Goal: Information Seeking & Learning: Learn about a topic

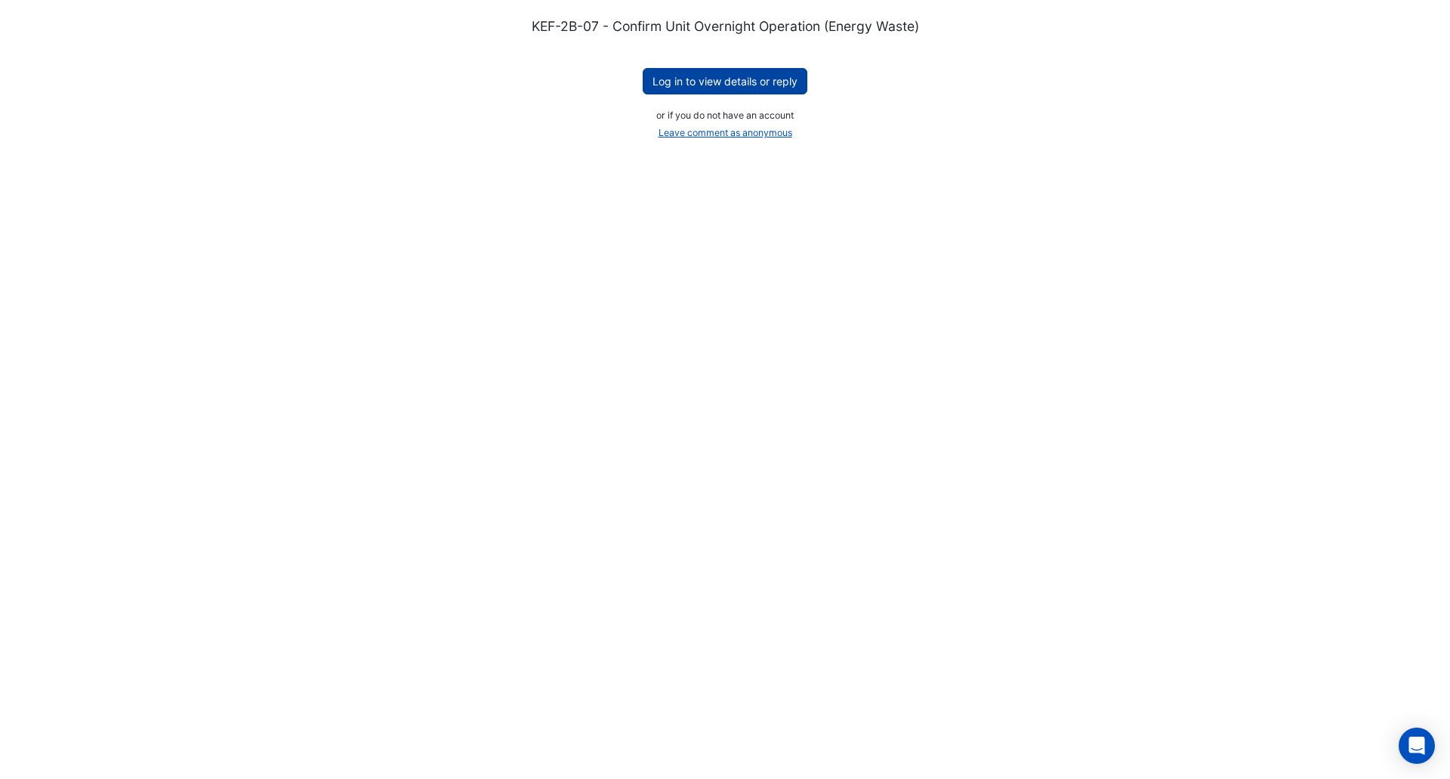
click at [730, 83] on button "Log in to view details or reply" at bounding box center [725, 81] width 165 height 26
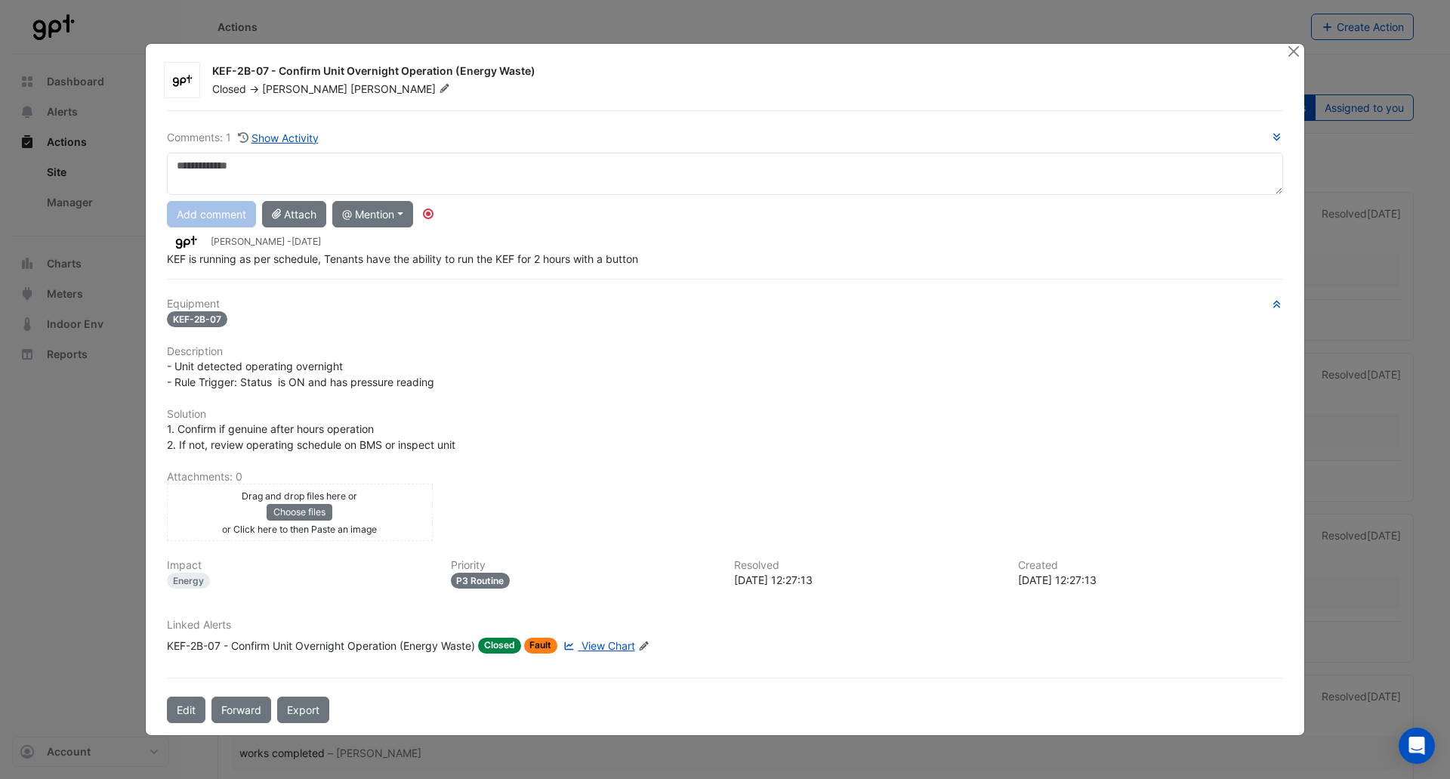
click at [590, 642] on span "View Chart" at bounding box center [609, 645] width 54 height 13
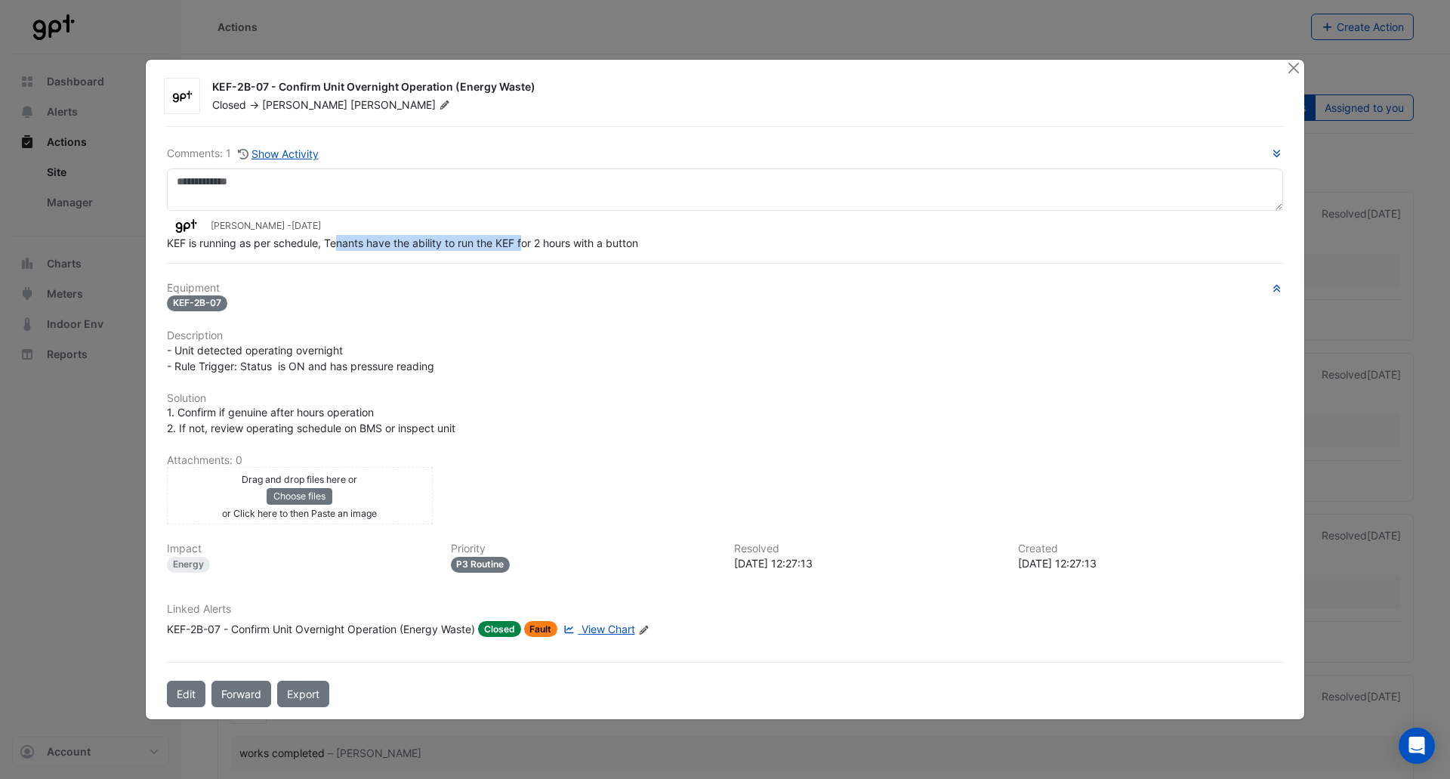
drag, startPoint x: 338, startPoint y: 245, endPoint x: 616, endPoint y: 246, distance: 278.0
click at [611, 246] on span "KEF is running as per schedule, Tenants have the ability to run the KEF for 2 h…" at bounding box center [402, 242] width 471 height 13
click at [616, 246] on span "KEF is running as per schedule, Tenants have the ability to run the KEF for 2 h…" at bounding box center [402, 242] width 471 height 13
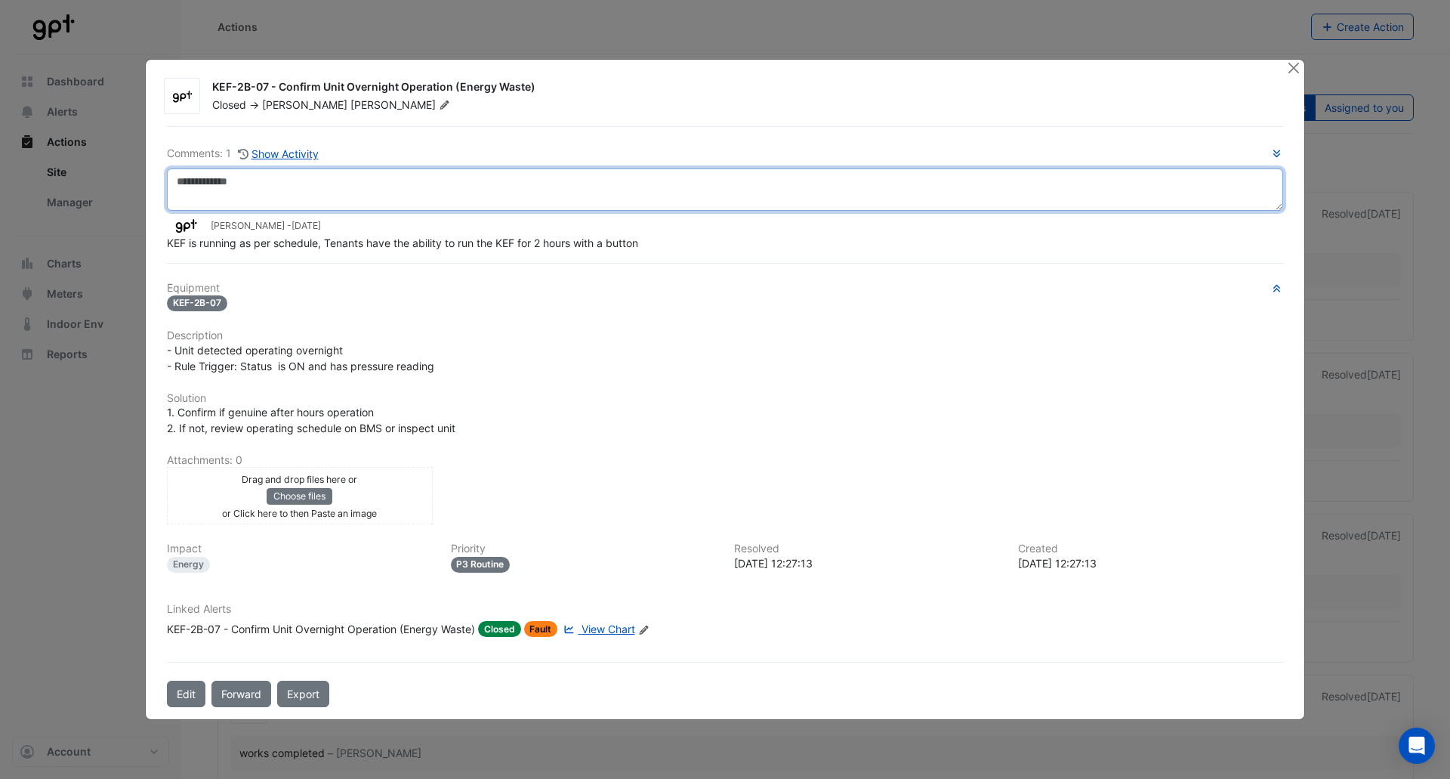
click at [535, 187] on textarea at bounding box center [725, 189] width 1116 height 42
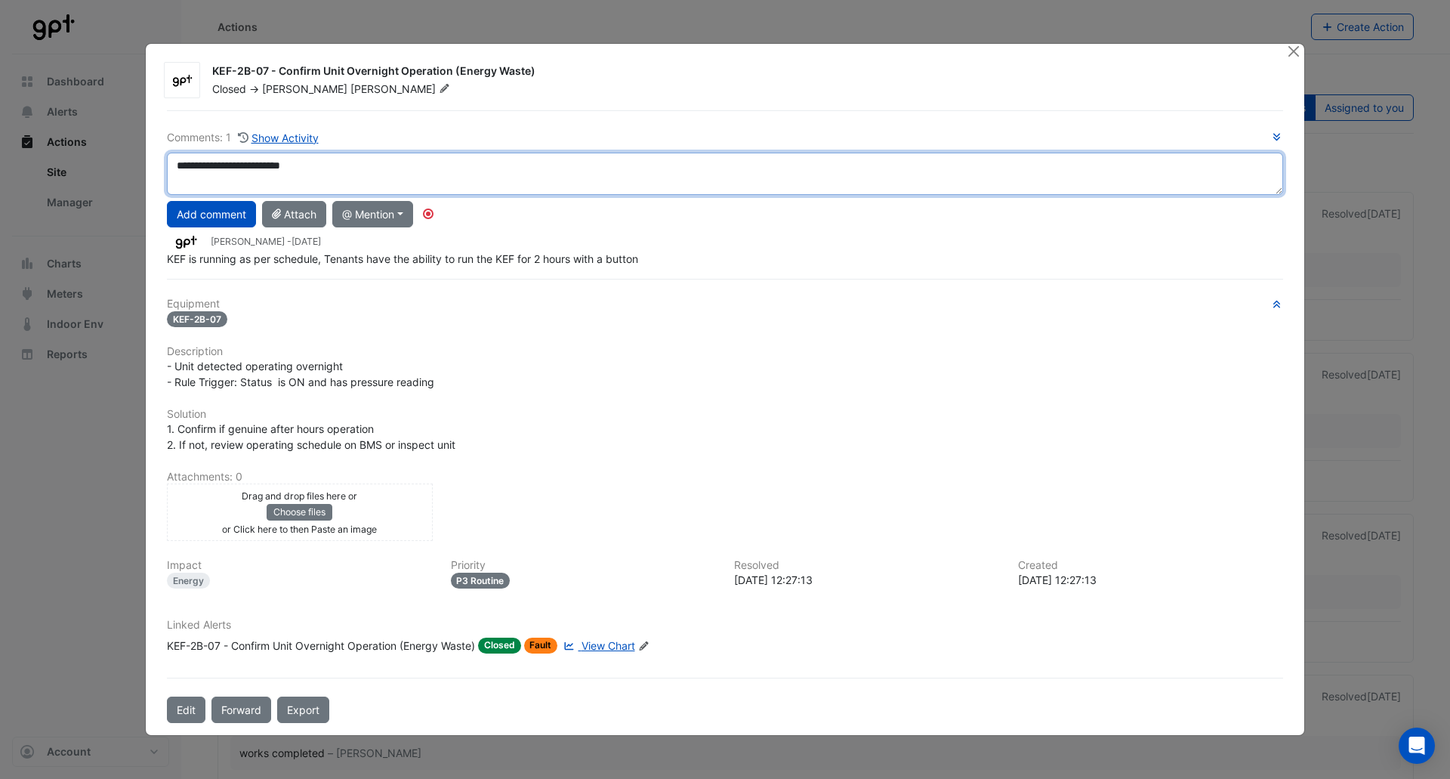
drag, startPoint x: 256, startPoint y: 172, endPoint x: 222, endPoint y: 174, distance: 34.1
click at [222, 174] on textarea "**********" at bounding box center [725, 174] width 1116 height 42
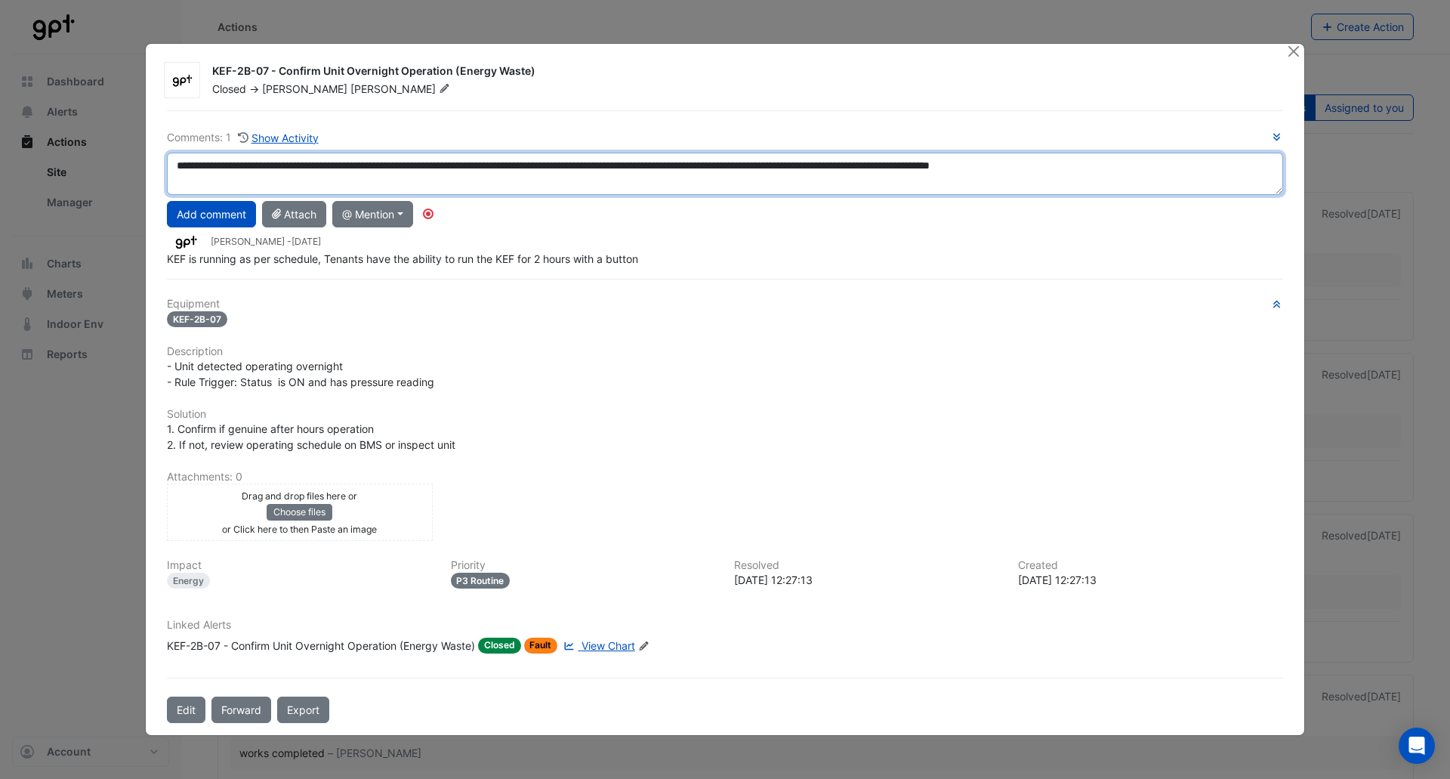
click at [406, 174] on textarea "**********" at bounding box center [725, 174] width 1116 height 42
click at [555, 166] on textarea "**********" at bounding box center [725, 174] width 1116 height 42
click at [1177, 161] on textarea "**********" at bounding box center [725, 174] width 1116 height 42
click at [814, 187] on textarea "**********" at bounding box center [725, 174] width 1116 height 42
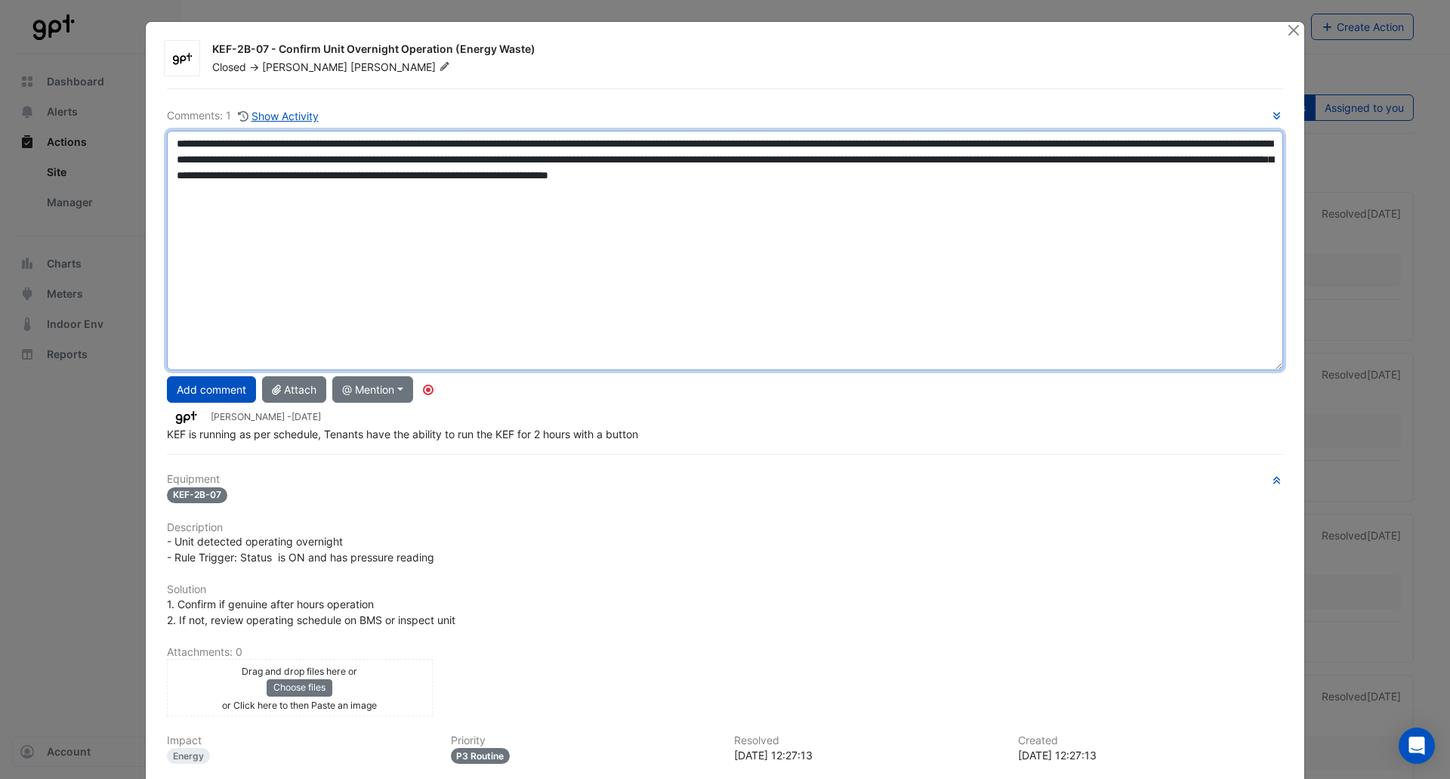
drag, startPoint x: 1279, startPoint y: 190, endPoint x: 1298, endPoint y: 388, distance: 198.1
click at [1298, 388] on div "KEF-2B-07 - Confirm Unit Overnight Operation (Energy Waste) Closed -> Luke Robe…" at bounding box center [725, 466] width 1159 height 889
click at [786, 233] on textarea "**********" at bounding box center [725, 250] width 1116 height 239
click at [856, 173] on textarea "**********" at bounding box center [725, 250] width 1116 height 239
type textarea "**********"
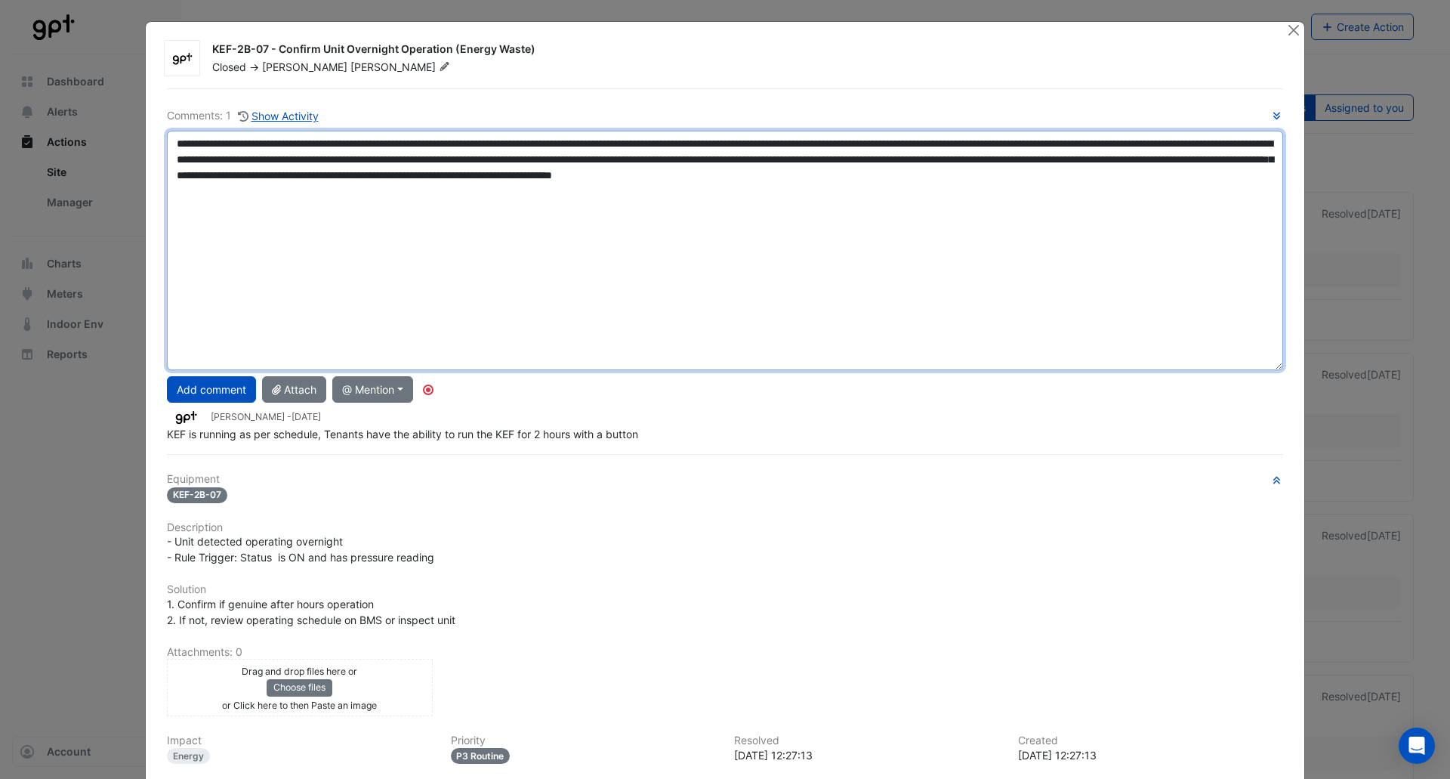
click at [478, 194] on textarea "**********" at bounding box center [725, 250] width 1116 height 239
click at [794, 192] on textarea "**********" at bounding box center [725, 250] width 1116 height 239
click at [1196, 168] on textarea "**********" at bounding box center [725, 250] width 1116 height 239
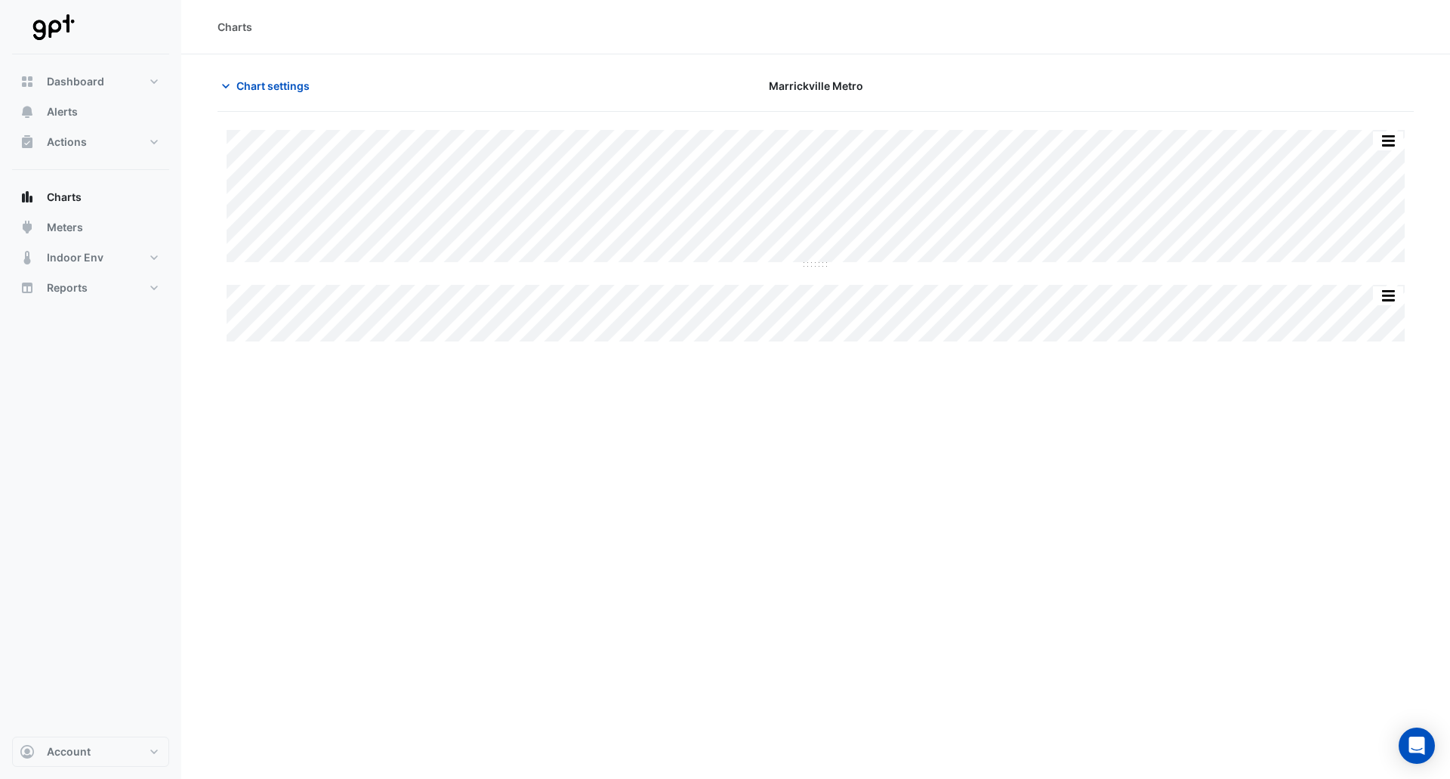
type input "**********"
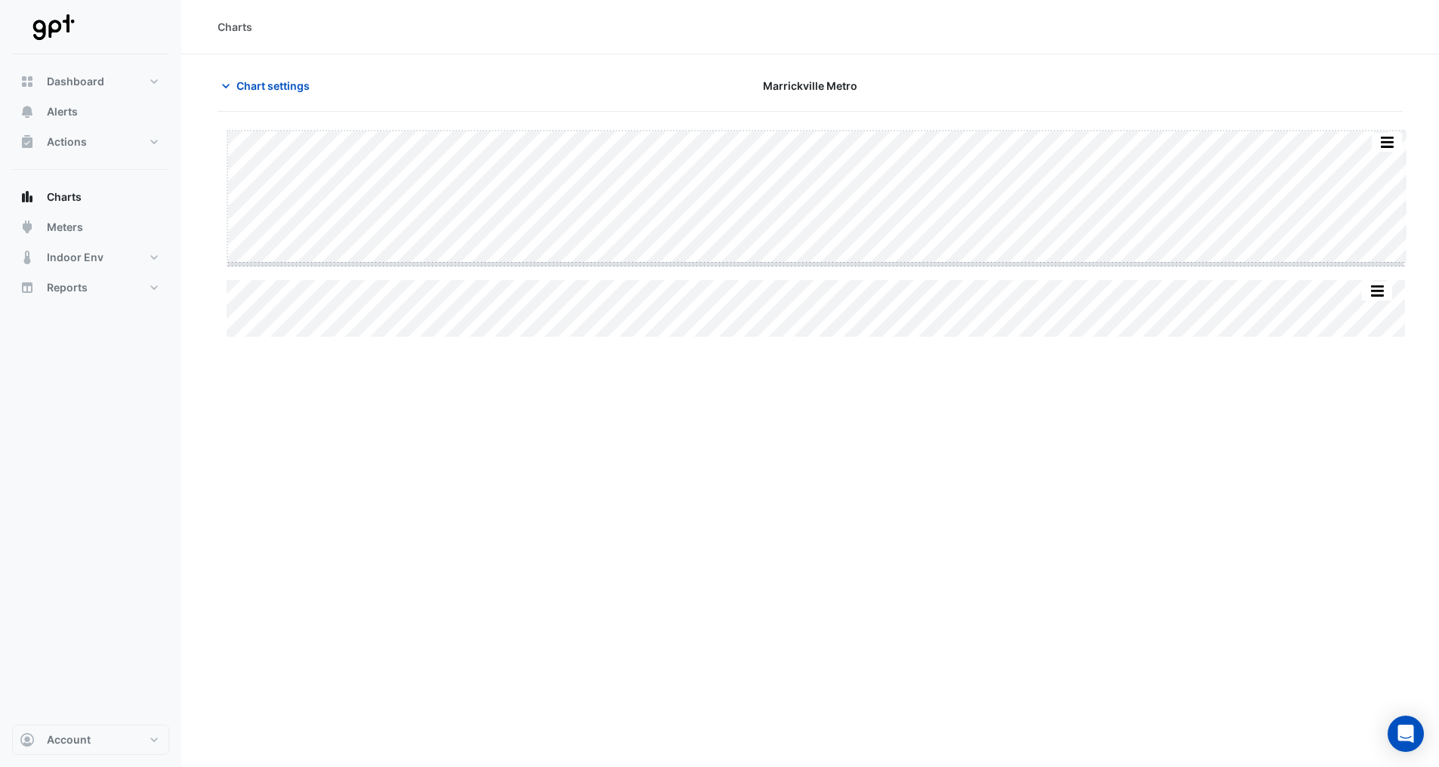
drag, startPoint x: 816, startPoint y: 264, endPoint x: 805, endPoint y: 390, distance: 125.8
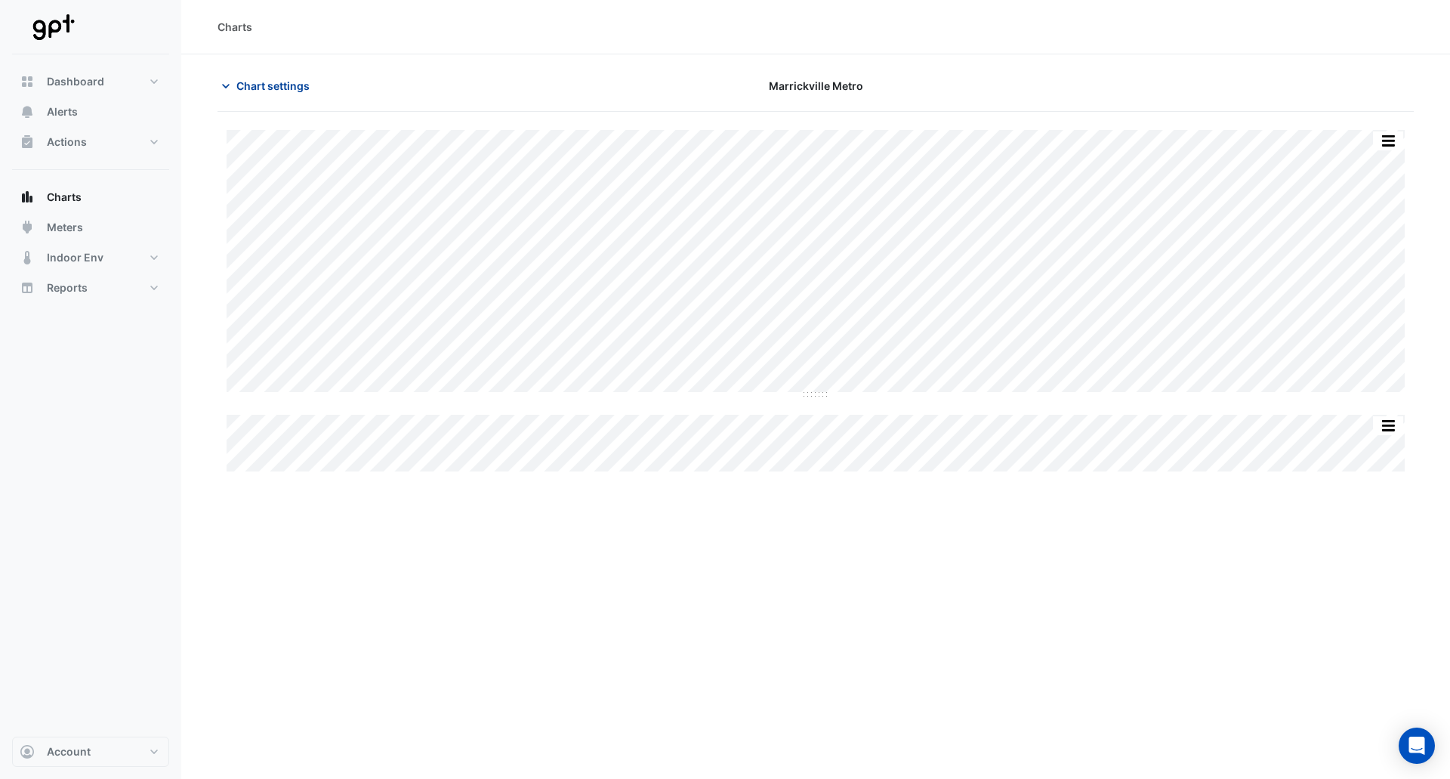
click at [289, 97] on button "Chart settings" at bounding box center [269, 86] width 102 height 26
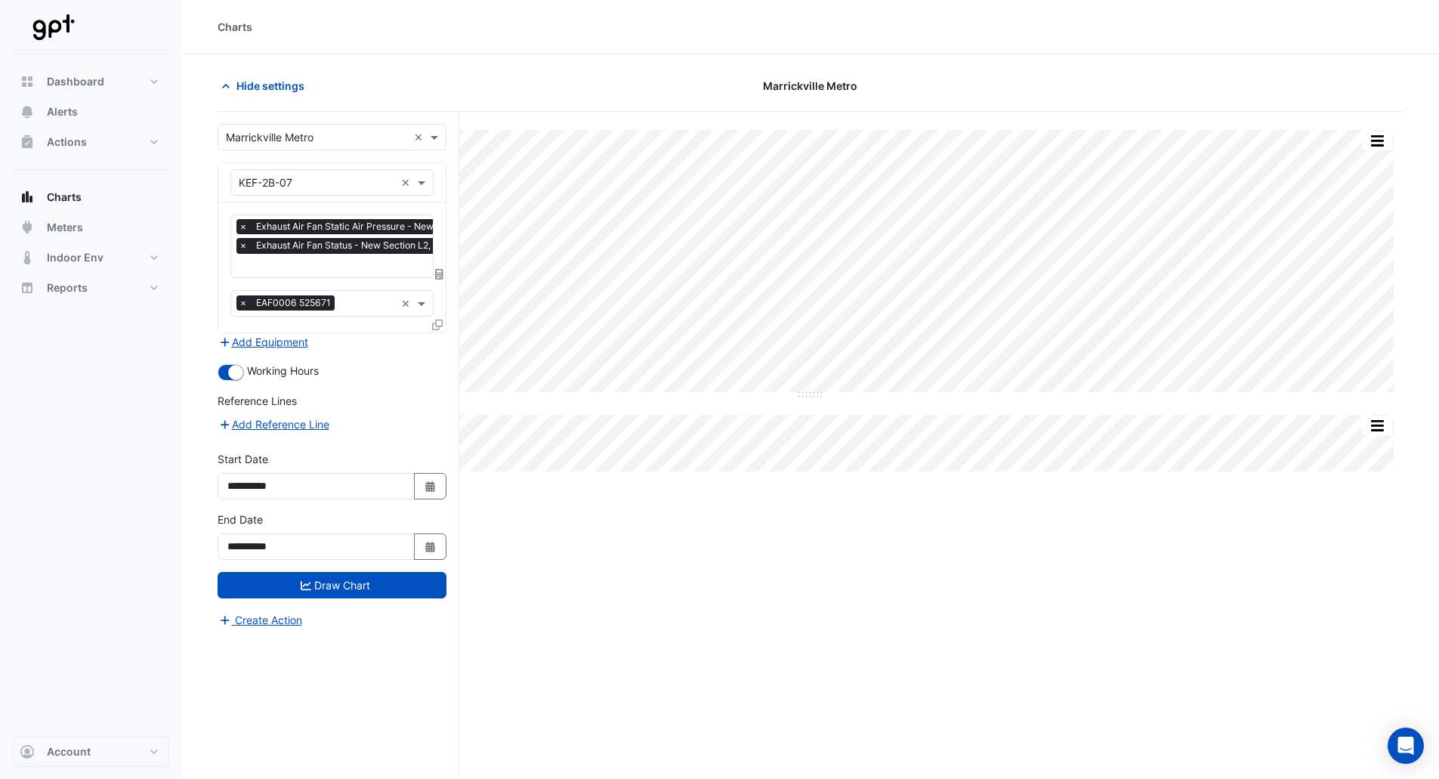
click at [303, 261] on input "text" at bounding box center [388, 267] width 299 height 16
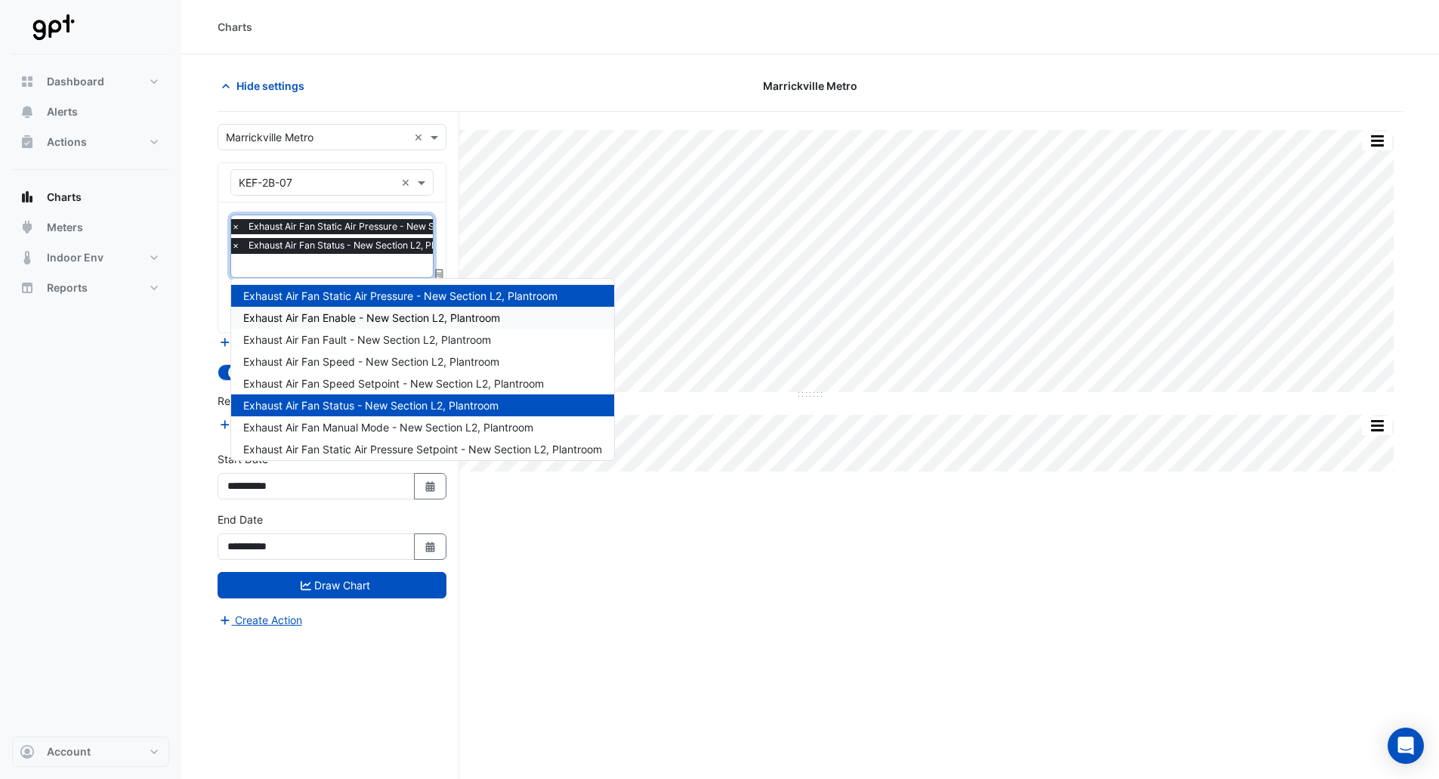
click at [306, 314] on span "Exhaust Air Fan Enable - New Section L2, Plantroom" at bounding box center [371, 317] width 257 height 13
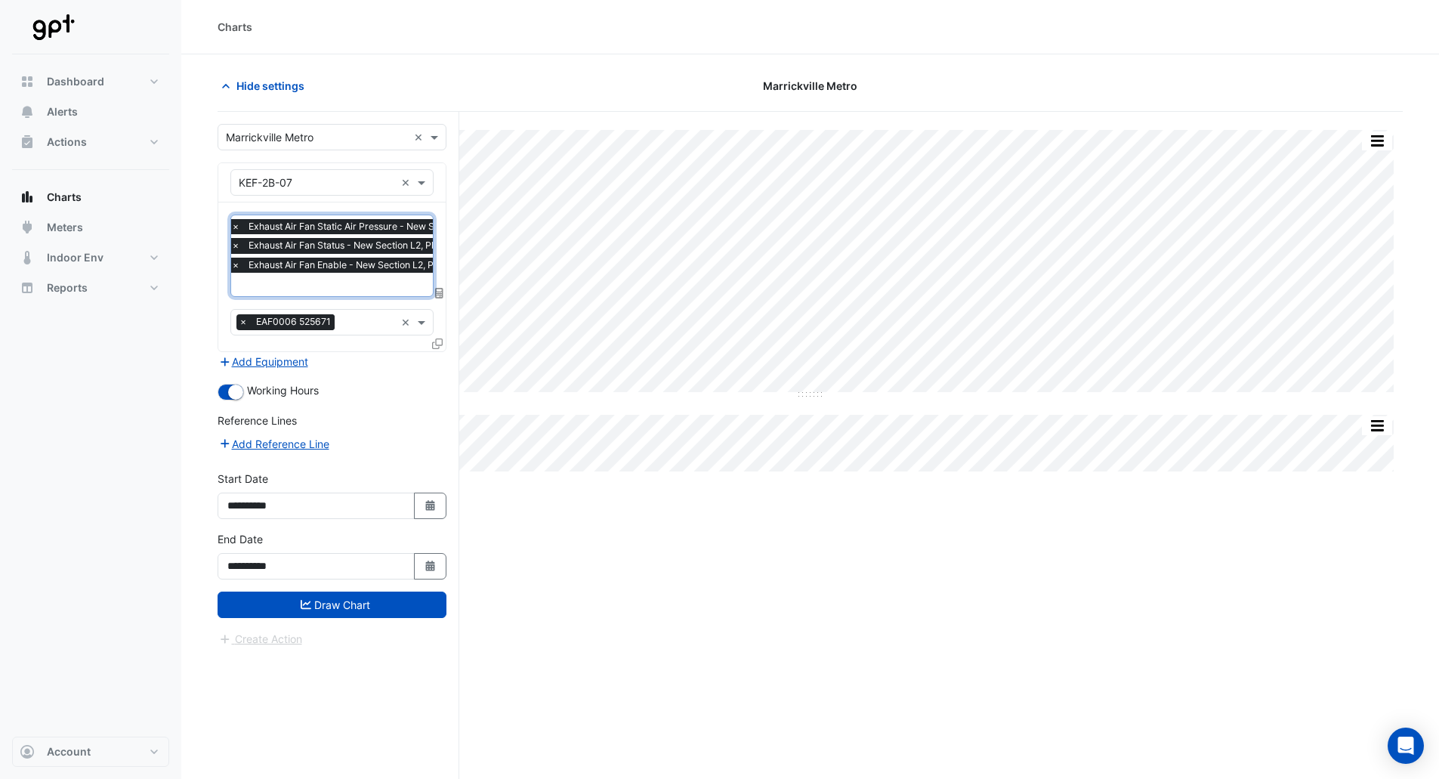
click at [304, 282] on input "text" at bounding box center [380, 286] width 299 height 16
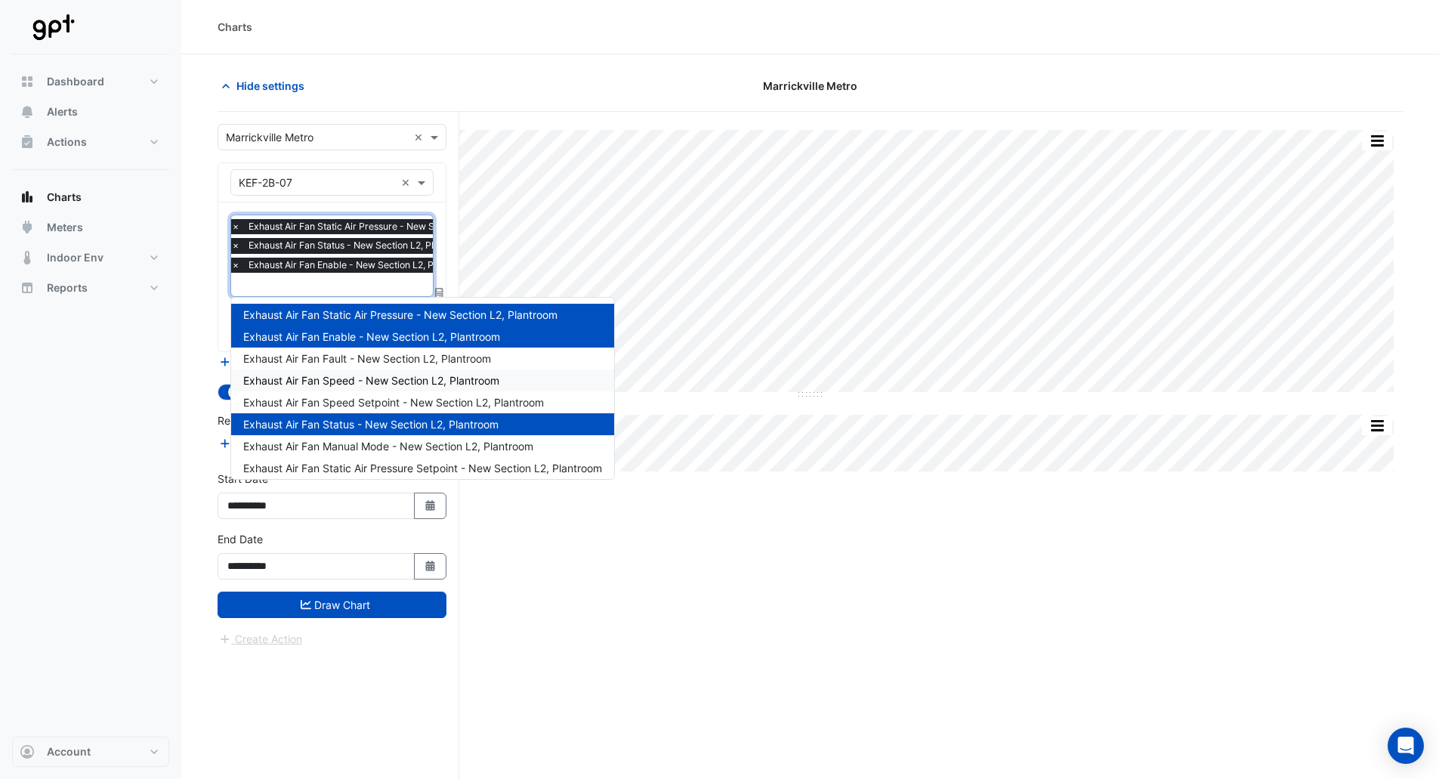
click at [332, 376] on span "Exhaust Air Fan Speed - New Section L2, Plantroom" at bounding box center [371, 380] width 256 height 13
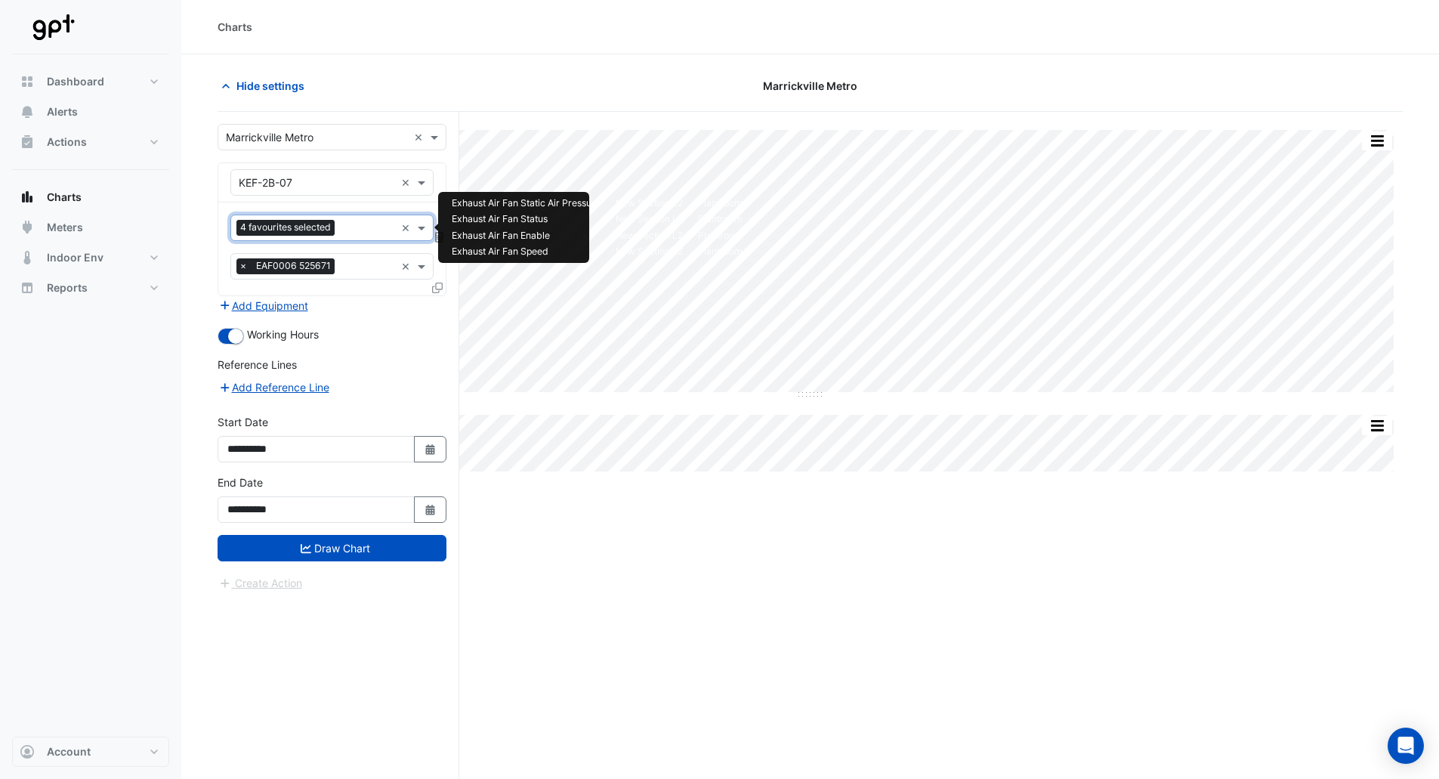
click at [320, 221] on span "4 favourites selected" at bounding box center [285, 227] width 98 height 15
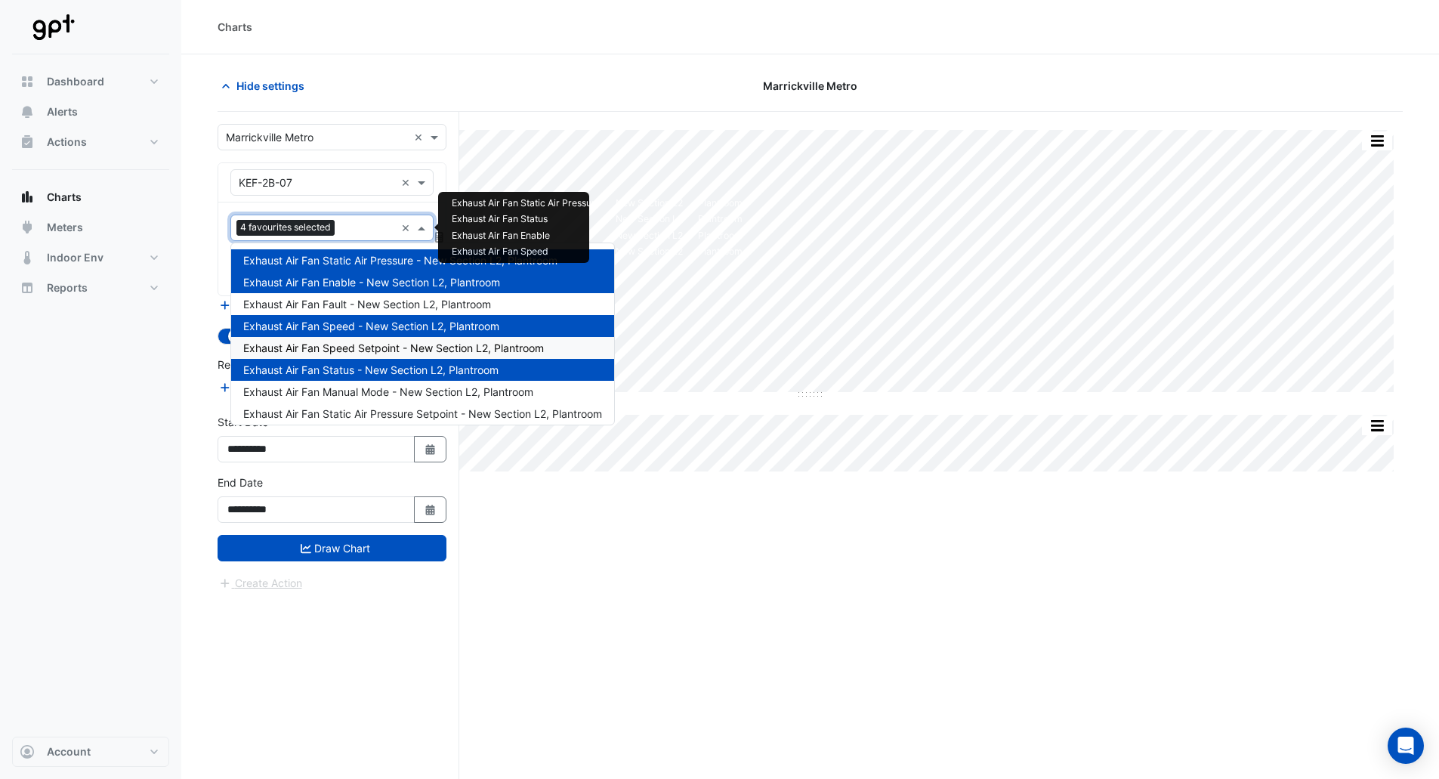
click at [323, 354] on div "Exhaust Air Fan Speed Setpoint - New Section L2, Plantroom" at bounding box center [422, 348] width 383 height 22
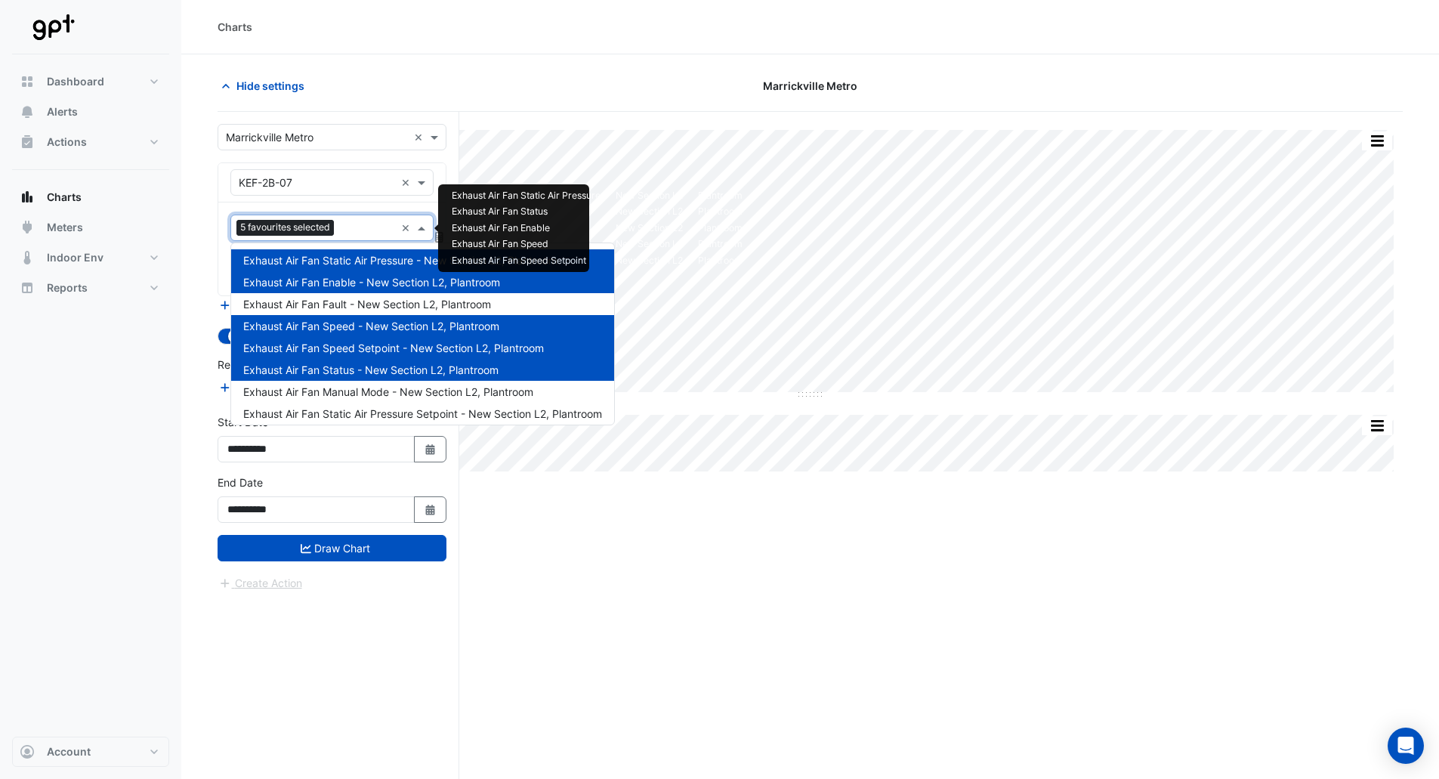
click at [322, 224] on span "5 favourites selected" at bounding box center [284, 227] width 97 height 15
click at [330, 385] on span "Exhaust Air Fan Manual Mode - New Section L2, Plantroom" at bounding box center [388, 391] width 290 height 13
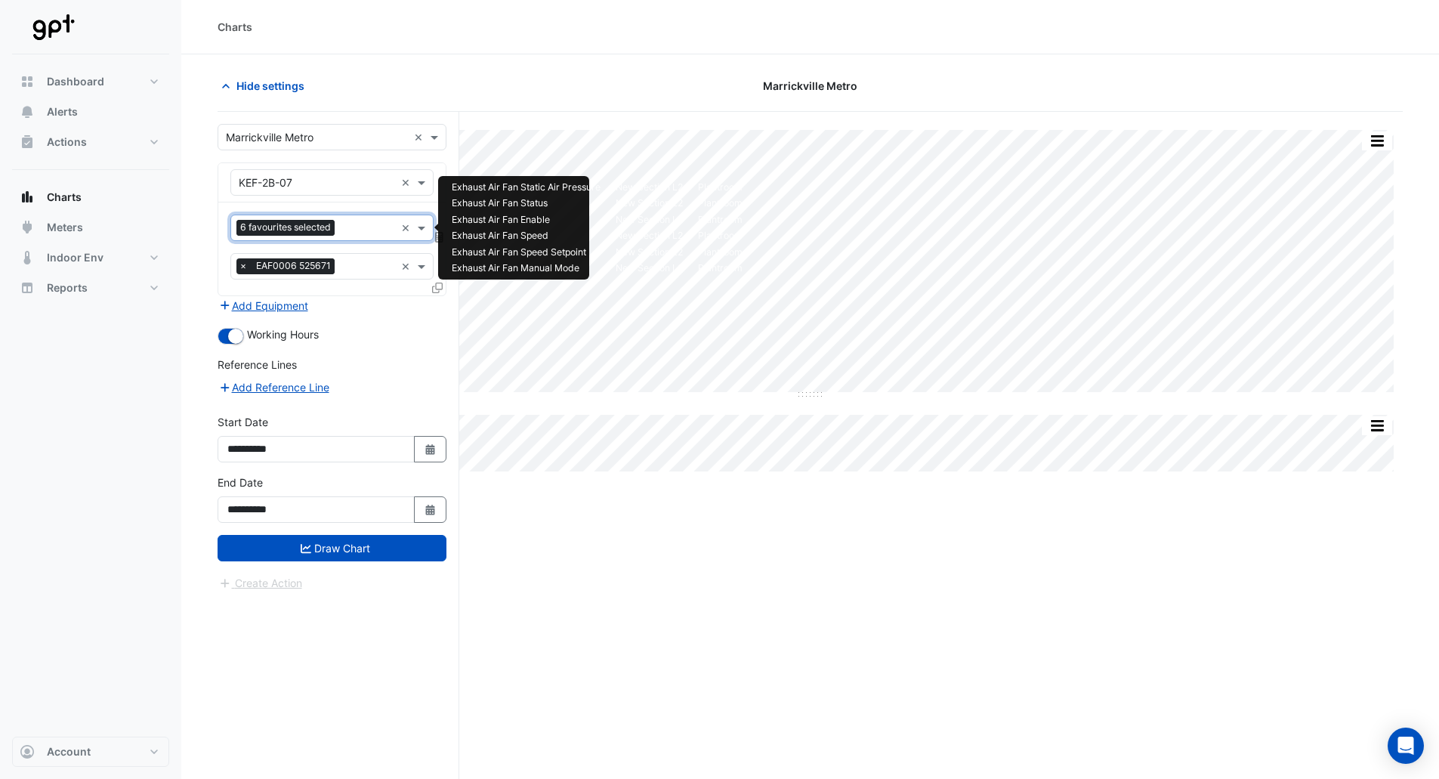
click at [337, 226] on div "6 favourites selected" at bounding box center [287, 229] width 102 height 19
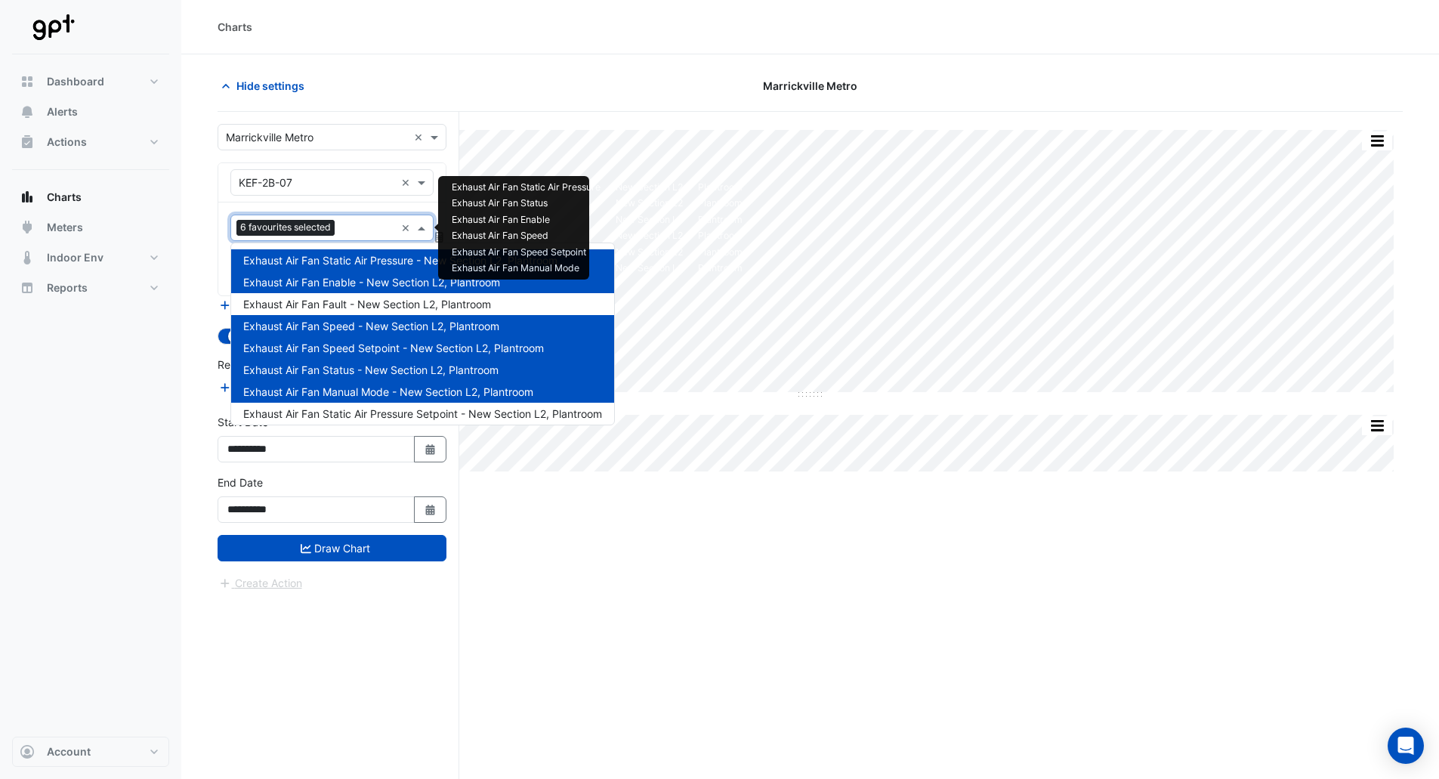
scroll to position [28, 0]
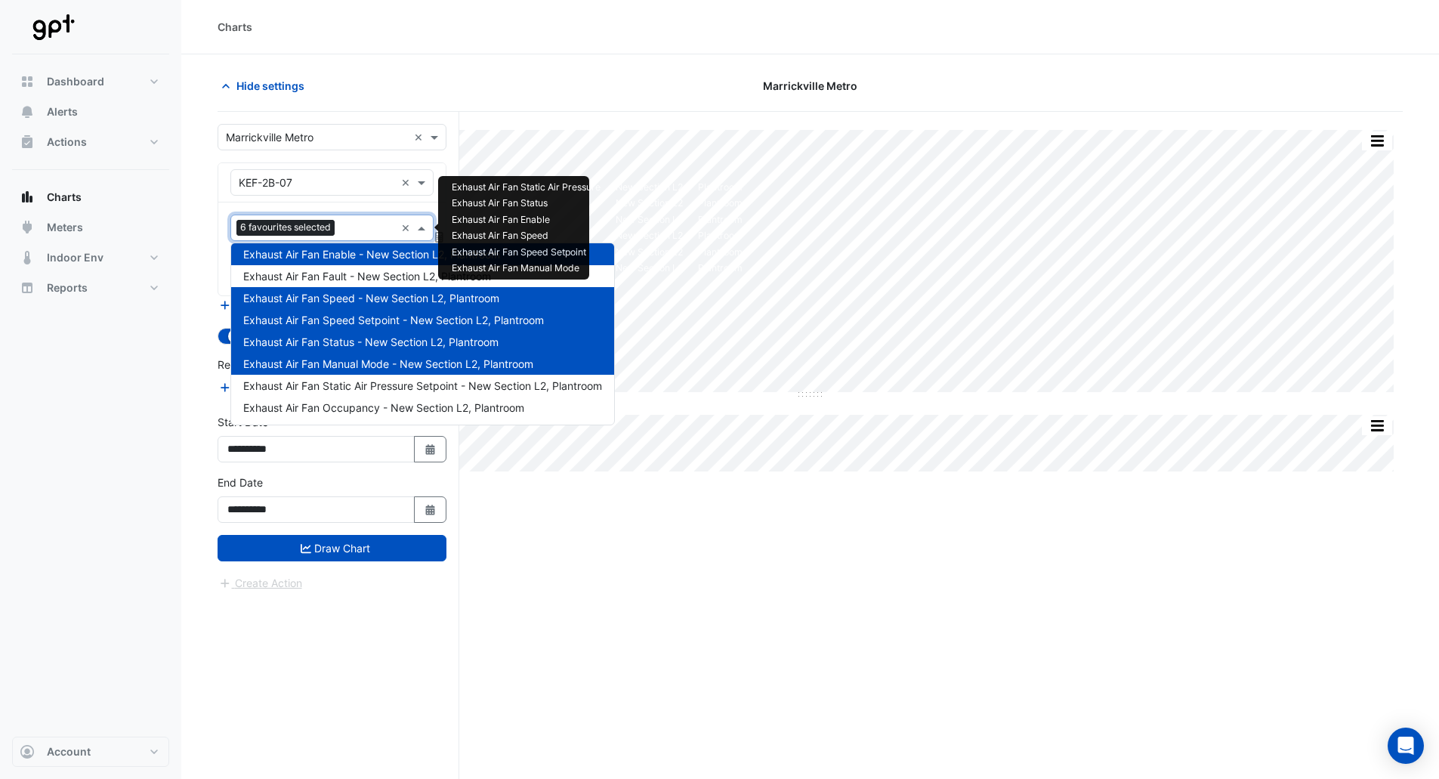
click at [372, 379] on span "Exhaust Air Fan Static Air Pressure Setpoint - New Section L2, Plantroom" at bounding box center [422, 385] width 359 height 13
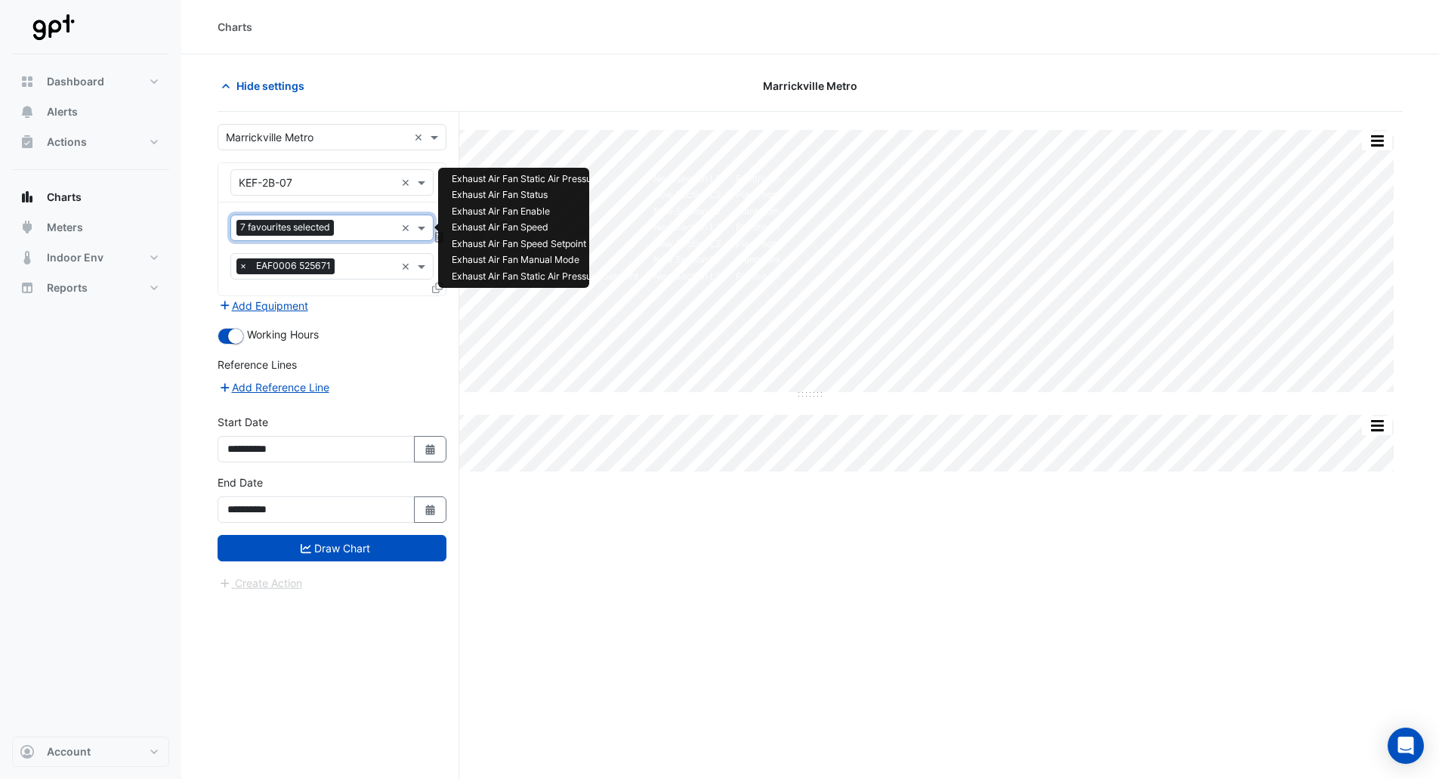
click at [341, 231] on input "text" at bounding box center [367, 229] width 55 height 16
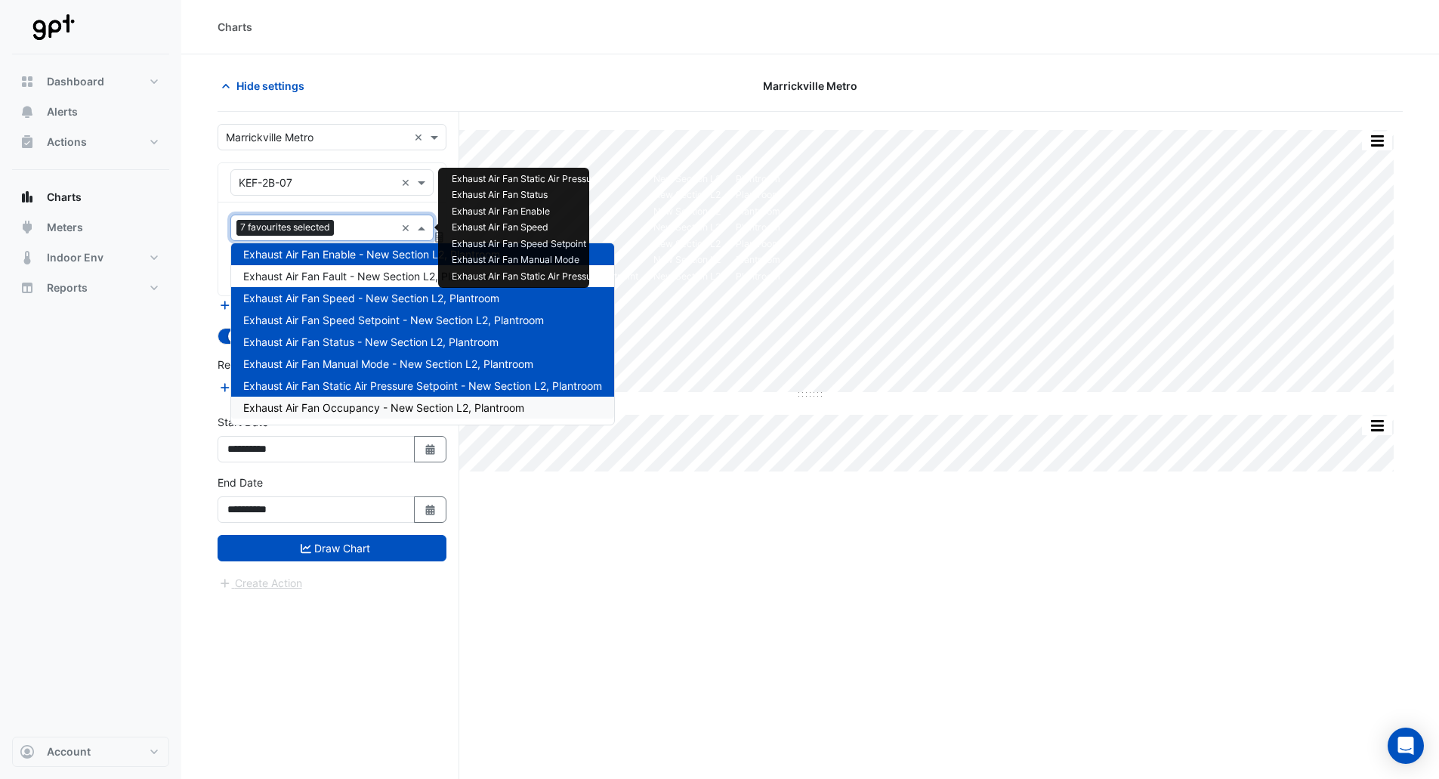
click at [370, 410] on span "Exhaust Air Fan Occupancy - New Section L2, Plantroom" at bounding box center [383, 407] width 281 height 13
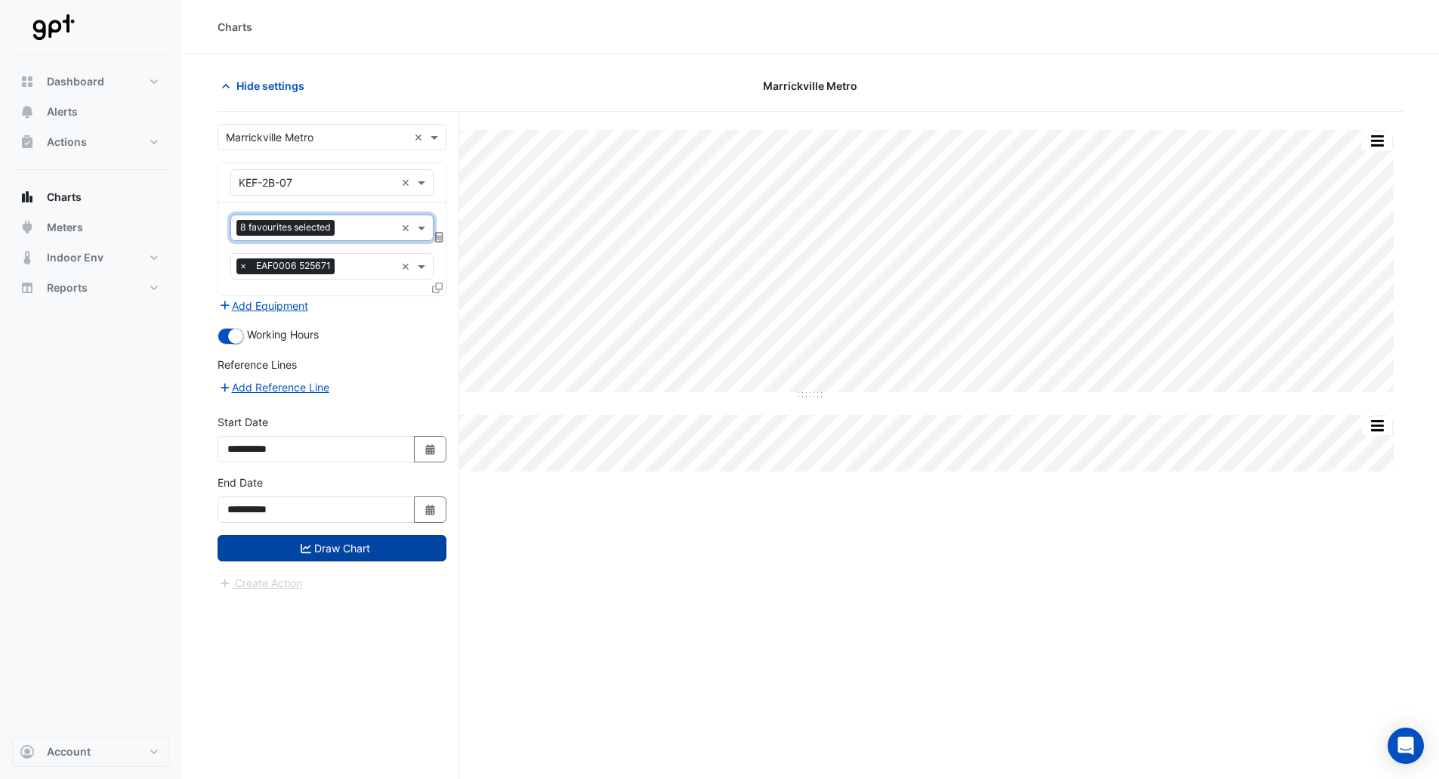
click at [369, 549] on button "Draw Chart" at bounding box center [332, 548] width 229 height 26
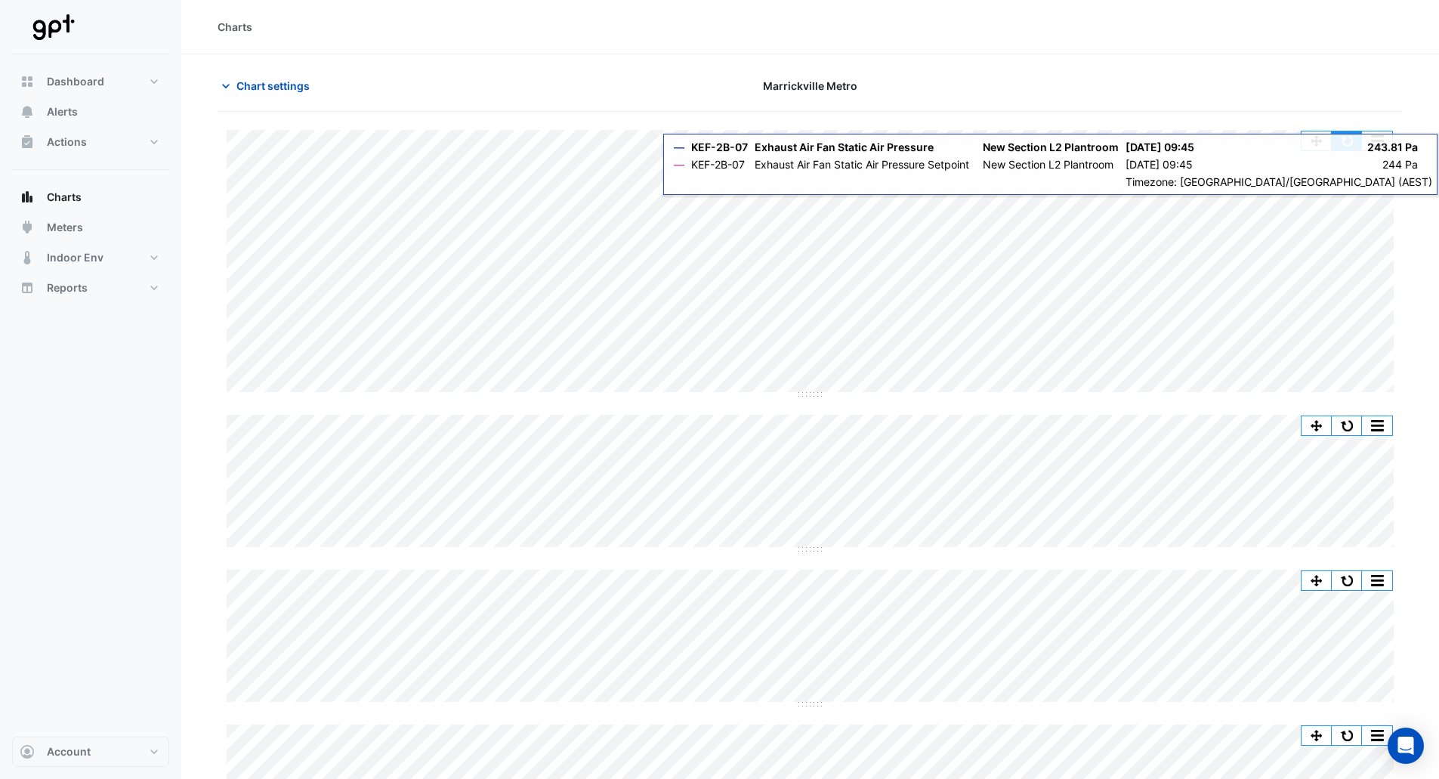
click at [1349, 141] on button "button" at bounding box center [1347, 140] width 30 height 19
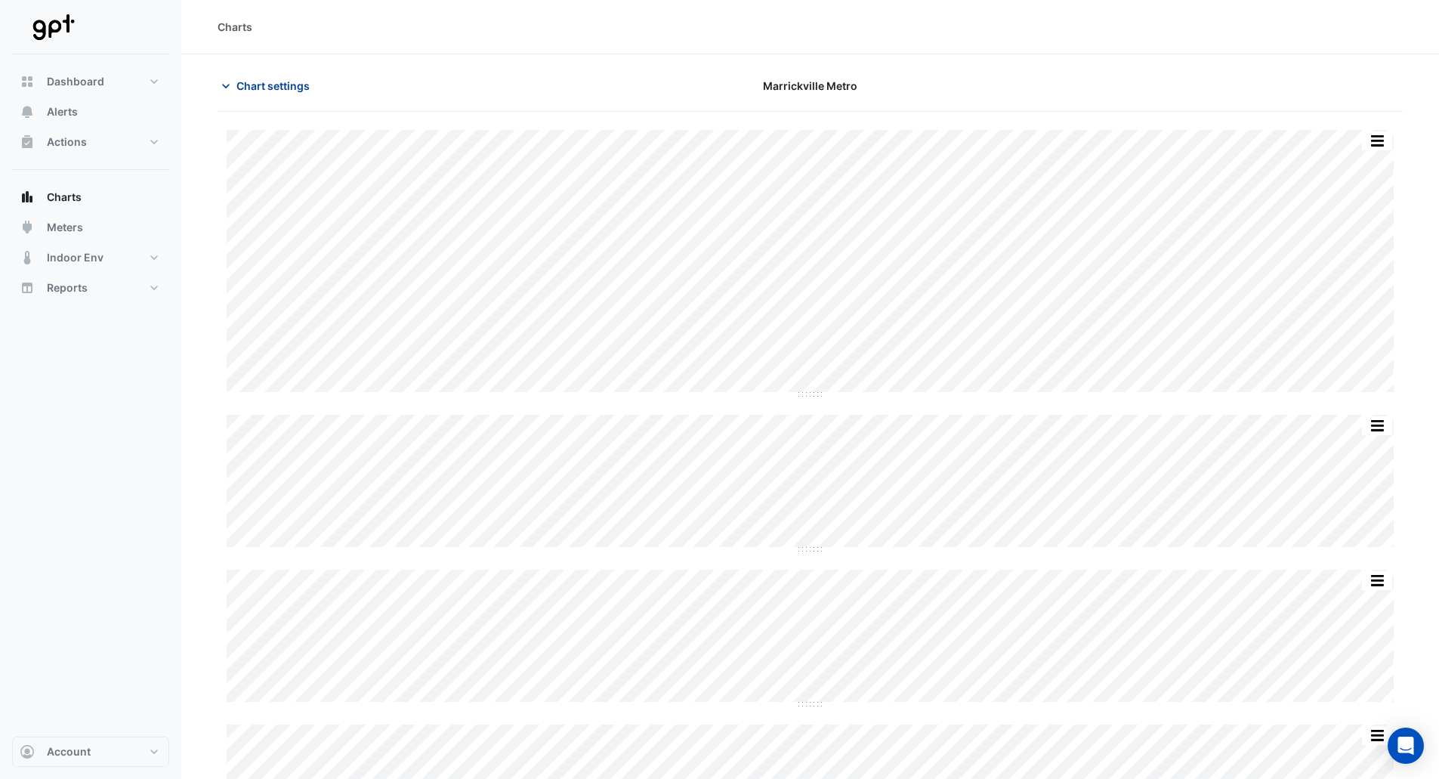
click at [263, 79] on span "Chart settings" at bounding box center [272, 86] width 73 height 16
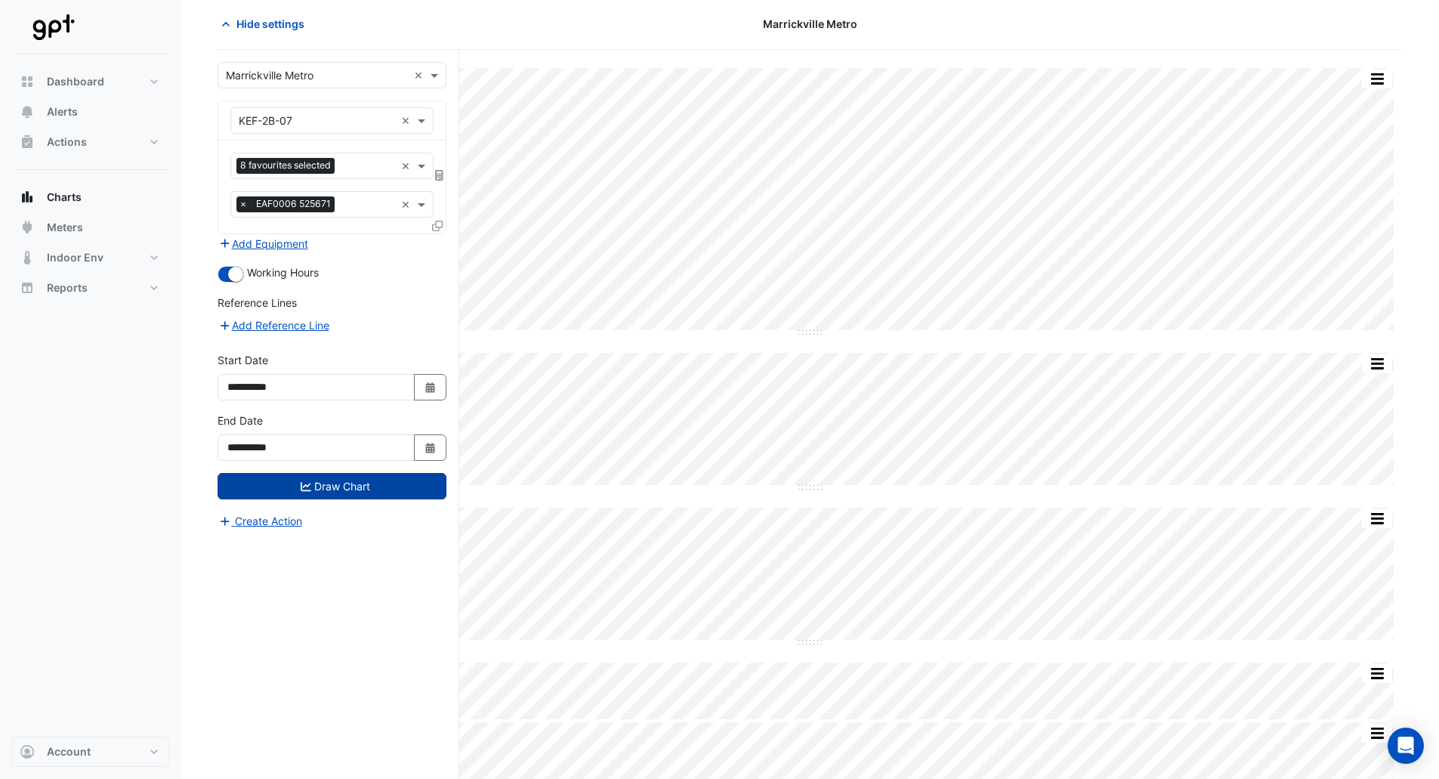
scroll to position [125, 0]
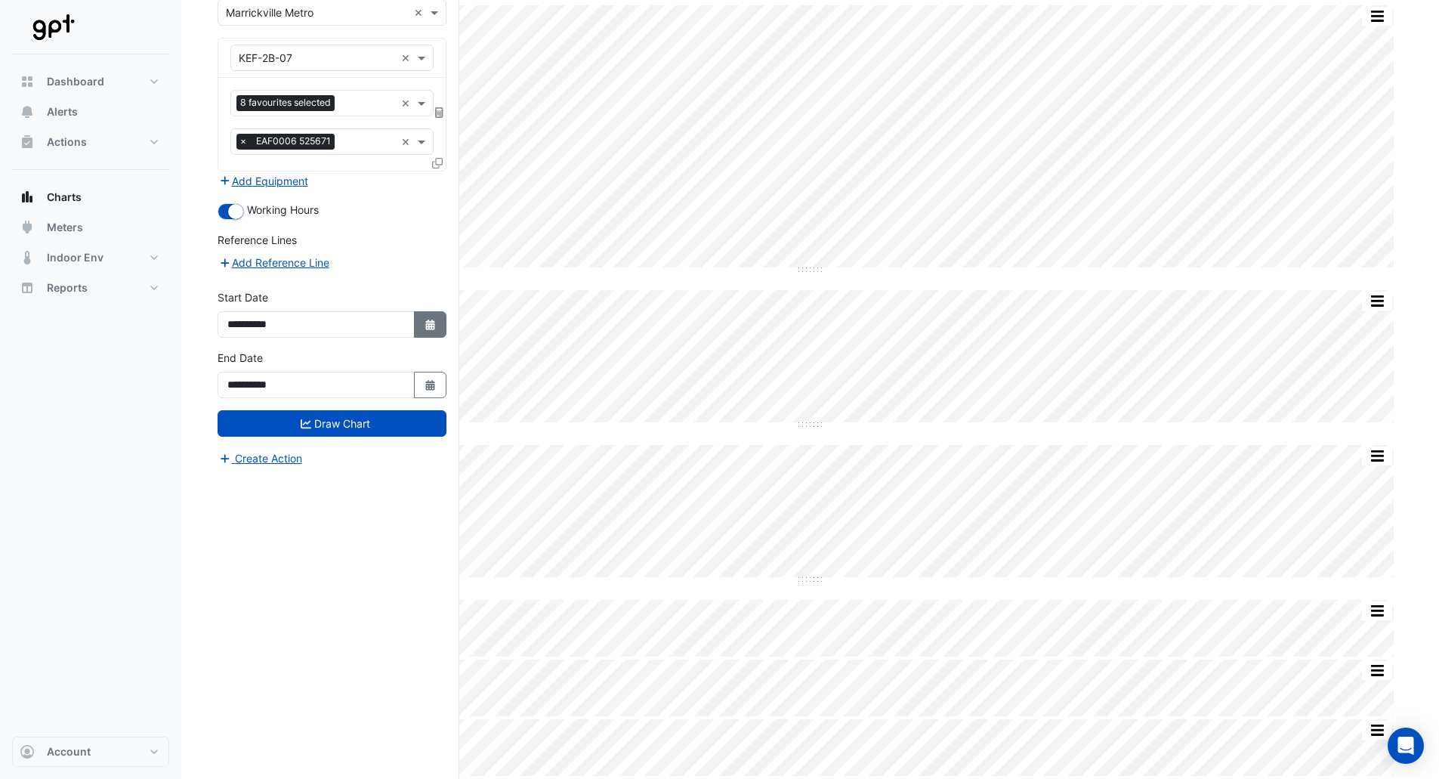
click at [434, 317] on button "Select Date" at bounding box center [430, 324] width 33 height 26
select select "*"
select select "****"
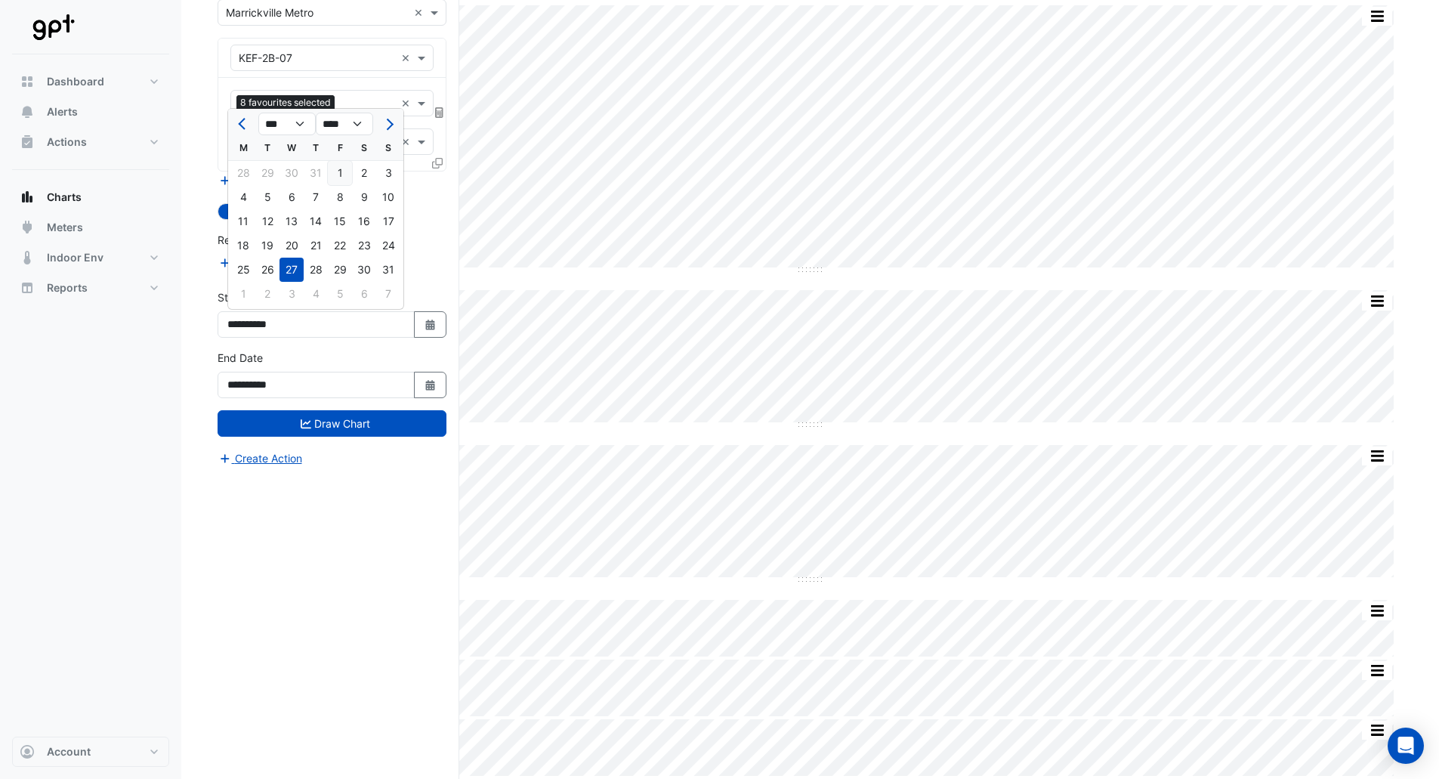
click at [335, 166] on div "1" at bounding box center [340, 173] width 24 height 24
type input "**********"
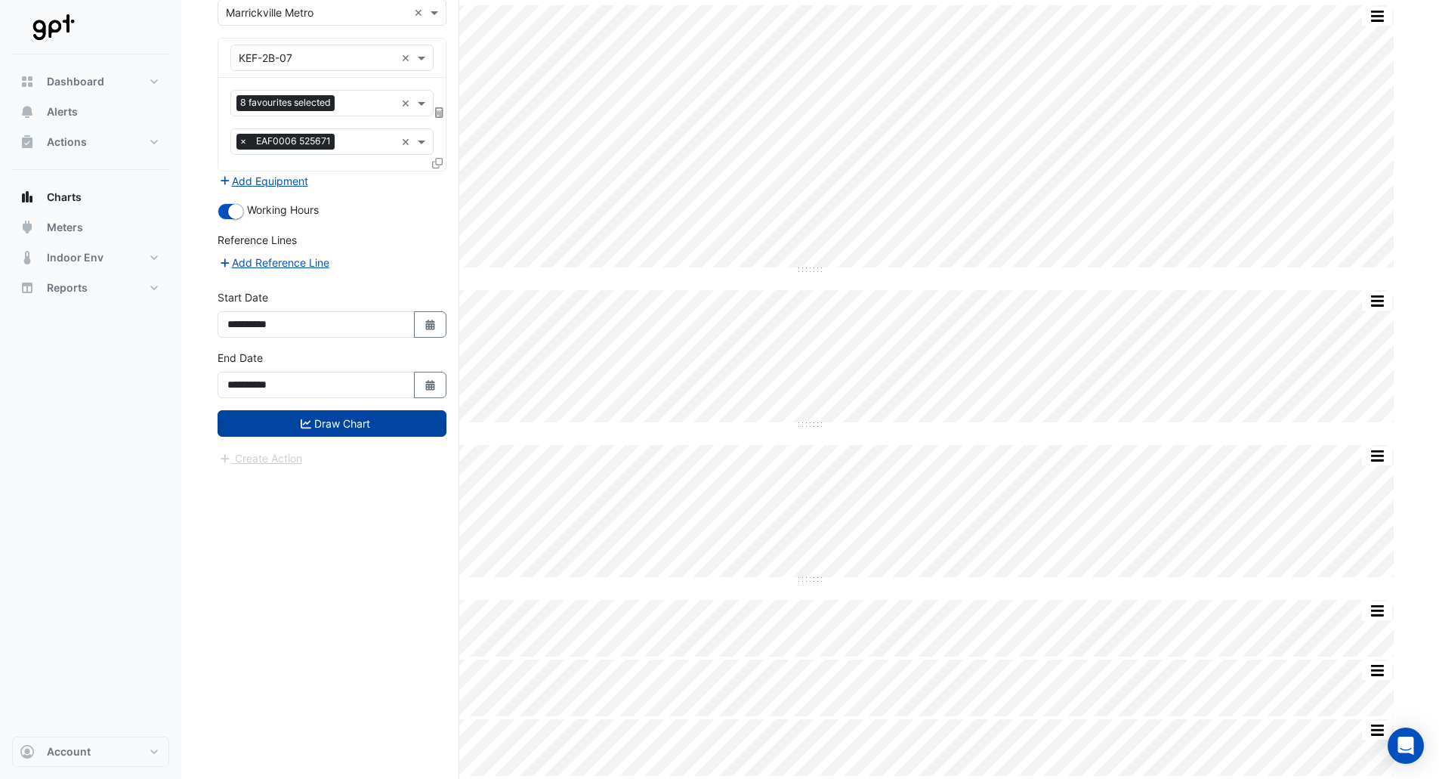
click at [392, 430] on button "Draw Chart" at bounding box center [332, 423] width 229 height 26
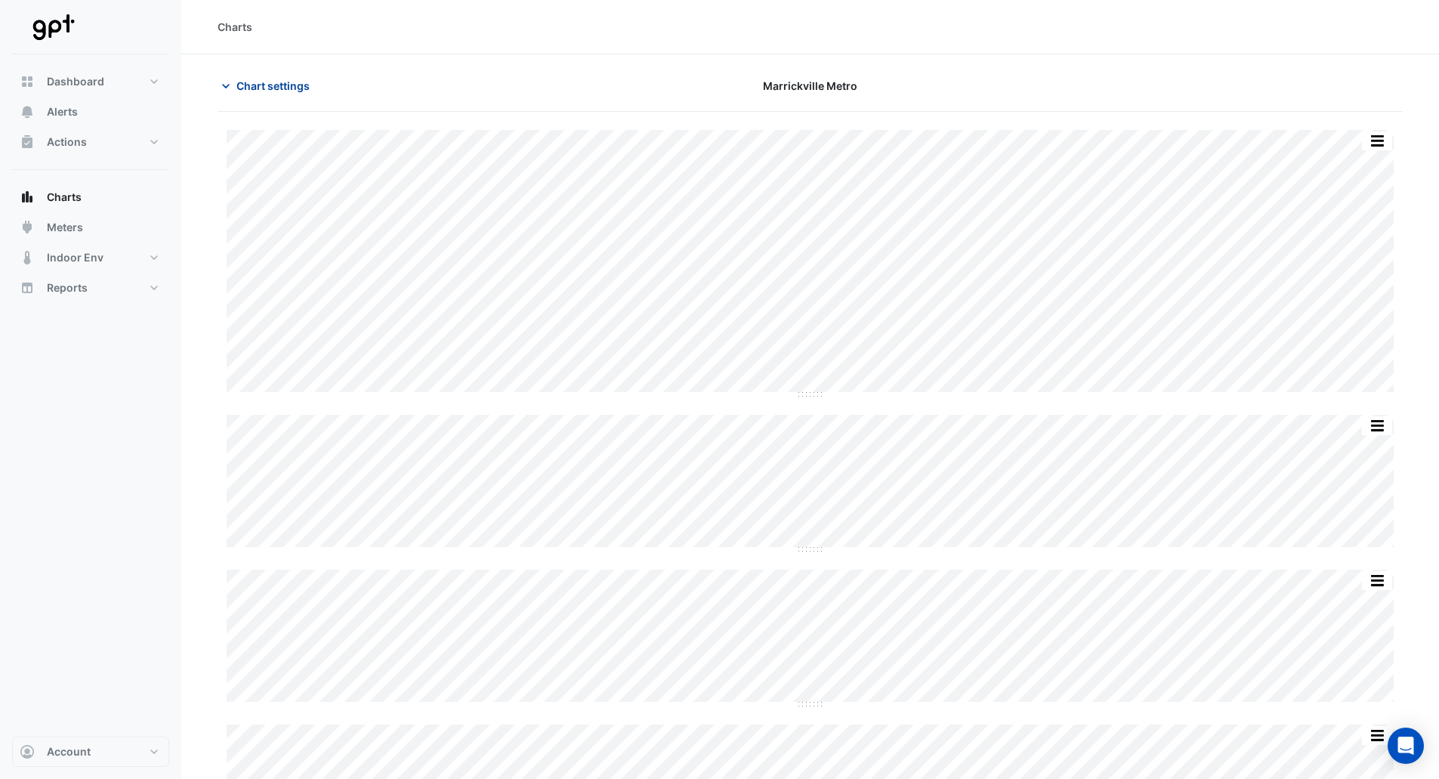
click at [283, 91] on span "Chart settings" at bounding box center [272, 86] width 73 height 16
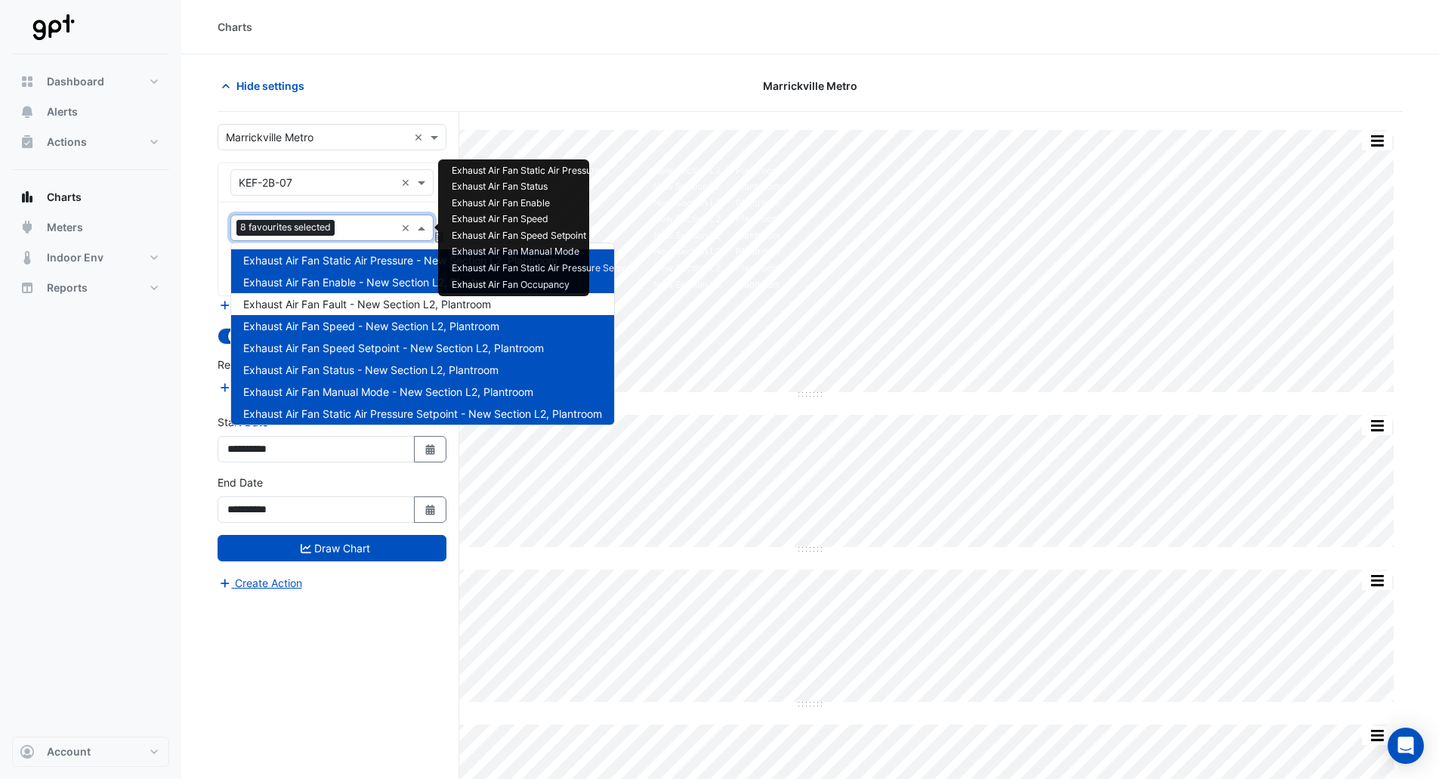
click at [354, 221] on input "text" at bounding box center [368, 229] width 54 height 16
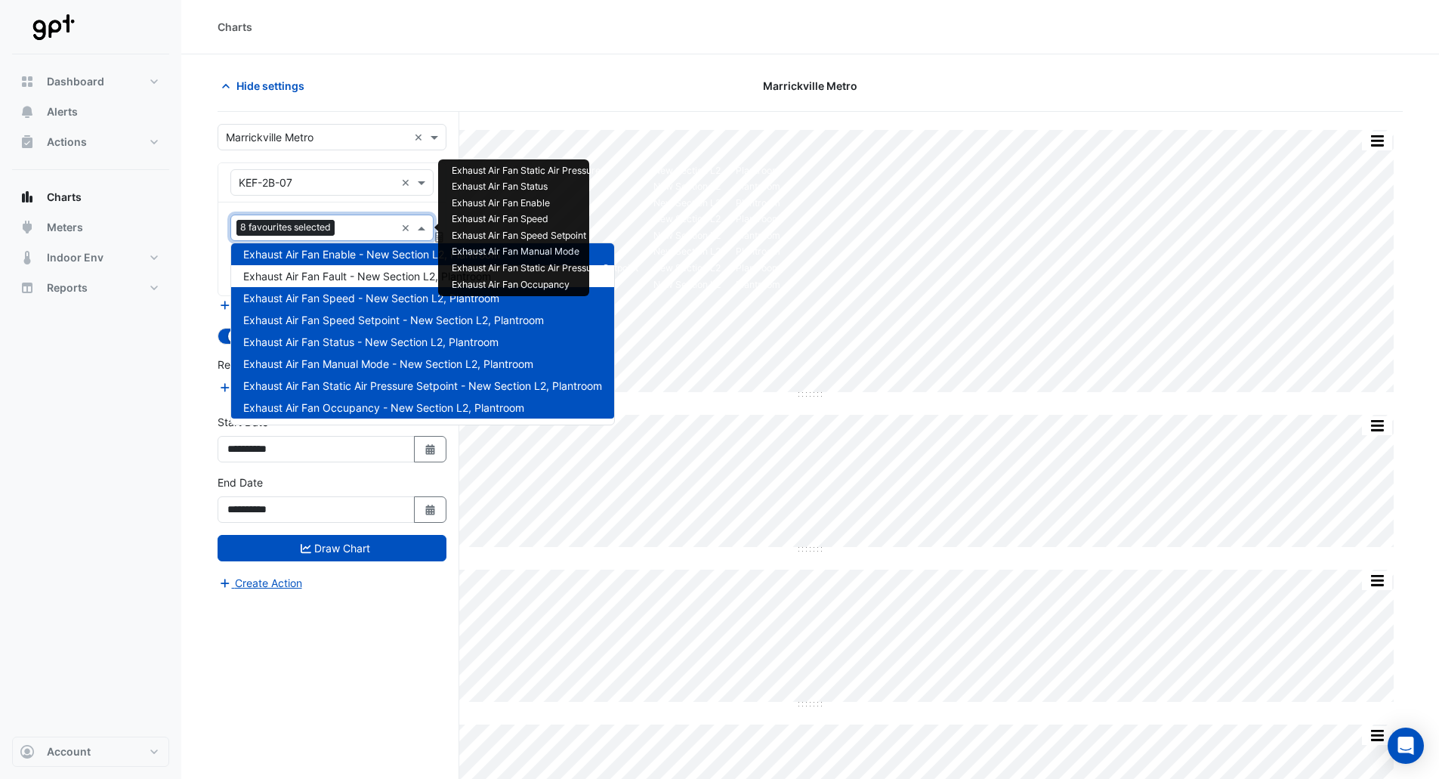
click at [385, 297] on span "Exhaust Air Fan Speed - New Section L2, Plantroom" at bounding box center [371, 298] width 256 height 13
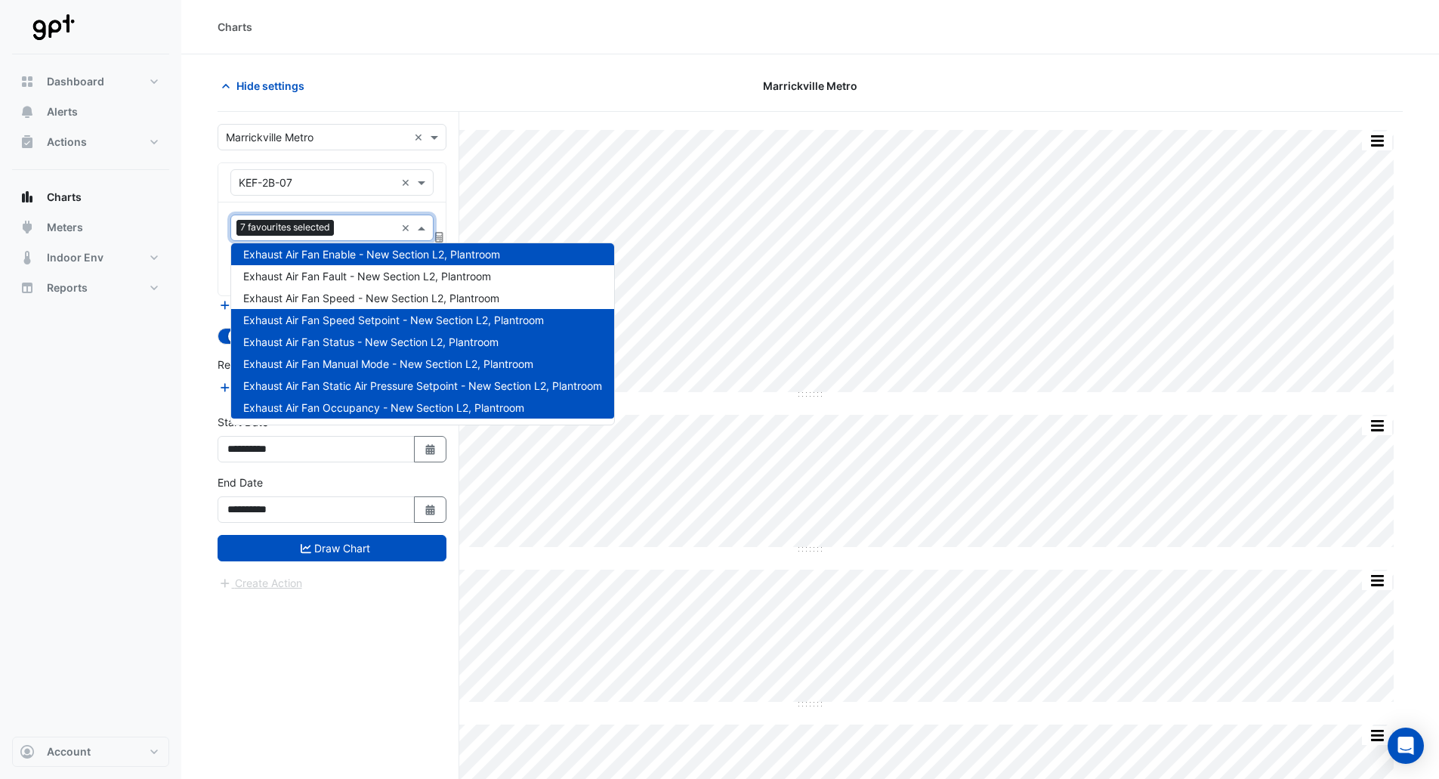
click at [380, 317] on span "Exhaust Air Fan Speed Setpoint - New Section L2, Plantroom" at bounding box center [393, 319] width 301 height 13
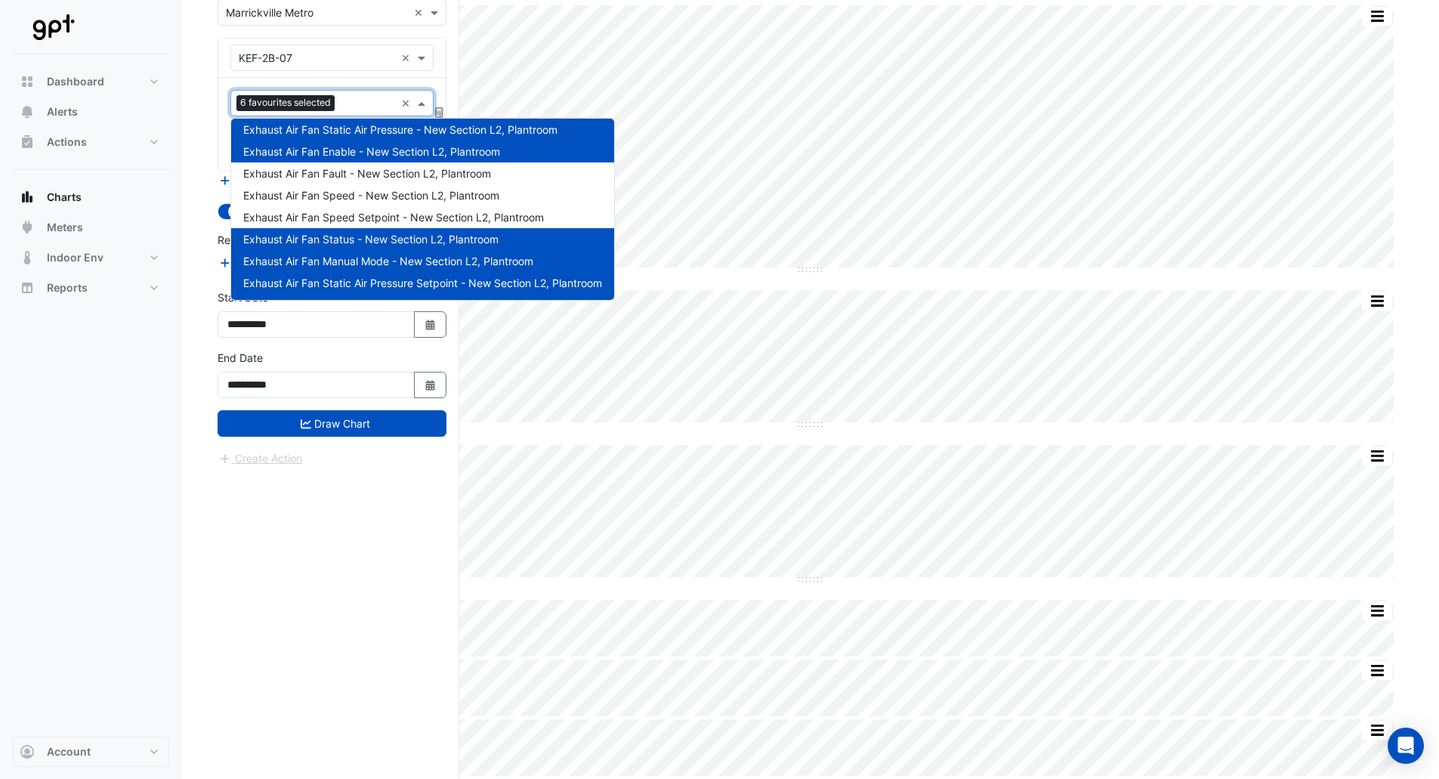
scroll to position [0, 0]
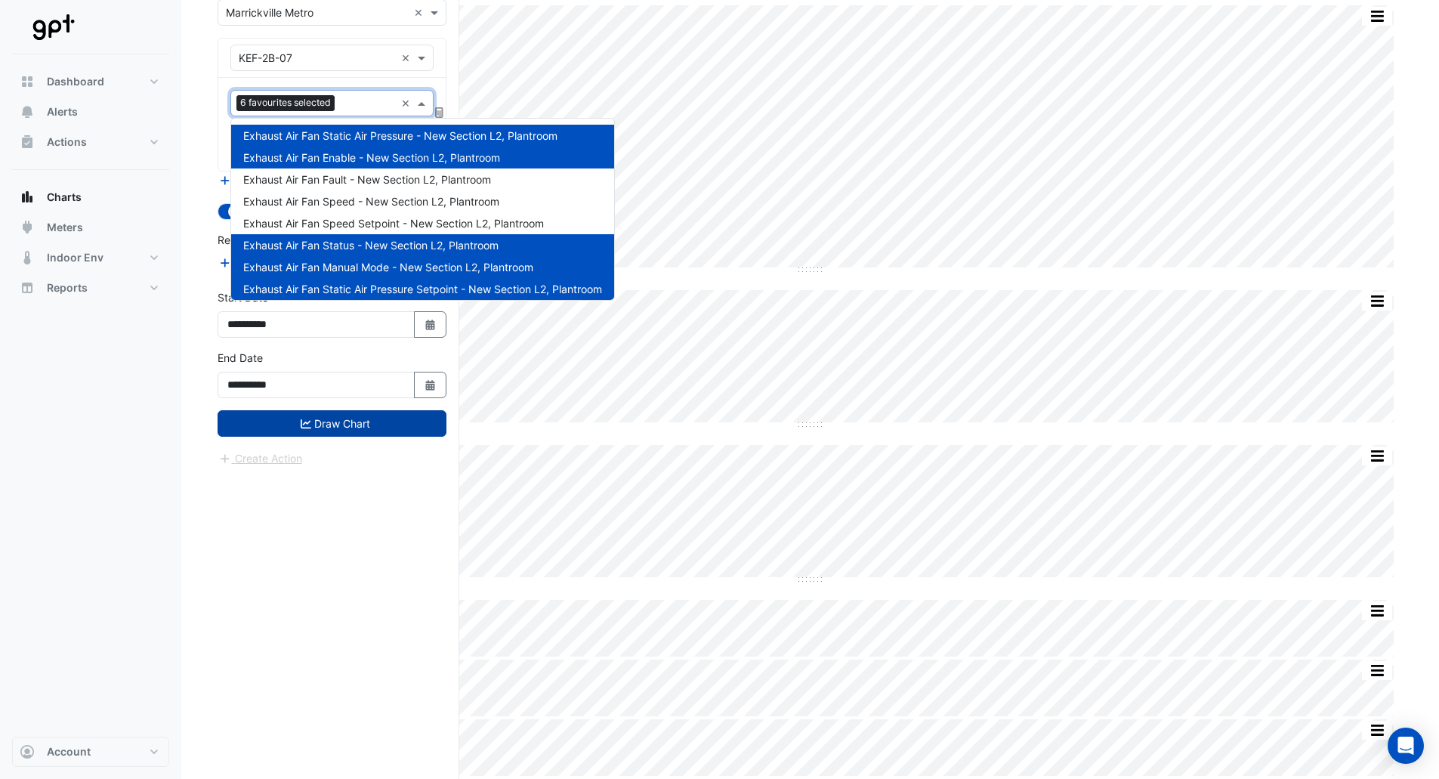
click at [352, 429] on button "Draw Chart" at bounding box center [332, 423] width 229 height 26
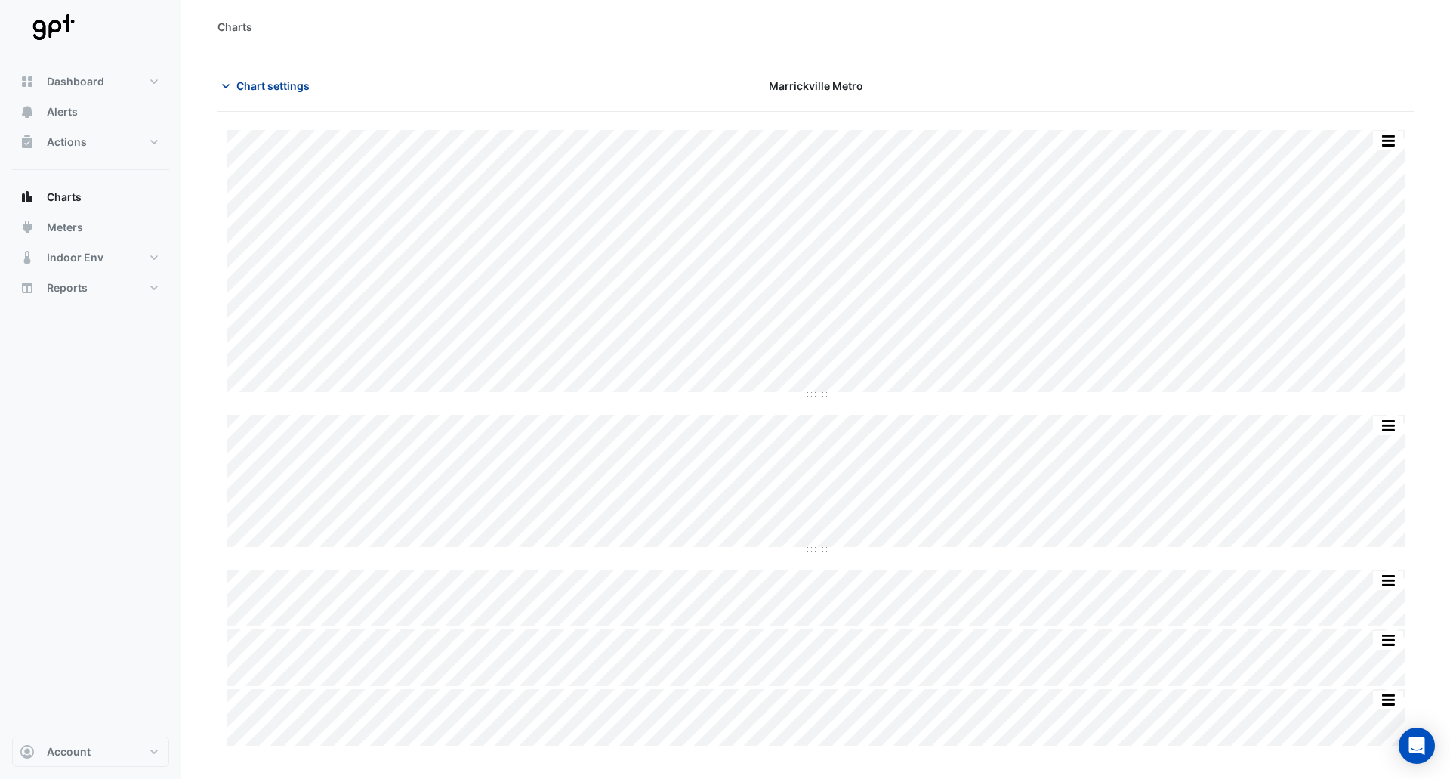
click at [267, 90] on span "Chart settings" at bounding box center [272, 86] width 73 height 16
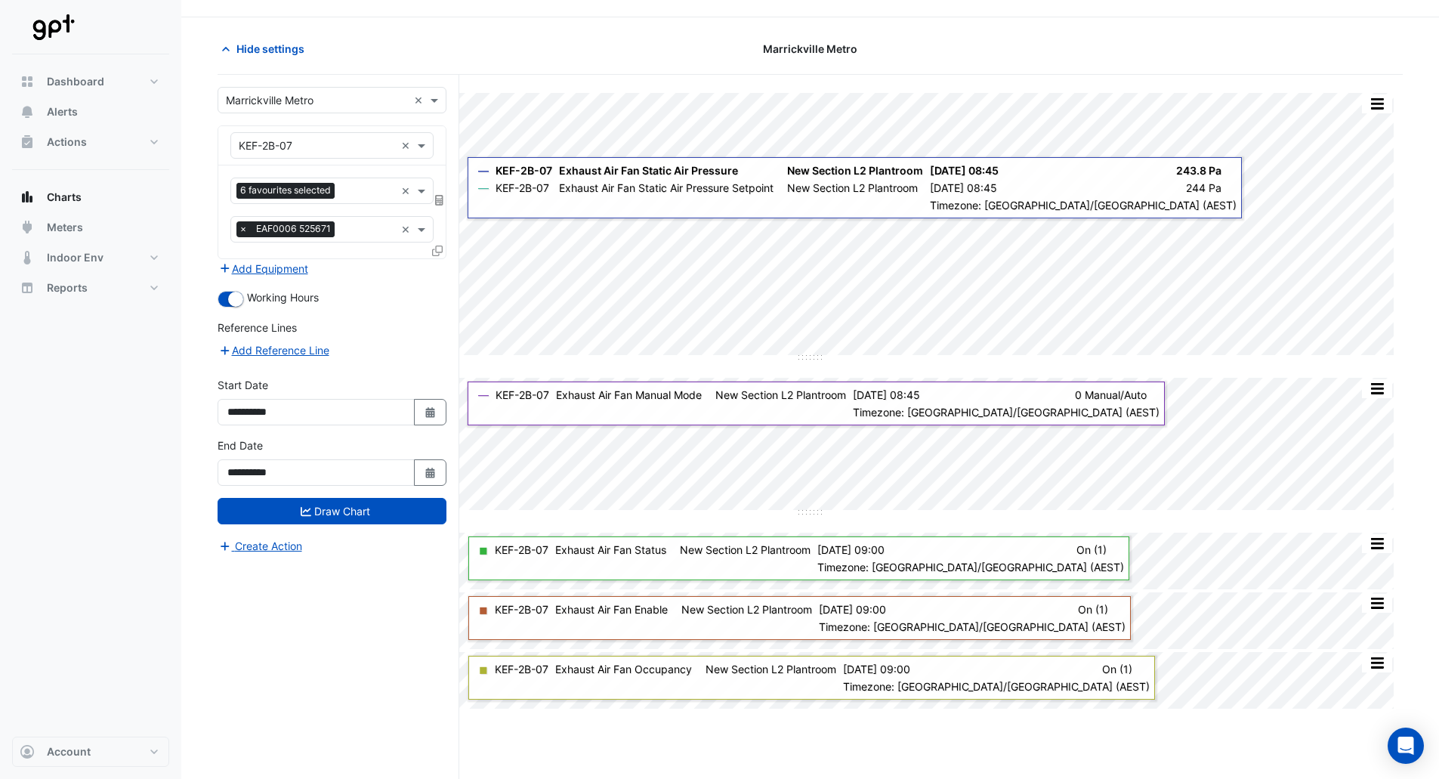
scroll to position [57, 0]
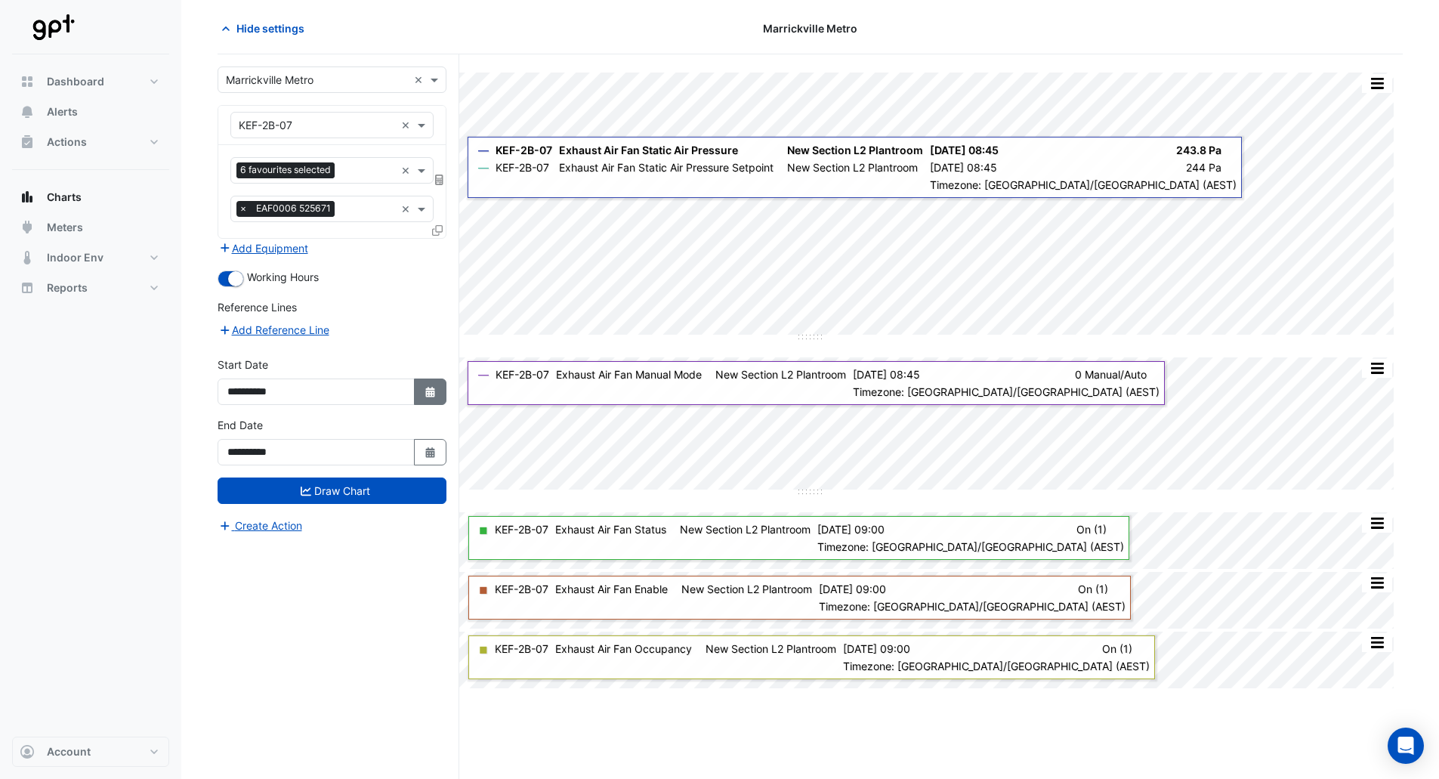
click at [437, 394] on button "Select Date" at bounding box center [430, 391] width 33 height 26
select select "*"
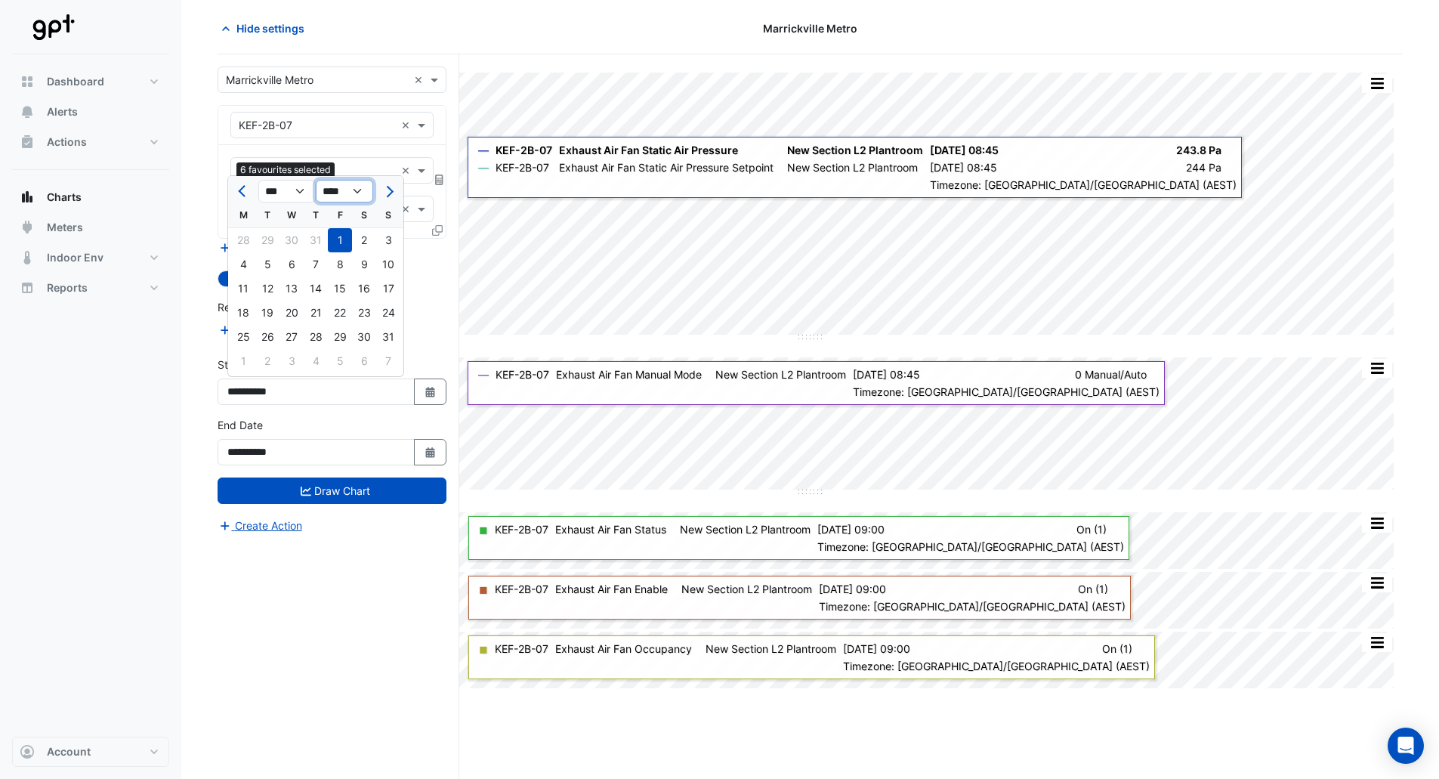
click at [333, 189] on select "**** **** **** **** **** **** **** **** **** **** ****" at bounding box center [344, 191] width 57 height 23
select select "****"
click at [316, 180] on select "**** **** **** **** **** **** **** **** **** **** ****" at bounding box center [344, 191] width 57 height 23
click at [313, 239] on div "1" at bounding box center [316, 240] width 24 height 24
type input "**********"
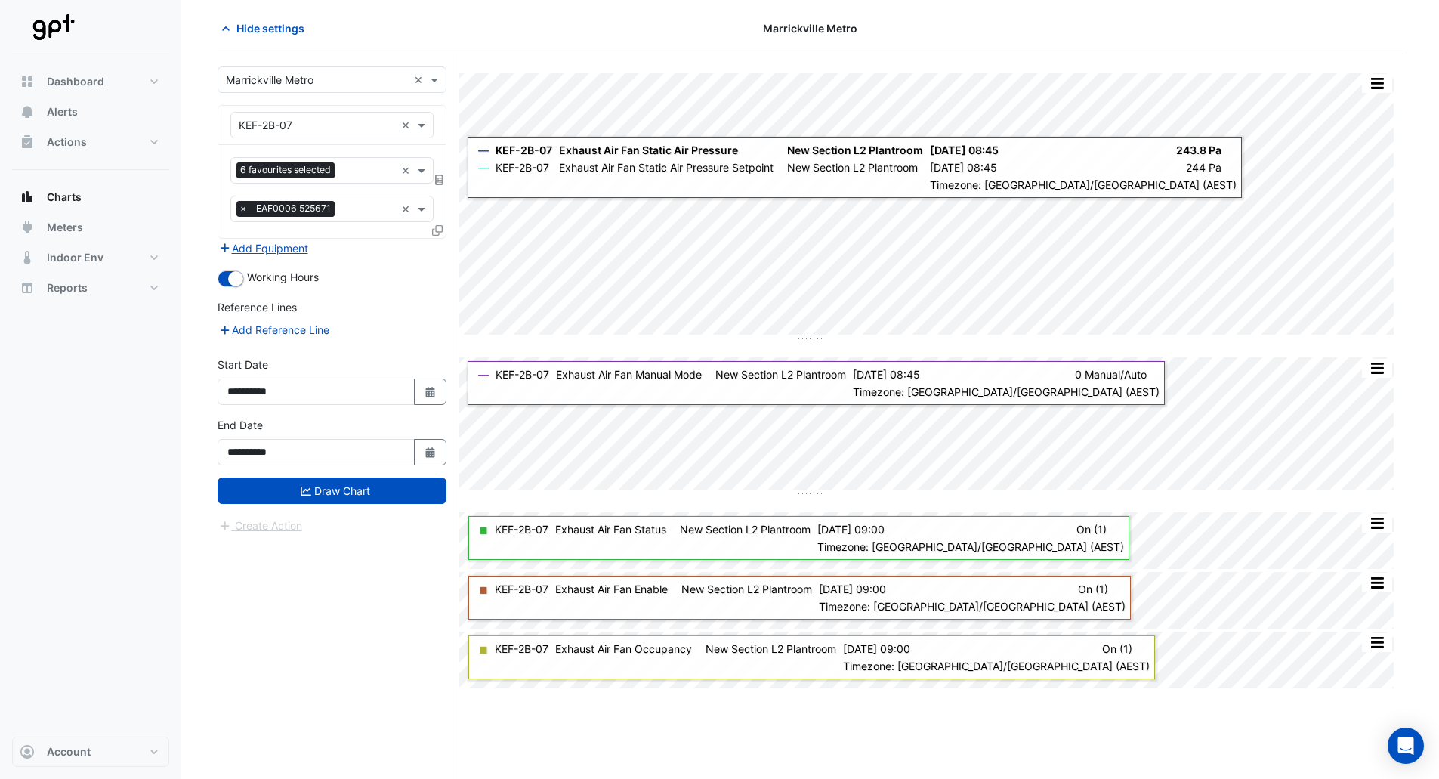
click at [348, 490] on button "Draw Chart" at bounding box center [332, 490] width 229 height 26
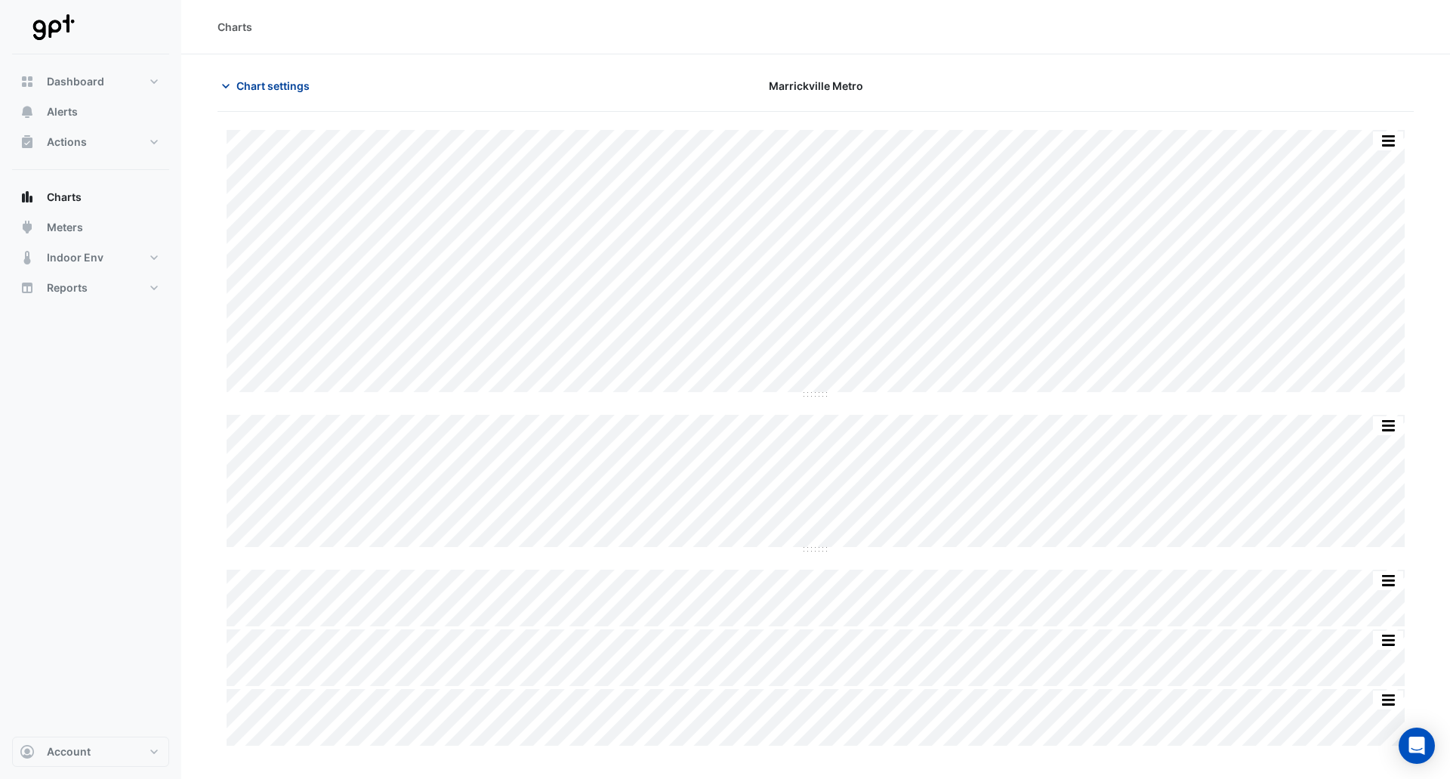
click at [286, 75] on button "Chart settings" at bounding box center [269, 86] width 102 height 26
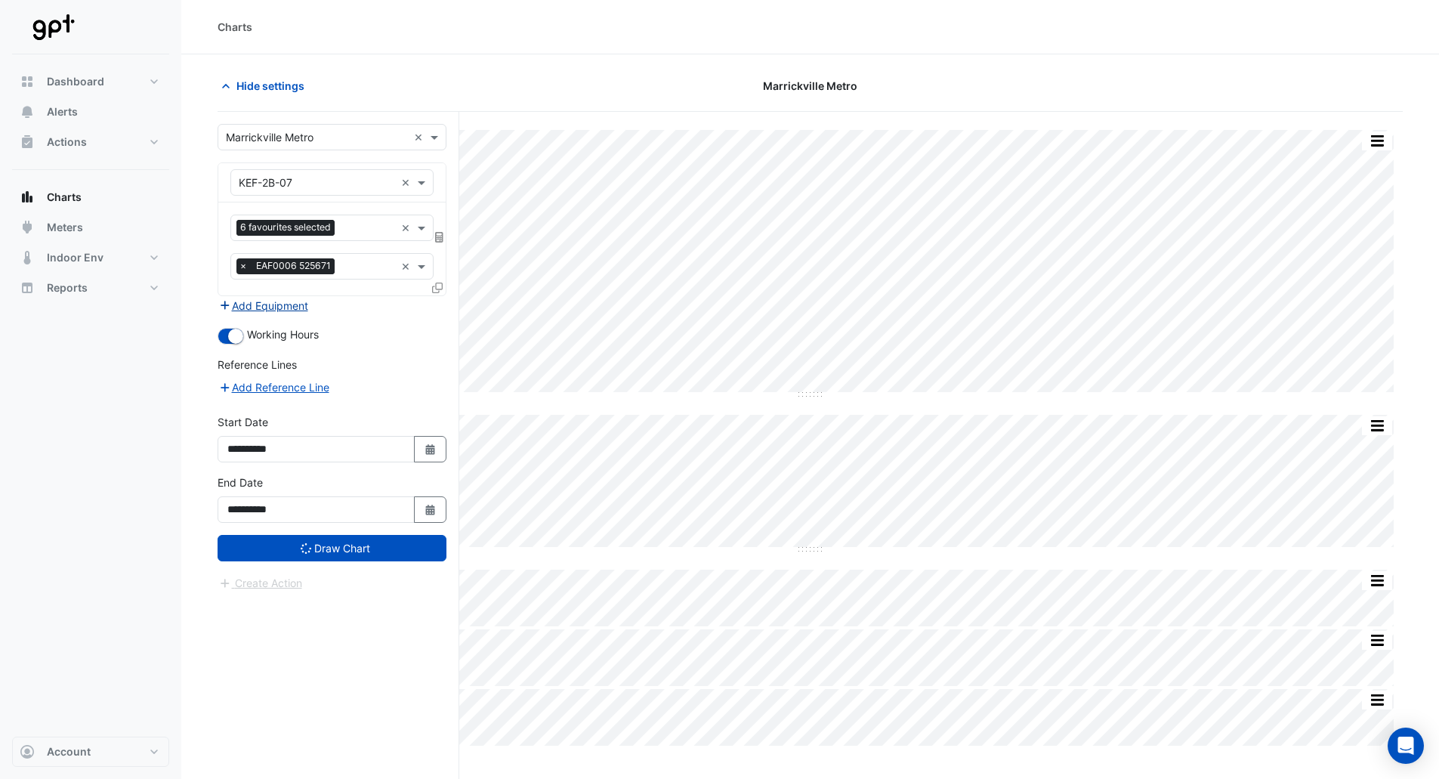
click at [273, 308] on button "Add Equipment" at bounding box center [263, 305] width 91 height 17
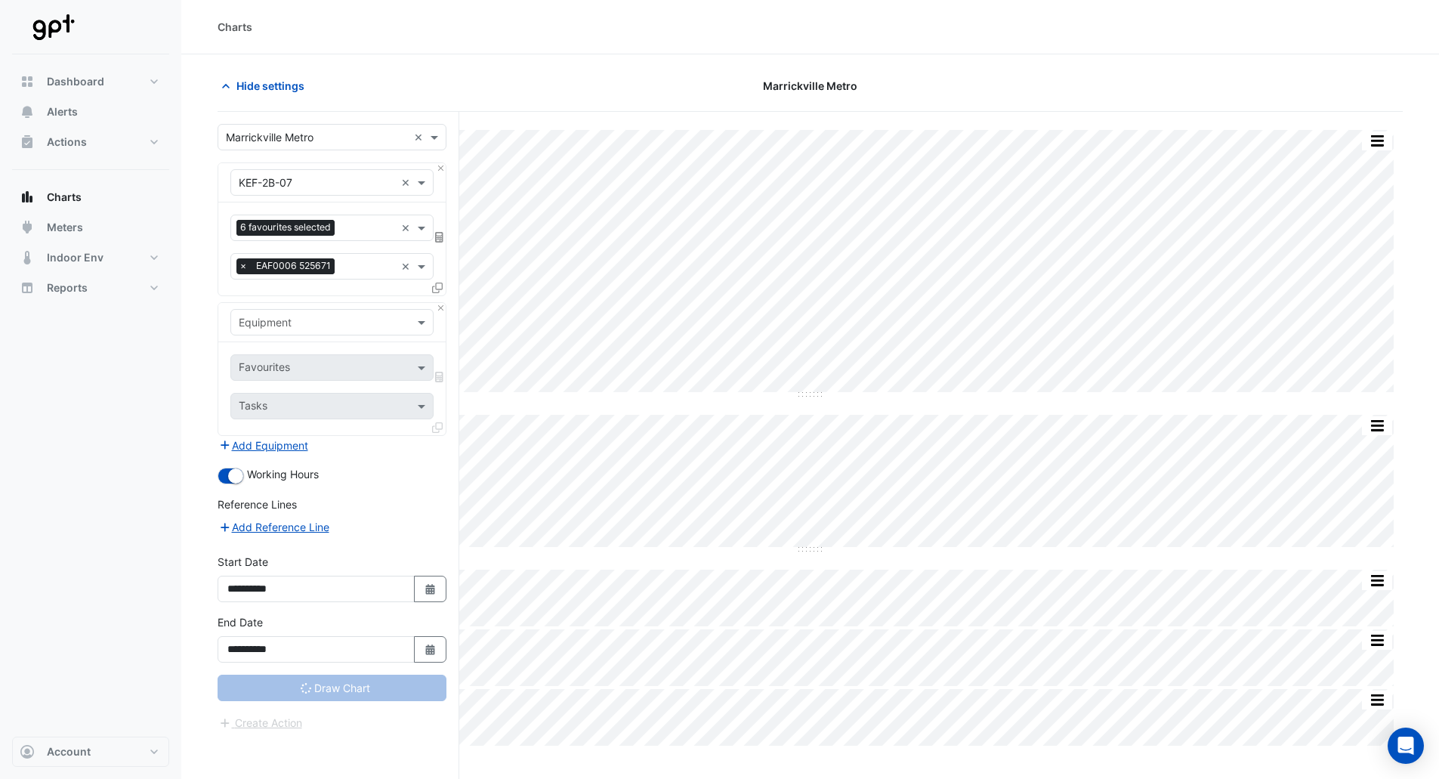
click at [277, 326] on input "text" at bounding box center [317, 323] width 156 height 16
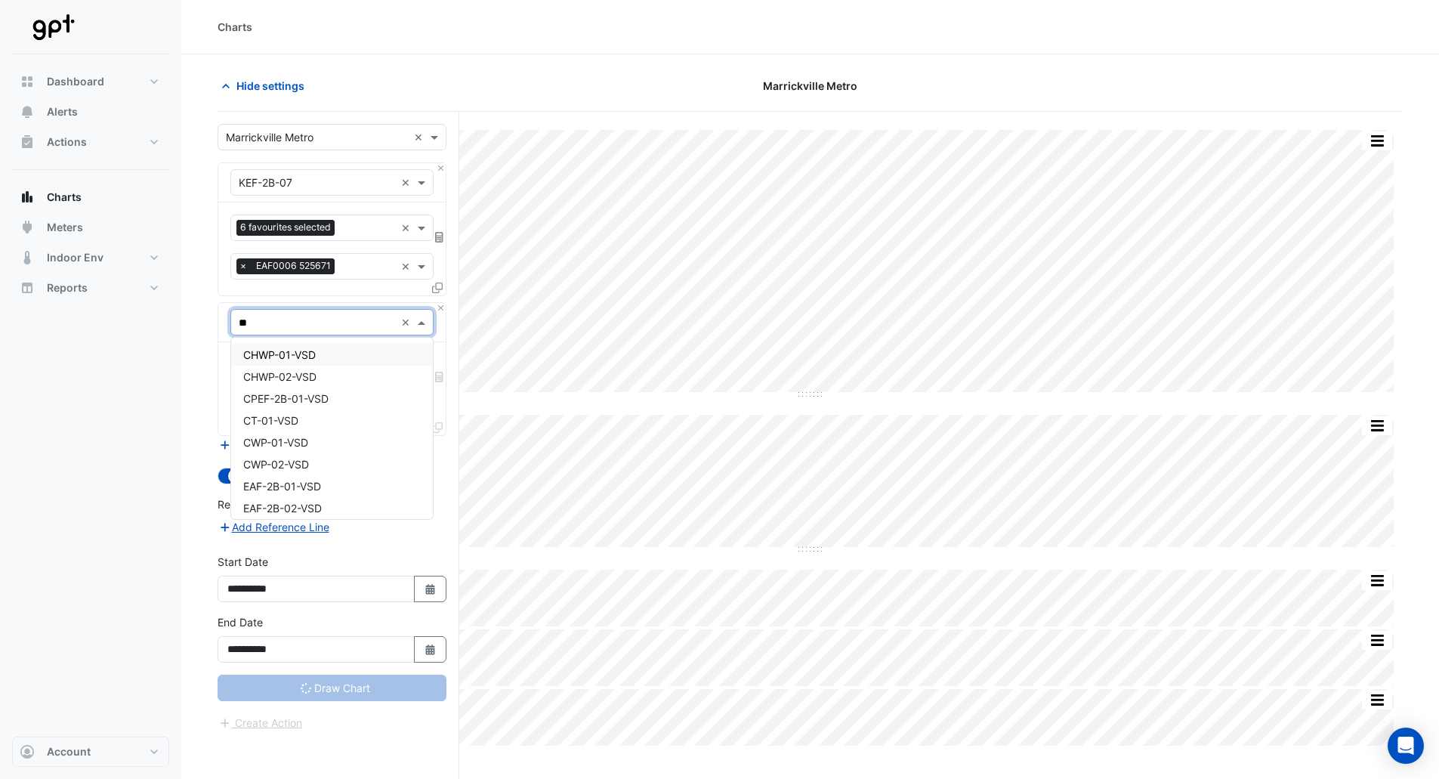
type input "*"
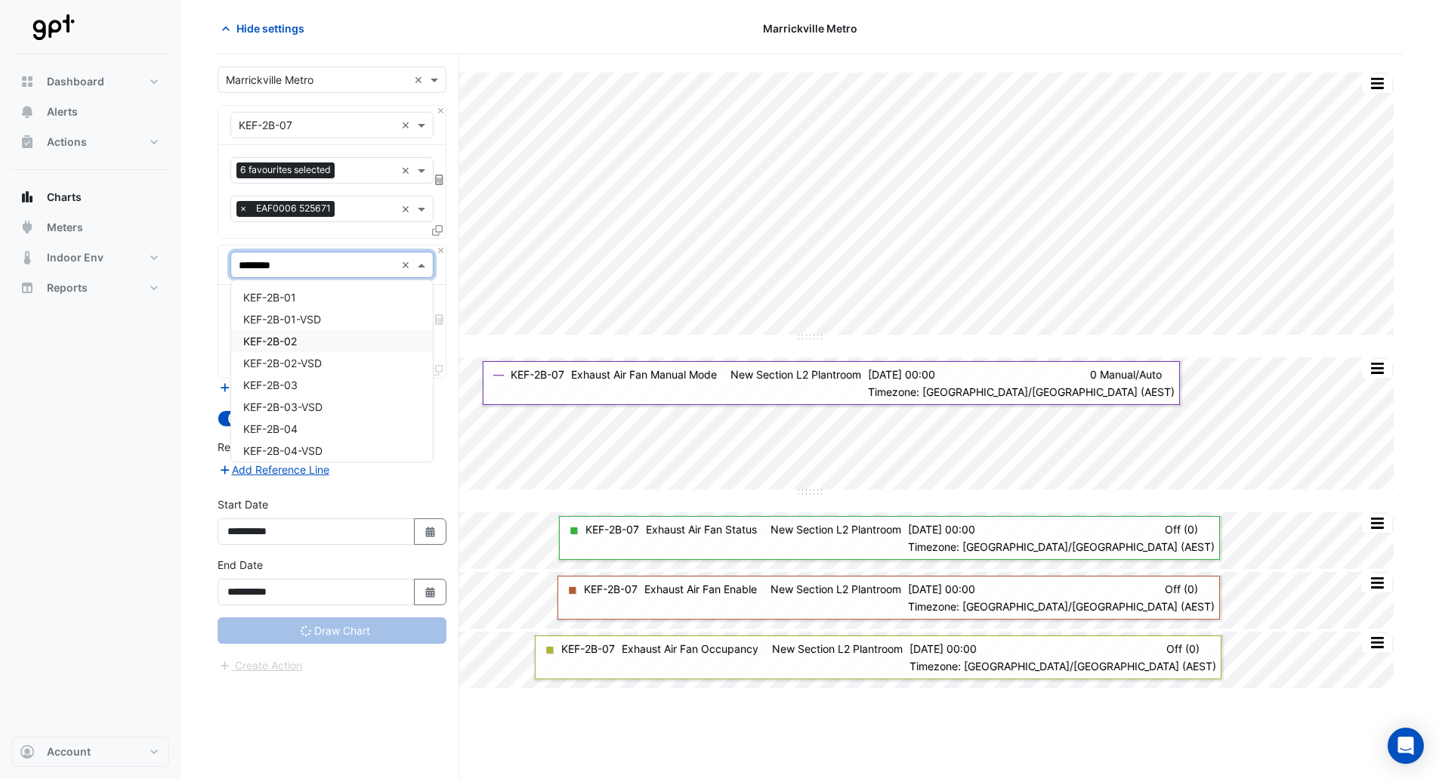
type input "********"
drag, startPoint x: 565, startPoint y: 21, endPoint x: 611, endPoint y: 18, distance: 46.2
click at [564, 22] on div "Hide settings" at bounding box center [408, 28] width 401 height 26
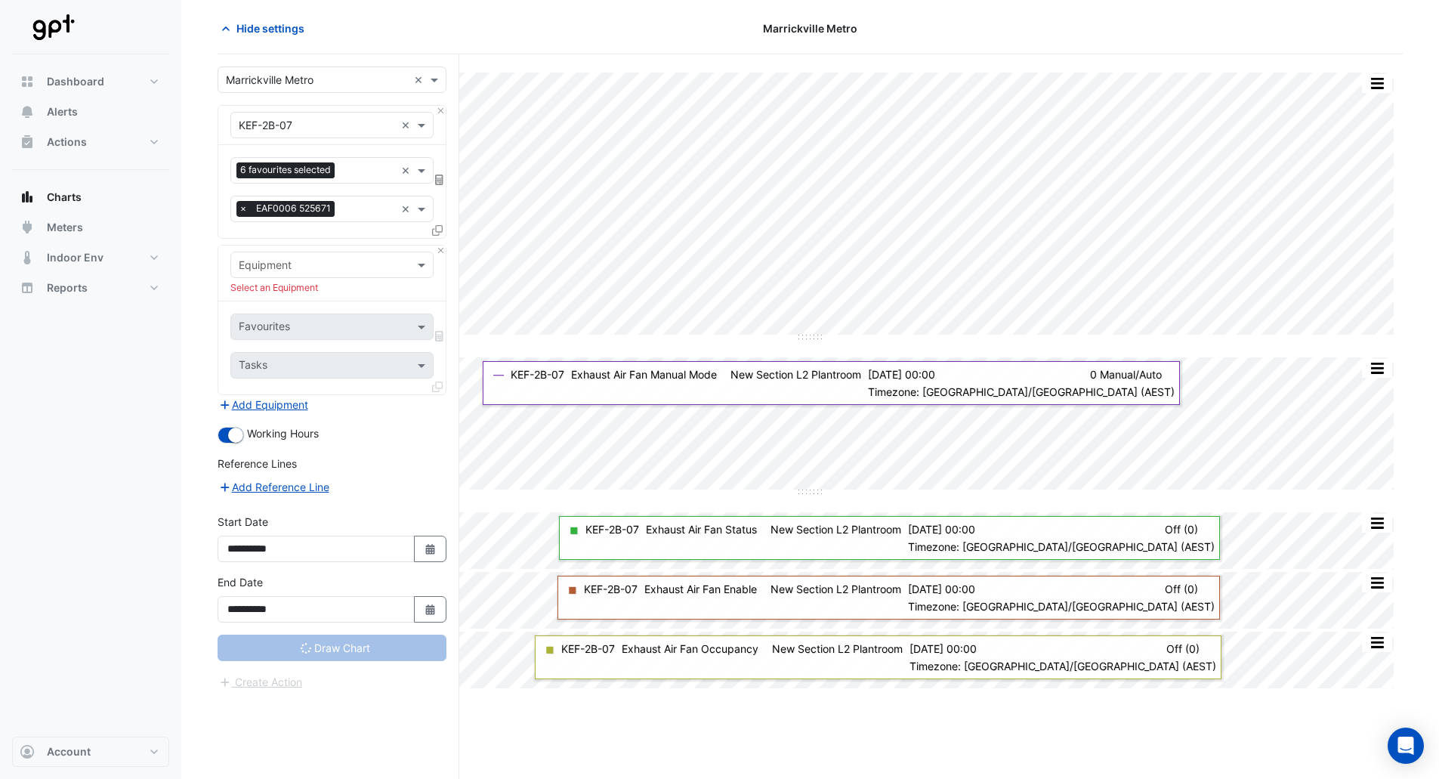
click at [991, 68] on div "Print Save as JPEG Save as PNG — KEF-2B-07 Exhaust Air Fan Static Air Pressure …" at bounding box center [810, 416] width 1185 height 724
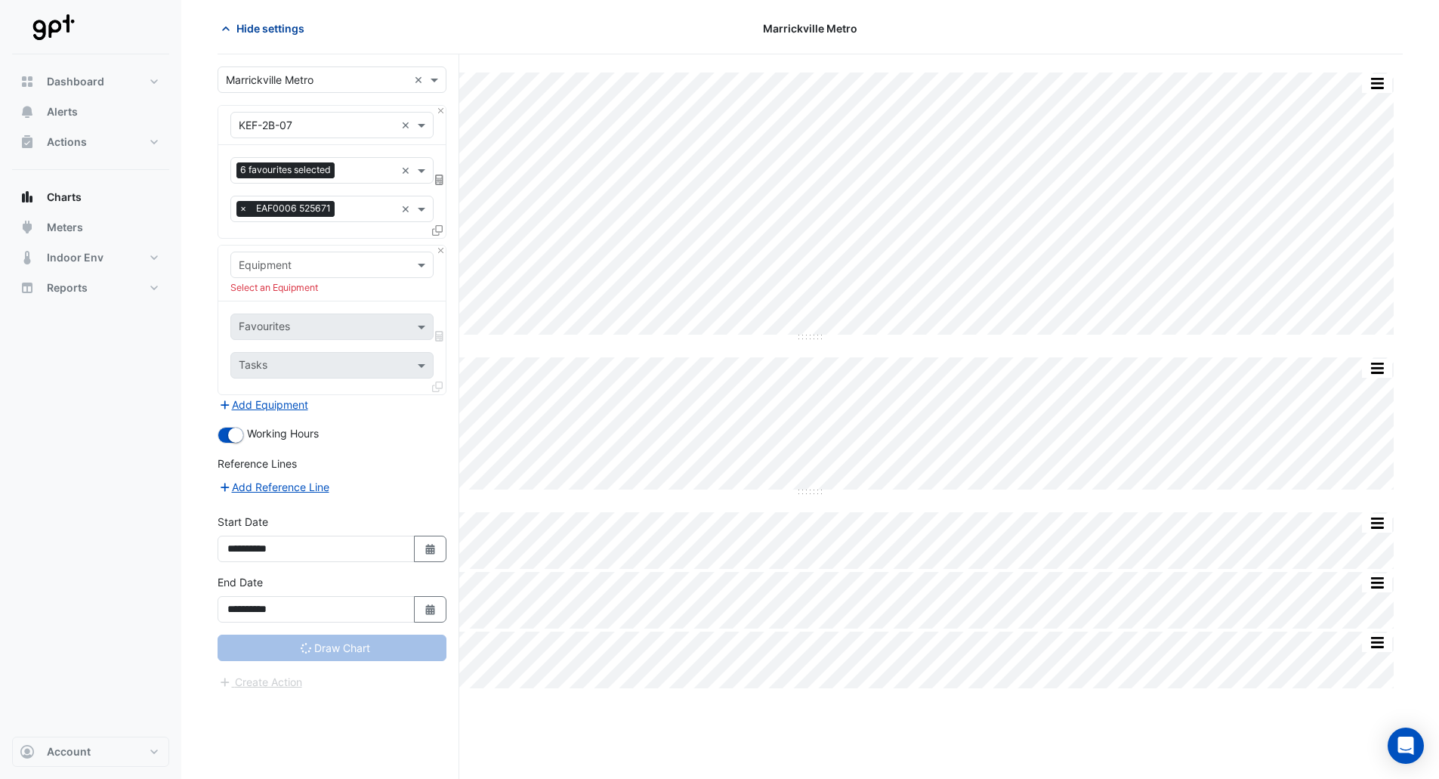
click at [273, 23] on span "Hide settings" at bounding box center [270, 28] width 68 height 16
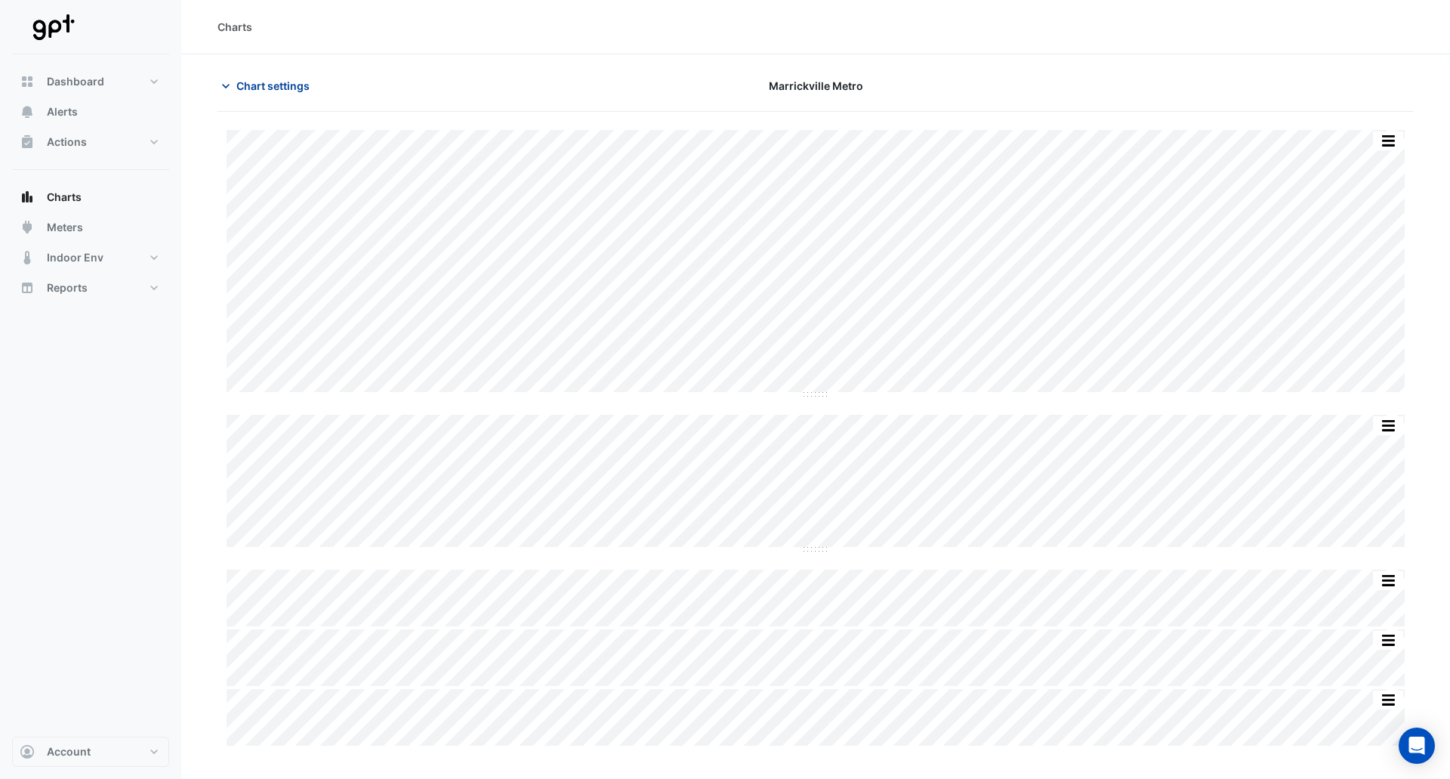
click at [253, 91] on span "Chart settings" at bounding box center [272, 86] width 73 height 16
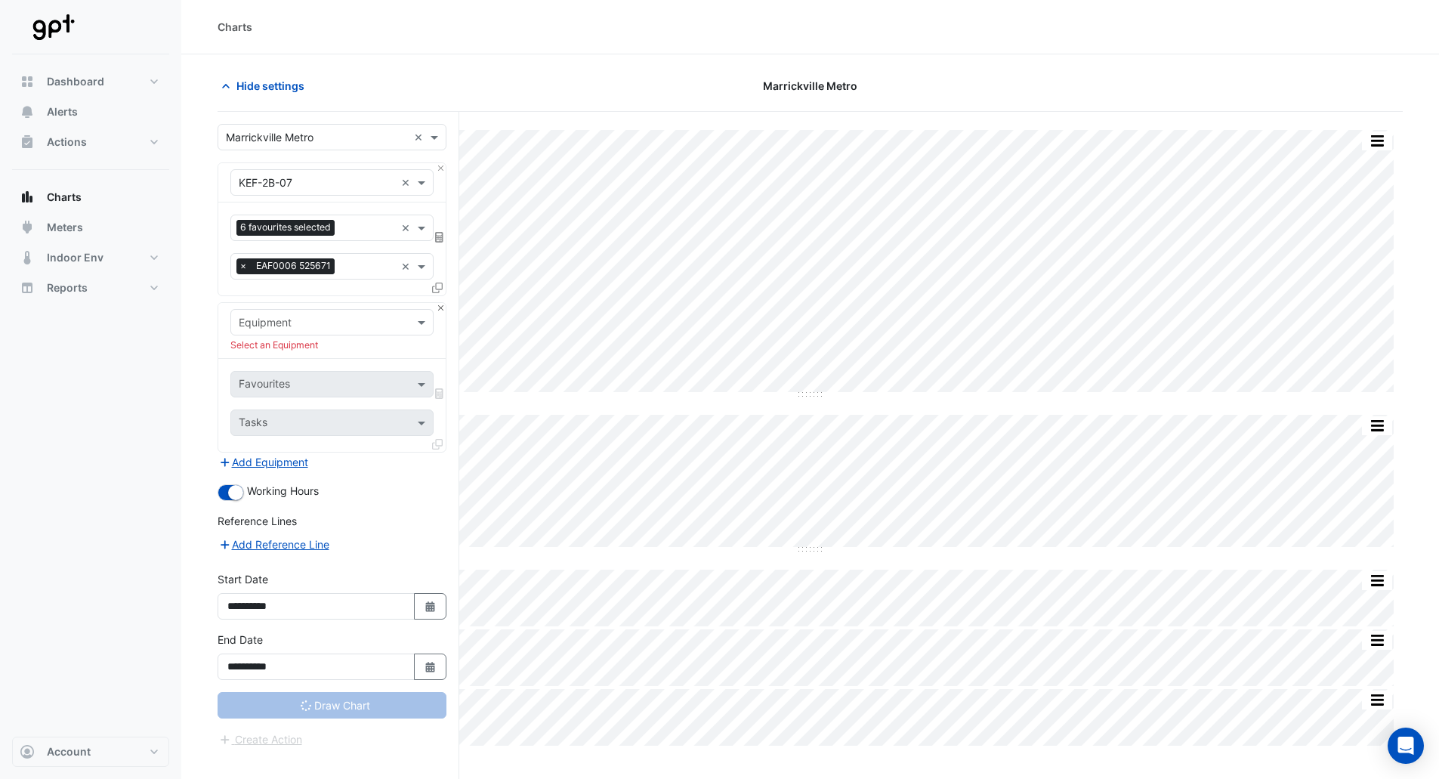
click at [437, 304] on div "Equipment Select an Equipment" at bounding box center [331, 331] width 227 height 56
click at [437, 304] on button "Close" at bounding box center [441, 308] width 10 height 10
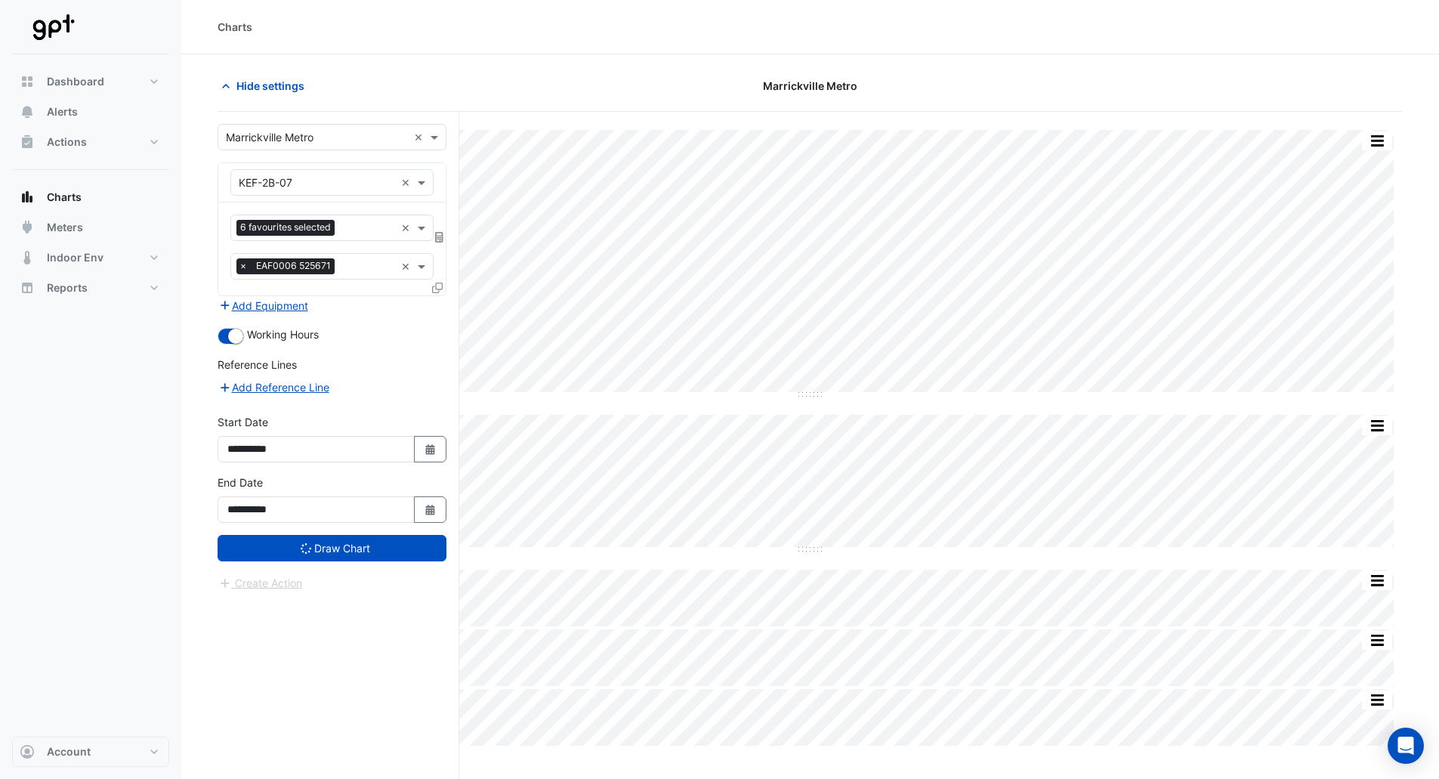
click at [438, 86] on div "Hide settings" at bounding box center [408, 86] width 401 height 26
click at [291, 82] on span "Hide settings" at bounding box center [270, 86] width 68 height 16
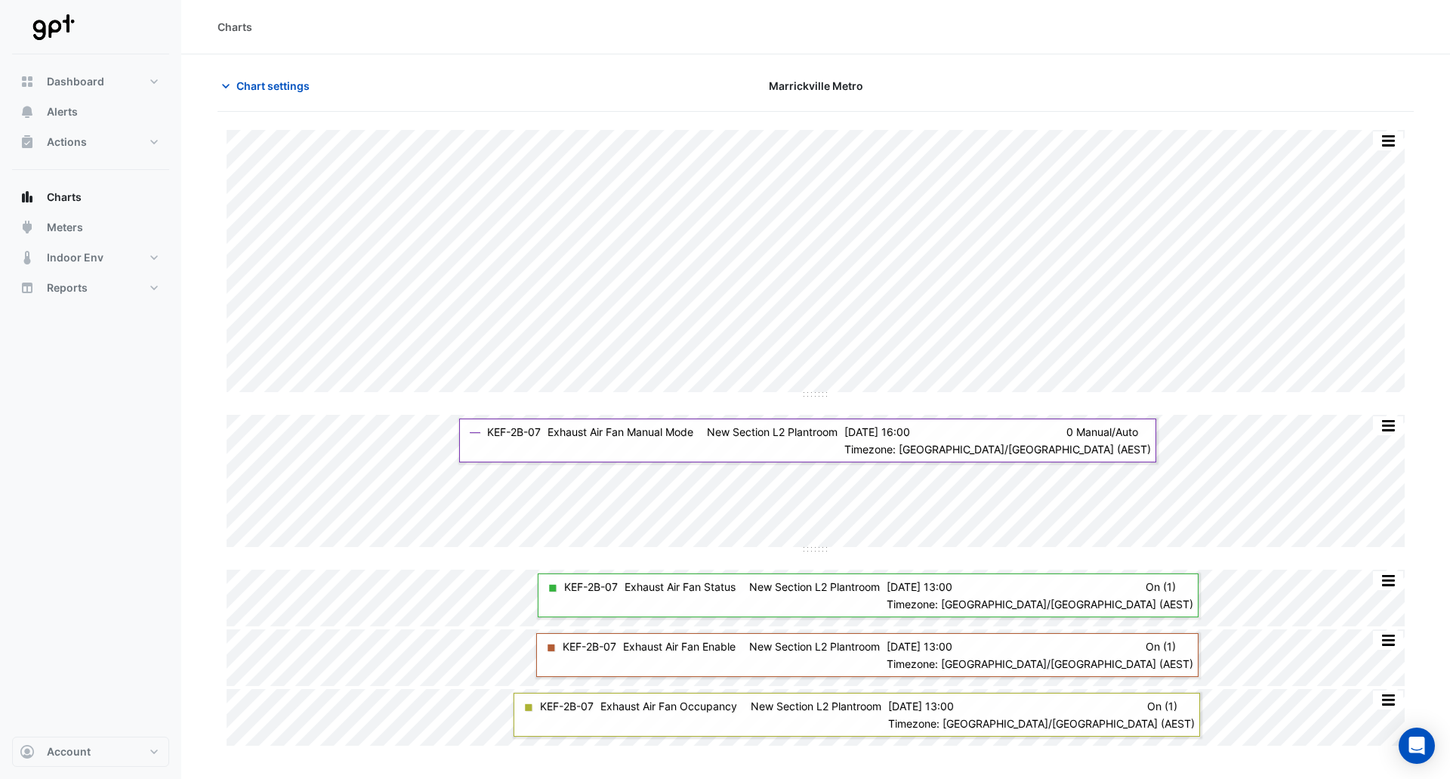
click at [605, 69] on section "Chart settings Marrickville Metro Print Save as JPEG Save as PNG — KEF-2B-07 Ex…" at bounding box center [815, 401] width 1269 height 694
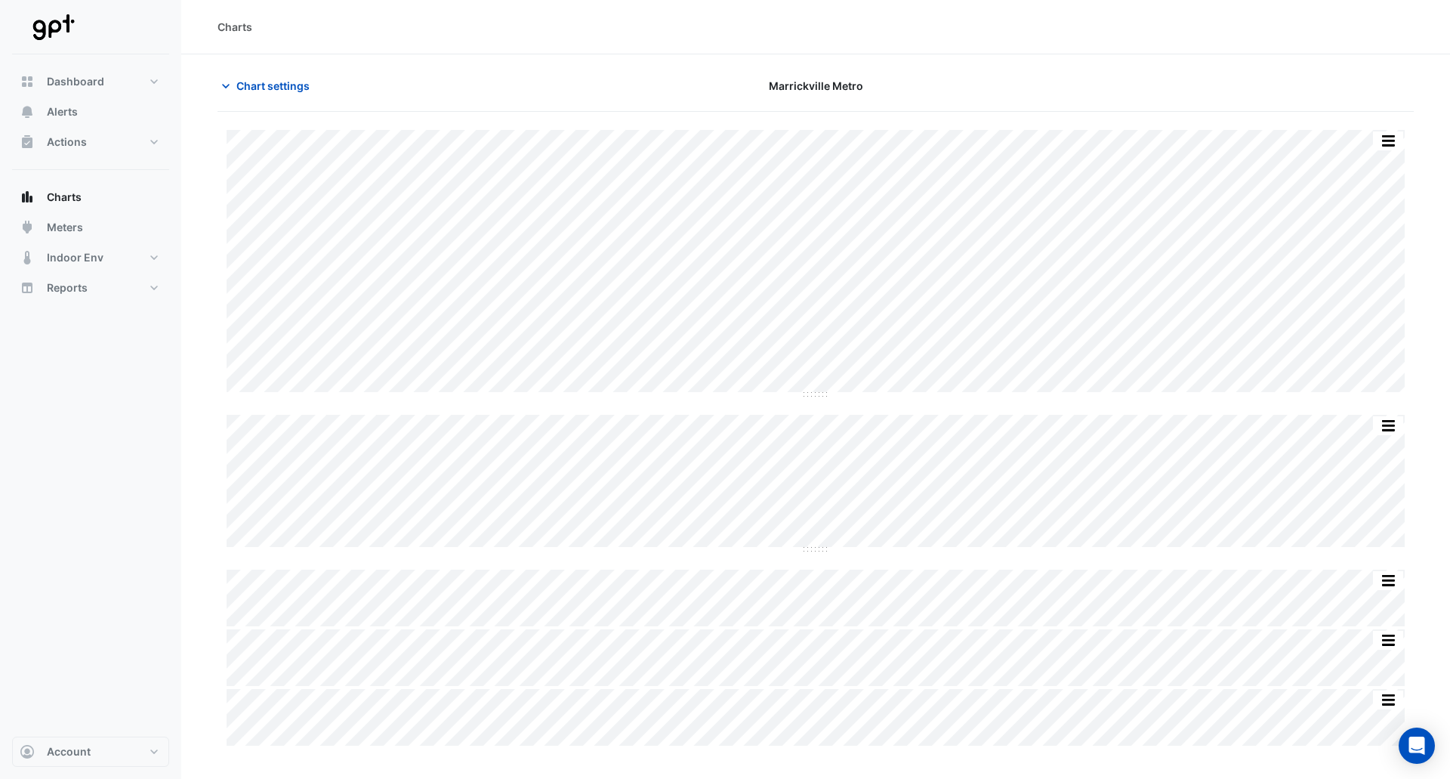
click at [903, 79] on div "Marrickville Metro" at bounding box center [815, 86] width 405 height 26
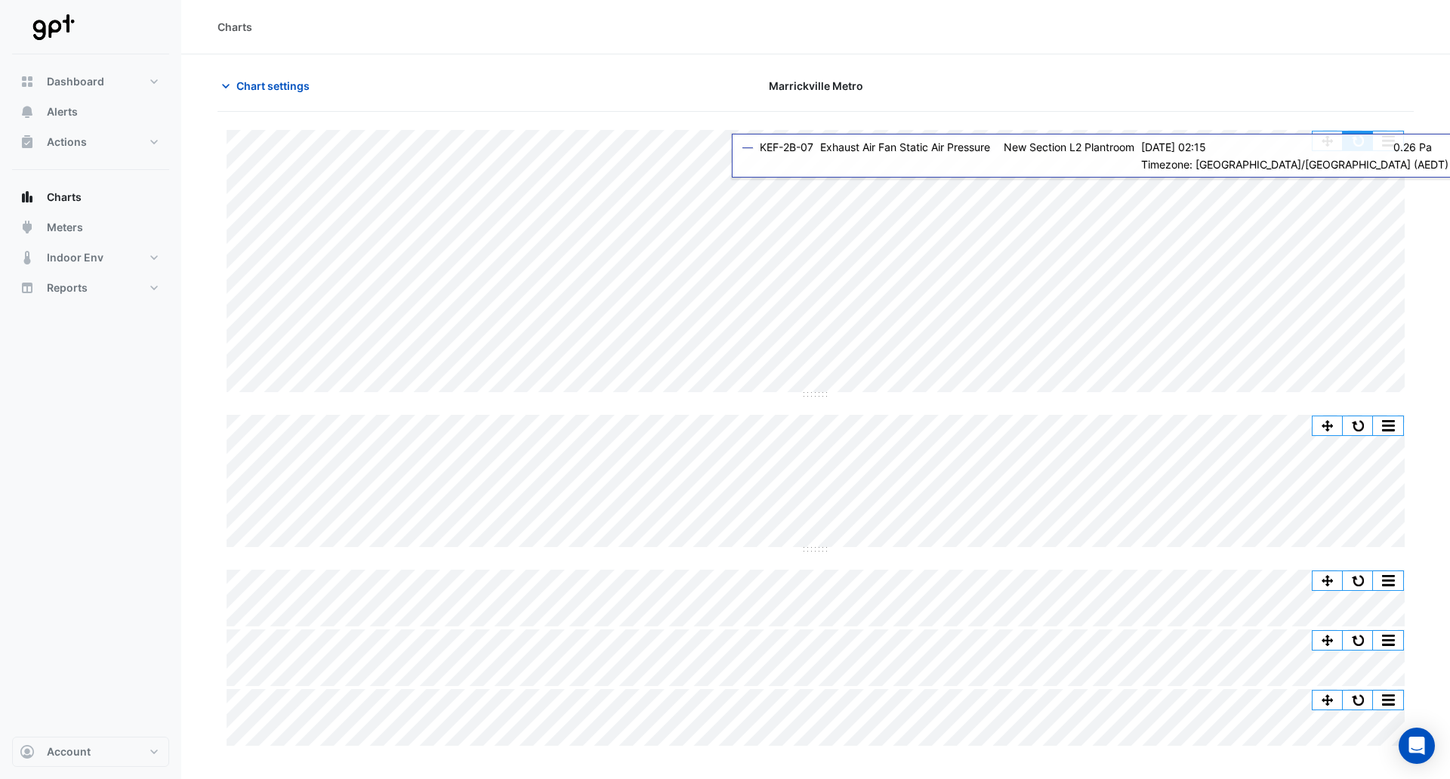
click at [1363, 145] on button "button" at bounding box center [1358, 140] width 30 height 19
click at [1362, 135] on button "button" at bounding box center [1358, 140] width 30 height 19
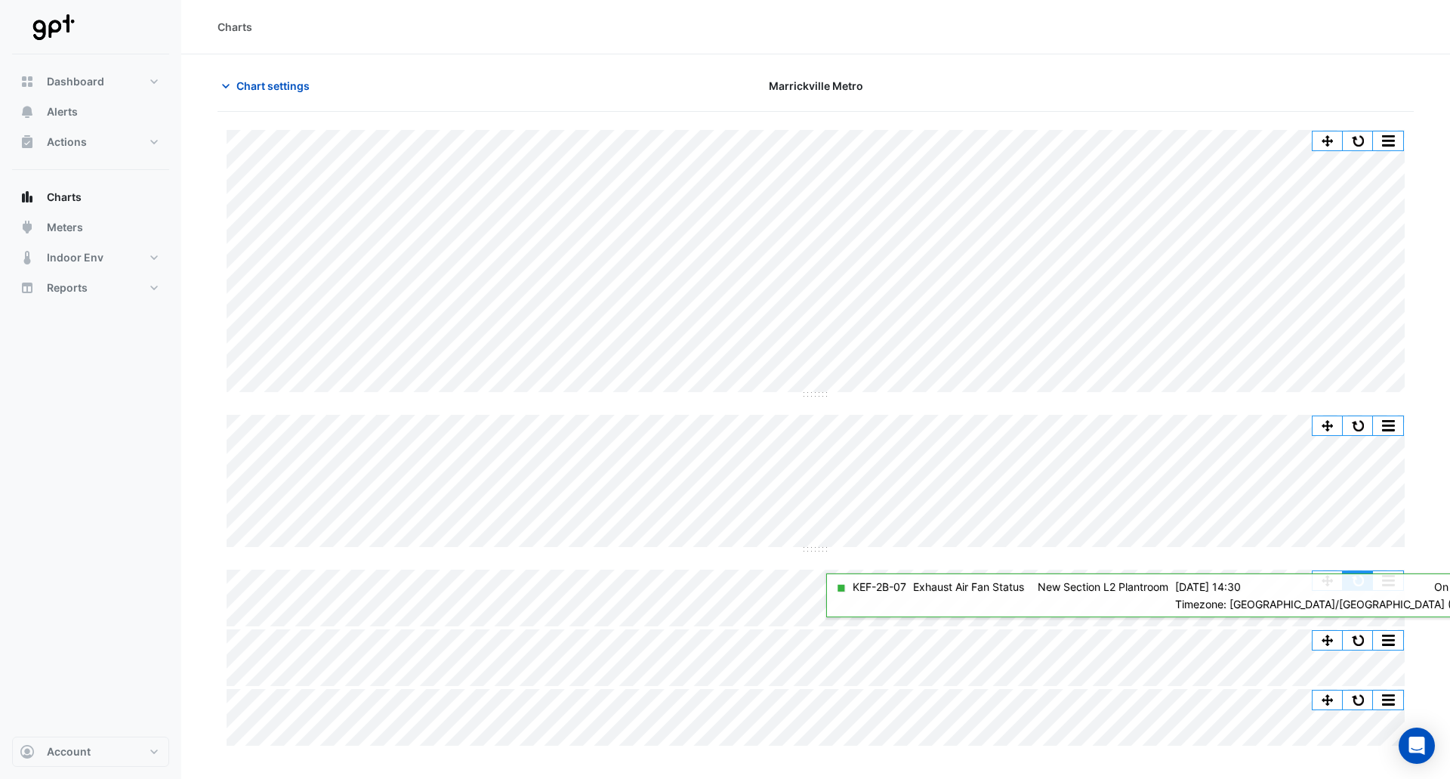
click at [1360, 580] on button "button" at bounding box center [1358, 580] width 30 height 19
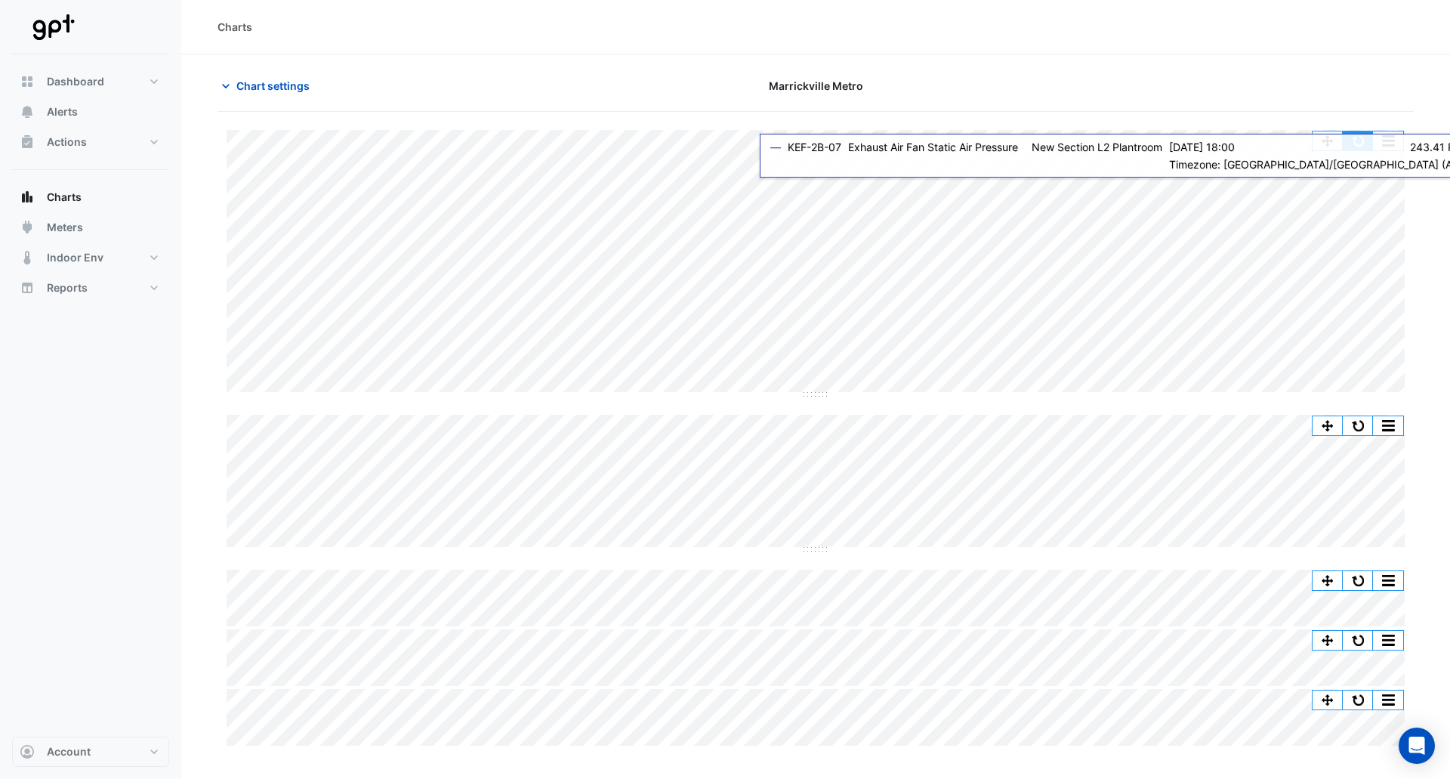
click at [1357, 144] on button "button" at bounding box center [1358, 140] width 30 height 19
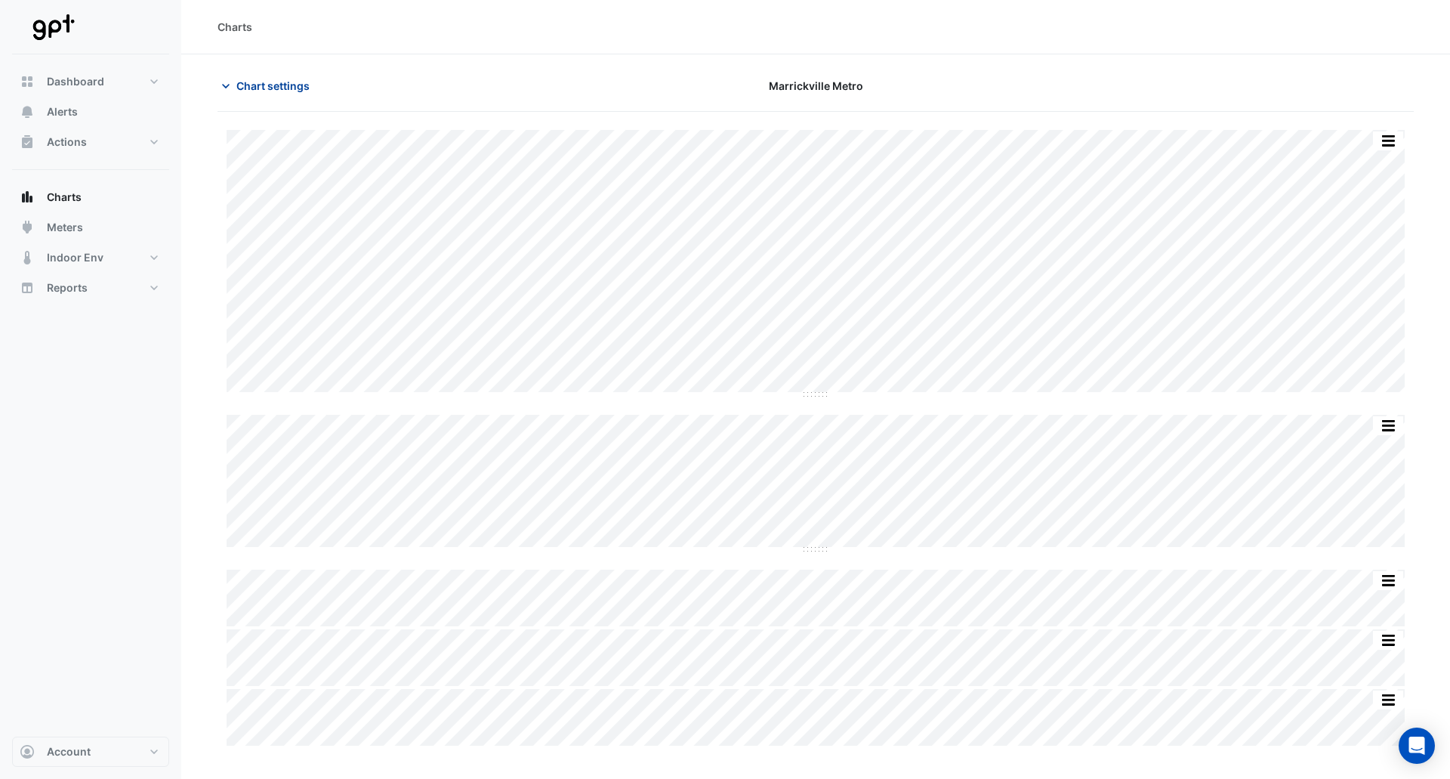
click at [273, 76] on button "Chart settings" at bounding box center [269, 86] width 102 height 26
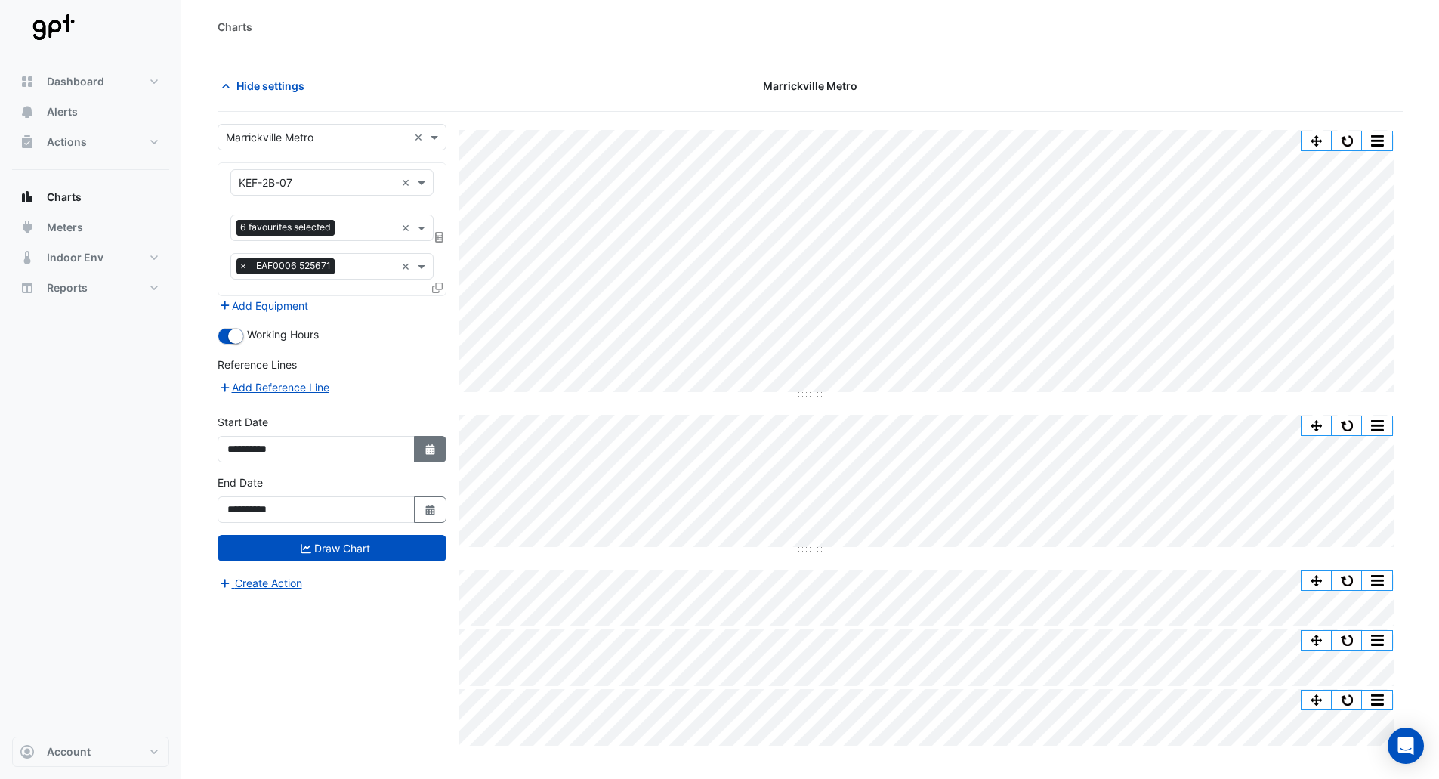
click at [437, 452] on button "Select Date" at bounding box center [430, 449] width 33 height 26
select select "*"
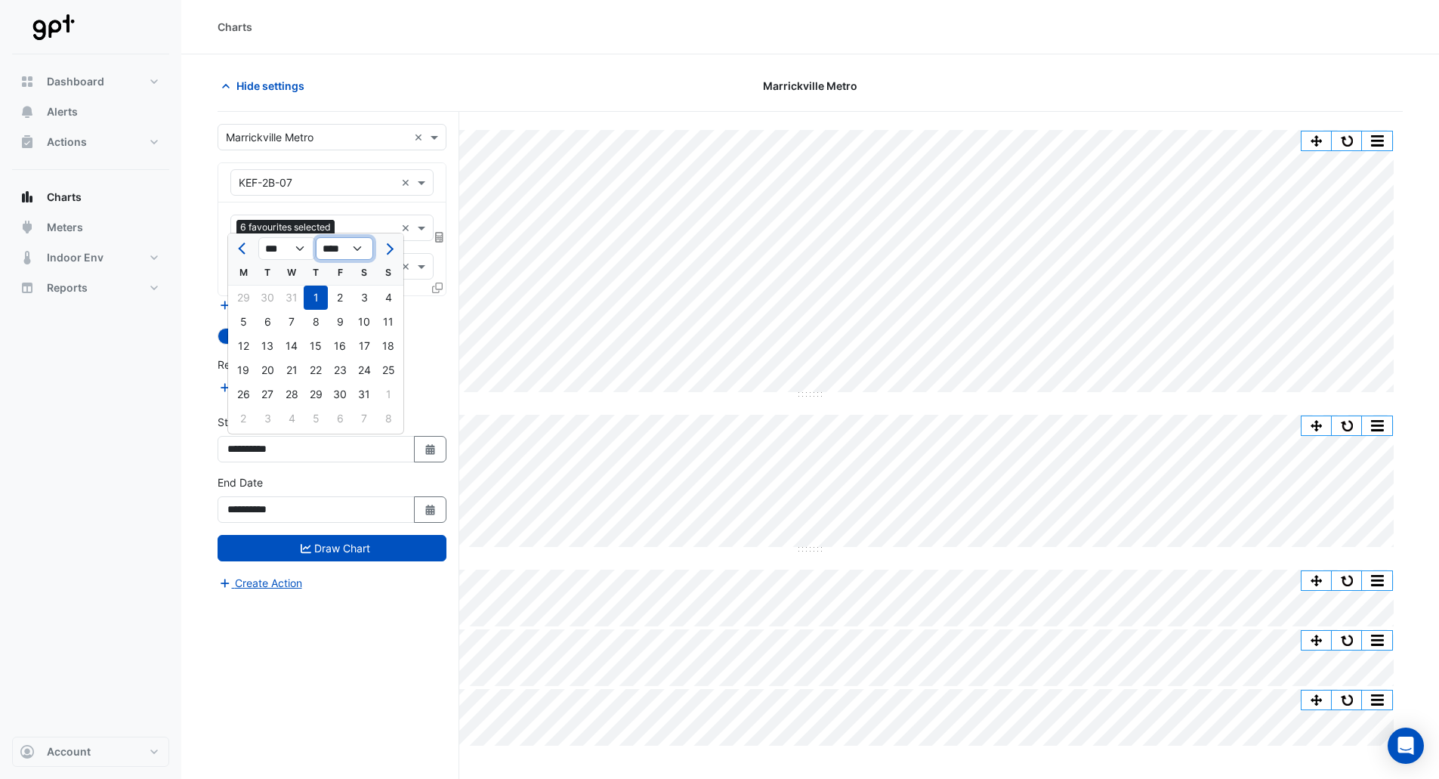
click at [350, 244] on select "**** **** **** **** **** **** **** **** **** **** **** ****" at bounding box center [344, 248] width 57 height 23
select select "****"
click at [316, 237] on select "**** **** **** **** **** **** **** **** **** **** **** ****" at bounding box center [344, 248] width 57 height 23
click at [345, 304] on div "1" at bounding box center [340, 298] width 24 height 24
type input "**********"
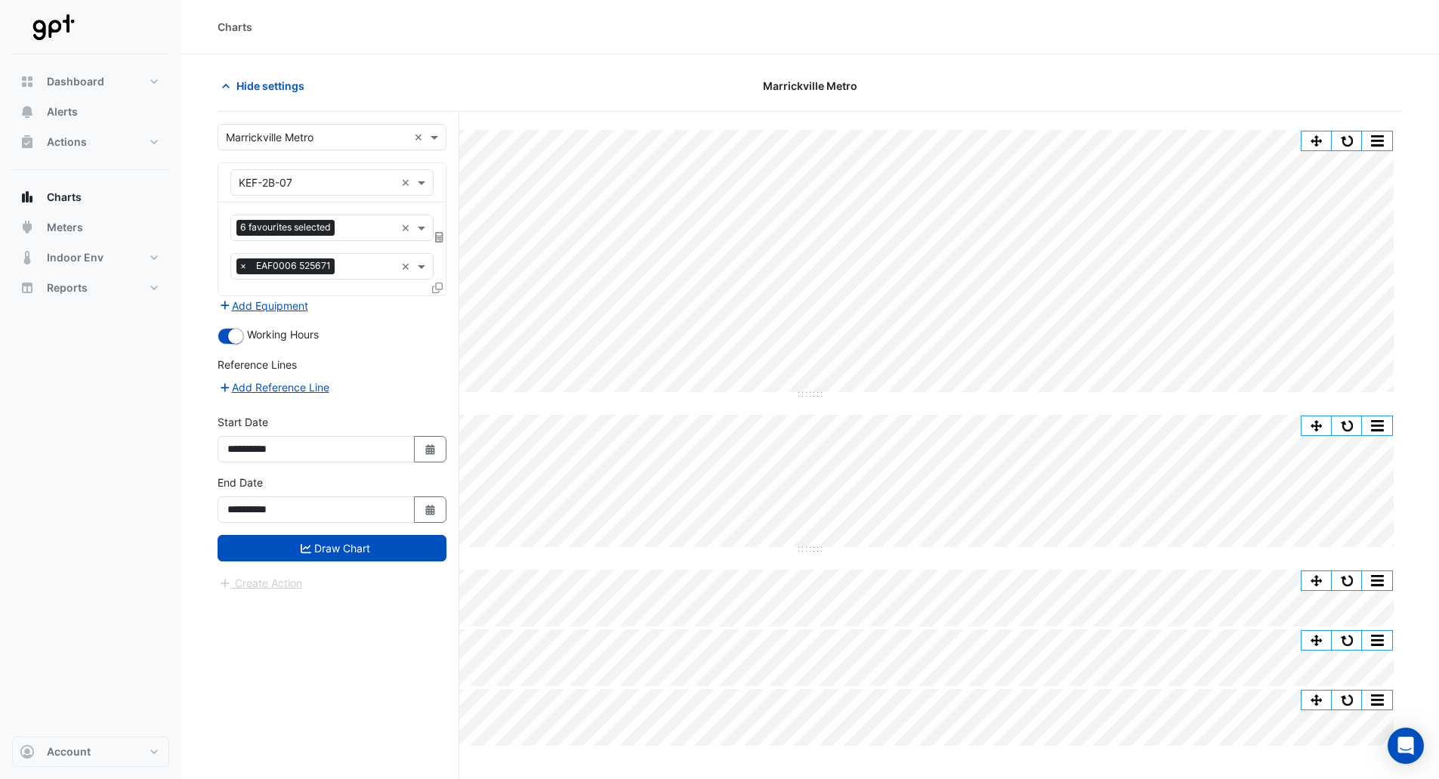
click at [377, 543] on button "Draw Chart" at bounding box center [332, 548] width 229 height 26
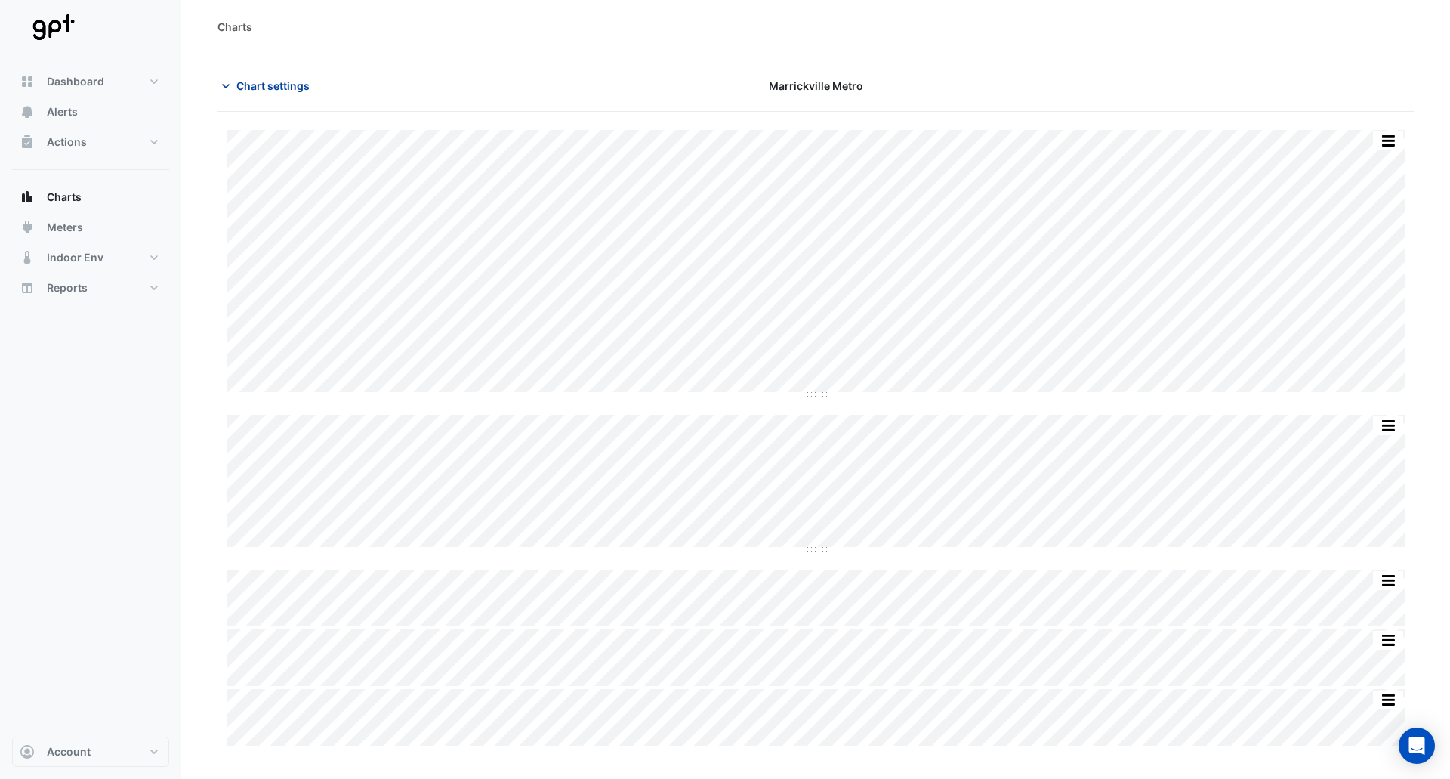
click at [285, 84] on span "Chart settings" at bounding box center [272, 86] width 73 height 16
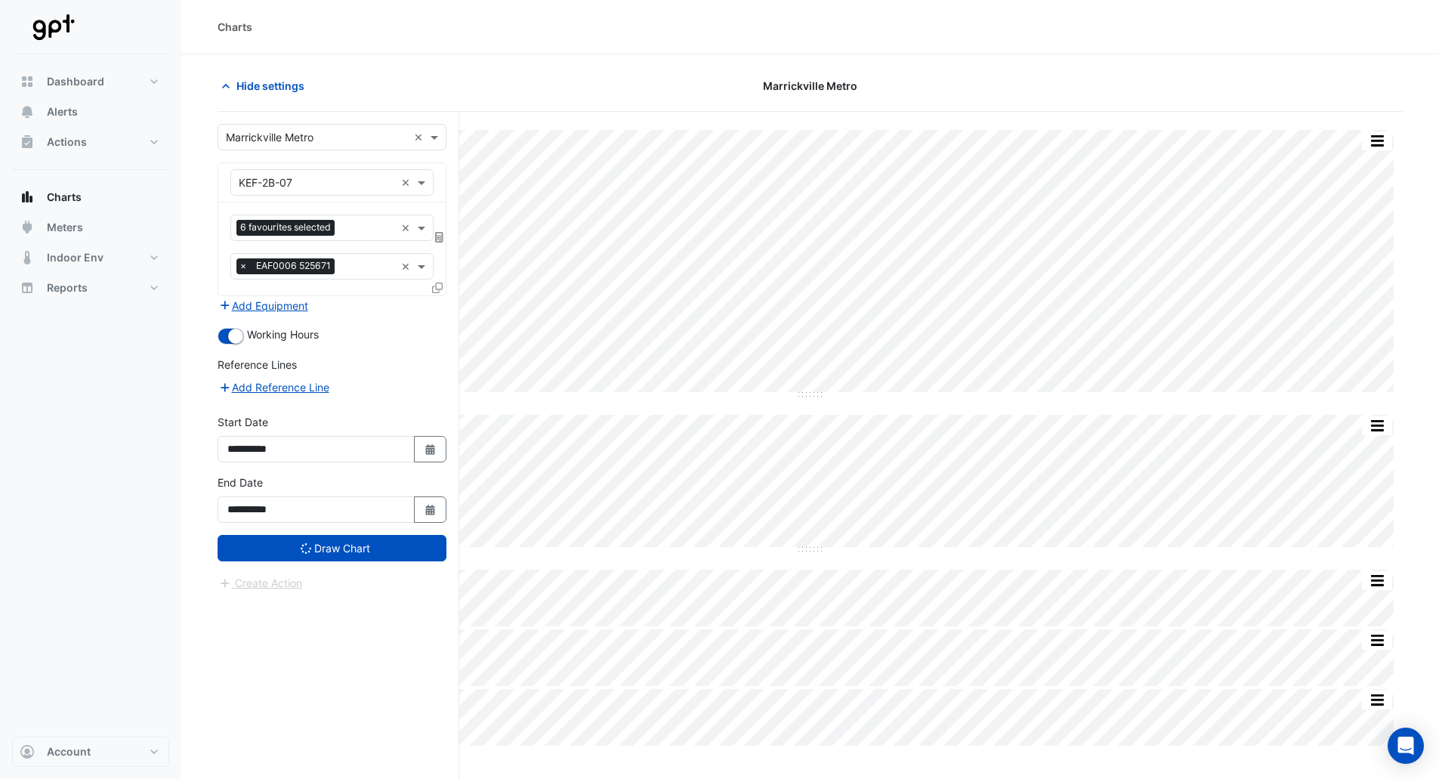
click at [443, 69] on section "Hide settings Marrickville Metro Print Save as JPEG Save as PNG Sample Tooltip …" at bounding box center [810, 445] width 1258 height 782
drag, startPoint x: 427, startPoint y: 79, endPoint x: 409, endPoint y: 82, distance: 17.5
click at [427, 79] on div "Hide settings" at bounding box center [408, 86] width 401 height 26
click at [246, 90] on span "Hide settings" at bounding box center [270, 86] width 68 height 16
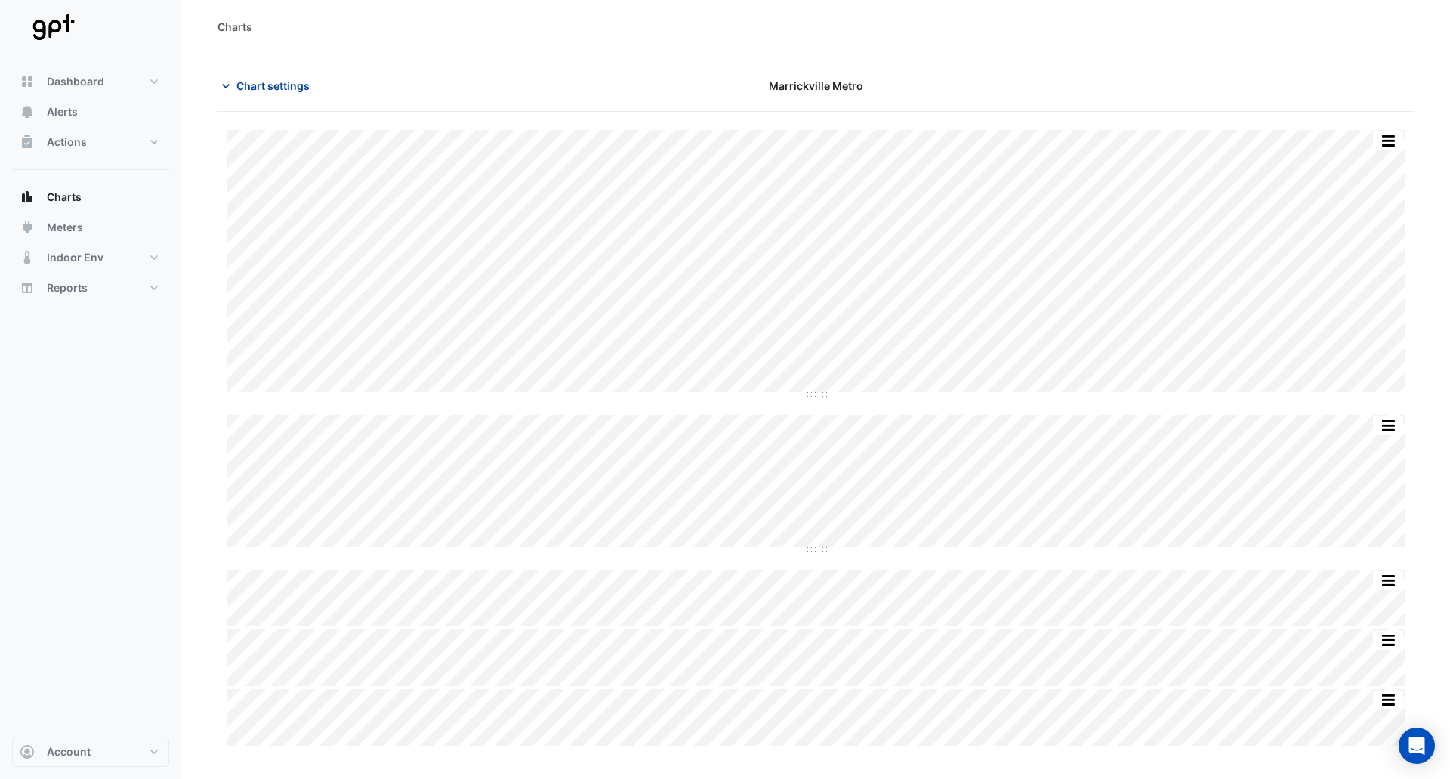
click at [286, 86] on span "Chart settings" at bounding box center [272, 86] width 73 height 16
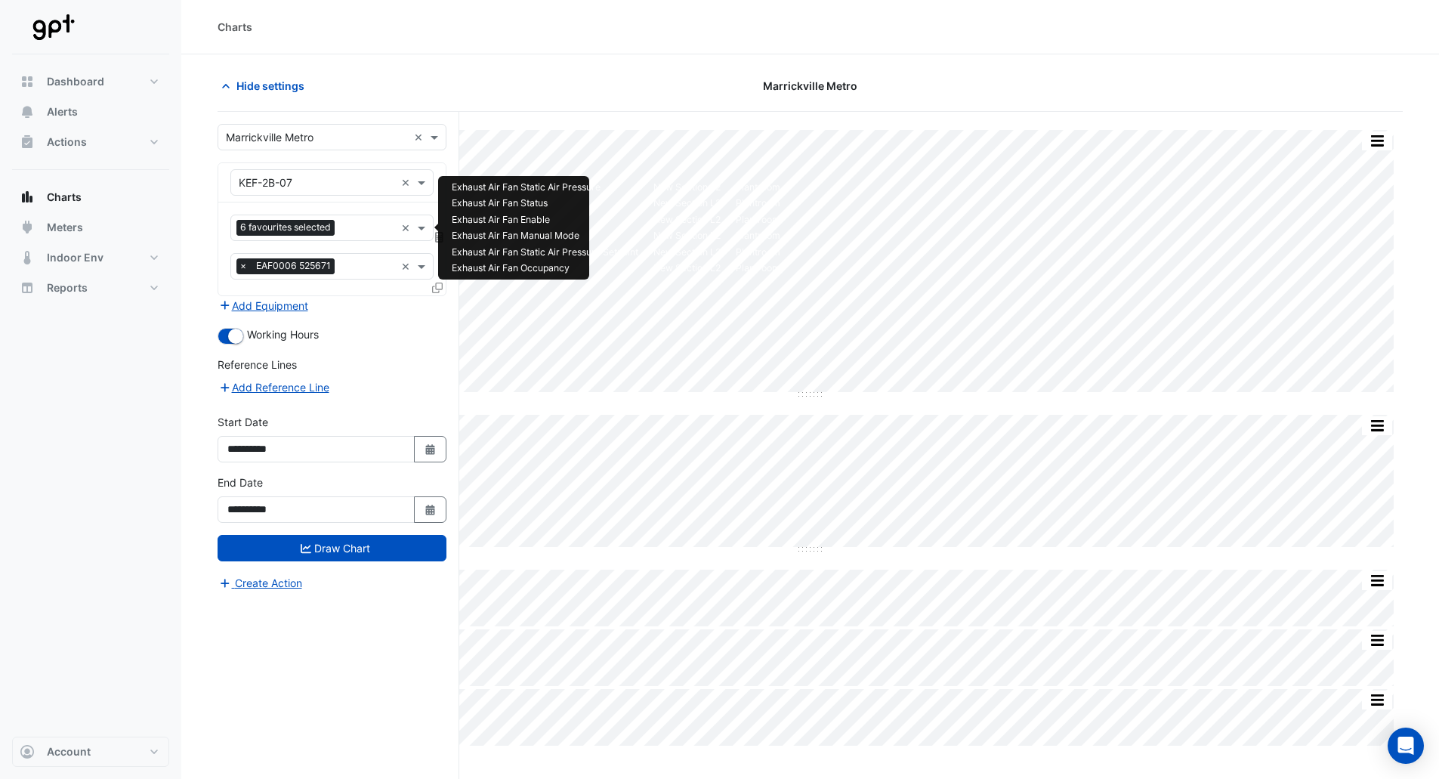
click at [370, 229] on input "text" at bounding box center [368, 229] width 54 height 16
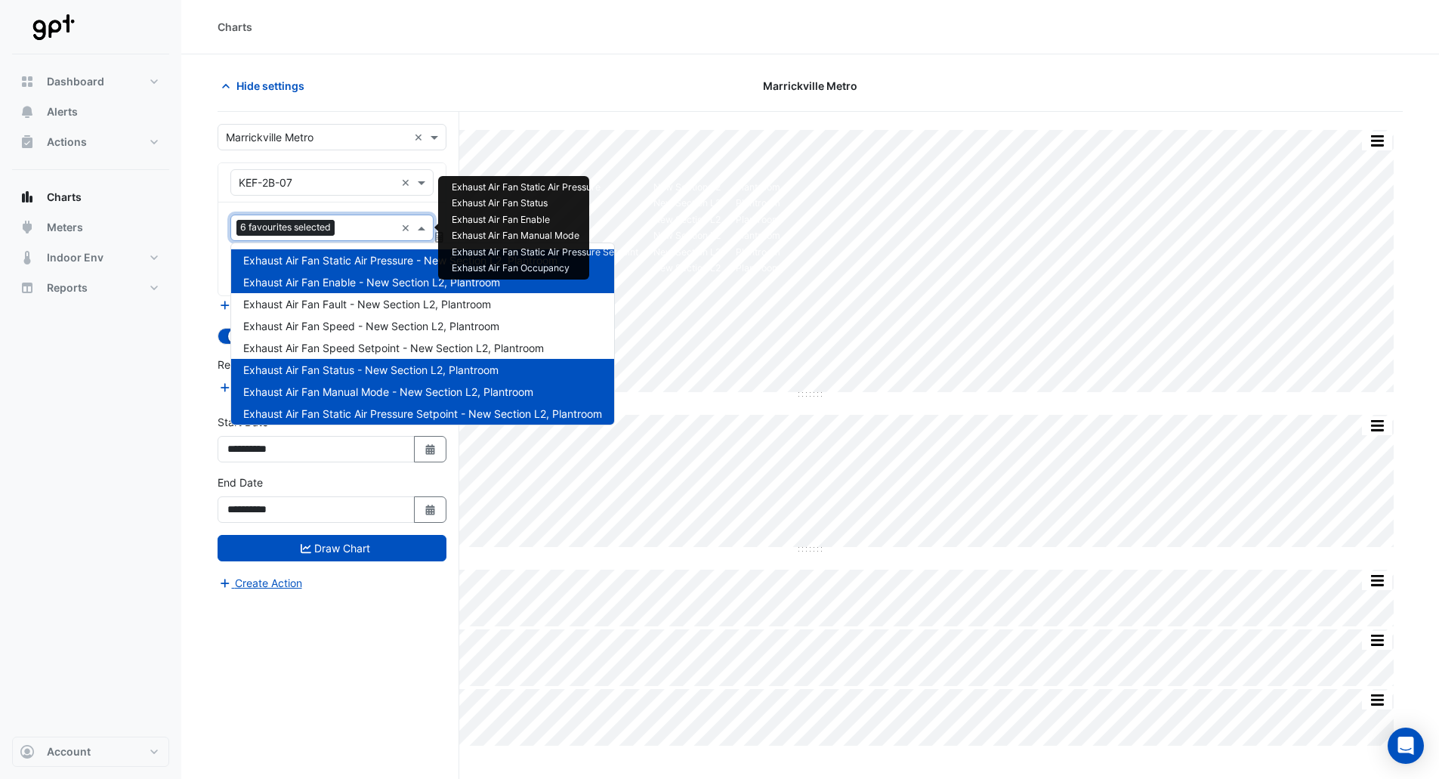
scroll to position [28, 0]
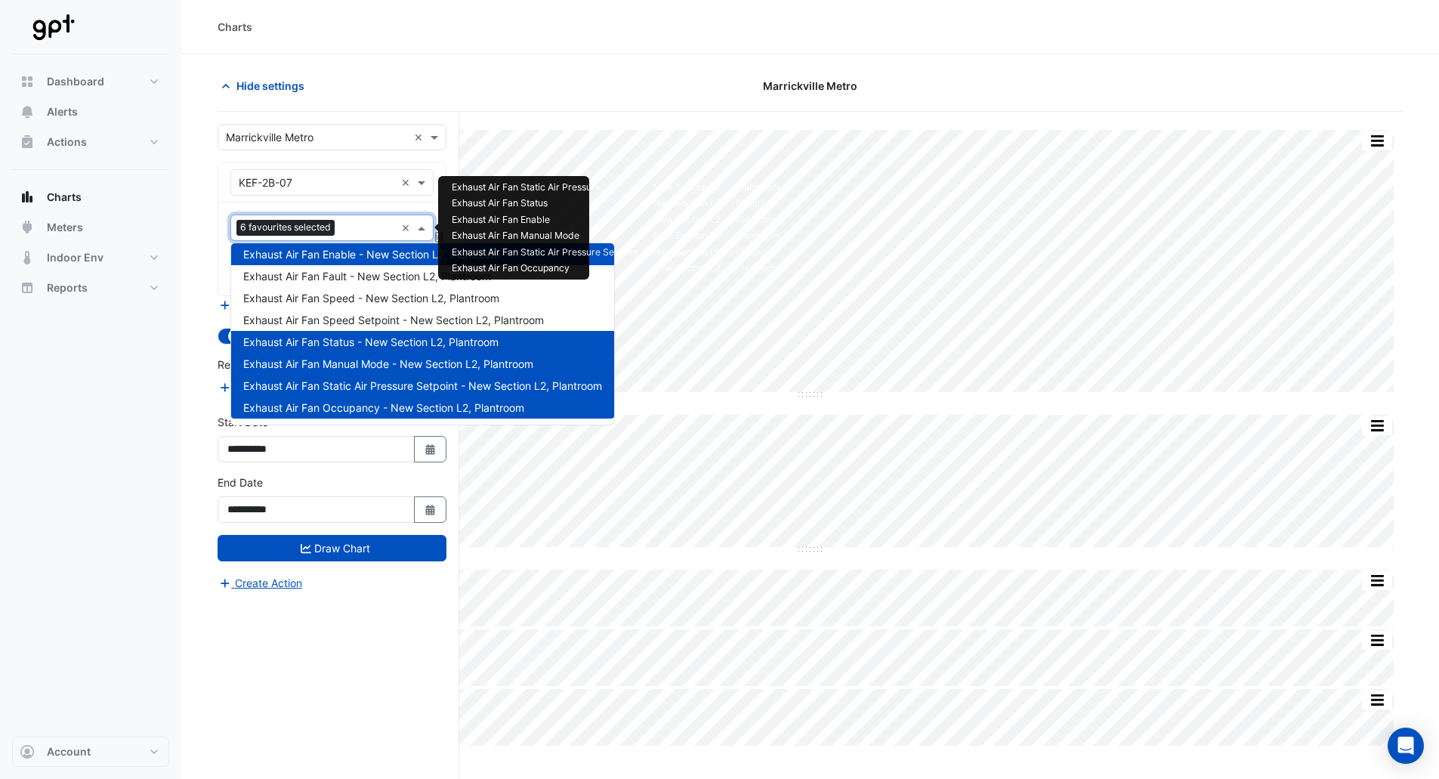
click at [366, 384] on span "Exhaust Air Fan Static Air Pressure Setpoint - New Section L2, Plantroom" at bounding box center [422, 385] width 359 height 13
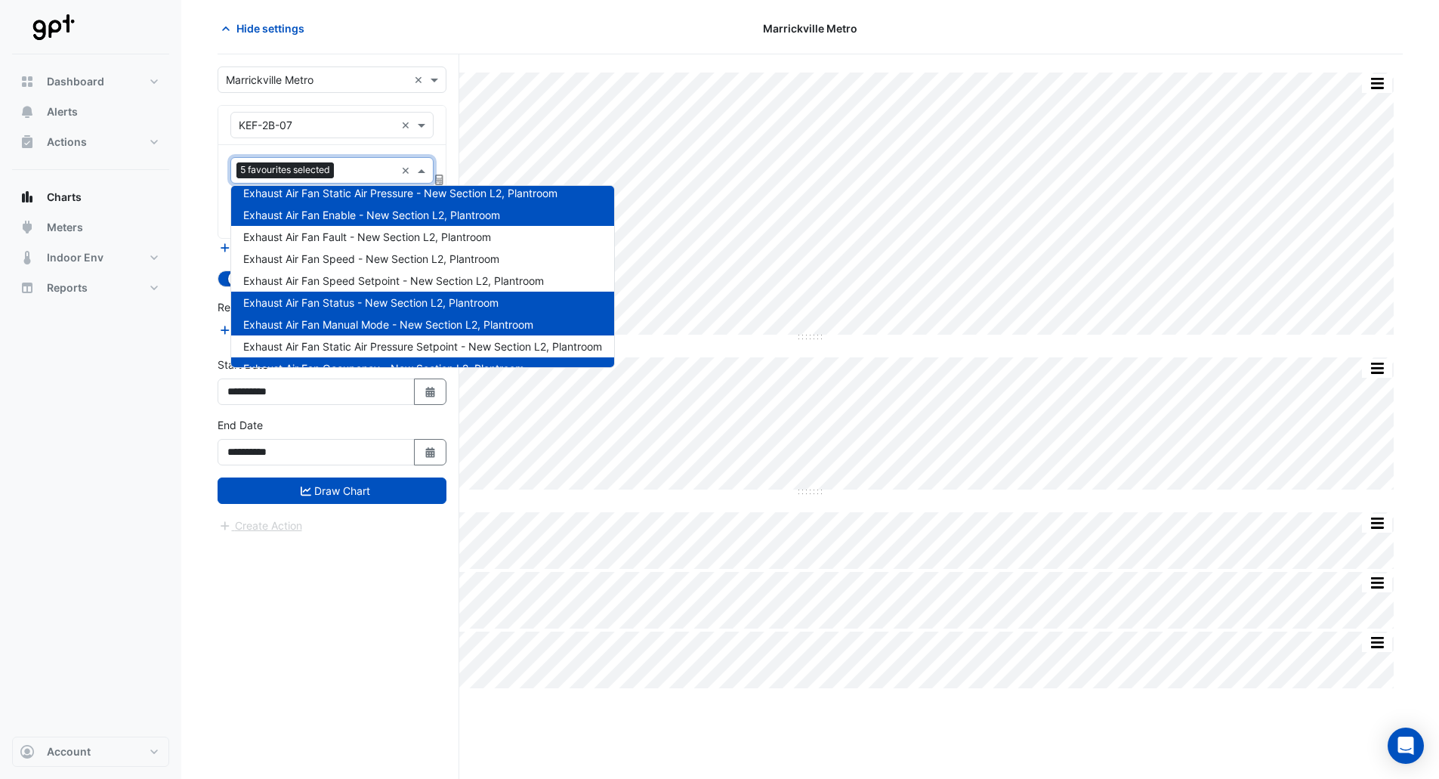
scroll to position [0, 0]
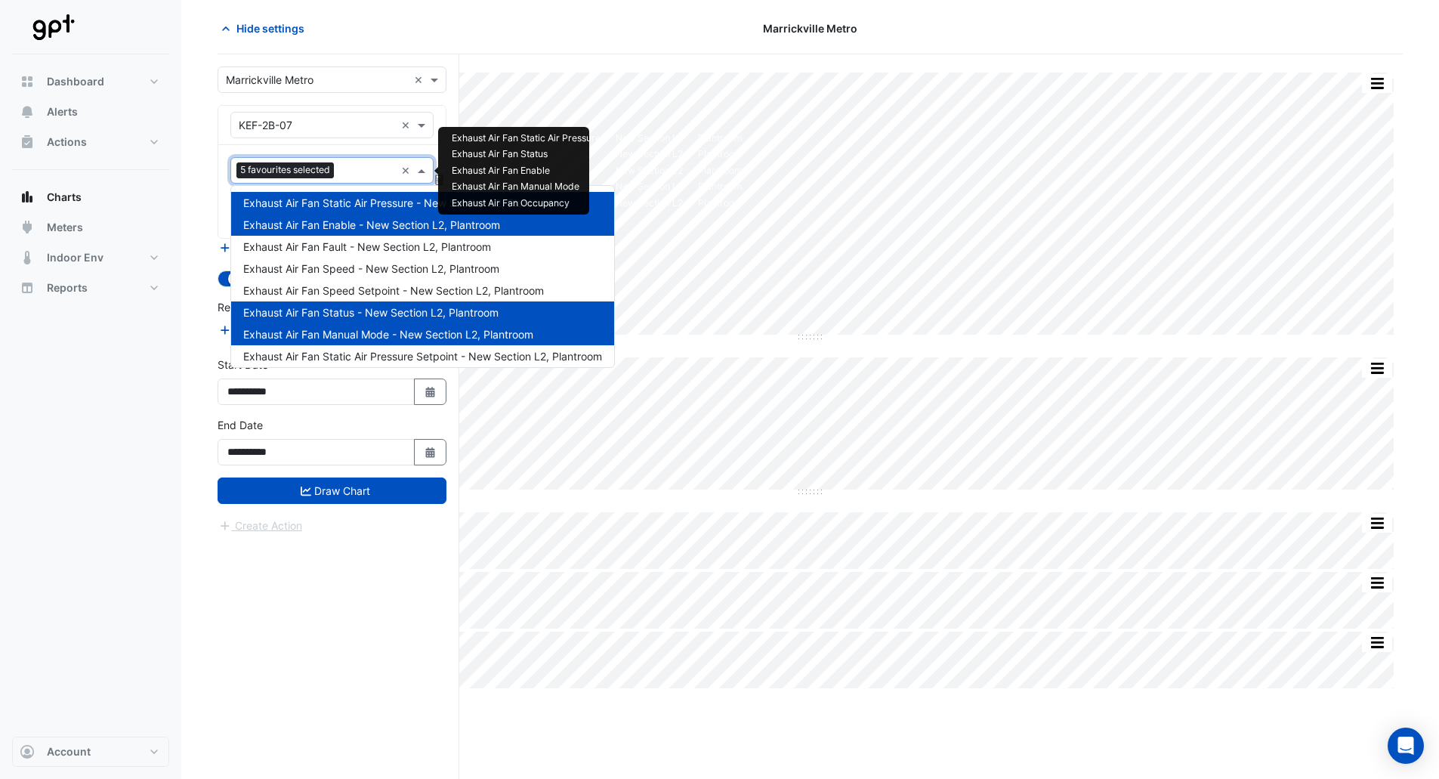
click at [361, 197] on span "Exhaust Air Fan Static Air Pressure - New Section L2, Plantroom" at bounding box center [400, 202] width 314 height 13
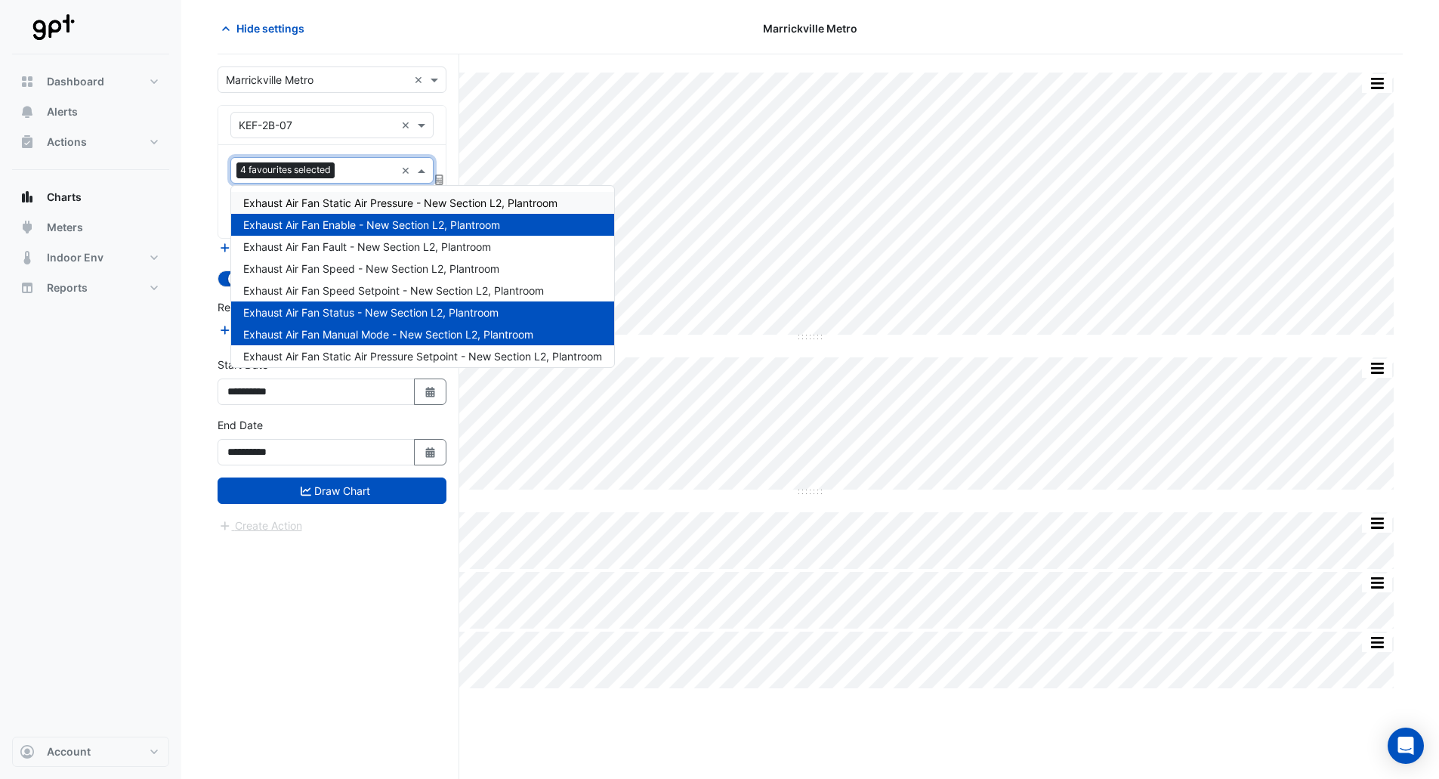
click at [341, 200] on span "Exhaust Air Fan Static Air Pressure - New Section L2, Plantroom" at bounding box center [400, 202] width 314 height 13
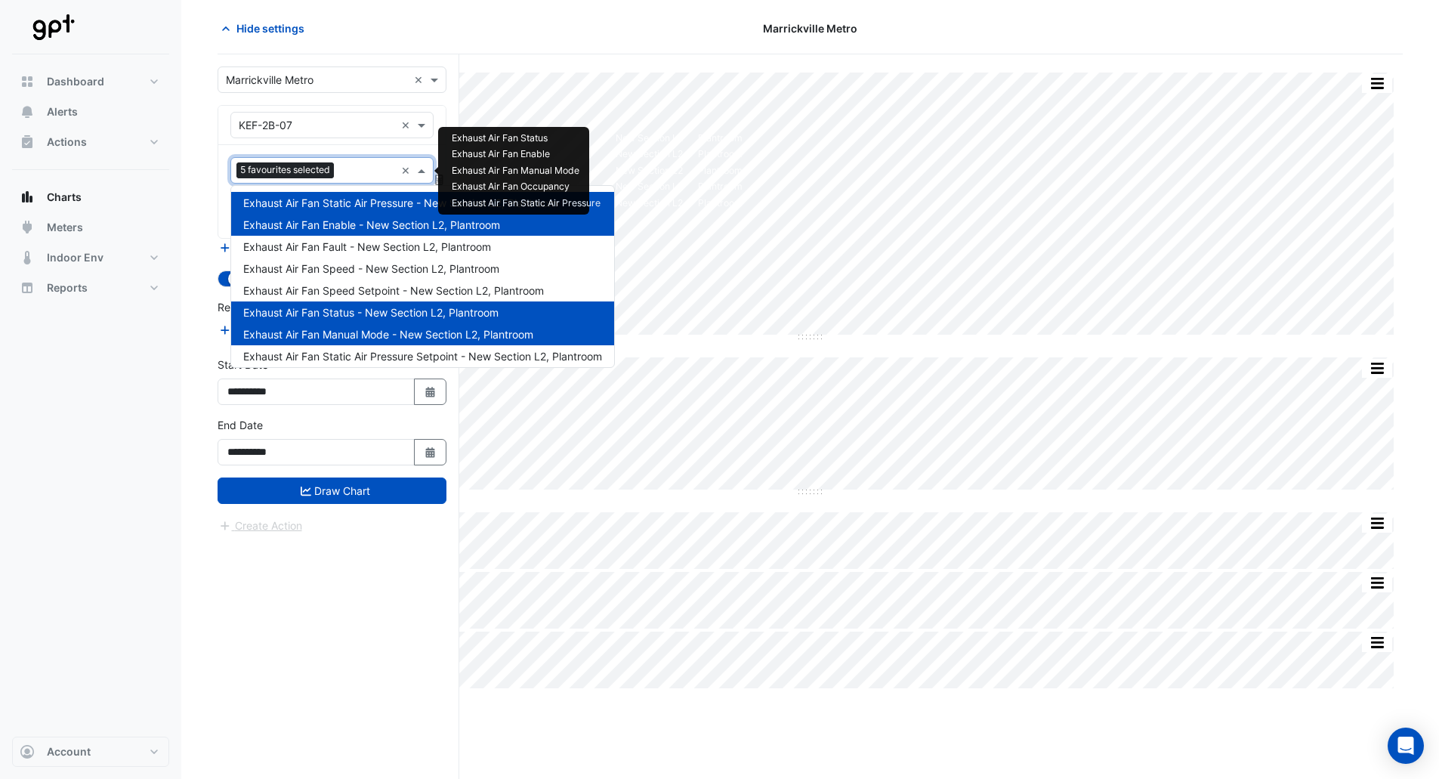
click at [335, 162] on div "5 favourites selected" at bounding box center [286, 171] width 101 height 19
click at [338, 220] on span "Exhaust Air Fan Enable - New Section L2, Plantroom" at bounding box center [371, 224] width 257 height 13
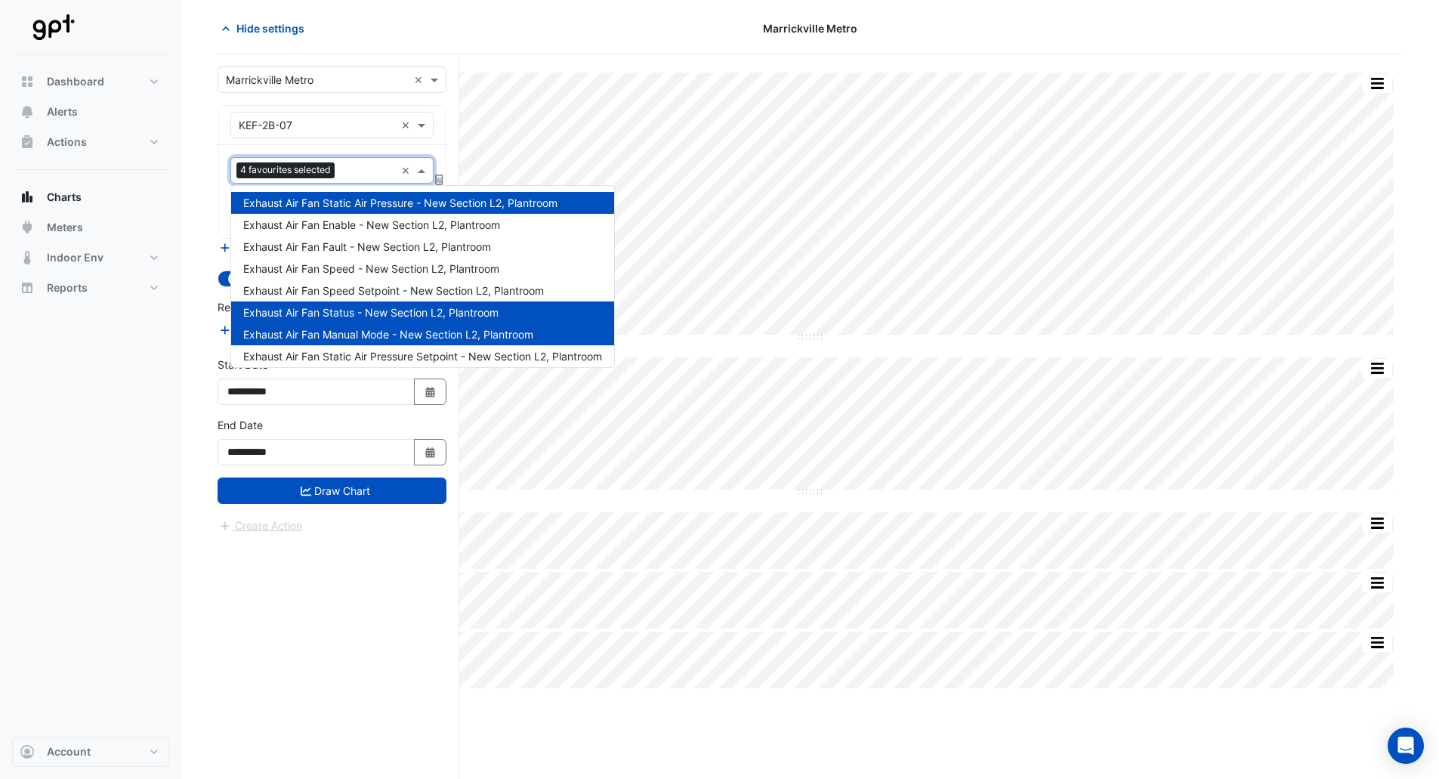
scroll to position [28, 0]
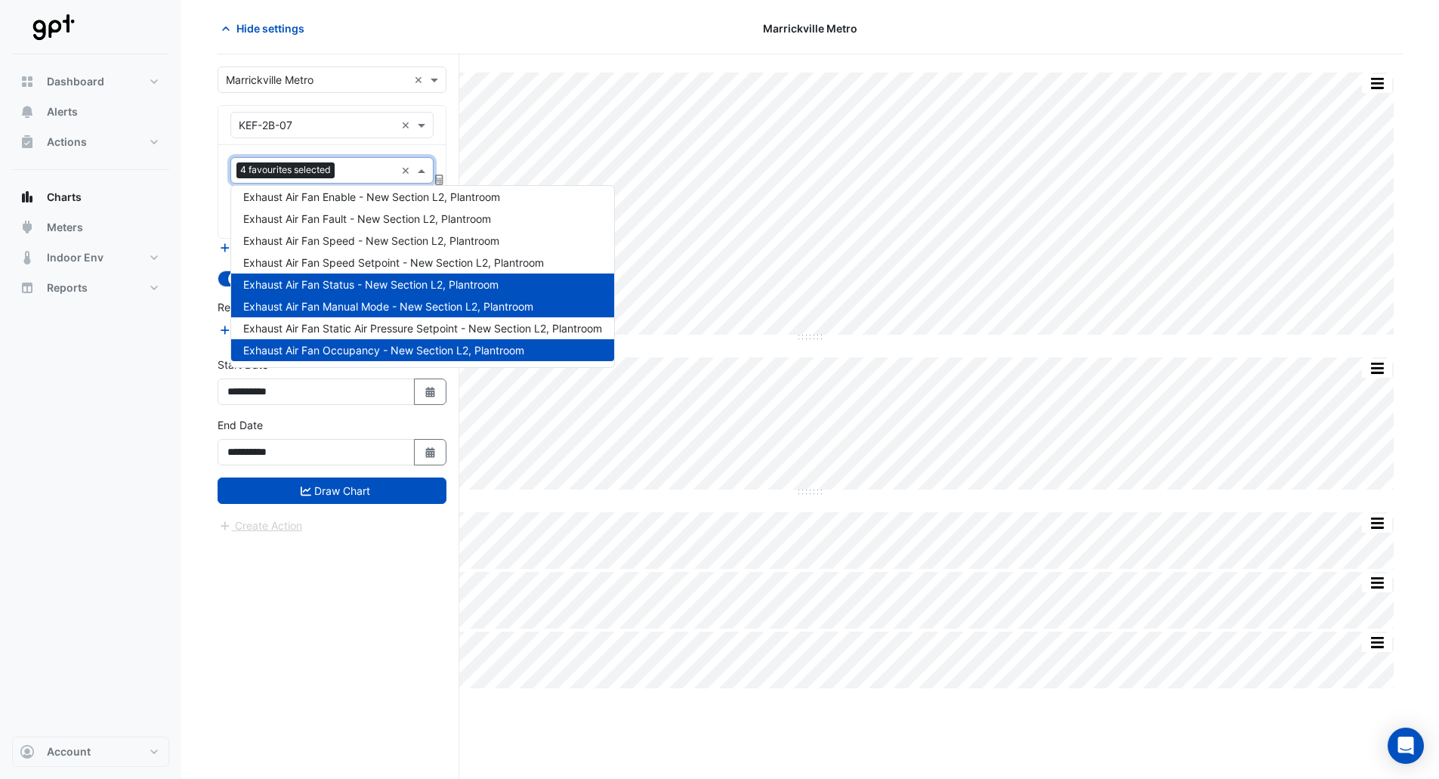
click at [357, 281] on span "Exhaust Air Fan Status - New Section L2, Plantroom" at bounding box center [370, 284] width 255 height 13
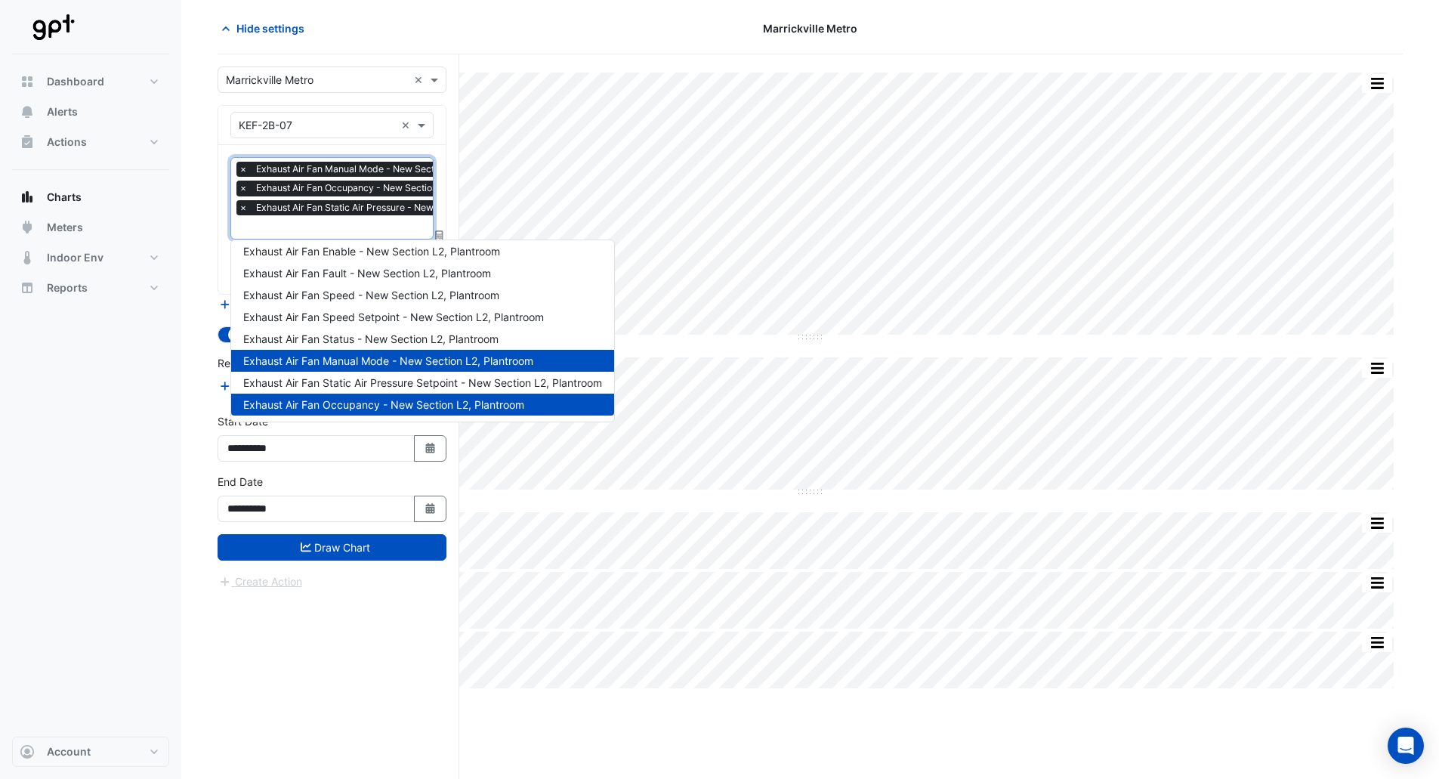
click at [360, 363] on span "Exhaust Air Fan Manual Mode - New Section L2, Plantroom" at bounding box center [388, 360] width 290 height 13
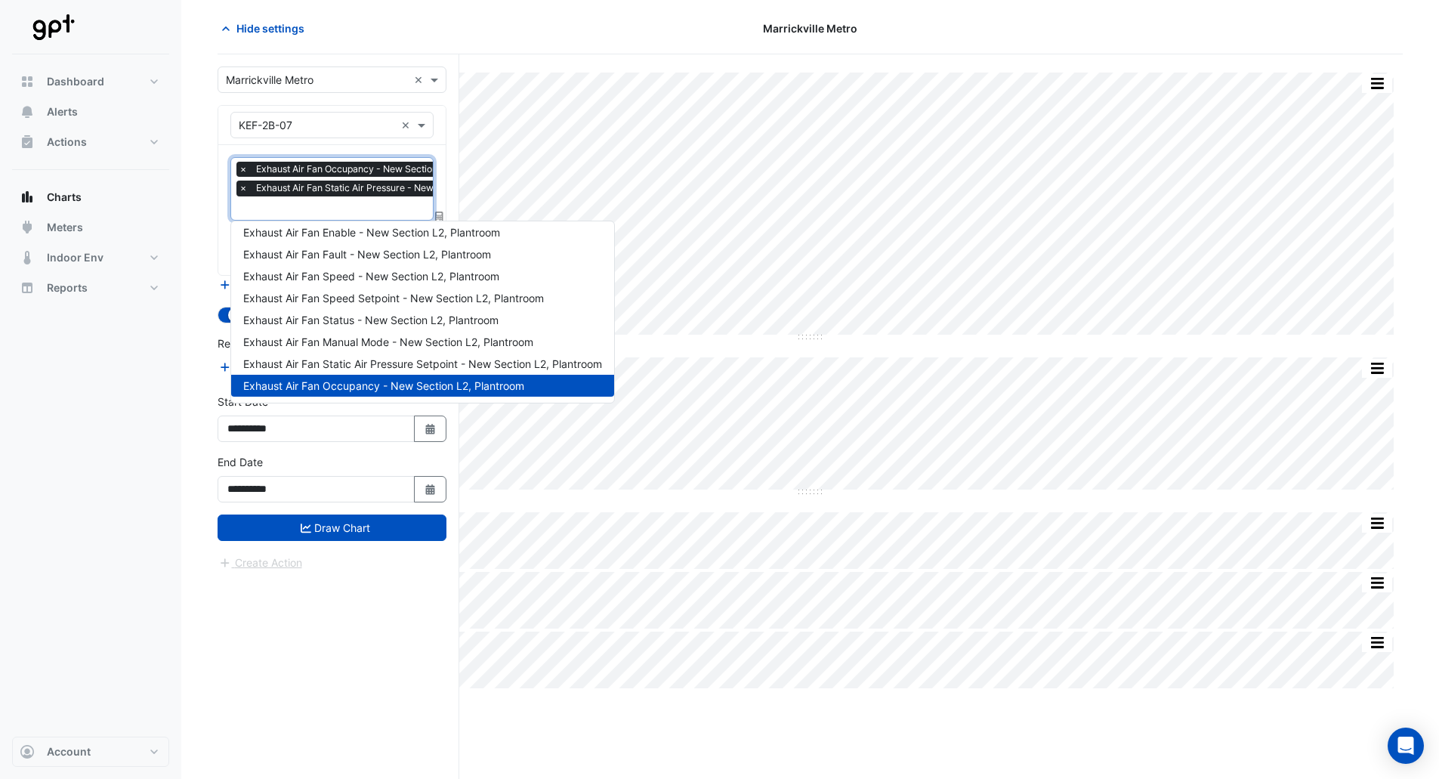
click at [356, 385] on span "Exhaust Air Fan Occupancy - New Section L2, Plantroom" at bounding box center [383, 385] width 281 height 13
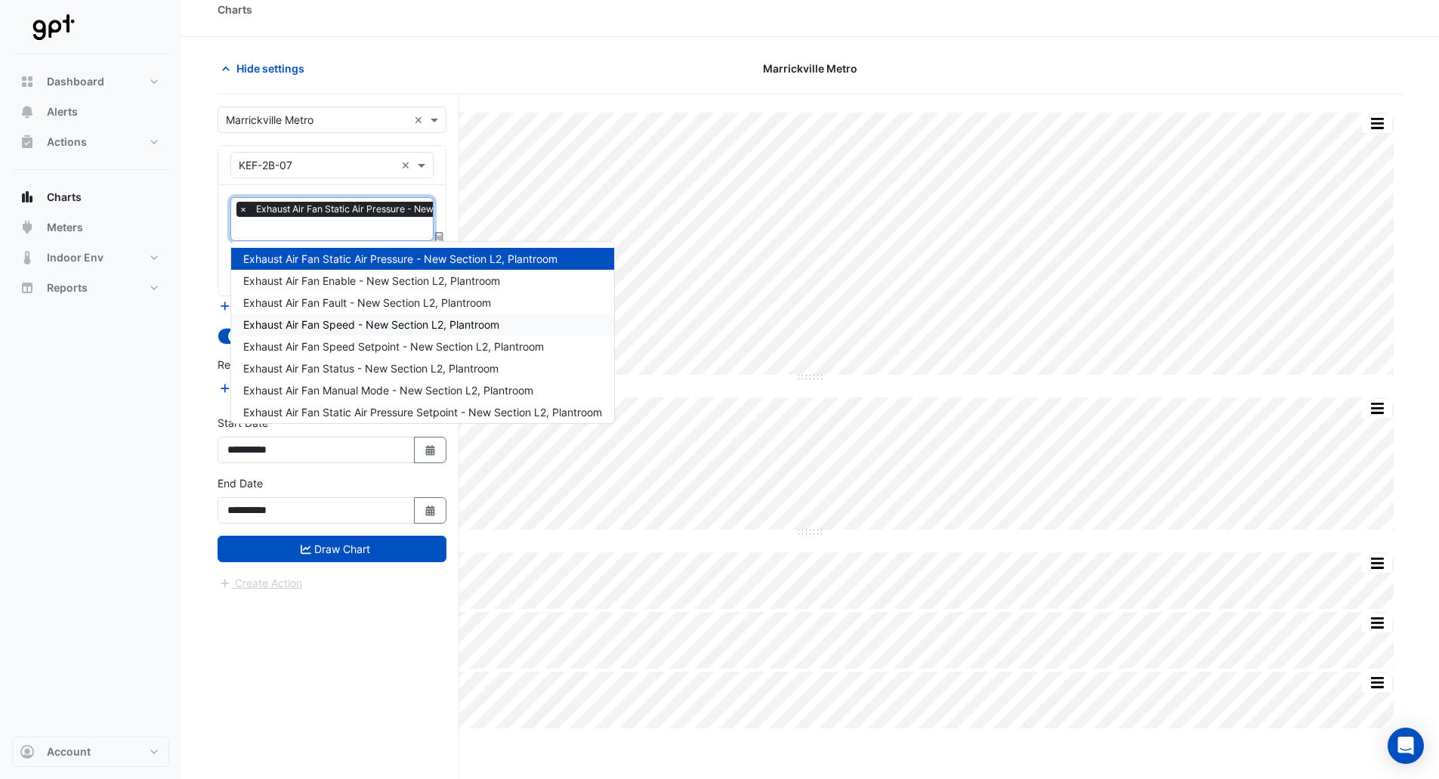
scroll to position [0, 0]
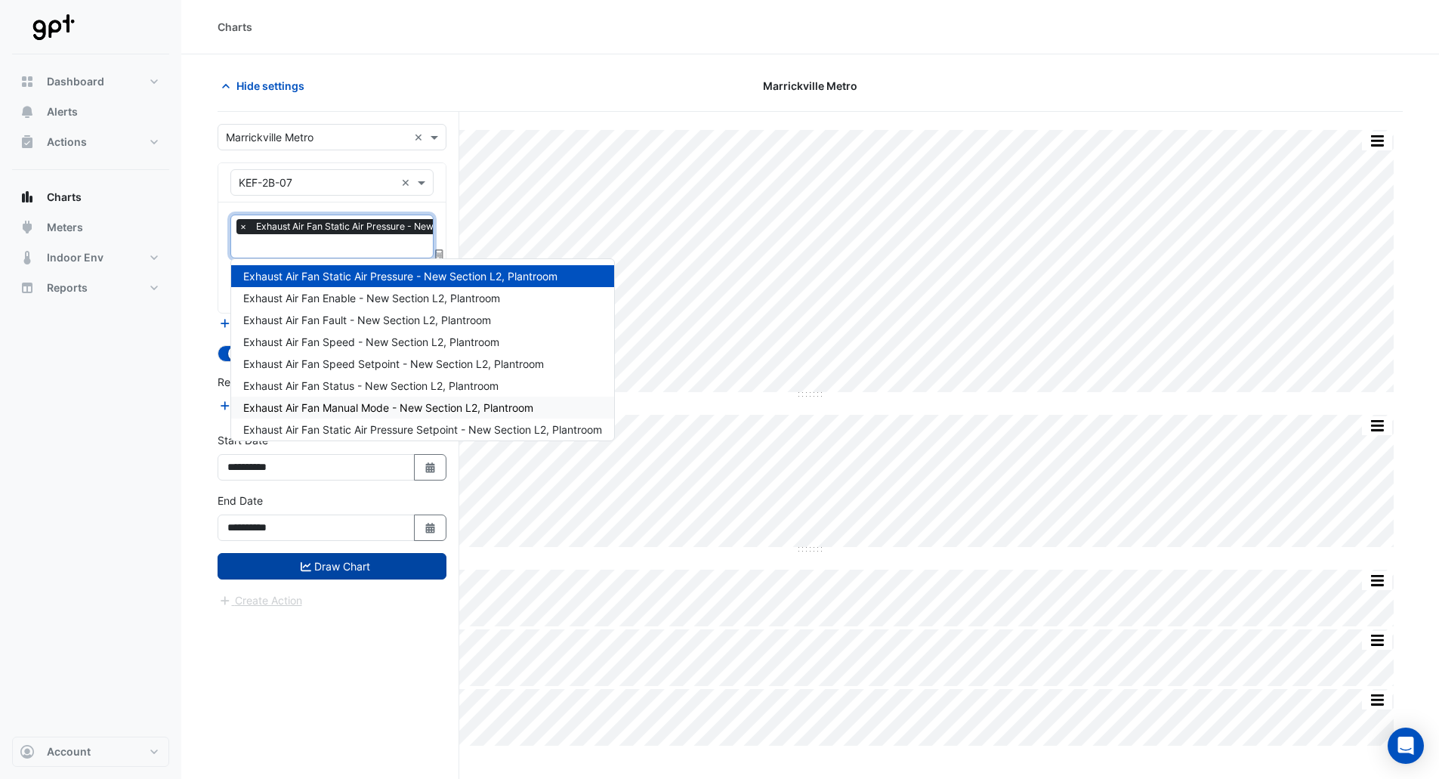
click at [382, 567] on button "Draw Chart" at bounding box center [332, 566] width 229 height 26
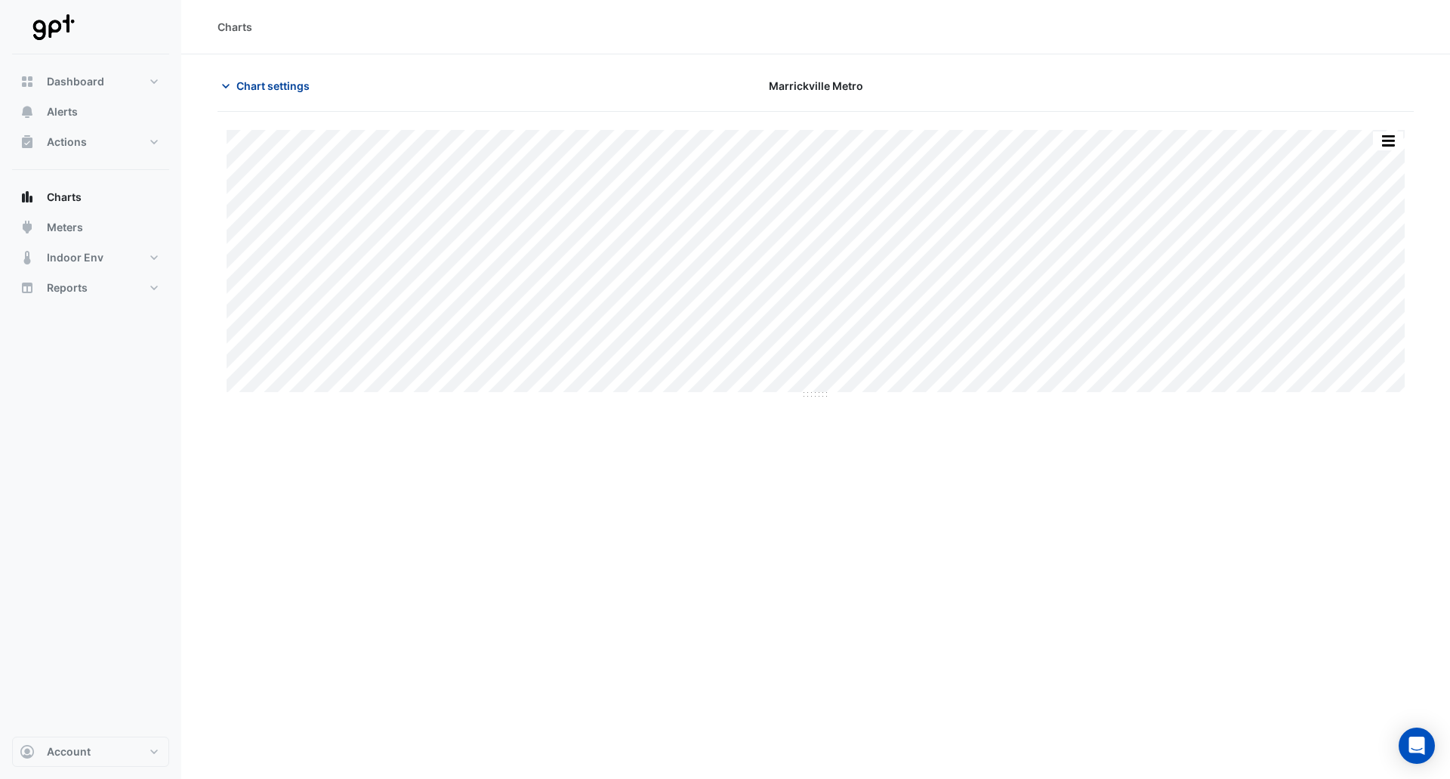
click at [284, 78] on span "Chart settings" at bounding box center [272, 86] width 73 height 16
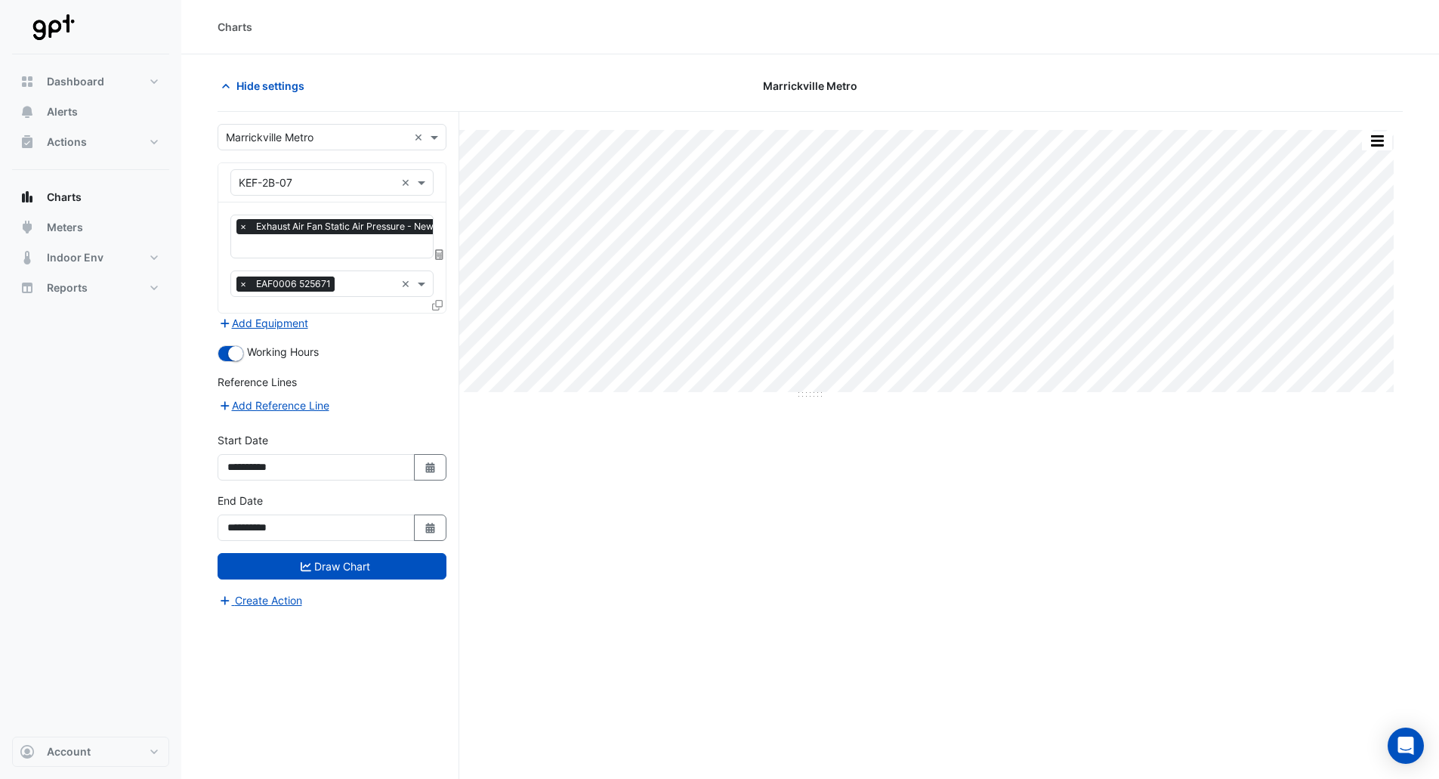
click at [239, 286] on span "×" at bounding box center [243, 283] width 14 height 15
click at [627, 527] on div "Full Size Print Save as JPEG Save as PNG Pivot Data Table Export CSV - Flat Exp…" at bounding box center [810, 474] width 1185 height 724
click at [440, 304] on icon at bounding box center [437, 305] width 11 height 11
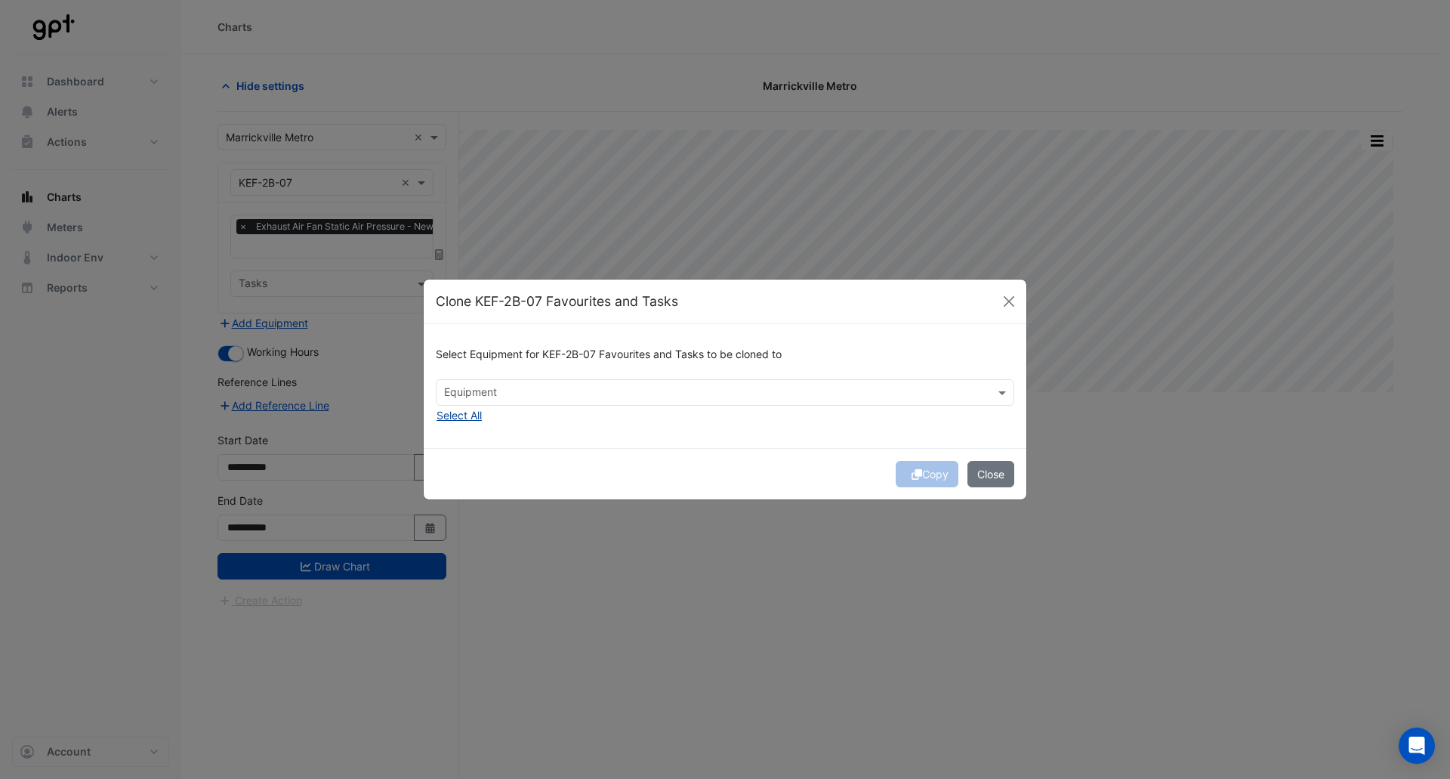
click at [470, 418] on button "Select All" at bounding box center [459, 414] width 47 height 17
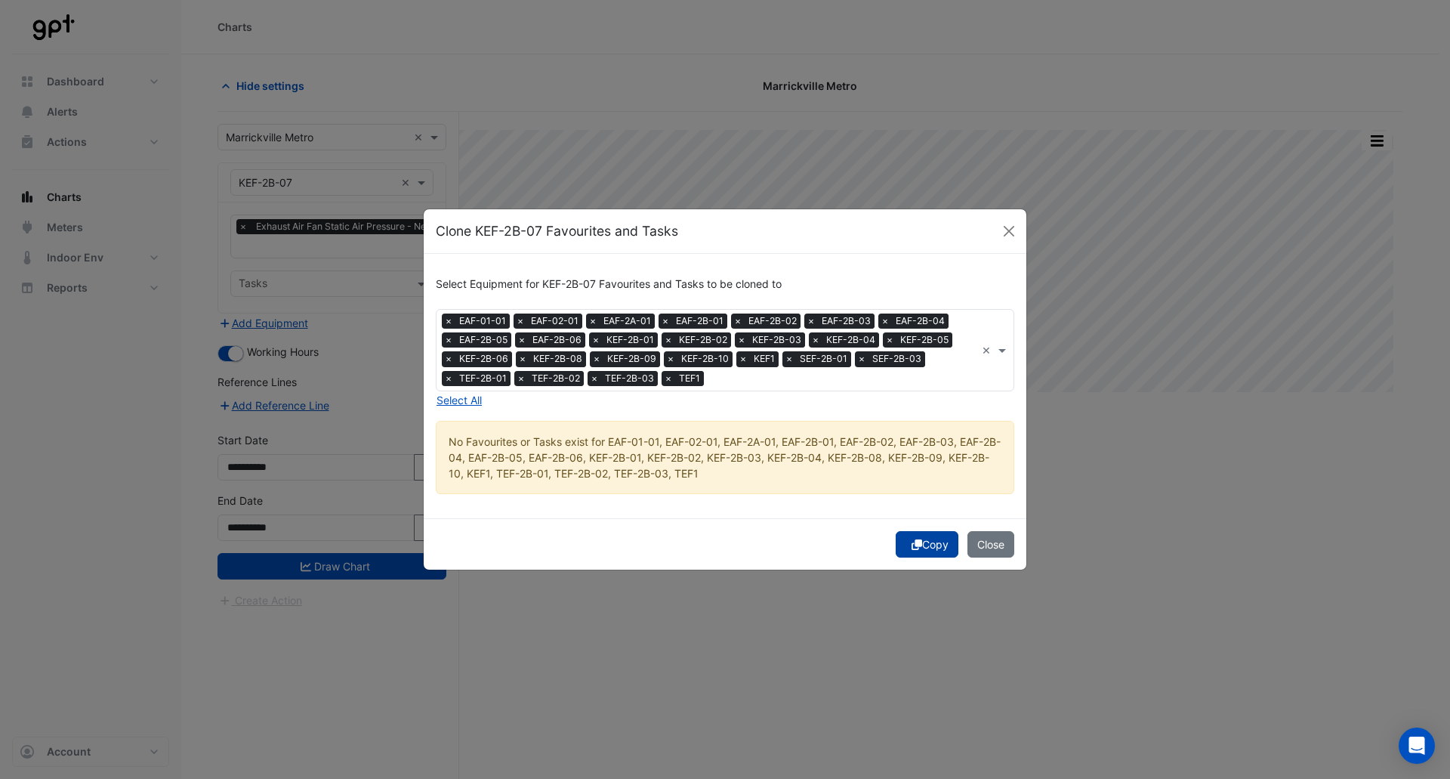
click at [926, 547] on button "Copy" at bounding box center [927, 544] width 63 height 26
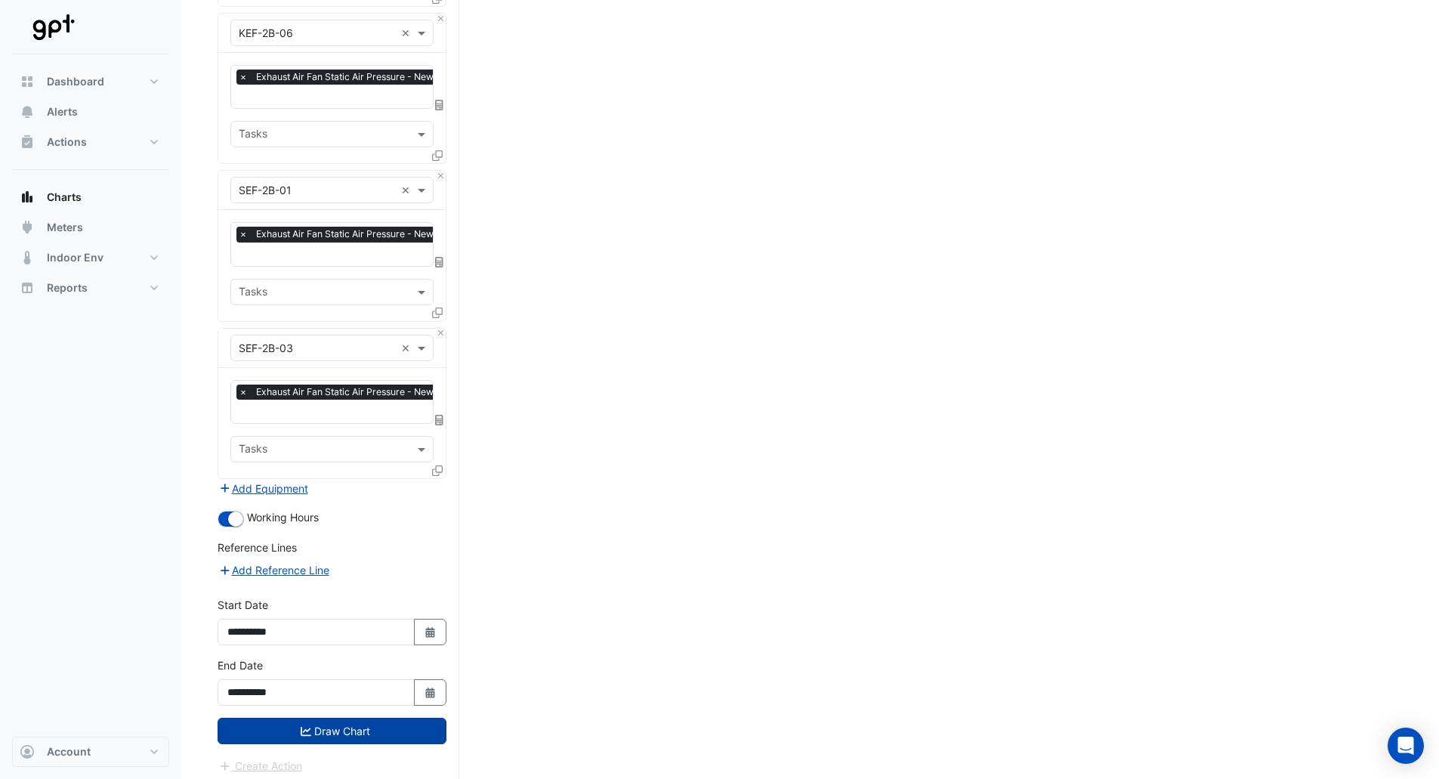
click at [349, 718] on button "Draw Chart" at bounding box center [332, 731] width 229 height 26
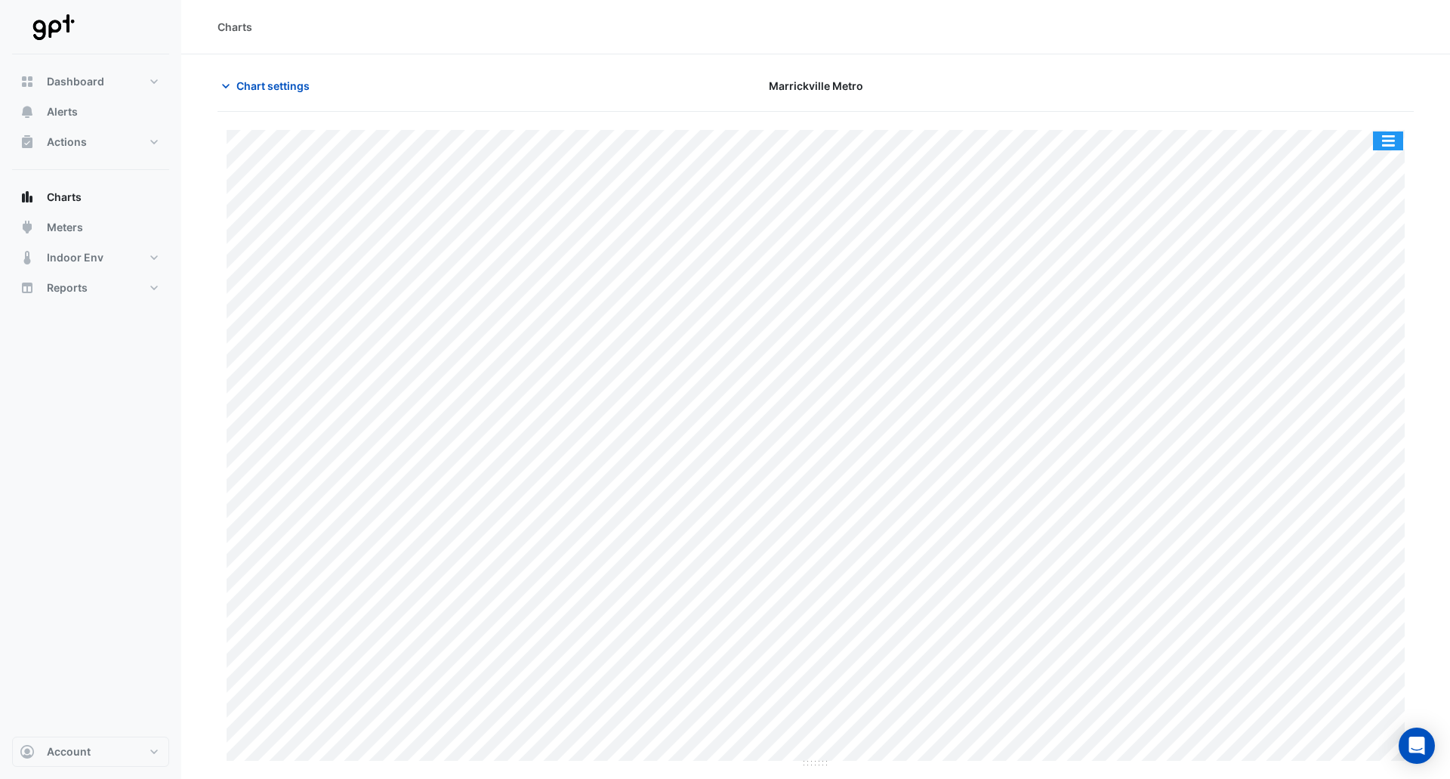
click at [1391, 139] on button "button" at bounding box center [1388, 140] width 30 height 19
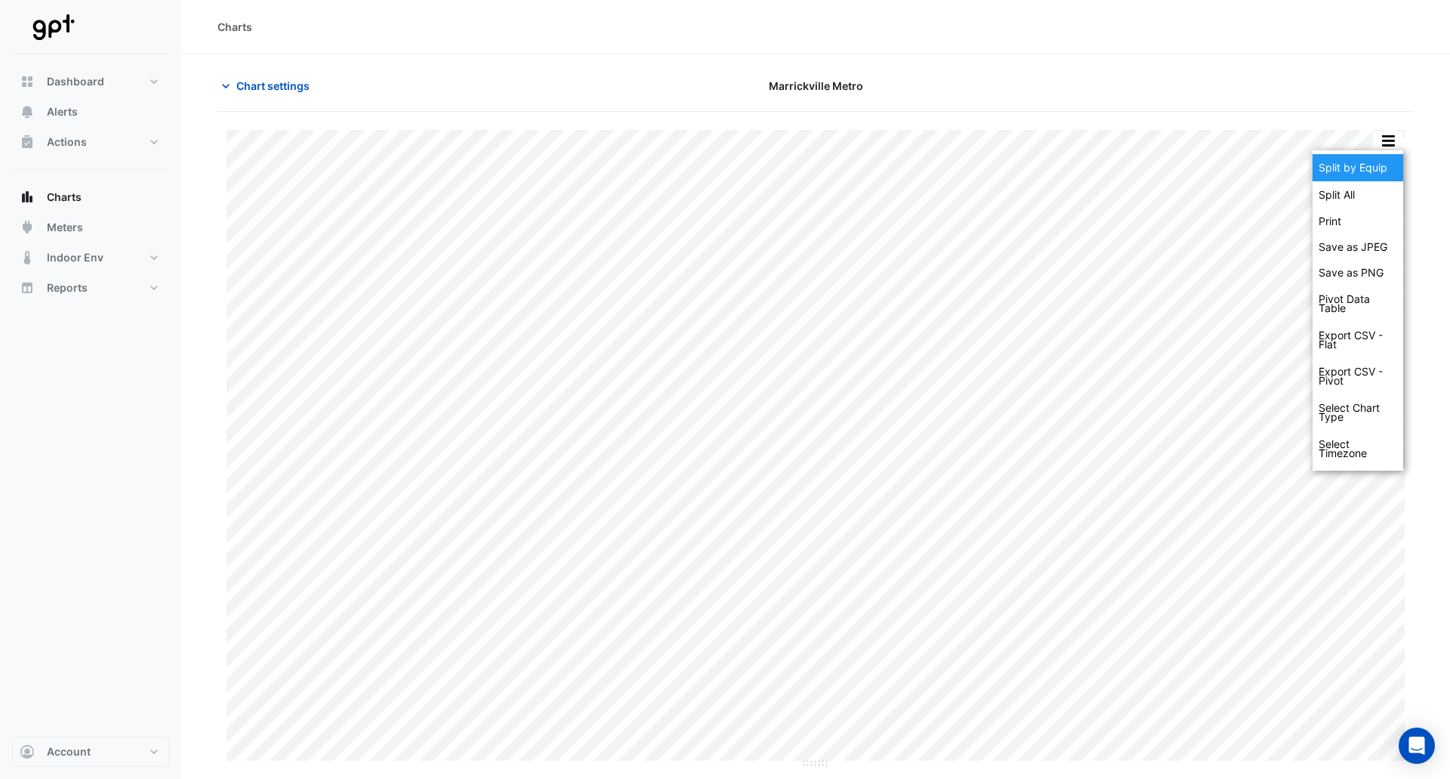
click at [1378, 165] on div "Split by Equip" at bounding box center [1358, 167] width 91 height 27
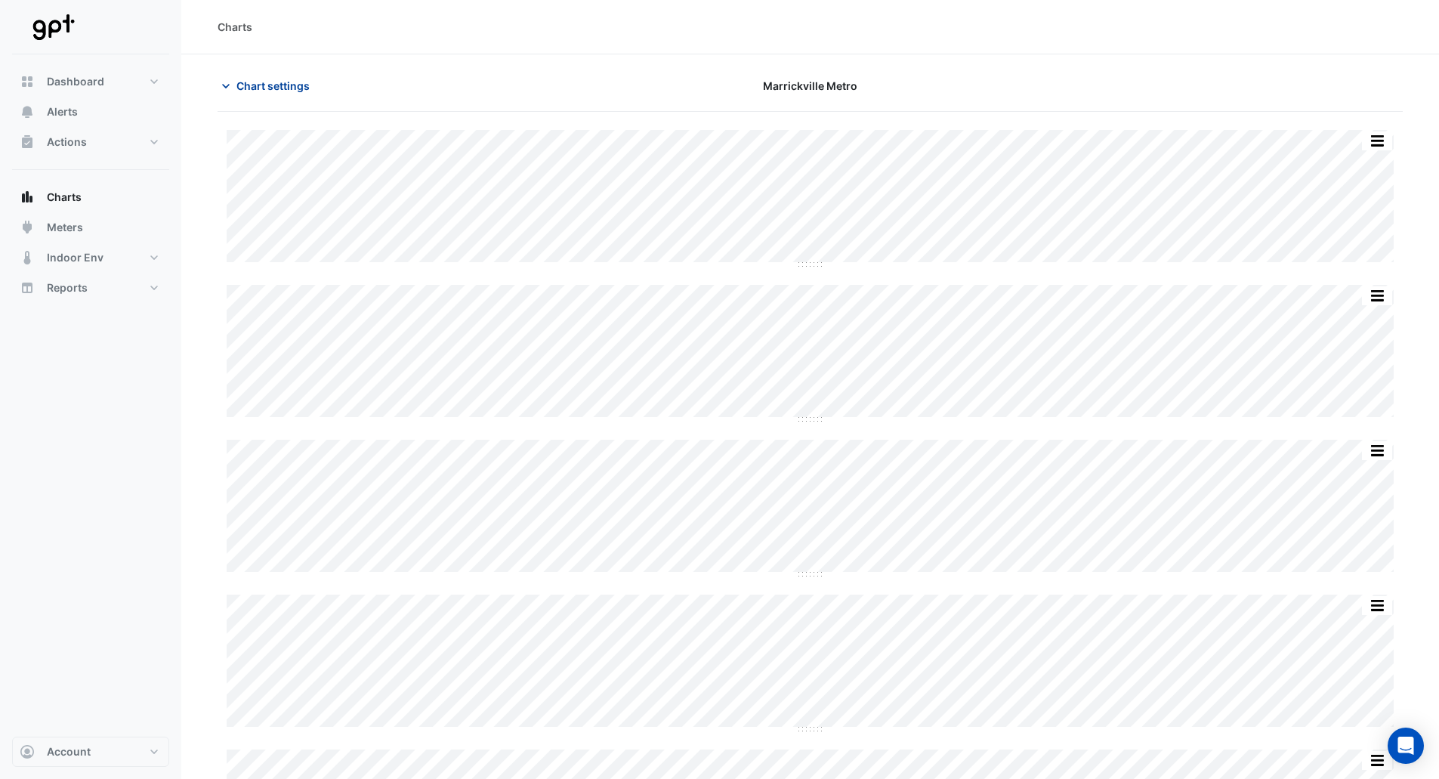
click at [280, 89] on span "Chart settings" at bounding box center [272, 86] width 73 height 16
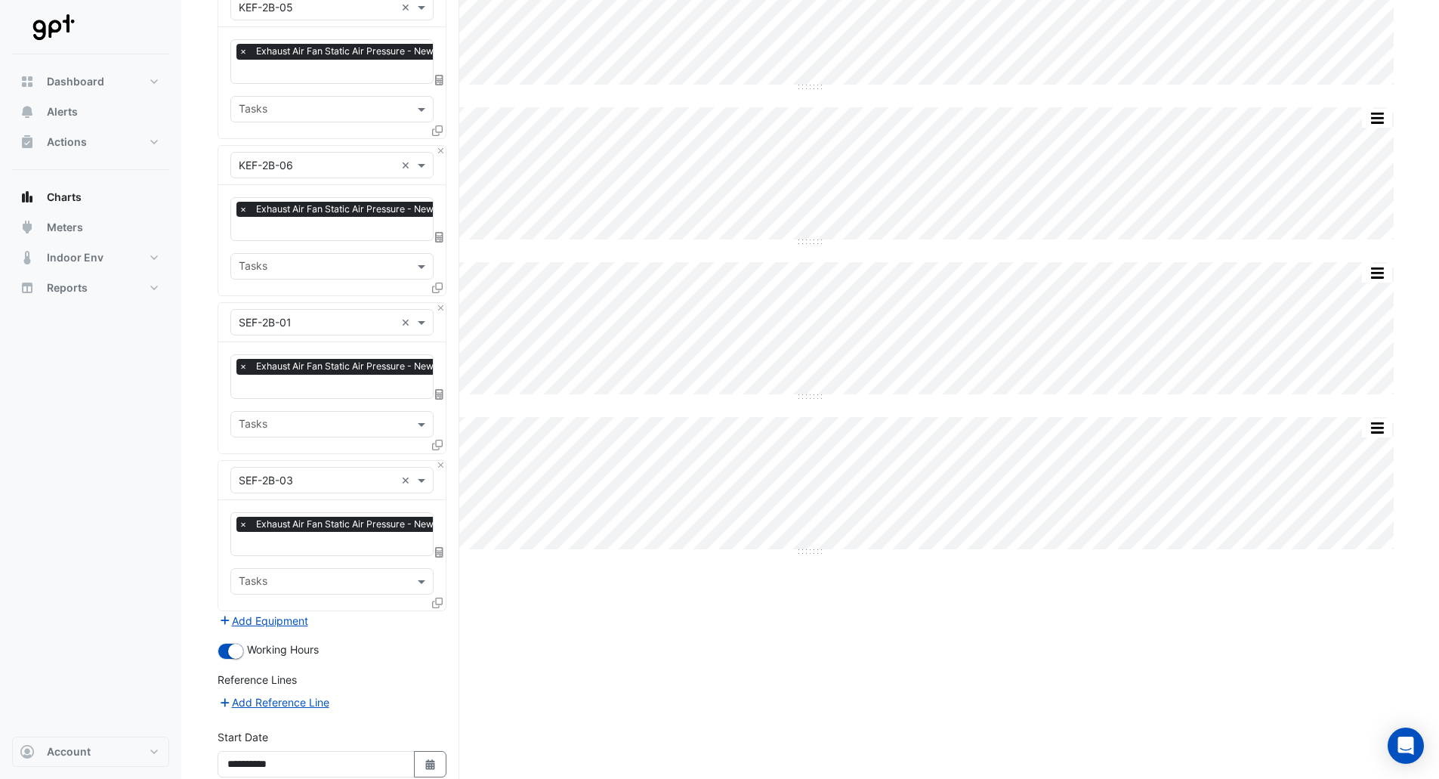
scroll to position [378, 0]
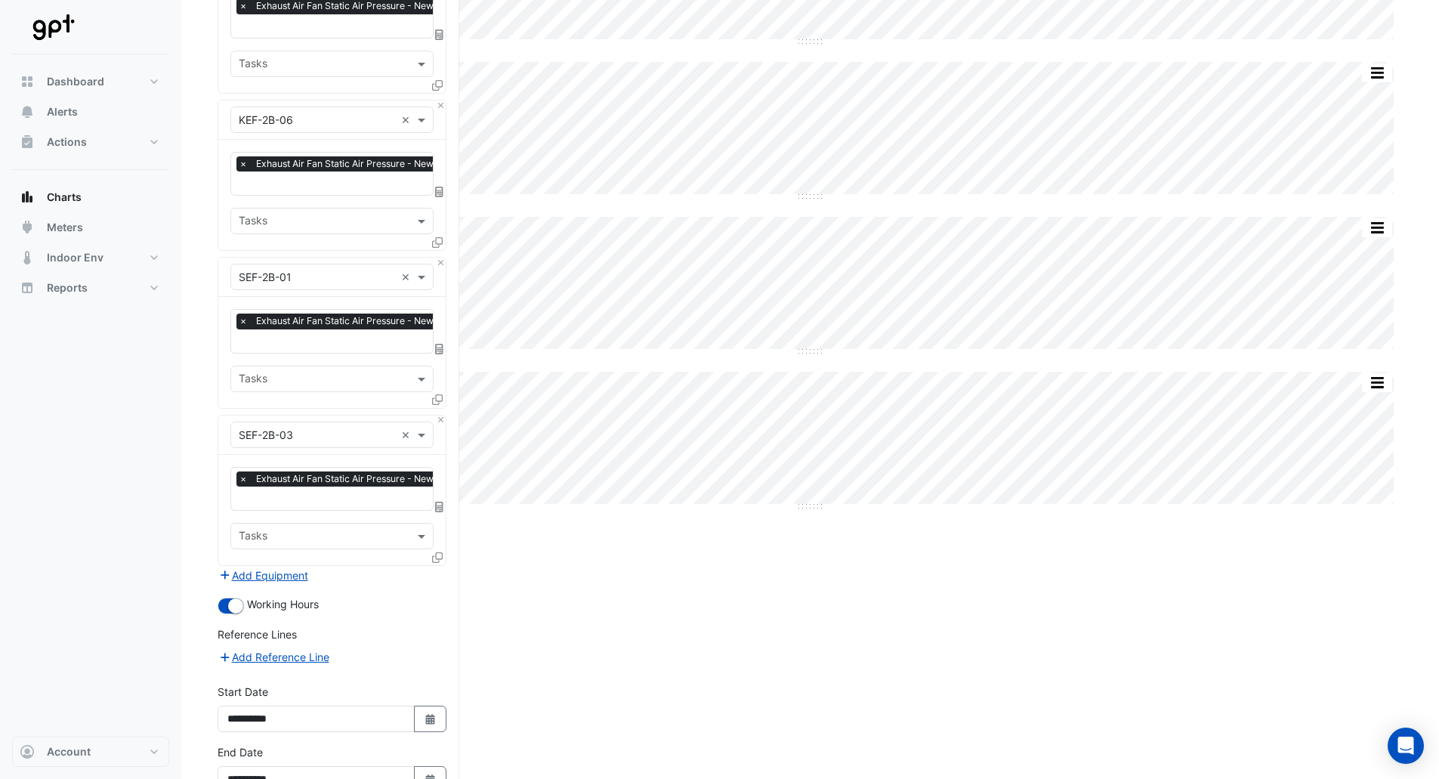
click at [274, 567] on button "Add Equipment" at bounding box center [263, 575] width 91 height 17
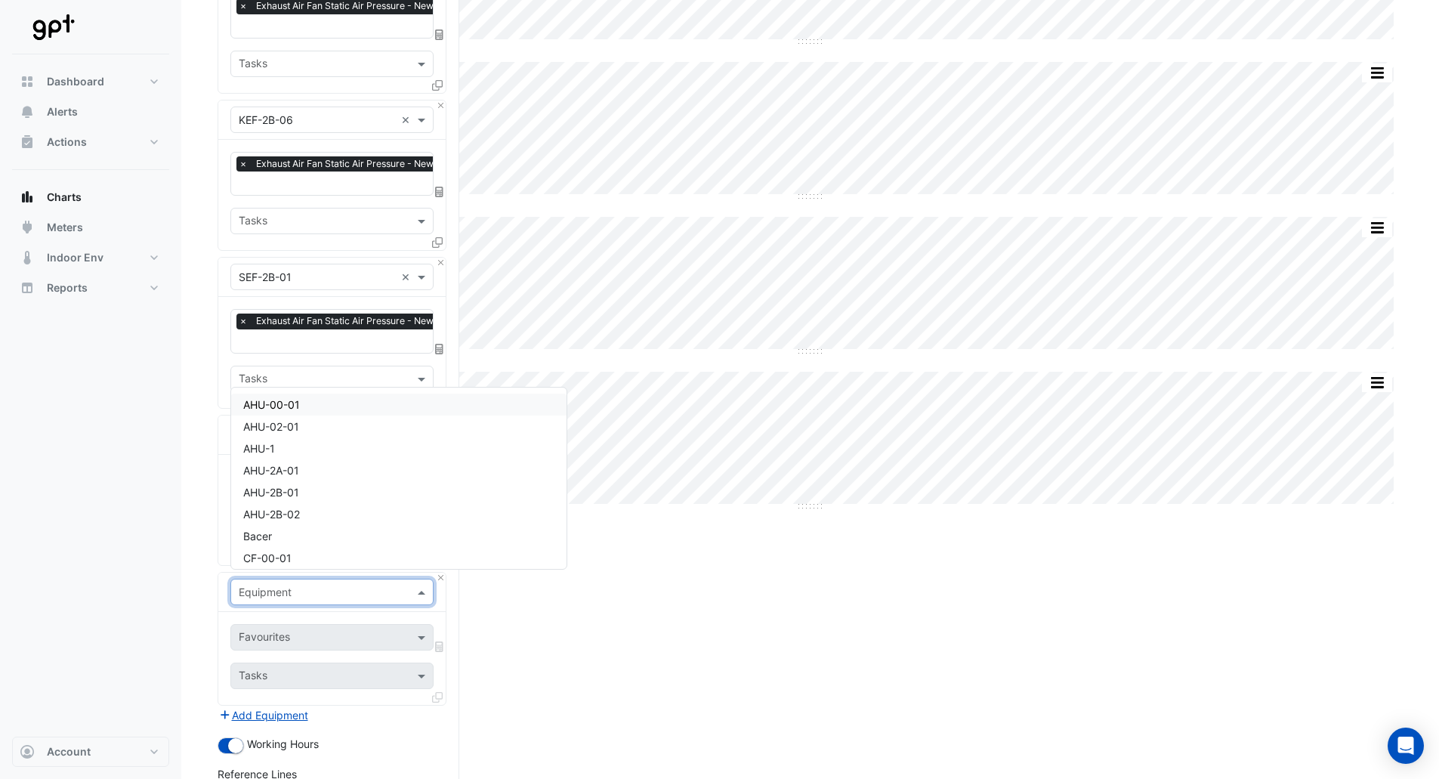
click at [276, 585] on input "text" at bounding box center [317, 593] width 156 height 16
type input "***"
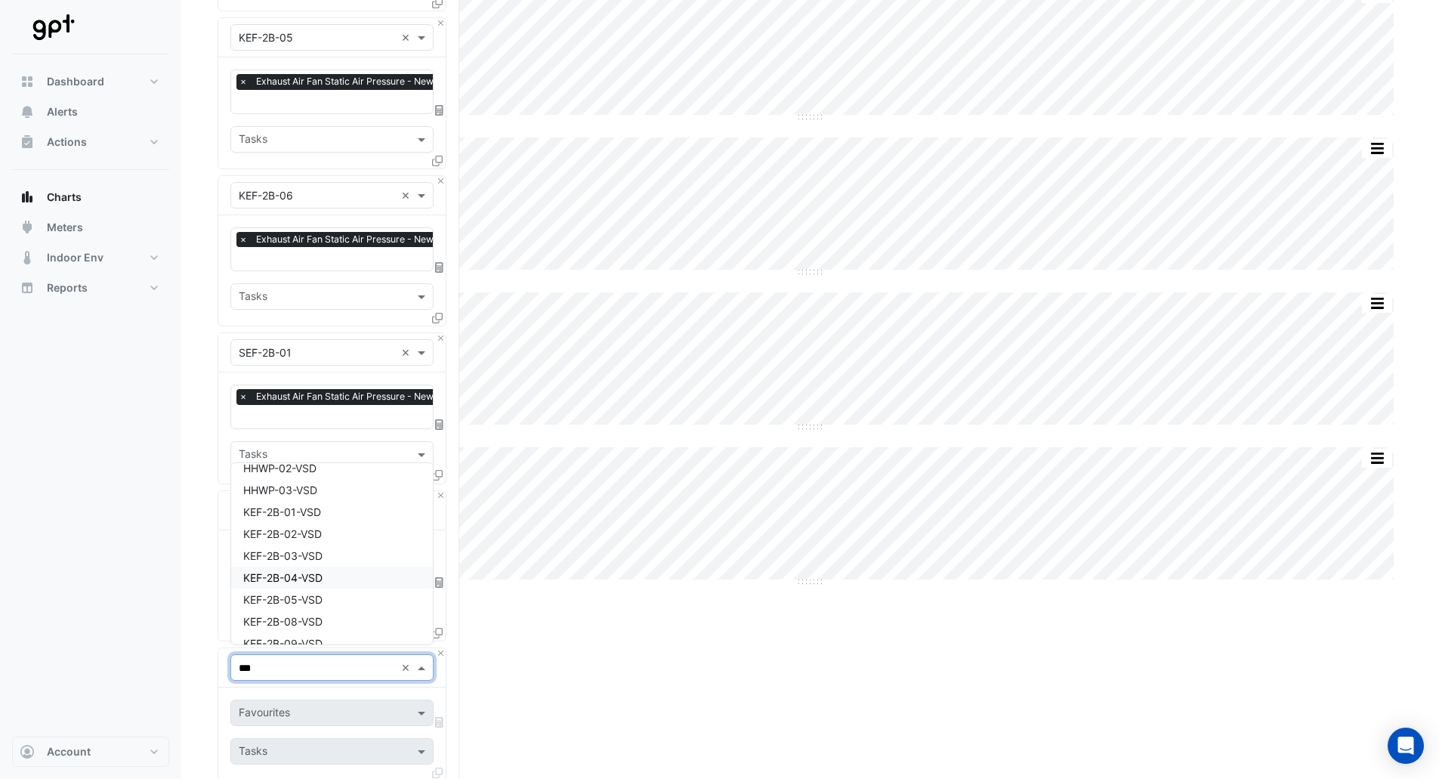
scroll to position [227, 0]
click at [307, 537] on span "KEF-2B-01-VSD" at bounding box center [282, 538] width 78 height 13
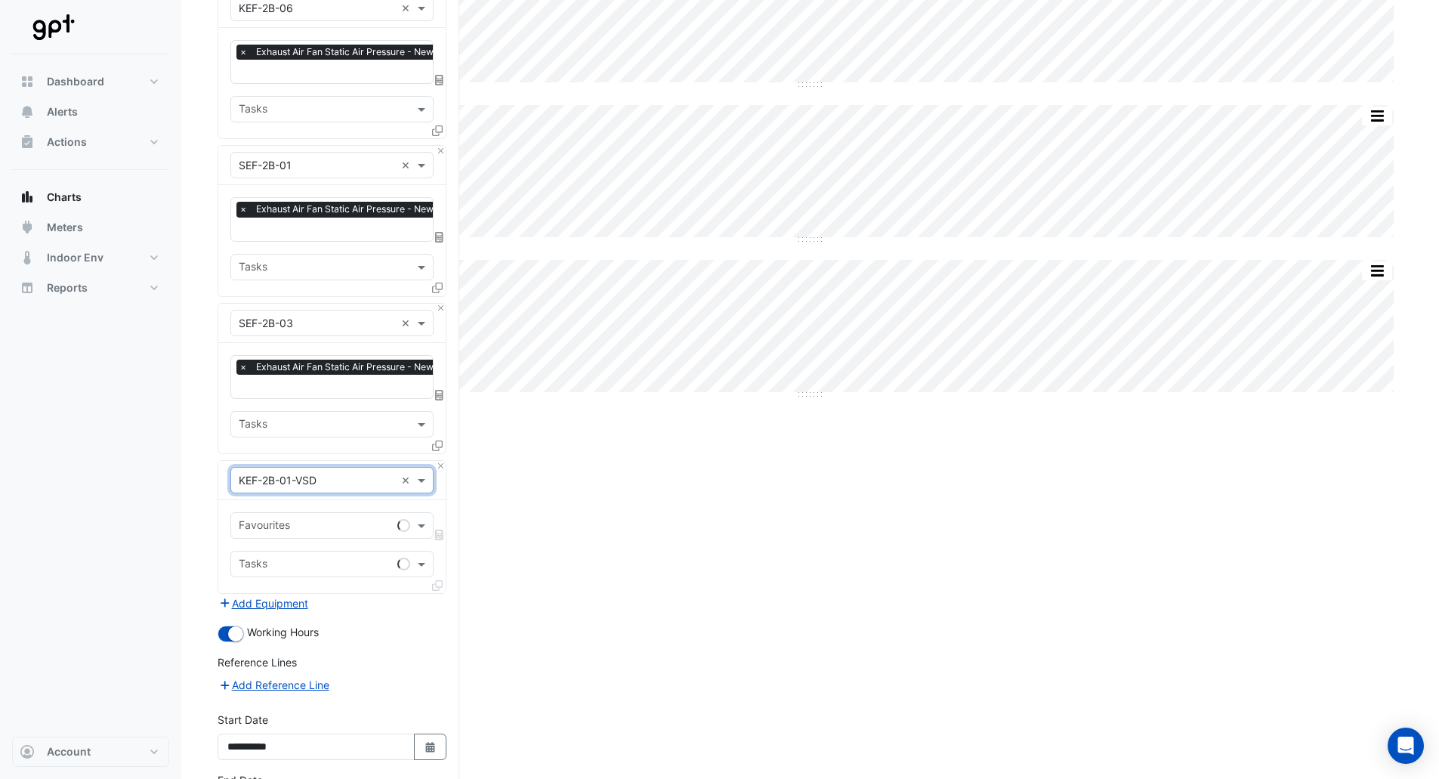
scroll to position [529, 0]
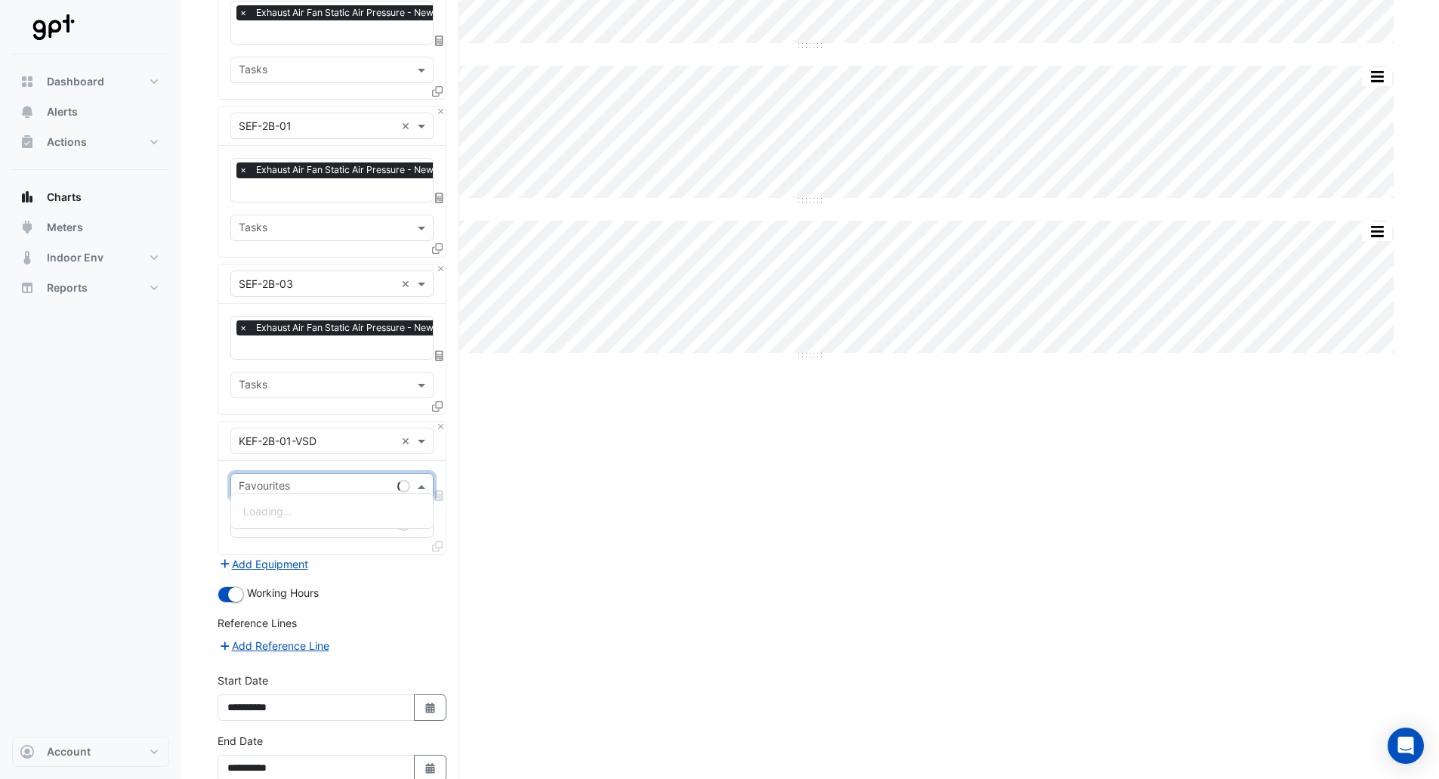
click at [295, 480] on input "text" at bounding box center [315, 488] width 153 height 16
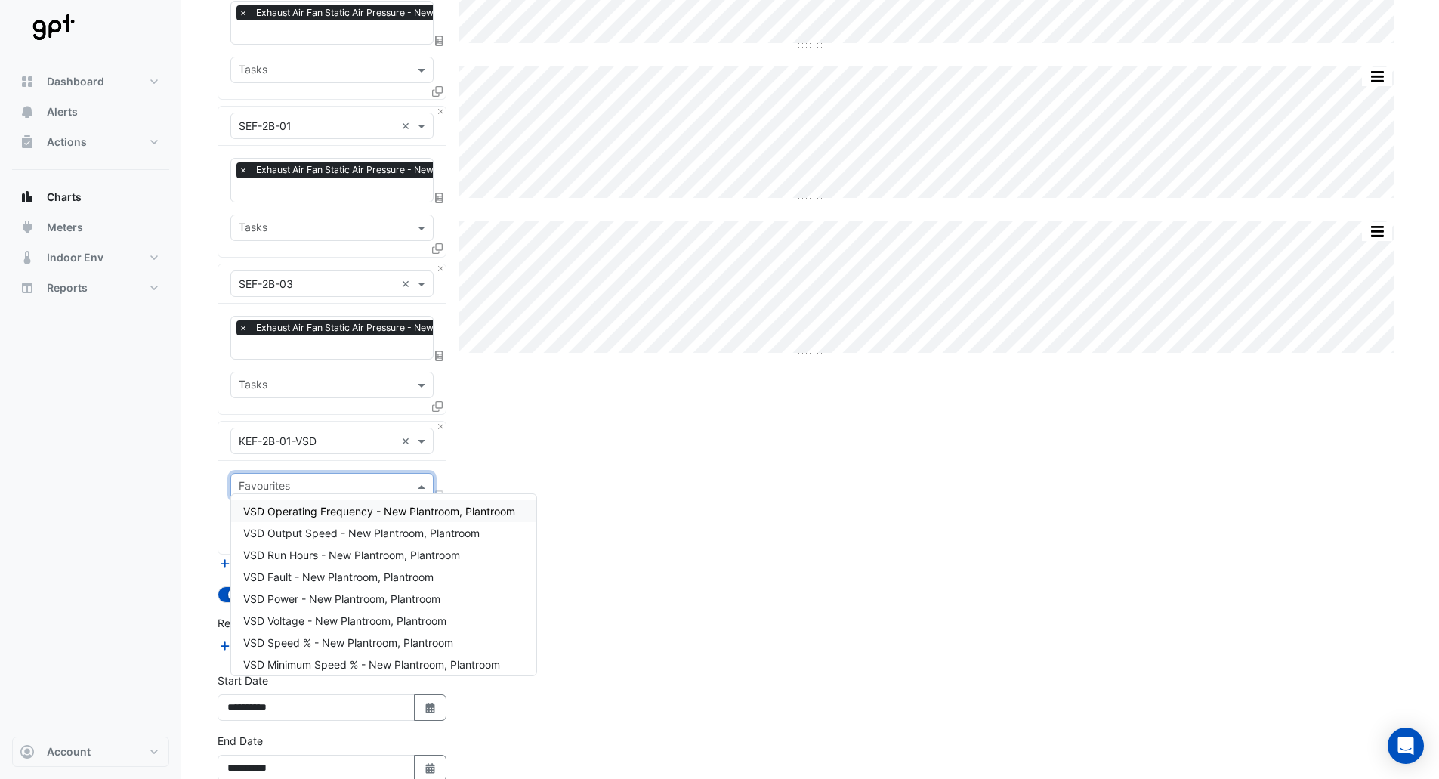
click at [307, 505] on span "VSD Operating Frequency - New Plantroom, Plantroom" at bounding box center [379, 511] width 272 height 13
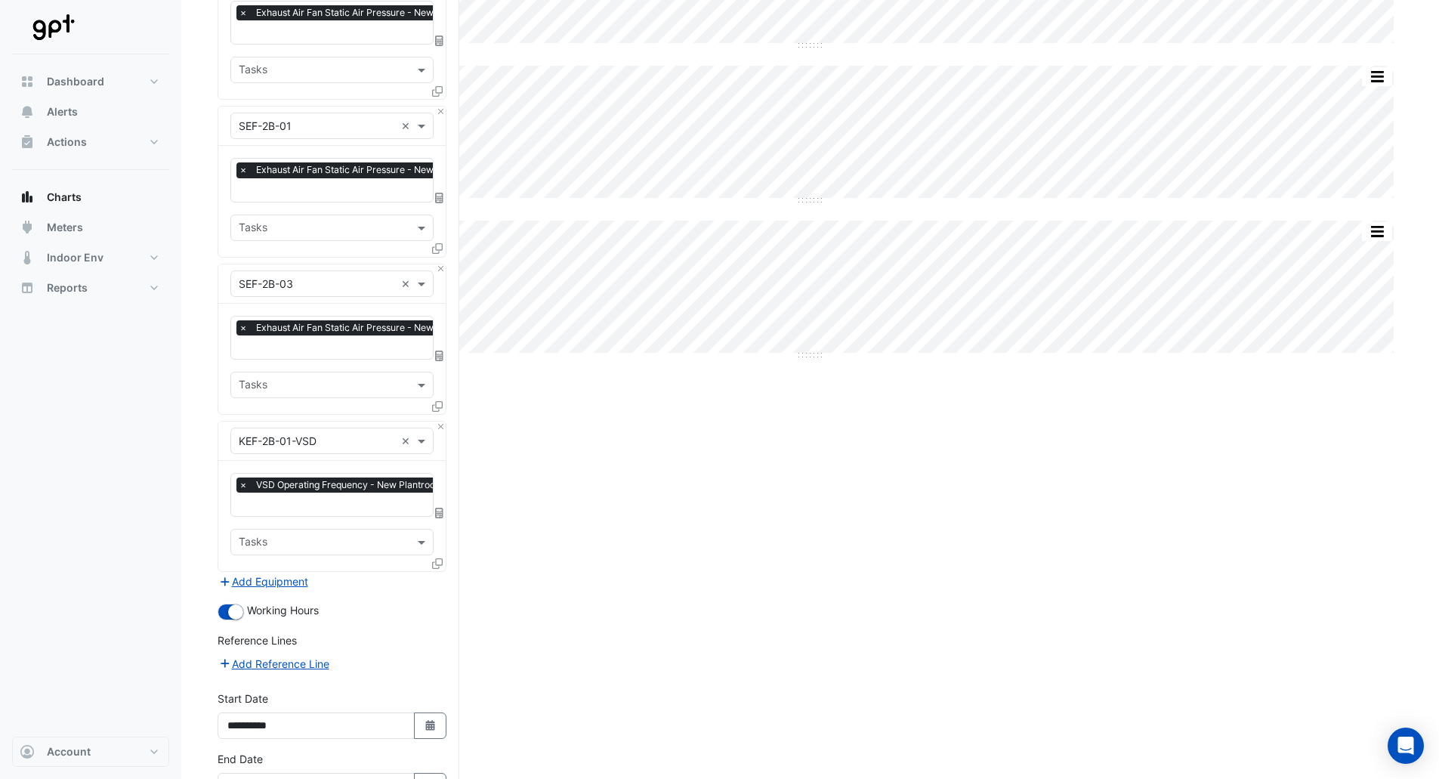
click at [438, 558] on icon at bounding box center [437, 563] width 11 height 11
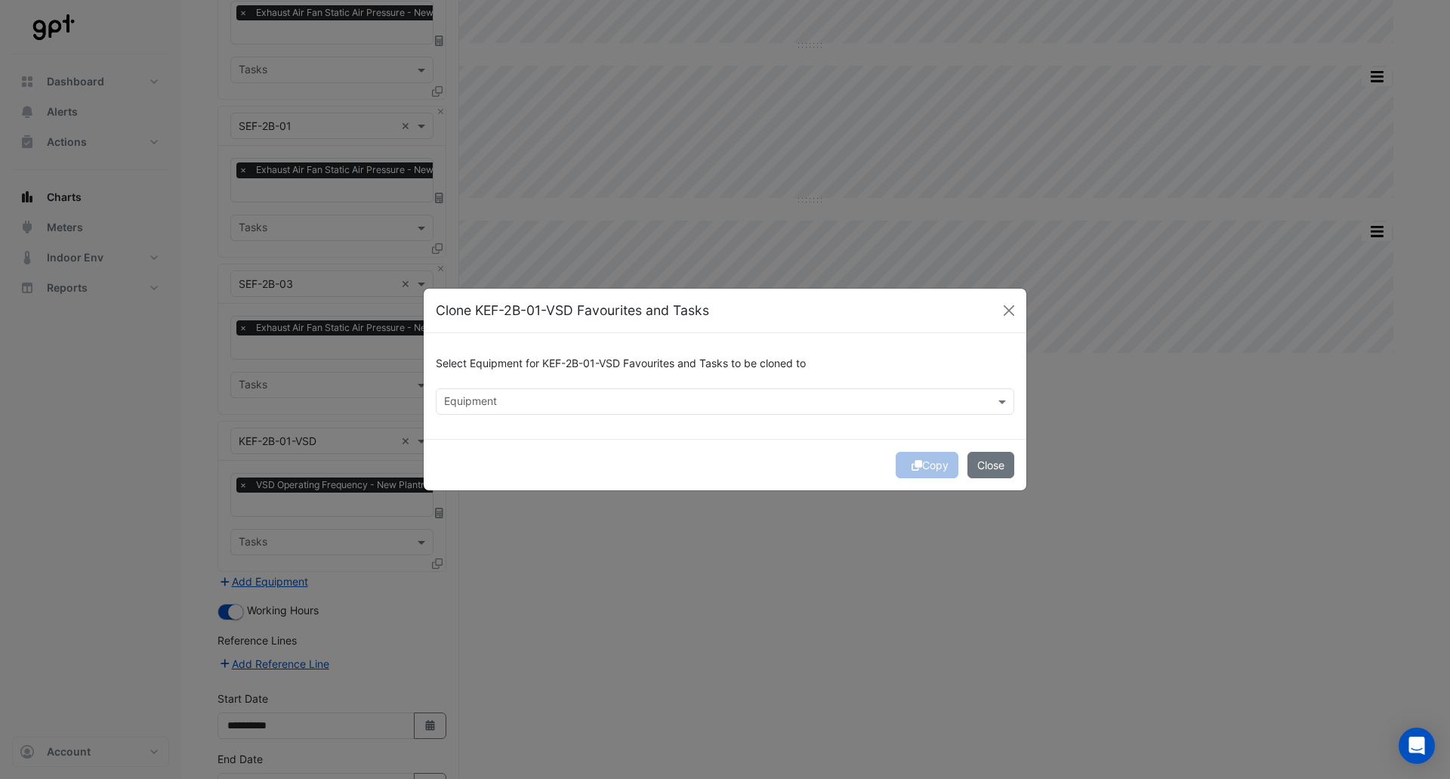
click at [521, 404] on input "text" at bounding box center [716, 403] width 545 height 16
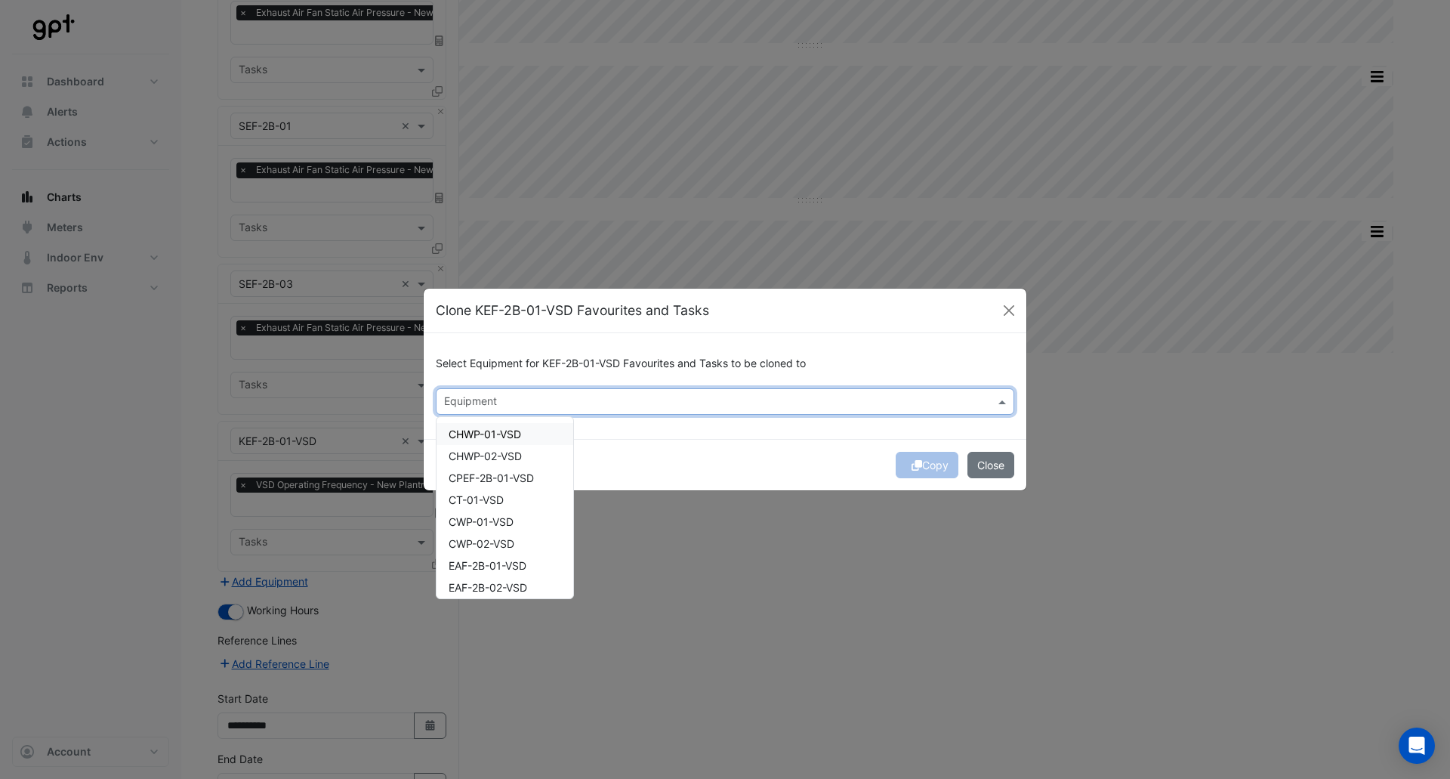
type input "*"
click at [511, 429] on span "KEF-2B-02-VSD" at bounding box center [488, 434] width 79 height 13
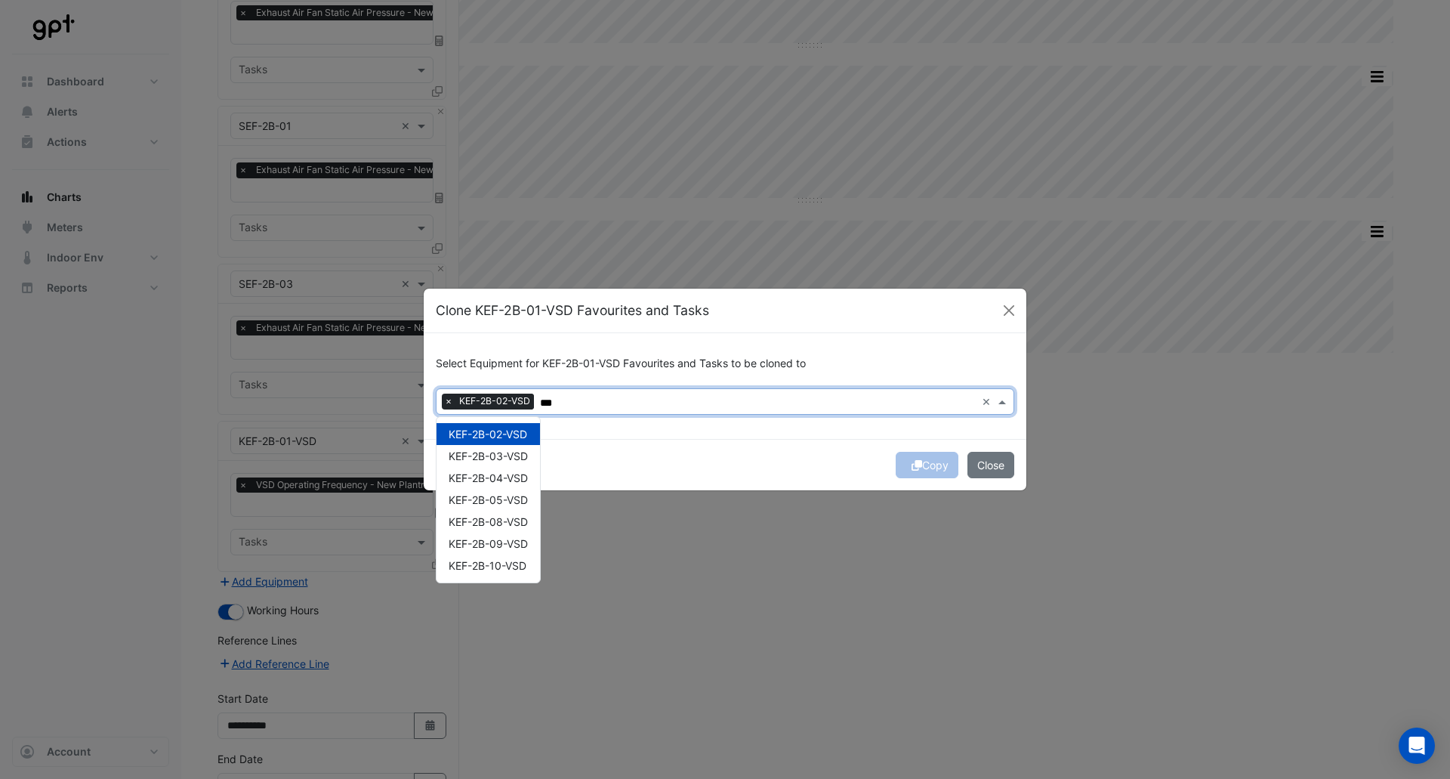
click at [505, 455] on span "KEF-2B-03-VSD" at bounding box center [488, 455] width 79 height 13
click at [506, 479] on span "KEF-2B-04-VSD" at bounding box center [488, 477] width 79 height 13
click at [505, 498] on span "KEF-2B-05-VSD" at bounding box center [488, 499] width 79 height 13
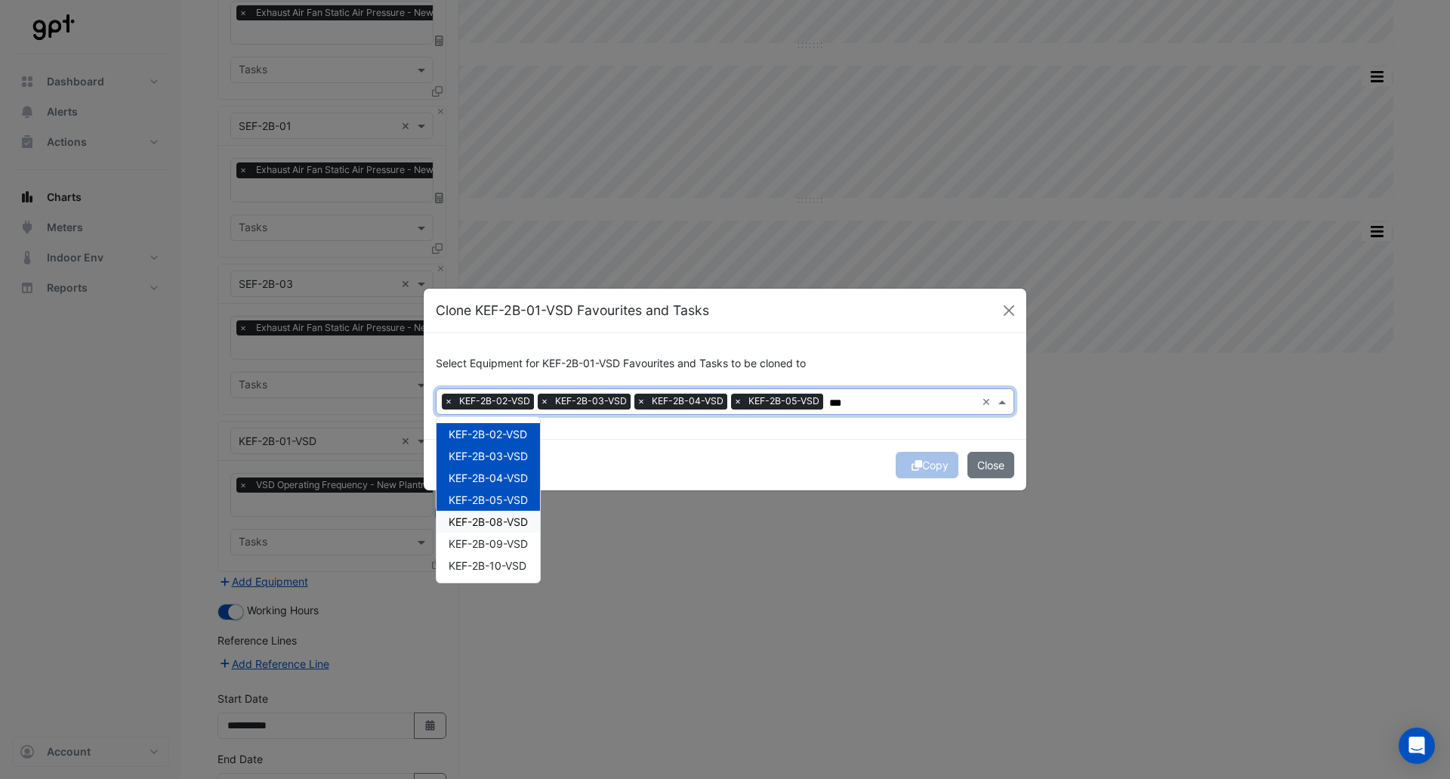
click at [502, 524] on span "KEF-2B-08-VSD" at bounding box center [488, 521] width 79 height 13
click at [499, 545] on span "KEF-2B-09-VSD" at bounding box center [488, 543] width 79 height 13
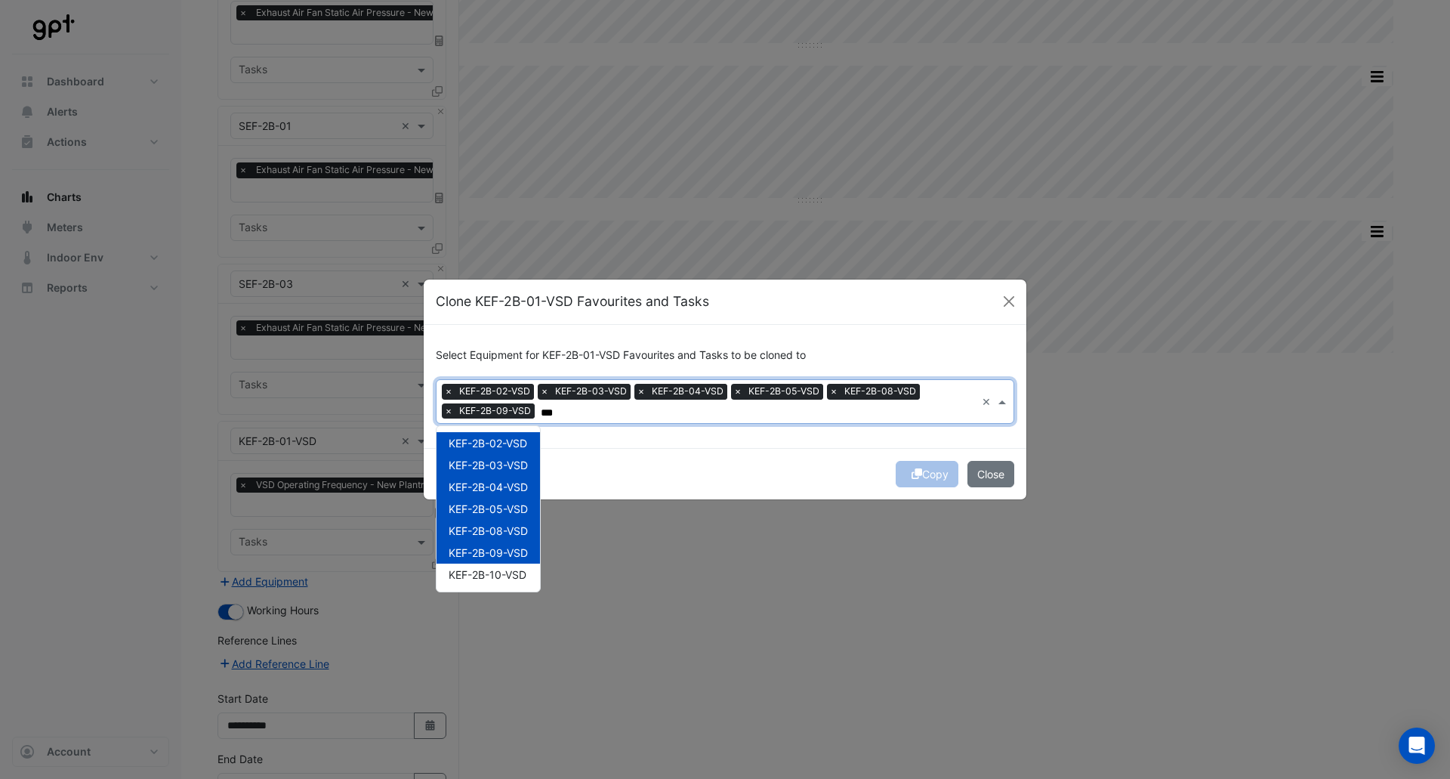
click at [499, 573] on span "KEF-2B-10-VSD" at bounding box center [488, 574] width 78 height 13
type input "***"
drag, startPoint x: 630, startPoint y: 483, endPoint x: 629, endPoint y: 472, distance: 11.4
click at [631, 483] on div "Copy Close" at bounding box center [725, 473] width 603 height 51
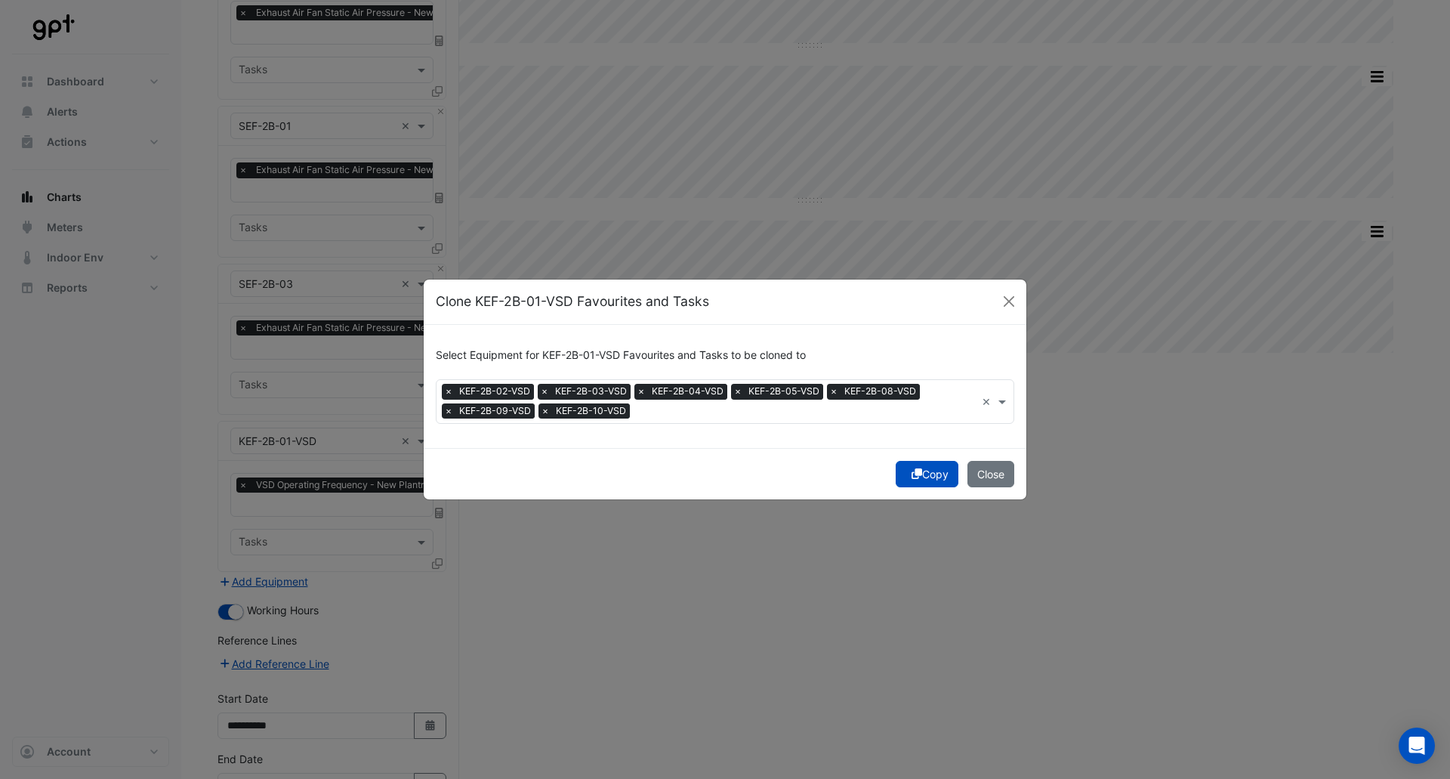
click at [922, 471] on button "Copy" at bounding box center [927, 474] width 63 height 26
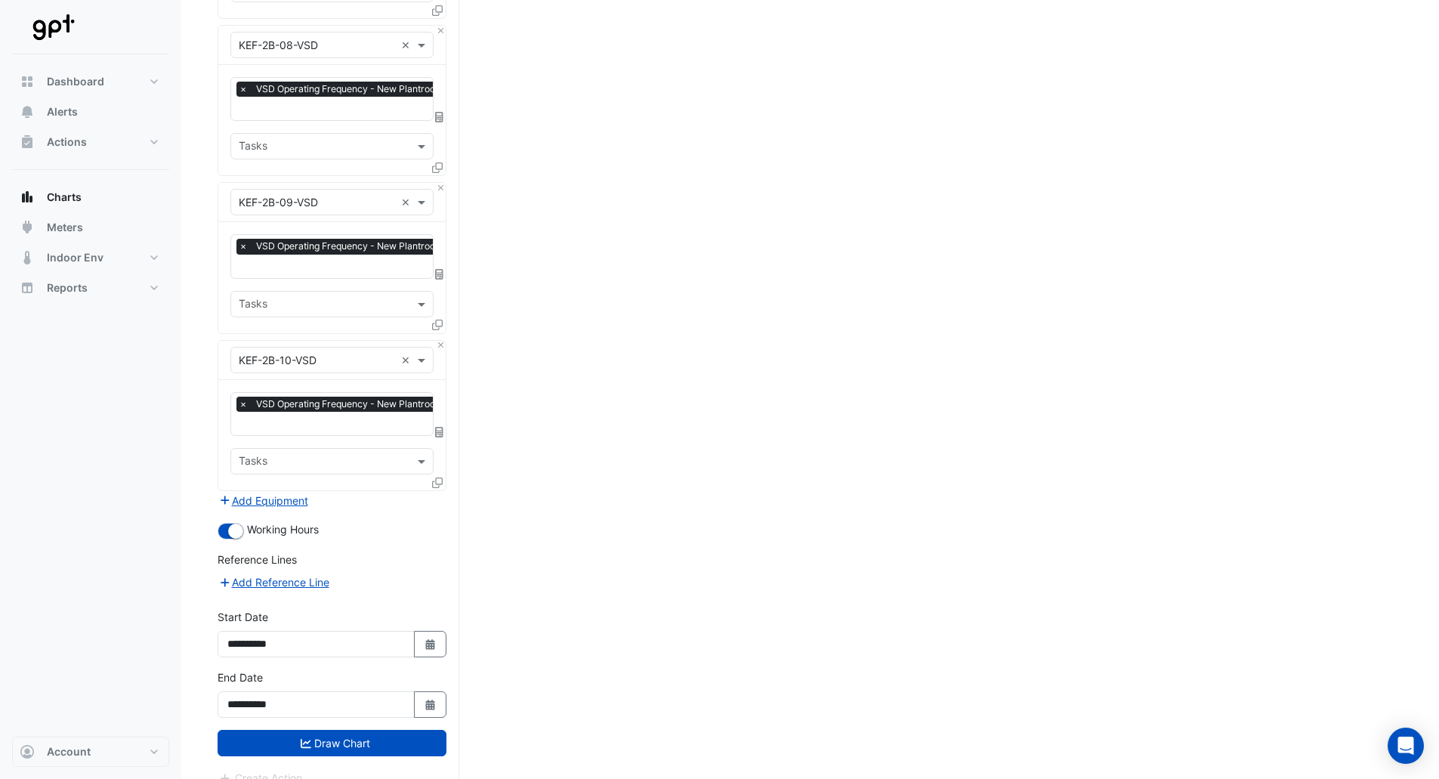
click at [353, 730] on button "Draw Chart" at bounding box center [332, 743] width 229 height 26
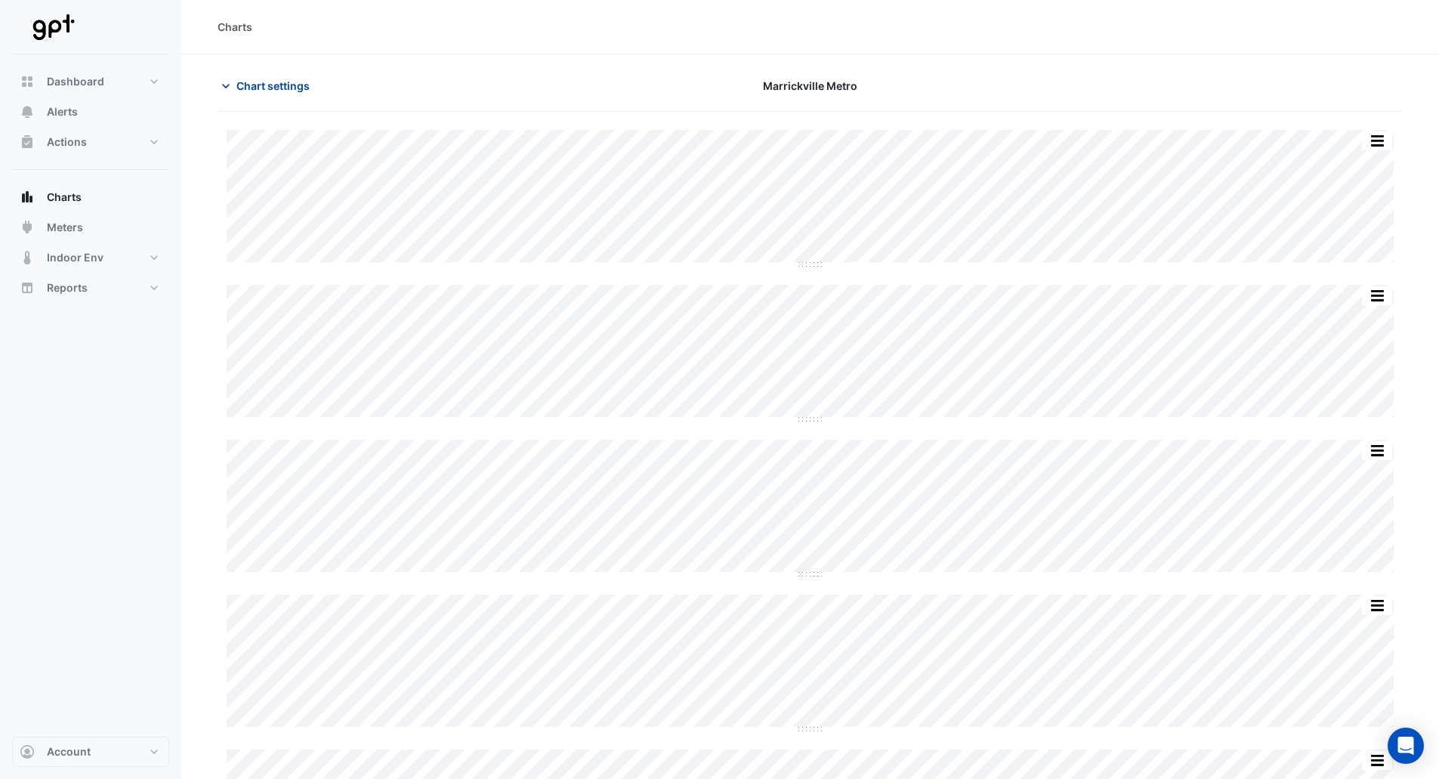
click at [286, 78] on span "Chart settings" at bounding box center [272, 86] width 73 height 16
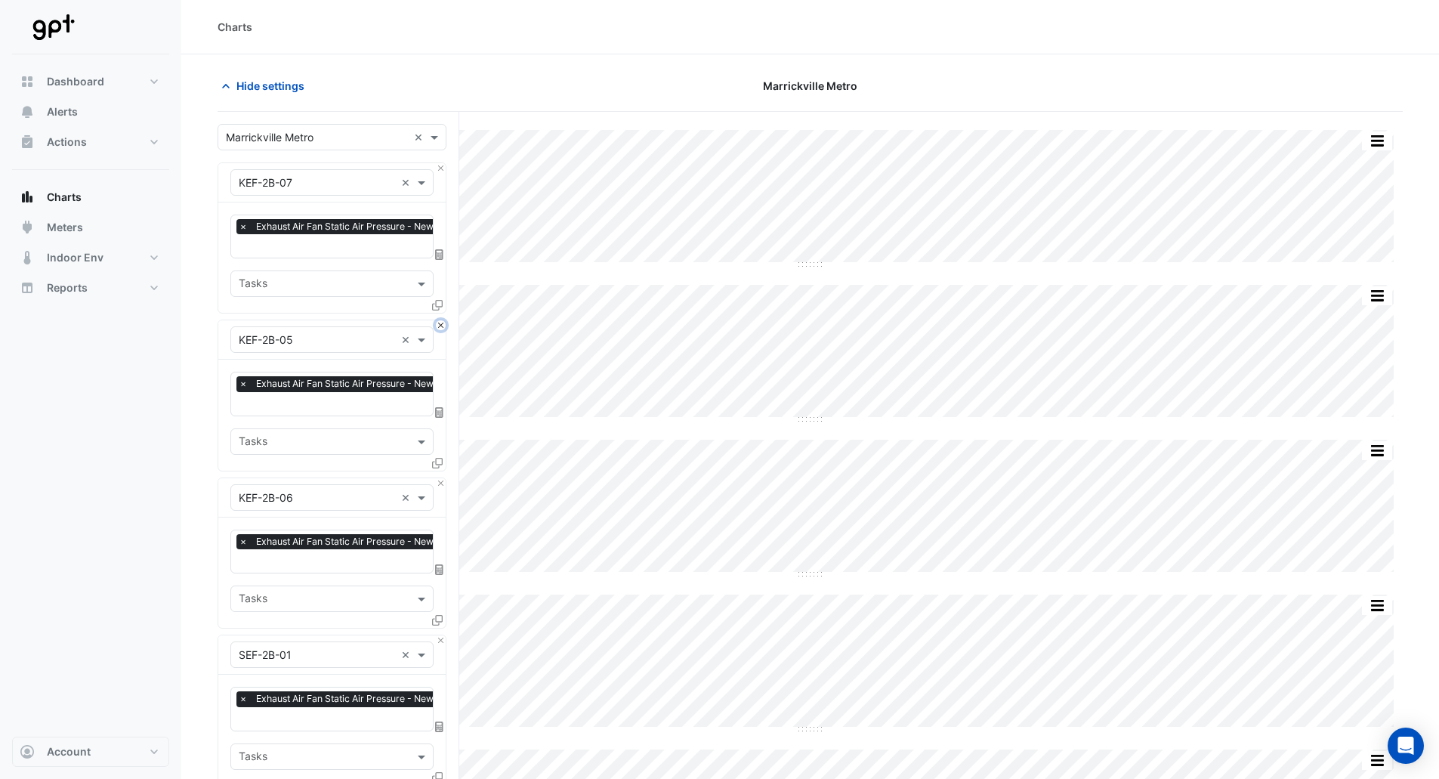
click at [437, 327] on button "Close" at bounding box center [441, 325] width 10 height 10
click at [437, 478] on button "Close" at bounding box center [441, 483] width 10 height 10
click at [437, 327] on button "Close" at bounding box center [441, 325] width 10 height 10
click at [437, 478] on button "Close" at bounding box center [441, 483] width 10 height 10
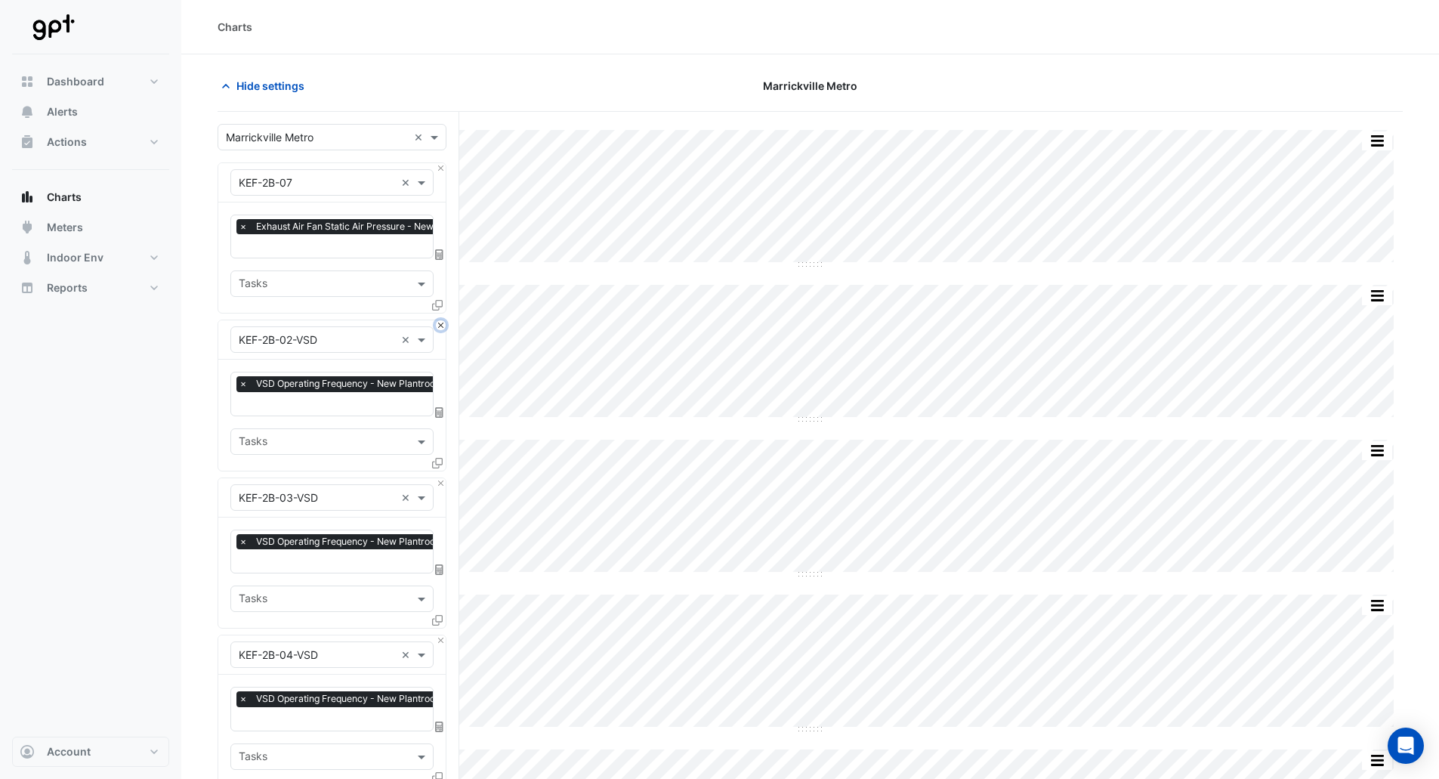
click at [437, 327] on button "Close" at bounding box center [441, 325] width 10 height 10
click at [437, 478] on button "Close" at bounding box center [441, 483] width 10 height 10
click at [437, 327] on button "Close" at bounding box center [441, 325] width 10 height 10
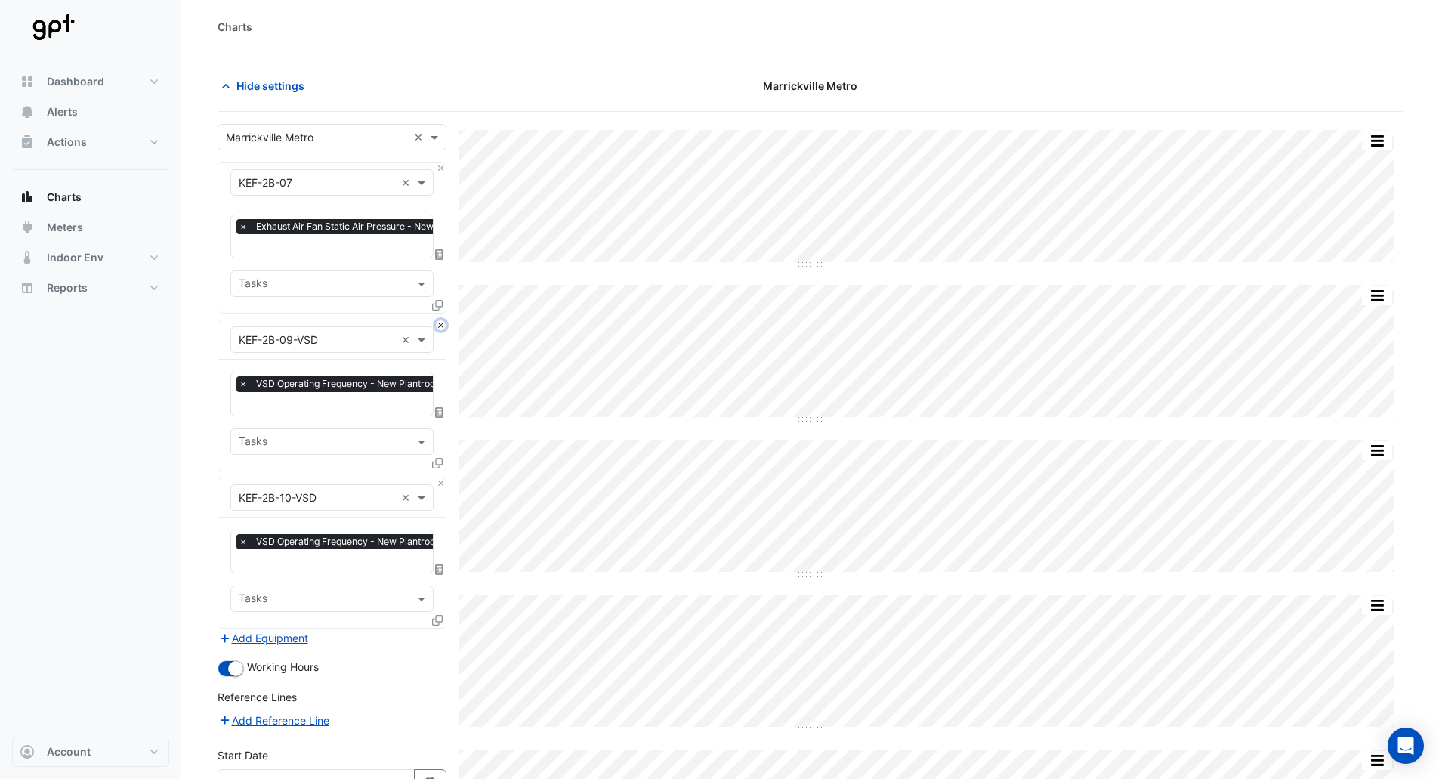
click at [437, 327] on button "Close" at bounding box center [441, 325] width 10 height 10
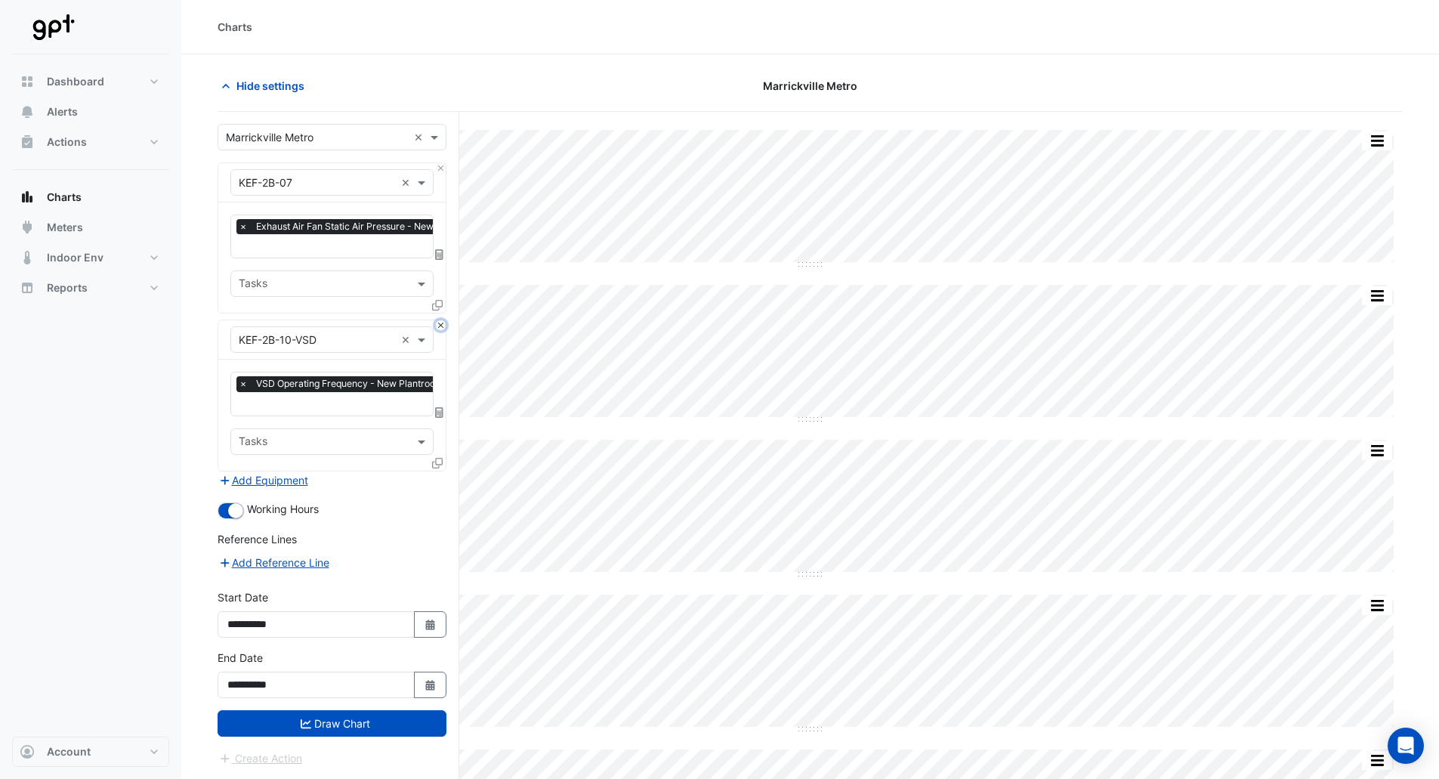
click at [437, 327] on button "Close" at bounding box center [441, 325] width 10 height 10
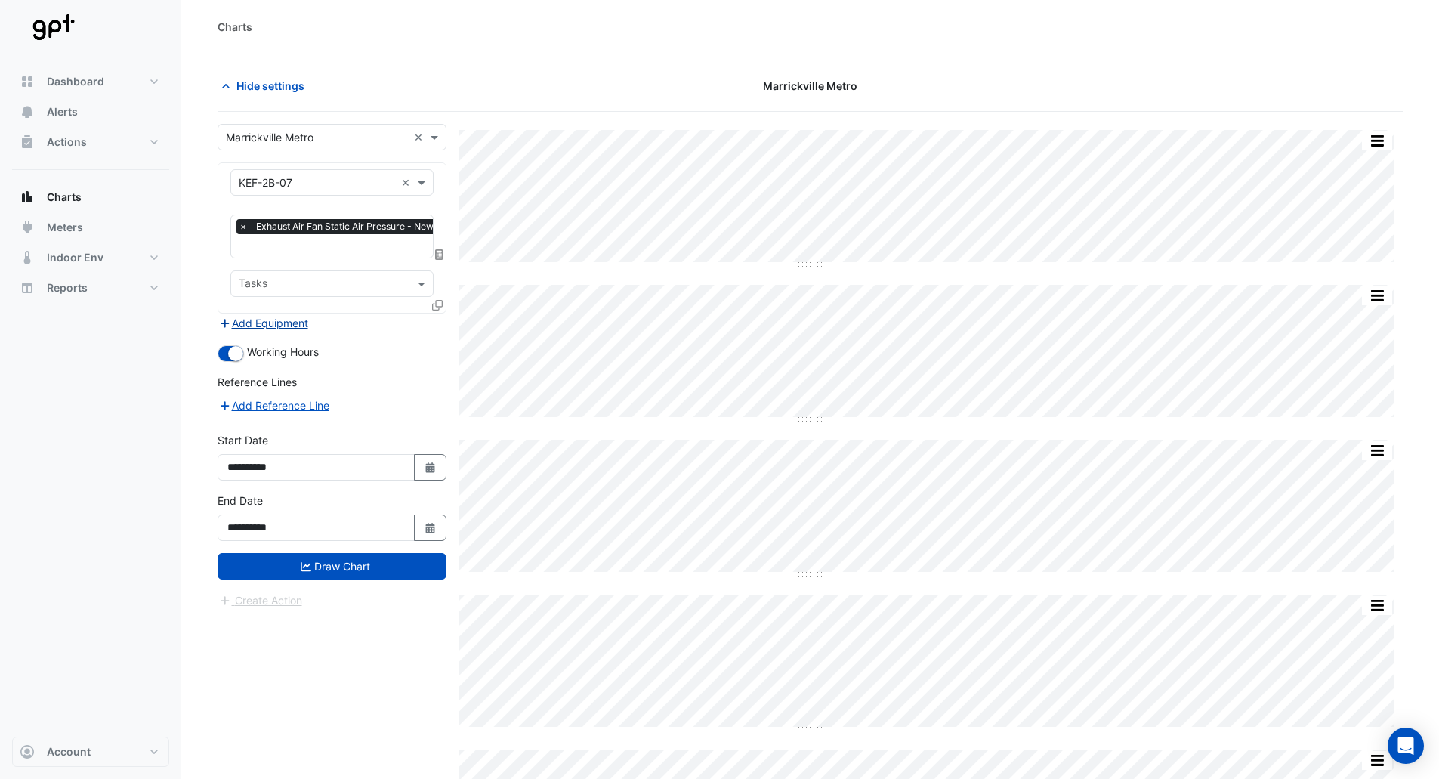
click at [295, 327] on button "Add Equipment" at bounding box center [263, 322] width 91 height 17
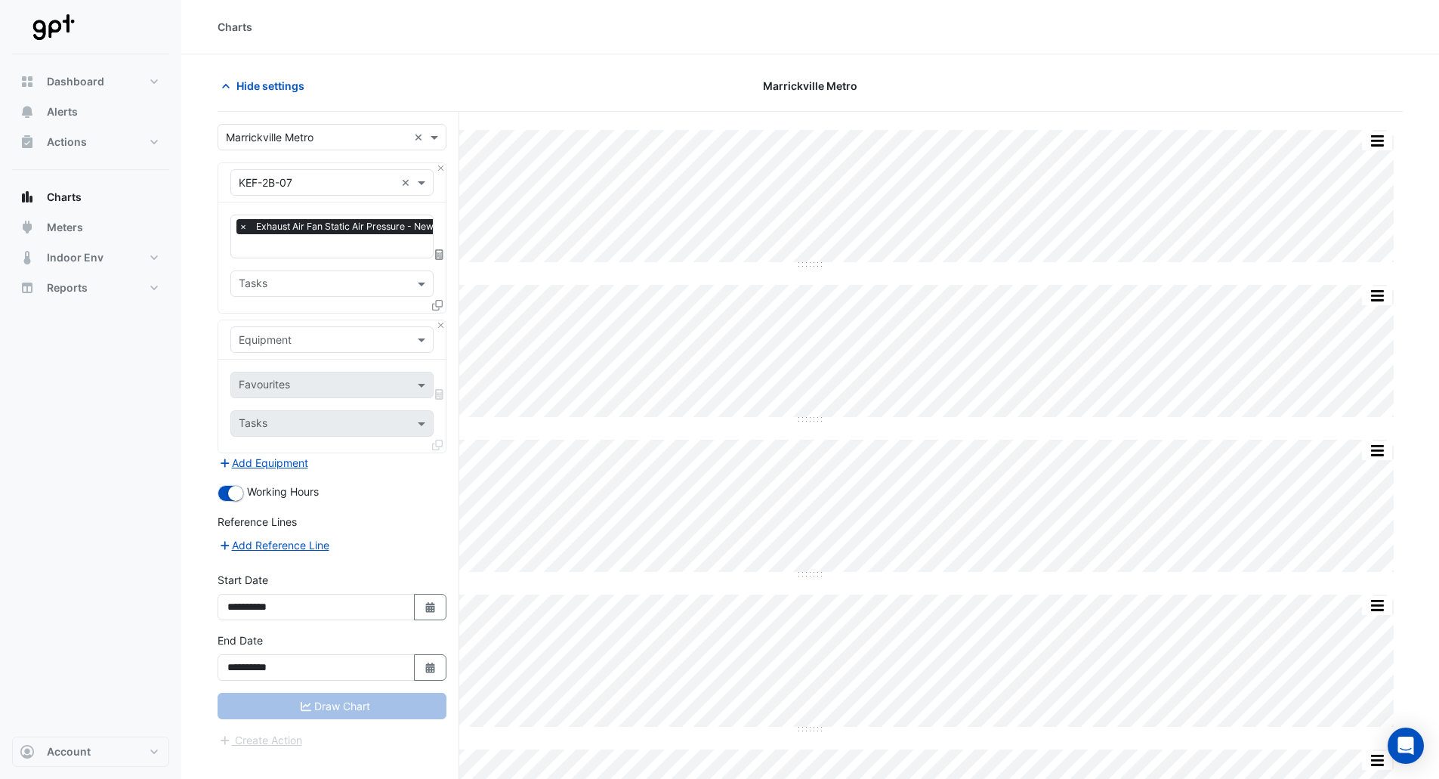
click at [295, 338] on input "text" at bounding box center [317, 340] width 156 height 16
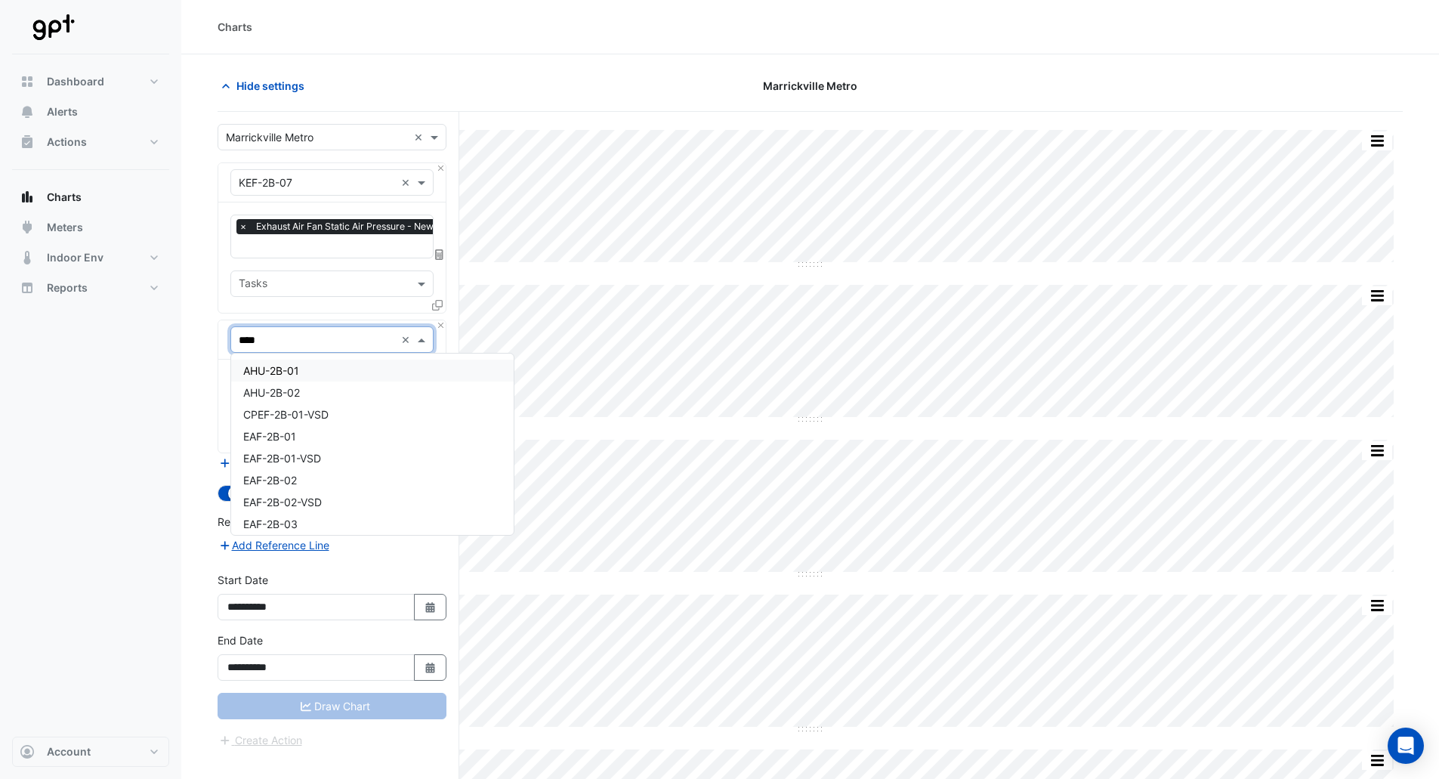
type input "*****"
click at [270, 372] on span "KEF-2B-08" at bounding box center [270, 370] width 54 height 13
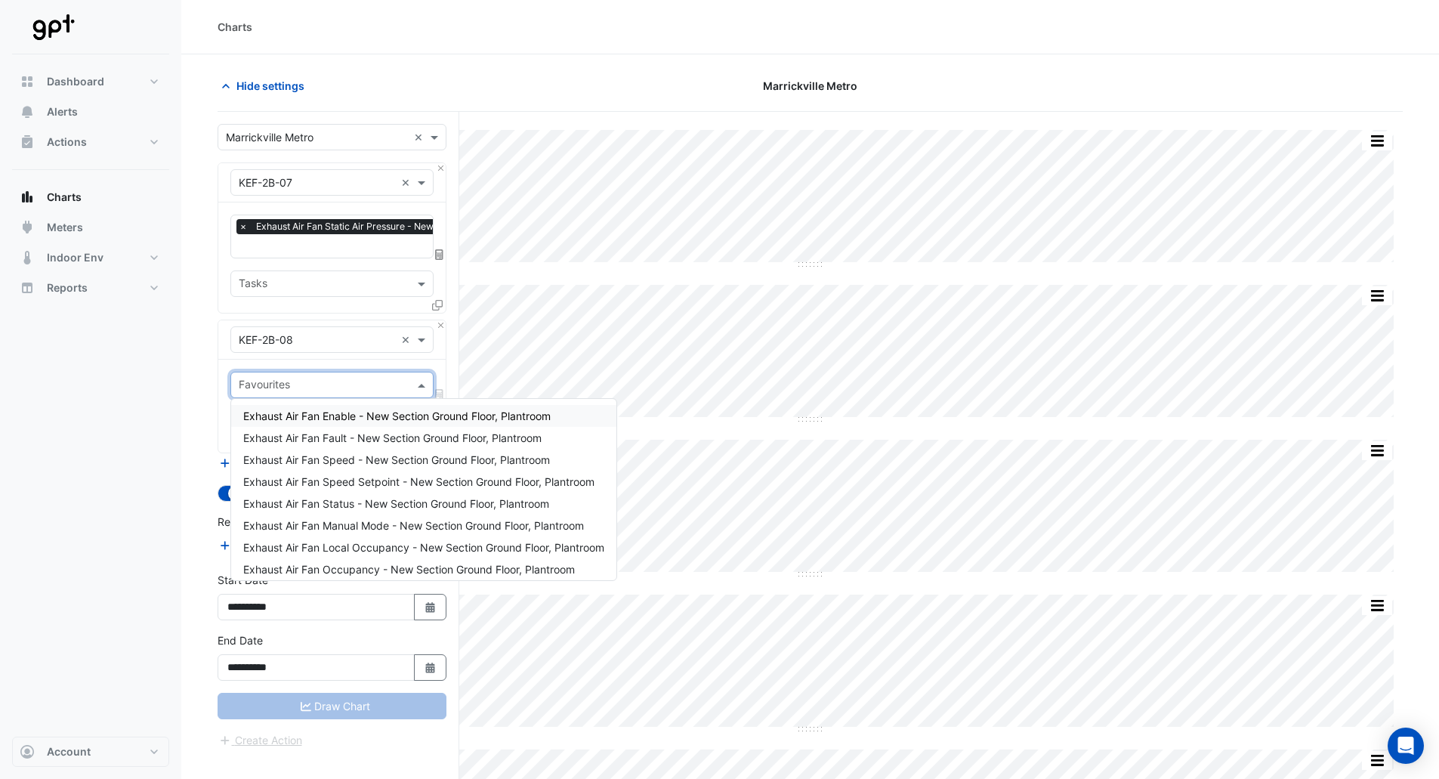
click at [286, 385] on input "text" at bounding box center [323, 386] width 169 height 16
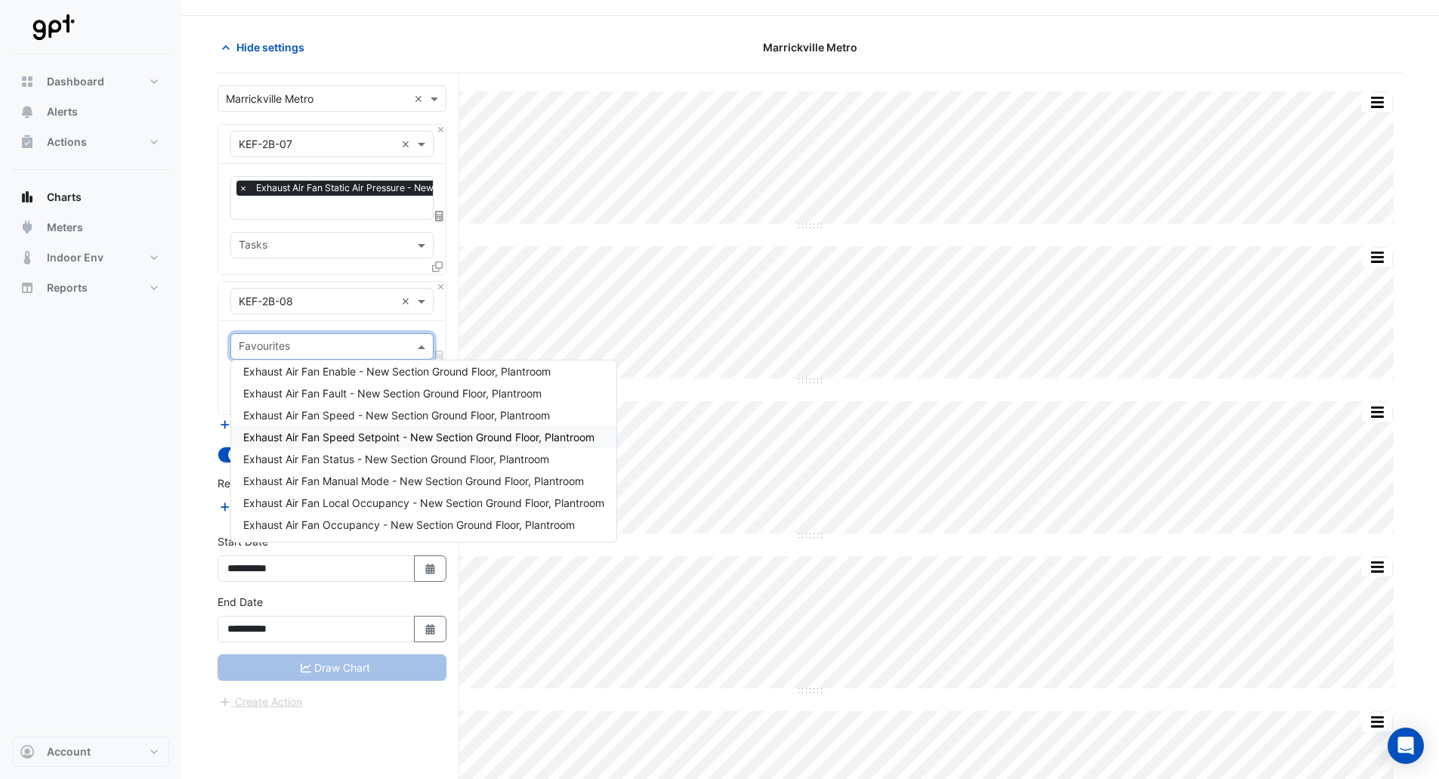
scroll to position [76, 0]
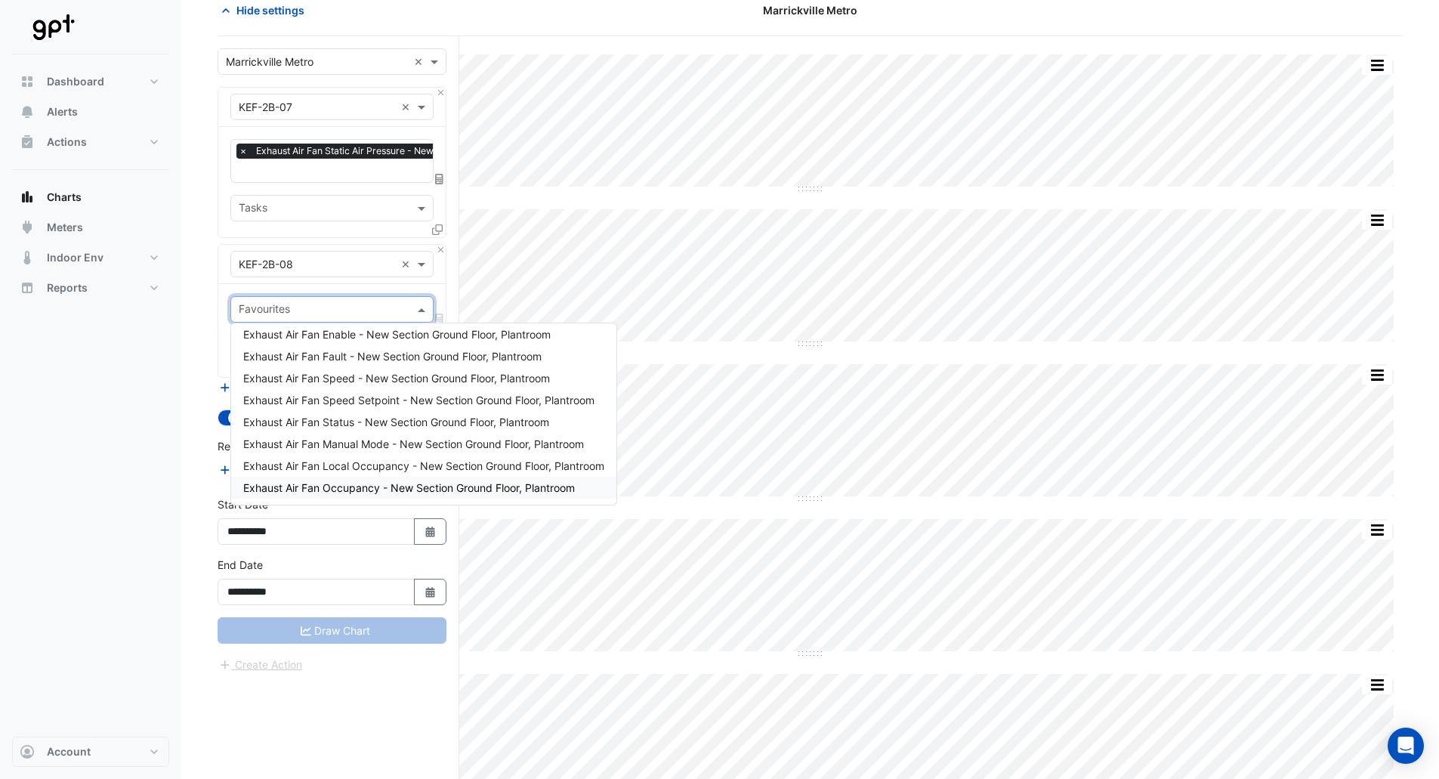
click at [333, 491] on span "Exhaust Air Fan Occupancy - New Section Ground Floor, Plantroom" at bounding box center [409, 487] width 332 height 13
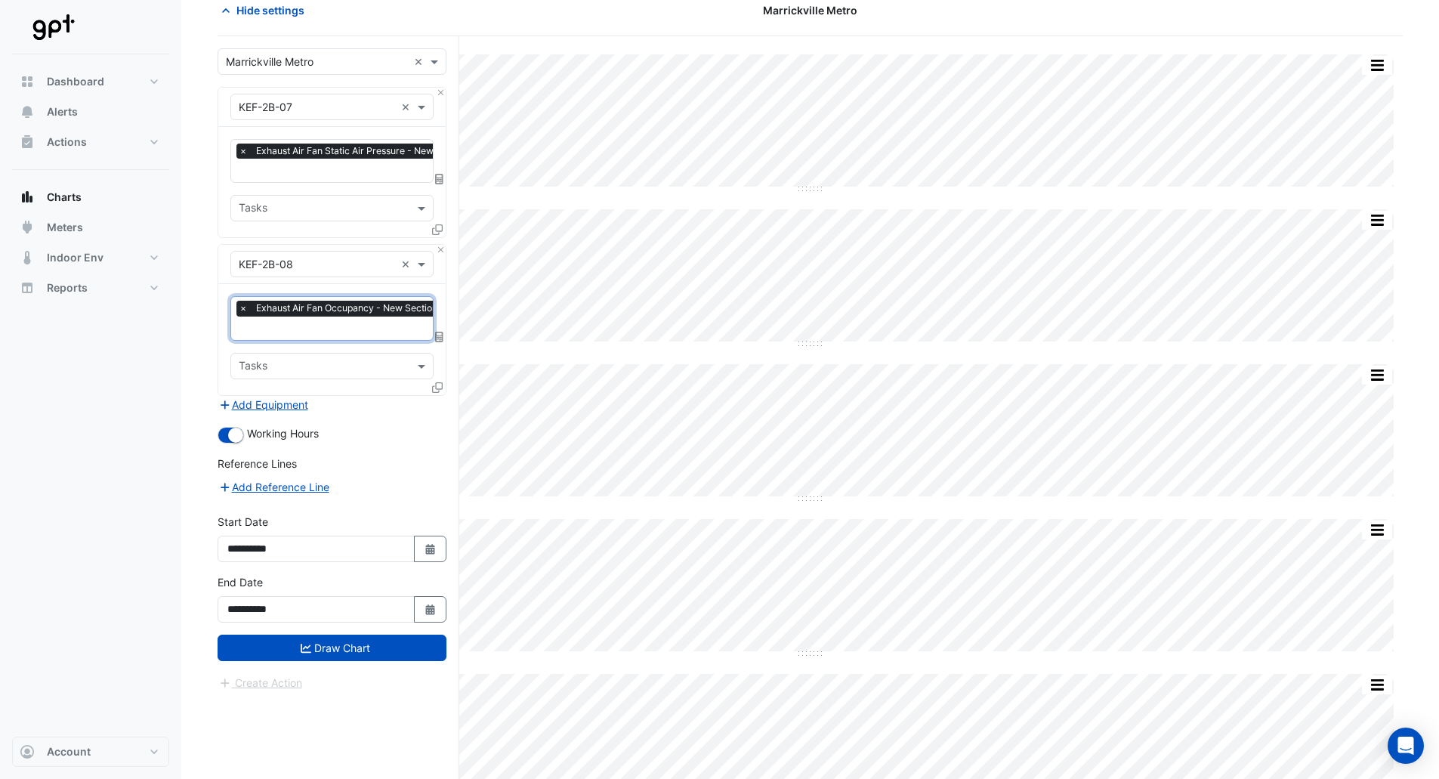
click at [313, 322] on input "text" at bounding box center [395, 330] width 313 height 16
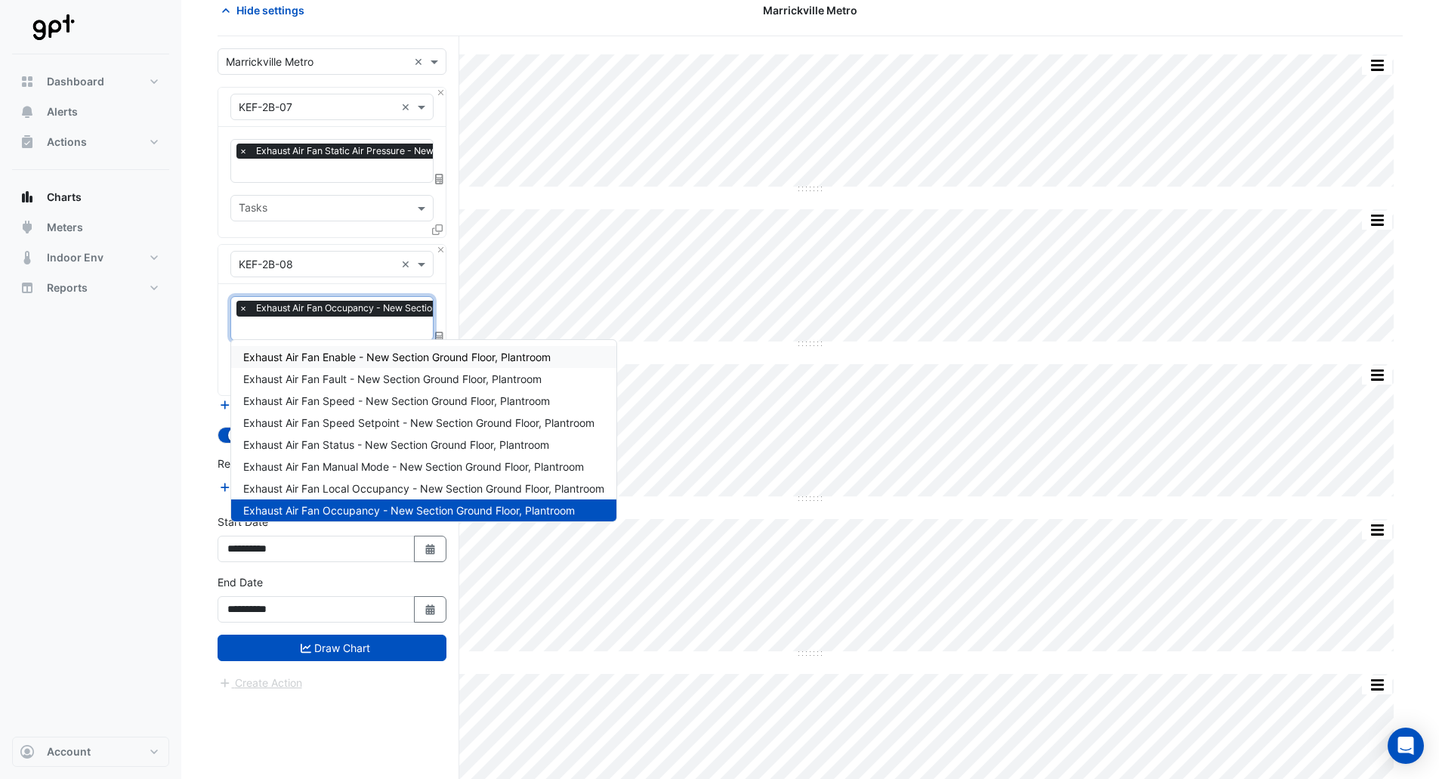
click at [323, 353] on span "Exhaust Air Fan Enable - New Section Ground Floor, Plantroom" at bounding box center [396, 356] width 307 height 13
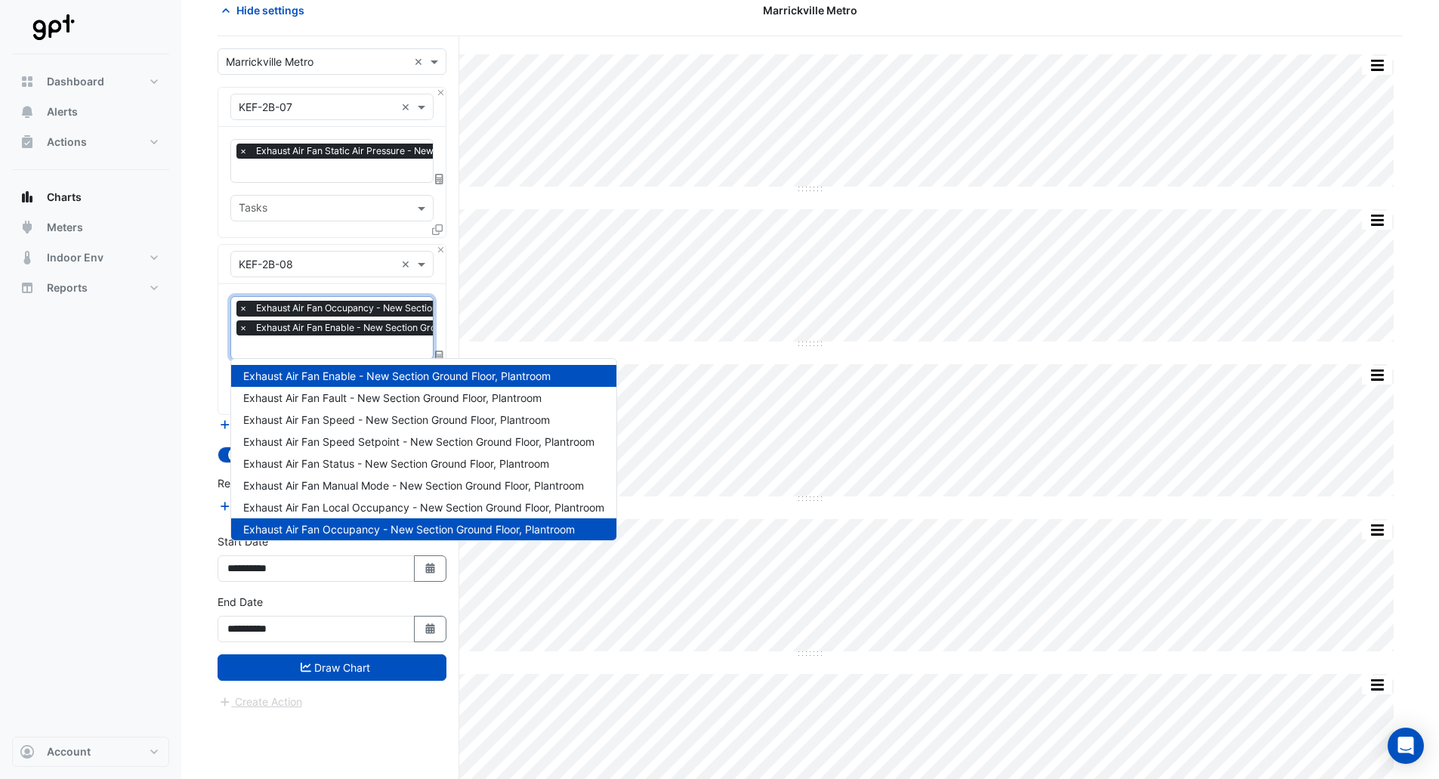
click at [323, 333] on span "Exhaust Air Fan Enable - New Section Ground Floor, Plantroom" at bounding box center [390, 327] width 276 height 15
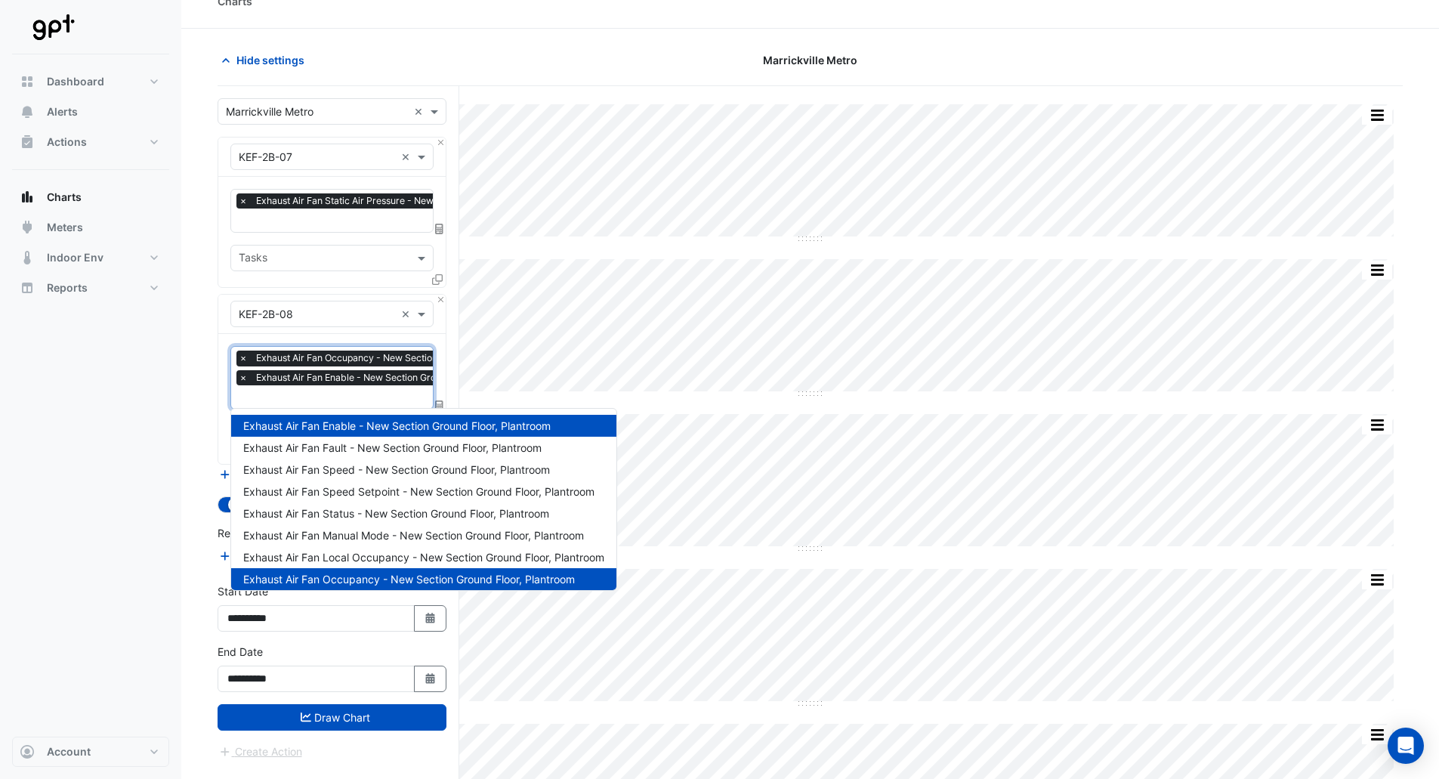
scroll to position [0, 0]
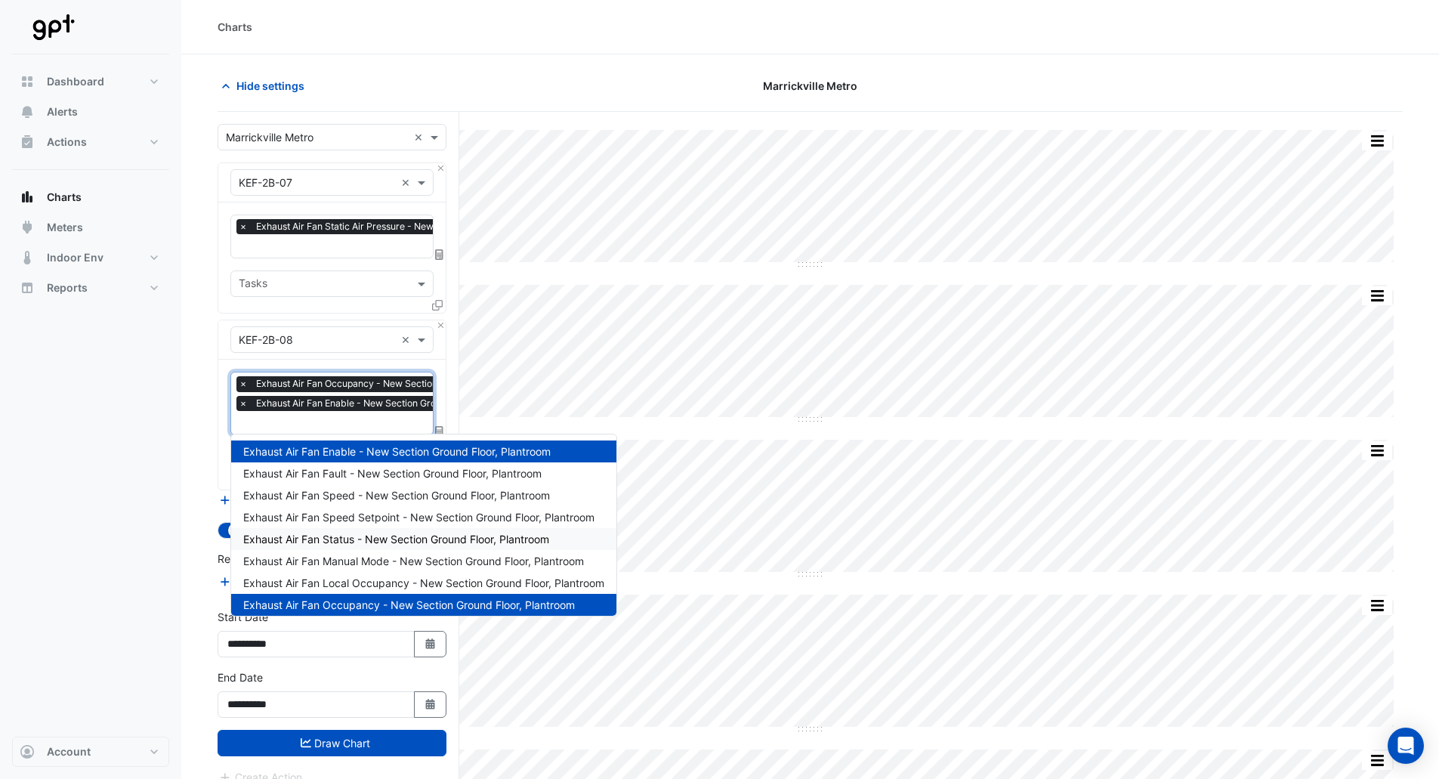
click at [346, 536] on span "Exhaust Air Fan Status - New Section Ground Floor, Plantroom" at bounding box center [396, 539] width 306 height 13
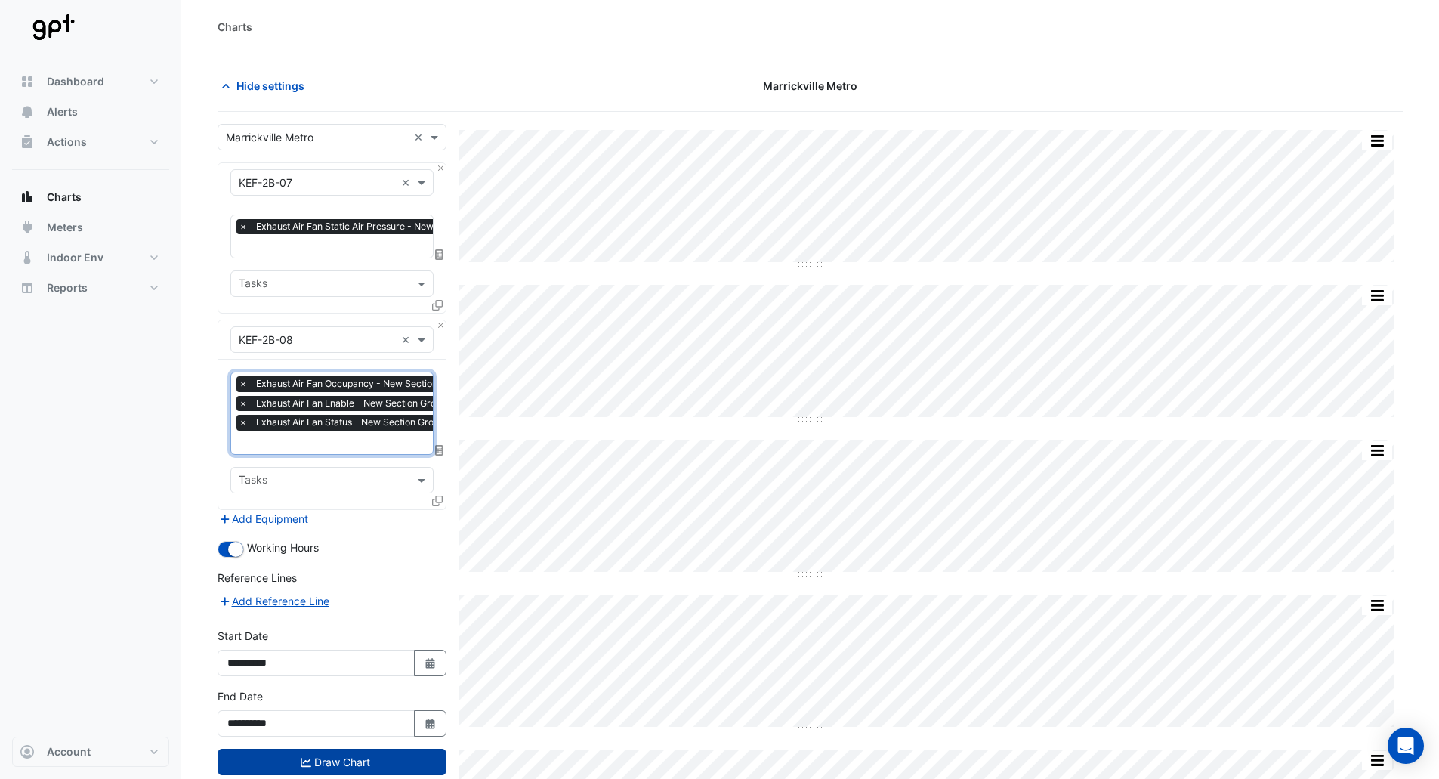
click at [389, 759] on button "Draw Chart" at bounding box center [332, 762] width 229 height 26
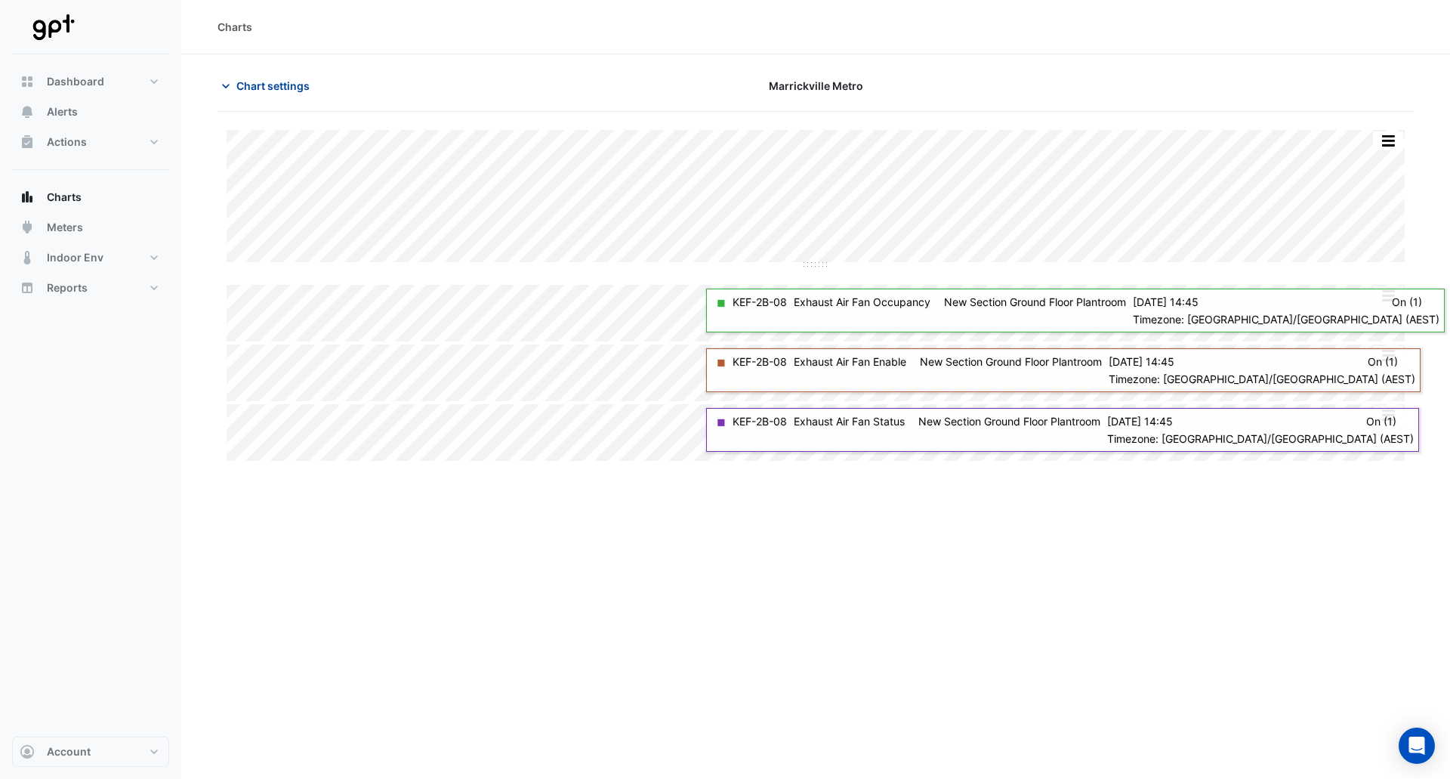
click at [255, 80] on span "Chart settings" at bounding box center [272, 86] width 73 height 16
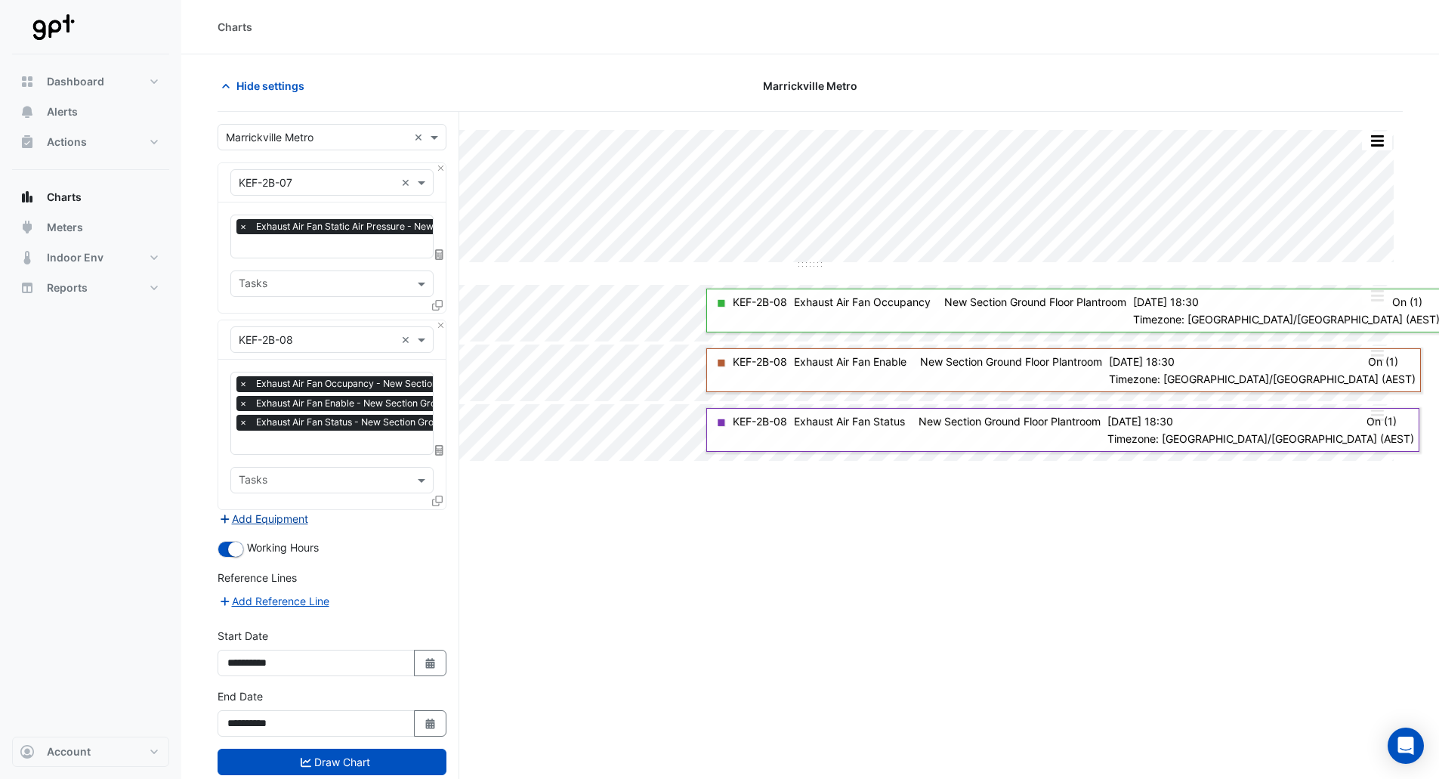
click at [267, 519] on button "Add Equipment" at bounding box center [263, 518] width 91 height 17
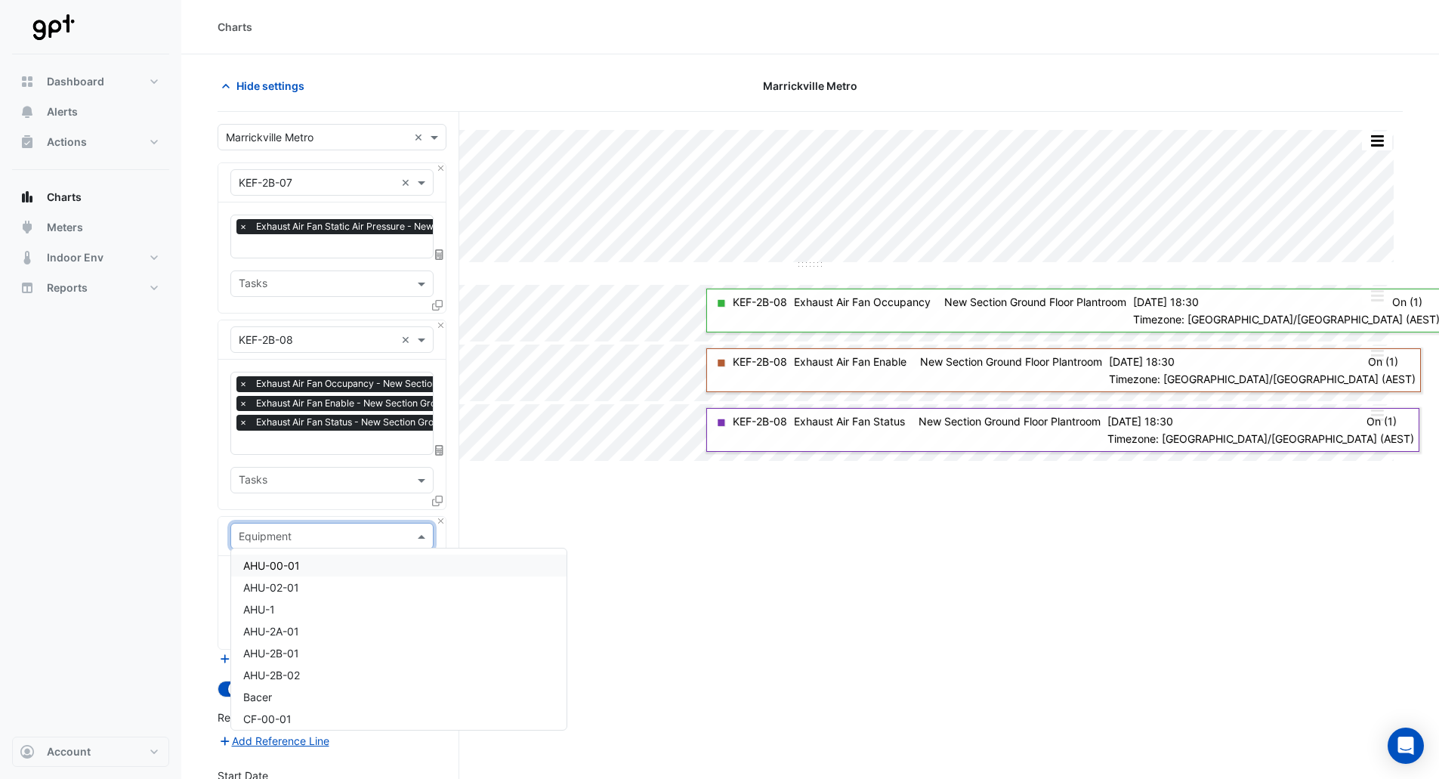
click at [280, 533] on input "text" at bounding box center [317, 537] width 156 height 16
type input "*****"
click at [299, 579] on div "KEF-2B-08-VSD" at bounding box center [332, 587] width 202 height 22
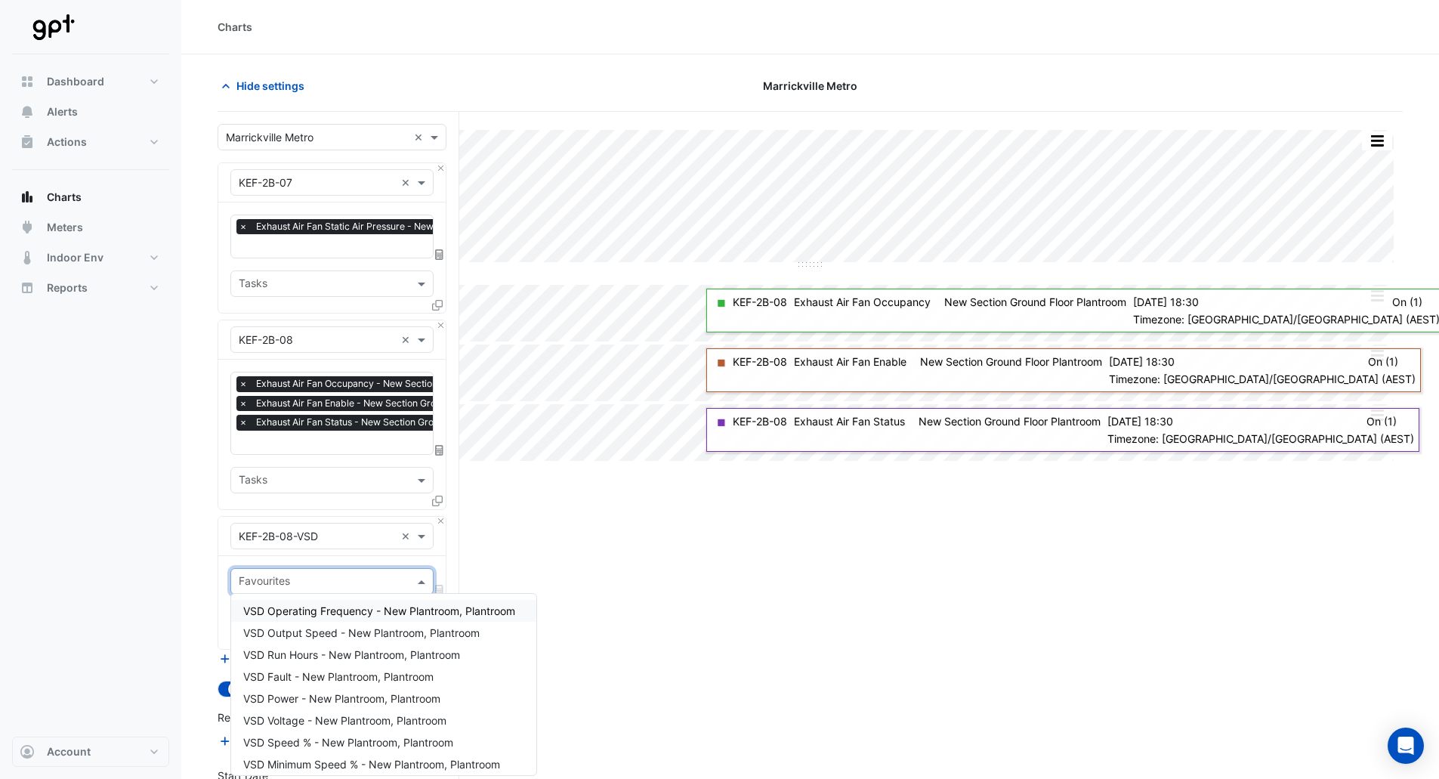
click at [306, 577] on input "text" at bounding box center [323, 583] width 169 height 16
click at [318, 611] on span "VSD Operating Frequency - New Plantroom, Plantroom" at bounding box center [379, 610] width 272 height 13
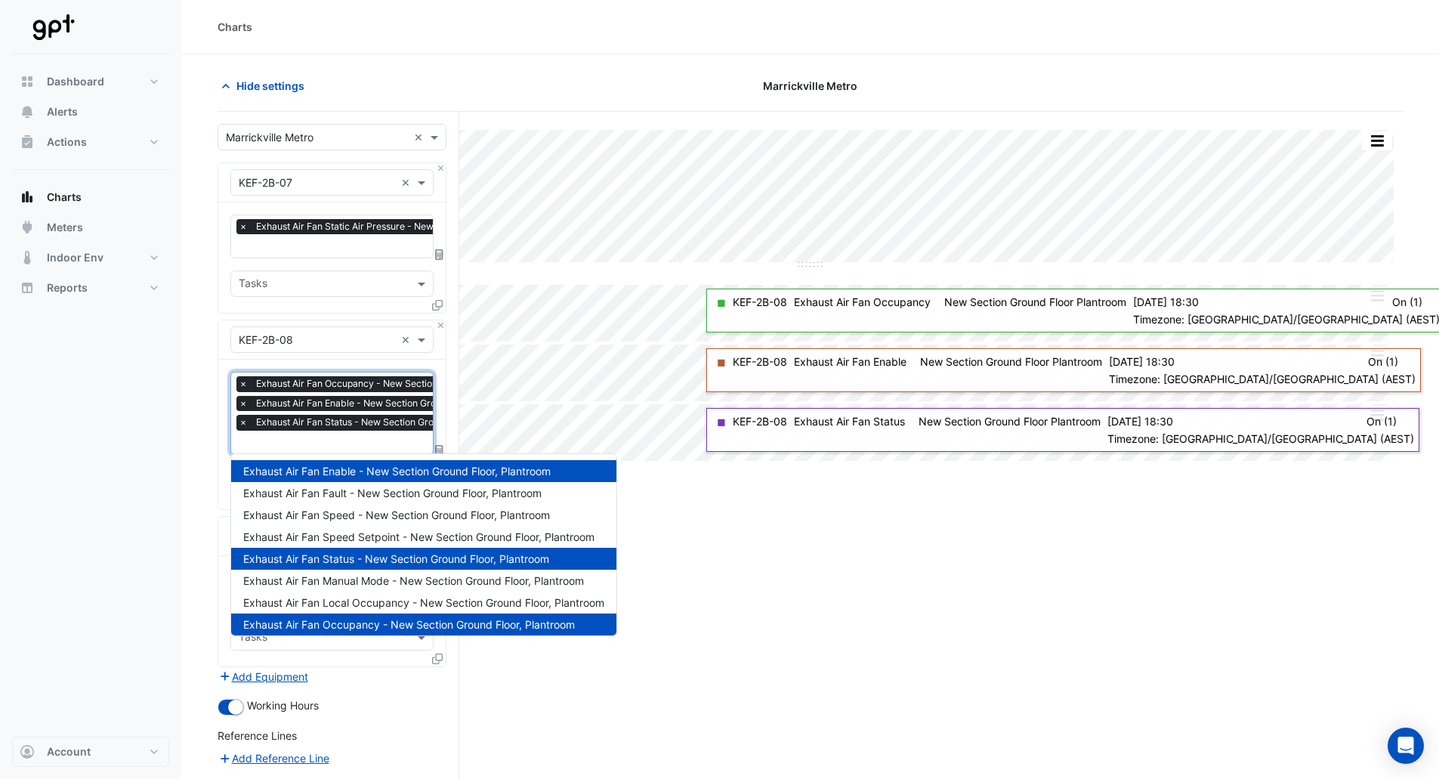
click at [310, 437] on input "text" at bounding box center [395, 444] width 313 height 16
click at [332, 586] on span "Exhaust Air Fan Manual Mode - New Section Ground Floor, Plantroom" at bounding box center [413, 580] width 341 height 13
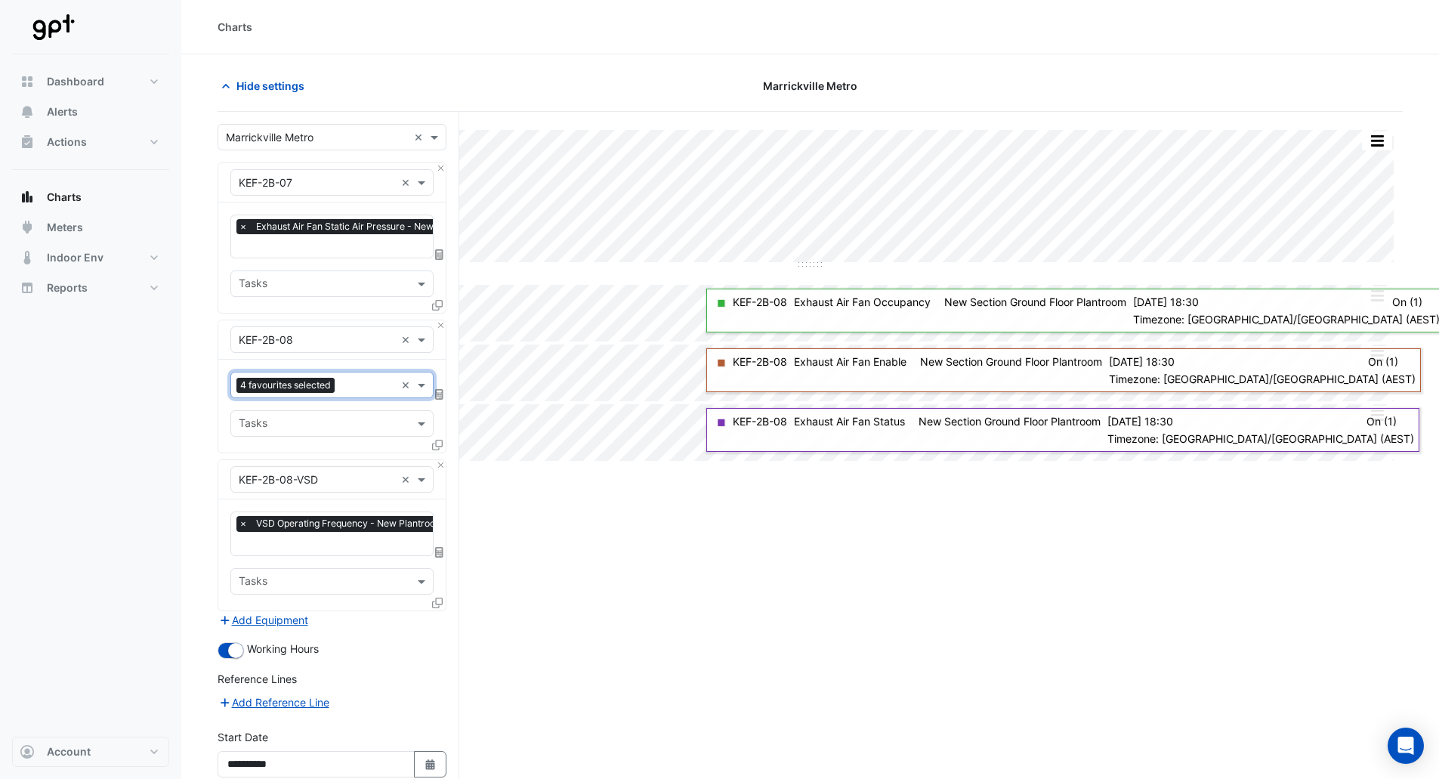
scroll to position [137, 0]
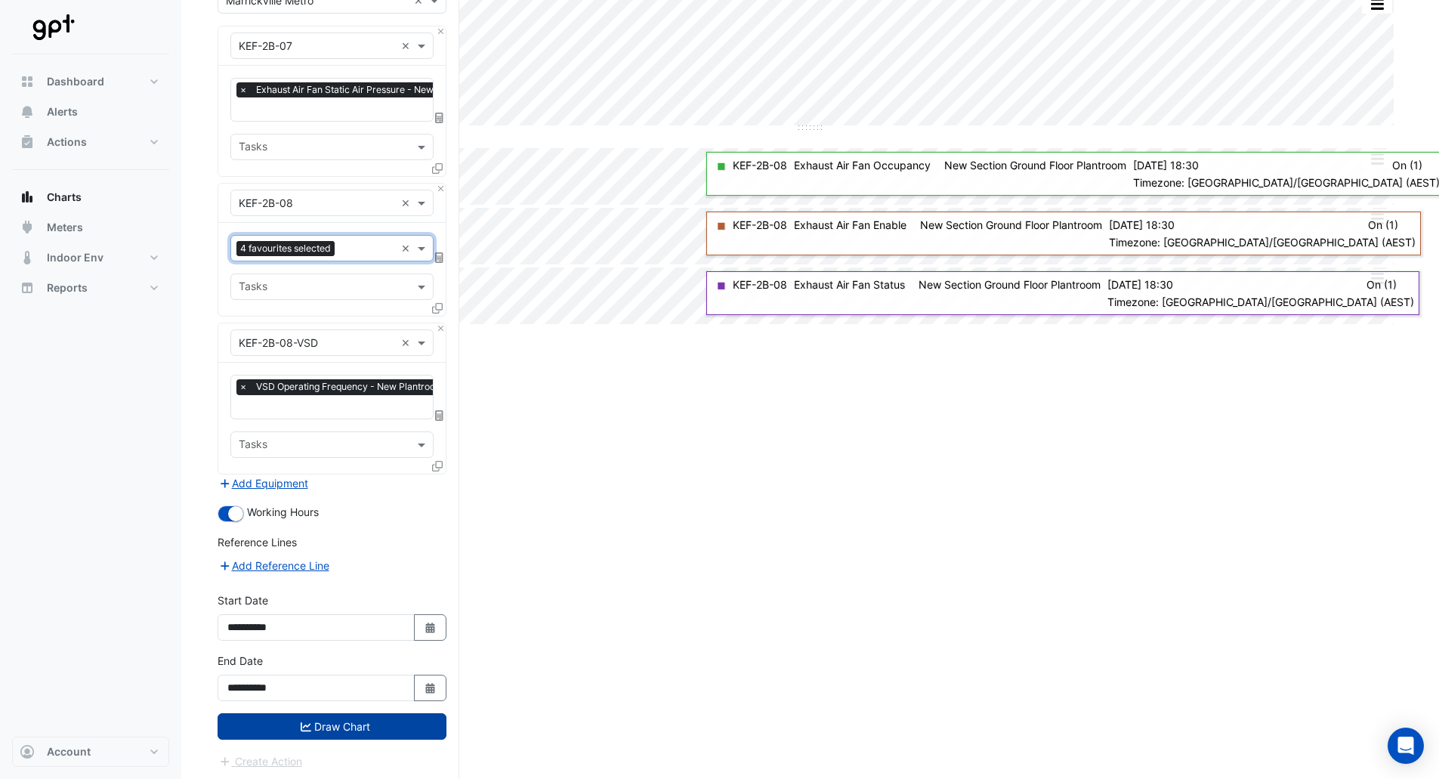
click at [422, 713] on button "Draw Chart" at bounding box center [332, 726] width 229 height 26
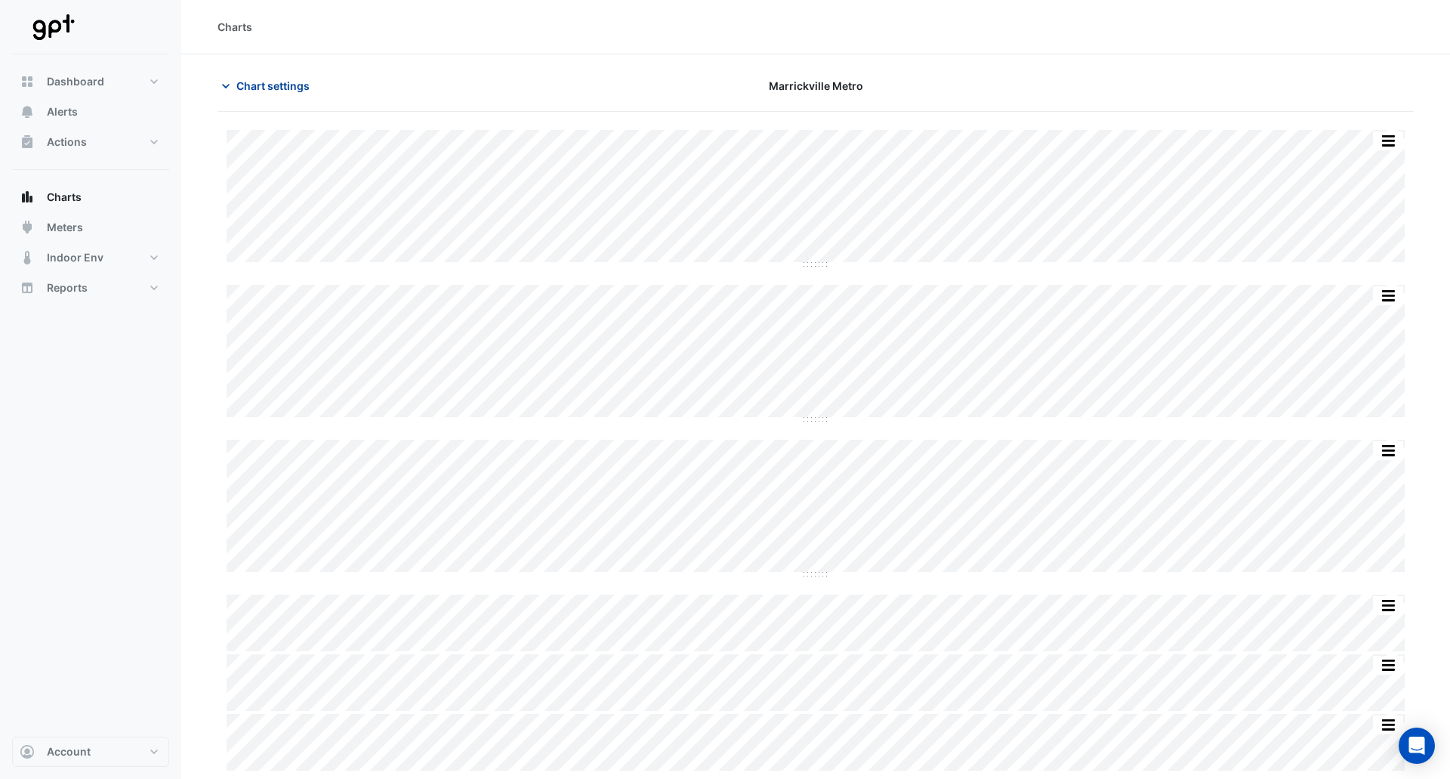
click at [273, 86] on span "Chart settings" at bounding box center [272, 86] width 73 height 16
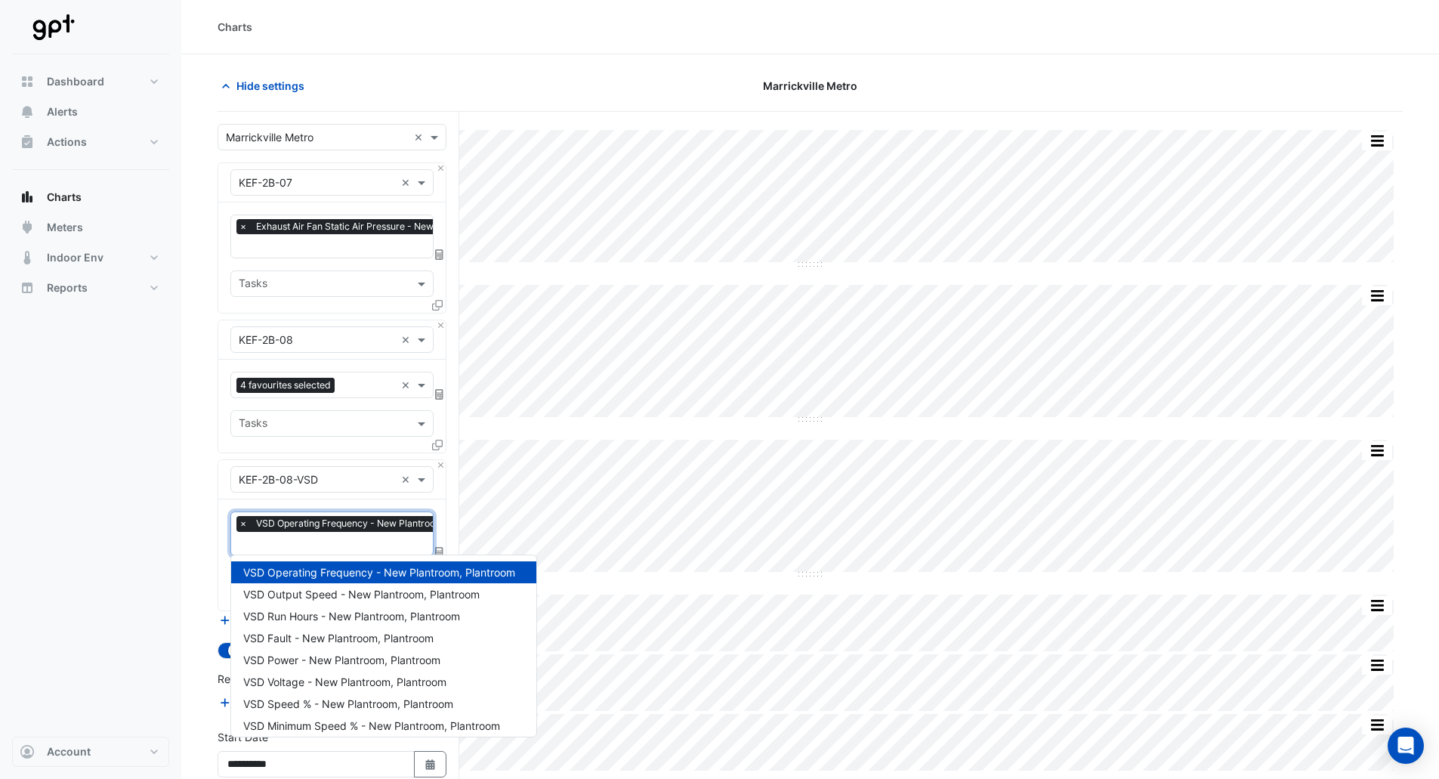
click at [342, 530] on span "VSD Operating Frequency - New Plantroom, Plantroom" at bounding box center [374, 523] width 244 height 15
click at [341, 657] on span "VSD Power - New Plantroom, Plantroom" at bounding box center [341, 659] width 197 height 13
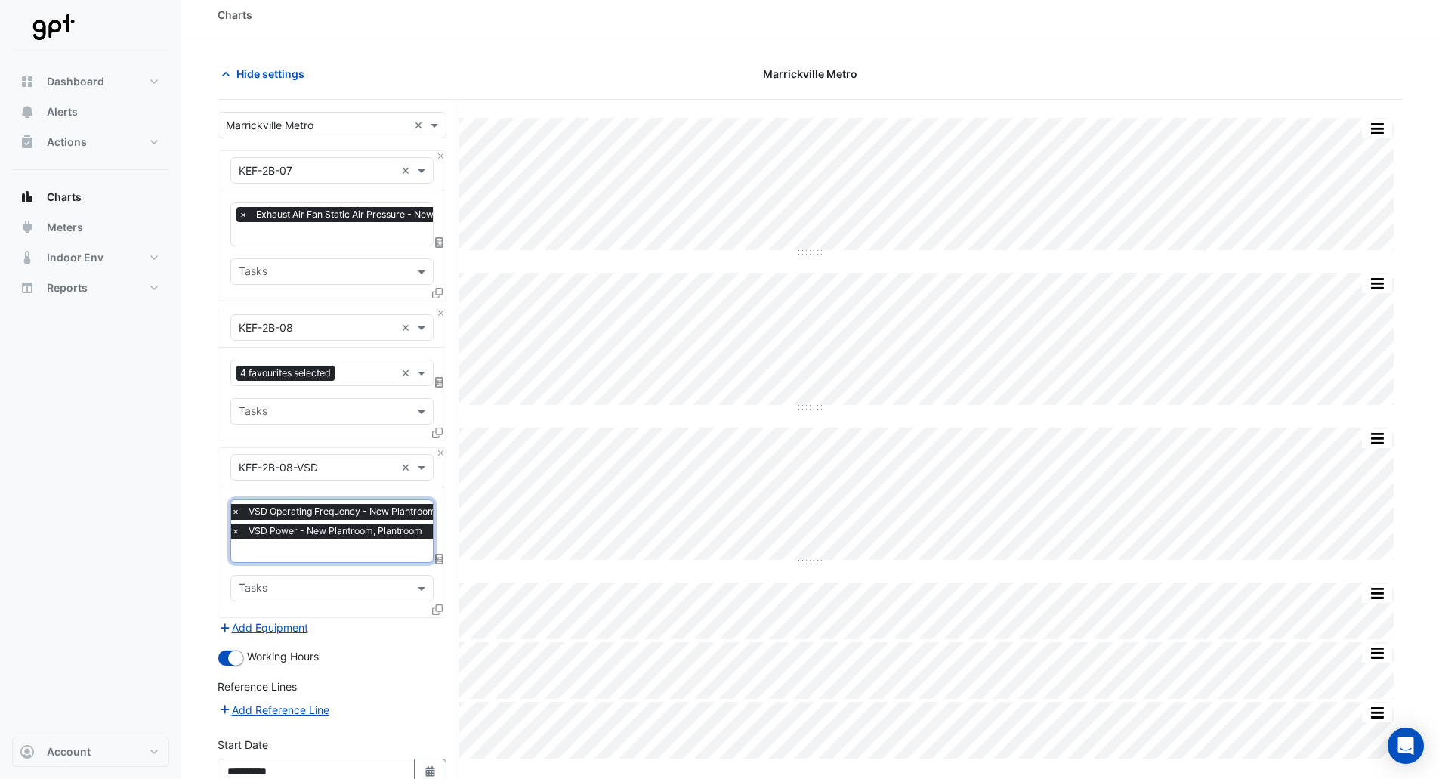
scroll to position [156, 0]
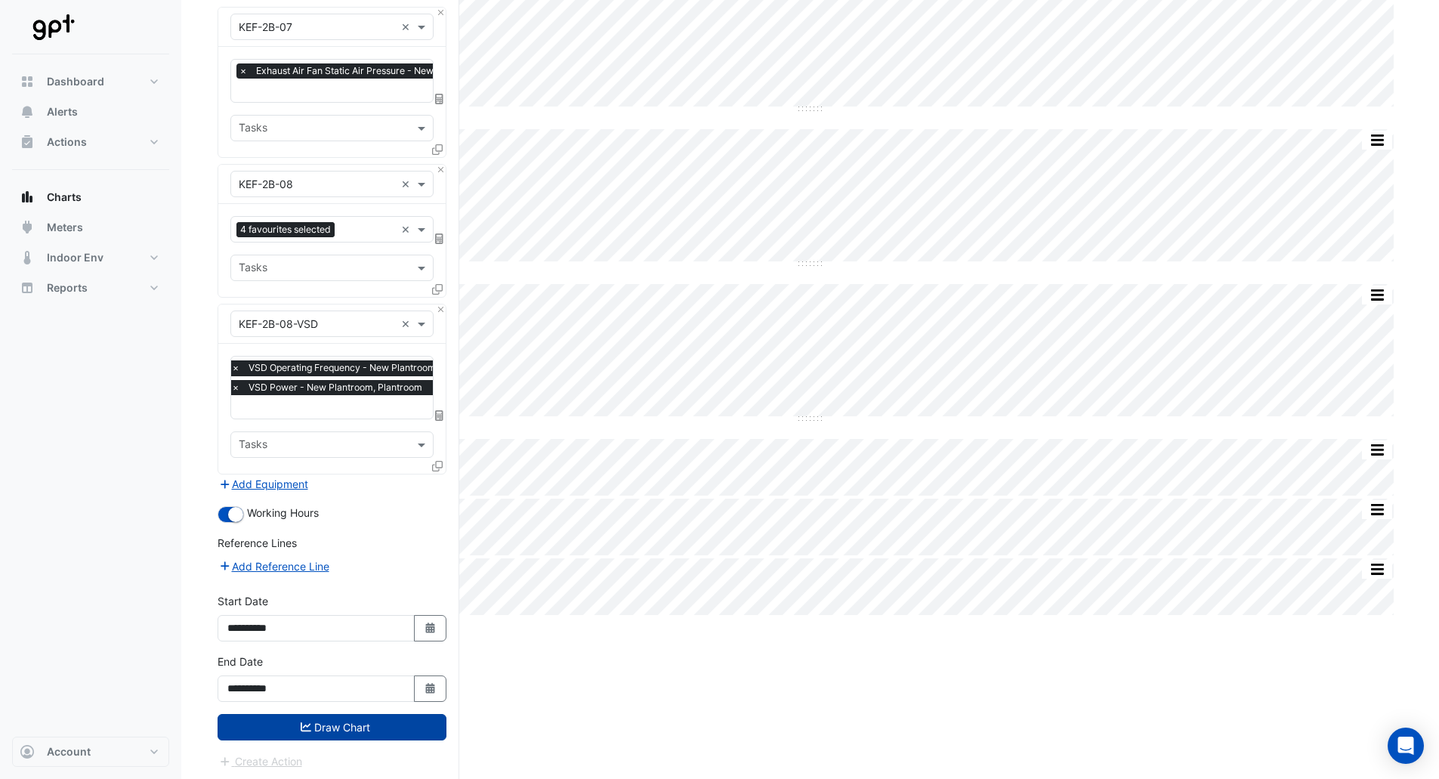
click at [329, 730] on button "Draw Chart" at bounding box center [332, 727] width 229 height 26
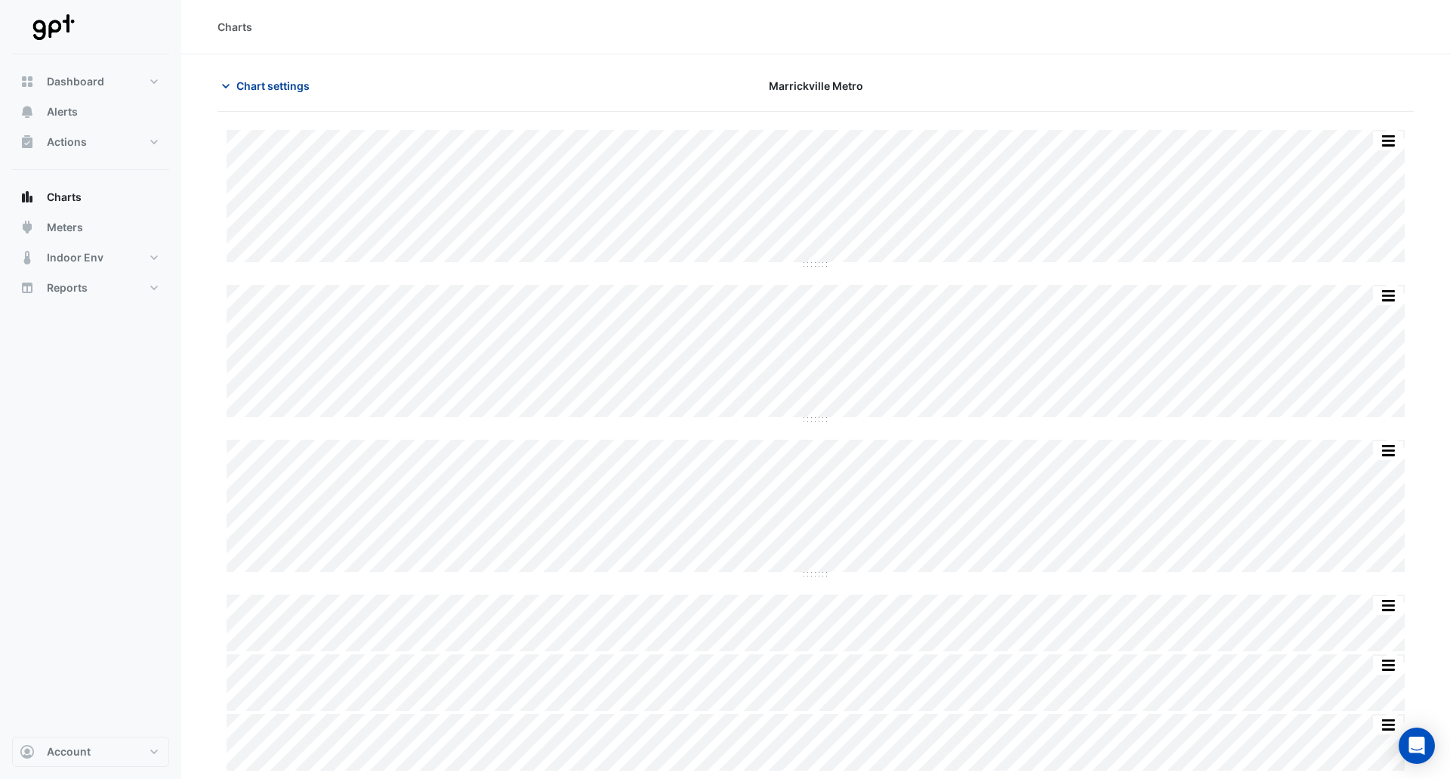
click at [284, 94] on button "Chart settings" at bounding box center [269, 86] width 102 height 26
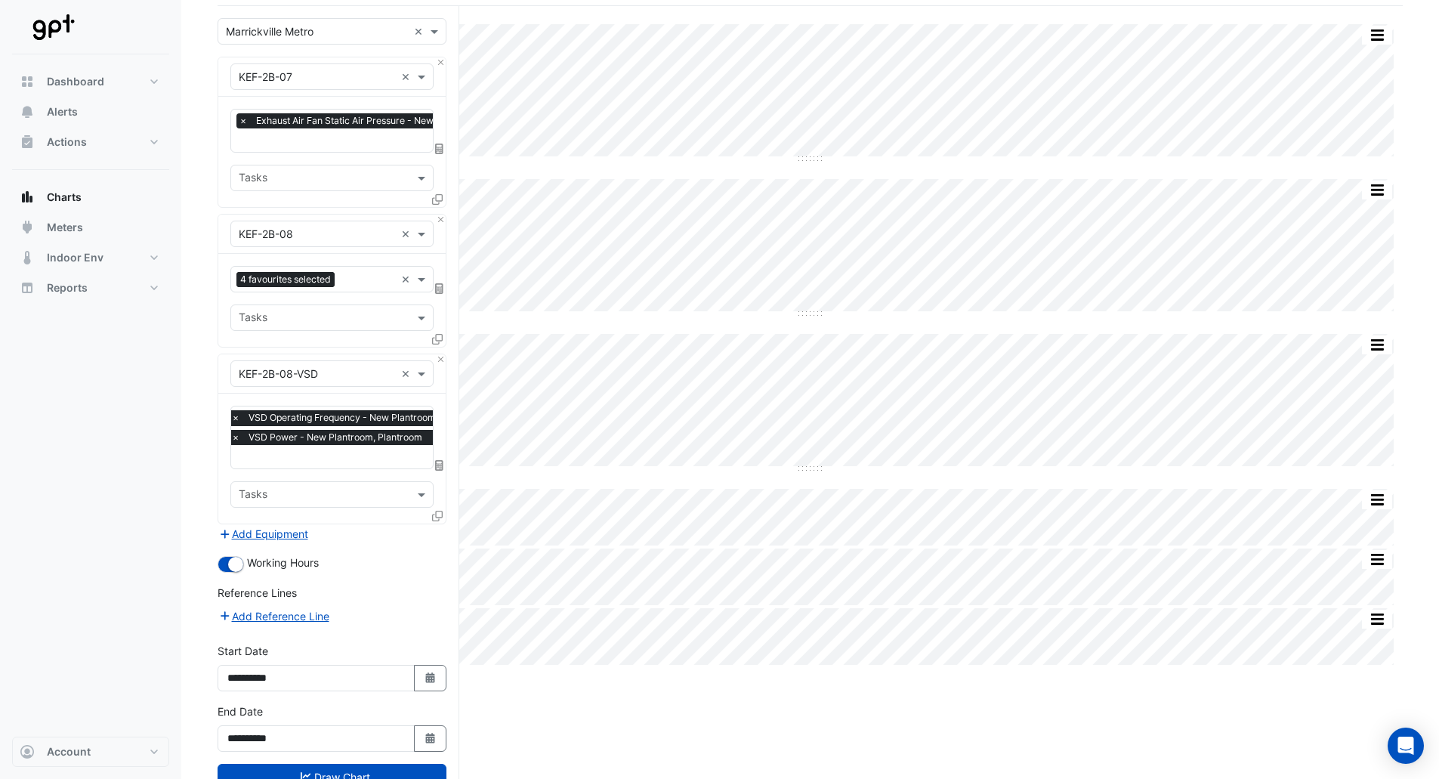
scroll to position [156, 0]
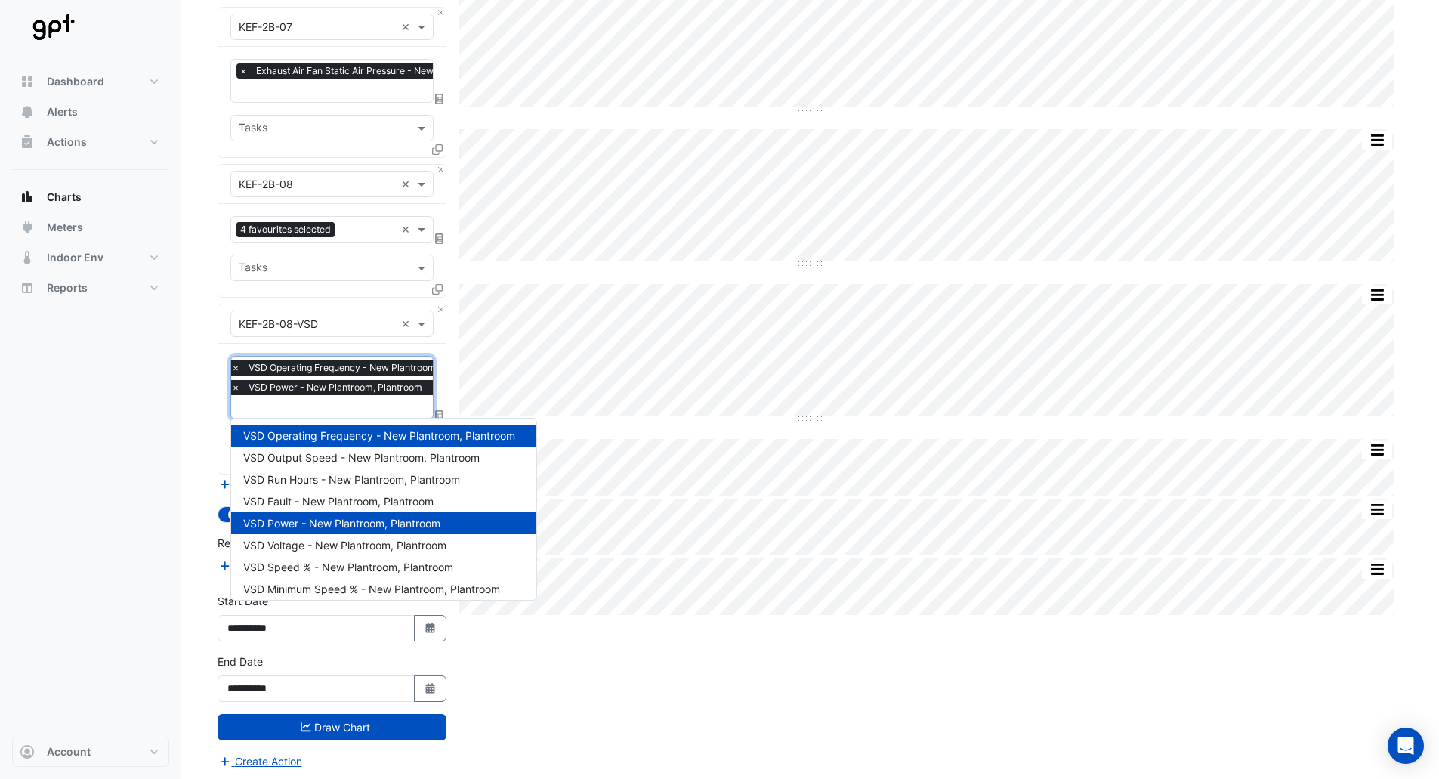
click at [351, 397] on div "× VSD Operating Frequency - New Plantroom, Plantroom × VSD Power - New Plantroo…" at bounding box center [361, 379] width 264 height 39
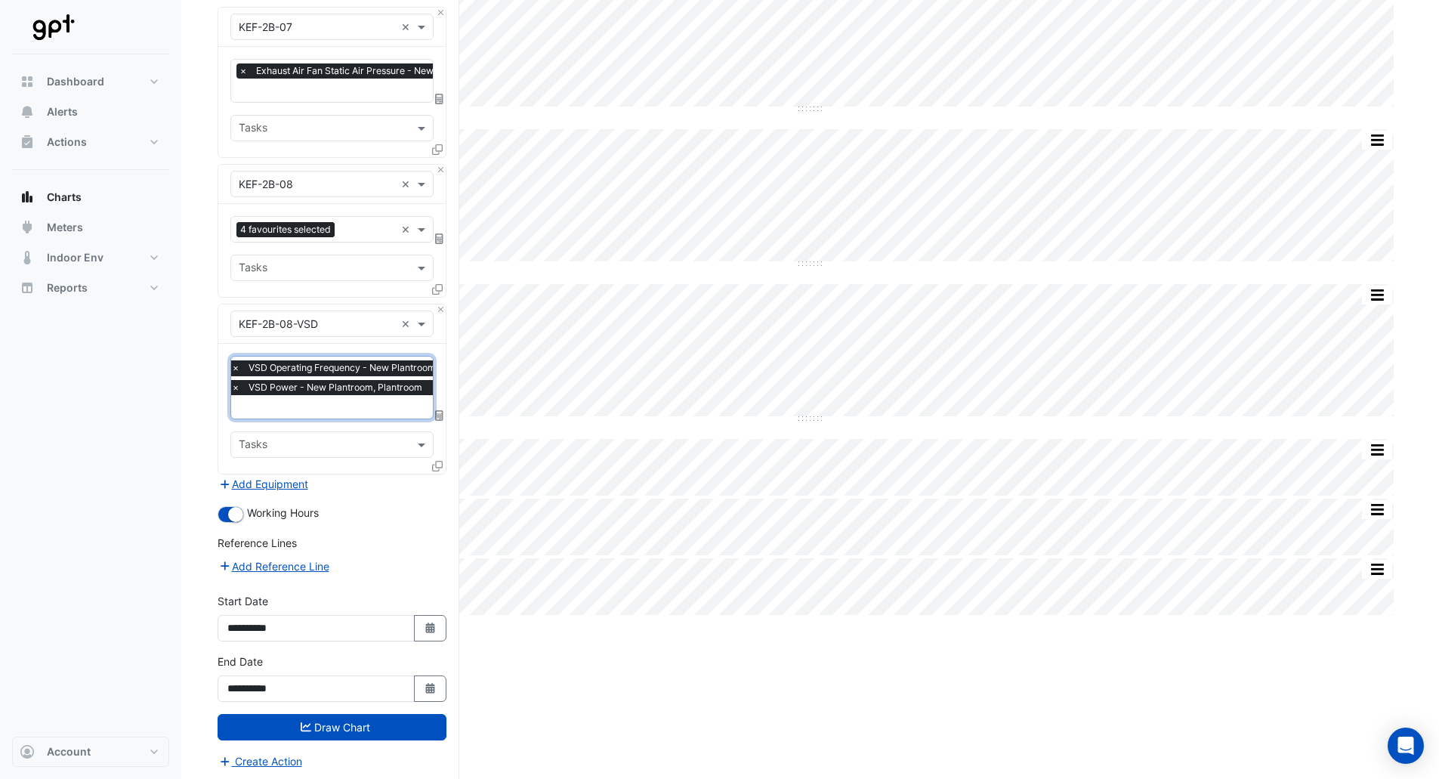
click at [882, 672] on div "Split by Unit Split All Split None Print Save as JPEG Save as PNG Pivot Data Ta…" at bounding box center [810, 369] width 1185 height 826
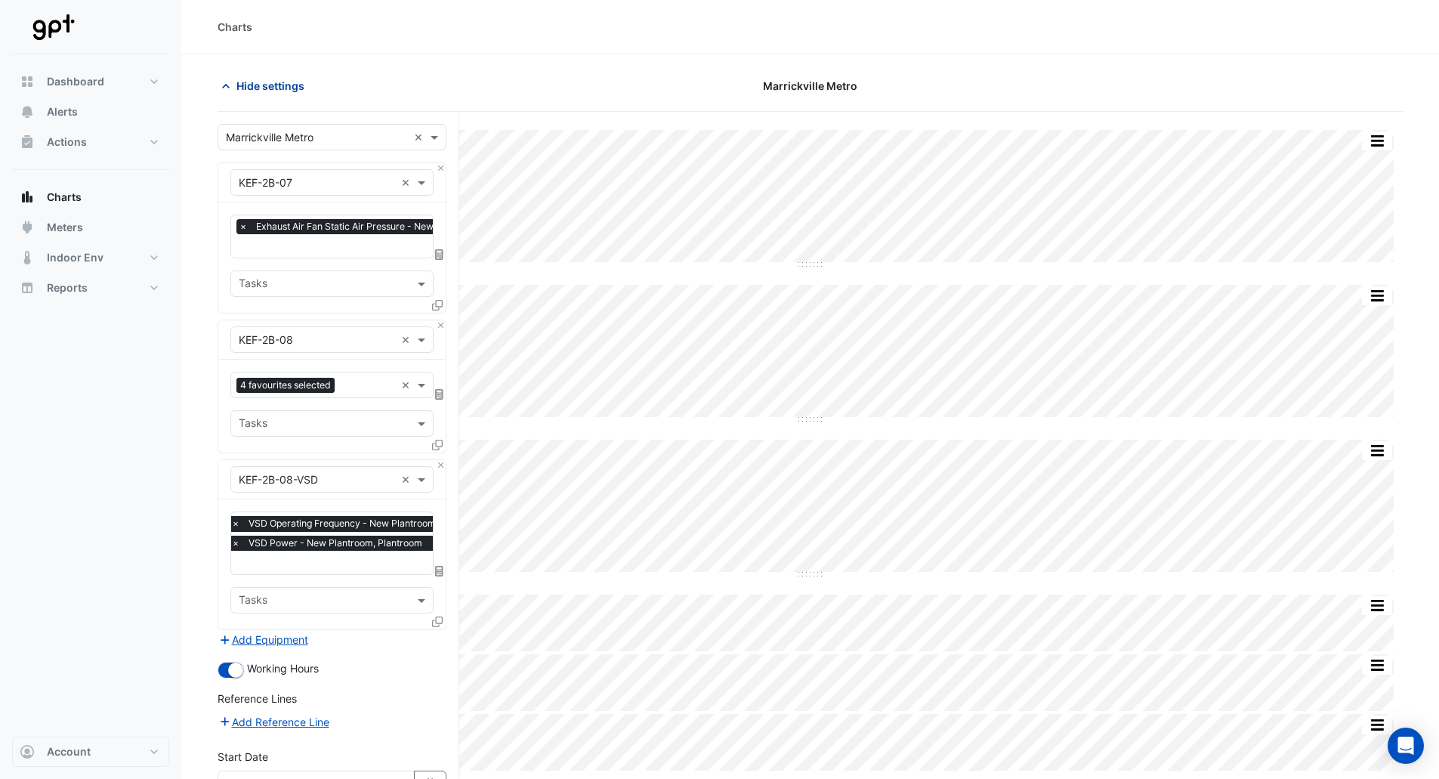
click at [282, 85] on span "Hide settings" at bounding box center [270, 86] width 68 height 16
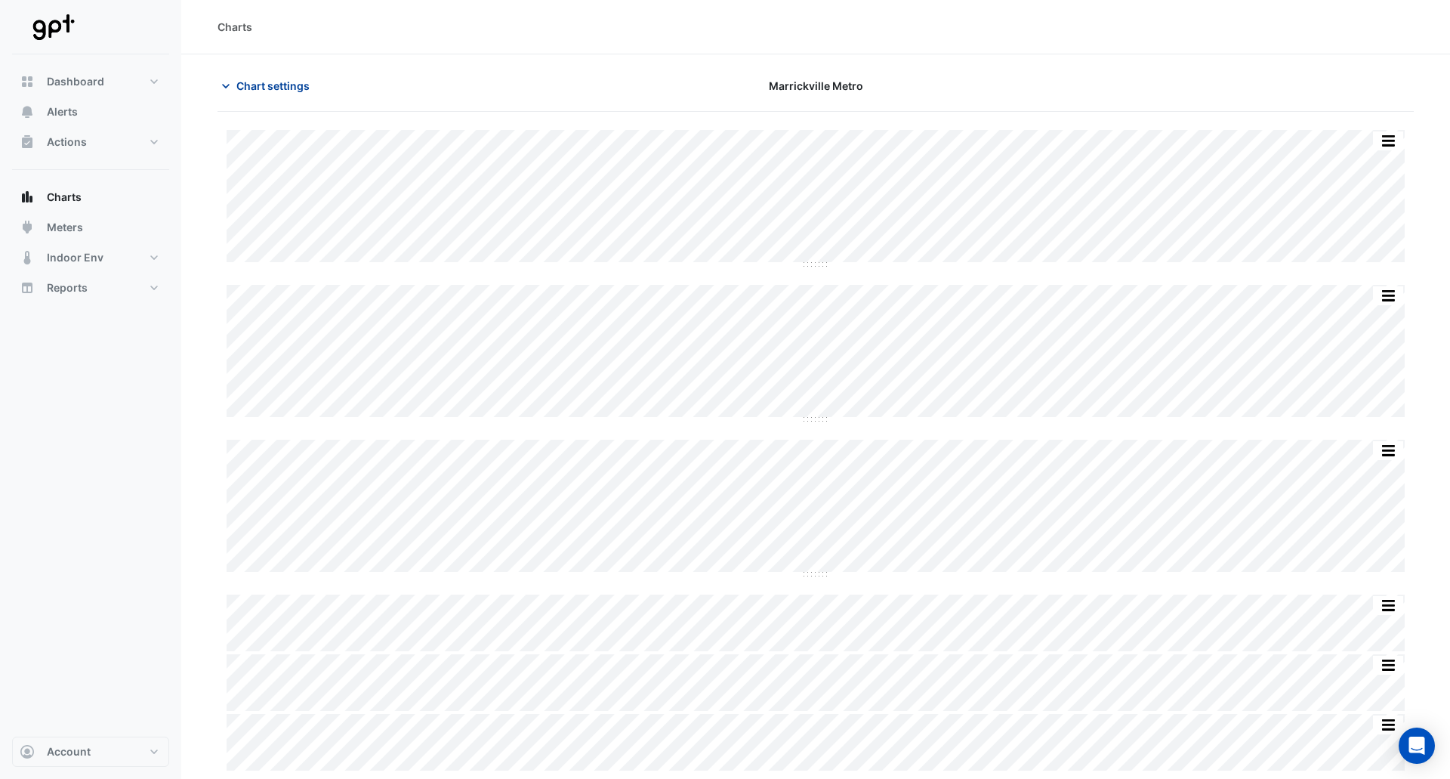
click at [263, 88] on span "Chart settings" at bounding box center [272, 86] width 73 height 16
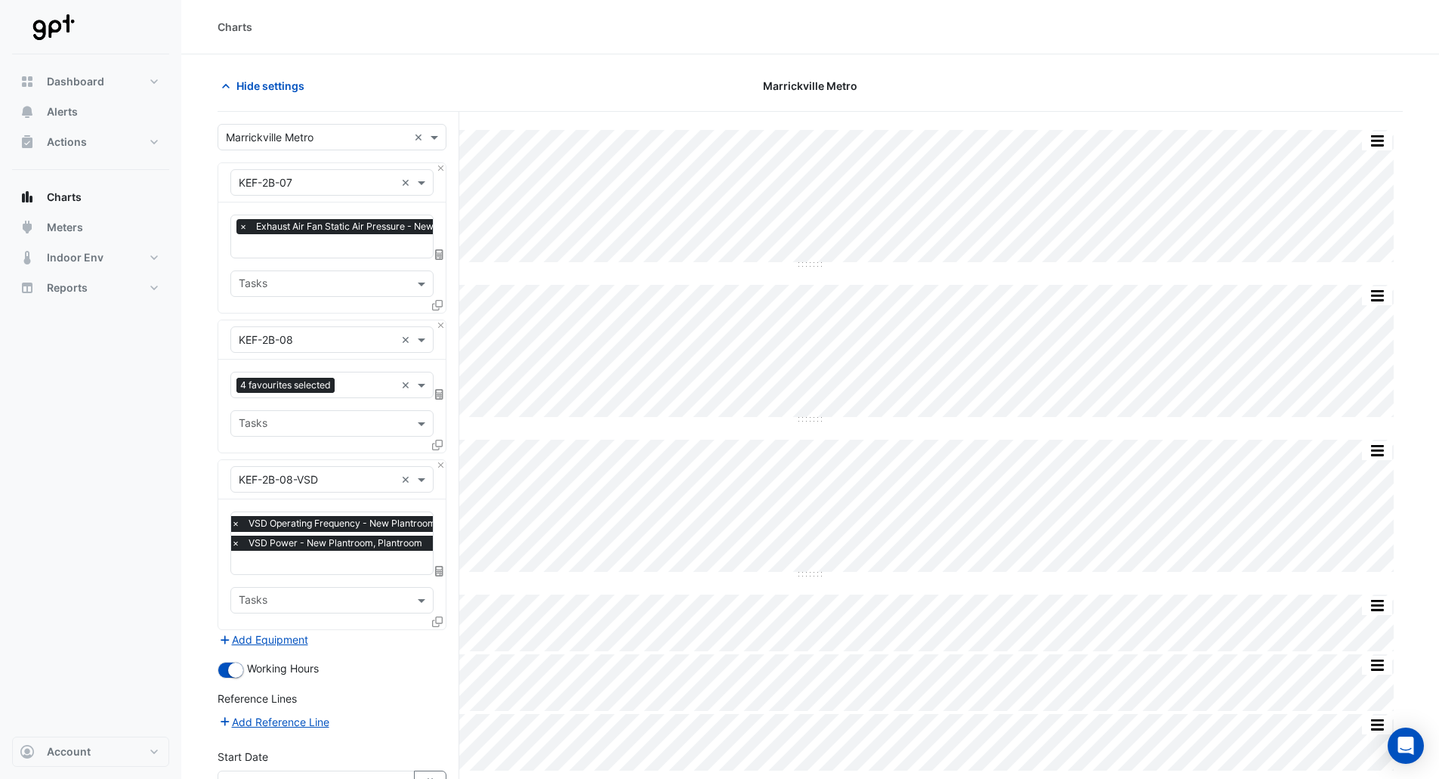
click at [317, 559] on input "text" at bounding box center [361, 564] width 261 height 16
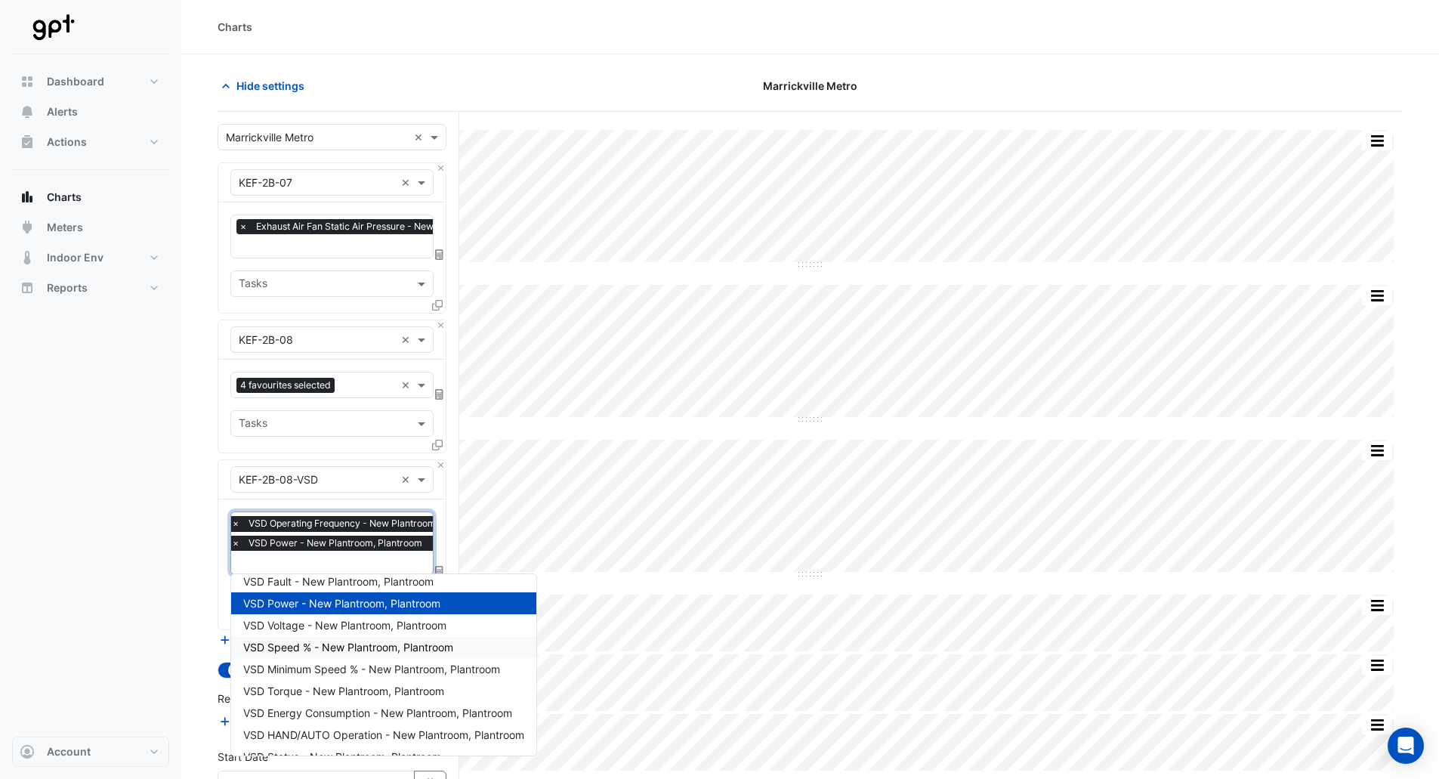
scroll to position [116, 0]
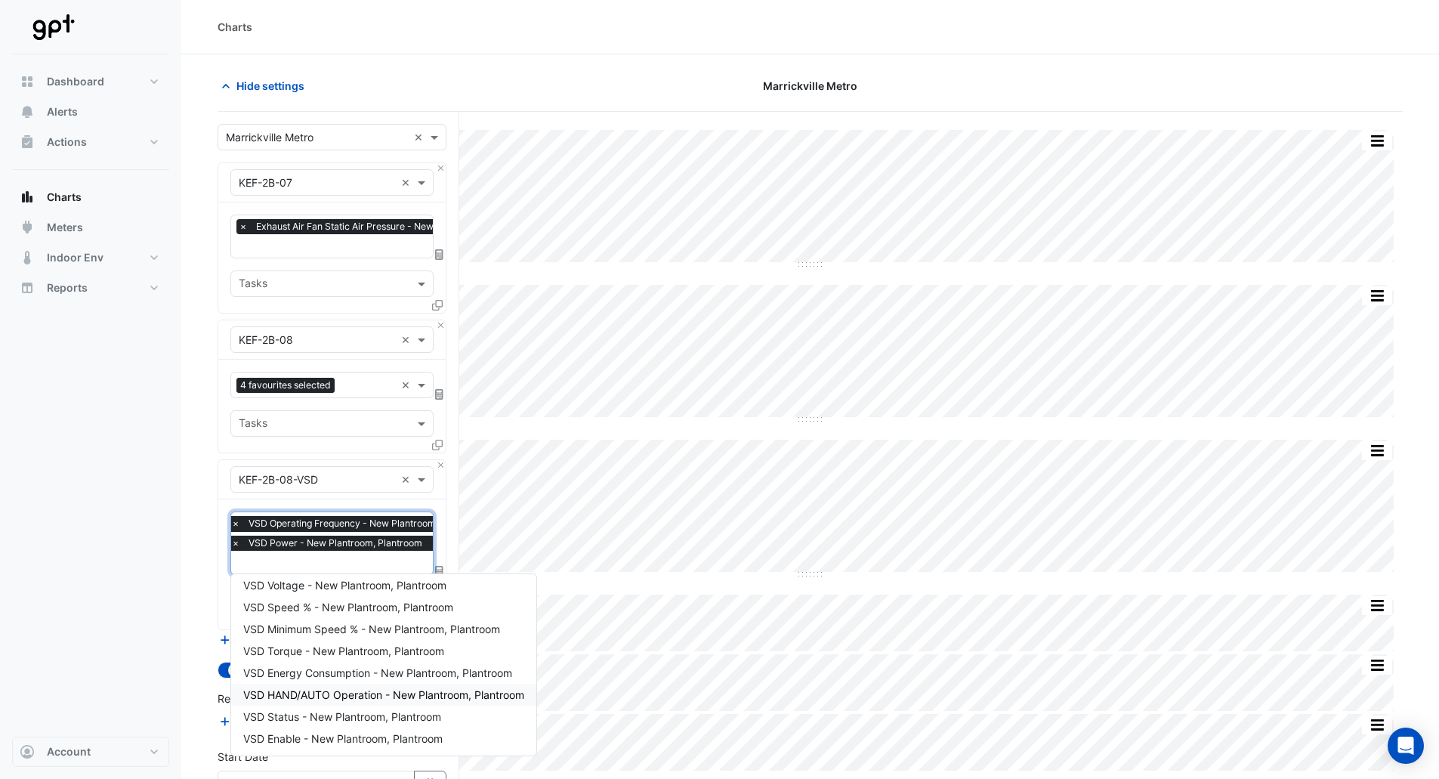
click at [320, 695] on span "VSD HAND/AUTO Operation - New Plantroom, Plantroom" at bounding box center [383, 694] width 281 height 13
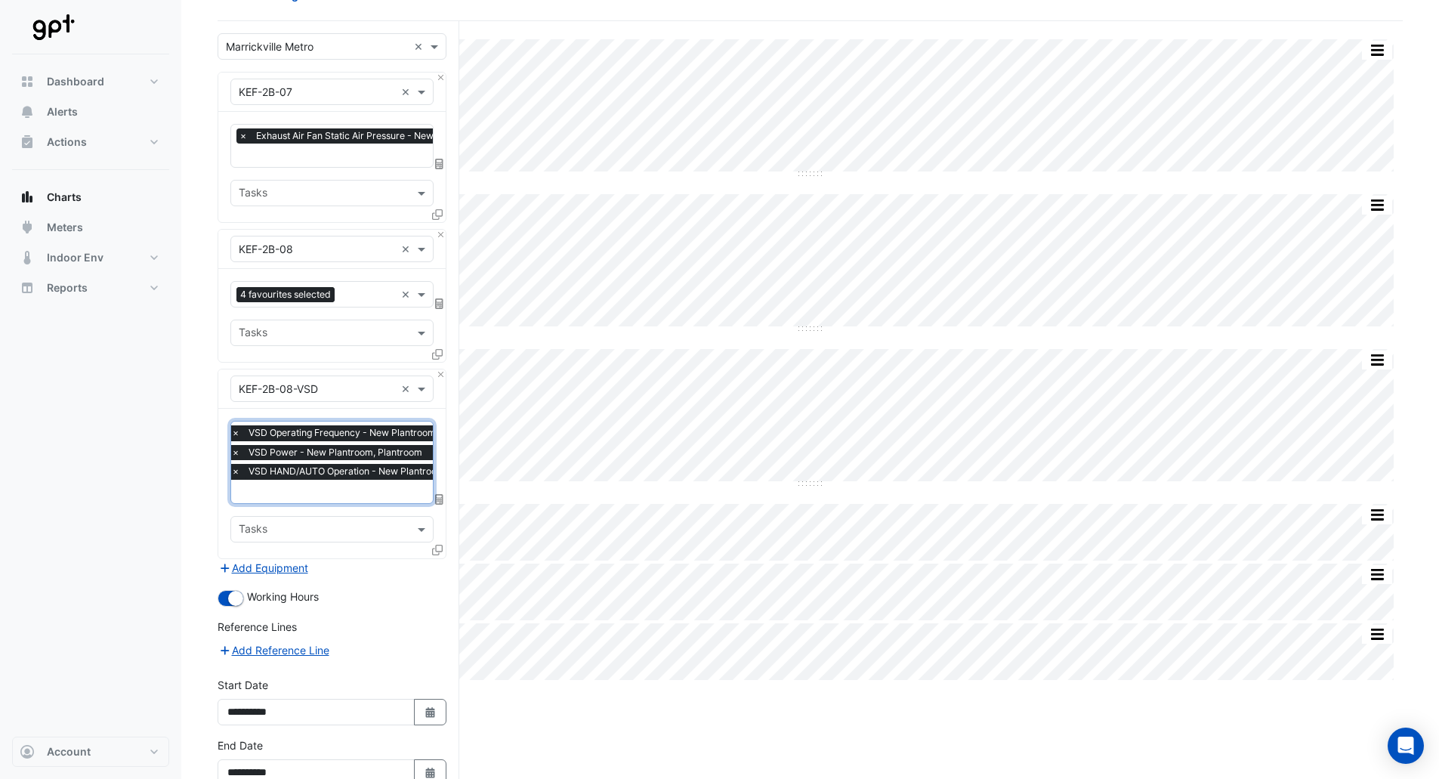
scroll to position [175, 0]
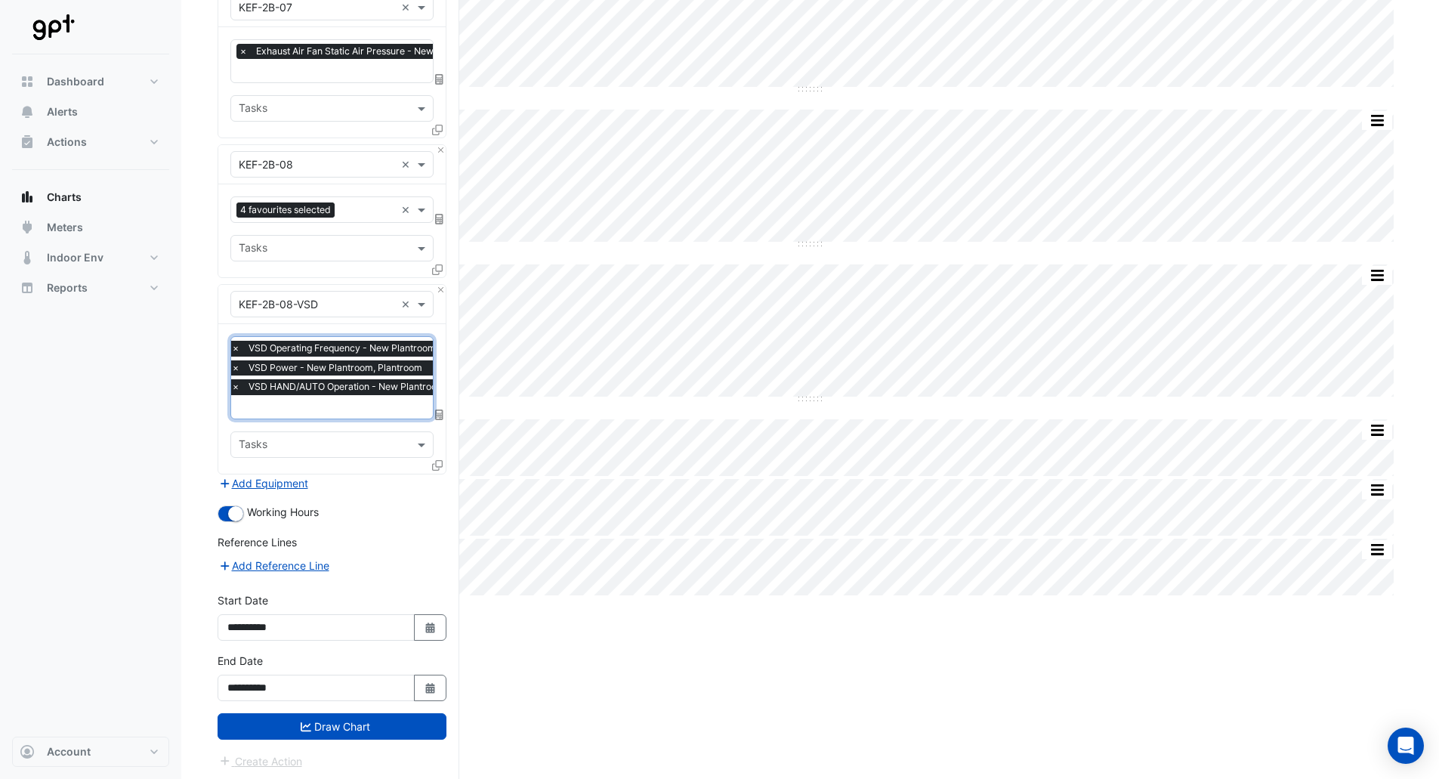
click at [322, 724] on button "Draw Chart" at bounding box center [332, 726] width 229 height 26
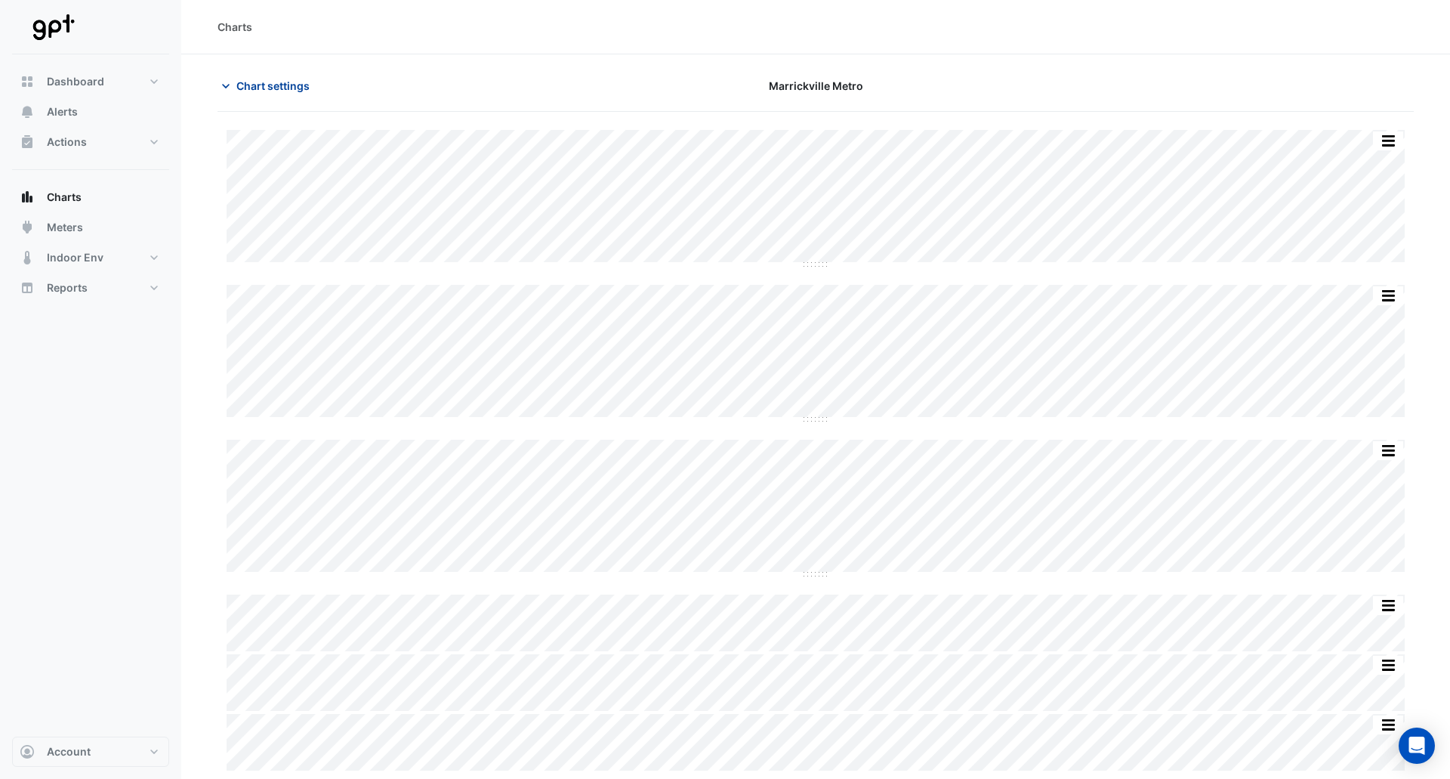
click at [267, 82] on span "Chart settings" at bounding box center [272, 86] width 73 height 16
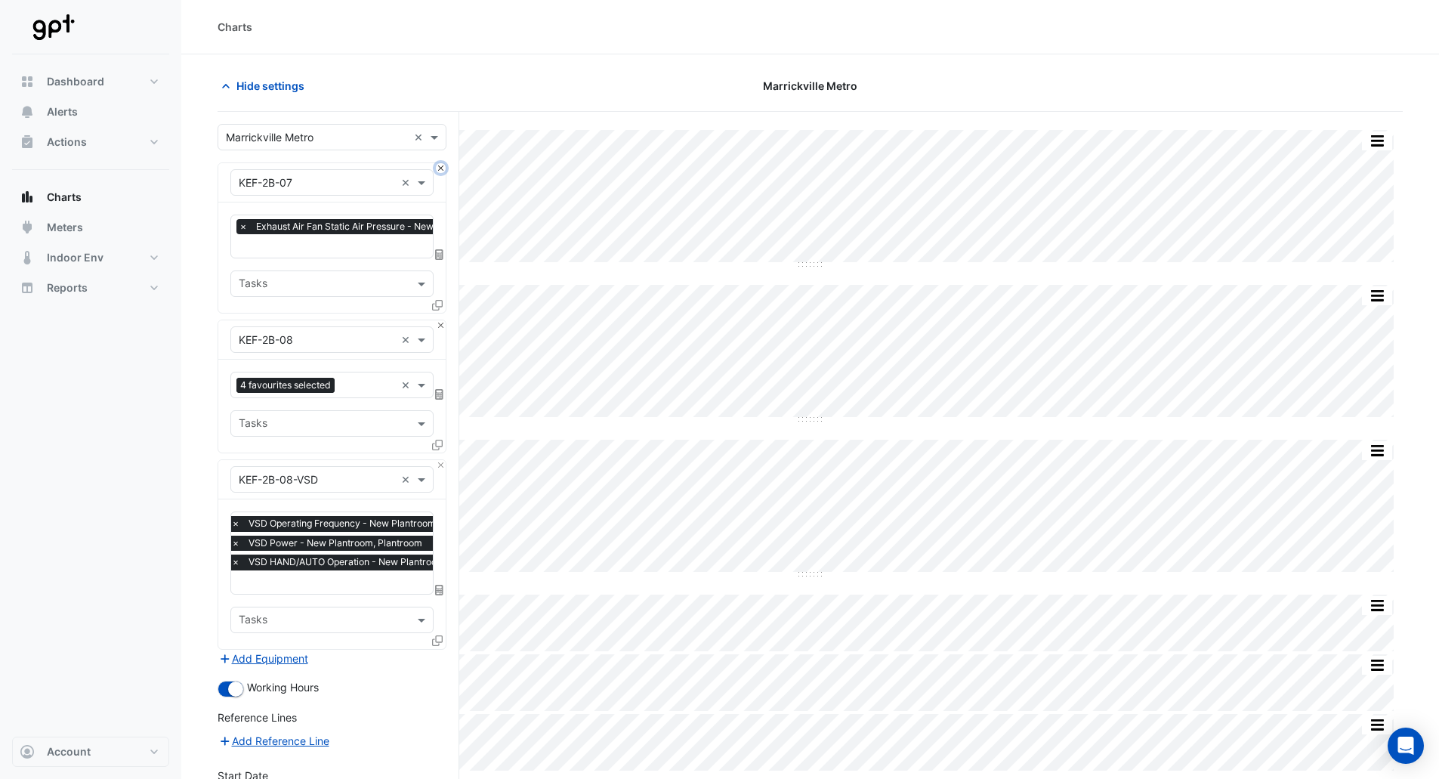
click at [438, 164] on button "Close" at bounding box center [441, 168] width 10 height 10
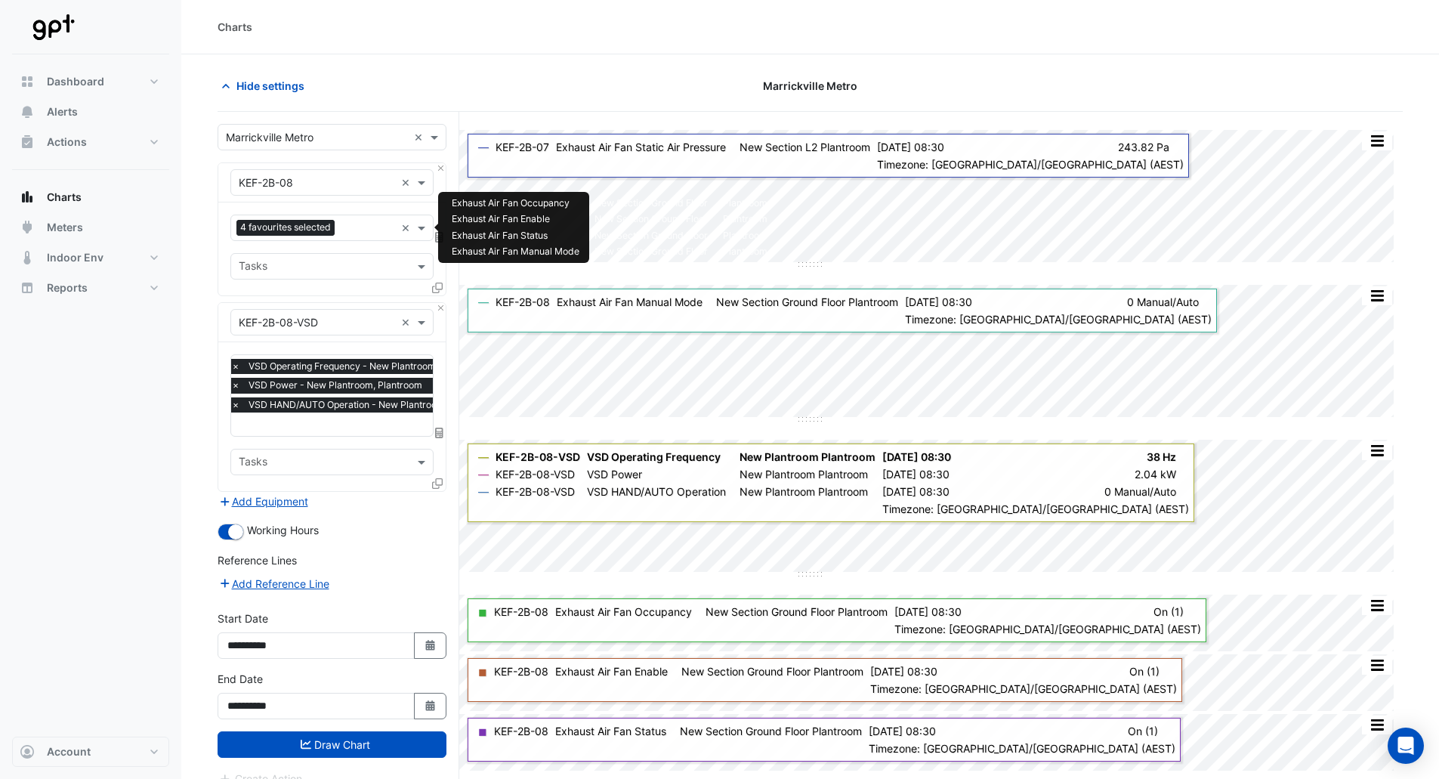
click at [350, 220] on div "Favourites 4 favourites selected" at bounding box center [313, 227] width 164 height 23
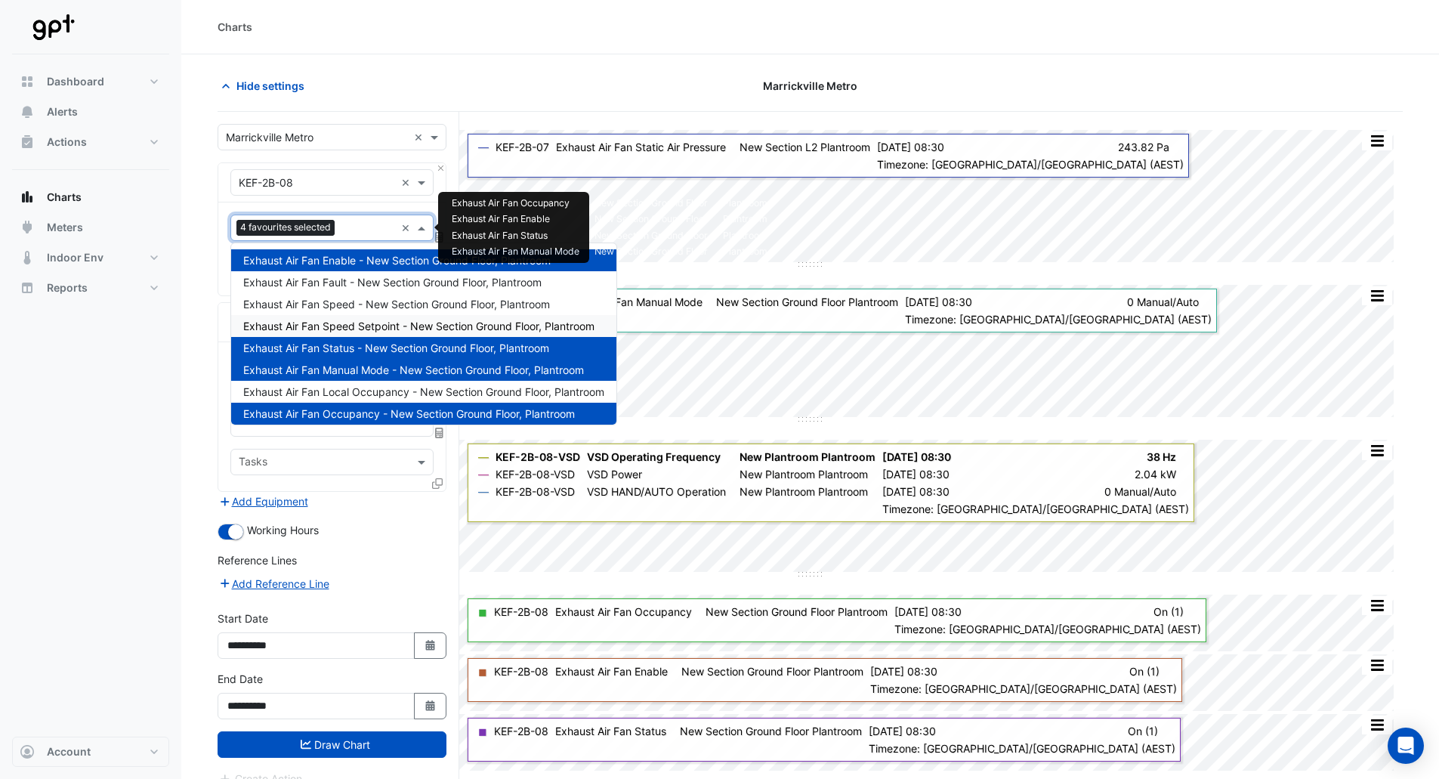
click at [212, 337] on section "Hide settings Marrickville Metro Split by Unit Split All Split None Print Save …" at bounding box center [810, 445] width 1258 height 782
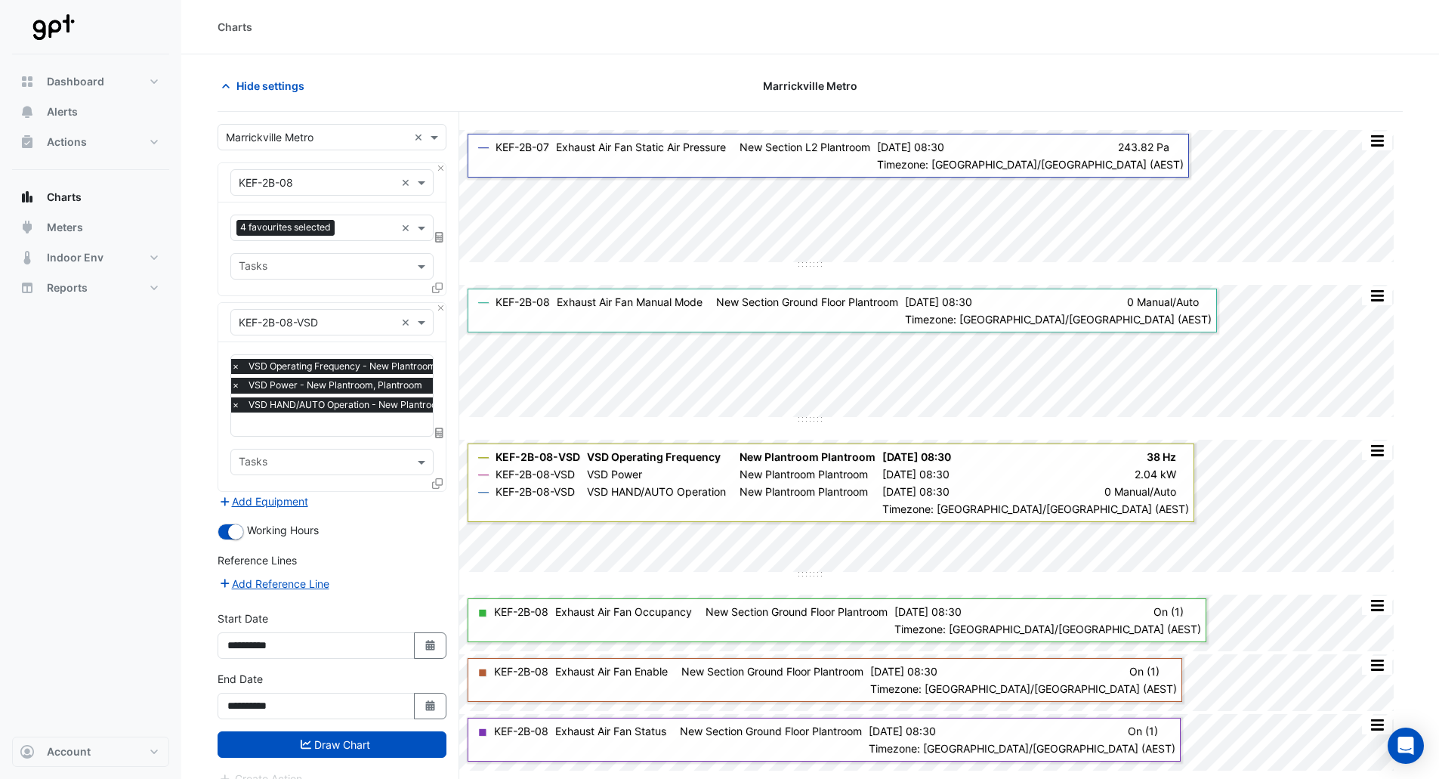
drag, startPoint x: 472, startPoint y: 68, endPoint x: 468, endPoint y: 58, distance: 10.8
click at [472, 68] on section "Hide settings Marrickville Metro Split by Unit Split All Split None Print Save …" at bounding box center [810, 445] width 1258 height 782
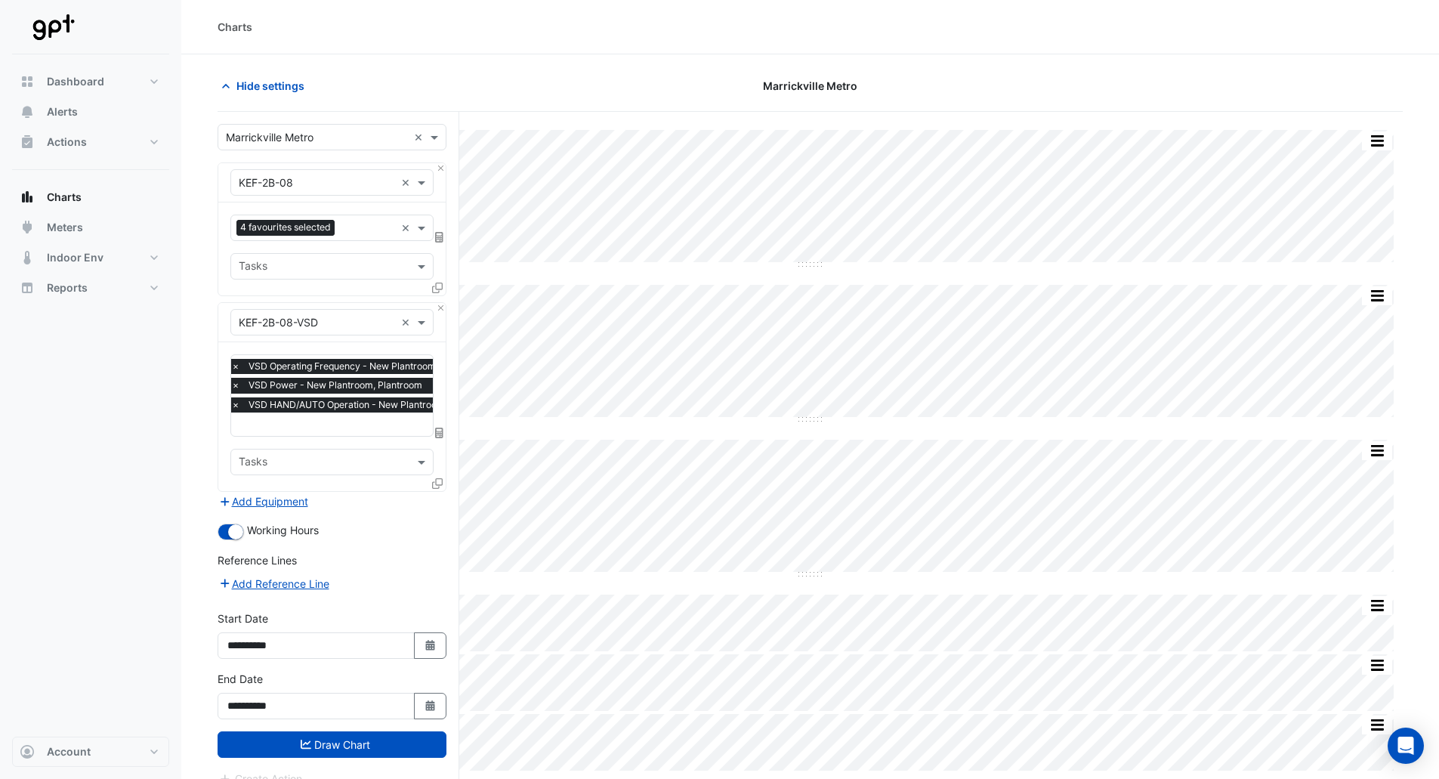
click at [656, 79] on div "Marrickville Metro" at bounding box center [810, 86] width 401 height 26
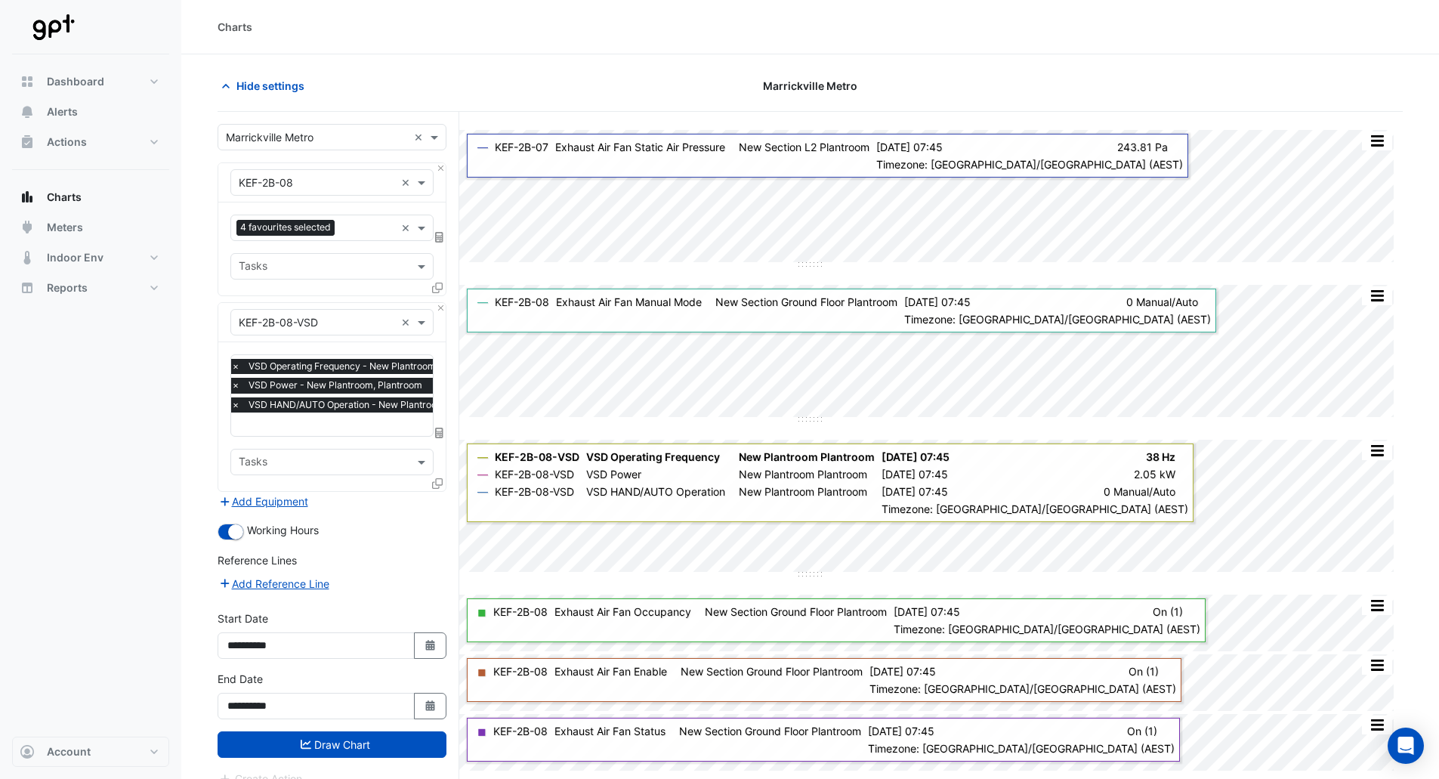
click at [431, 628] on div "**********" at bounding box center [332, 634] width 229 height 48
click at [431, 640] on icon "Select Date" at bounding box center [431, 645] width 14 height 11
select select "*"
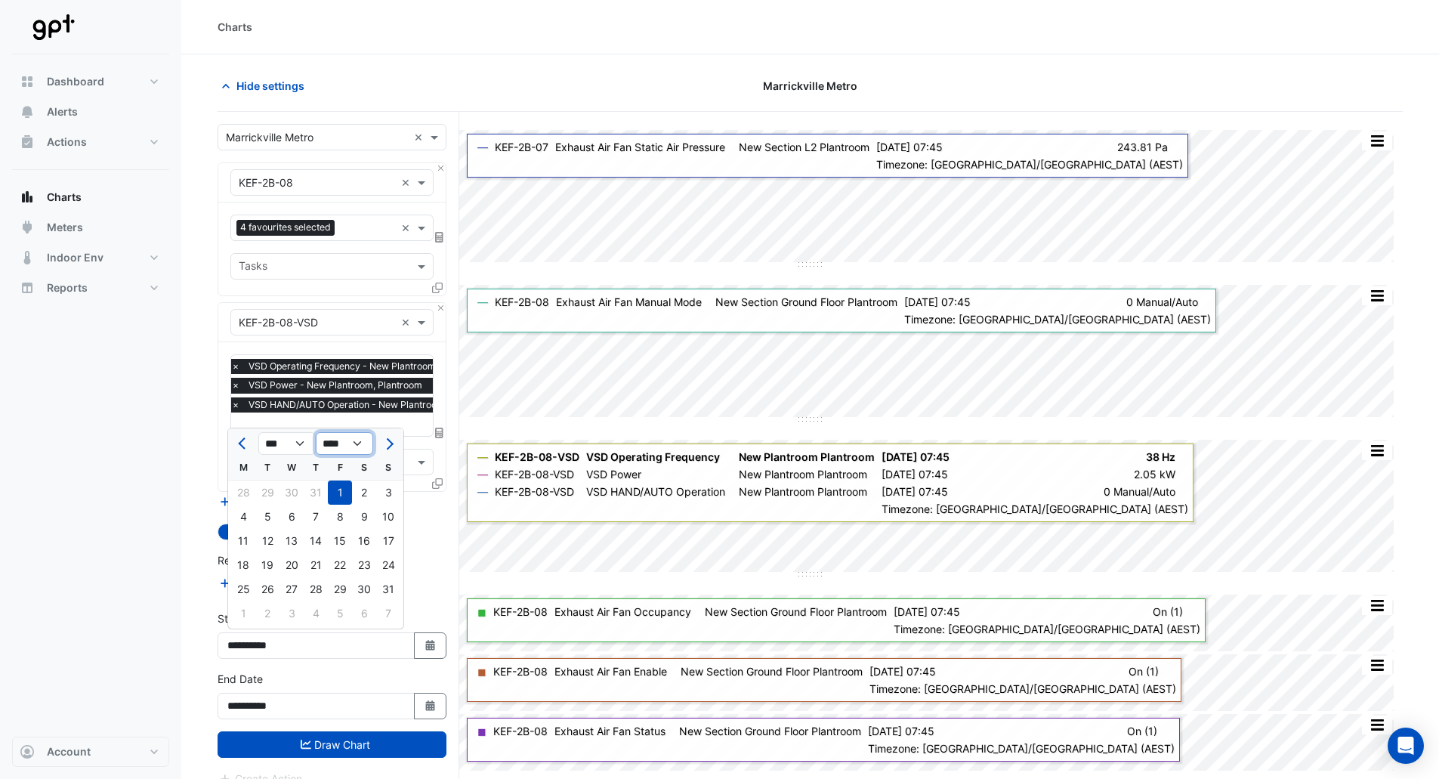
click at [331, 443] on select "**** **** **** **** **** **** **** **** **** **** ****" at bounding box center [344, 443] width 57 height 23
select select "****"
click at [316, 432] on select "**** **** **** **** **** **** **** **** **** **** ****" at bounding box center [344, 443] width 57 height 23
click at [306, 490] on div "1" at bounding box center [316, 492] width 24 height 24
type input "**********"
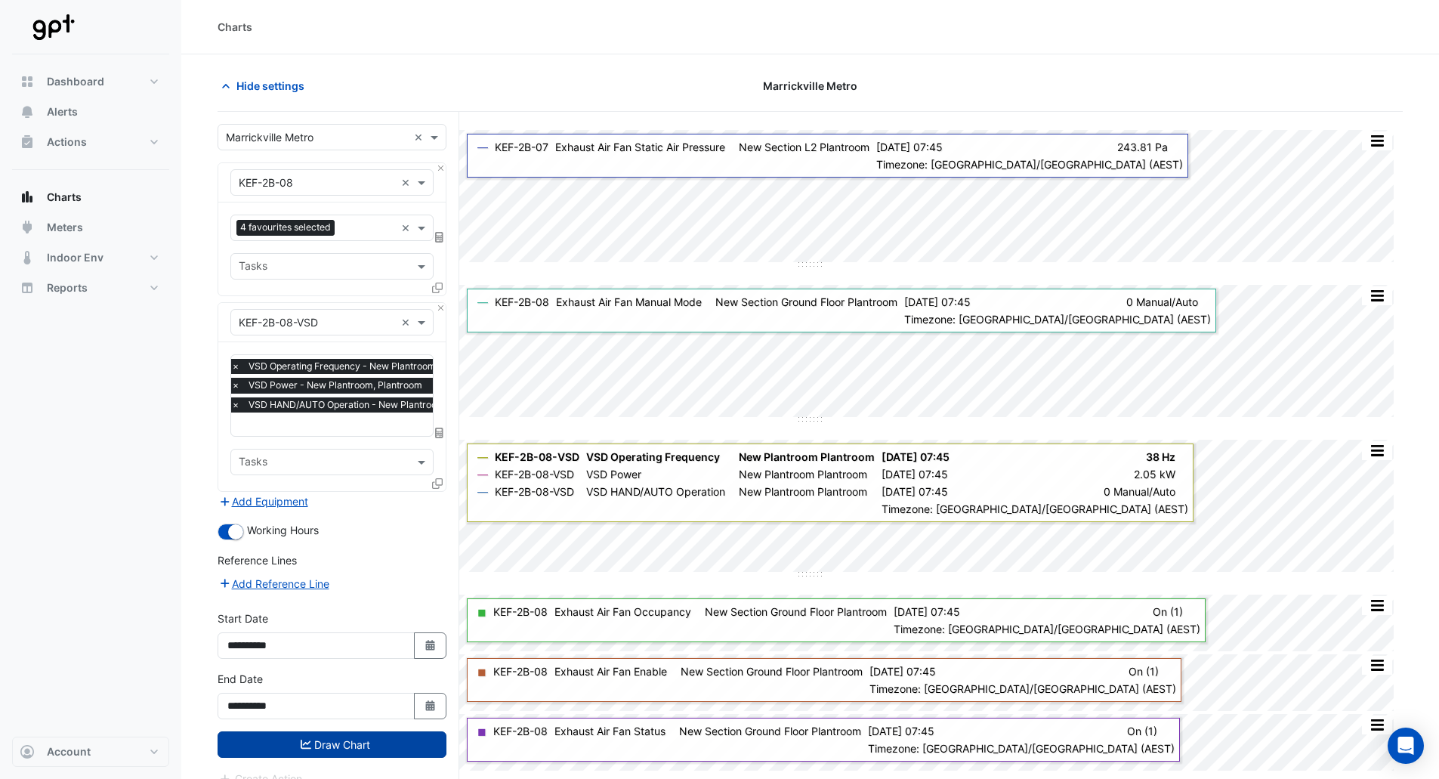
click at [345, 746] on button "Draw Chart" at bounding box center [332, 744] width 229 height 26
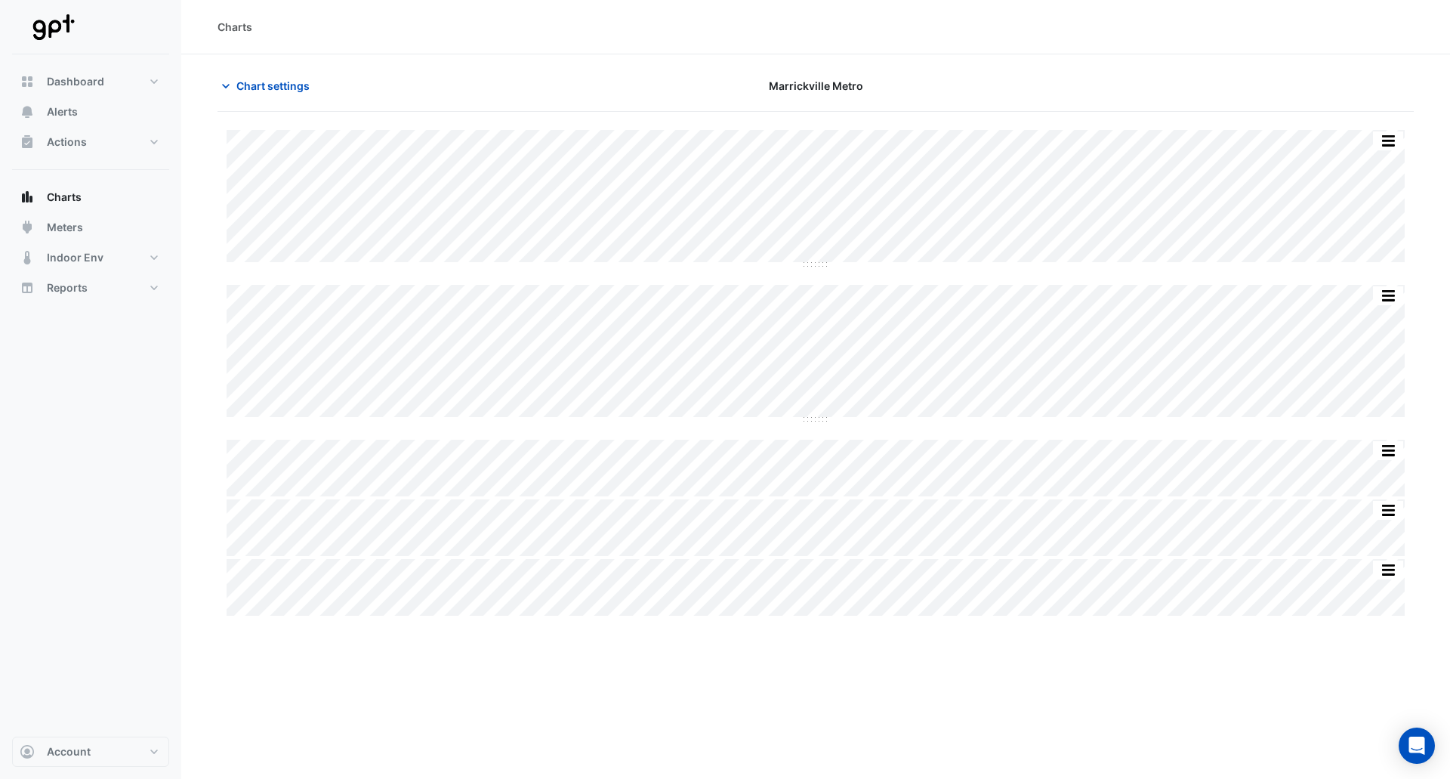
drag, startPoint x: 1082, startPoint y: 106, endPoint x: 1040, endPoint y: 98, distance: 42.2
click at [1084, 100] on div "Chart settings Marrickville Metro" at bounding box center [816, 92] width 1197 height 39
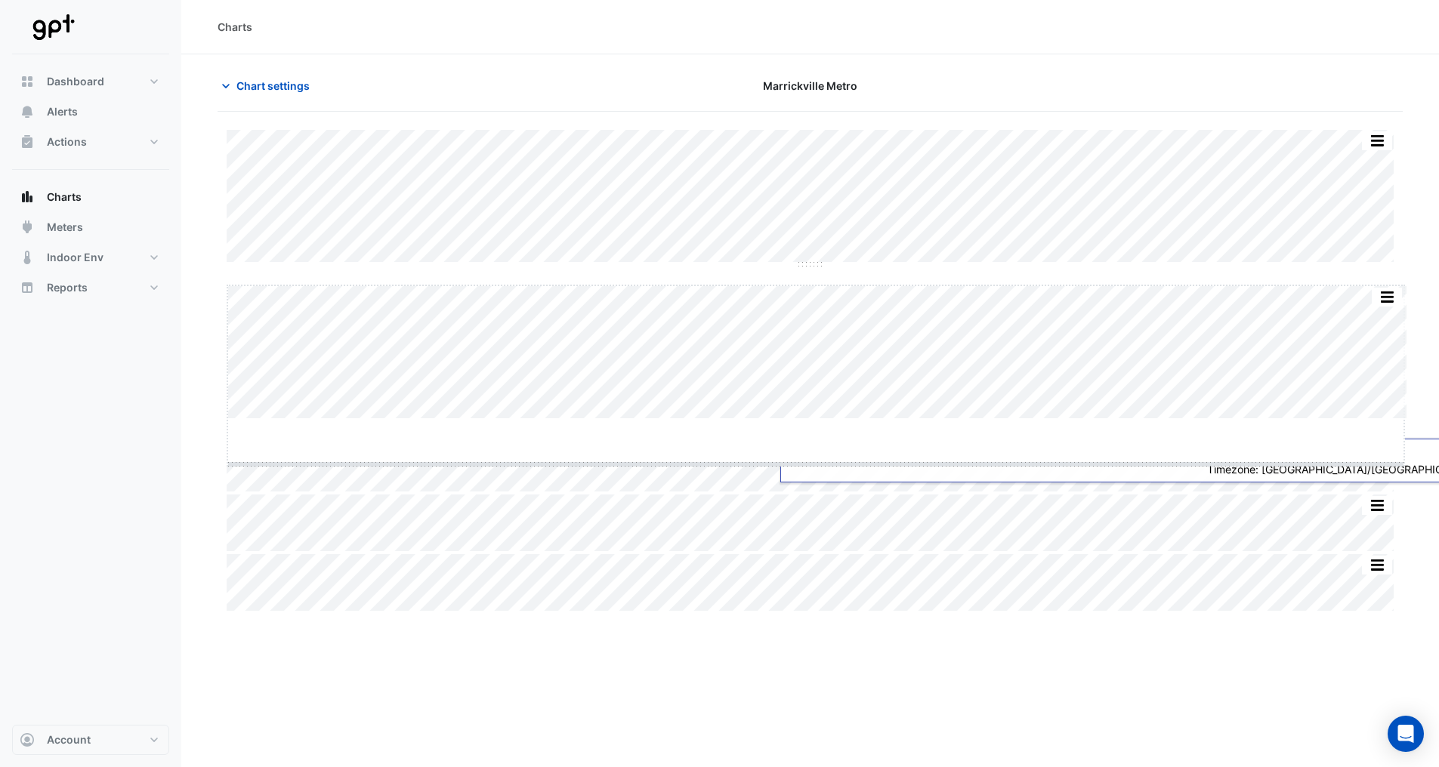
drag, startPoint x: 820, startPoint y: 421, endPoint x: 820, endPoint y: 434, distance: 12.8
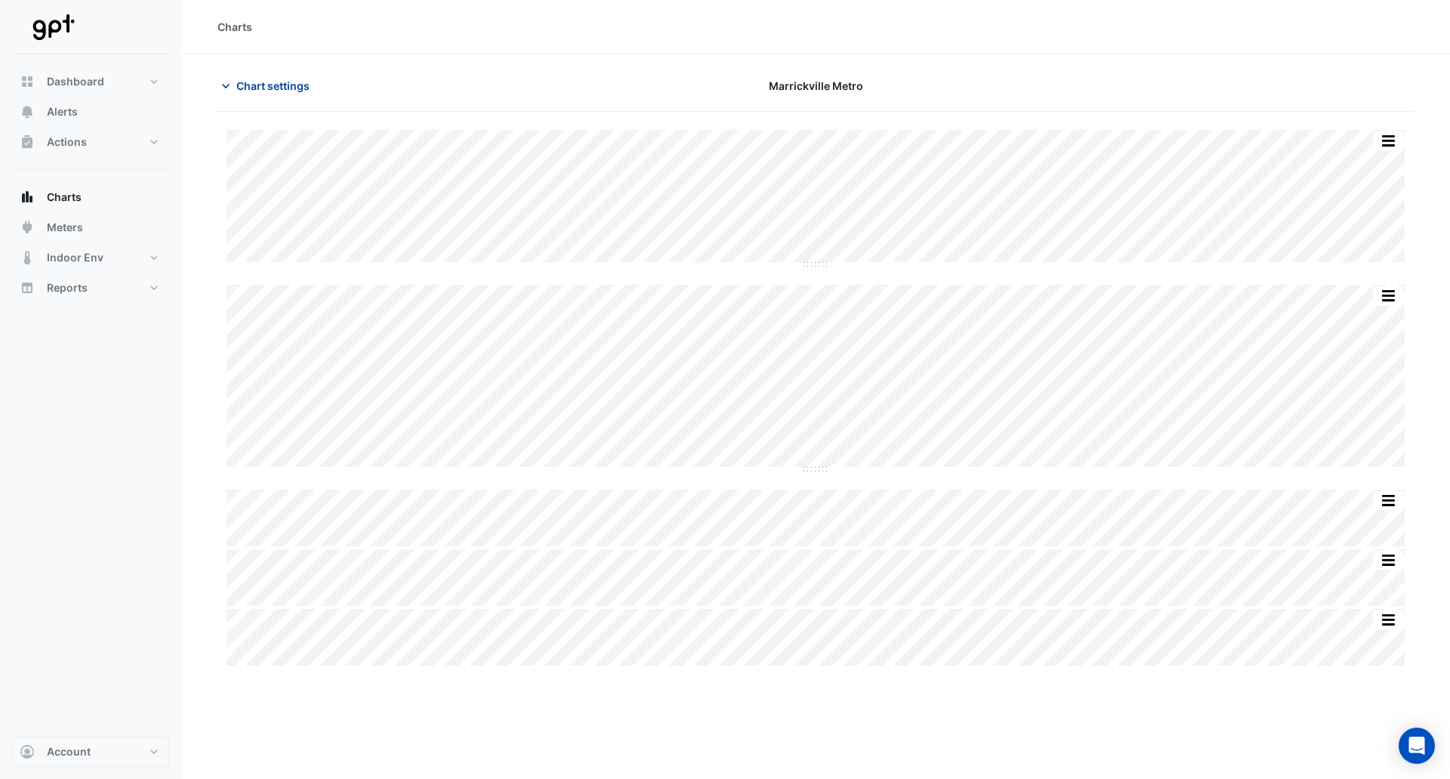
click at [281, 85] on span "Chart settings" at bounding box center [272, 86] width 73 height 16
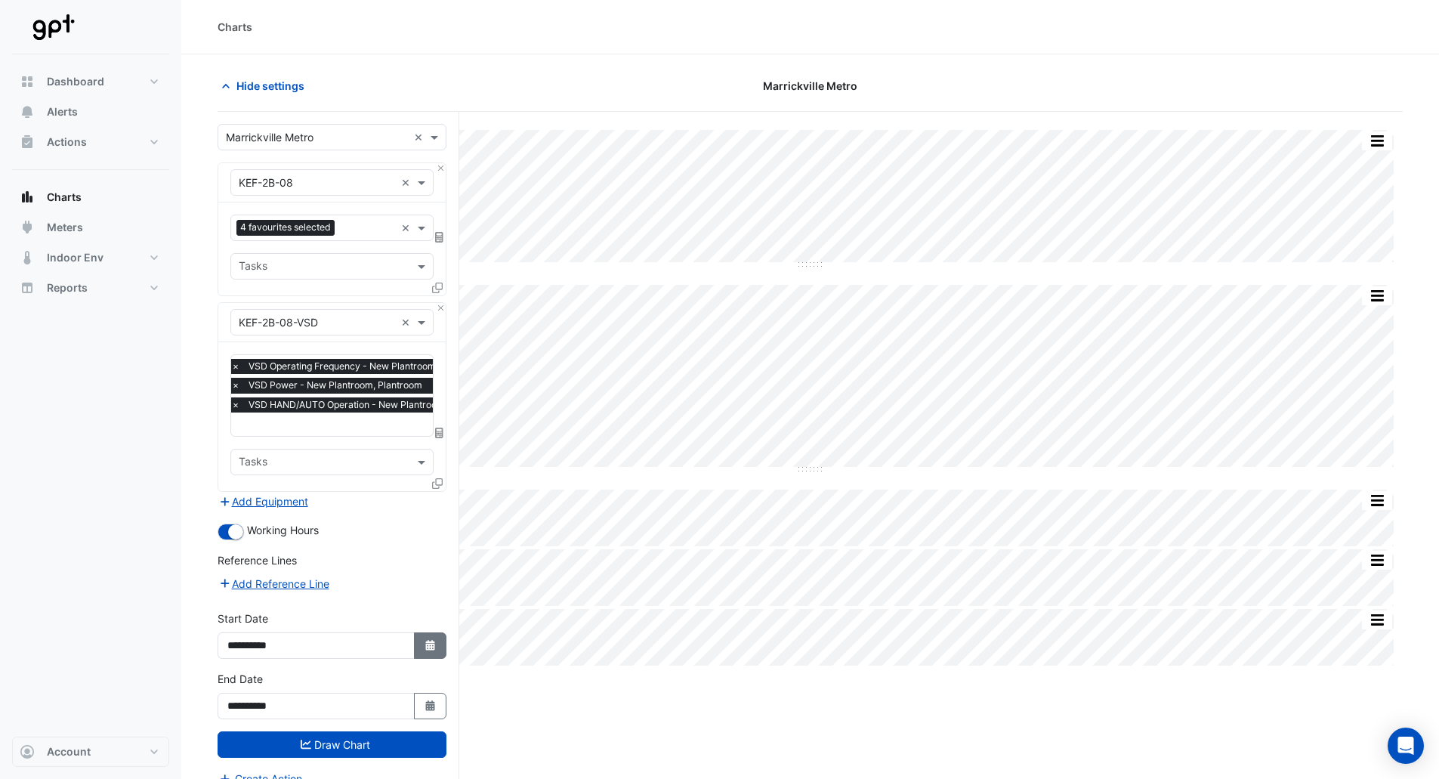
click at [435, 637] on button "Select Date" at bounding box center [430, 645] width 33 height 26
select select "*"
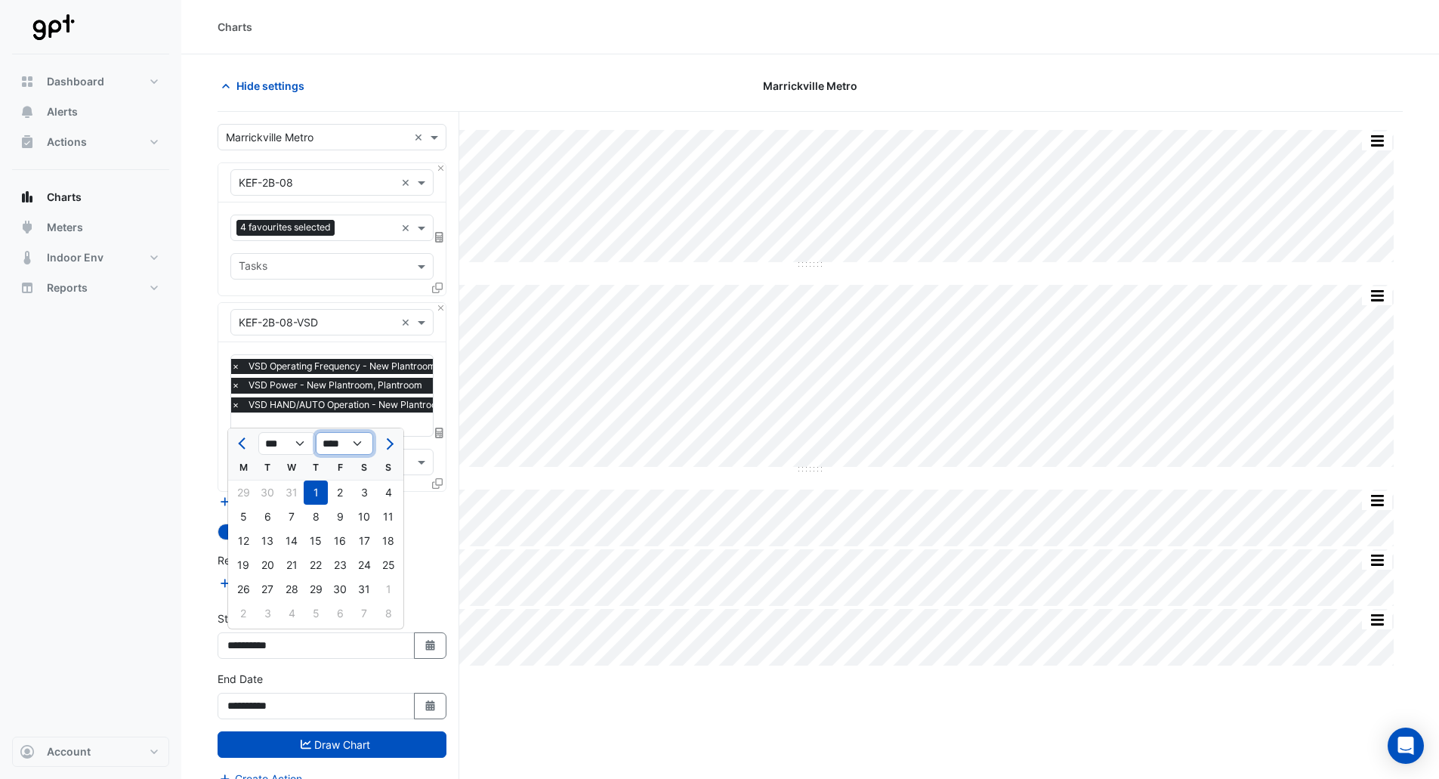
click at [336, 450] on select "**** **** **** **** **** **** **** **** **** **** **** ****" at bounding box center [344, 443] width 57 height 23
select select "****"
click at [316, 432] on select "**** **** **** **** **** **** **** **** **** **** **** ****" at bounding box center [344, 443] width 57 height 23
click at [342, 492] on div "1" at bounding box center [340, 492] width 24 height 24
type input "**********"
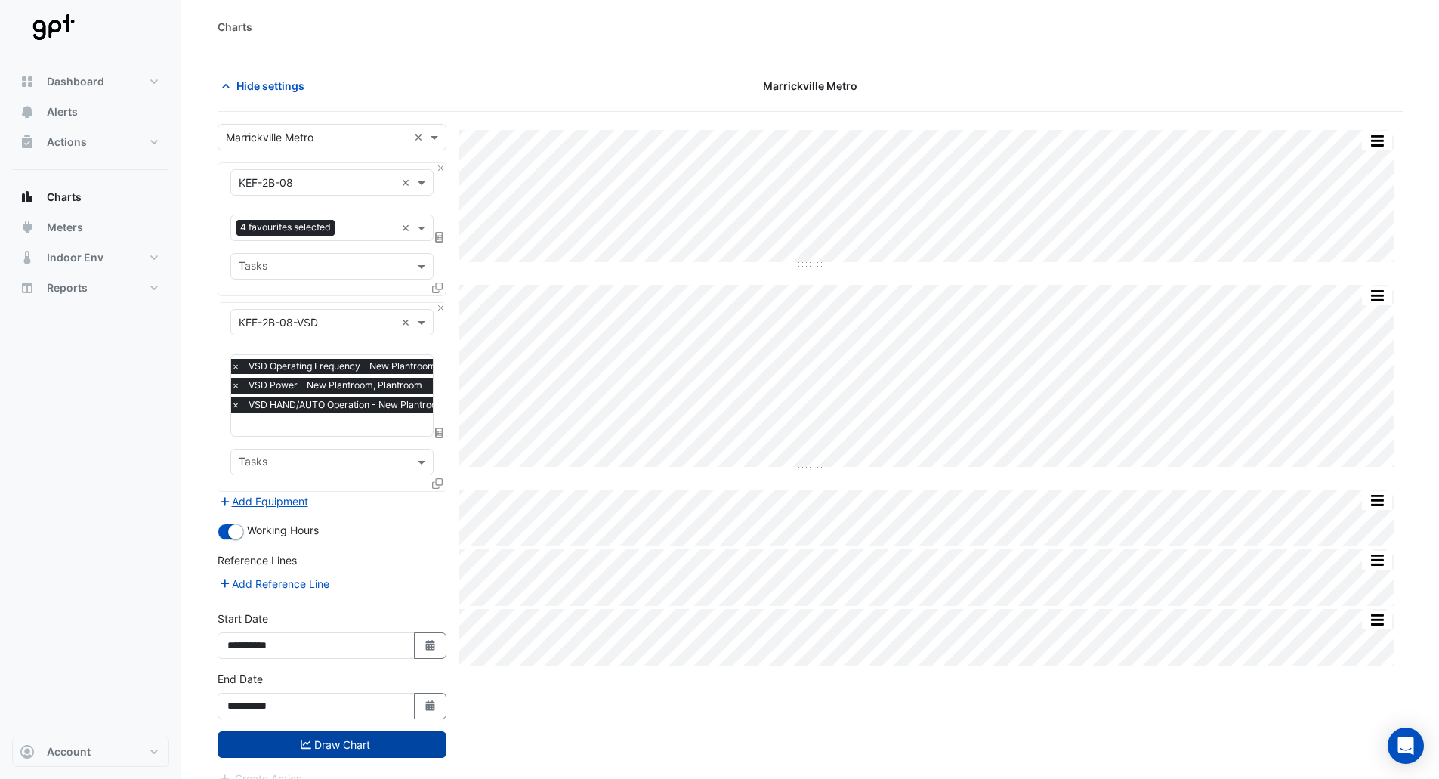
click at [339, 742] on button "Draw Chart" at bounding box center [332, 744] width 229 height 26
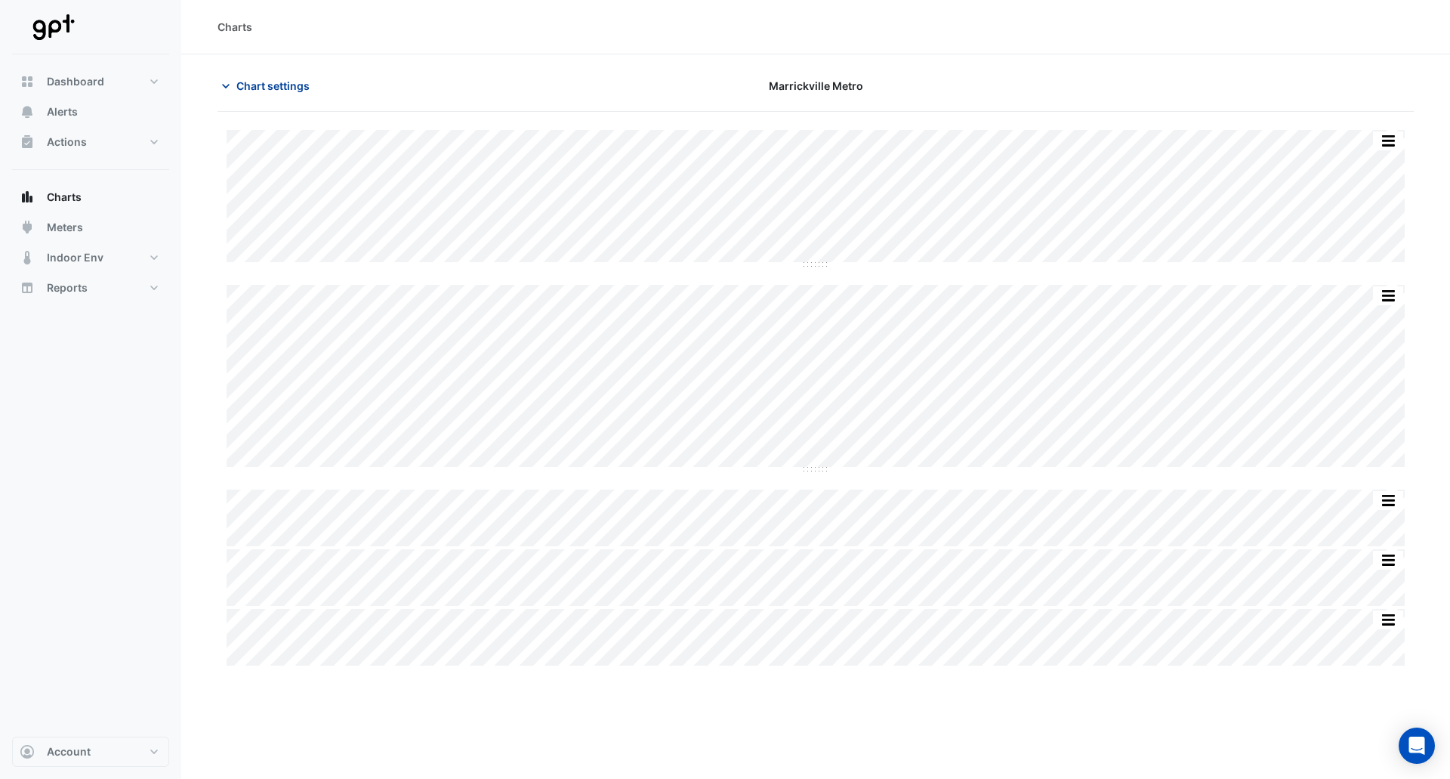
click at [293, 85] on span "Chart settings" at bounding box center [272, 86] width 73 height 16
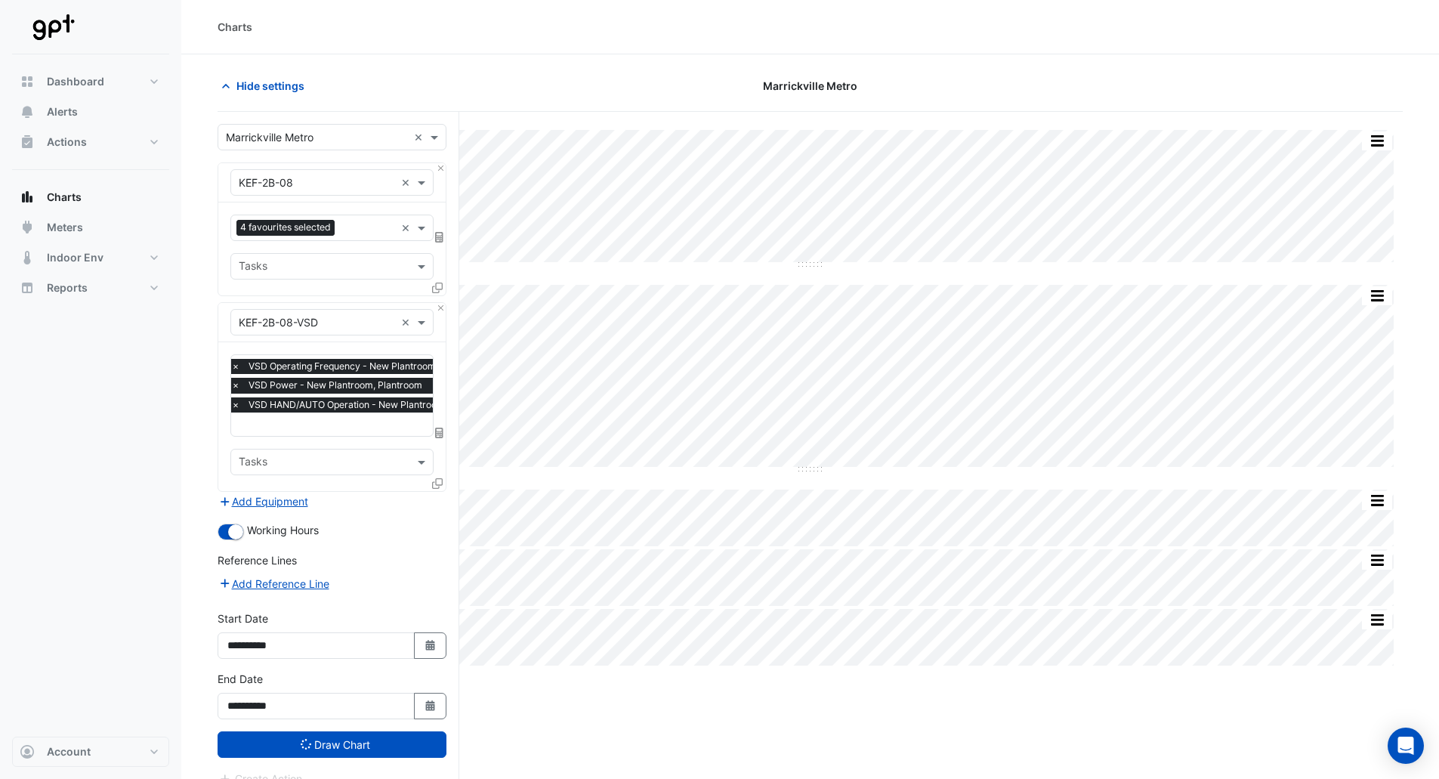
click at [434, 286] on icon at bounding box center [437, 288] width 11 height 11
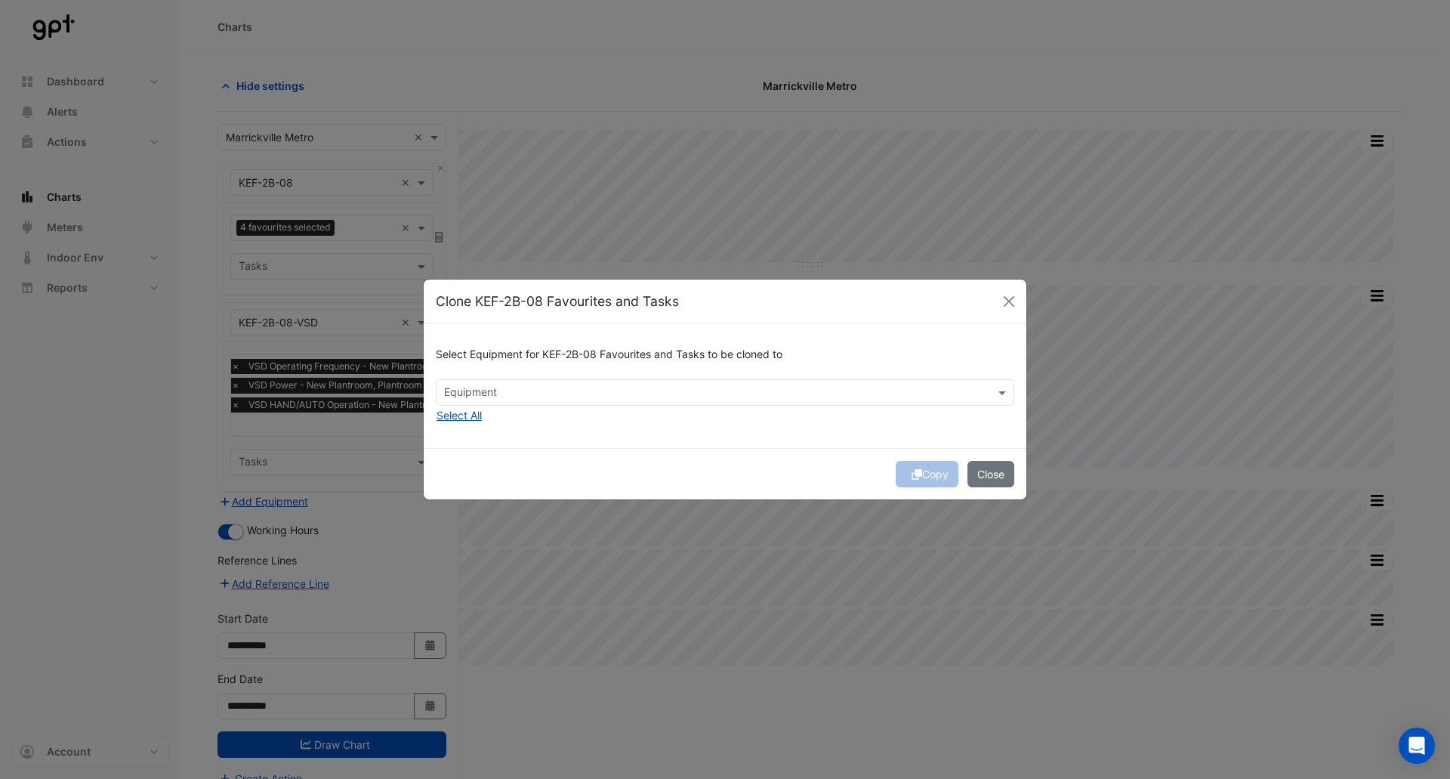
click at [594, 395] on input "text" at bounding box center [716, 394] width 545 height 16
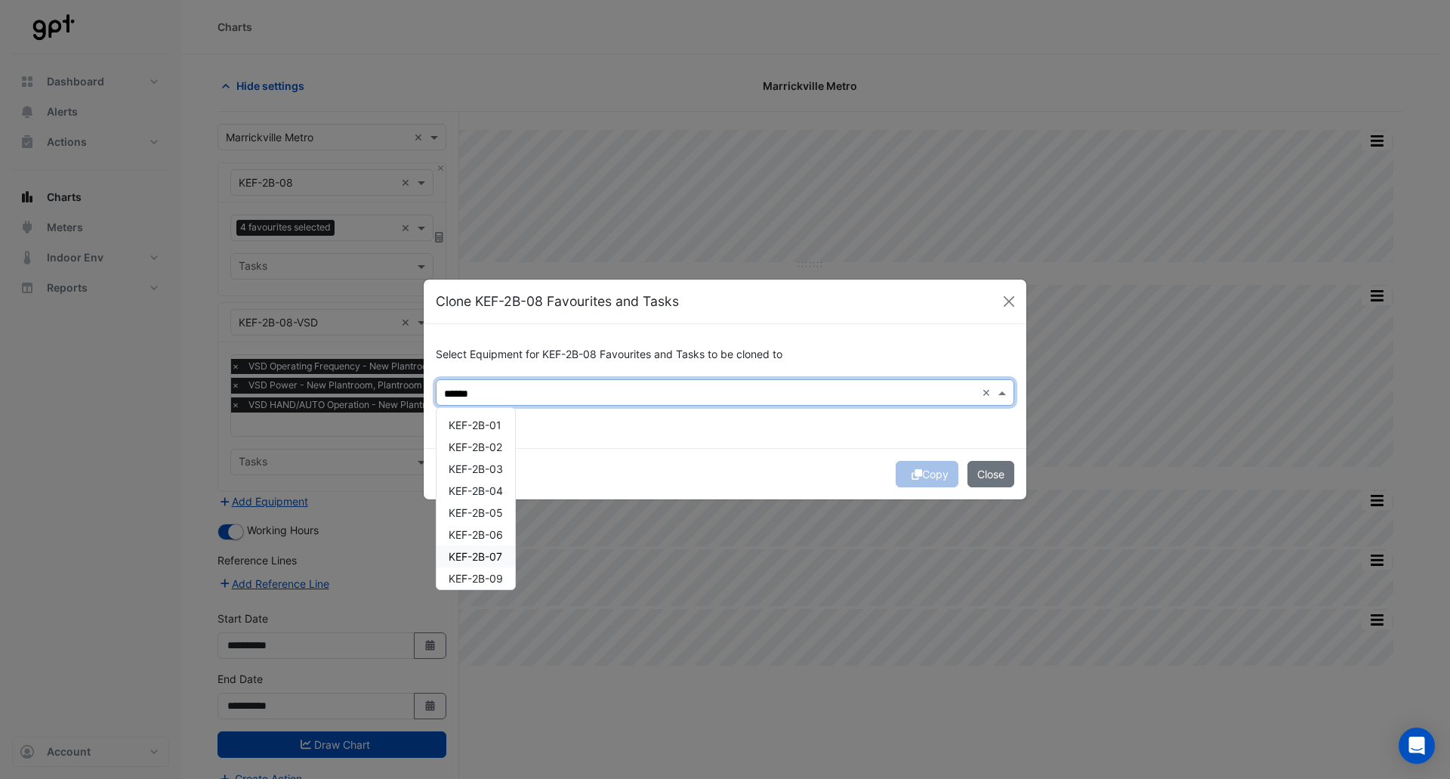
click at [489, 557] on span "KEF-2B-07" at bounding box center [476, 556] width 54 height 13
type input "******"
click at [640, 444] on div "Select Equipment for KEF-2B-08 Favourites and Tasks to be cloned to Equipment ×…" at bounding box center [725, 385] width 603 height 123
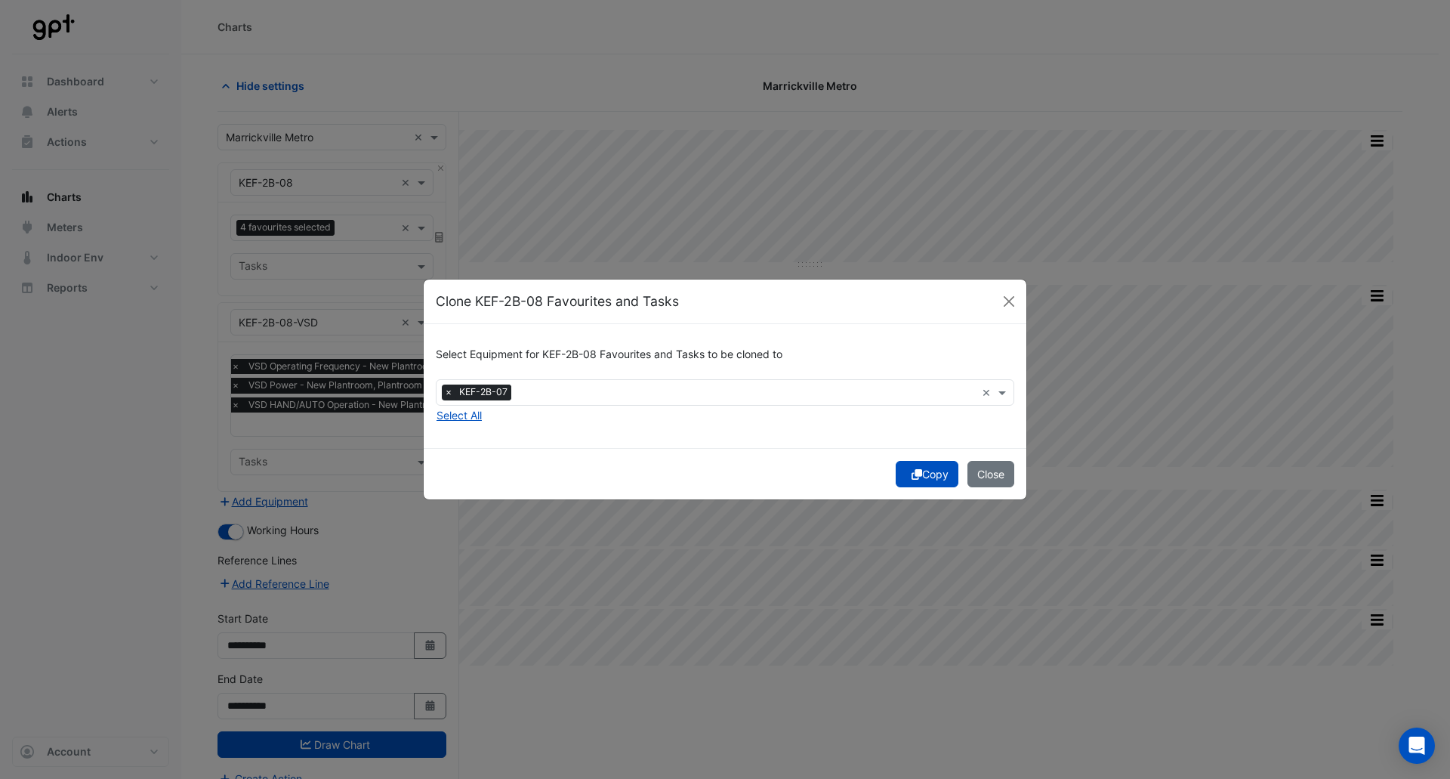
click at [928, 476] on button "Copy" at bounding box center [927, 474] width 63 height 26
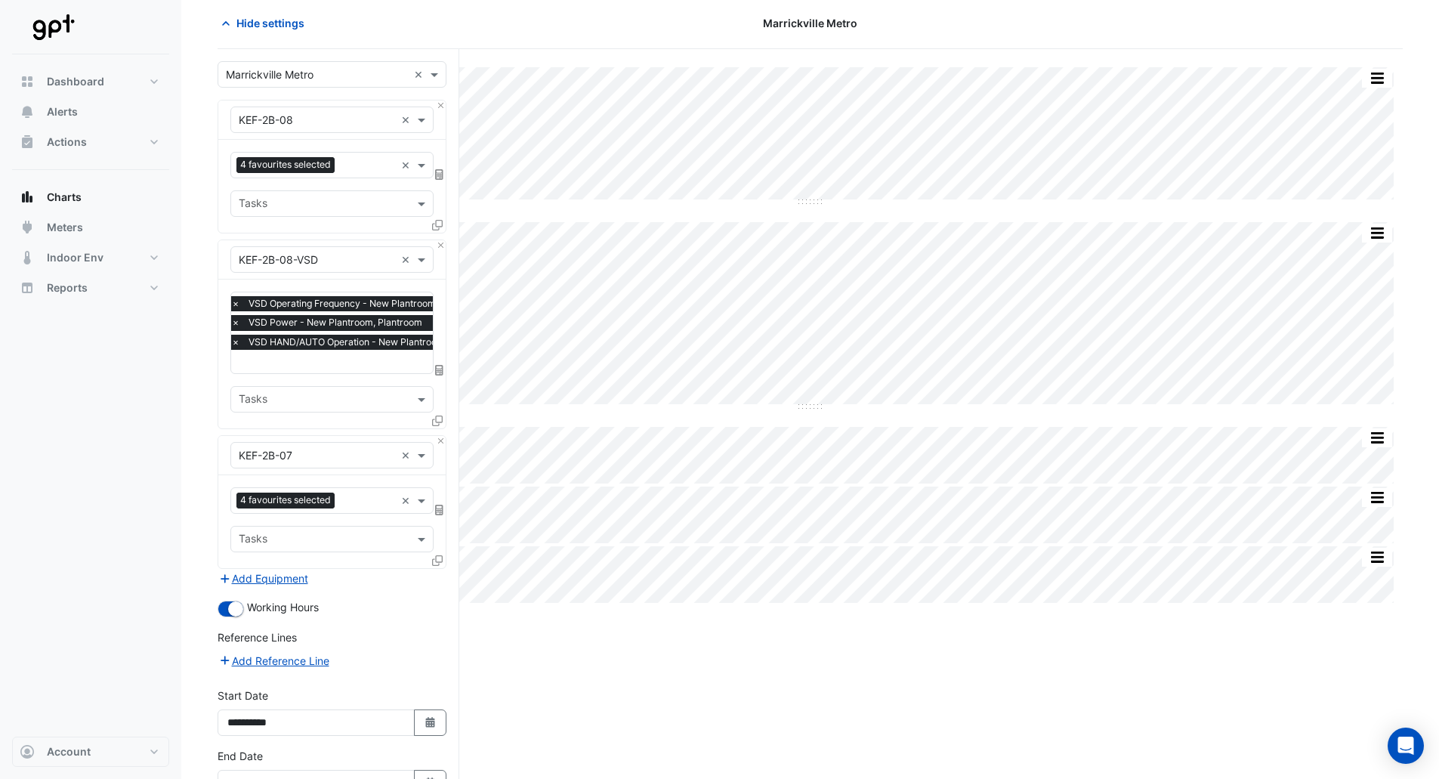
scroll to position [159, 0]
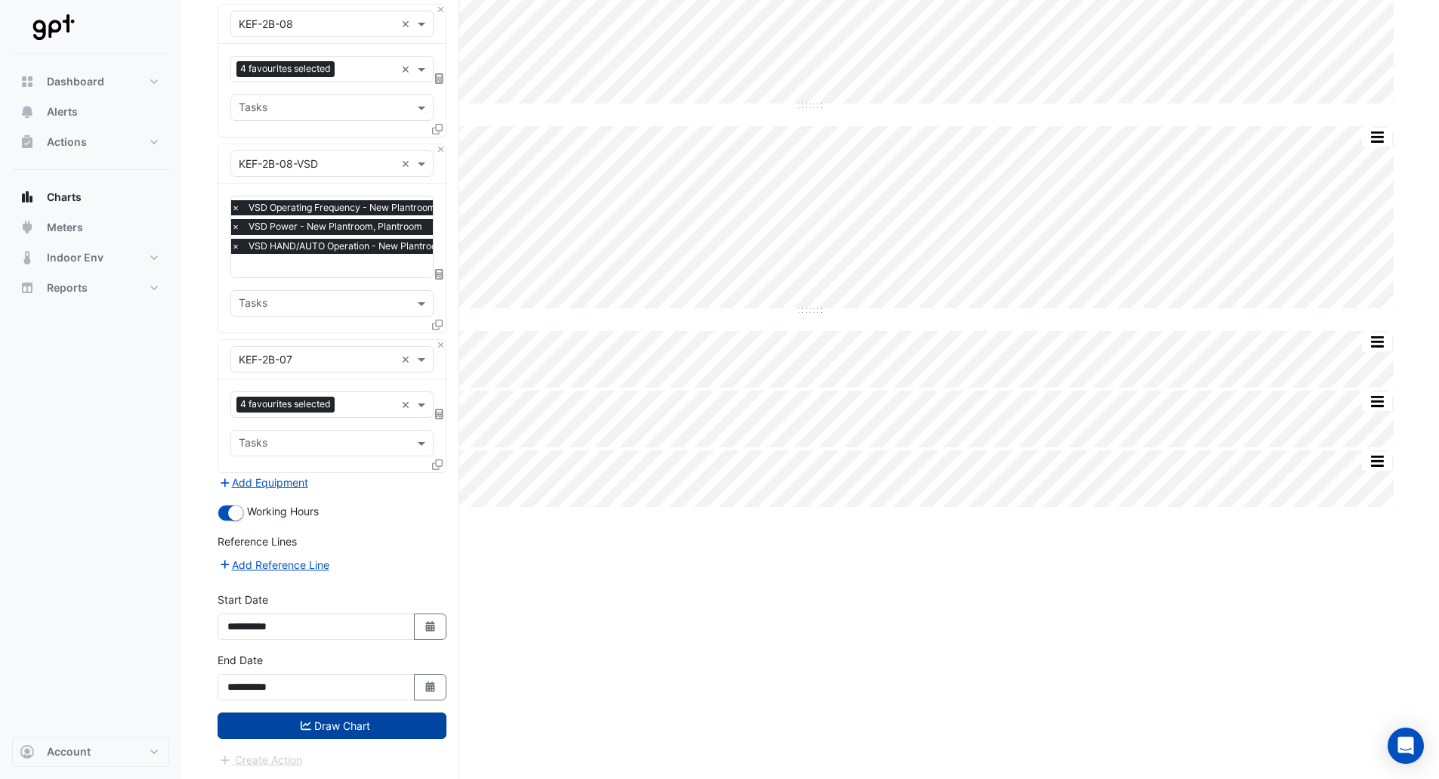
click at [325, 728] on button "Draw Chart" at bounding box center [332, 725] width 229 height 26
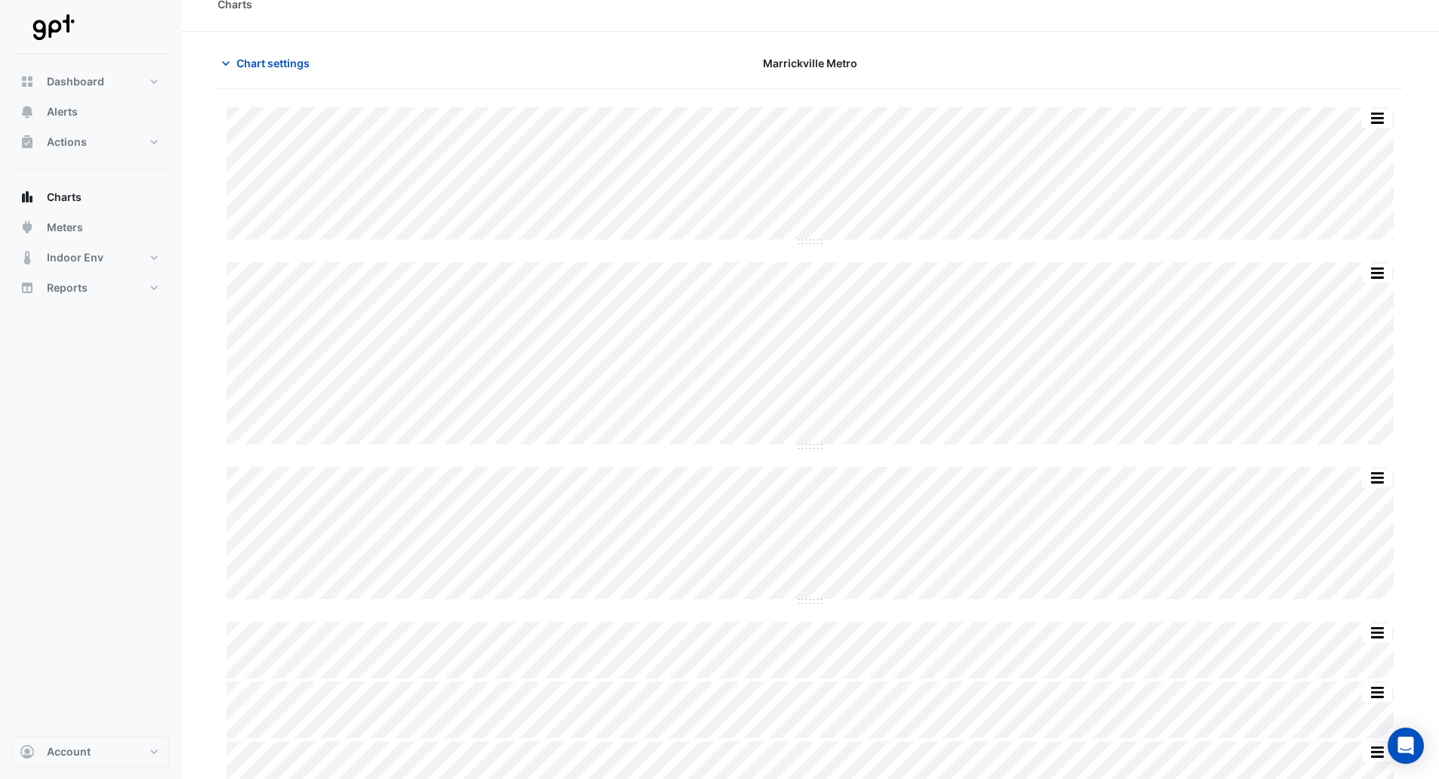
scroll to position [224, 0]
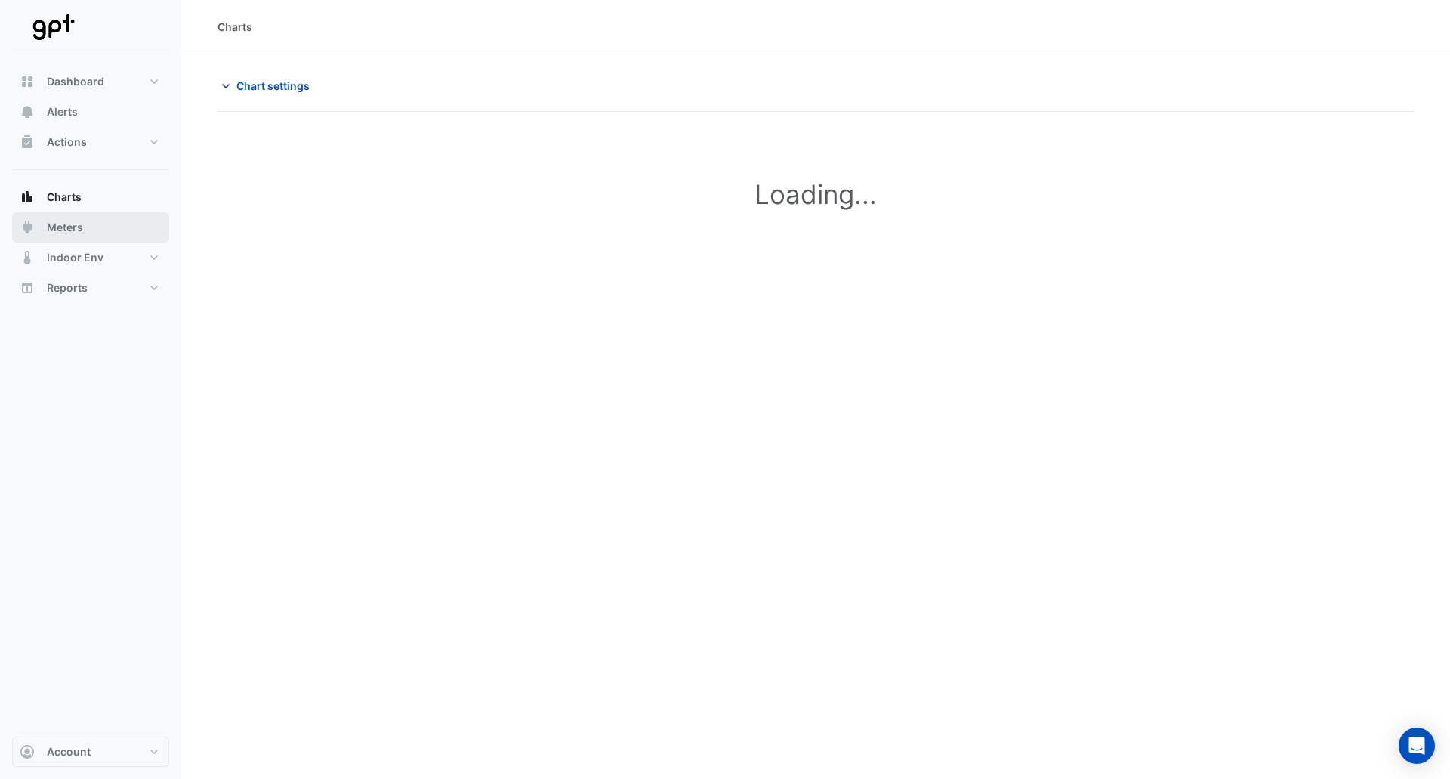
click at [51, 220] on span "Meters" at bounding box center [65, 227] width 36 height 15
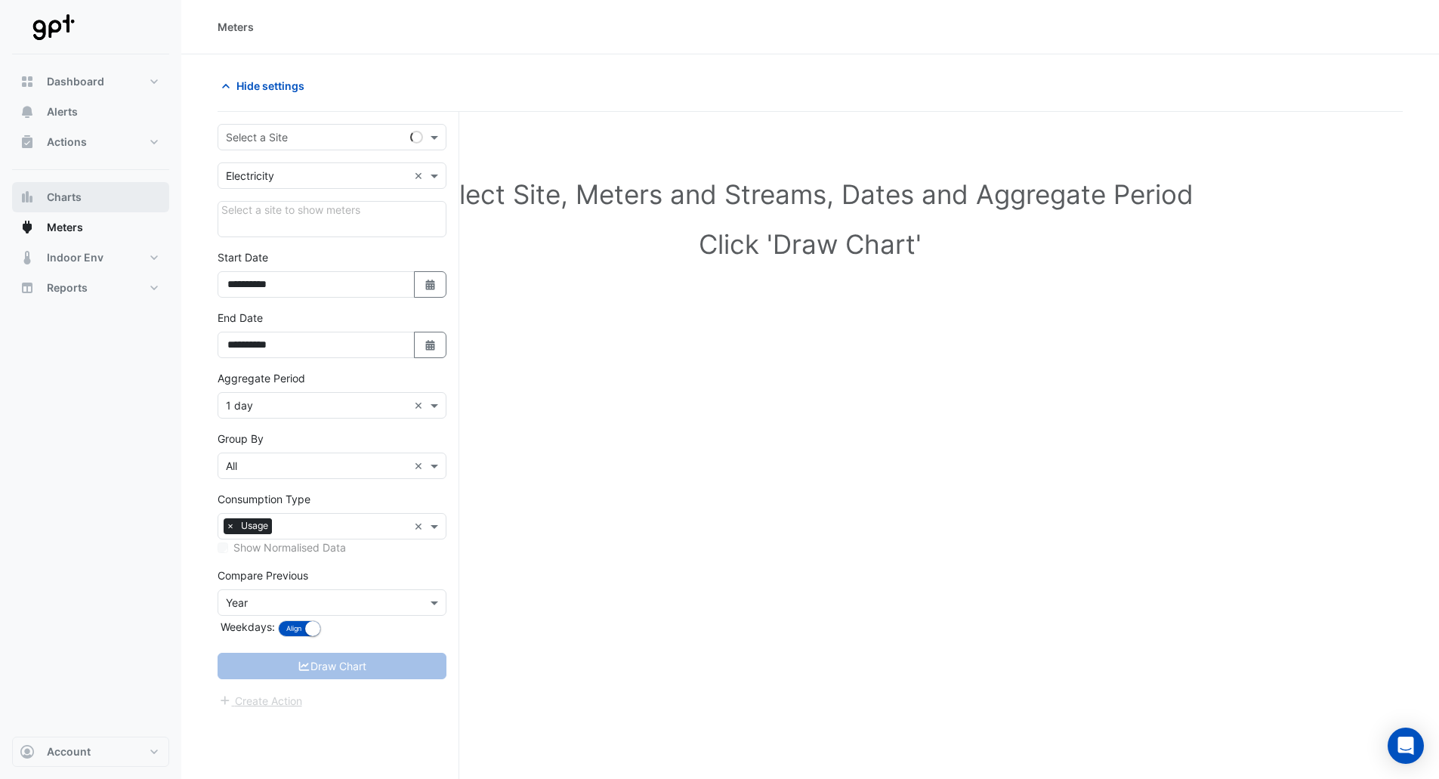
click at [61, 192] on span "Charts" at bounding box center [64, 197] width 35 height 15
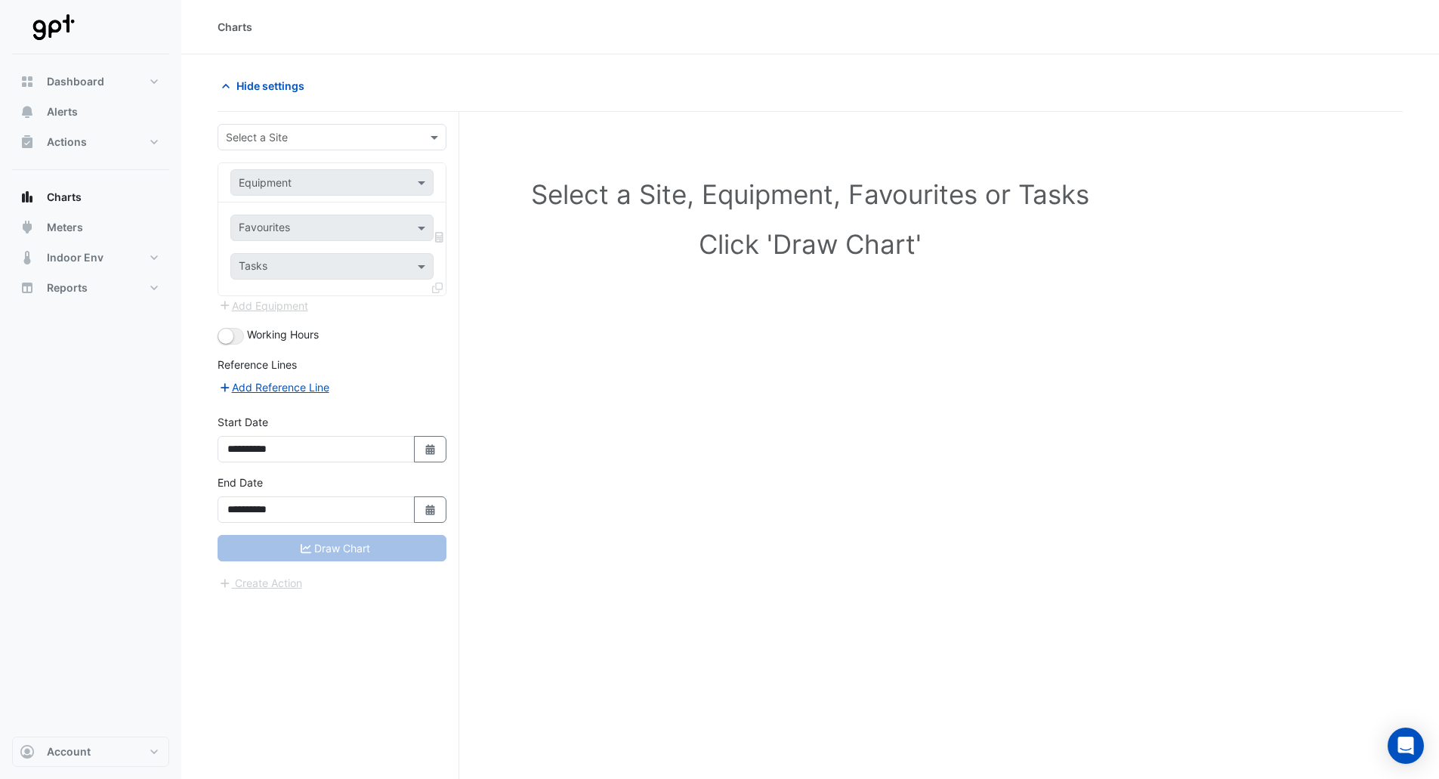
click at [252, 130] on input "text" at bounding box center [317, 138] width 182 height 16
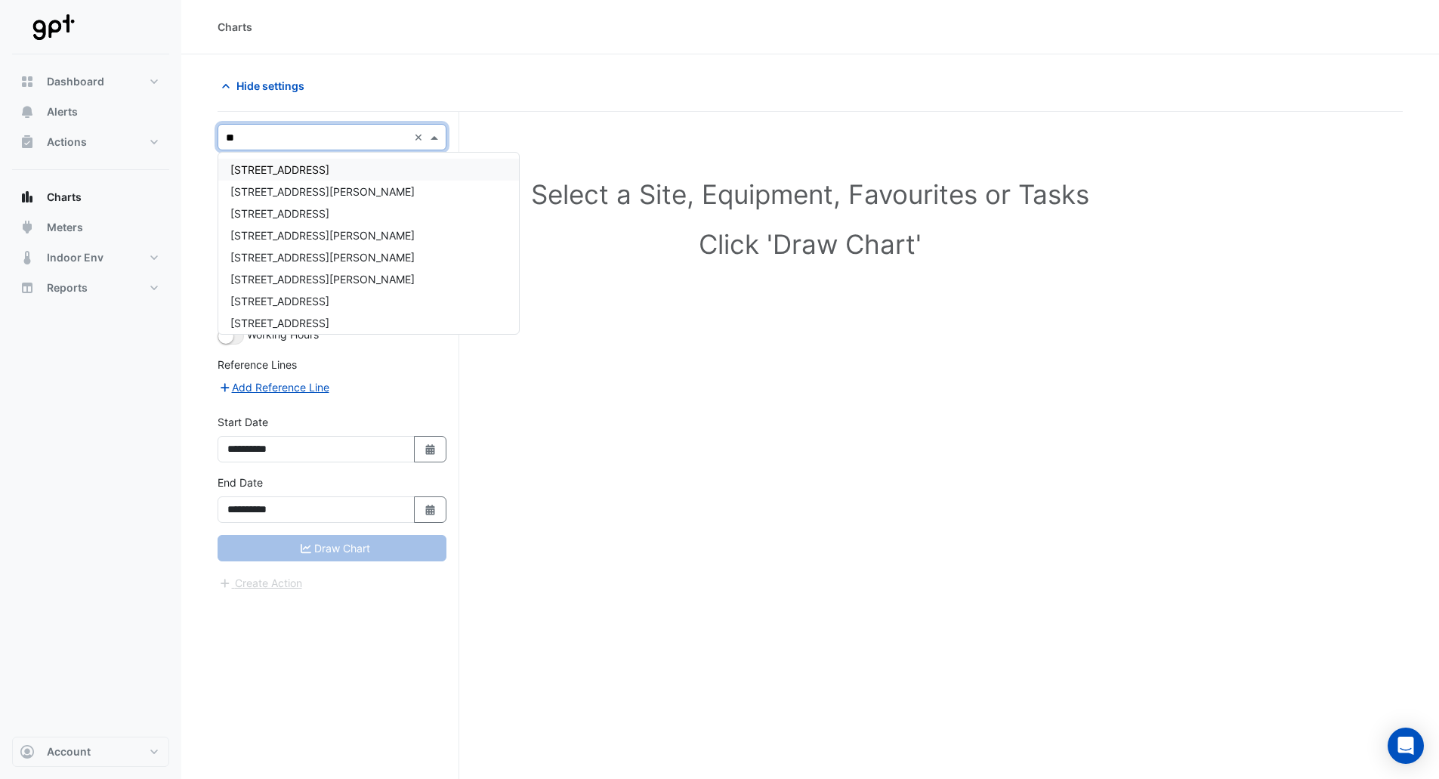
type input "***"
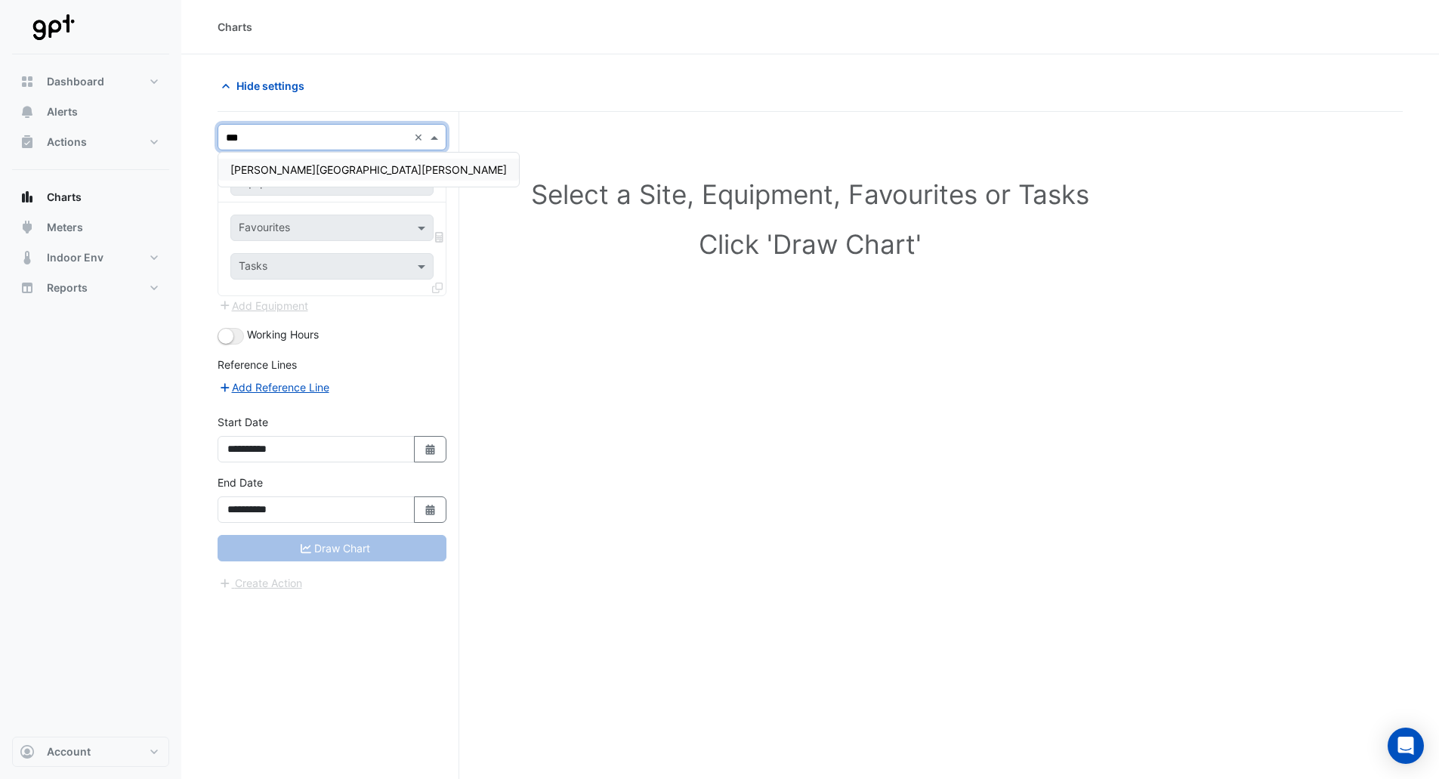
click at [257, 171] on span "Rouse Hill Town Centre" at bounding box center [368, 169] width 276 height 13
click at [282, 181] on input "text" at bounding box center [317, 183] width 156 height 16
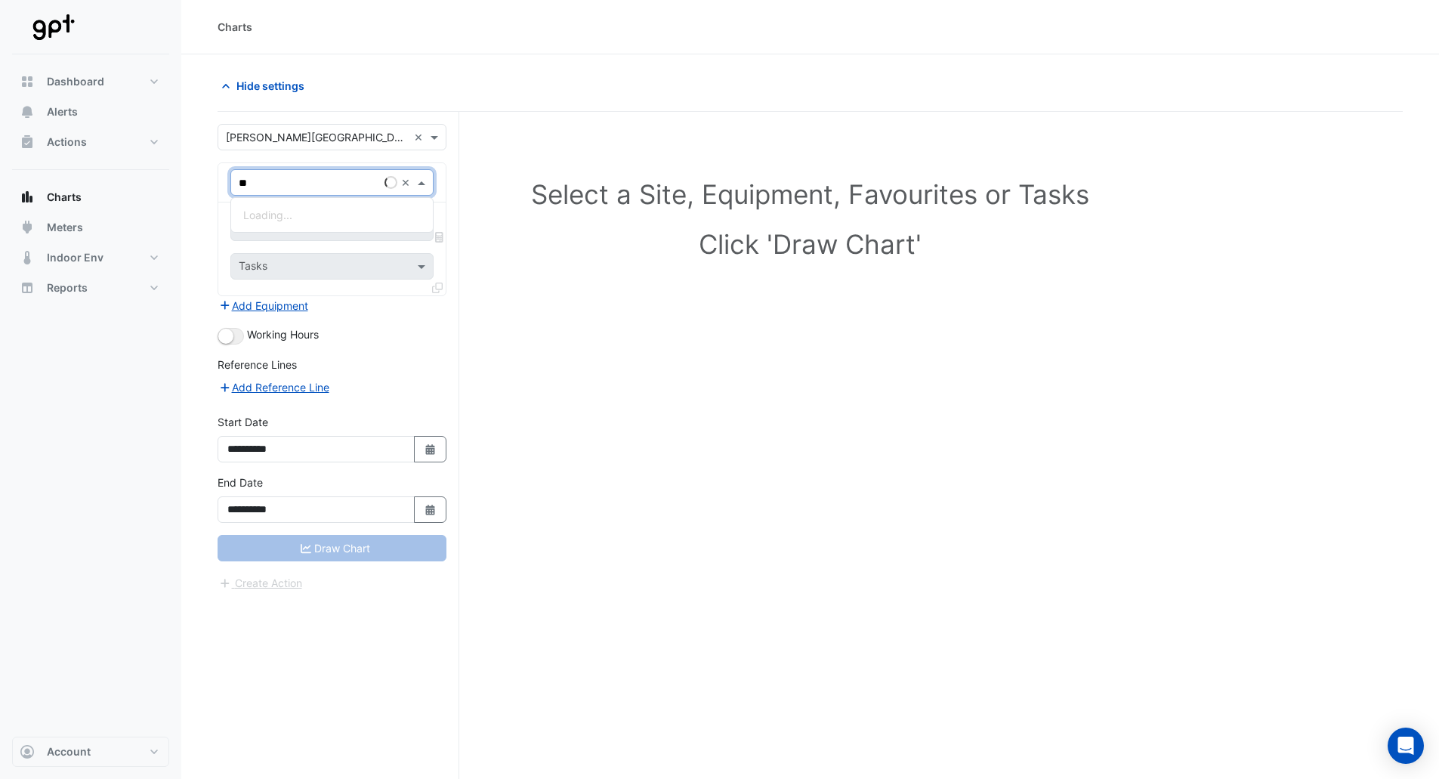
type input "***"
click at [264, 214] on span "Electricity Meter - 4319900817-1" at bounding box center [325, 214] width 165 height 13
click at [289, 230] on input "text" at bounding box center [315, 229] width 153 height 16
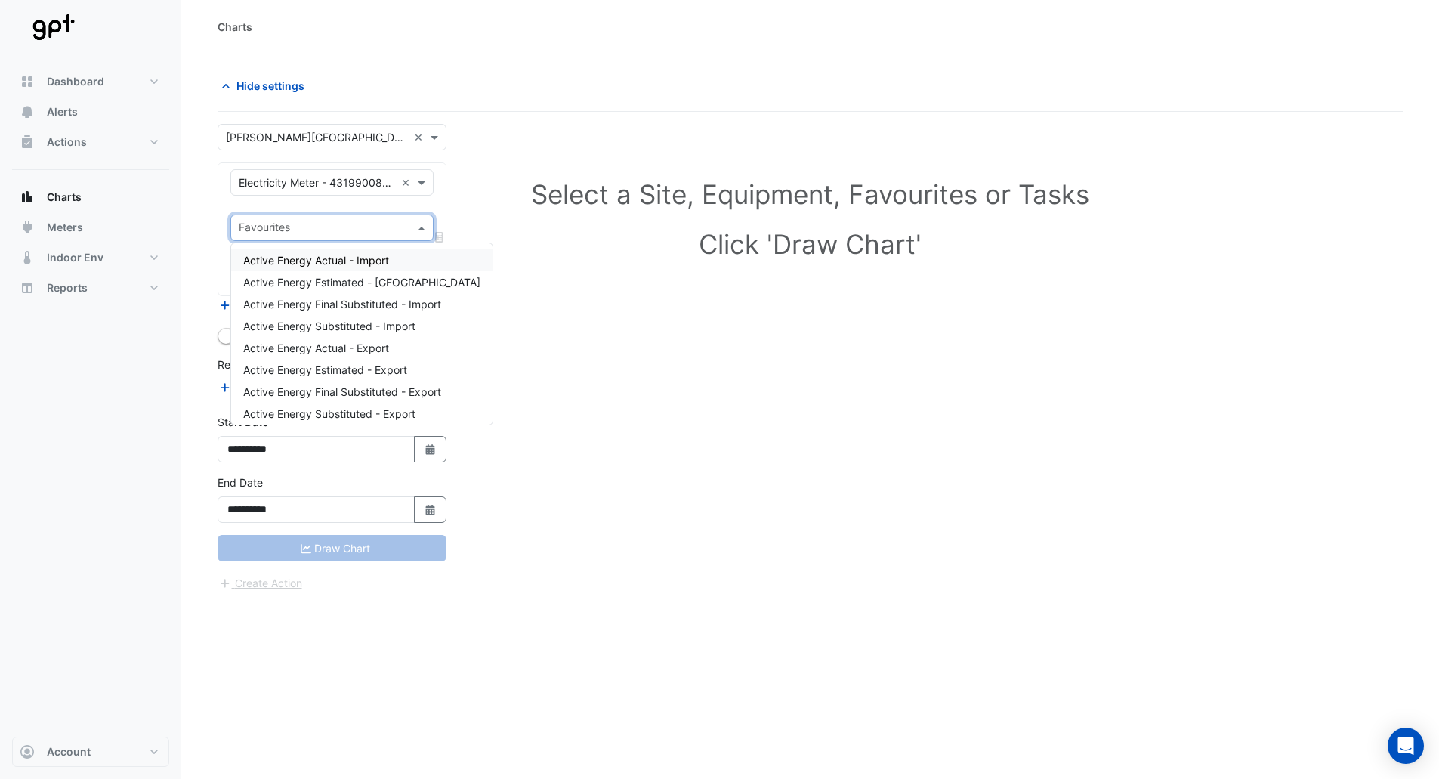
click at [303, 264] on span "Active Energy Actual - Import" at bounding box center [316, 260] width 146 height 13
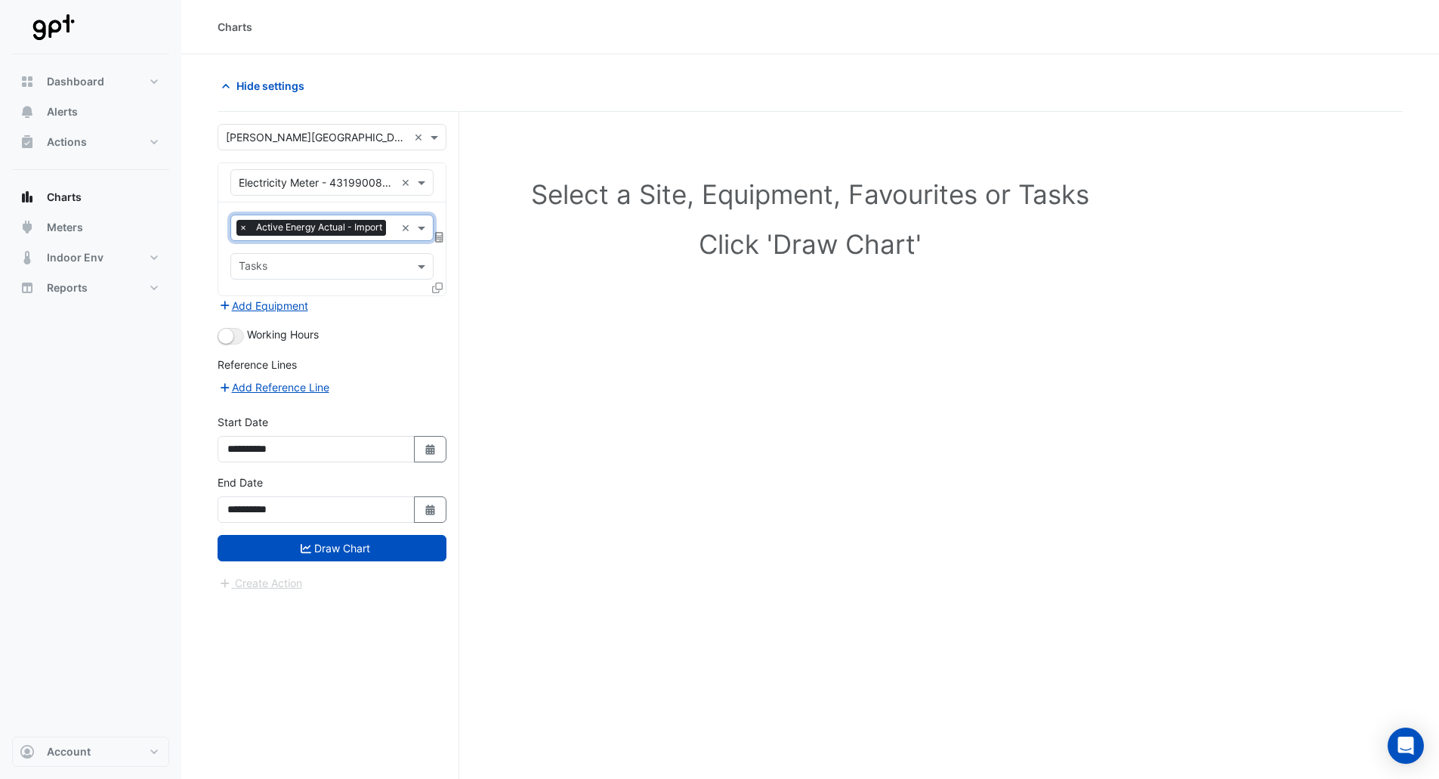
click at [392, 237] on input "text" at bounding box center [393, 229] width 3 height 16
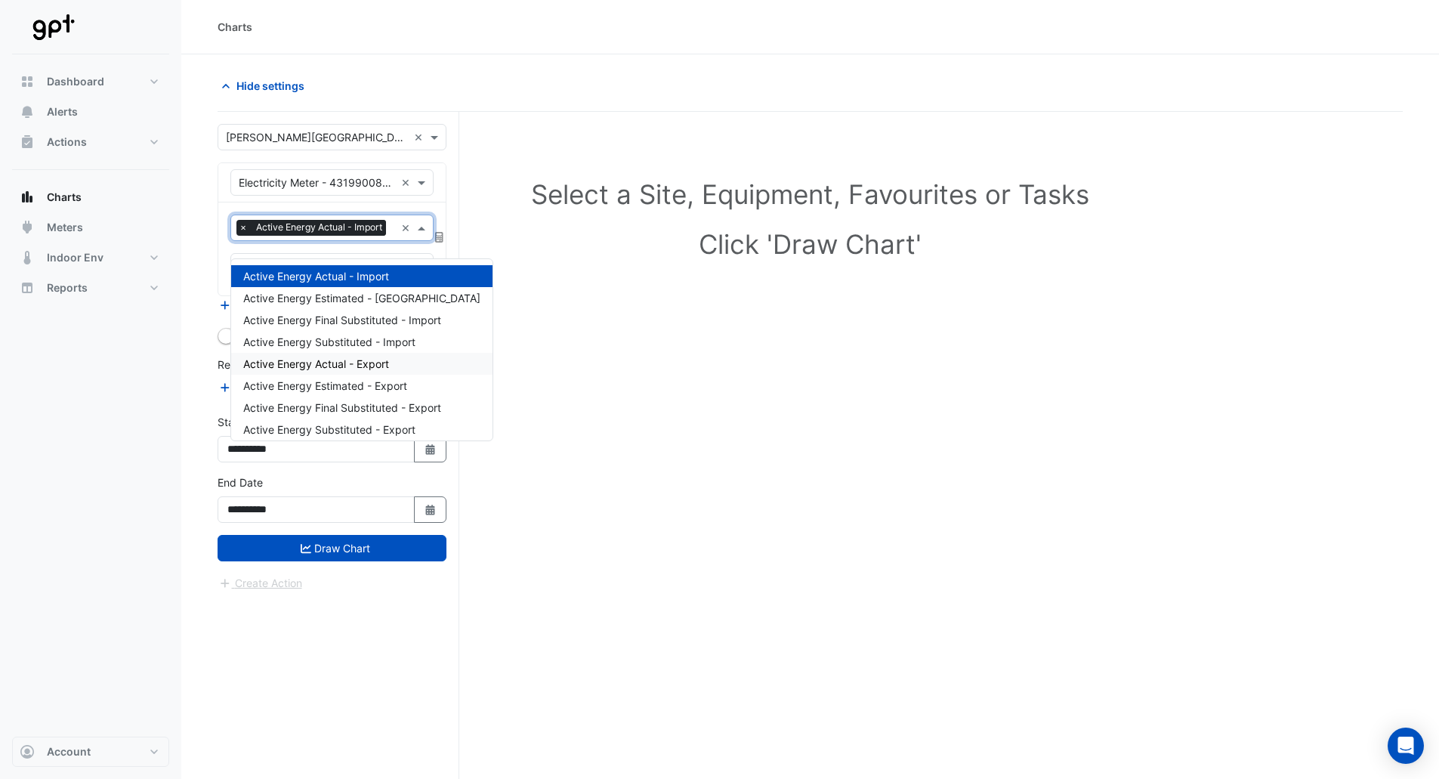
click at [320, 364] on span "Active Energy Actual - Export" at bounding box center [316, 363] width 146 height 13
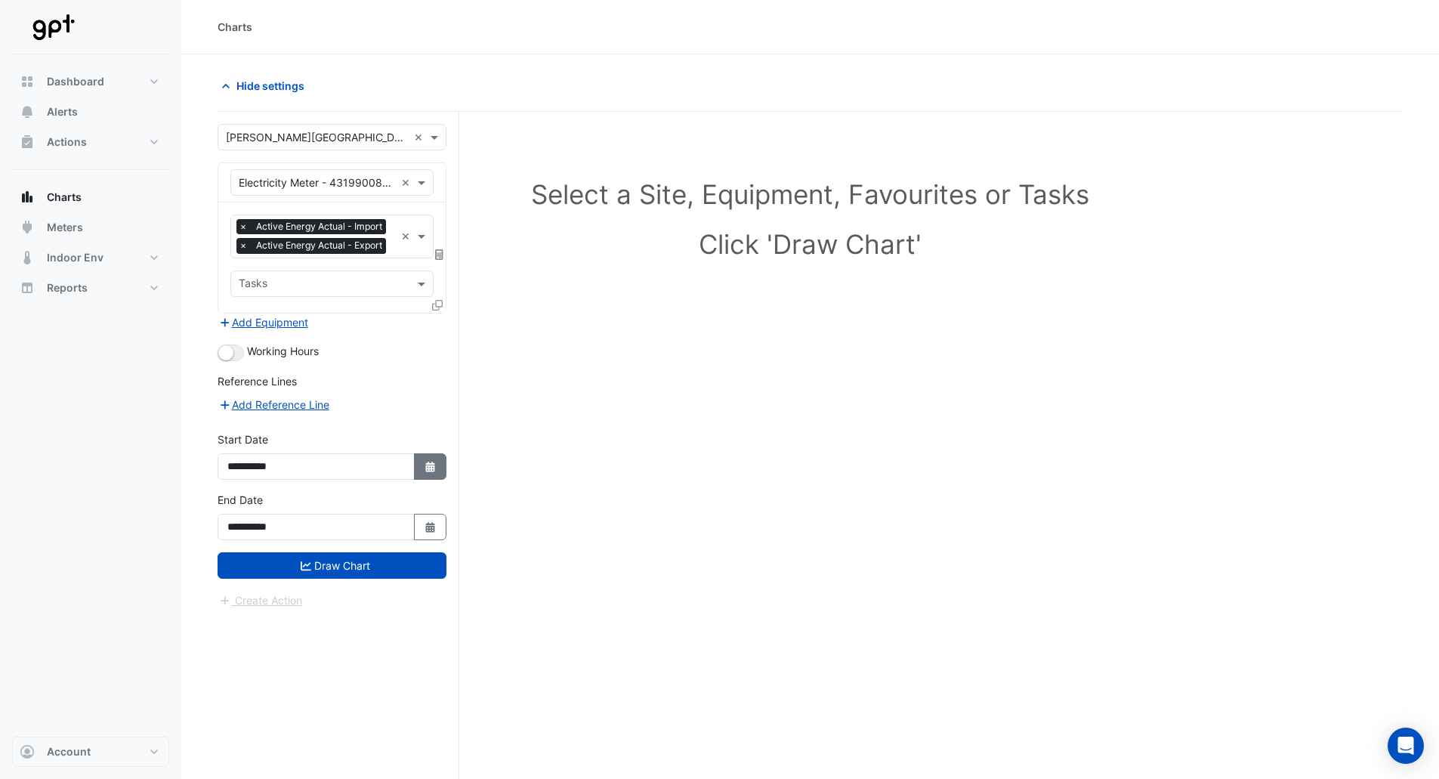
click at [428, 472] on icon "Select Date" at bounding box center [431, 467] width 14 height 11
select select "*"
select select "****"
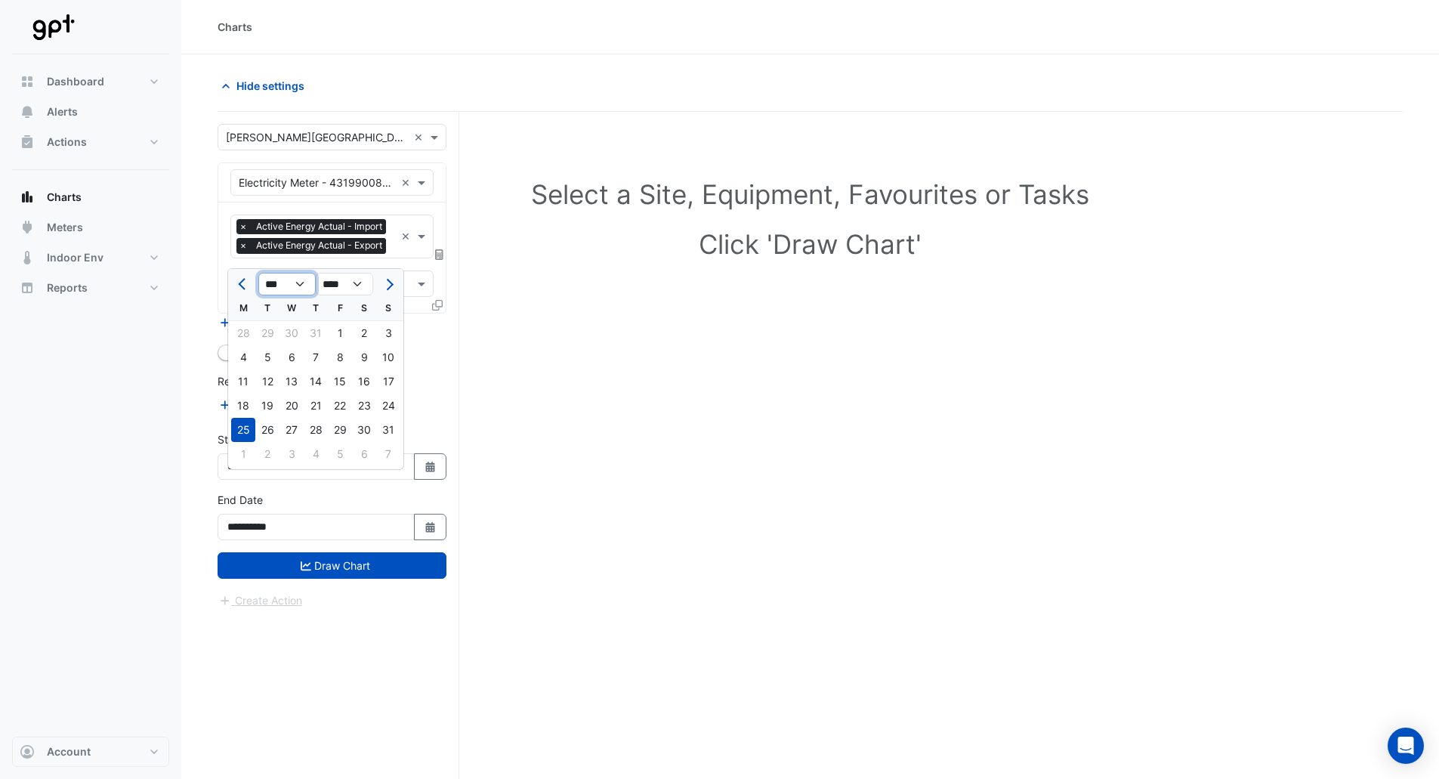
drag, startPoint x: 306, startPoint y: 288, endPoint x: 298, endPoint y: 293, distance: 9.2
click at [305, 288] on select "*** *** *** *** *** *** *** *** ***" at bounding box center [286, 284] width 57 height 23
select select "*"
click at [258, 273] on select "*** *** *** *** *** *** *** *** ***" at bounding box center [286, 284] width 57 height 23
click at [298, 332] on div "1" at bounding box center [291, 333] width 24 height 24
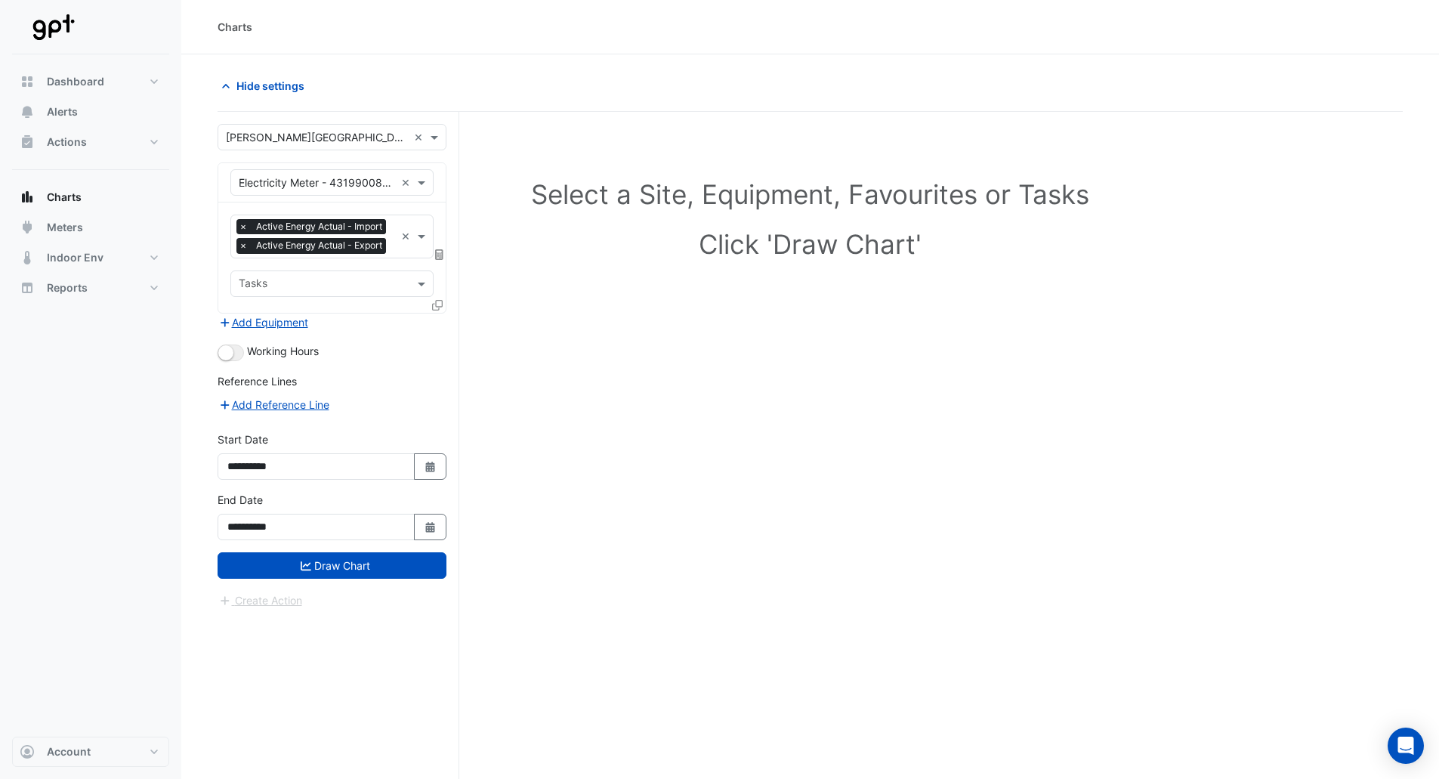
type input "**********"
drag, startPoint x: 297, startPoint y: 583, endPoint x: 329, endPoint y: 507, distance: 82.6
click at [298, 579] on button "Draw Chart" at bounding box center [332, 565] width 229 height 26
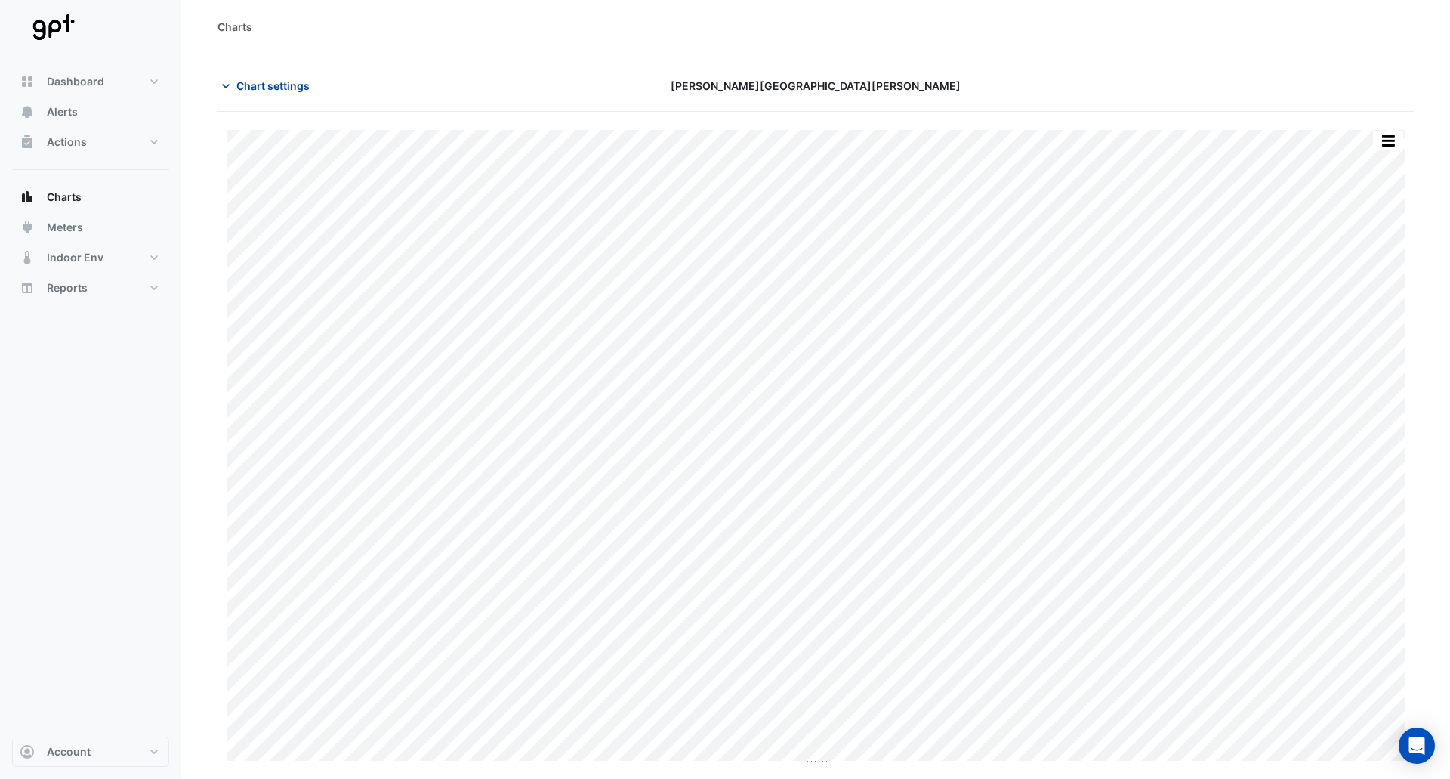
click at [289, 81] on span "Chart settings" at bounding box center [272, 86] width 73 height 16
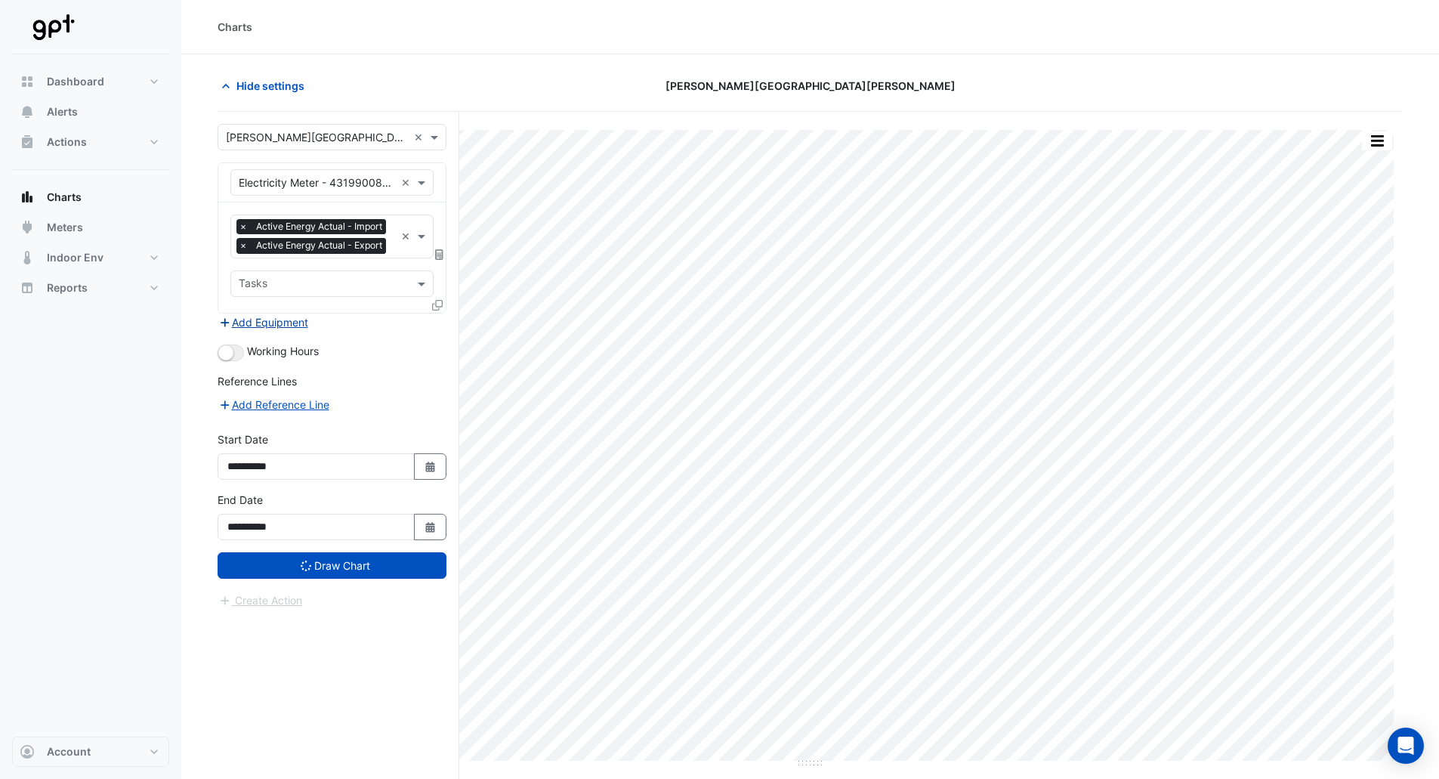
click at [253, 331] on button "Add Equipment" at bounding box center [263, 321] width 91 height 17
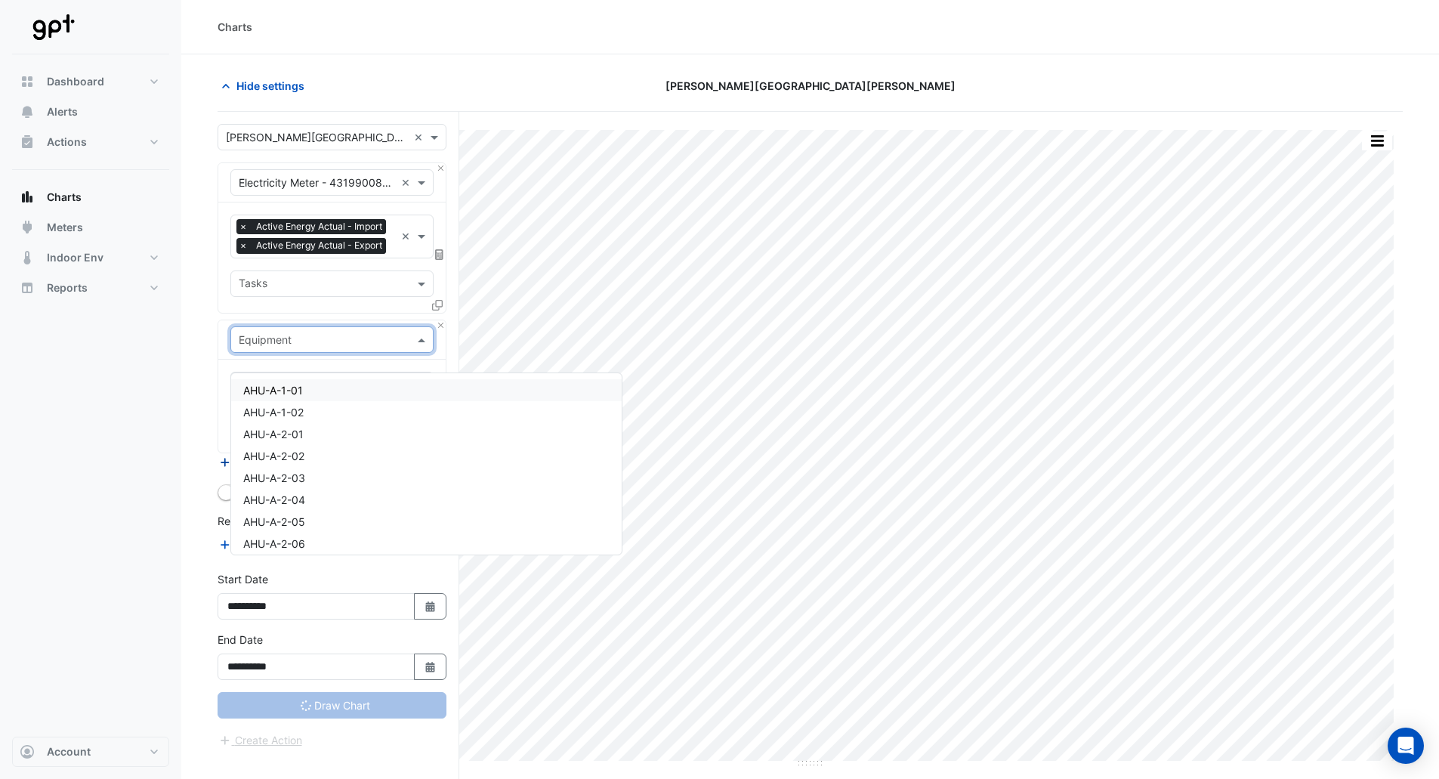
click at [273, 348] on input "text" at bounding box center [317, 340] width 156 height 16
type input "*****"
click at [282, 433] on span "QuadCSolar" at bounding box center [273, 434] width 60 height 13
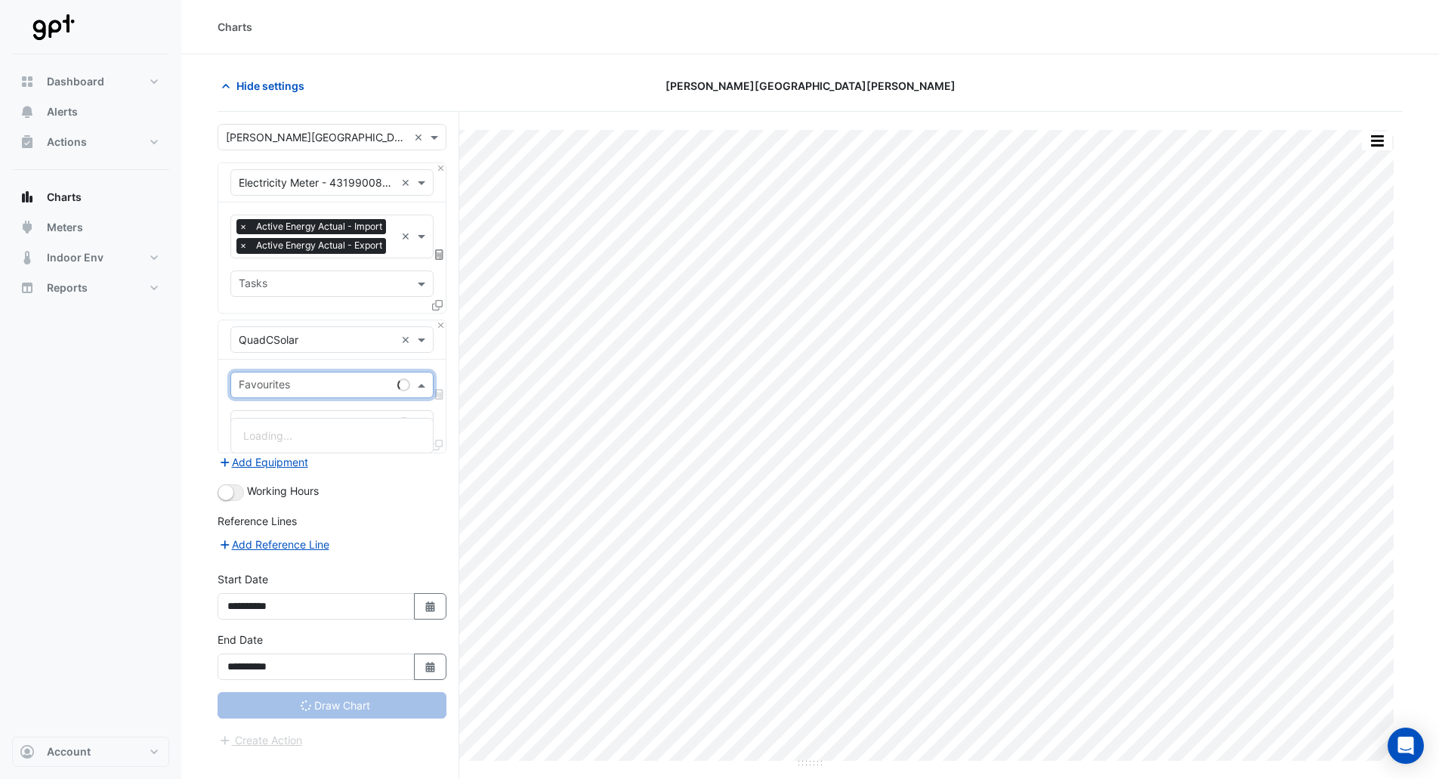
click at [296, 394] on input "text" at bounding box center [315, 386] width 153 height 16
click at [298, 434] on span "Actual Energy Consumption - Quad C, 1" at bounding box center [341, 435] width 196 height 13
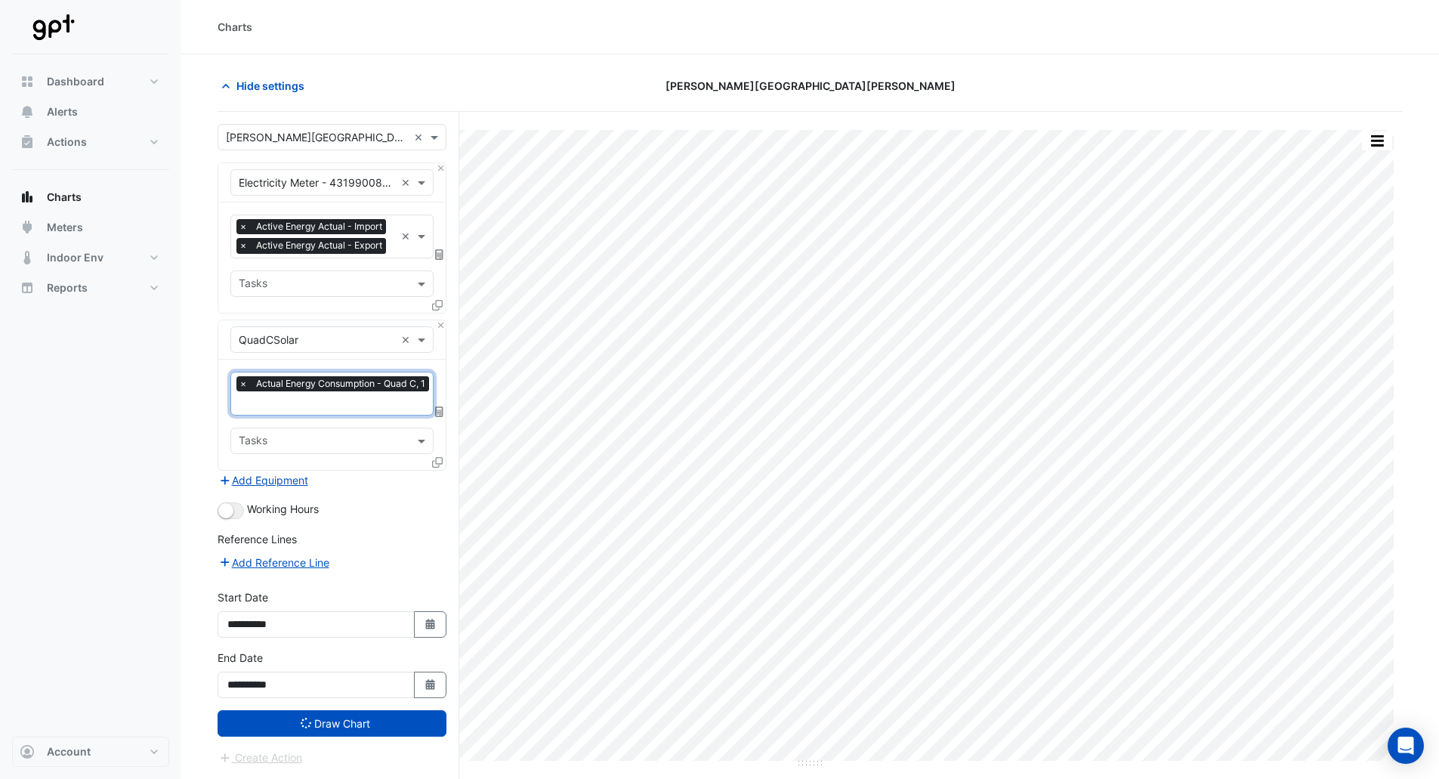
click at [442, 417] on icon at bounding box center [439, 411] width 8 height 11
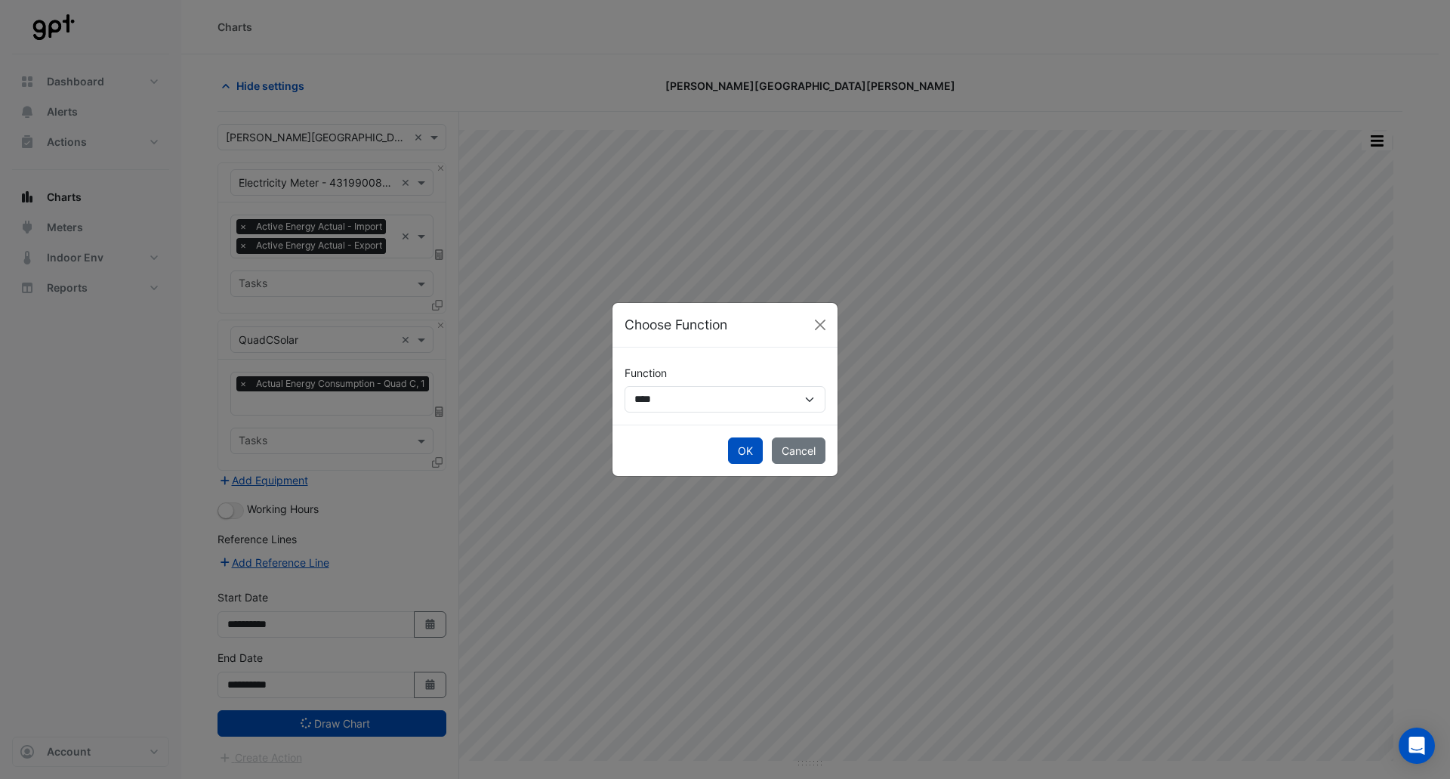
click at [660, 413] on div "**********" at bounding box center [725, 385] width 225 height 77
click at [669, 403] on select "**********" at bounding box center [725, 399] width 201 height 26
select select "******"
click at [625, 386] on select "**********" at bounding box center [725, 399] width 201 height 26
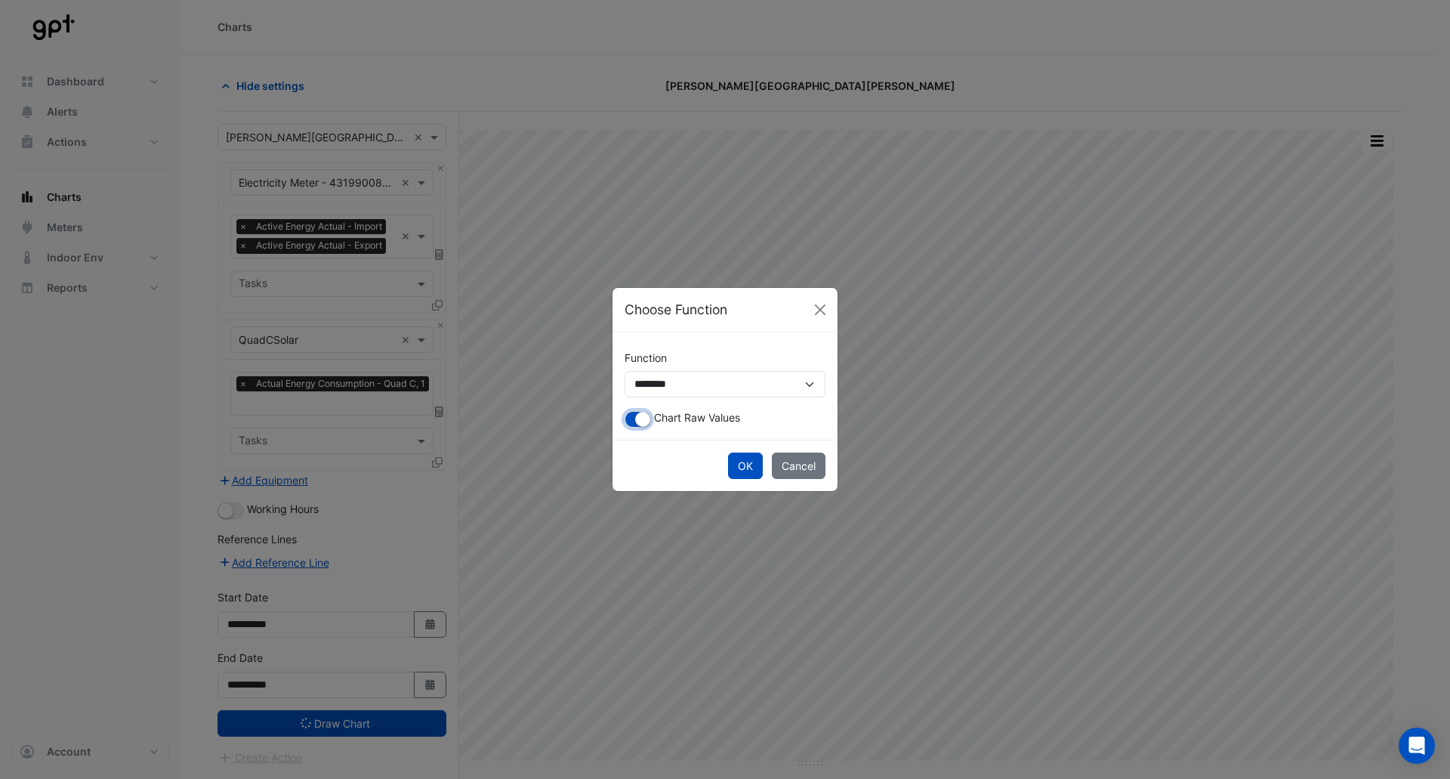
click at [641, 426] on small "button" at bounding box center [642, 419] width 15 height 15
click at [736, 471] on button "OK" at bounding box center [745, 465] width 35 height 26
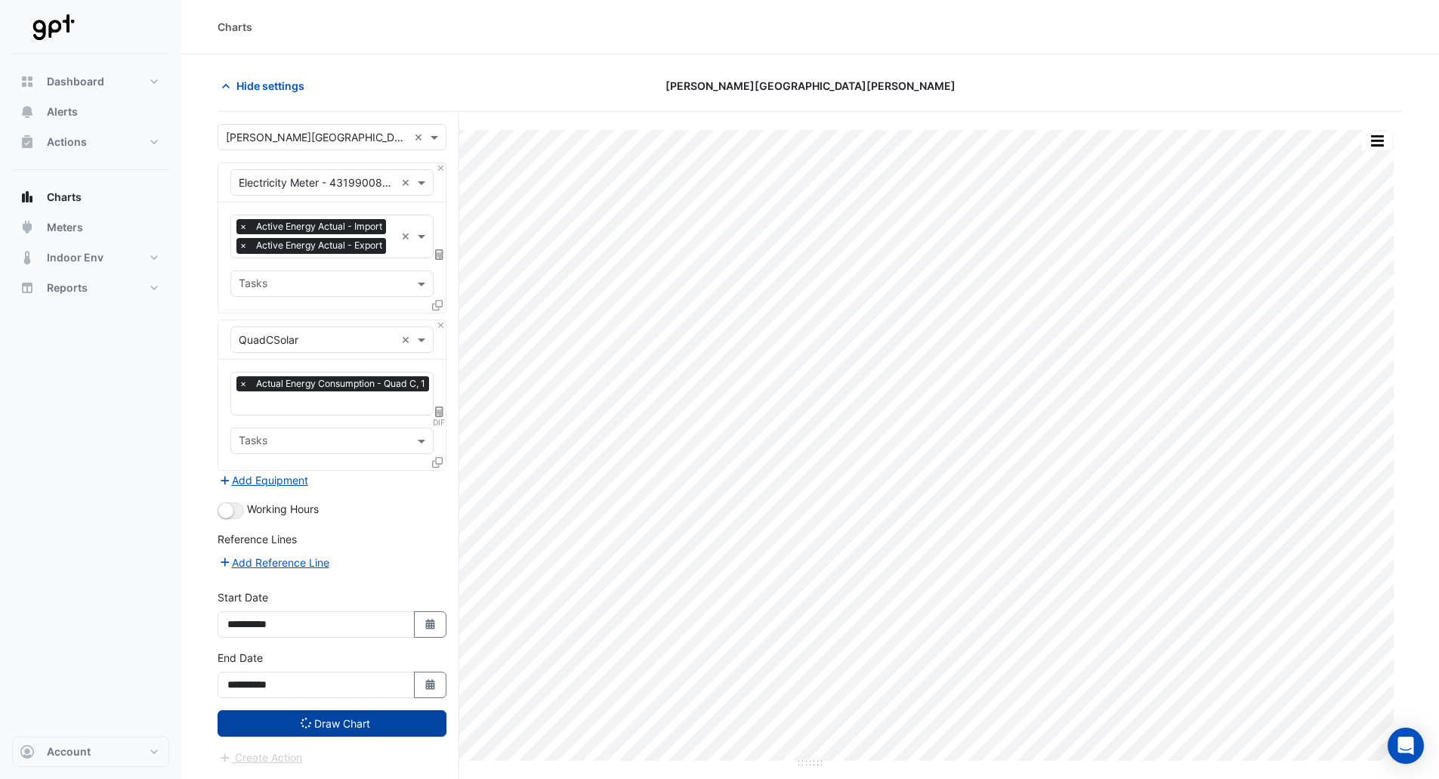
click at [388, 736] on button "Draw Chart" at bounding box center [332, 723] width 229 height 26
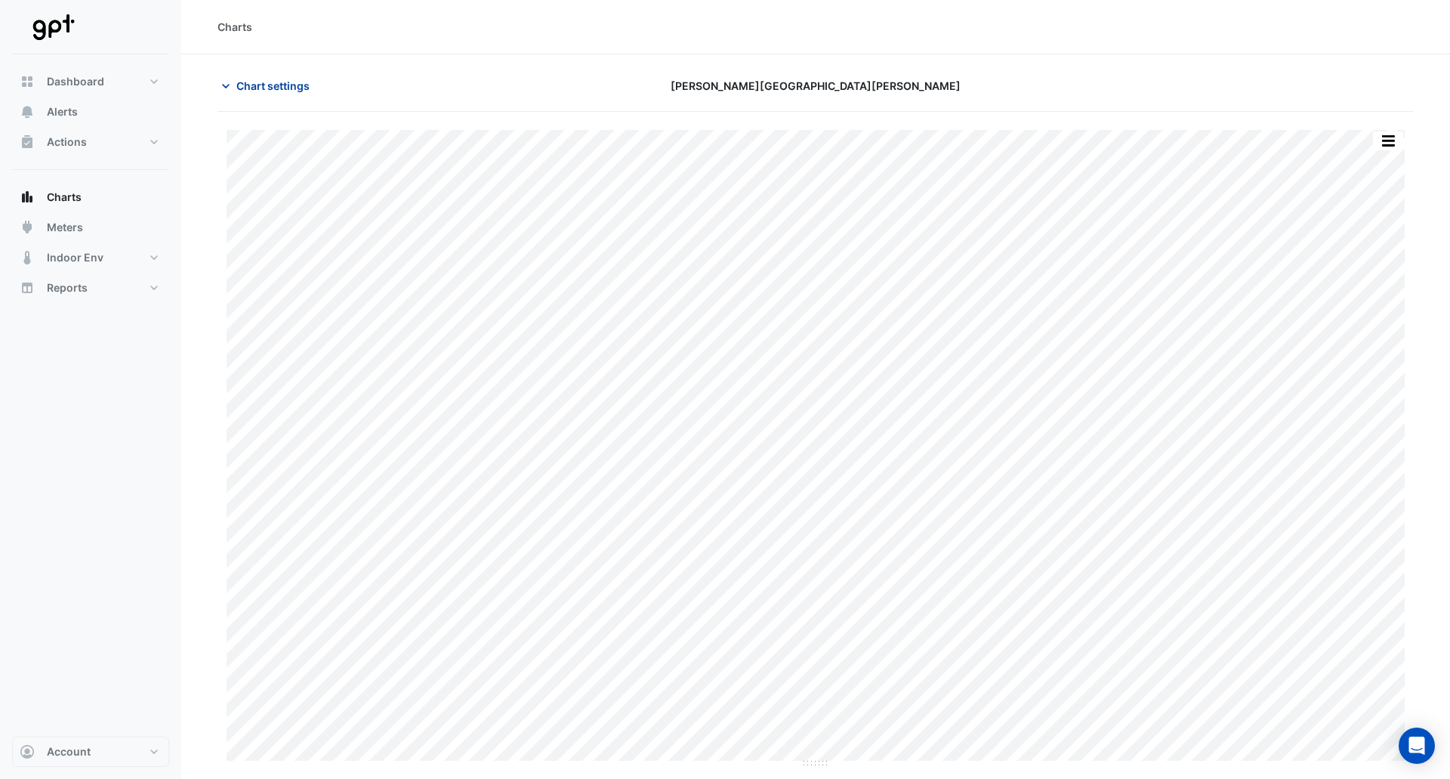
click at [254, 92] on span "Chart settings" at bounding box center [272, 86] width 73 height 16
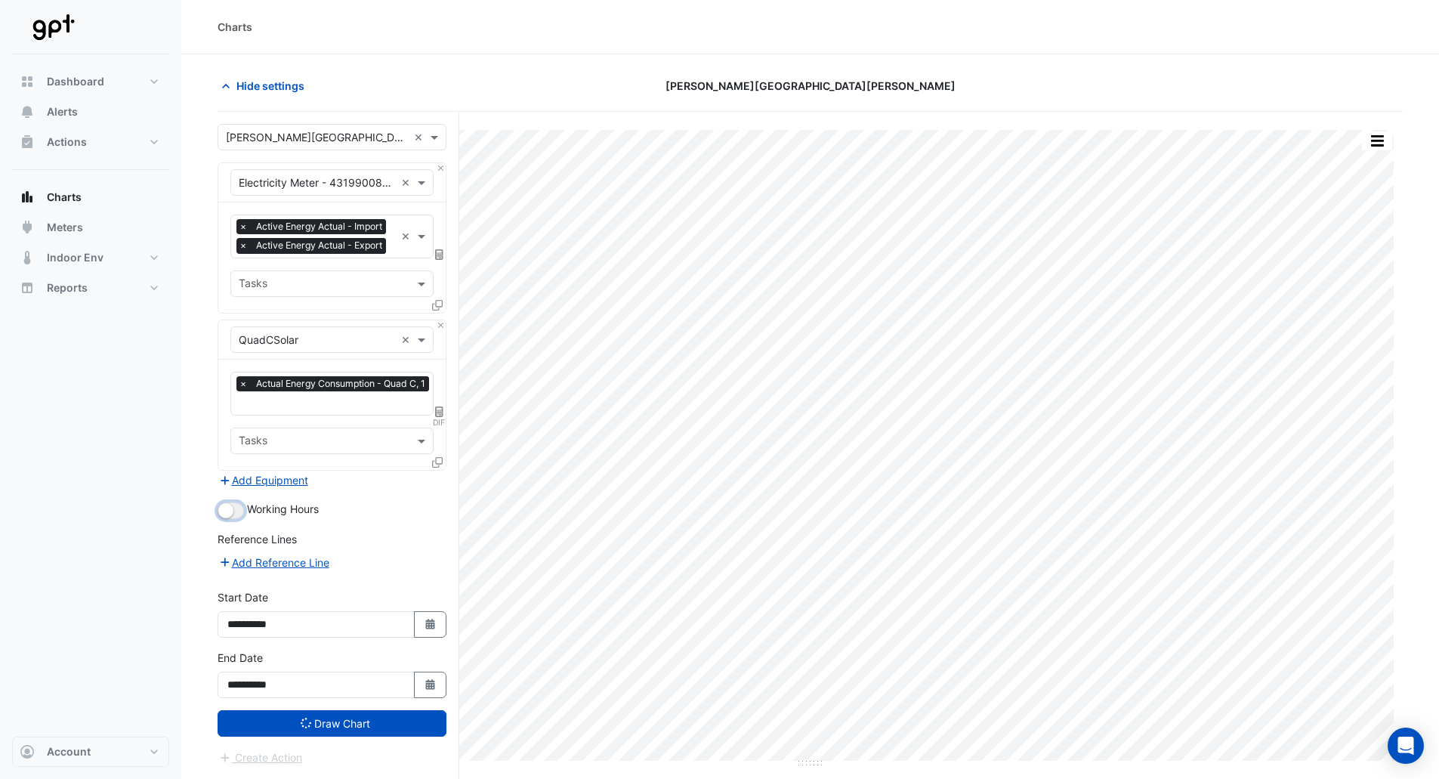
click at [224, 518] on small "button" at bounding box center [225, 510] width 15 height 15
click at [302, 728] on icon "submit" at bounding box center [306, 723] width 11 height 11
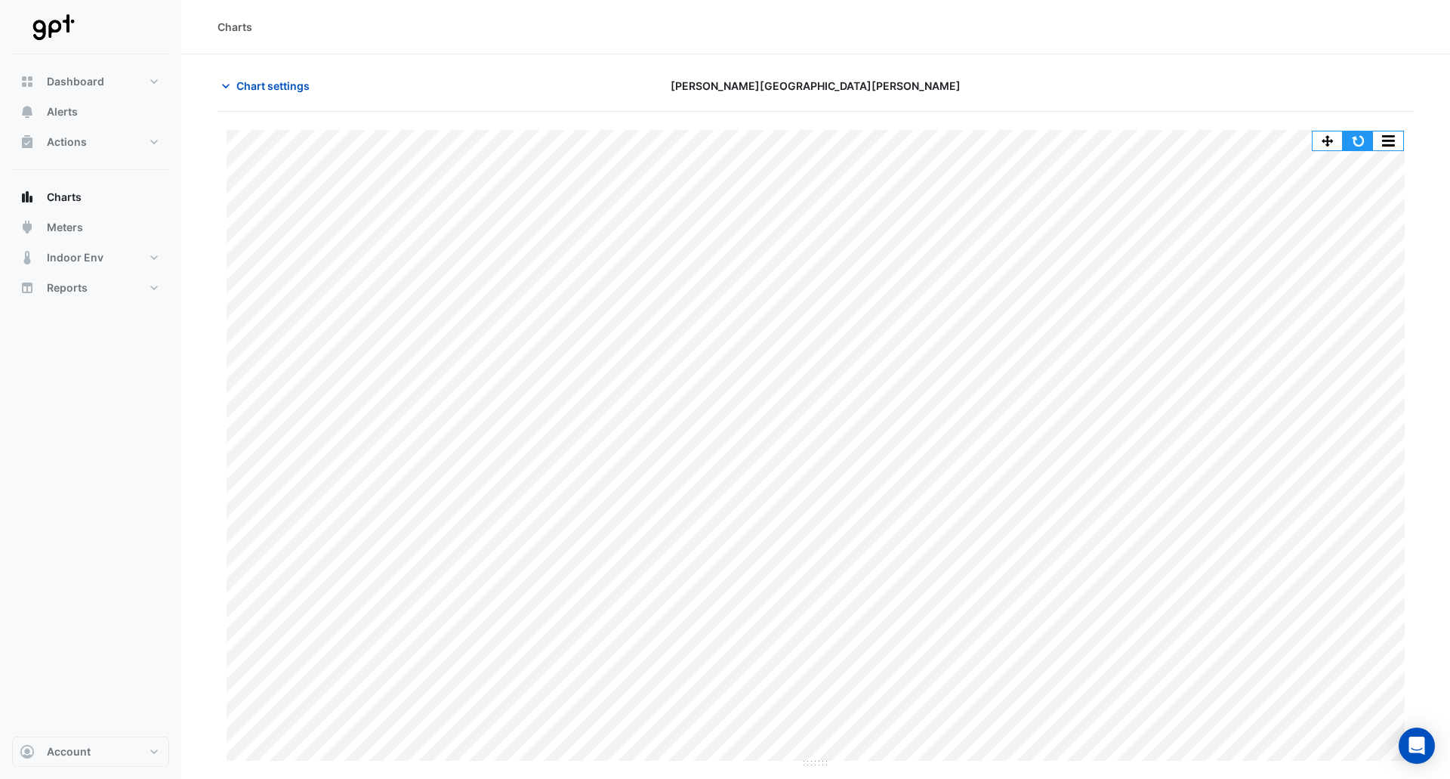
click at [1360, 141] on button "button" at bounding box center [1358, 140] width 30 height 19
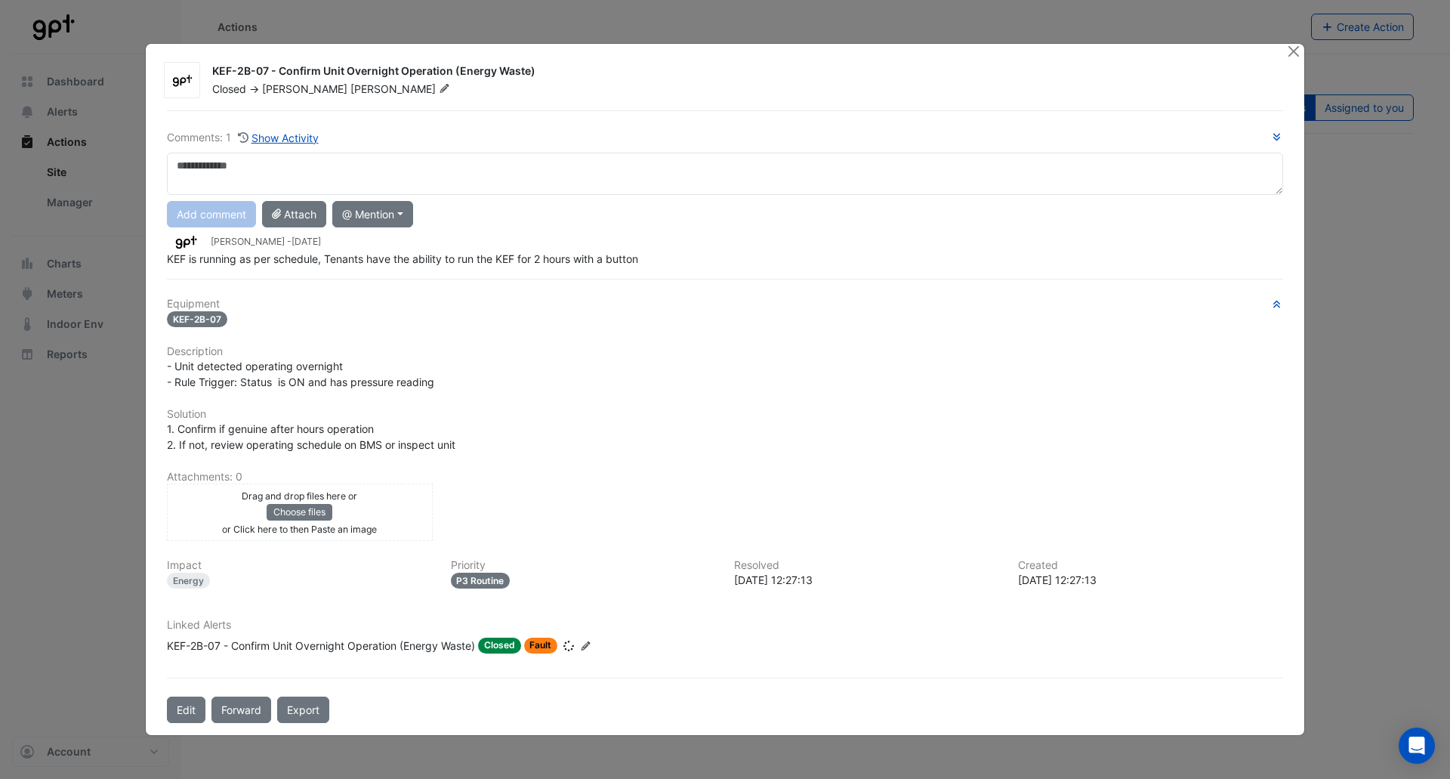
click at [506, 168] on textarea at bounding box center [725, 174] width 1116 height 42
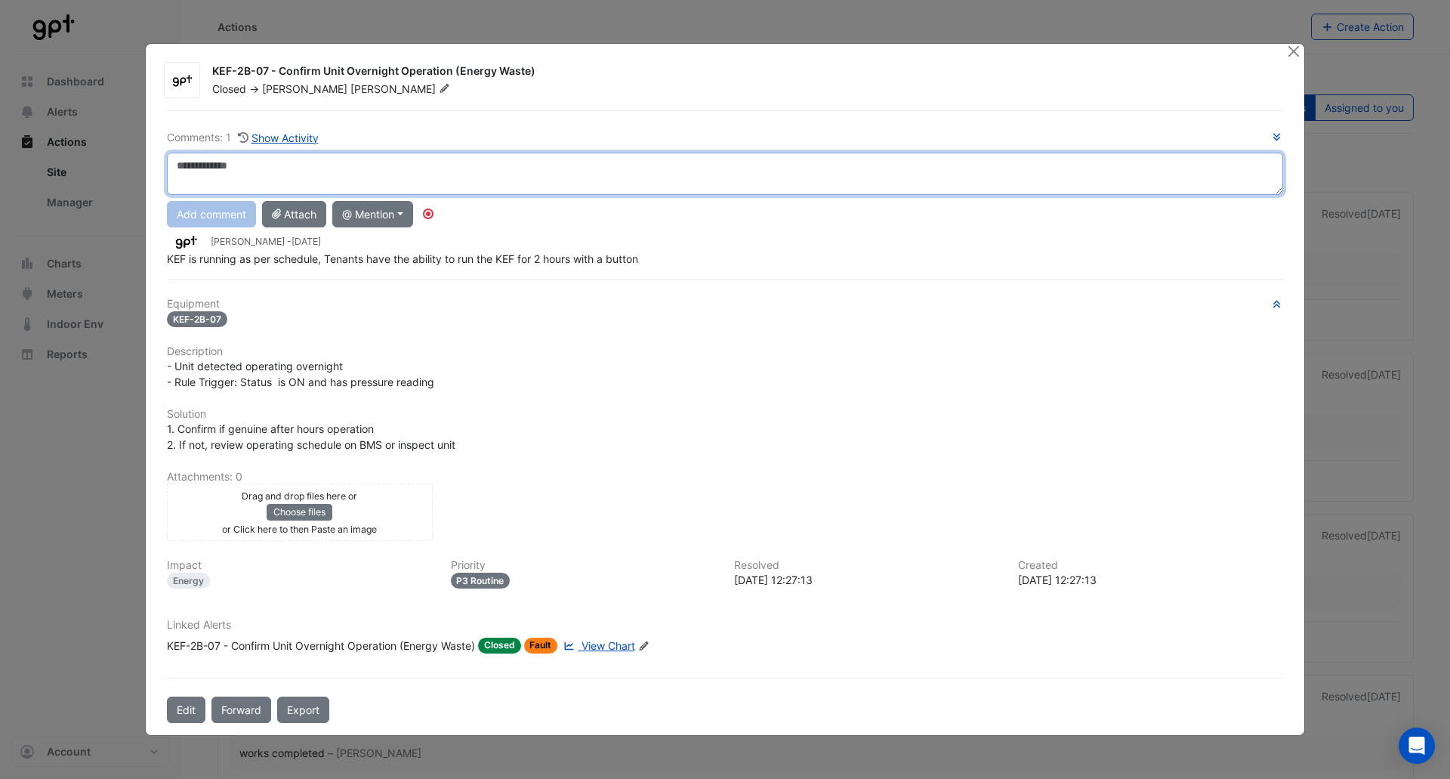
click at [646, 167] on textarea at bounding box center [725, 174] width 1116 height 42
click at [722, 170] on textarea "**********" at bounding box center [725, 174] width 1116 height 42
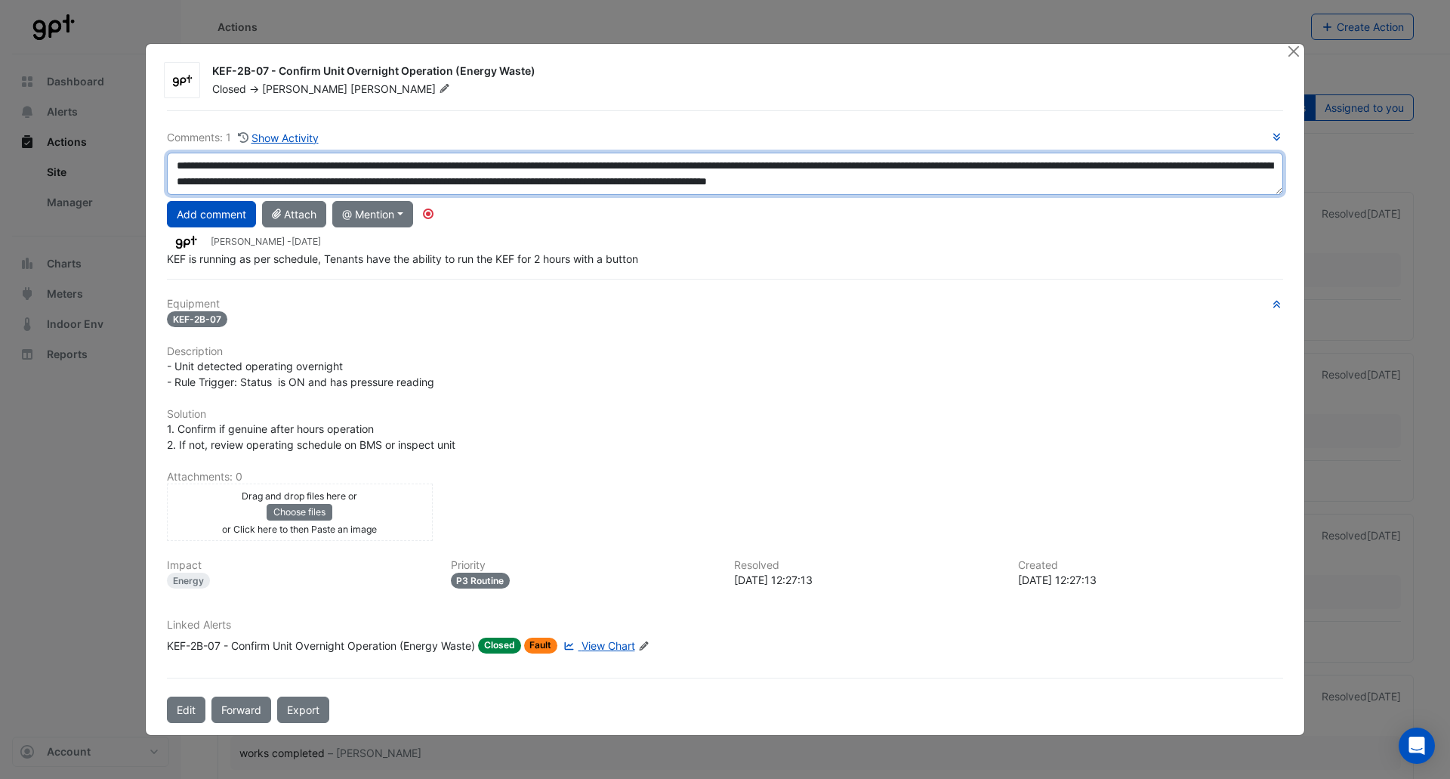
scroll to position [10, 0]
click at [520, 187] on textarea "**********" at bounding box center [725, 174] width 1116 height 42
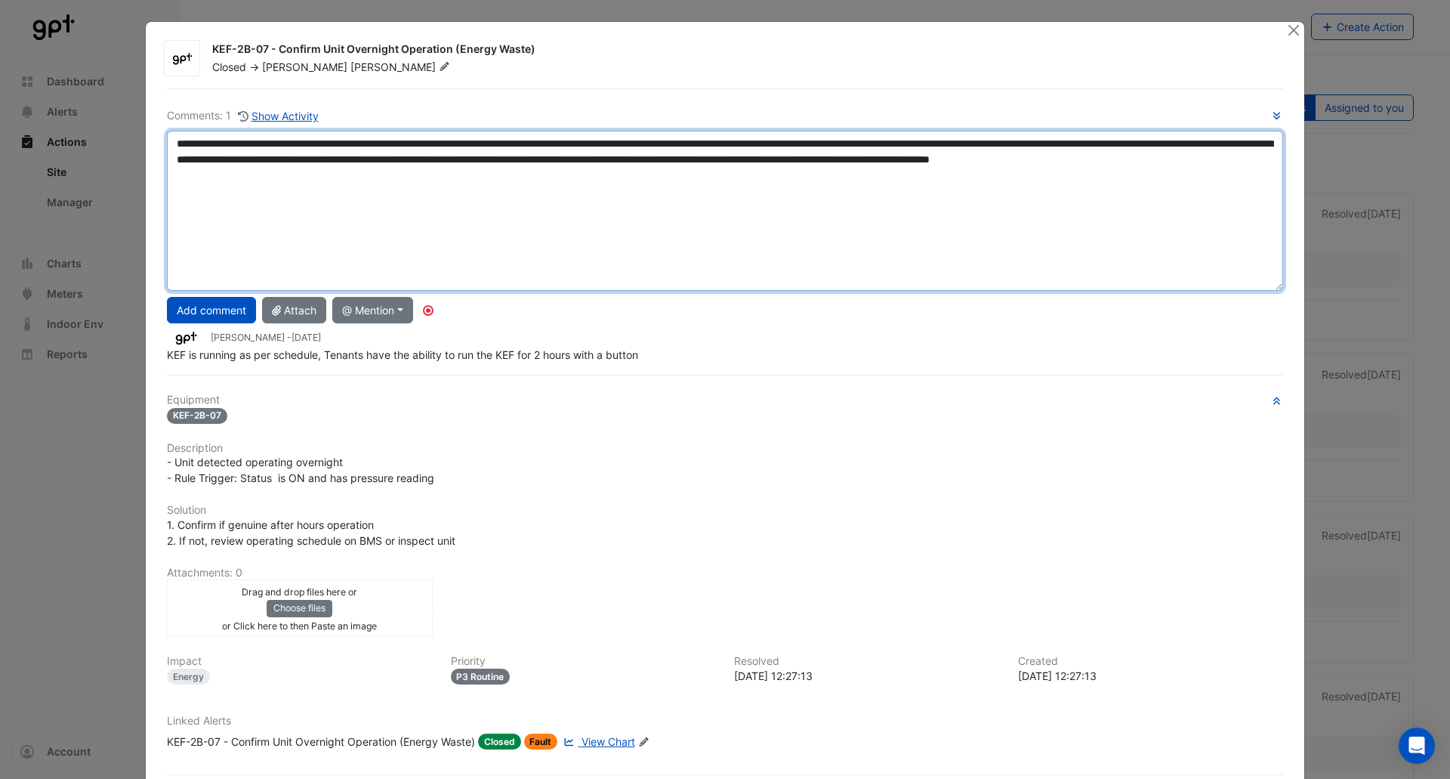
drag, startPoint x: 1279, startPoint y: 190, endPoint x: 1291, endPoint y: 307, distance: 118.5
click at [1291, 307] on div "KEF-2B-07 - Confirm Unit Overnight Operation (Energy Waste) Closed -> Luke Robe…" at bounding box center [725, 427] width 1159 height 810
click at [527, 177] on textarea "**********" at bounding box center [725, 211] width 1116 height 160
click at [538, 172] on textarea "**********" at bounding box center [725, 211] width 1116 height 160
click at [983, 145] on textarea "**********" at bounding box center [725, 211] width 1116 height 160
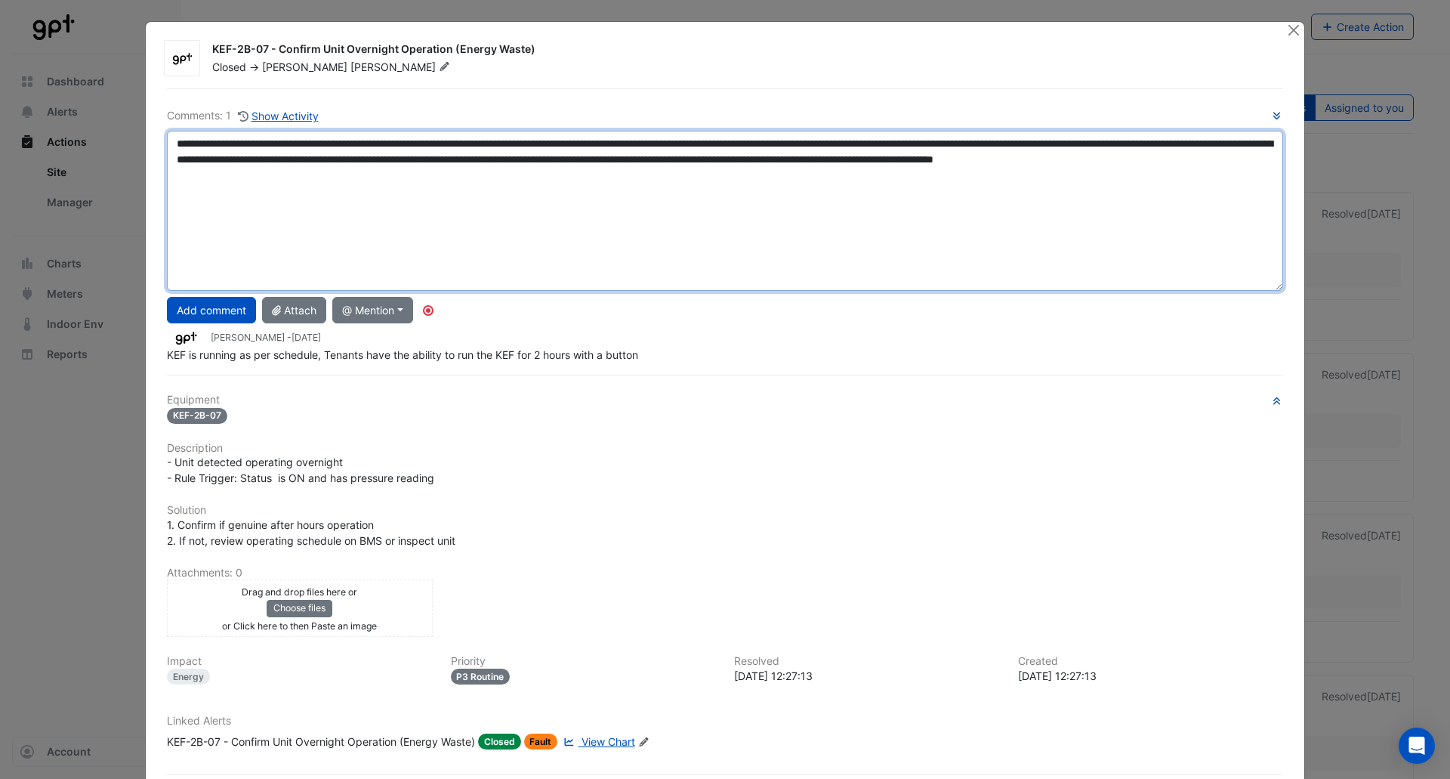
click at [941, 174] on textarea "**********" at bounding box center [725, 211] width 1116 height 160
click at [532, 162] on textarea "**********" at bounding box center [725, 211] width 1116 height 160
click at [850, 165] on textarea "**********" at bounding box center [725, 211] width 1116 height 160
click at [854, 174] on textarea "**********" at bounding box center [725, 211] width 1116 height 160
click at [925, 157] on textarea "**********" at bounding box center [725, 211] width 1116 height 160
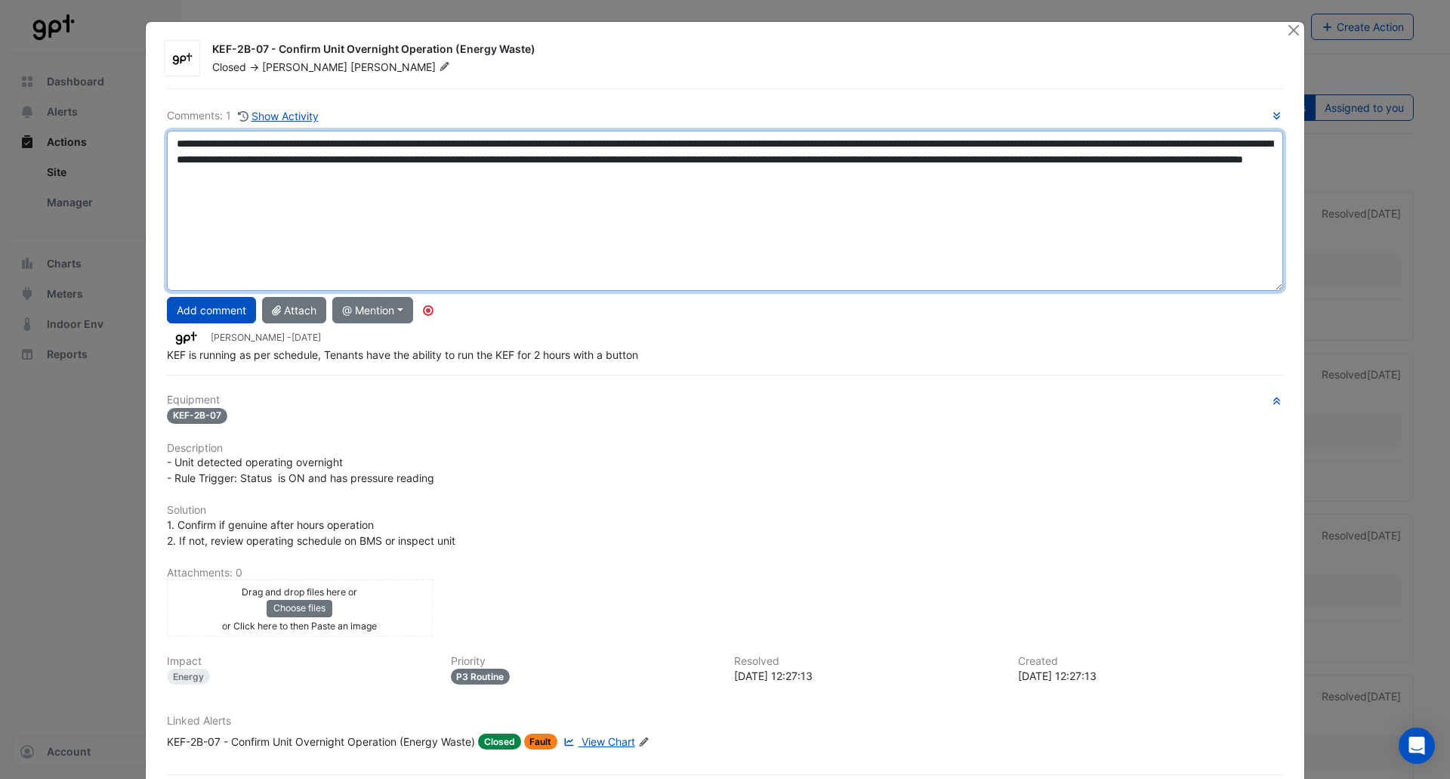
drag, startPoint x: 1074, startPoint y: 163, endPoint x: 1040, endPoint y: 165, distance: 34.0
click at [1040, 165] on textarea "**********" at bounding box center [725, 211] width 1116 height 160
click at [1023, 171] on textarea "**********" at bounding box center [725, 211] width 1116 height 160
drag, startPoint x: 1008, startPoint y: 165, endPoint x: 980, endPoint y: 165, distance: 28.0
click at [973, 163] on textarea "**********" at bounding box center [725, 211] width 1116 height 160
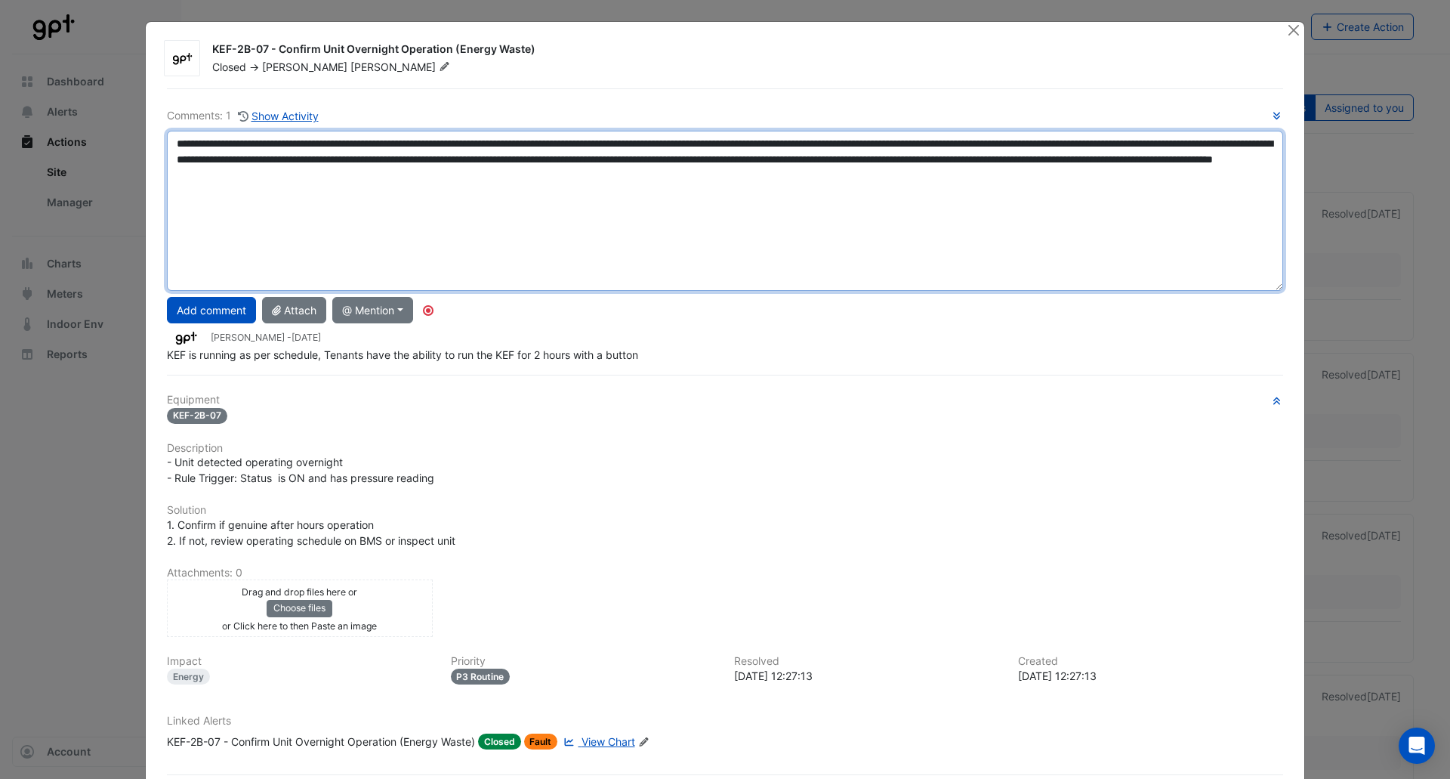
click at [978, 171] on textarea "**********" at bounding box center [725, 211] width 1116 height 160
click at [522, 177] on textarea "**********" at bounding box center [725, 211] width 1116 height 160
click at [959, 171] on textarea "**********" at bounding box center [725, 211] width 1116 height 160
click at [951, 181] on textarea "**********" at bounding box center [725, 211] width 1116 height 160
click at [1153, 178] on textarea "**********" at bounding box center [725, 211] width 1116 height 160
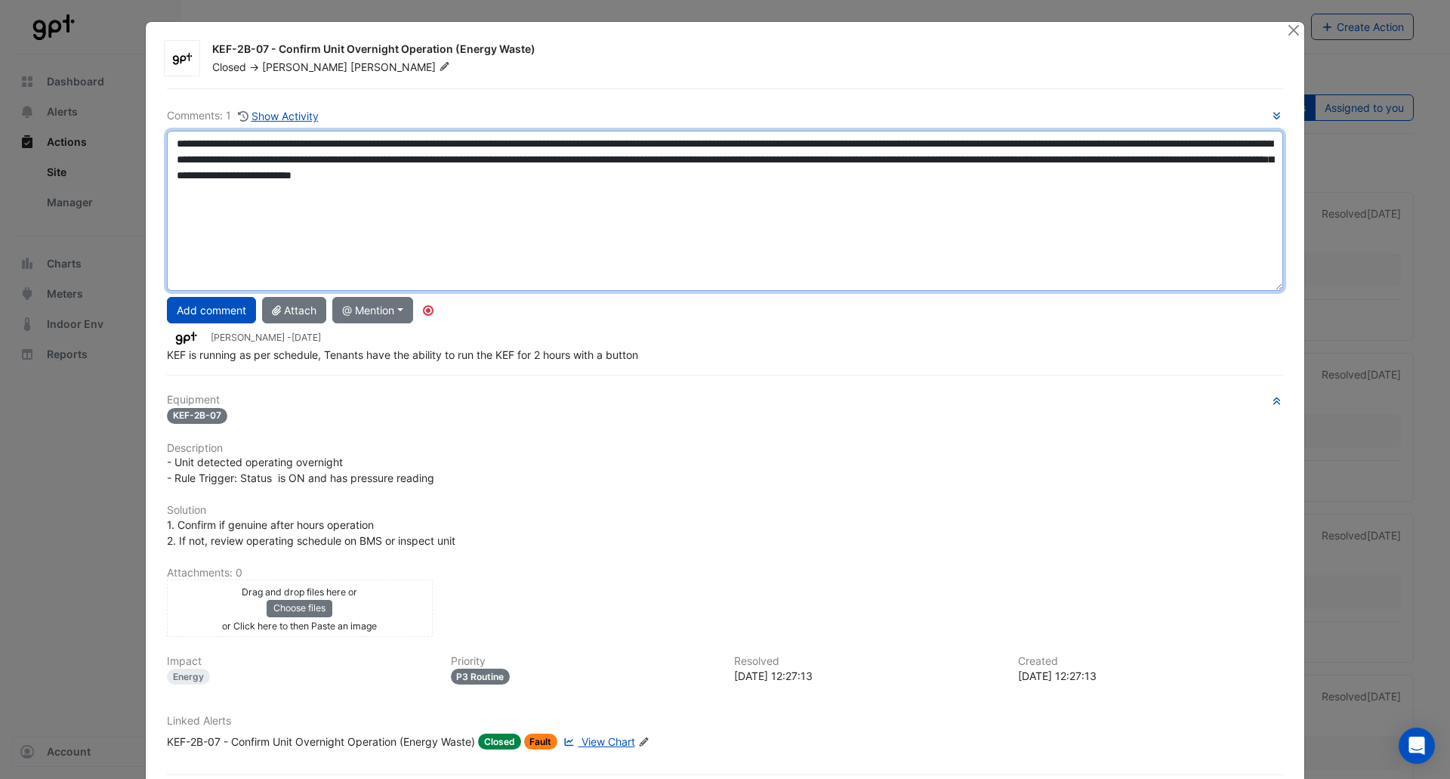
drag, startPoint x: 770, startPoint y: 143, endPoint x: 726, endPoint y: 146, distance: 44.7
click at [726, 146] on textarea "**********" at bounding box center [725, 211] width 1116 height 160
click at [851, 144] on textarea "**********" at bounding box center [725, 211] width 1116 height 160
click at [1125, 168] on textarea "**********" at bounding box center [725, 211] width 1116 height 160
type textarea "**********"
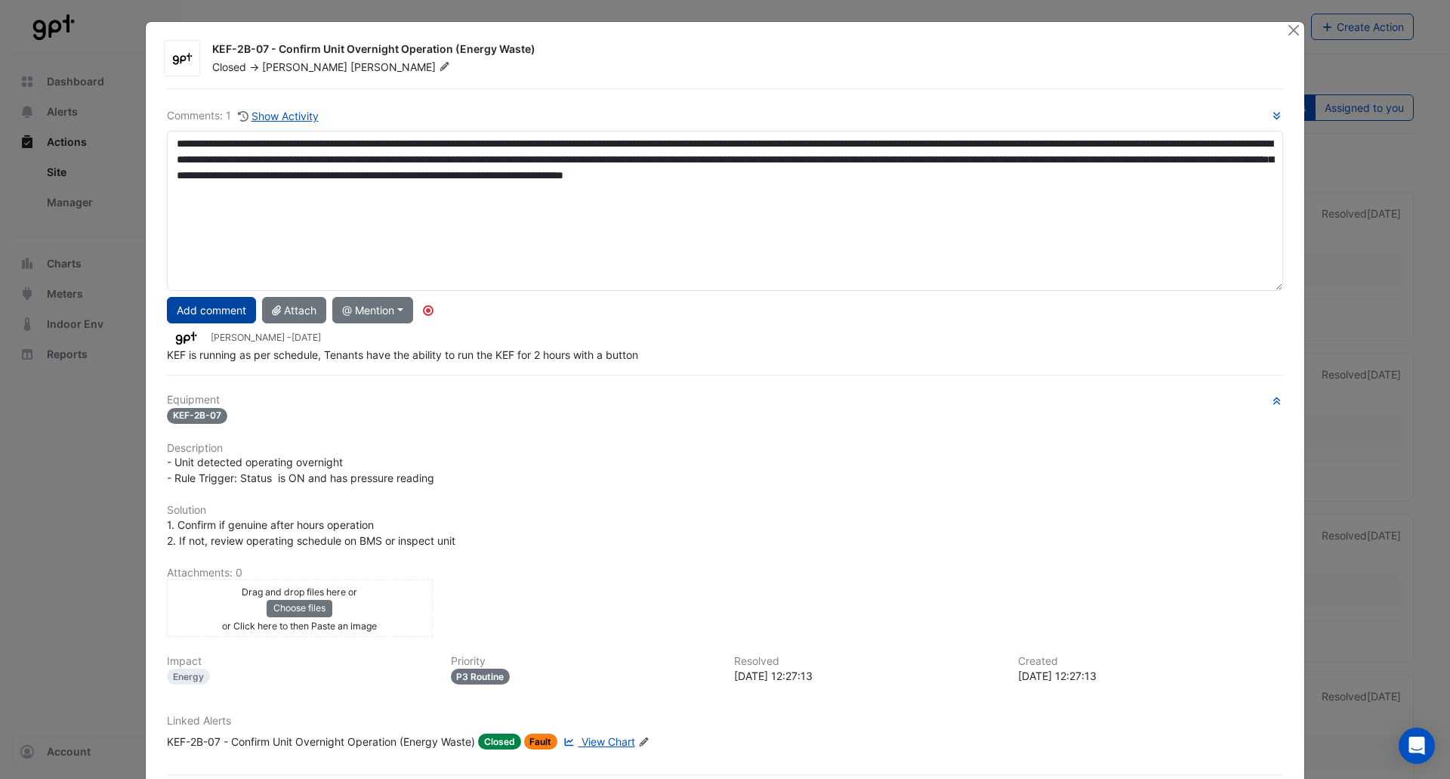
click at [213, 312] on button "Add comment" at bounding box center [211, 310] width 89 height 26
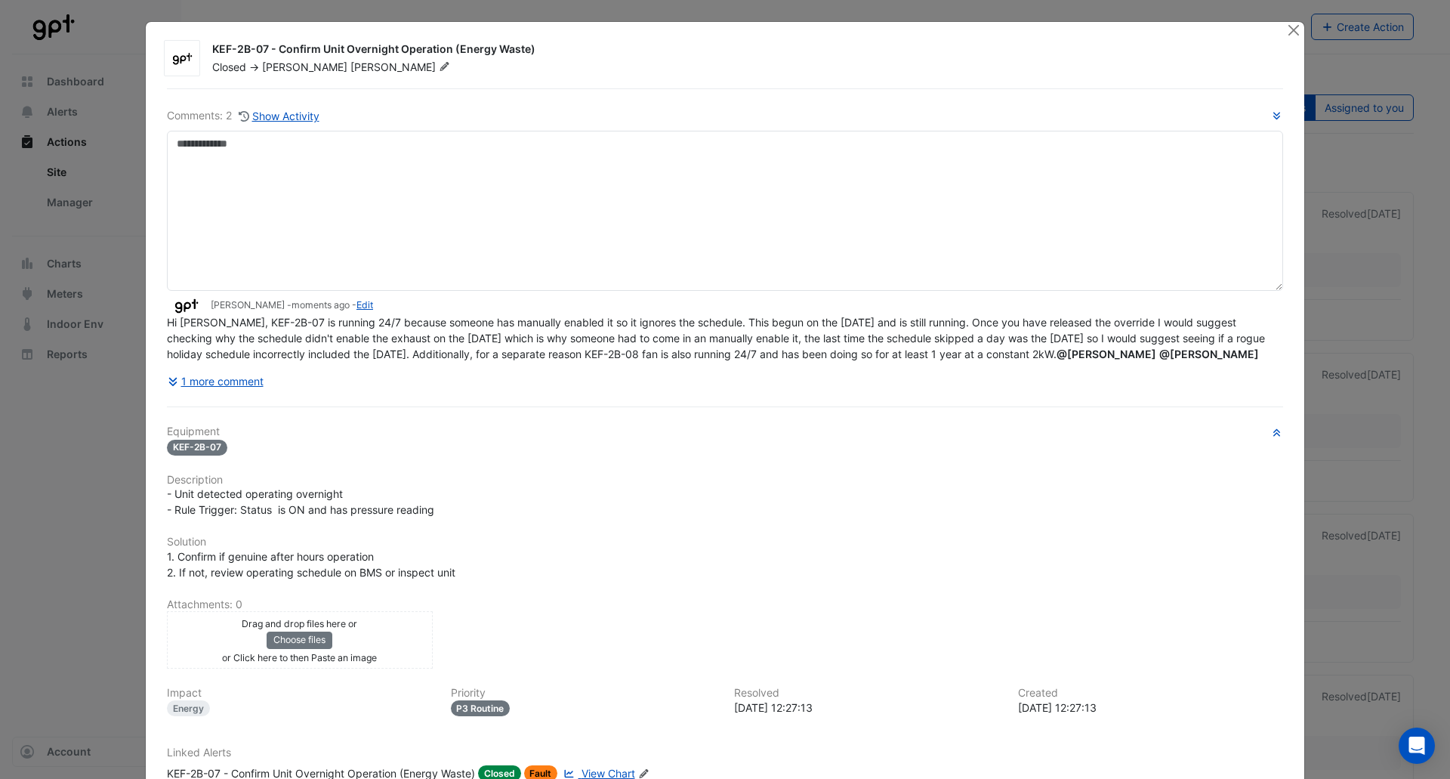
click at [439, 63] on icon at bounding box center [444, 66] width 11 height 9
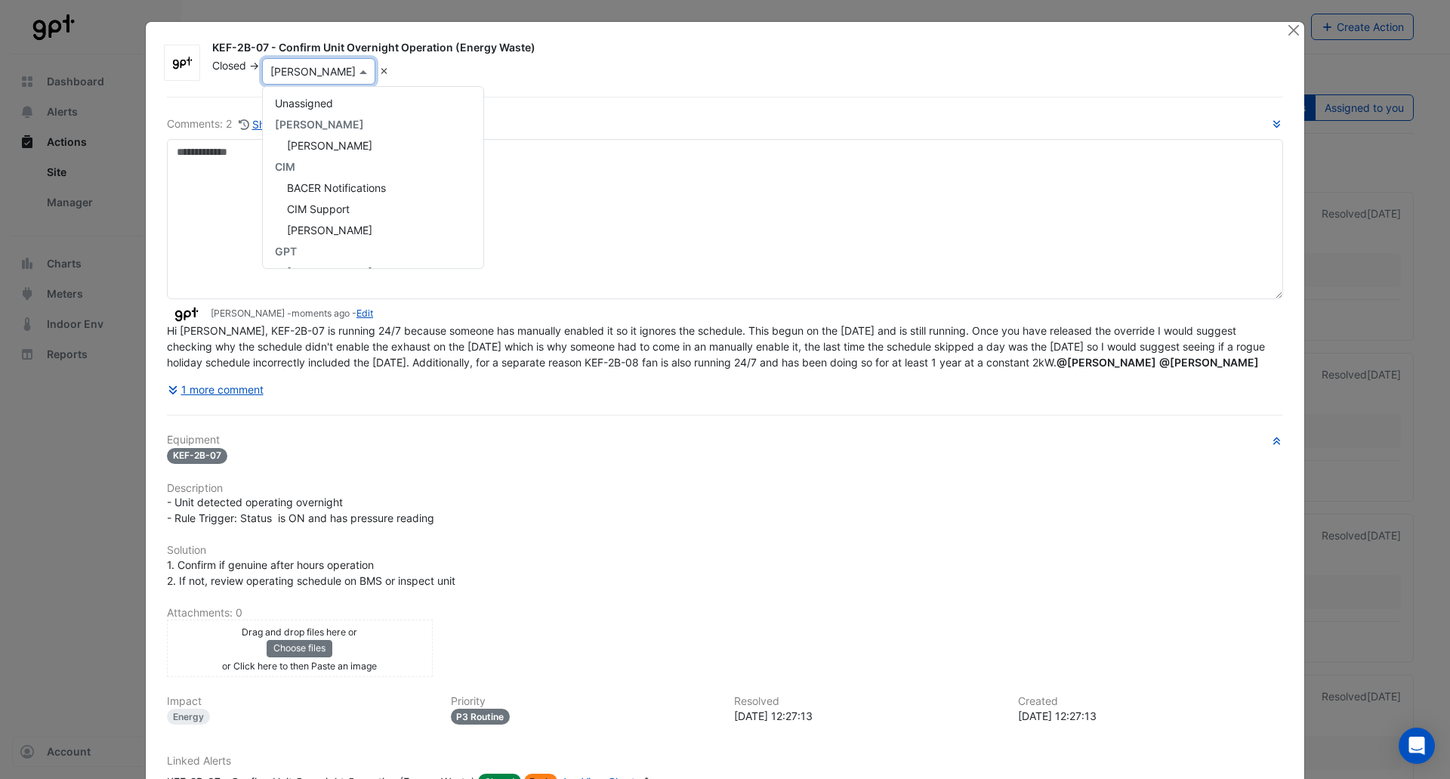
scroll to position [260, 0]
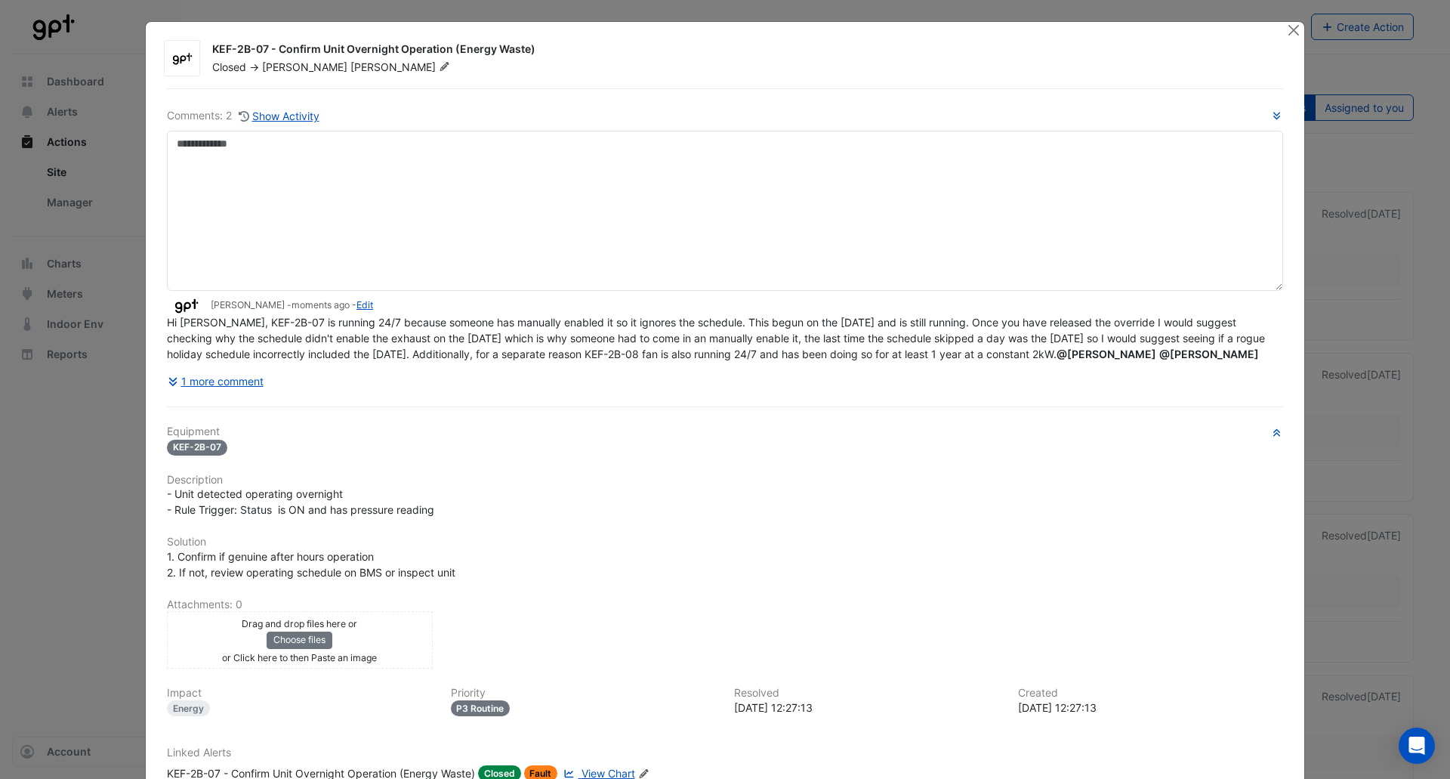
click at [222, 71] on span "Closed" at bounding box center [229, 66] width 34 height 13
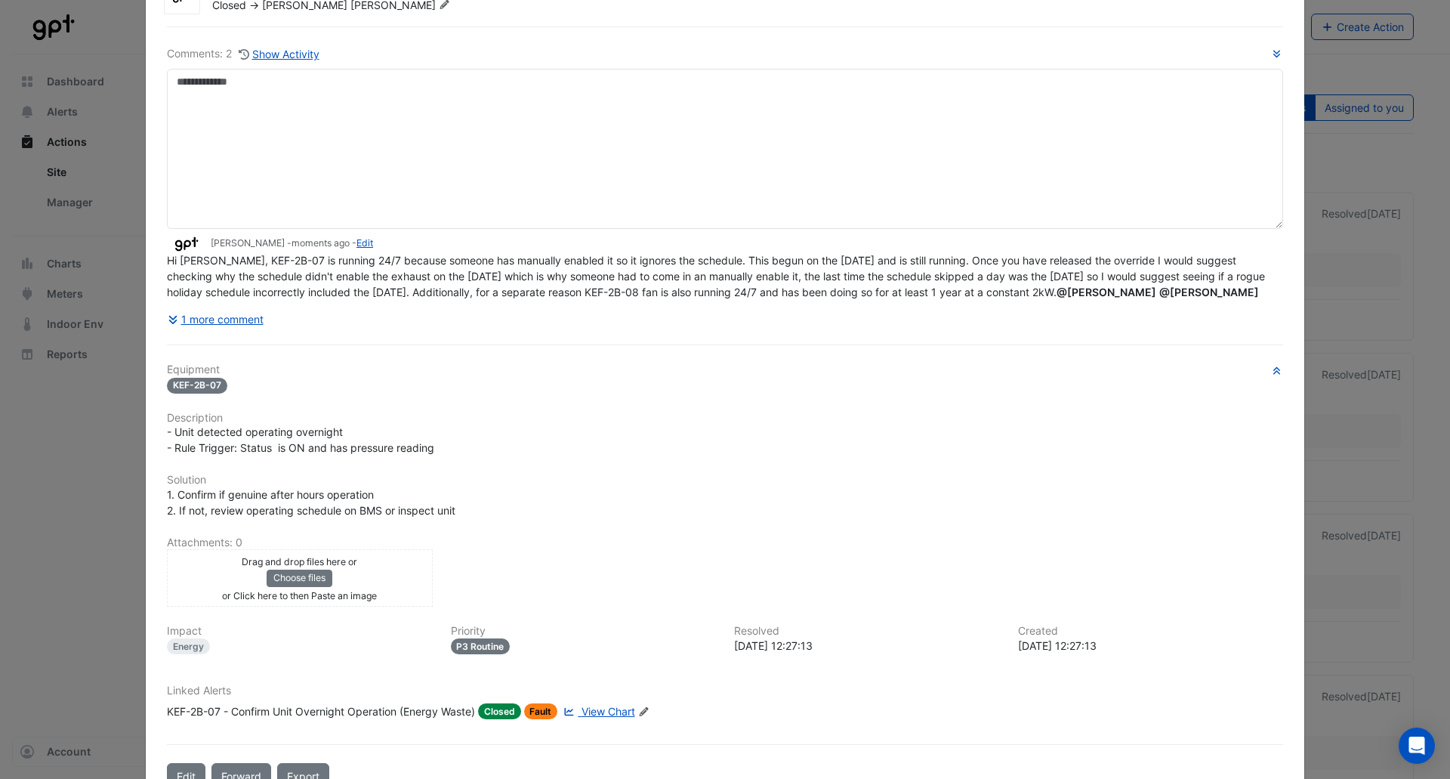
scroll to position [122, 0]
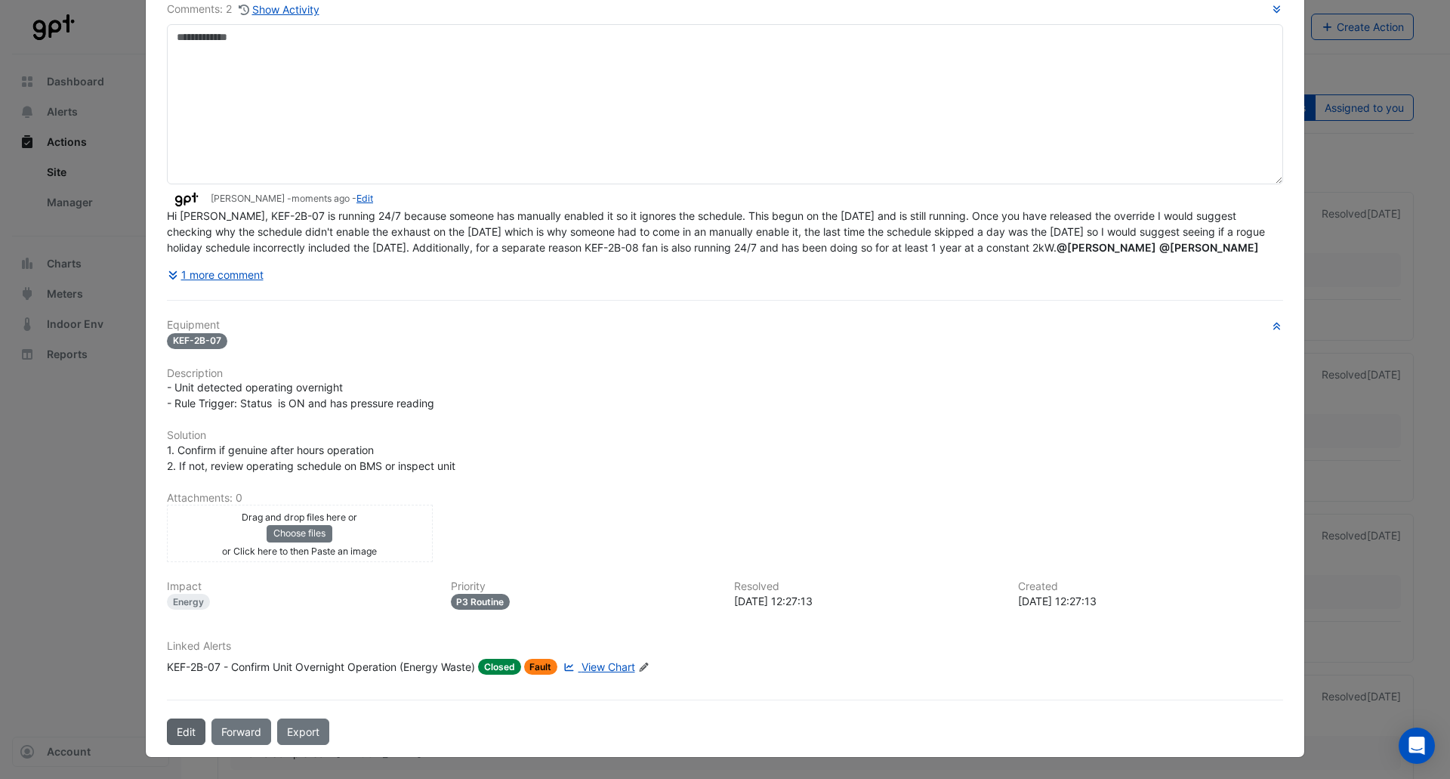
click at [189, 730] on button "Edit" at bounding box center [186, 731] width 39 height 26
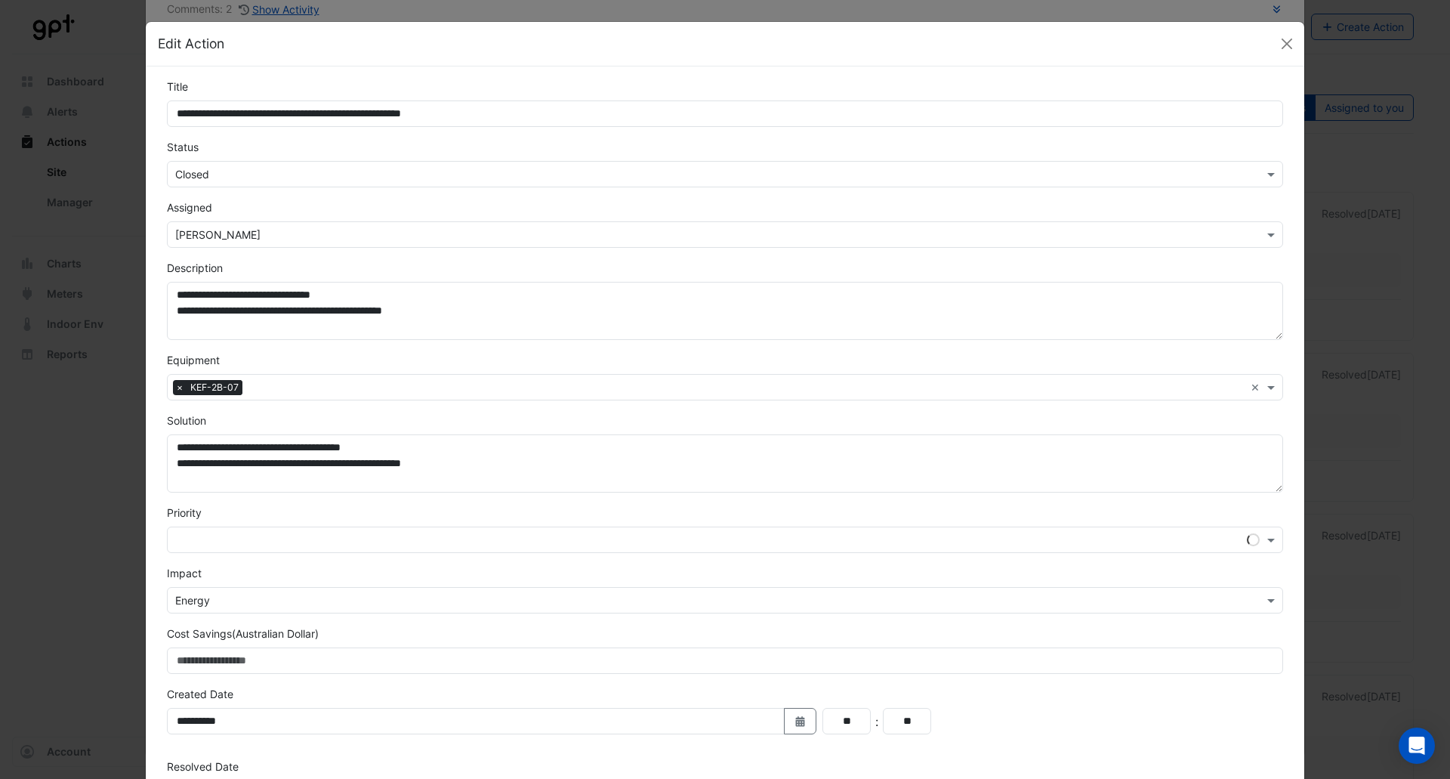
click at [257, 171] on input "text" at bounding box center [710, 175] width 1070 height 16
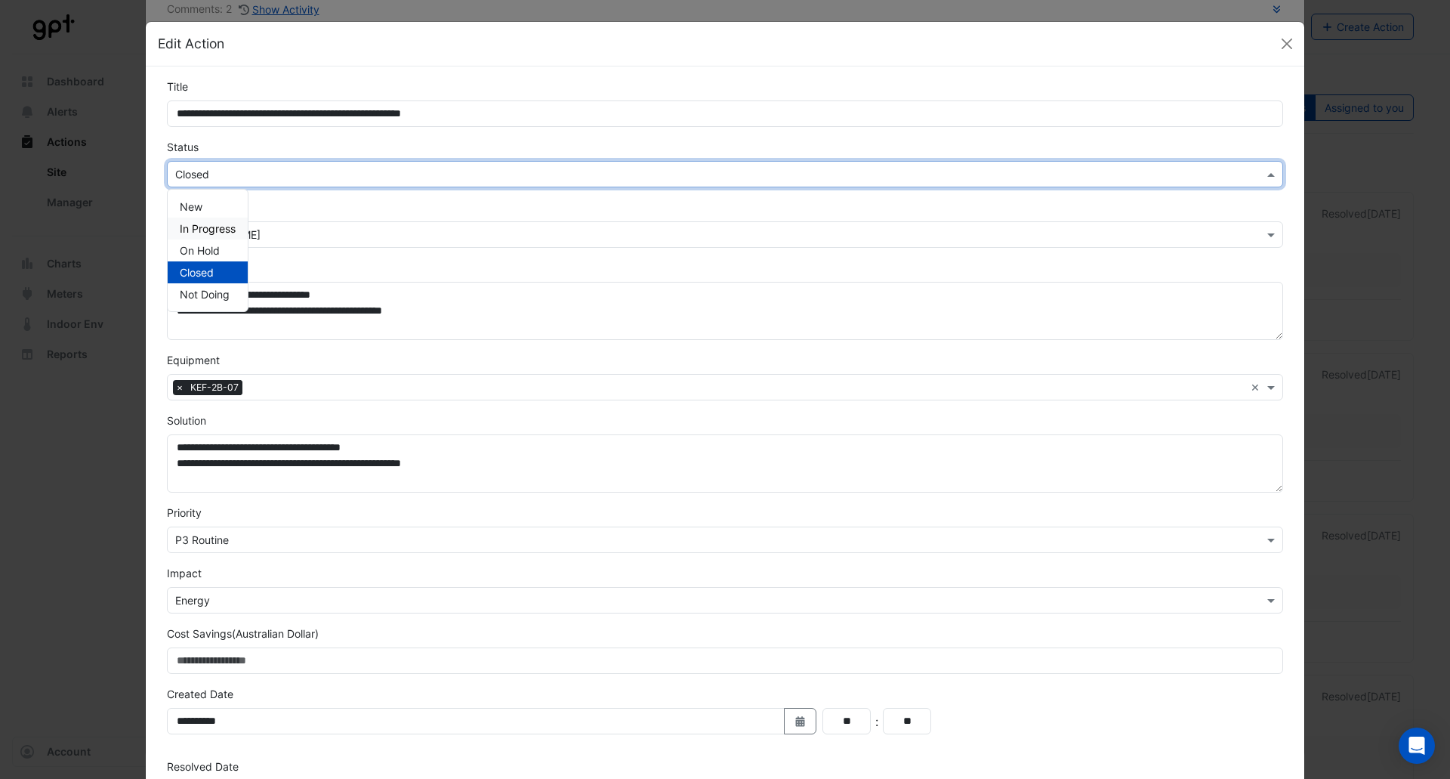
click at [197, 230] on span "In Progress" at bounding box center [208, 228] width 56 height 13
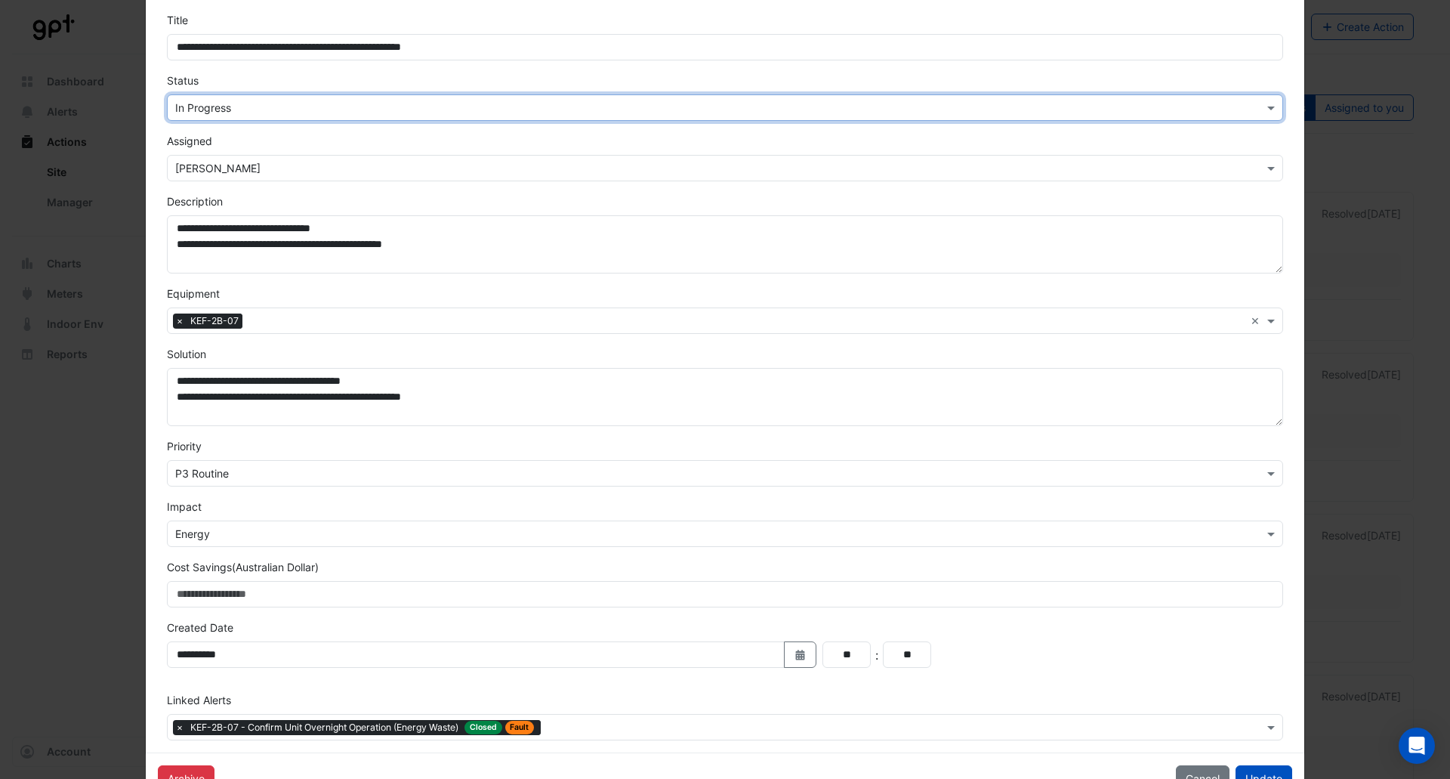
scroll to position [113, 0]
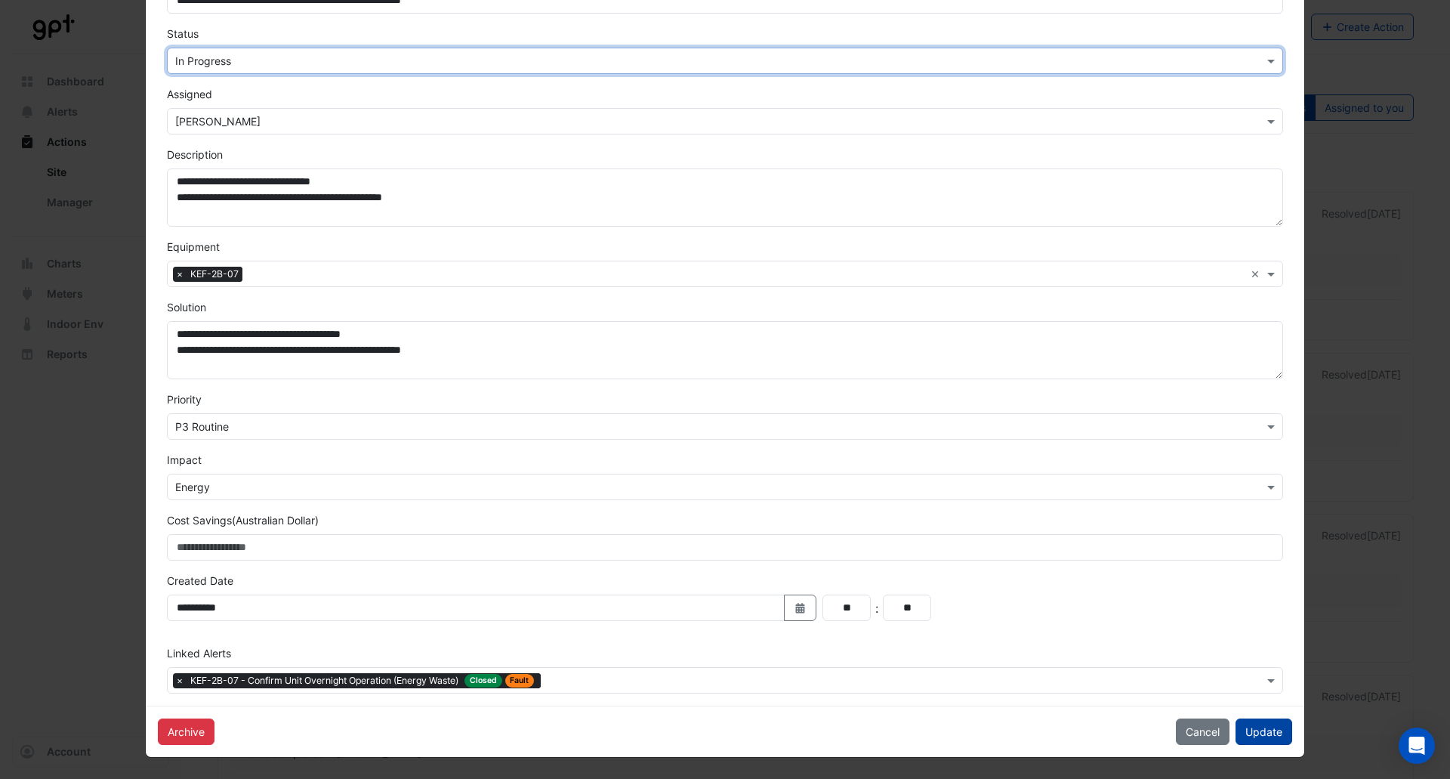
click at [1247, 730] on button "Update" at bounding box center [1264, 731] width 57 height 26
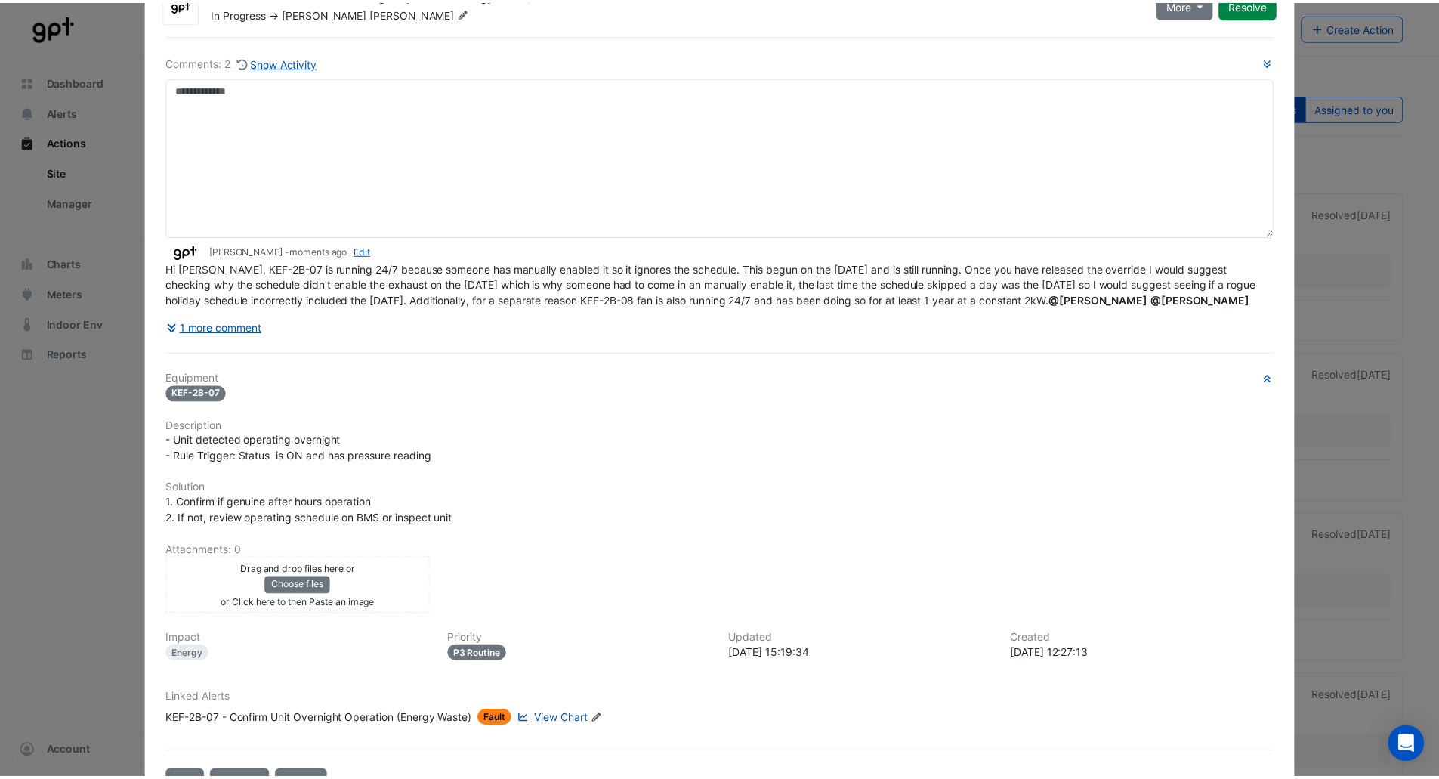
scroll to position [0, 0]
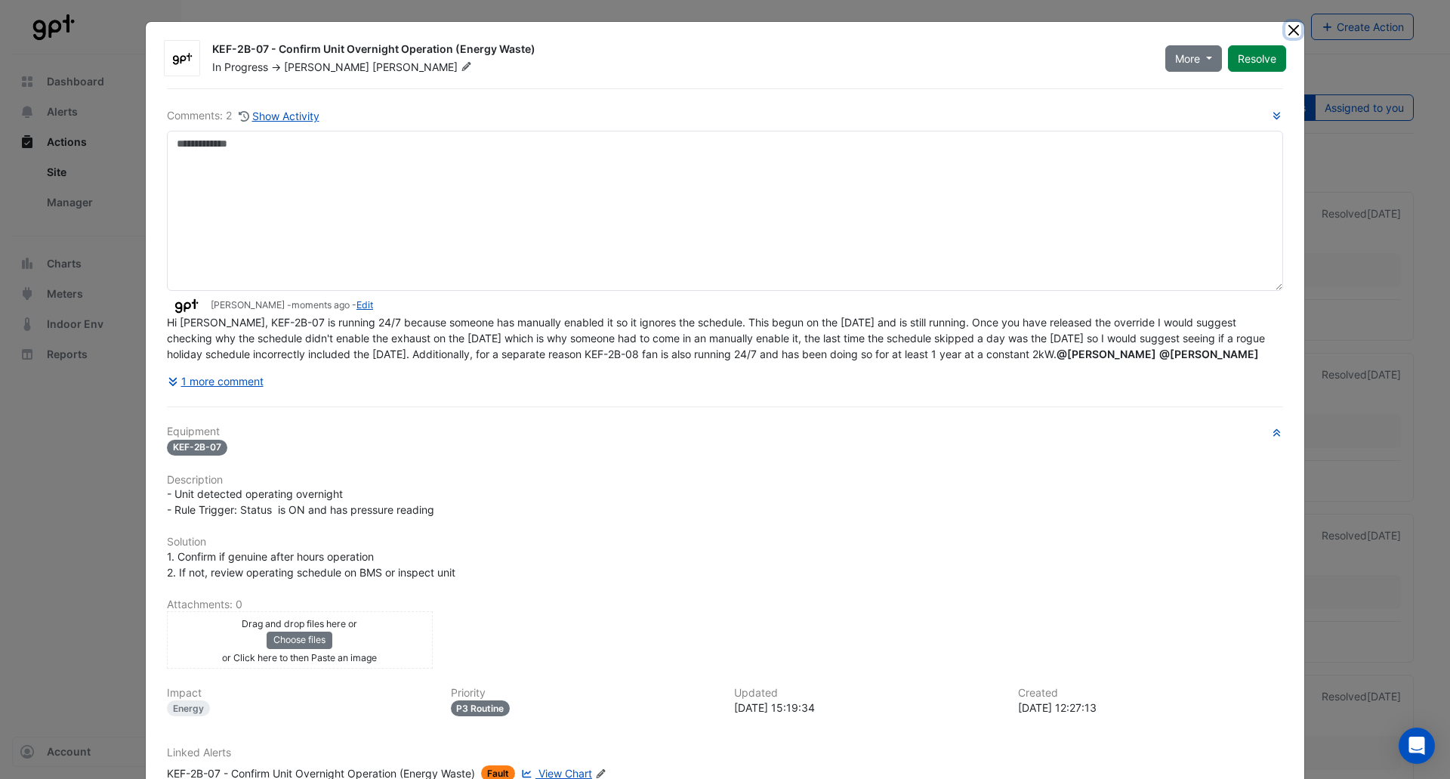
click at [1286, 28] on button "Close" at bounding box center [1294, 30] width 16 height 16
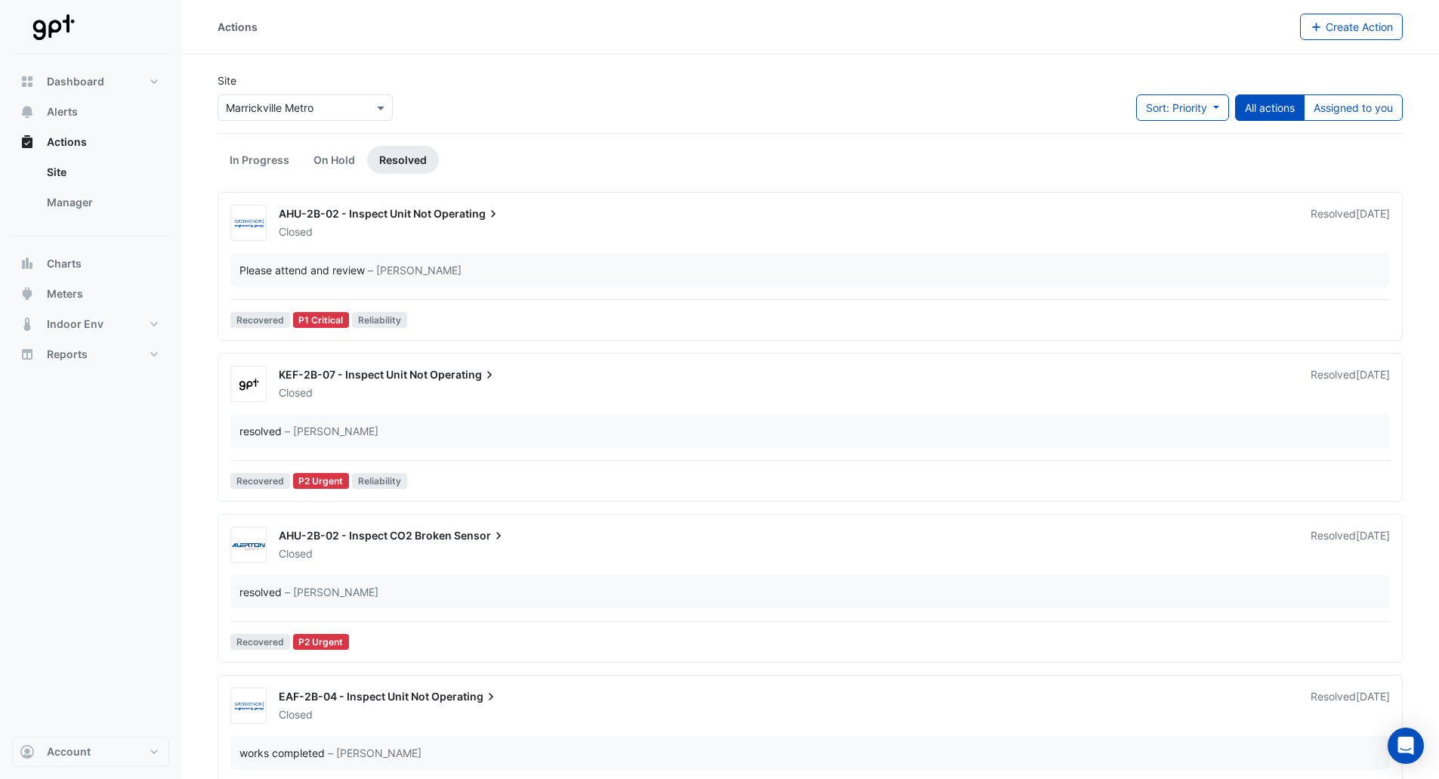
click at [584, 384] on div "KEF-2B-07 - Inspect Unit Not Operating" at bounding box center [786, 376] width 1014 height 18
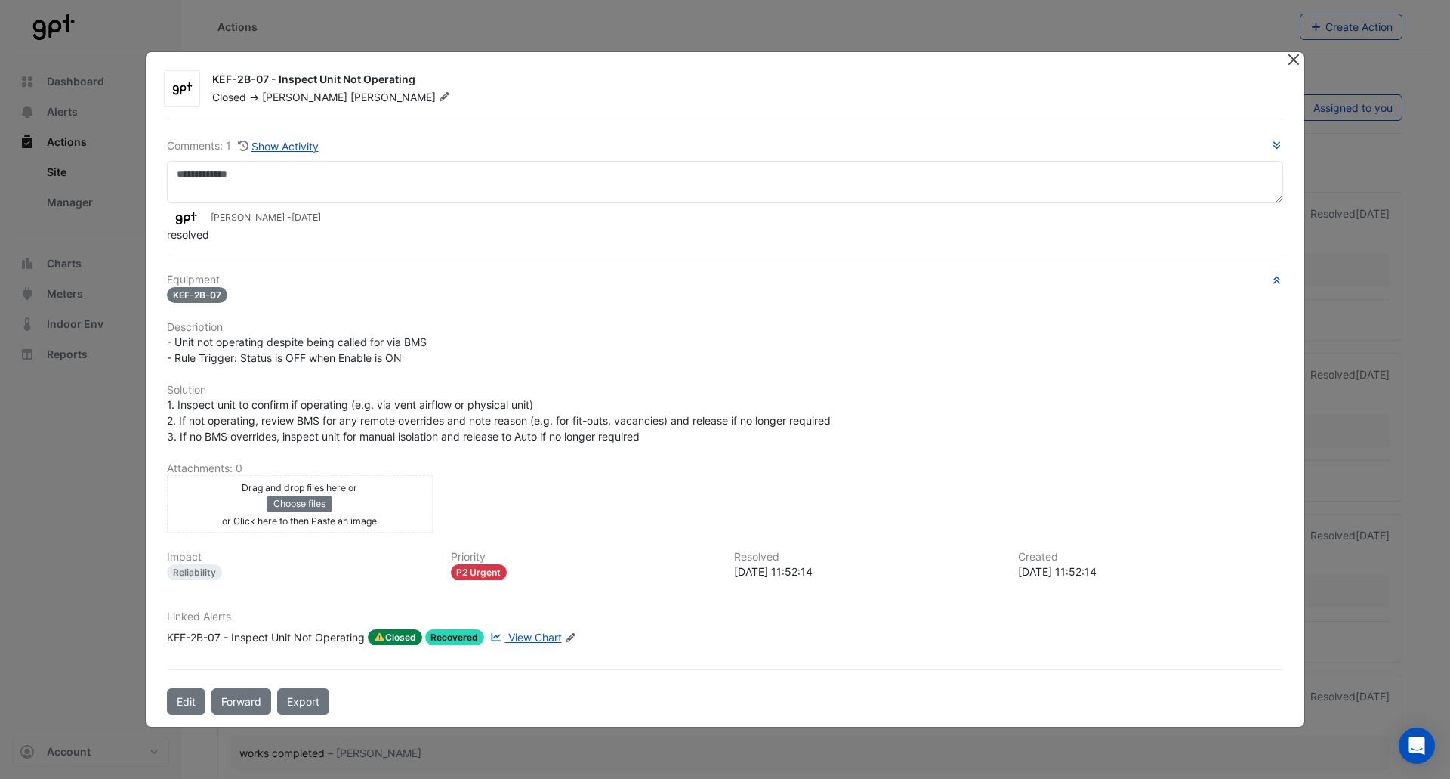
click at [1295, 57] on button "Close" at bounding box center [1294, 60] width 16 height 16
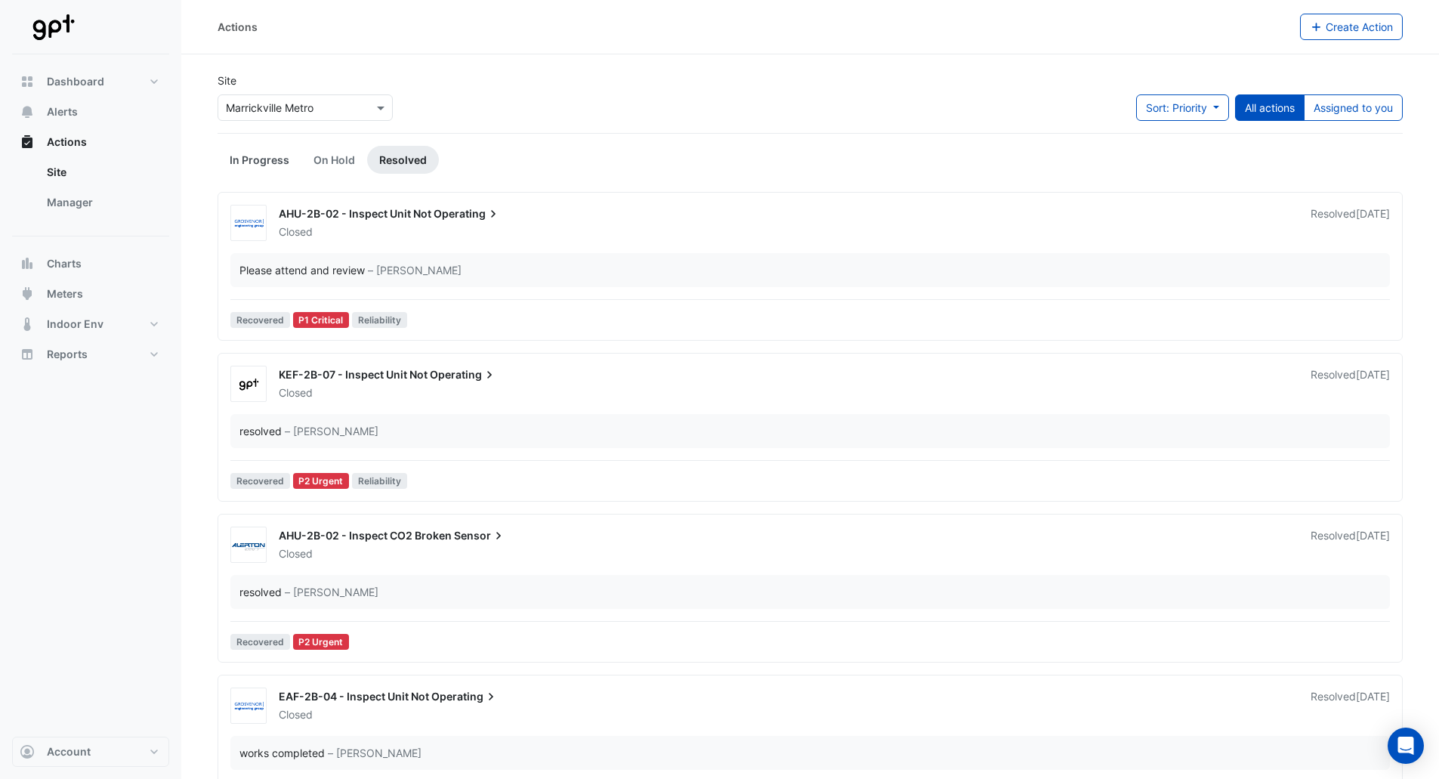
click at [255, 163] on link "In Progress" at bounding box center [260, 160] width 84 height 28
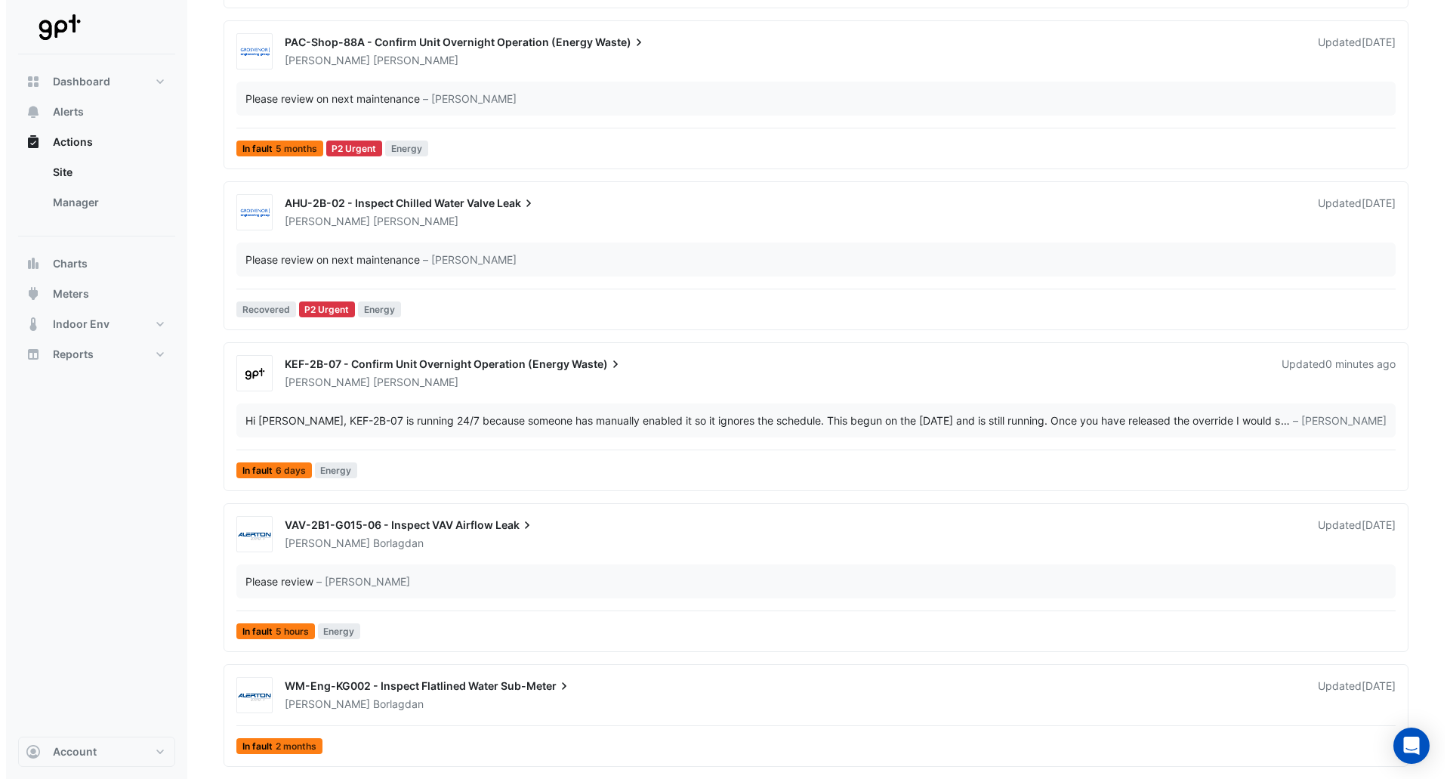
scroll to position [453, 0]
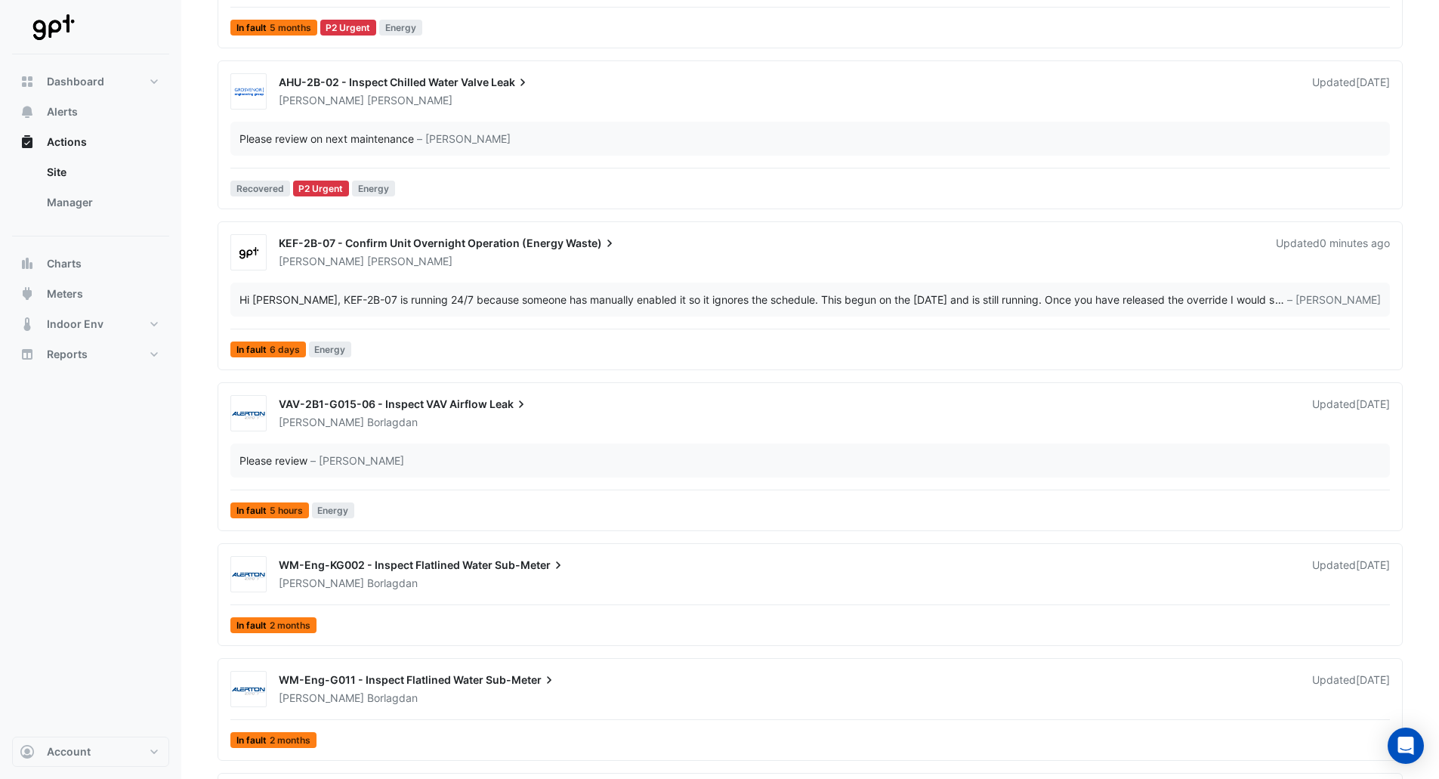
click at [535, 249] on span "KEF-2B-07 - Confirm Unit Overnight Operation (Energy" at bounding box center [421, 242] width 285 height 13
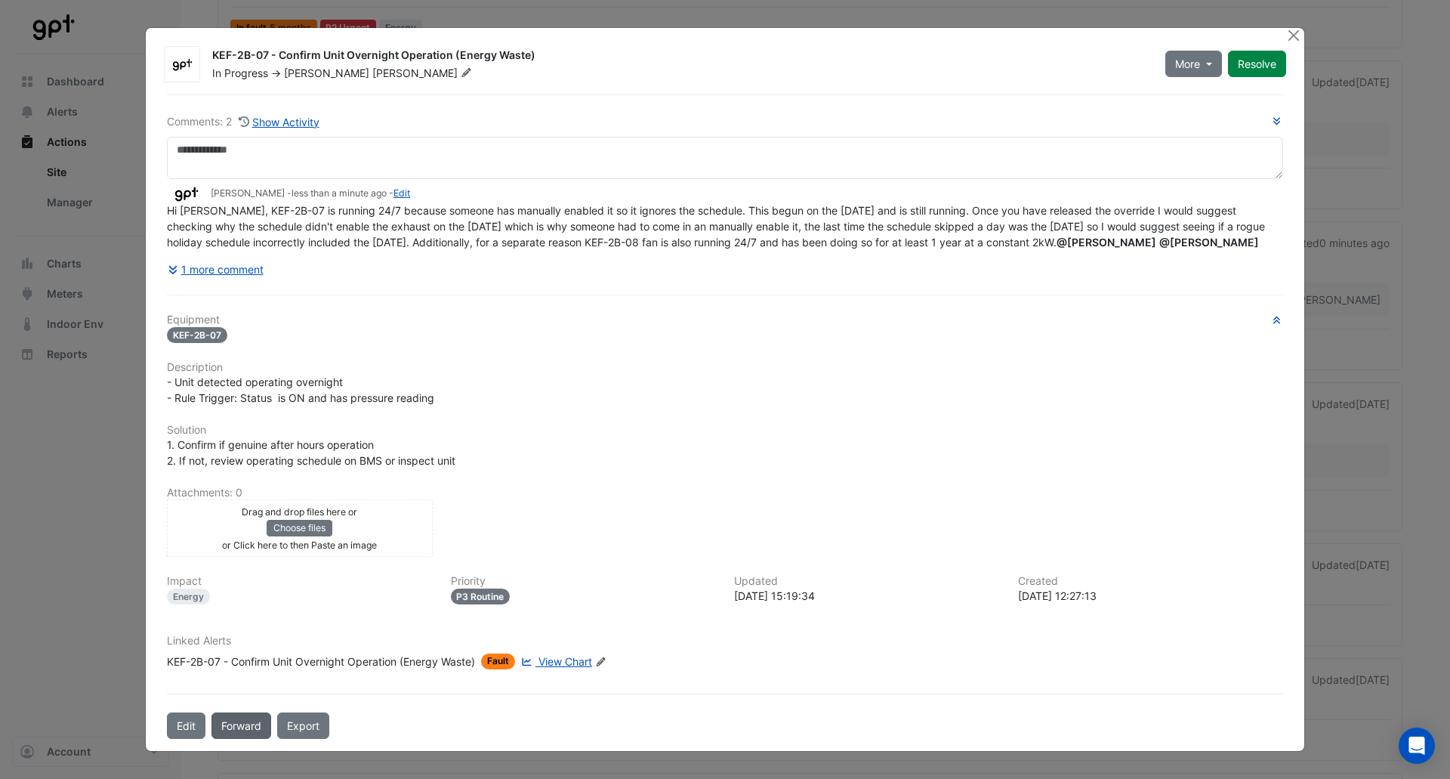
click at [225, 738] on button "Forward" at bounding box center [242, 725] width 60 height 26
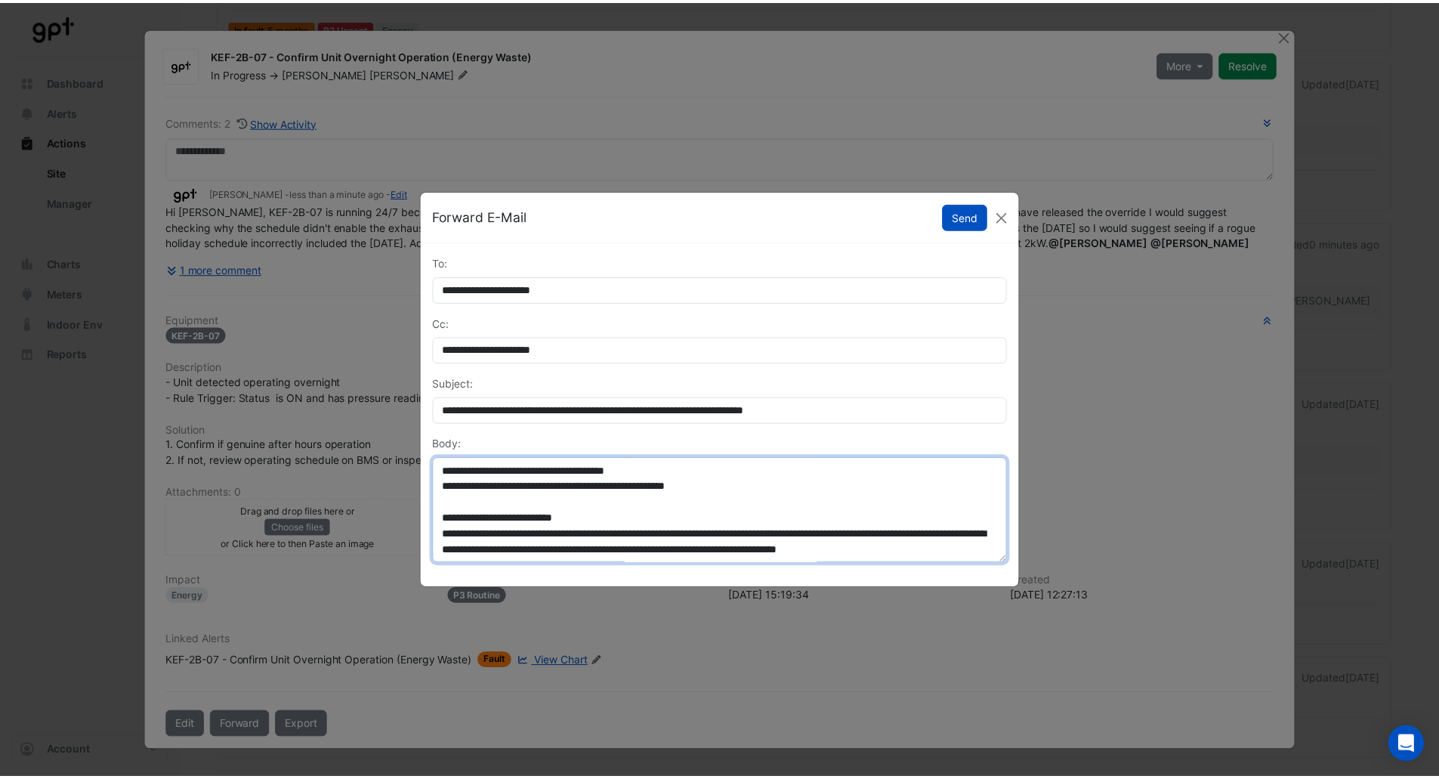
scroll to position [159, 0]
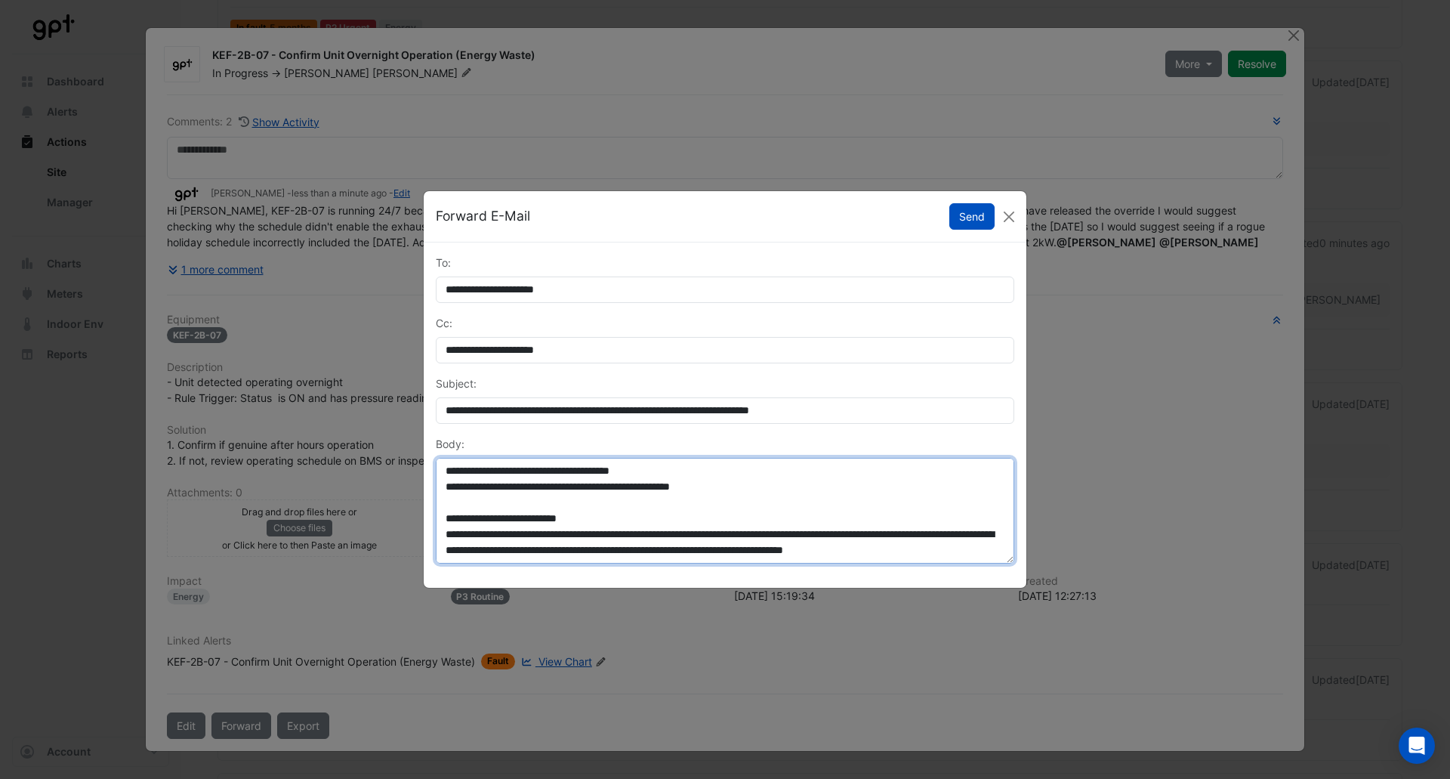
drag, startPoint x: 445, startPoint y: 511, endPoint x: 662, endPoint y: 554, distance: 221.9
click at [662, 554] on textarea "**********" at bounding box center [725, 511] width 579 height 106
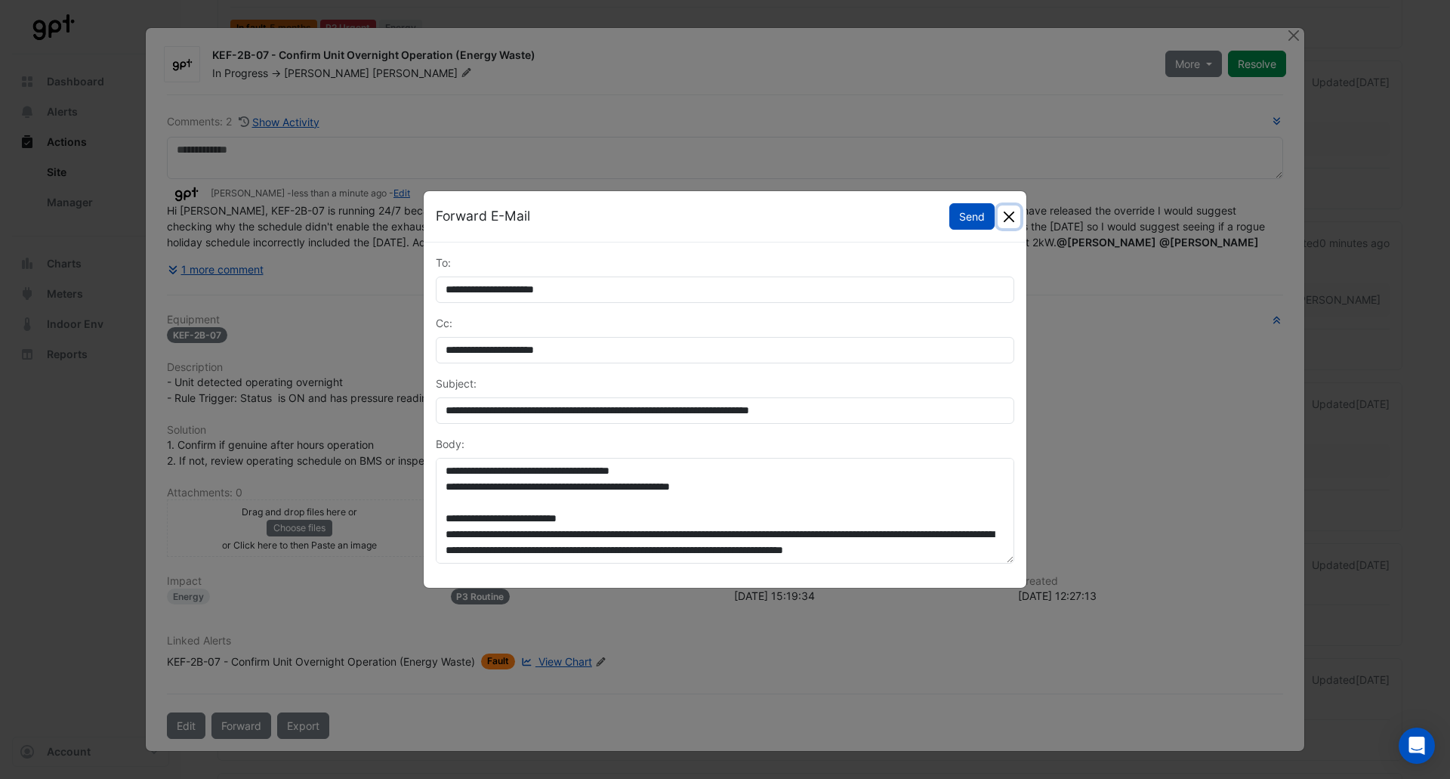
click at [1011, 212] on button "Close" at bounding box center [1009, 216] width 23 height 23
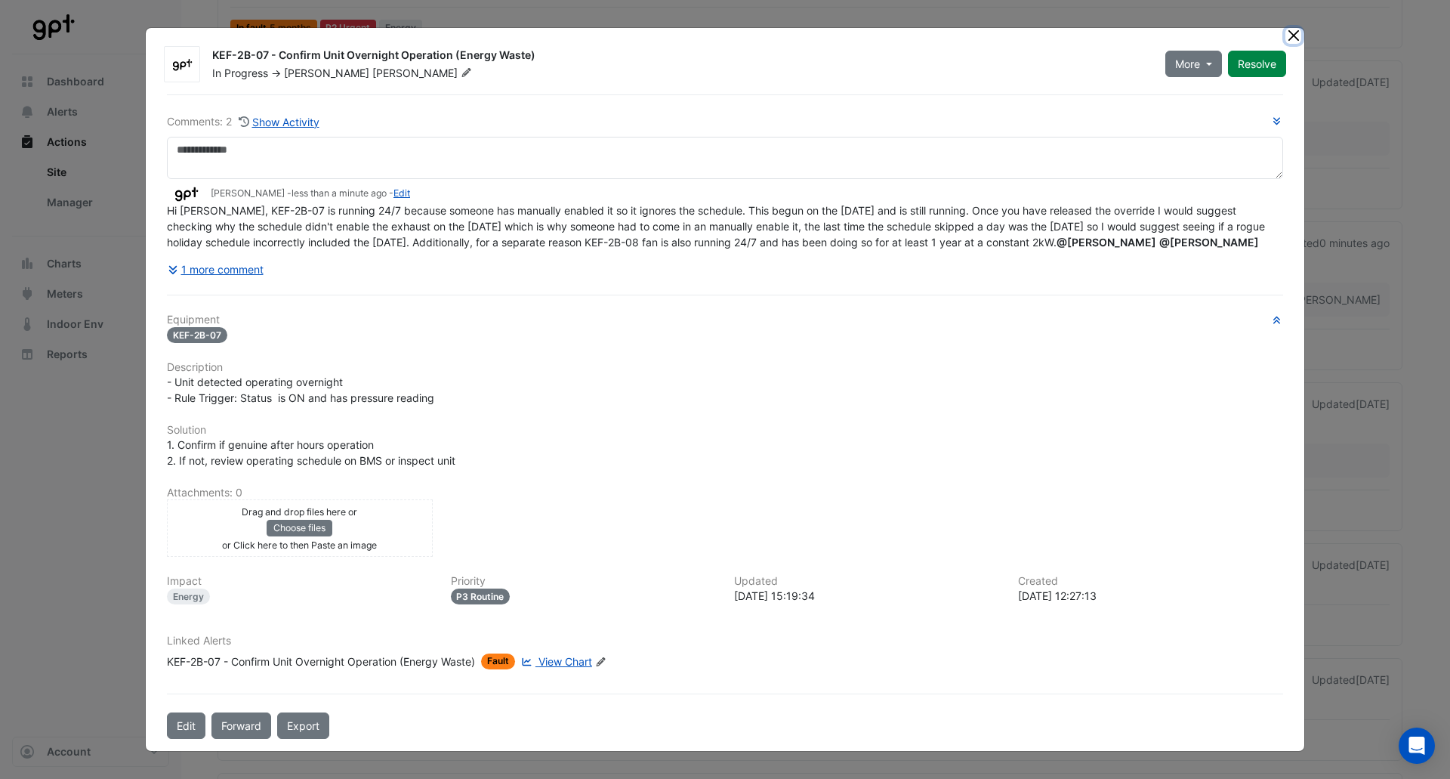
click at [1294, 28] on button "Close" at bounding box center [1294, 36] width 16 height 16
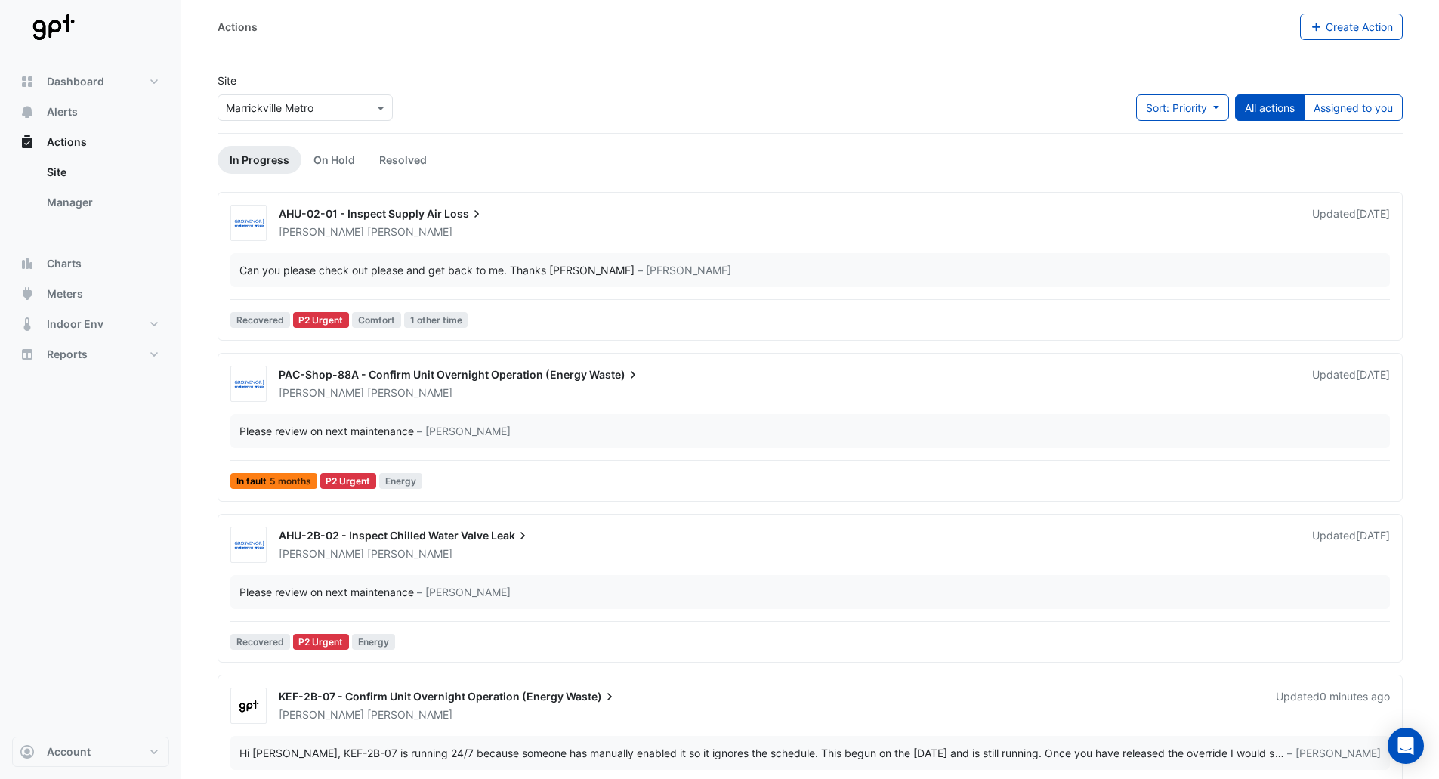
click at [589, 375] on span "Waste)" at bounding box center [614, 374] width 51 height 15
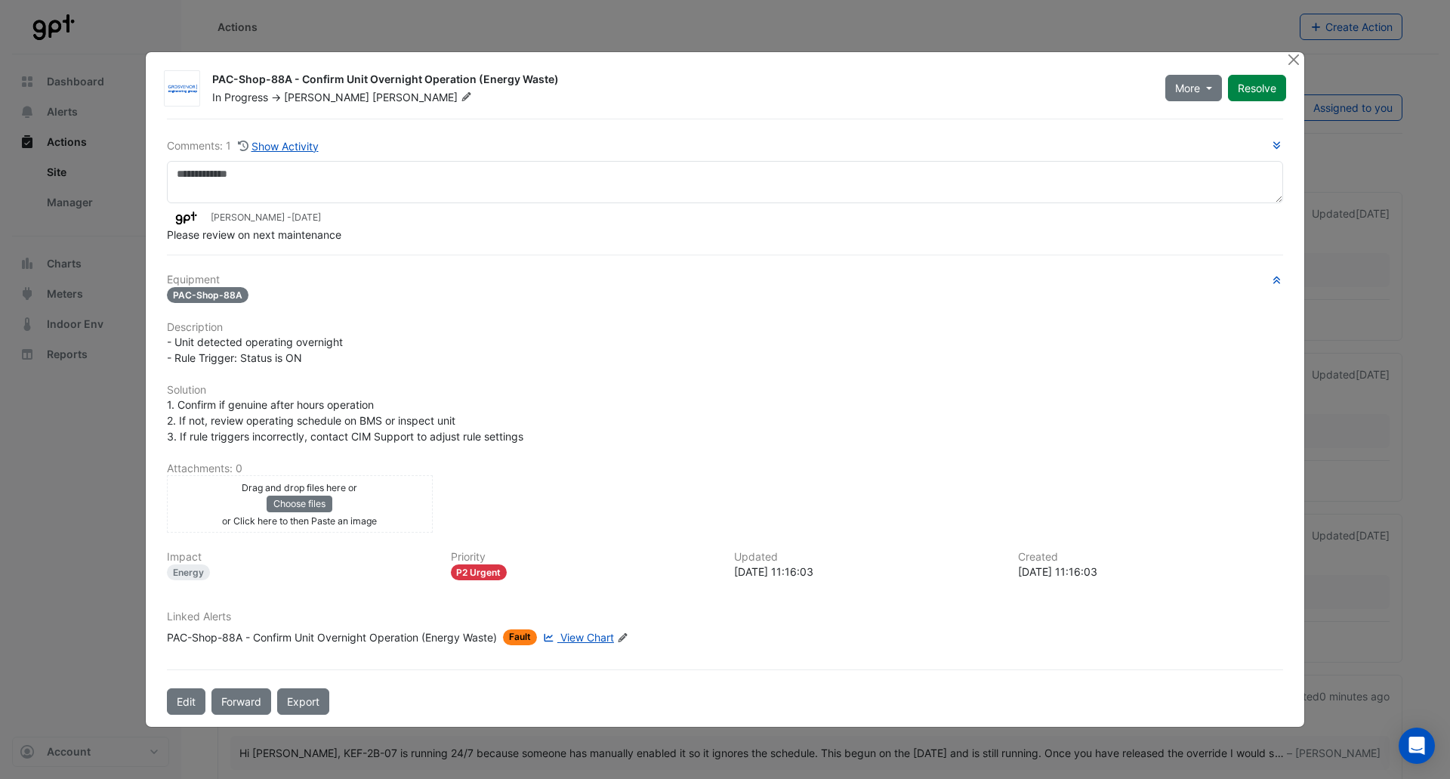
click at [576, 635] on span "View Chart" at bounding box center [587, 637] width 54 height 13
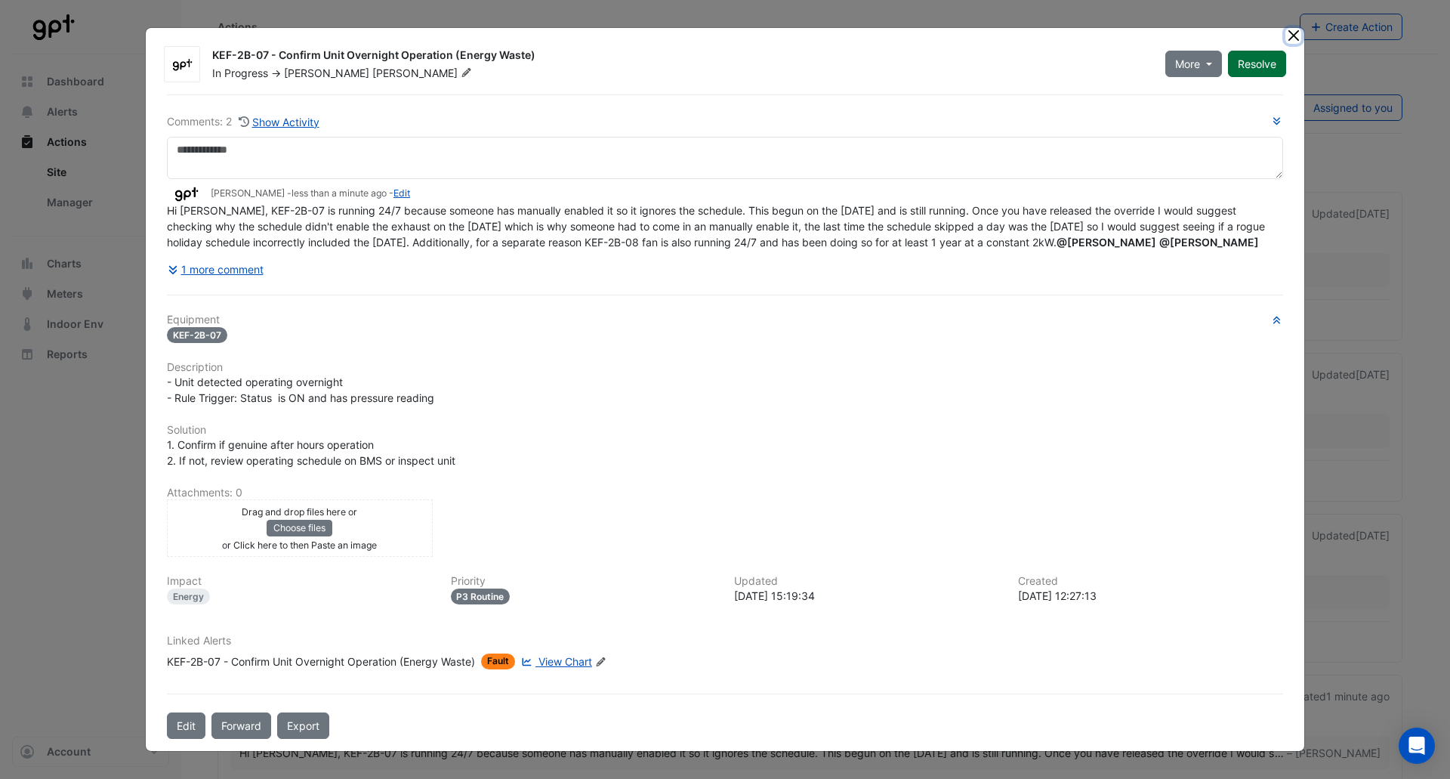
drag, startPoint x: 1295, startPoint y: 32, endPoint x: 1268, endPoint y: 39, distance: 28.0
click at [1295, 32] on button "Close" at bounding box center [1294, 36] width 16 height 16
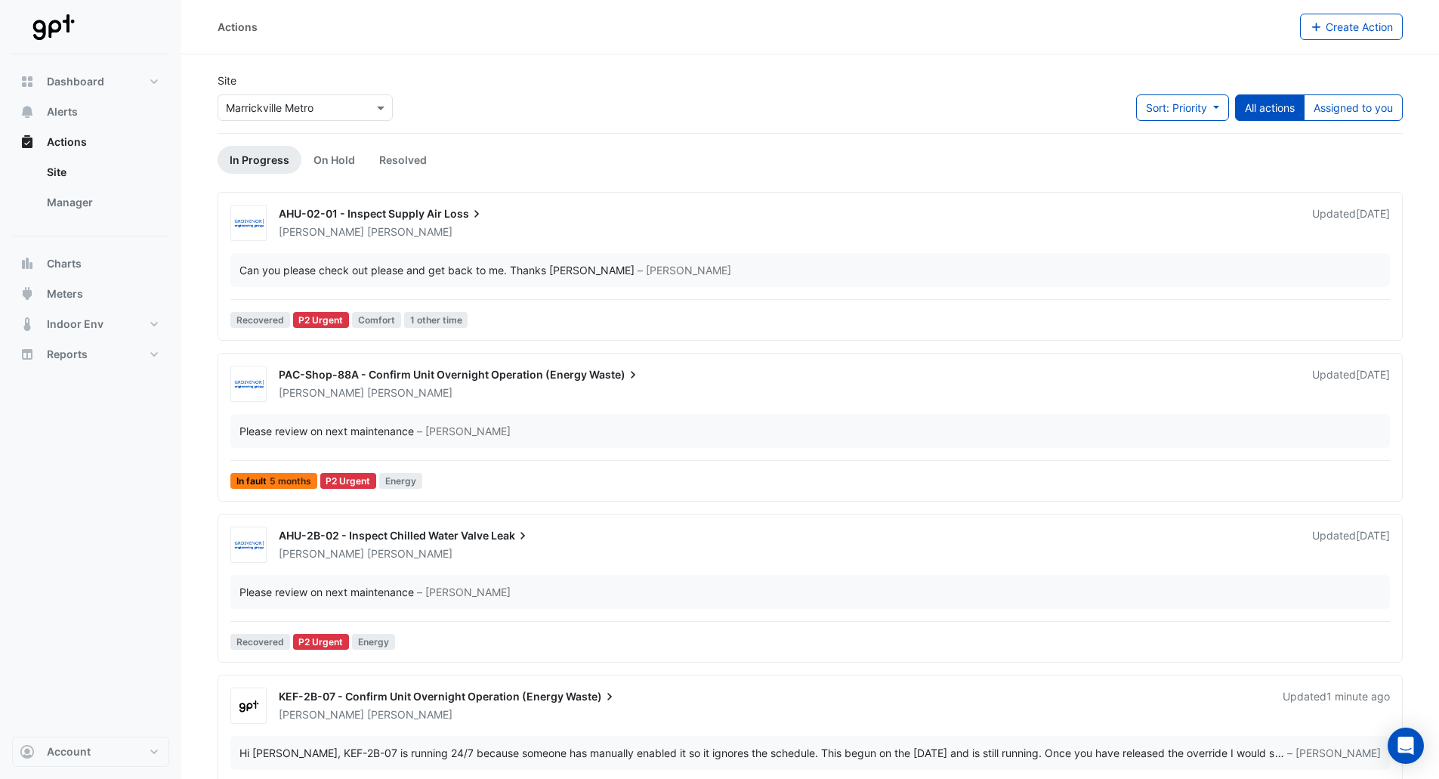
click at [868, 75] on div "Site Select a Site × Marrickville Metro Sort: Priority Priority Updated All act…" at bounding box center [809, 103] width 1203 height 60
click at [869, 75] on div "Site Select a Site × Marrickville Metro Sort: Priority Priority Updated All act…" at bounding box center [809, 103] width 1203 height 60
click at [862, 97] on div "Site Select a Site × Marrickville Metro Sort: Priority Priority Updated All act…" at bounding box center [809, 103] width 1203 height 60
drag, startPoint x: 690, startPoint y: 58, endPoint x: 728, endPoint y: 35, distance: 45.1
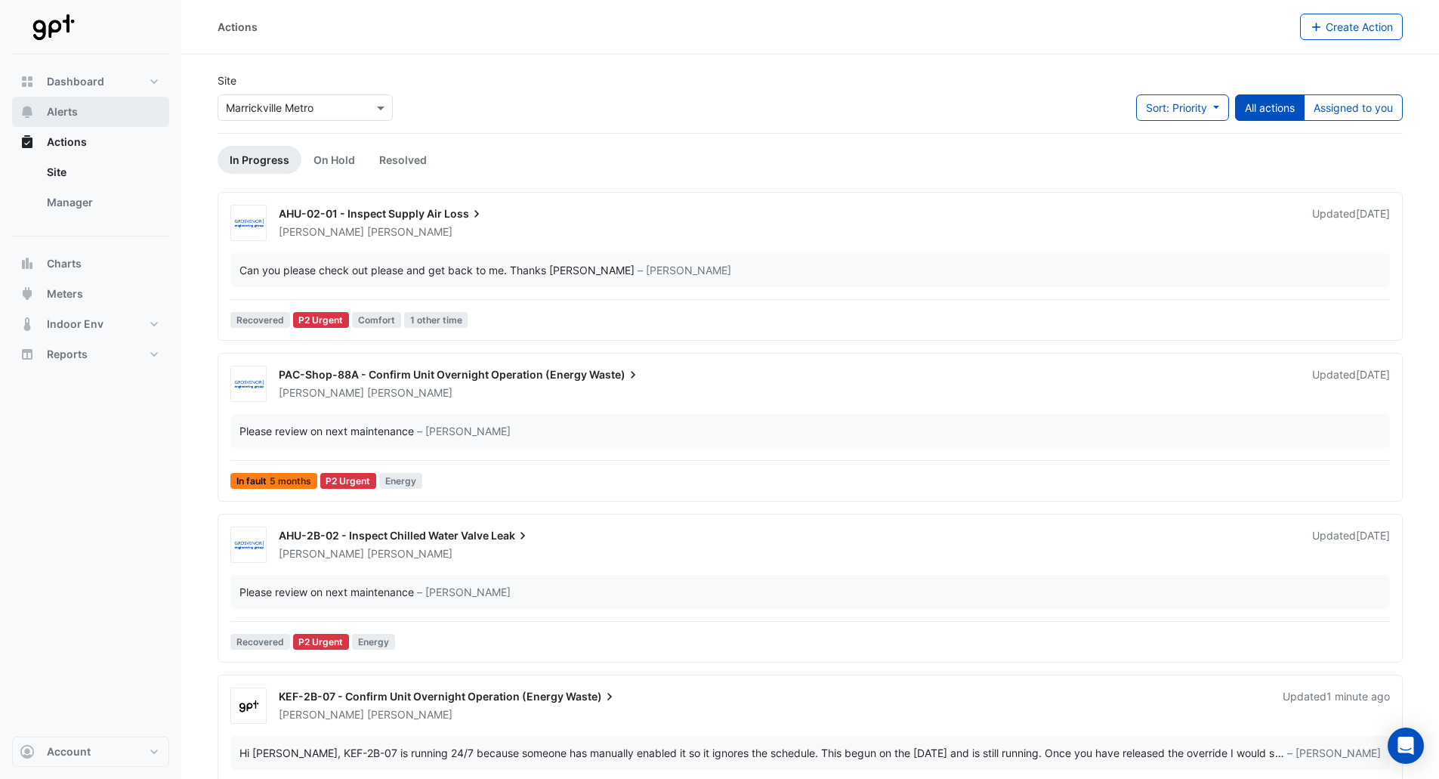
click at [65, 107] on span "Alerts" at bounding box center [62, 111] width 31 height 15
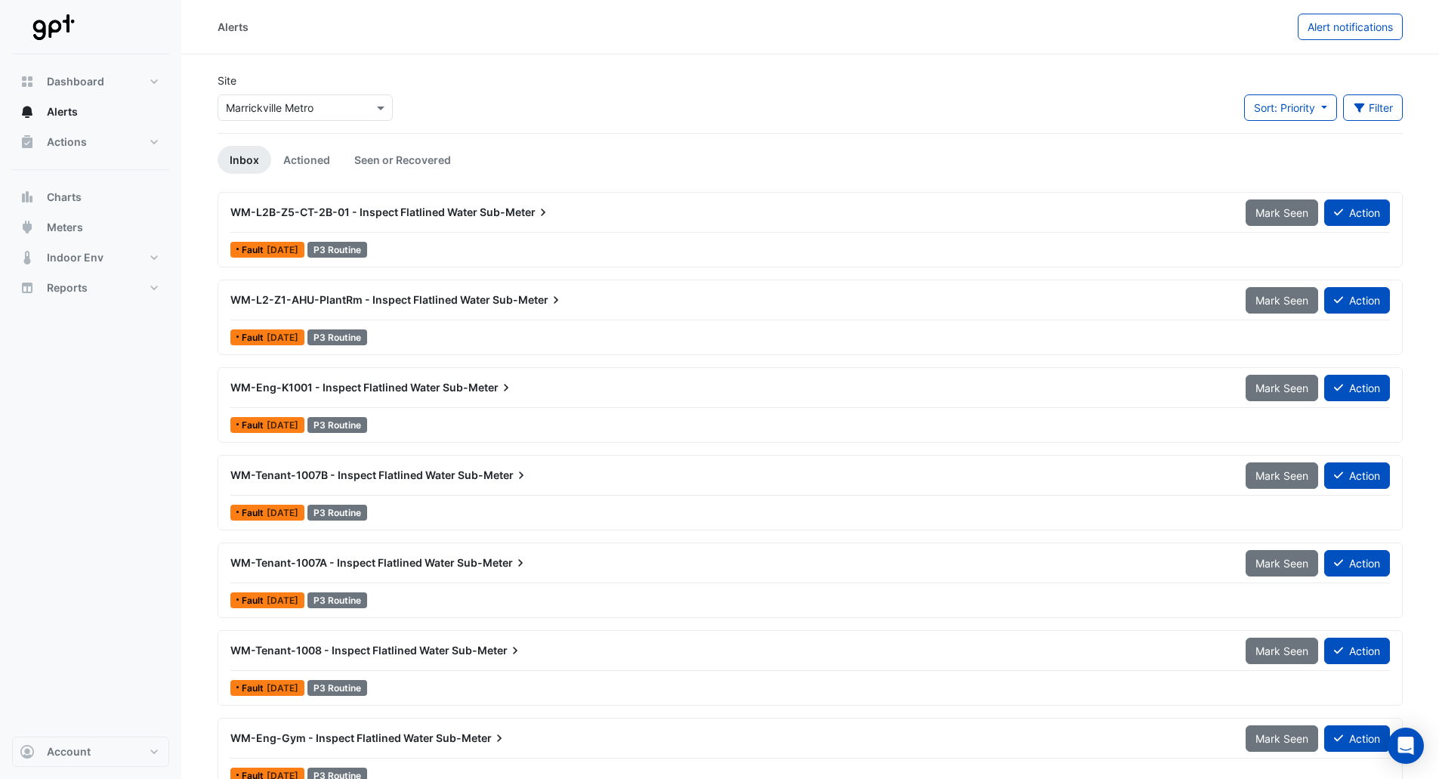
click at [284, 97] on div "Select a Site × Marrickville Metro" at bounding box center [305, 107] width 175 height 26
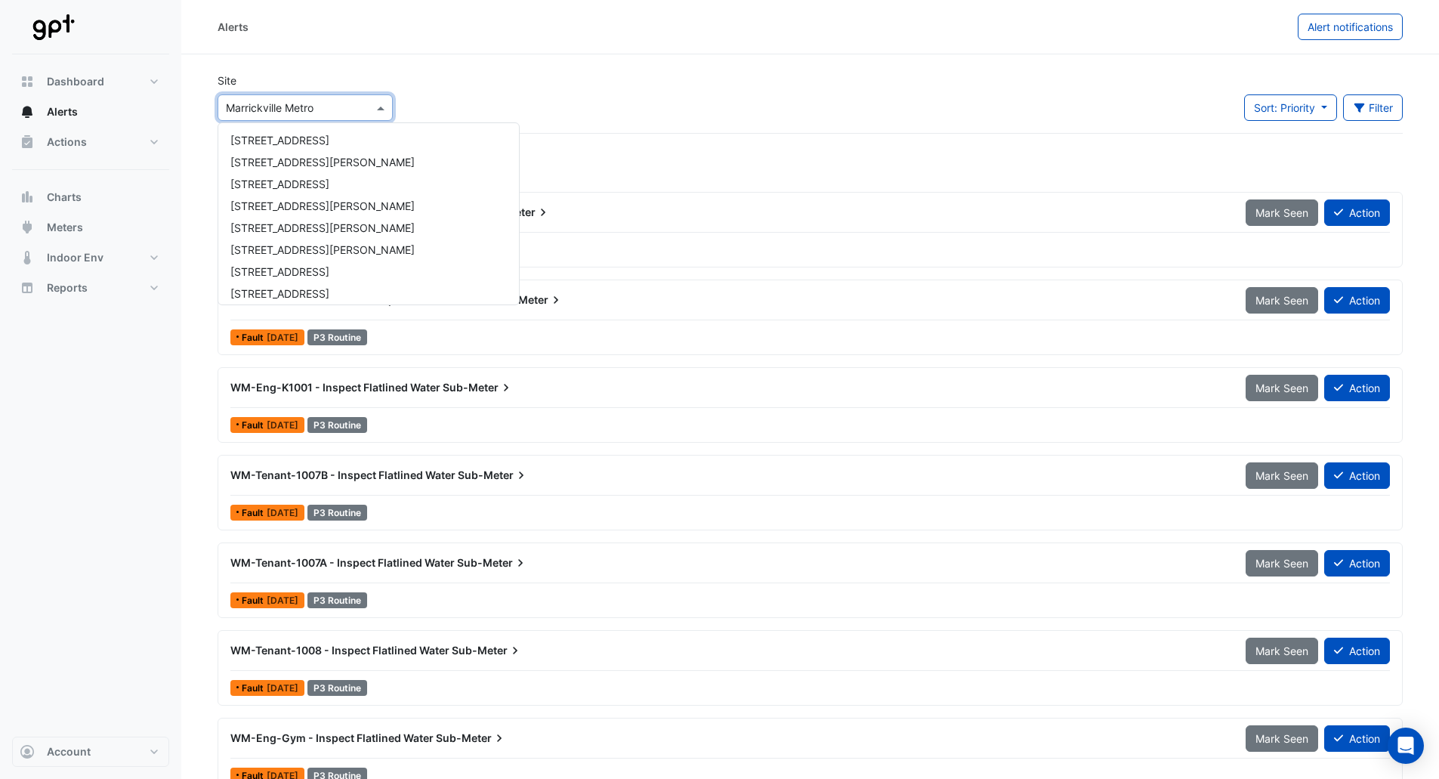
scroll to position [335, 0]
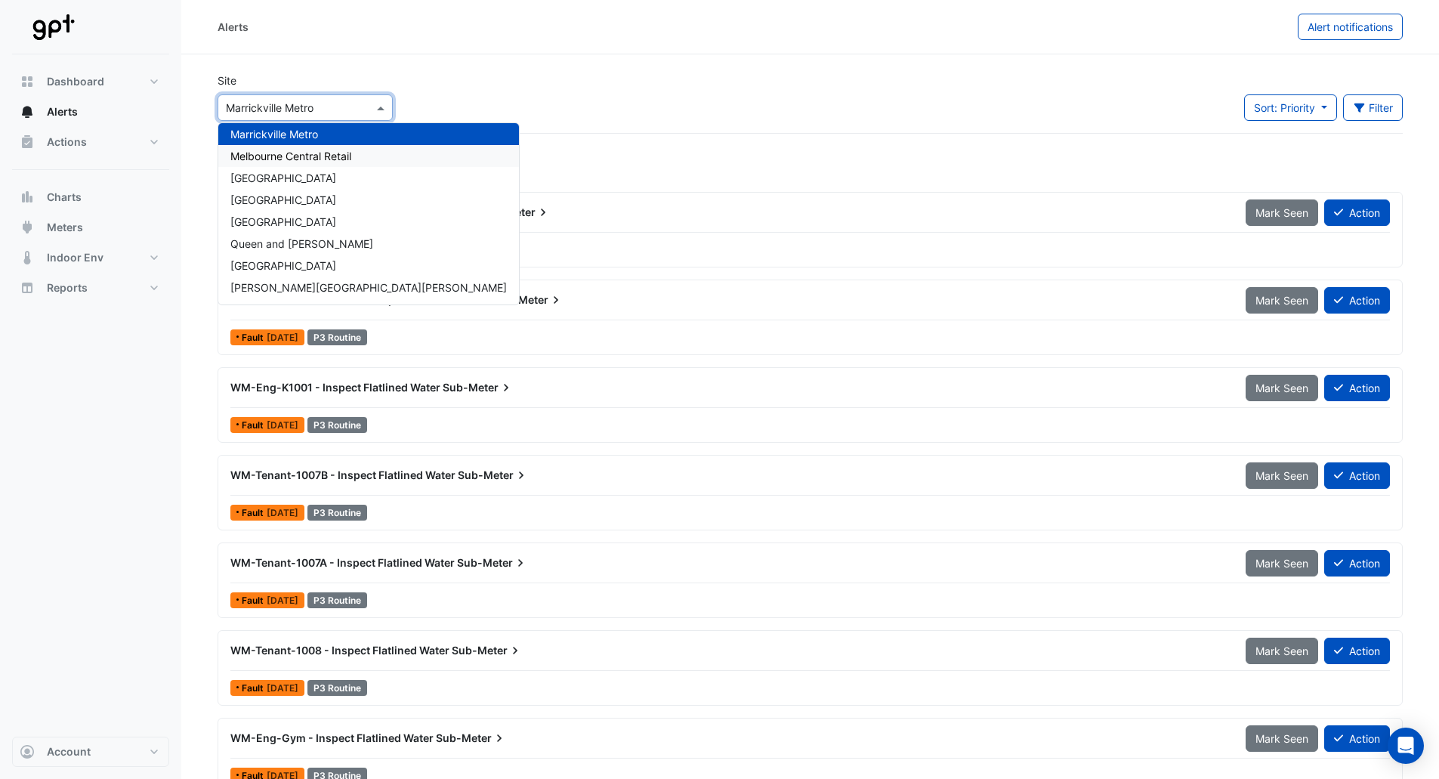
click at [279, 151] on span "Melbourne Central Retail" at bounding box center [290, 156] width 121 height 13
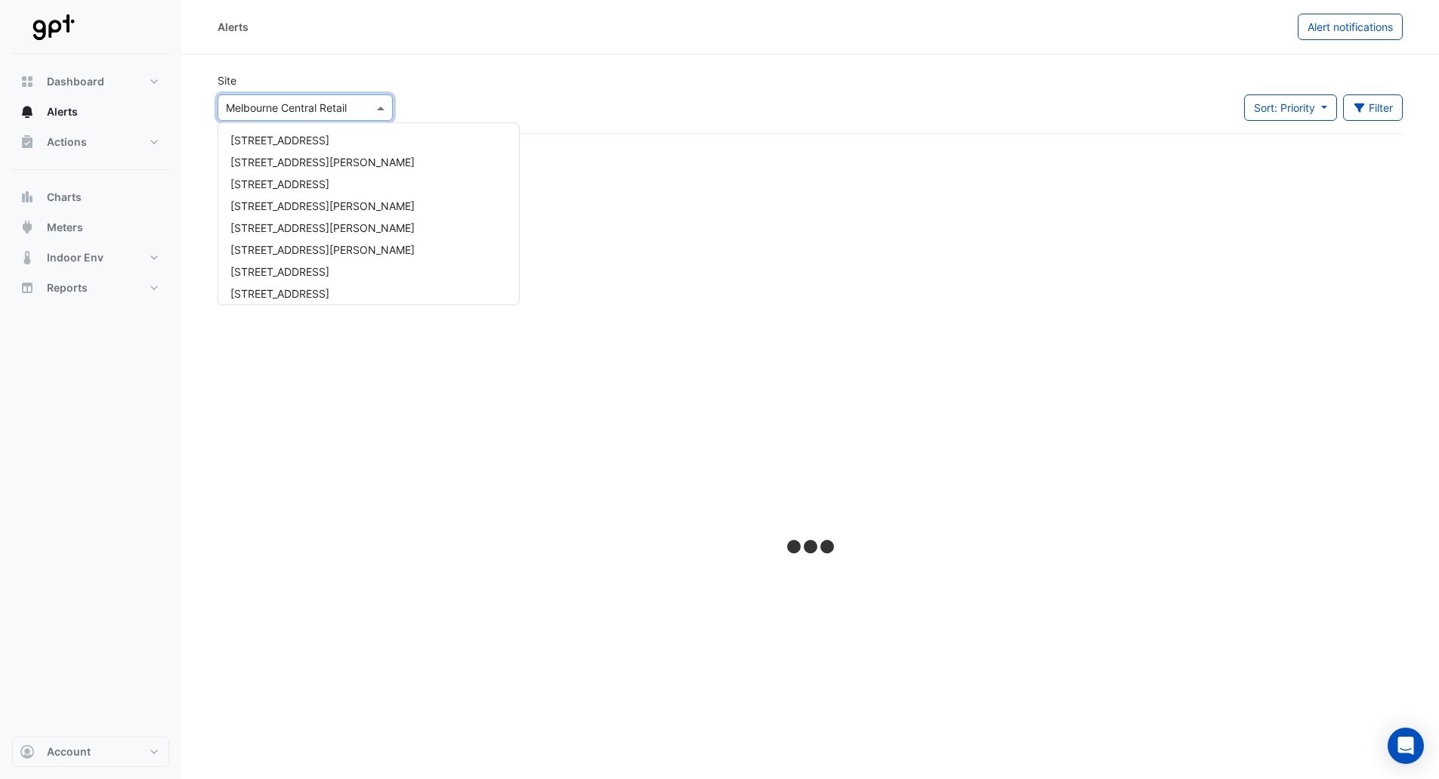
click at [344, 119] on div "Select a Site × Melbourne Central Retail" at bounding box center [305, 107] width 175 height 26
click at [284, 134] on span "[STREET_ADDRESS]" at bounding box center [279, 140] width 99 height 13
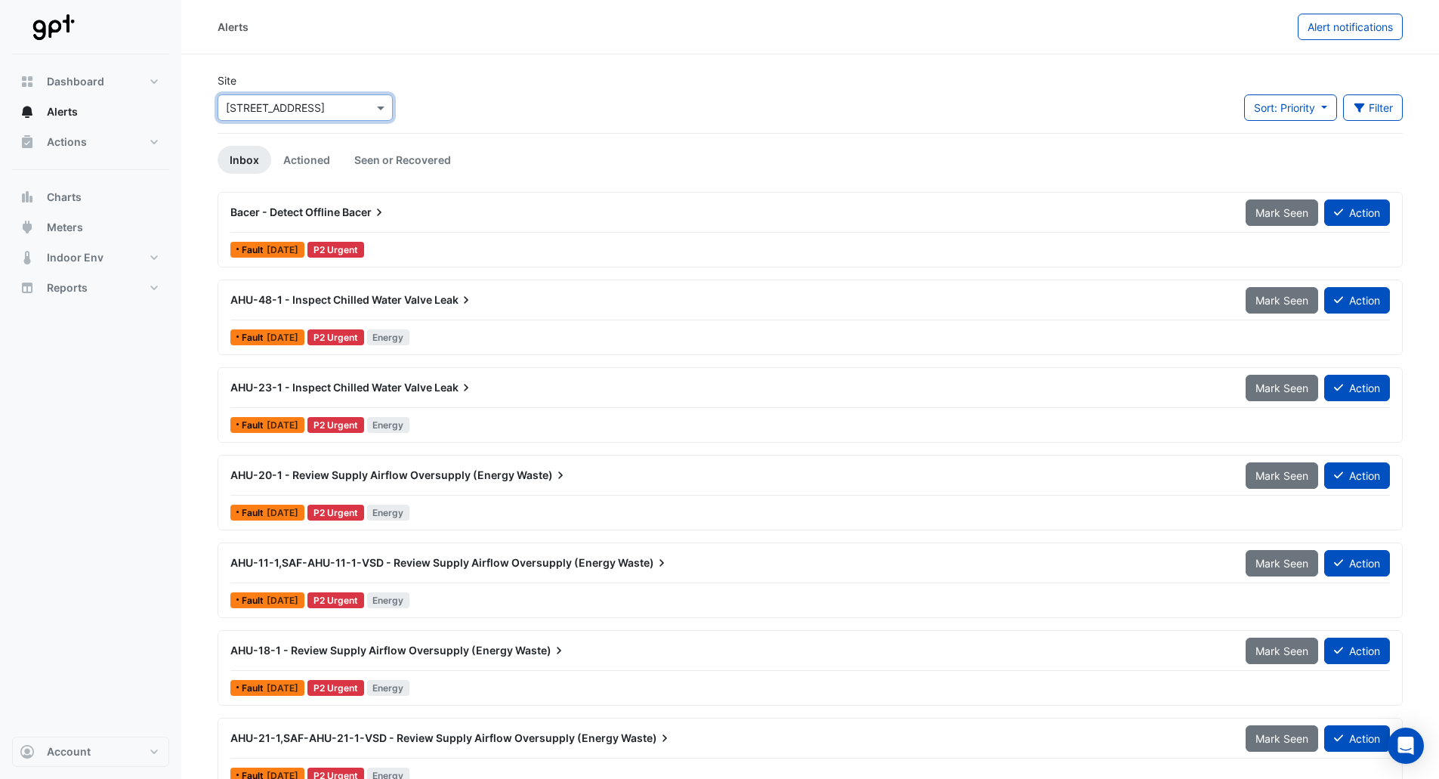
click at [402, 221] on div "Bacer - Detect Offline Bacer" at bounding box center [728, 212] width 1015 height 27
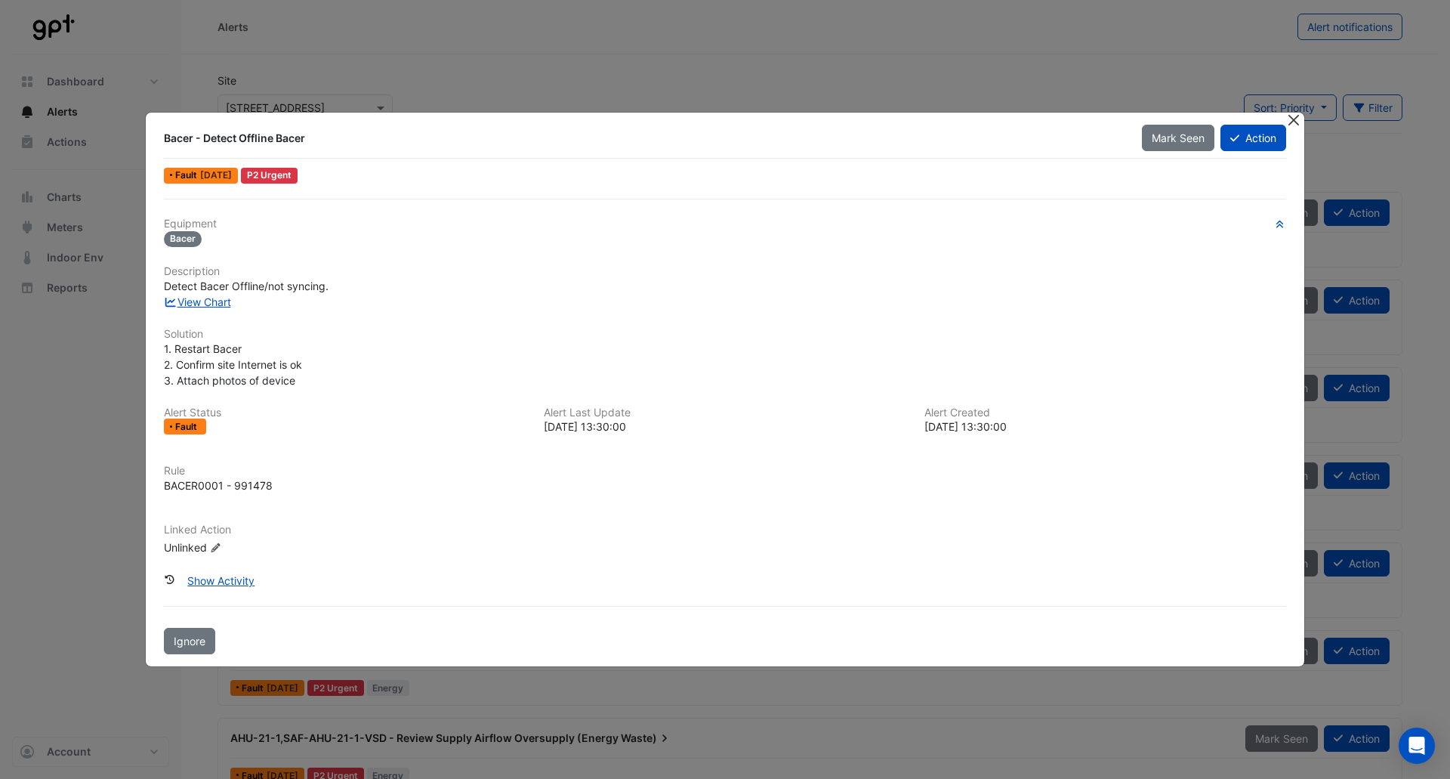
click at [1293, 121] on button "Close" at bounding box center [1294, 121] width 16 height 16
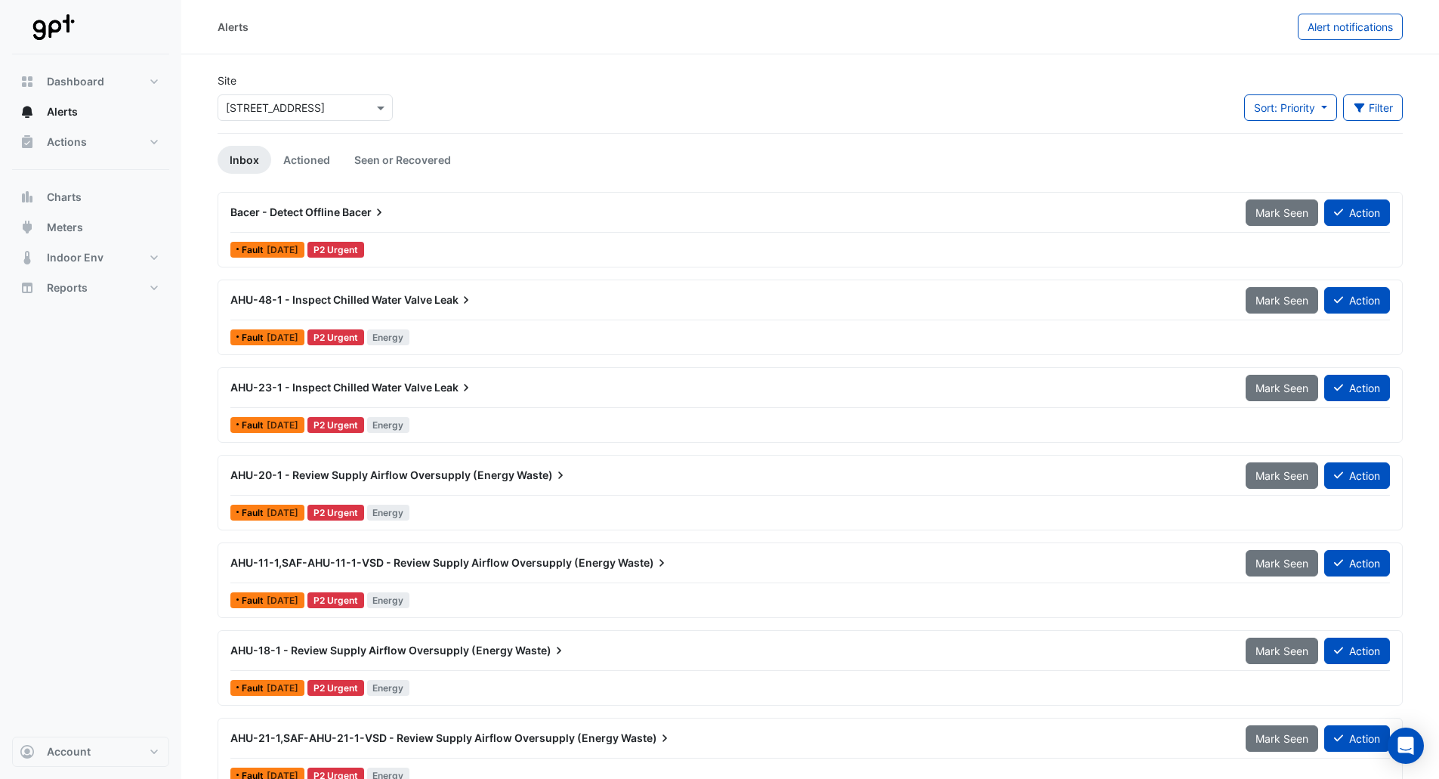
click at [473, 301] on icon at bounding box center [466, 299] width 15 height 15
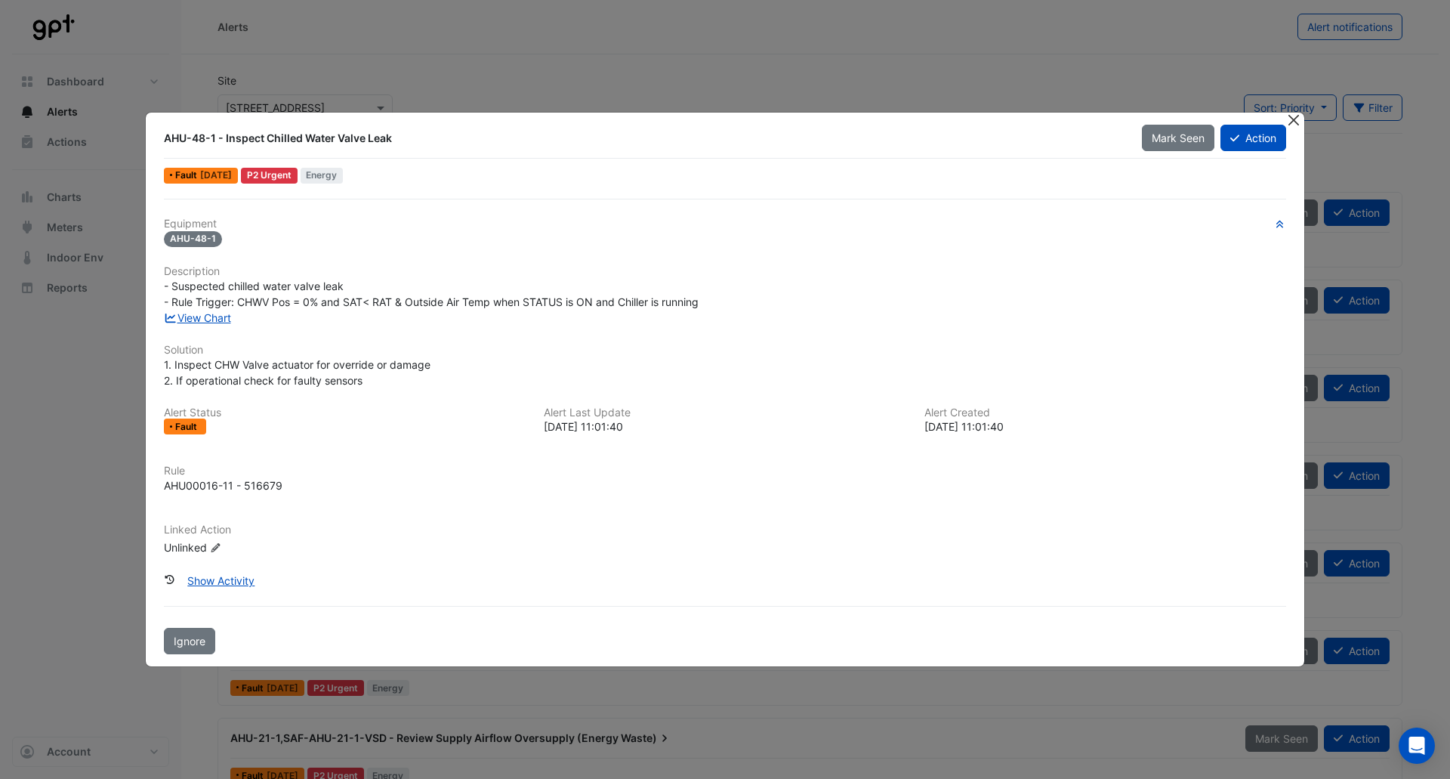
click at [1293, 118] on button "Close" at bounding box center [1294, 121] width 16 height 16
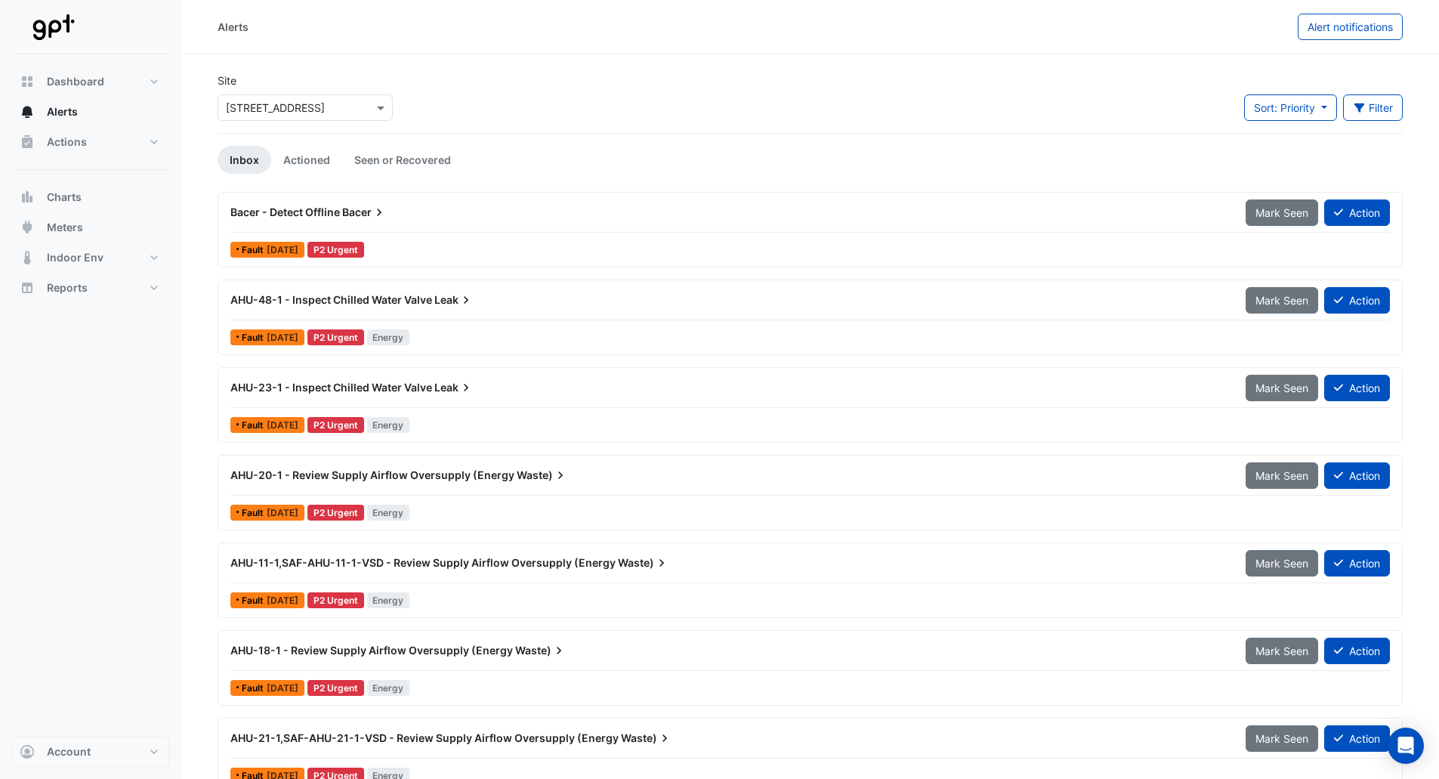
click at [511, 564] on span "AHU-11-1,SAF-AHU-11-1-VSD - Review Supply Airflow Oversupply (Energy" at bounding box center [422, 562] width 385 height 13
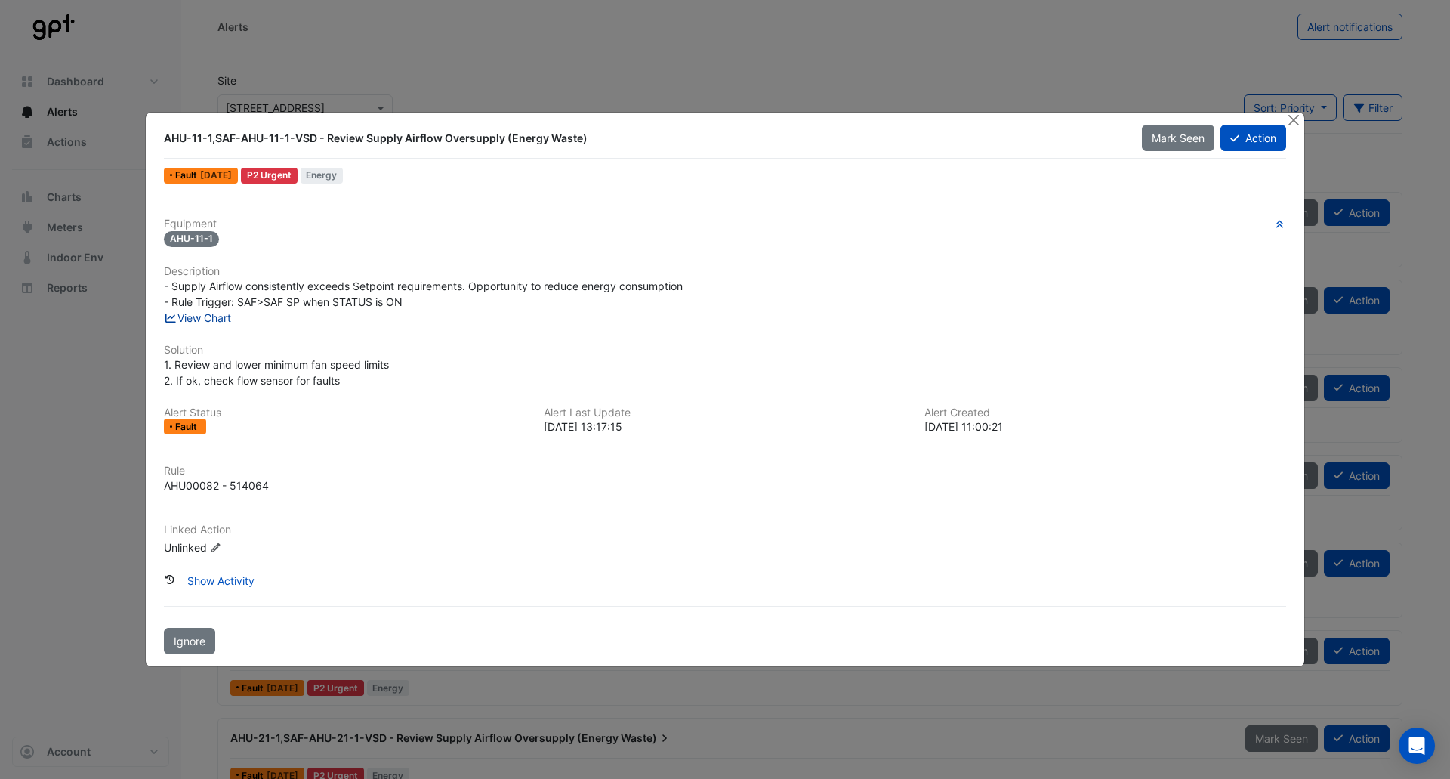
click at [205, 312] on link "View Chart" at bounding box center [197, 317] width 67 height 13
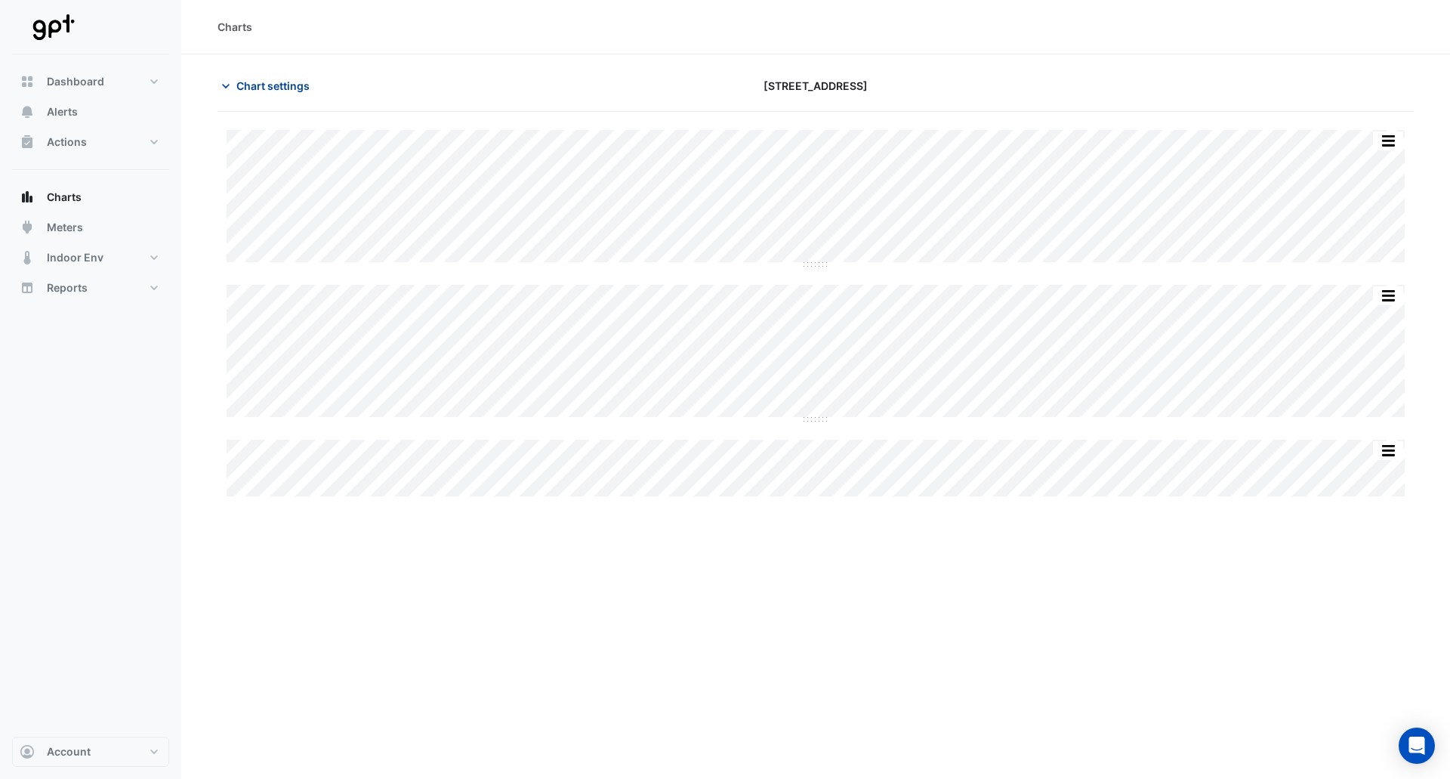
click at [274, 81] on span "Chart settings" at bounding box center [272, 86] width 73 height 16
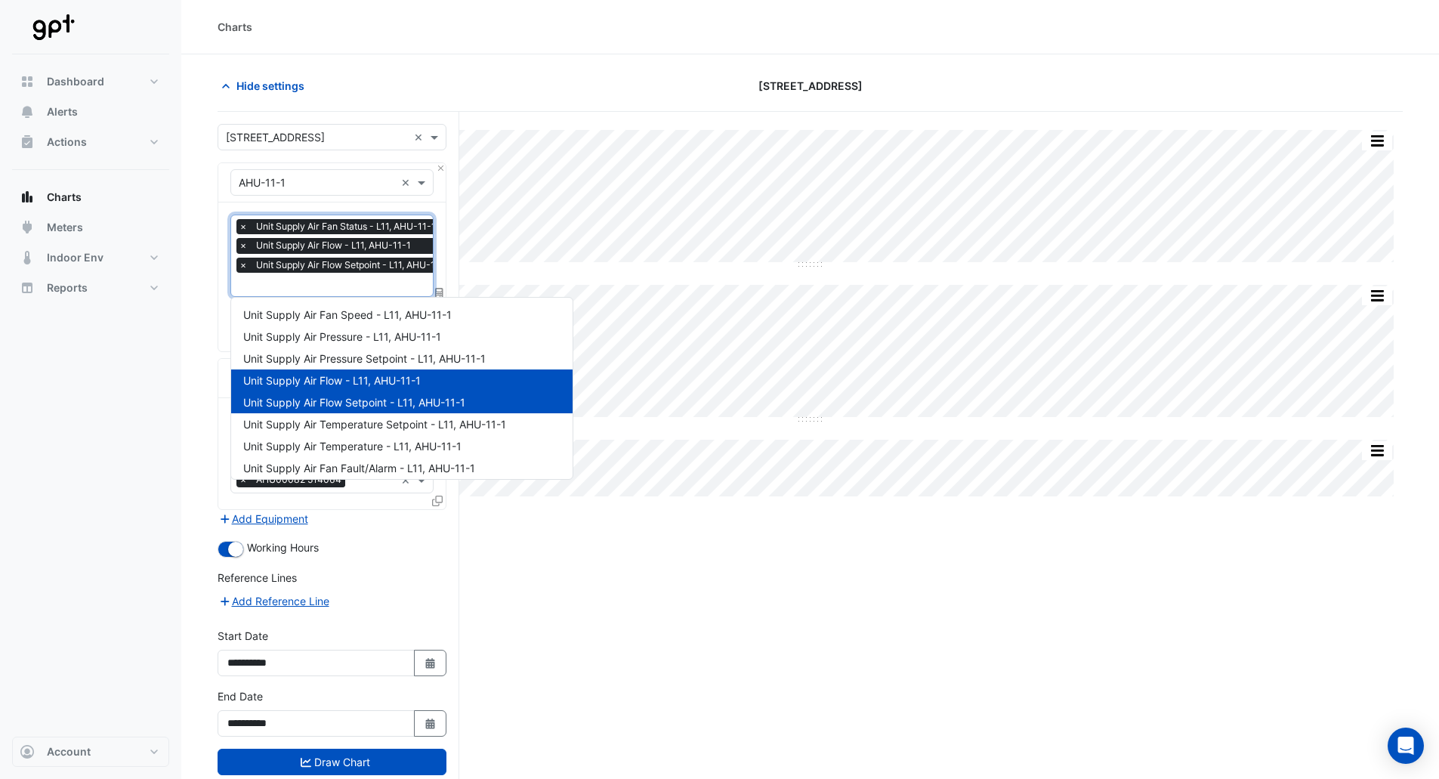
click at [307, 276] on div "× Unit Supply Air Fan Status - L11, AHU-11-1 × Unit Supply Air Flow - L11, AHU-…" at bounding box center [346, 247] width 220 height 57
click at [341, 341] on span "Unit Supply Air Pressure - L11, AHU-11-1" at bounding box center [342, 336] width 198 height 13
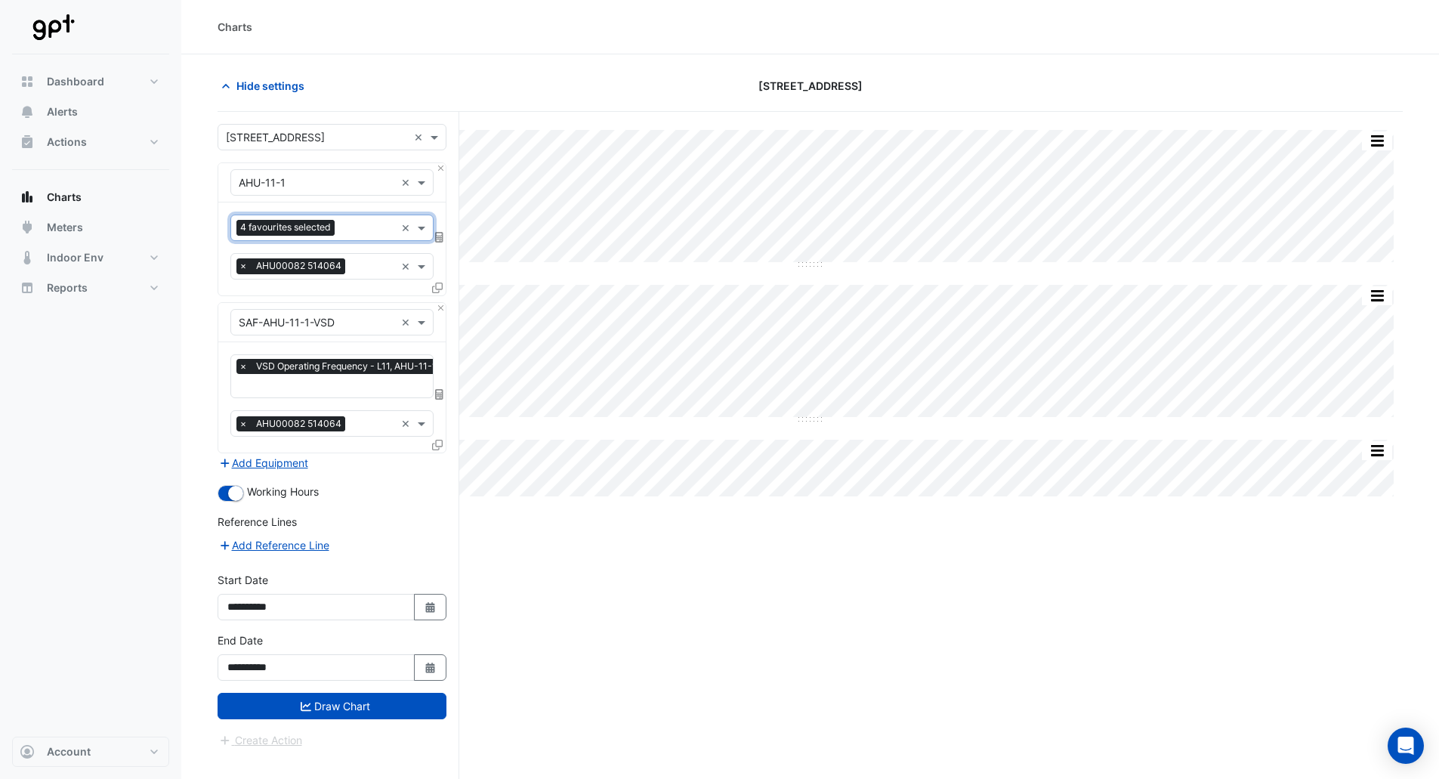
scroll to position [0, 0]
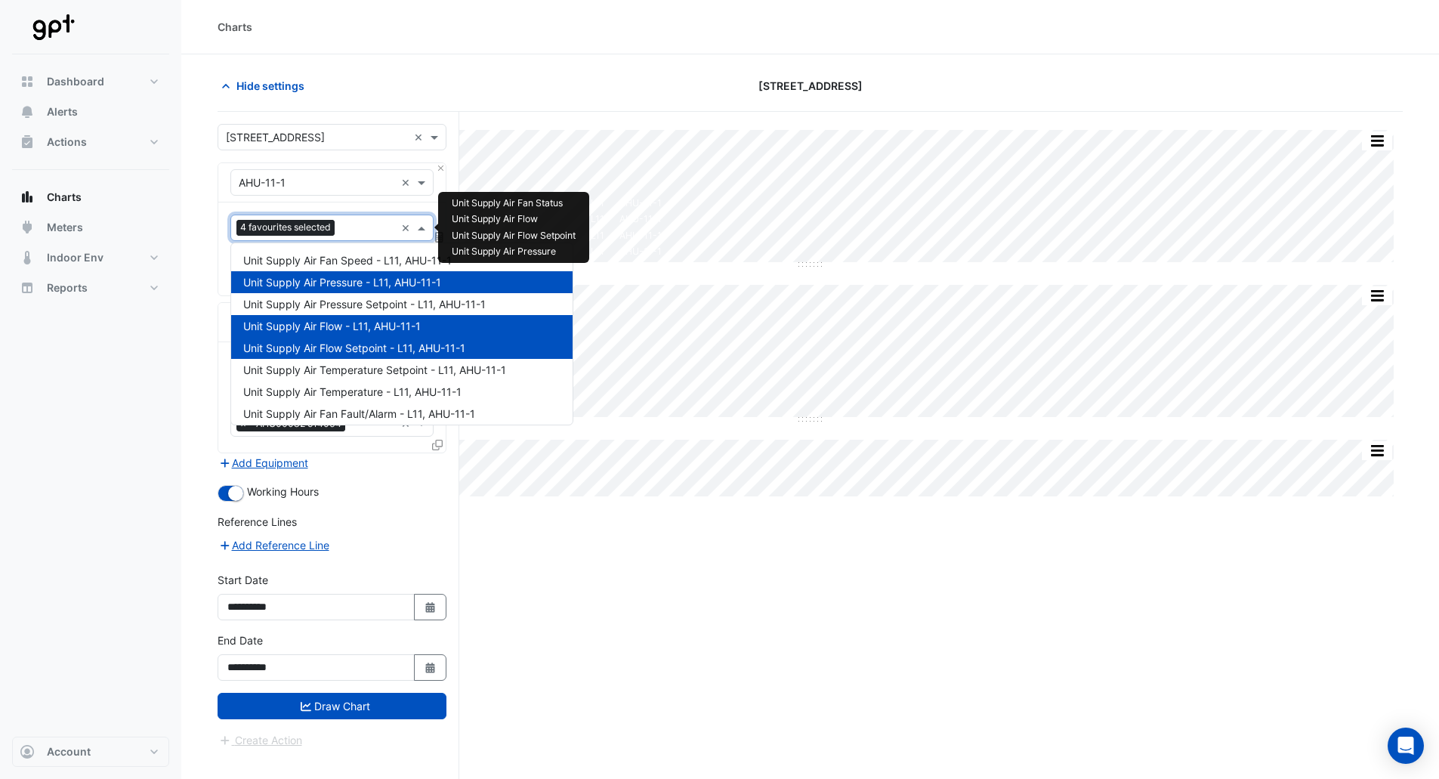
click at [344, 222] on input "text" at bounding box center [368, 229] width 54 height 16
click at [351, 305] on span "Unit Supply Air Pressure Setpoint - L11, AHU-11-1" at bounding box center [364, 304] width 242 height 13
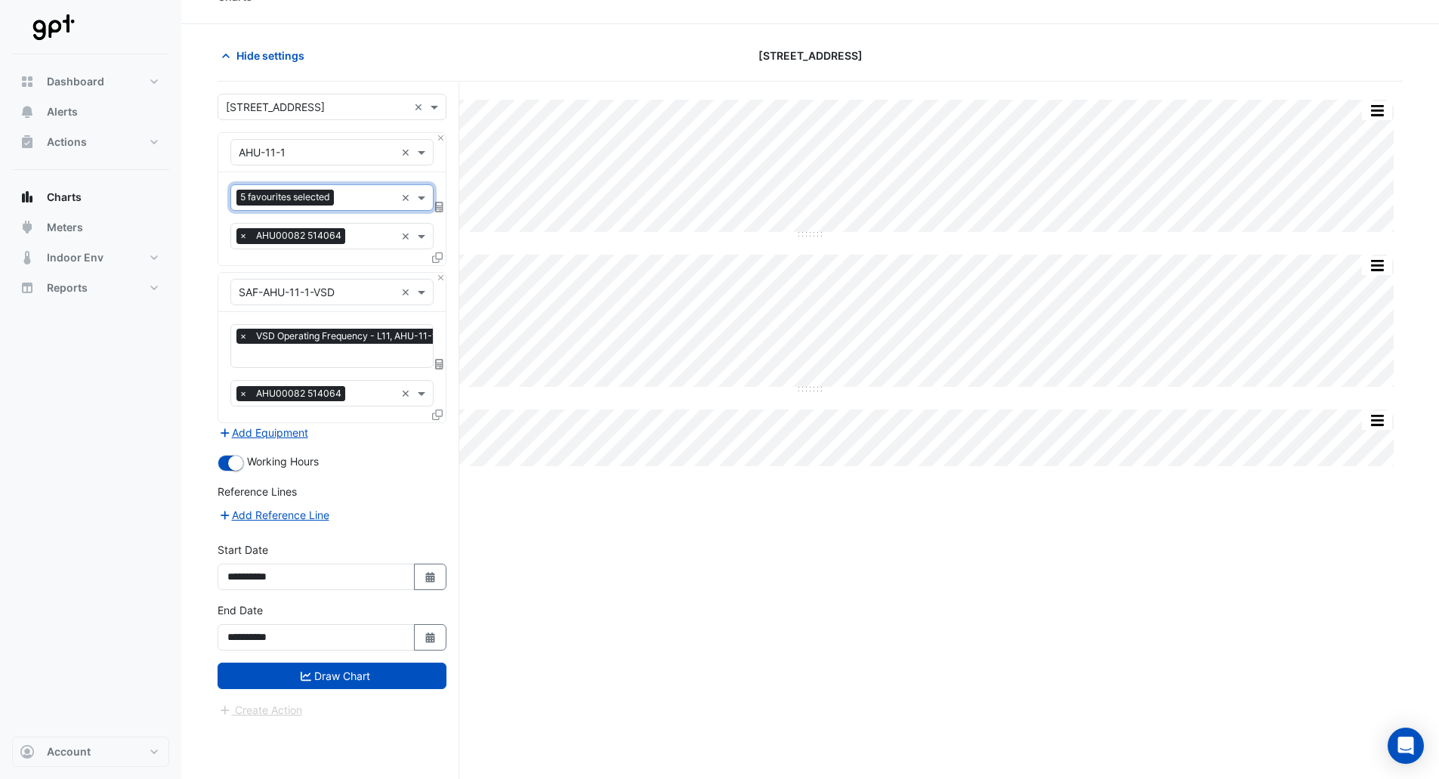
scroll to position [57, 0]
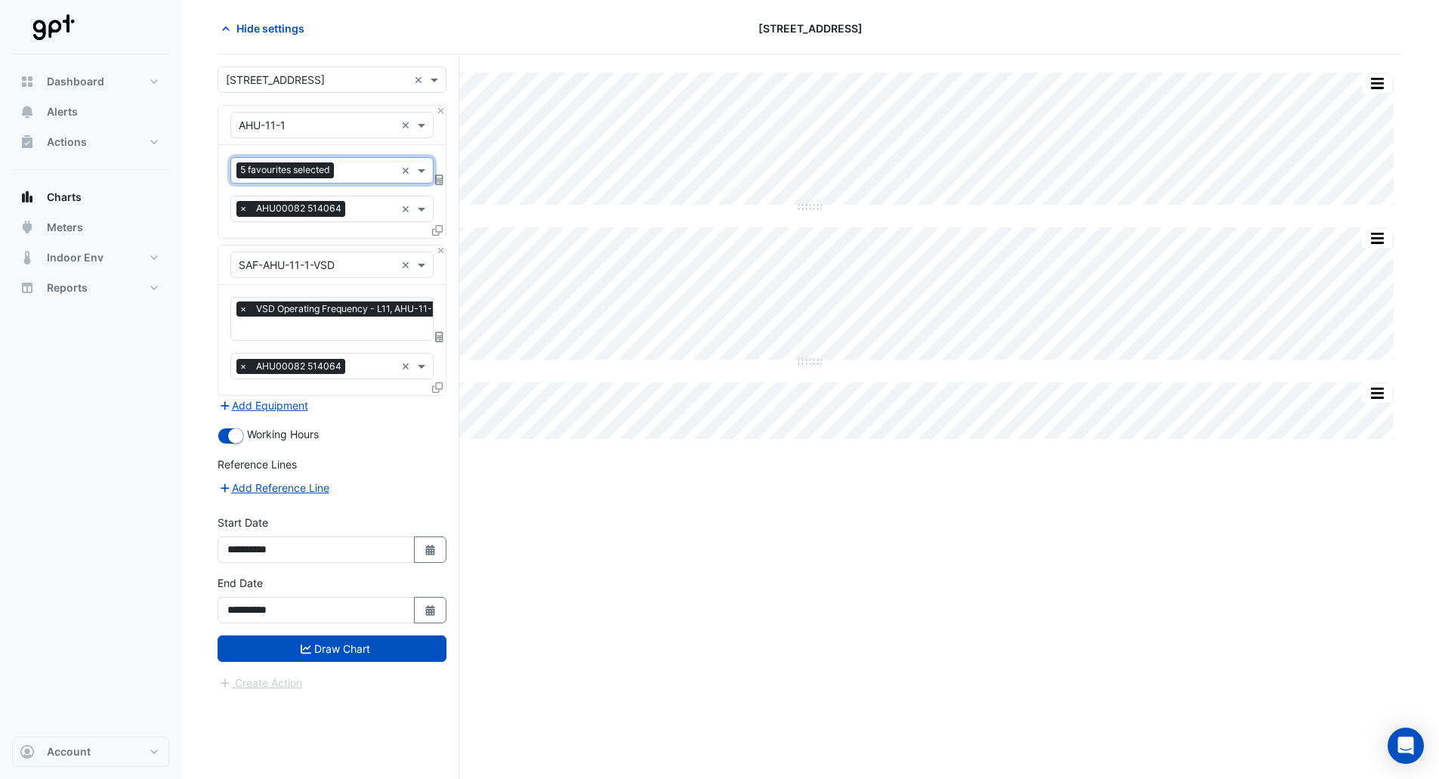
click at [437, 600] on button "Select Date" at bounding box center [430, 610] width 33 height 26
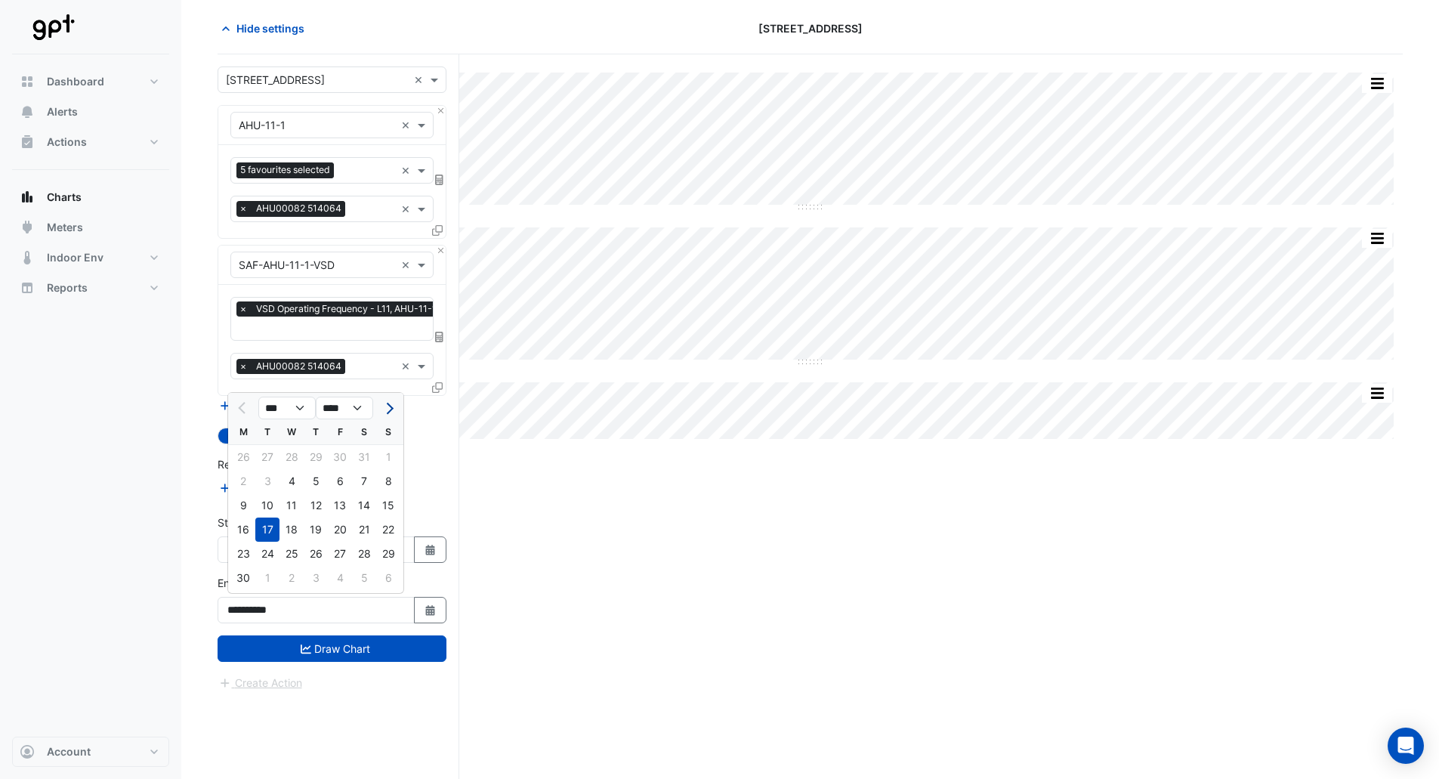
click at [388, 406] on span "Next month" at bounding box center [387, 408] width 11 height 11
select select "*"
click at [289, 477] on div "10" at bounding box center [291, 481] width 24 height 24
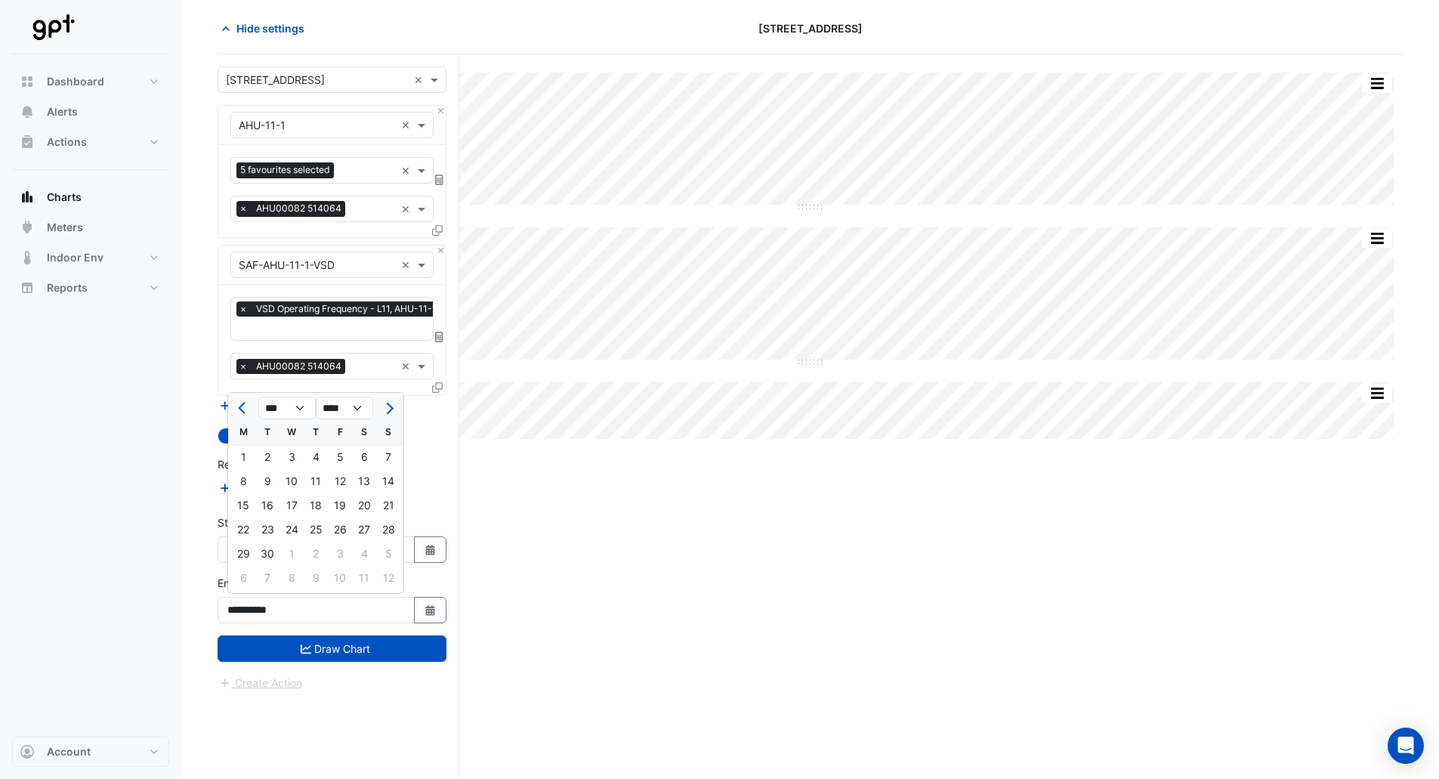
type input "**********"
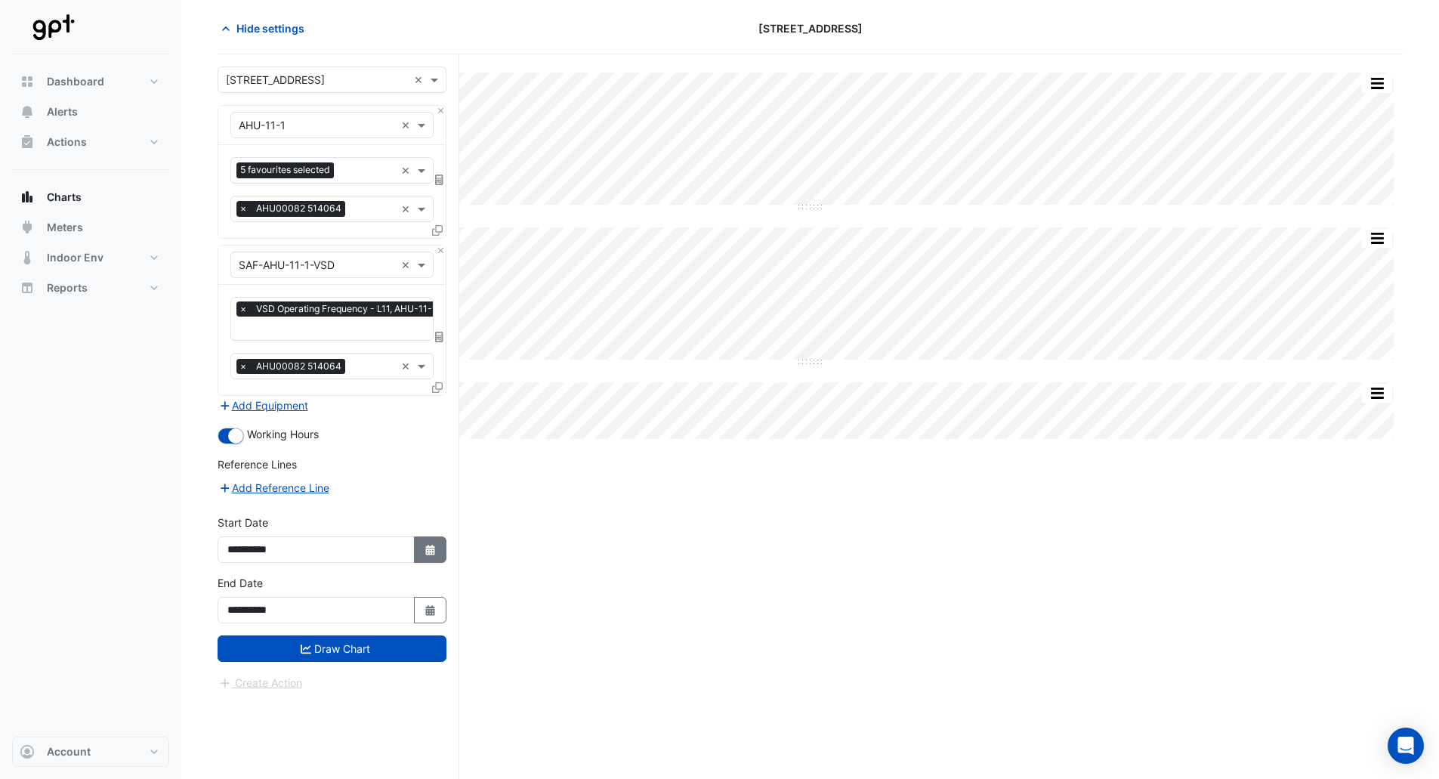
click at [429, 546] on icon "Select Date" at bounding box center [431, 550] width 14 height 11
select select "*"
select select "****"
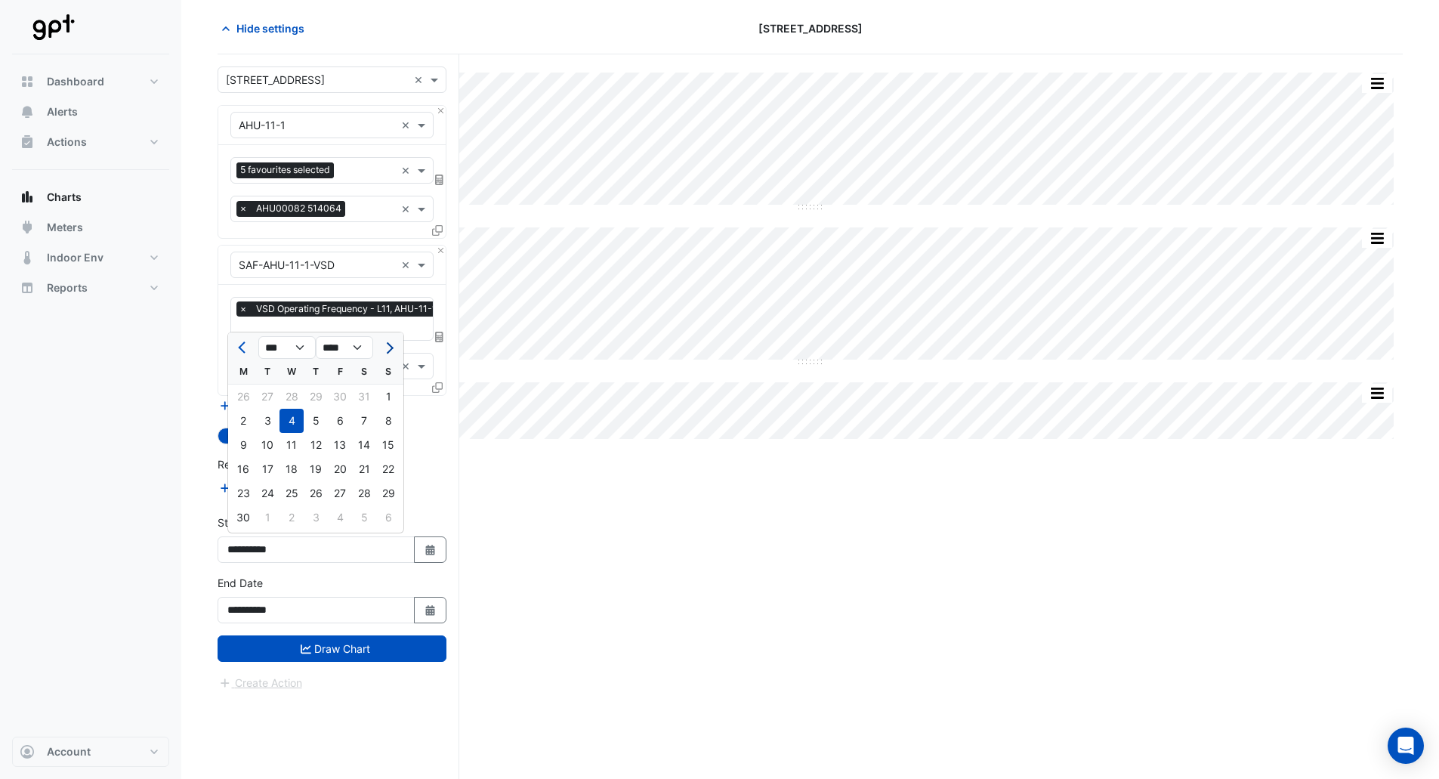
click at [384, 348] on span "Next month" at bounding box center [387, 347] width 11 height 11
select select "*"
click at [242, 399] on div "1" at bounding box center [243, 396] width 24 height 24
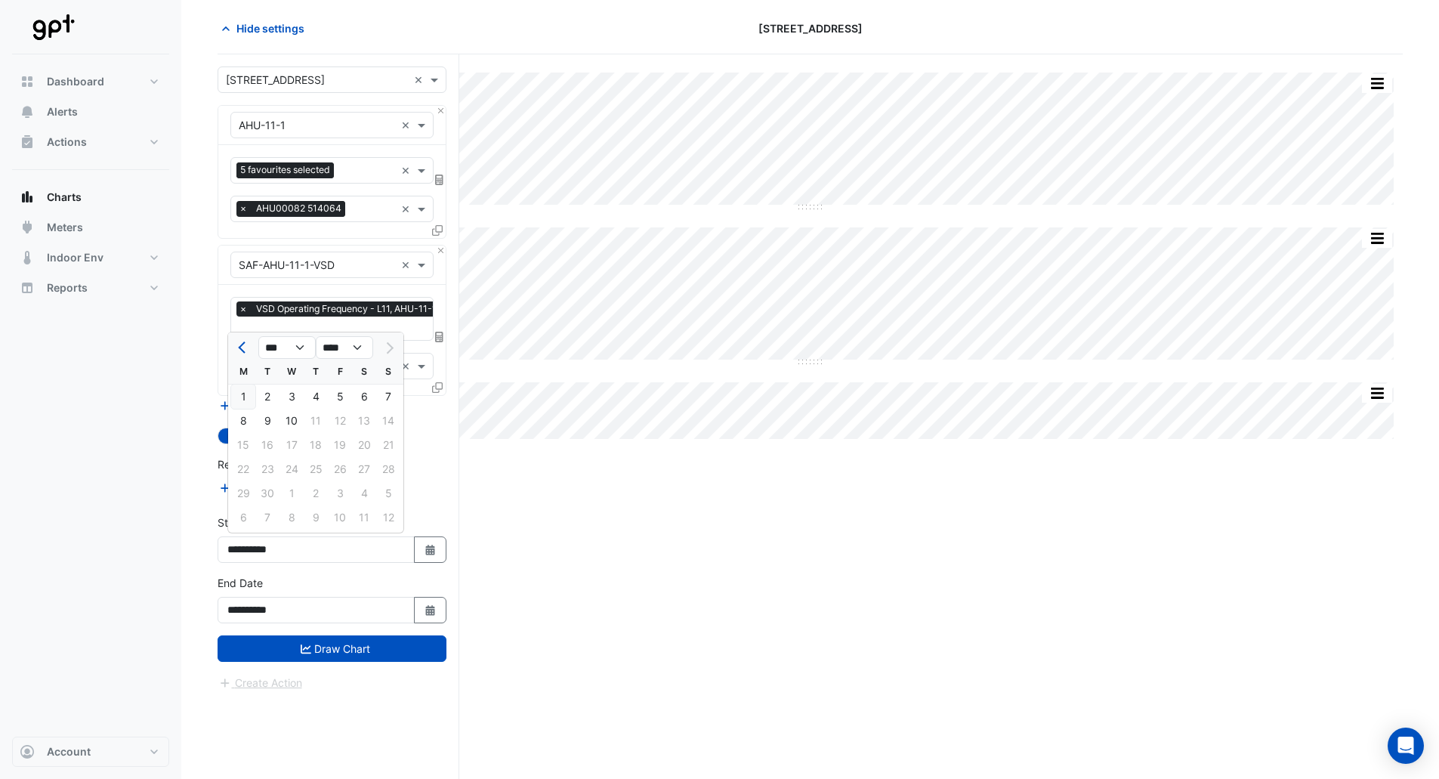
type input "**********"
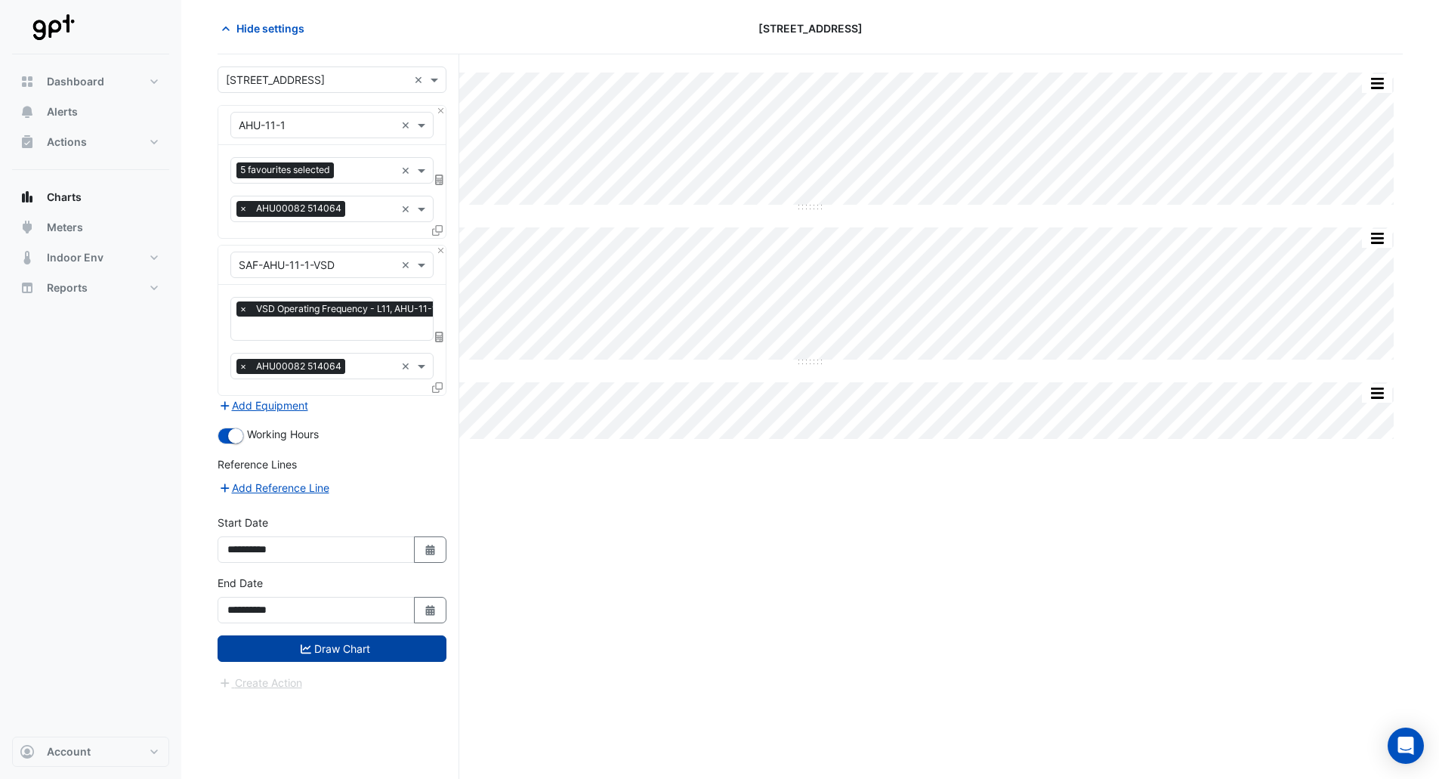
click at [352, 639] on button "Draw Chart" at bounding box center [332, 648] width 229 height 26
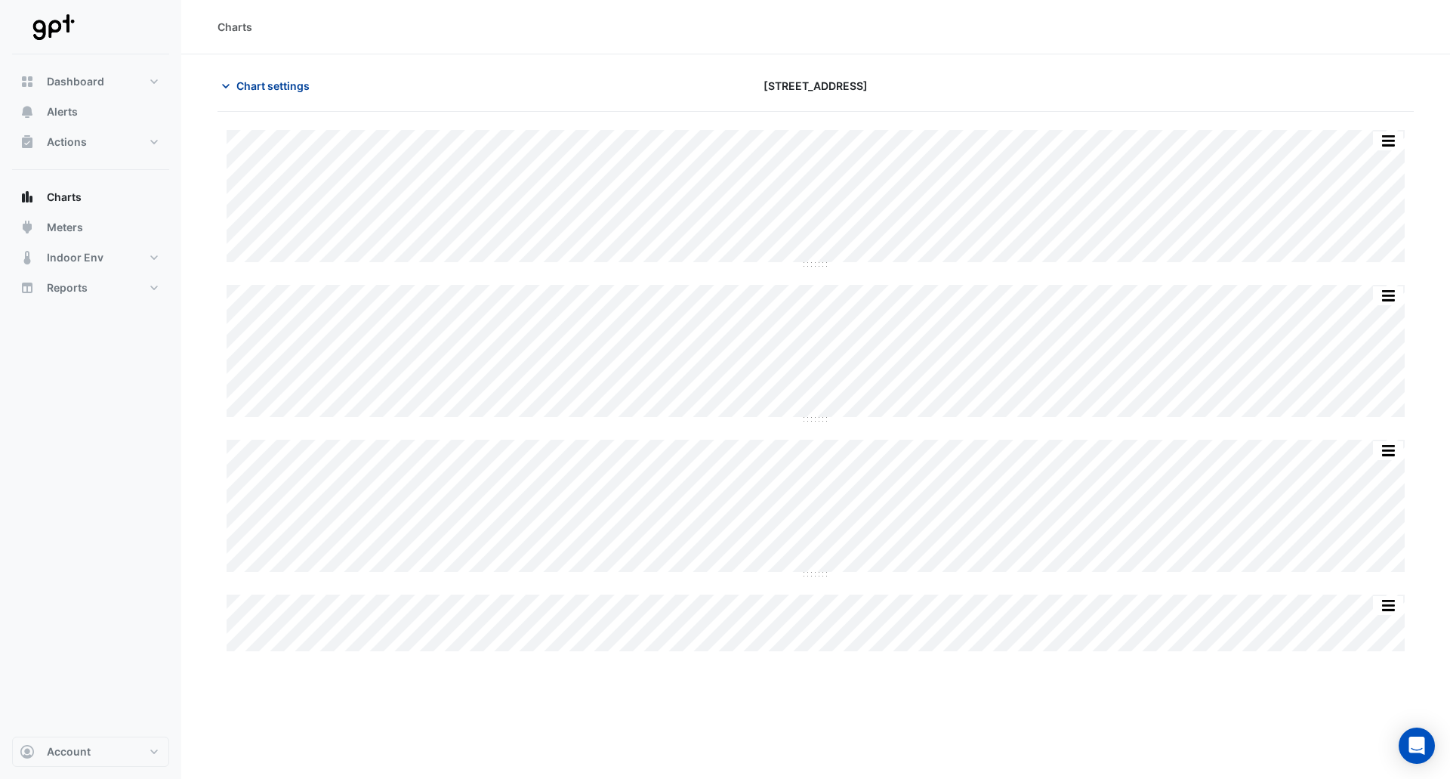
click at [272, 88] on span "Chart settings" at bounding box center [272, 86] width 73 height 16
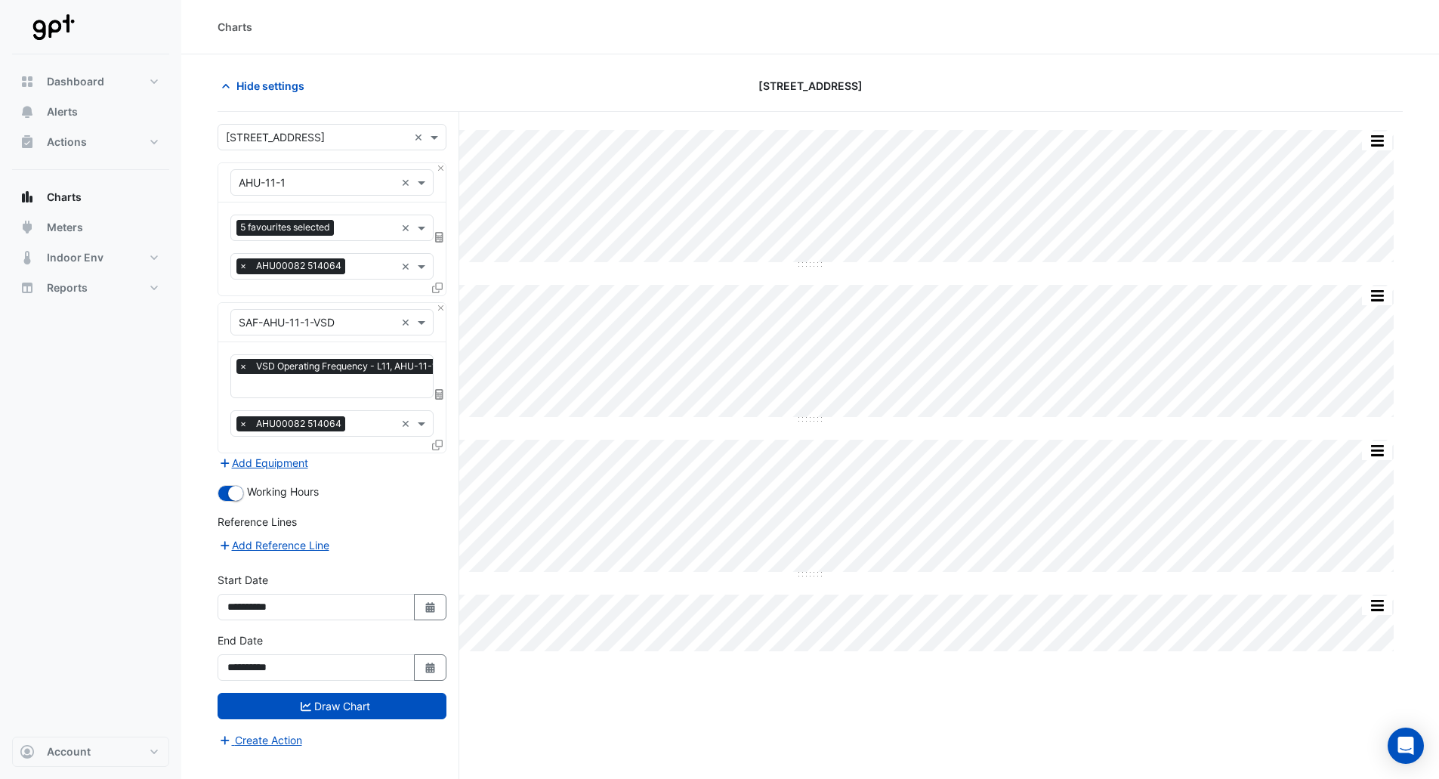
scroll to position [57, 0]
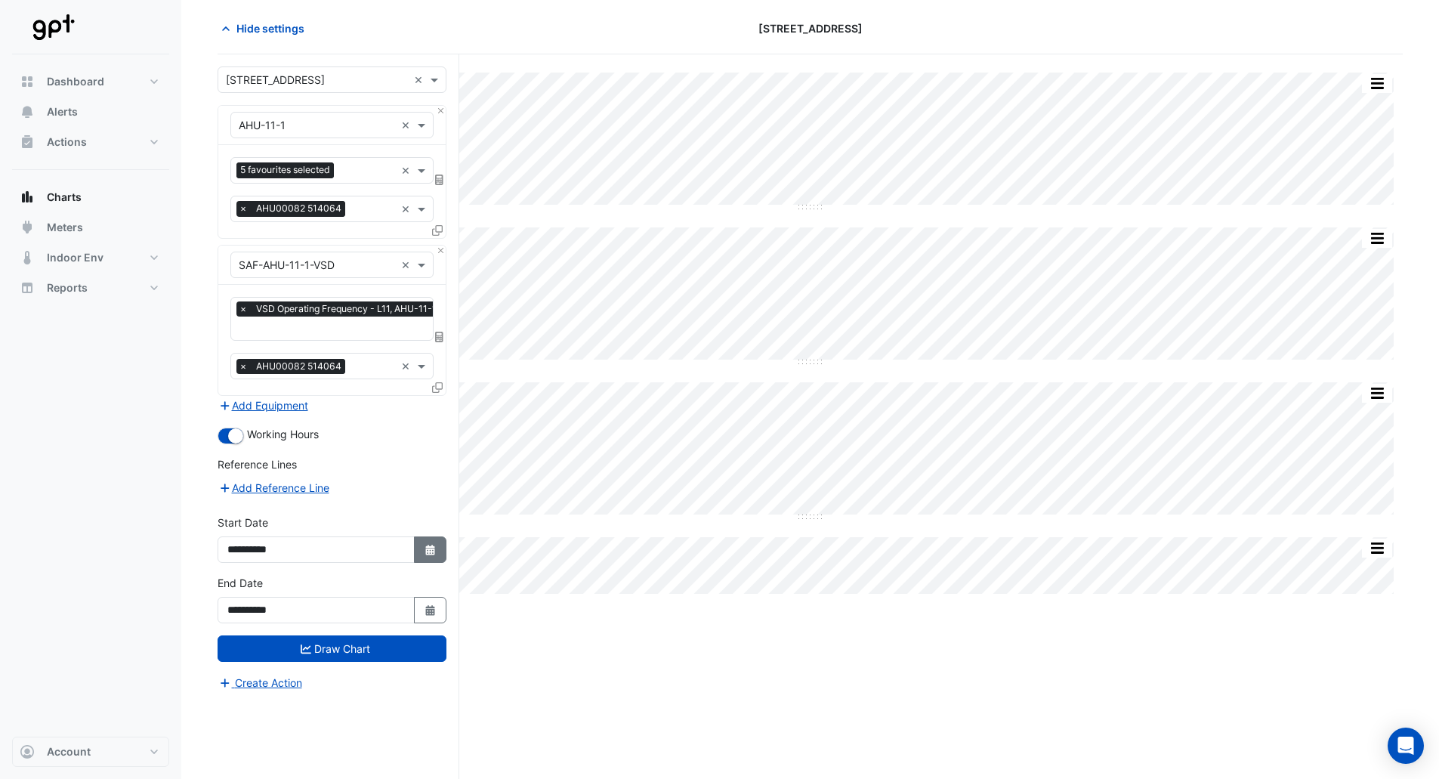
click at [424, 549] on icon "Select Date" at bounding box center [431, 550] width 14 height 11
select select "*"
select select "****"
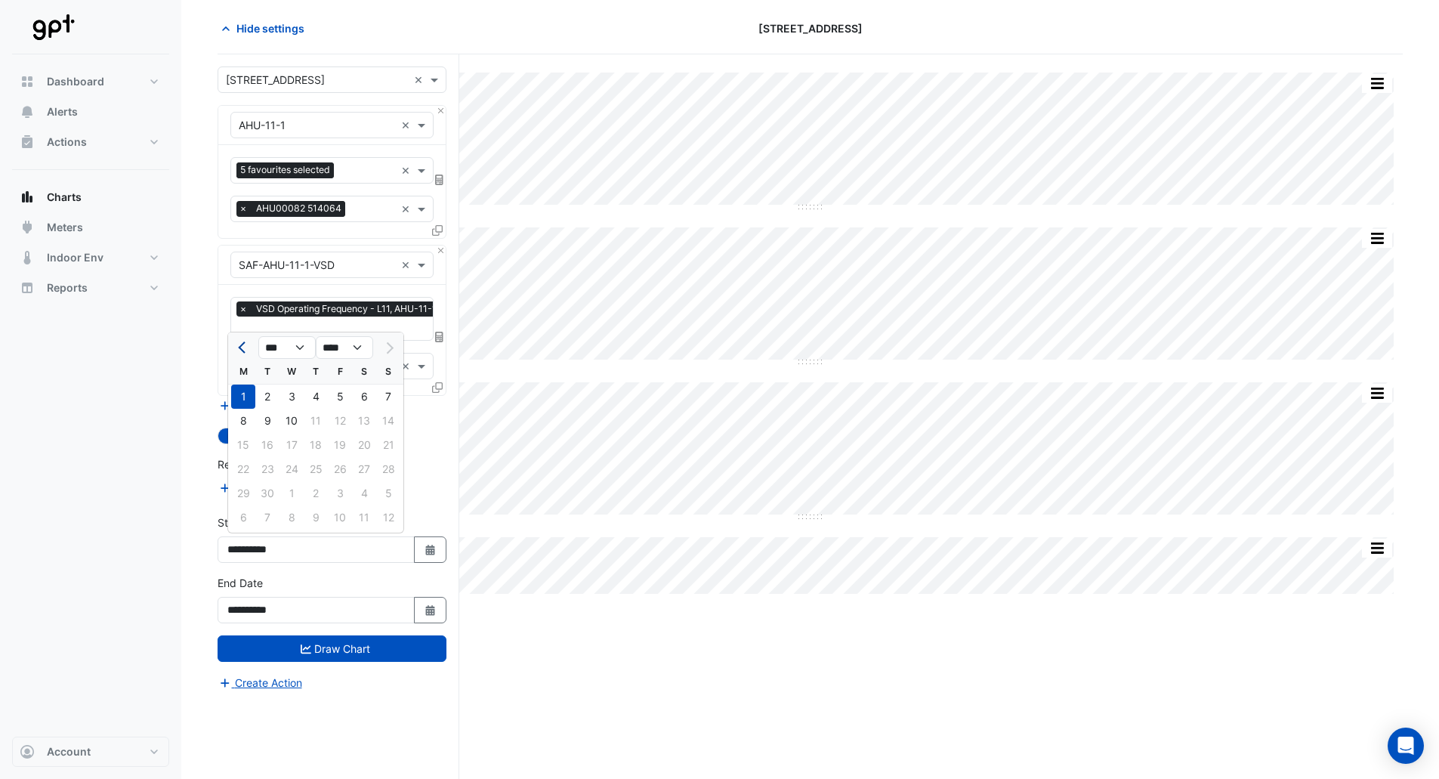
click at [245, 347] on span "Previous month" at bounding box center [243, 347] width 11 height 11
select select "*"
click at [248, 491] on div "25" at bounding box center [243, 493] width 24 height 24
type input "**********"
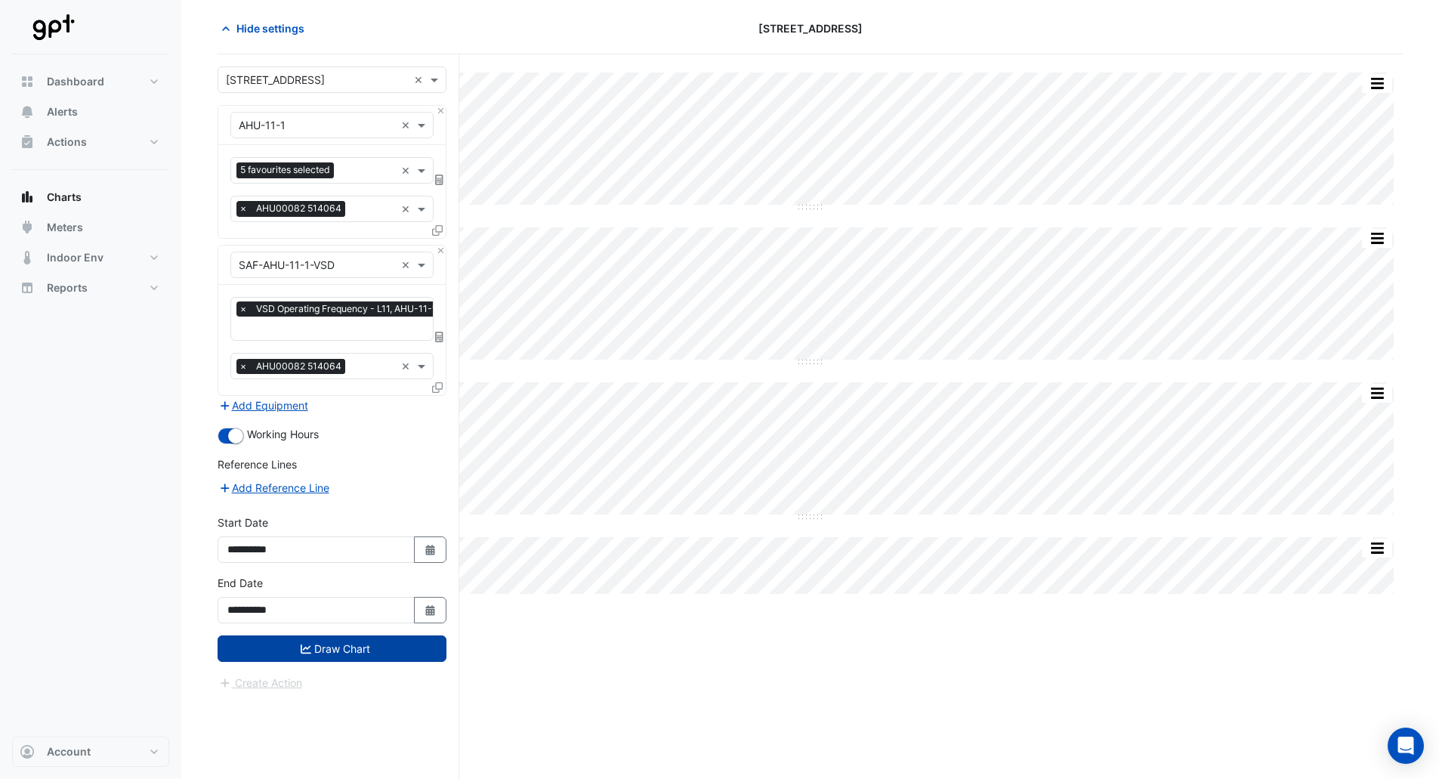
click at [307, 649] on icon "submit" at bounding box center [306, 649] width 11 height 11
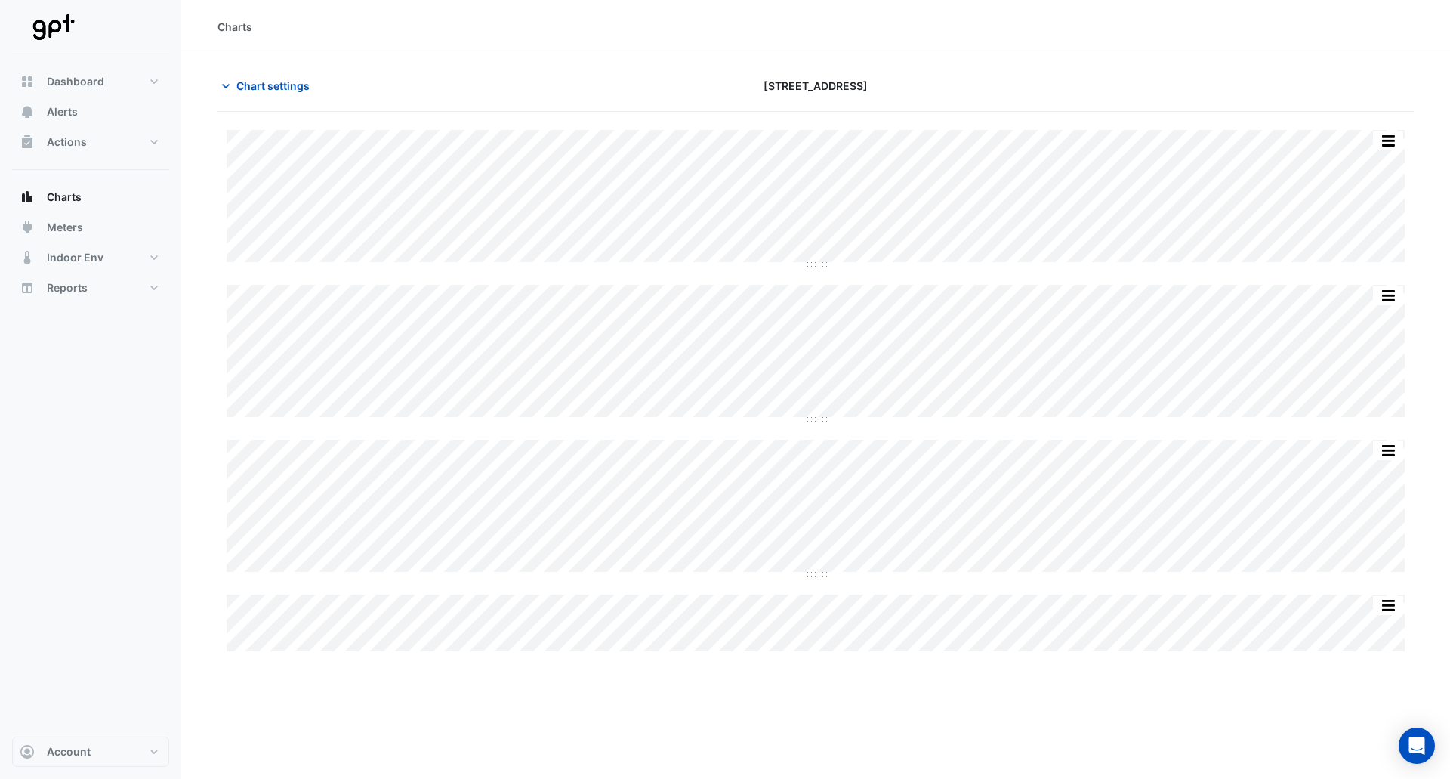
click at [724, 69] on section "Chart settings [STREET_ADDRESS] Split by Equip Split All Split None Print Save …" at bounding box center [815, 354] width 1269 height 600
click at [389, 67] on section "Chart settings [STREET_ADDRESS] Split by Equip Split All Split None Print Save …" at bounding box center [815, 354] width 1269 height 600
click at [605, 14] on div "Charts" at bounding box center [815, 27] width 1269 height 54
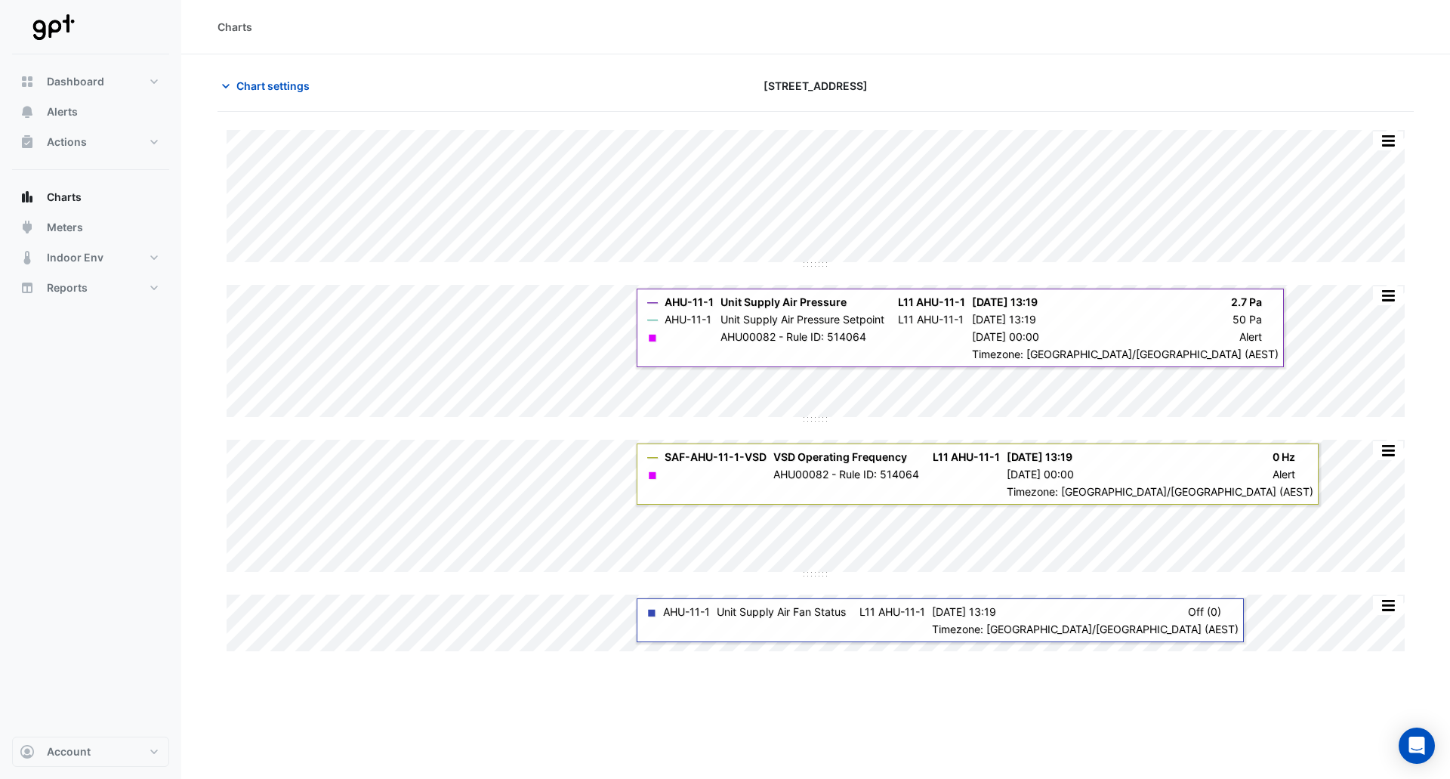
click at [789, 64] on section "Chart settings [STREET_ADDRESS] Split by Equip Split All Split None Print Save …" at bounding box center [815, 354] width 1269 height 600
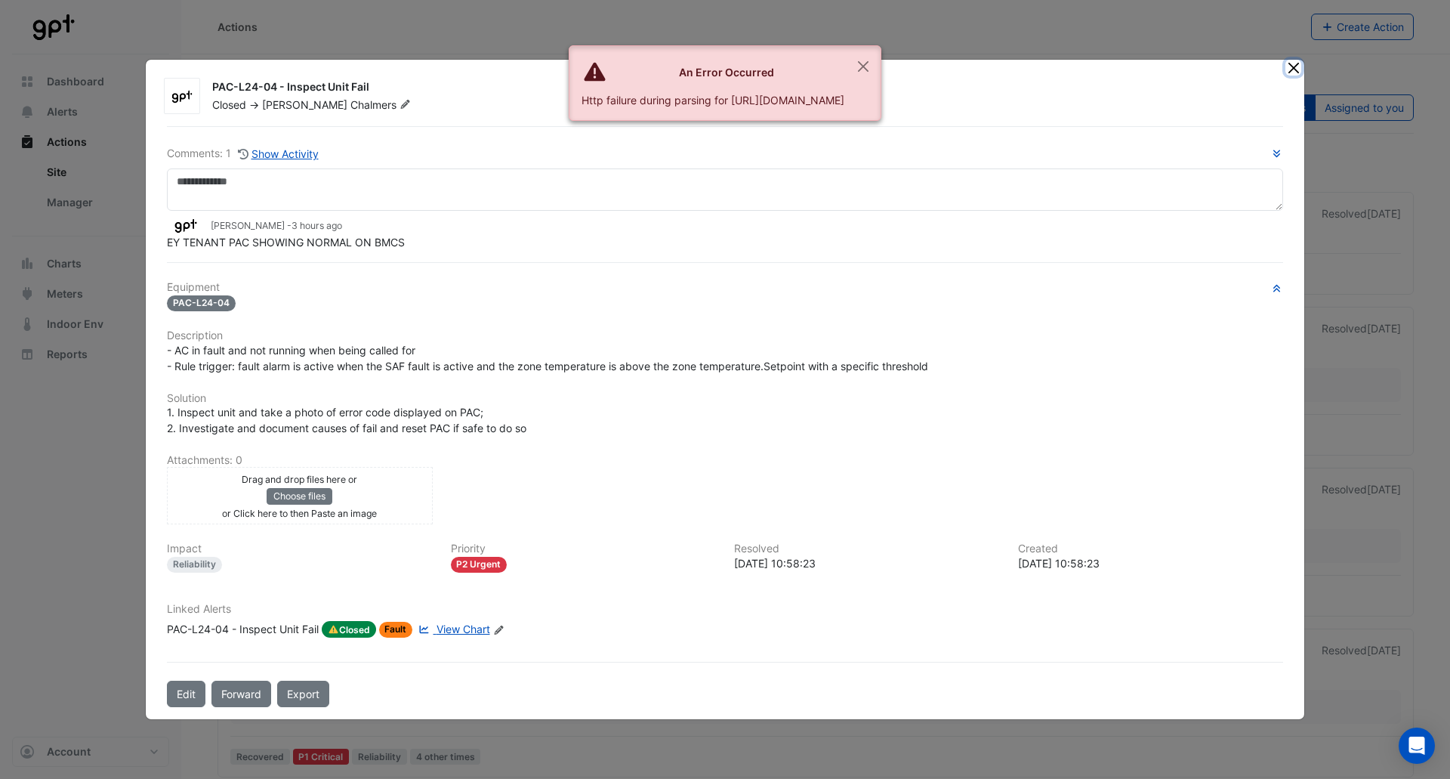
click at [1288, 65] on button "Close" at bounding box center [1294, 68] width 16 height 16
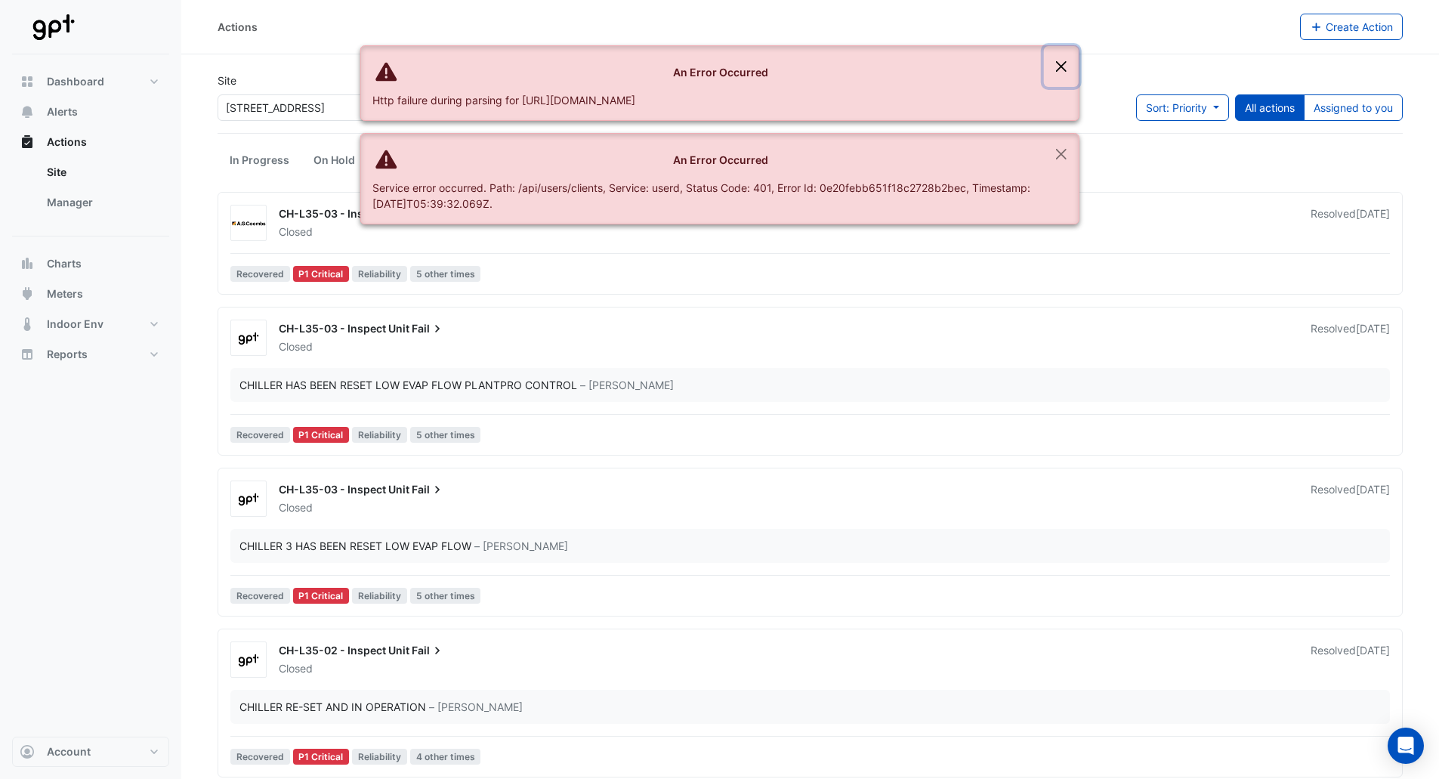
click at [1061, 63] on button "Close" at bounding box center [1061, 66] width 35 height 41
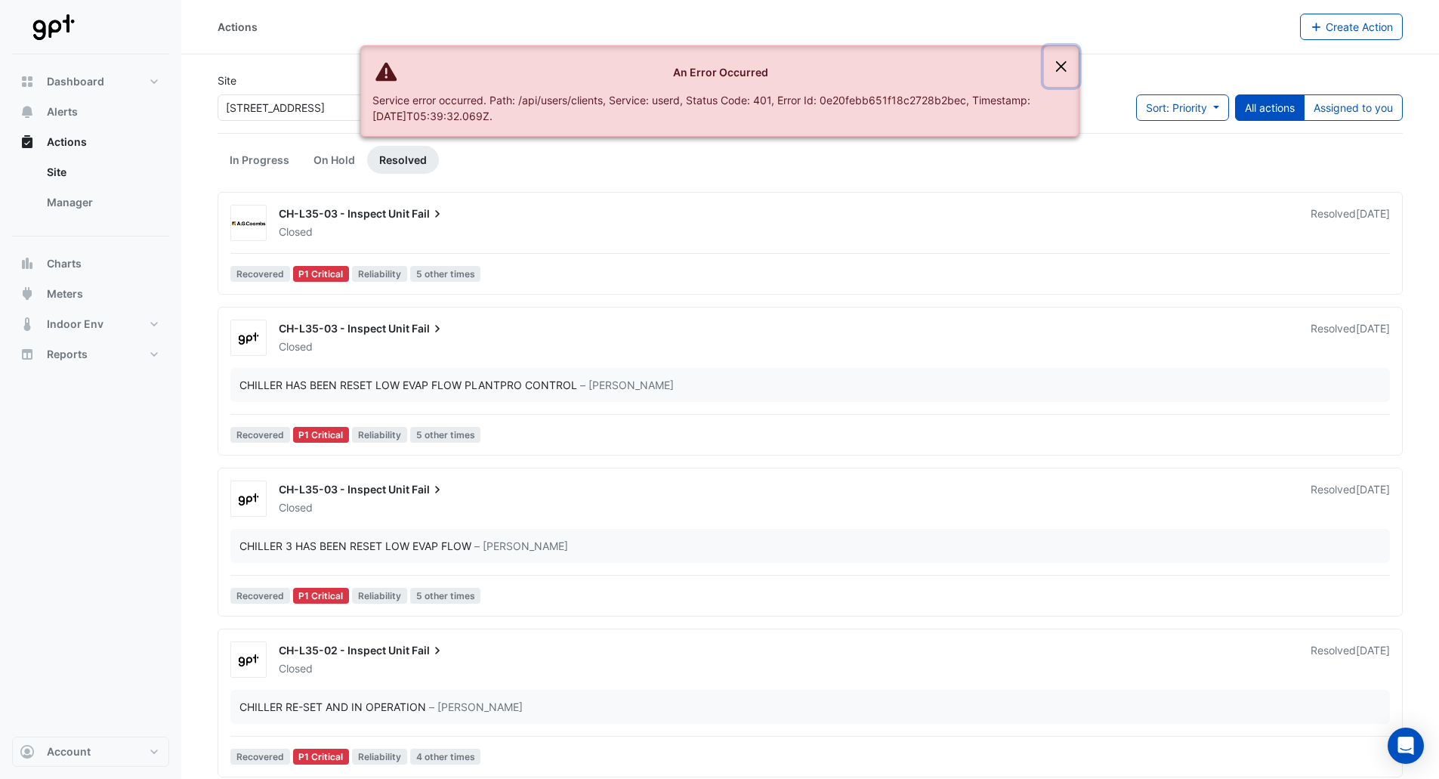
click at [1061, 63] on button "Close" at bounding box center [1061, 66] width 35 height 41
